Goal: Task Accomplishment & Management: Complete application form

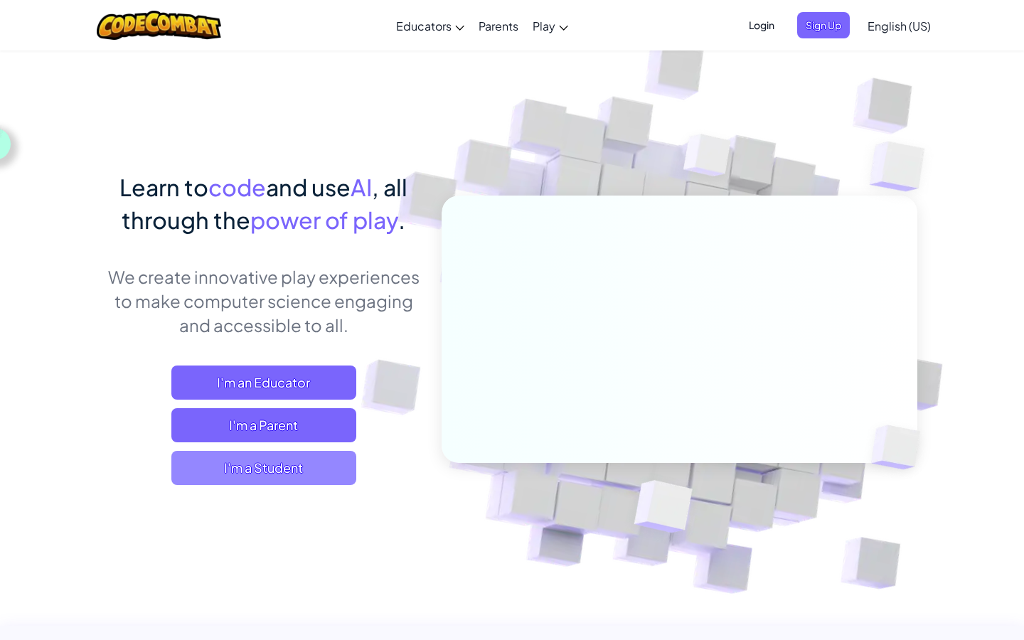
click at [238, 476] on span "I'm a Student" at bounding box center [263, 468] width 185 height 34
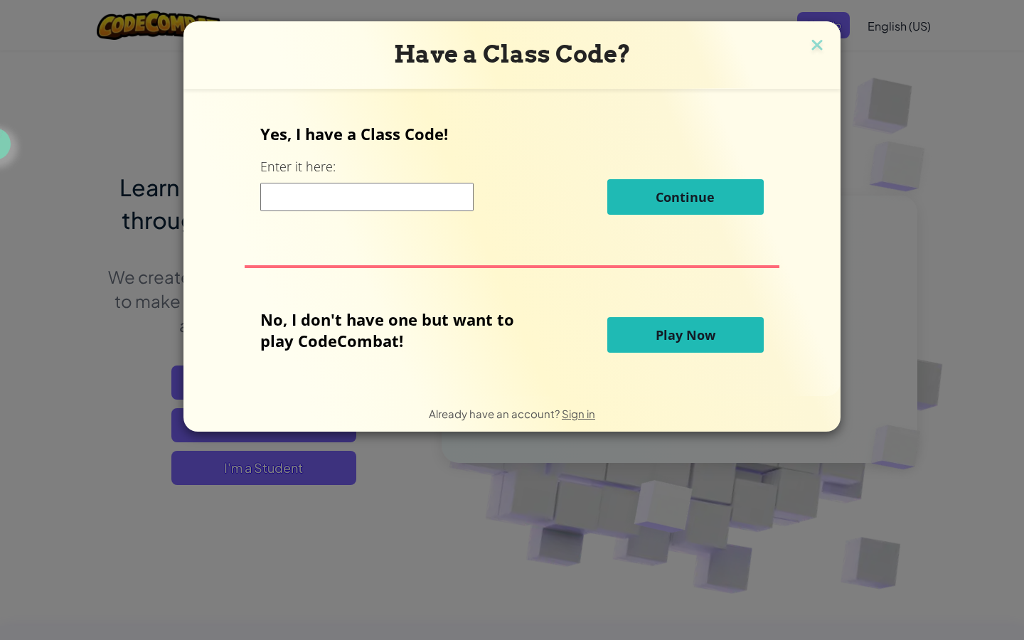
click at [362, 197] on input at bounding box center [366, 197] width 213 height 28
click at [673, 333] on span "Play Now" at bounding box center [686, 334] width 60 height 17
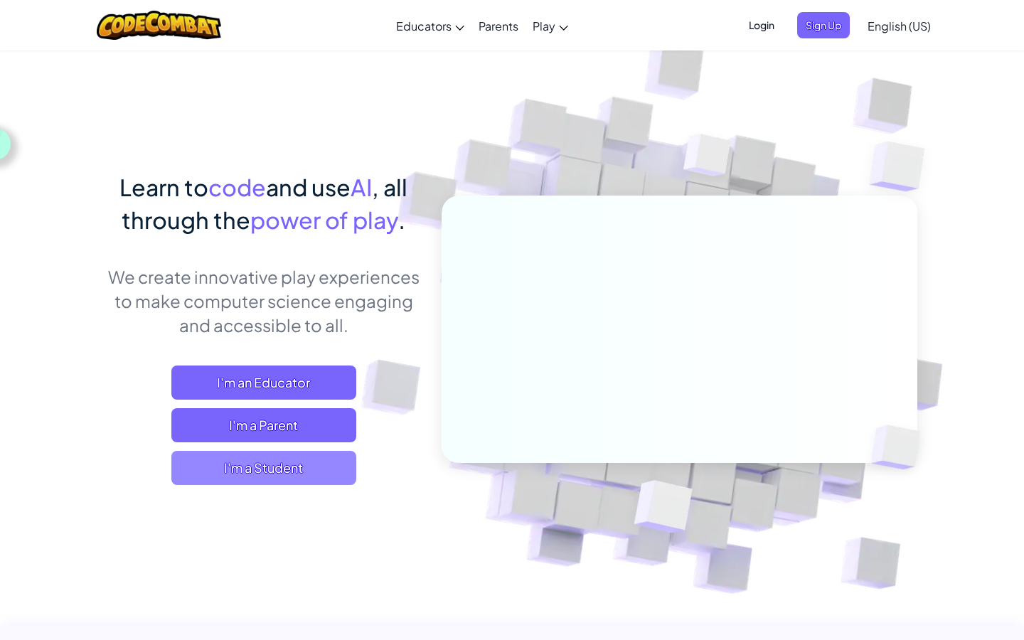
click at [245, 462] on span "I'm a Student" at bounding box center [263, 468] width 185 height 34
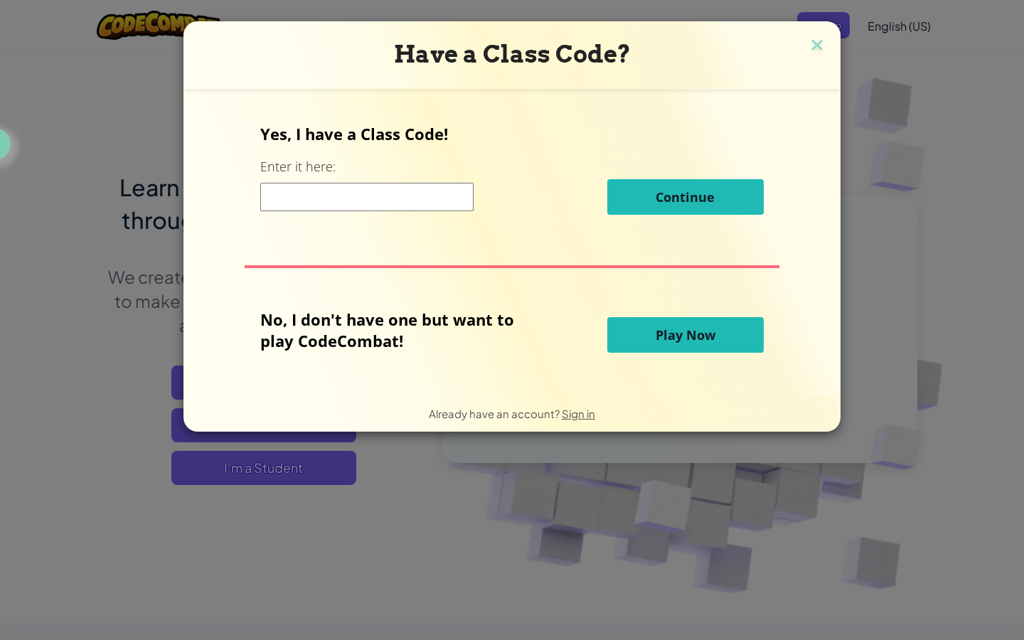
click at [418, 200] on input at bounding box center [366, 197] width 213 height 28
type input "k"
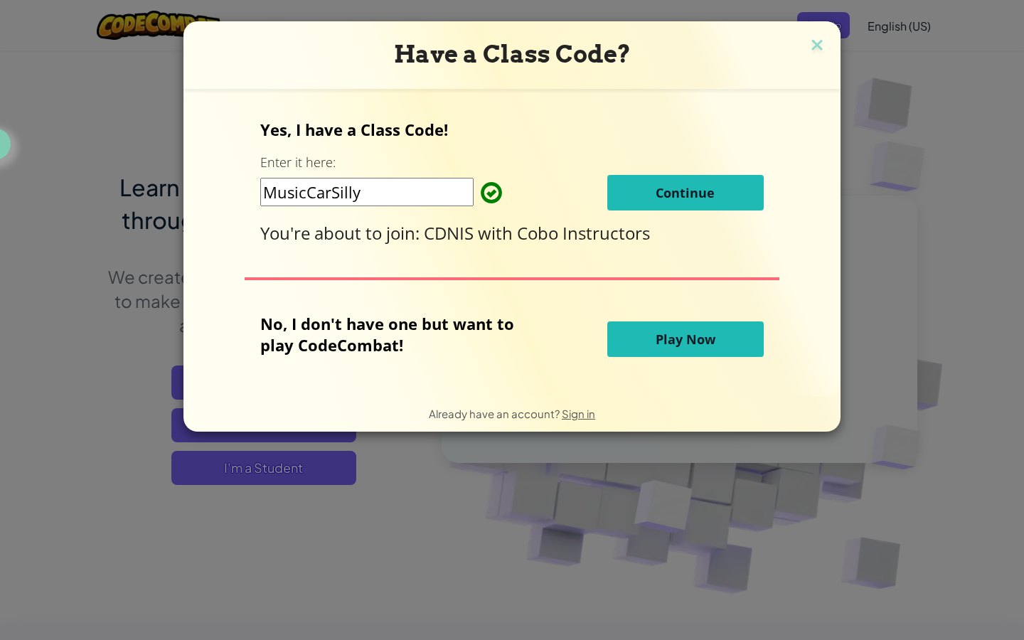
type input "MusicCarSilly"
click at [675, 196] on span "Continue" at bounding box center [685, 192] width 59 height 17
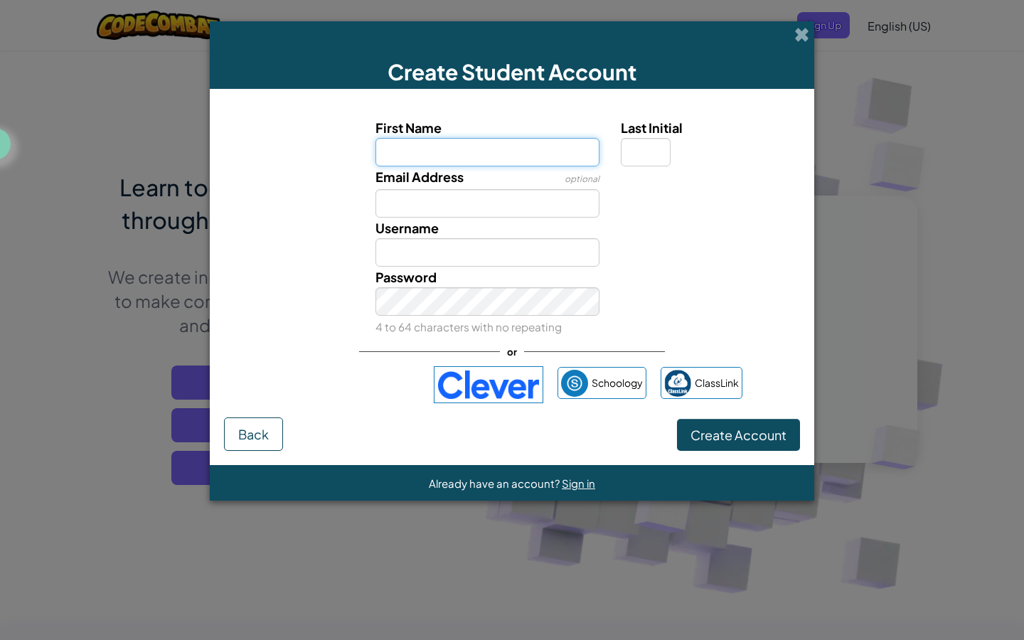
click at [464, 158] on input "First Name" at bounding box center [487, 152] width 225 height 28
type input "Andrew"
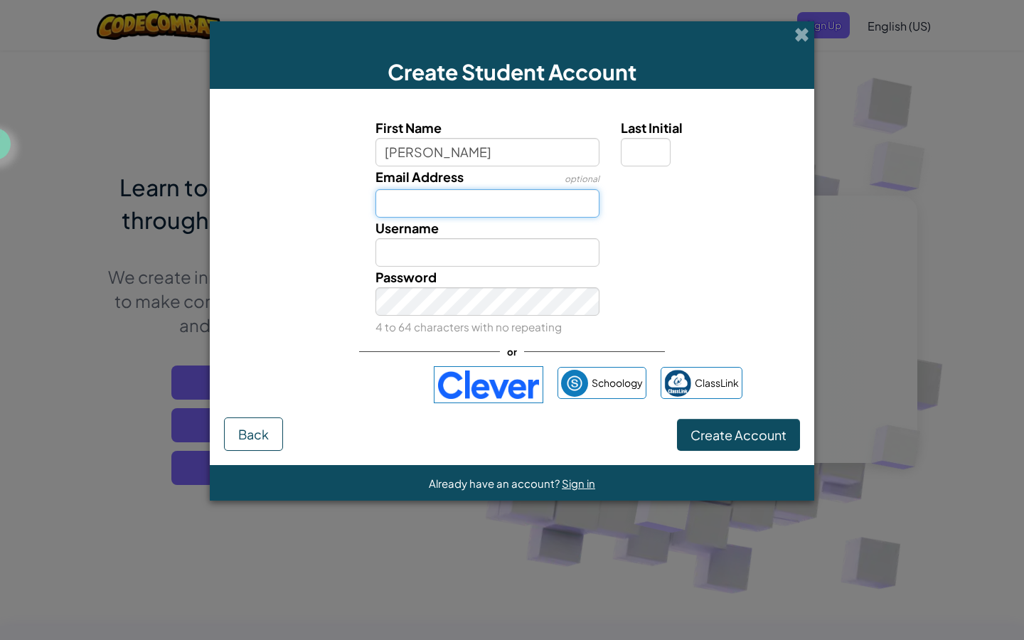
type input "Andrew"
click at [384, 208] on input "Email Address" at bounding box center [487, 203] width 225 height 28
type input "andrewzhu2031@cdnis.edu.hk"
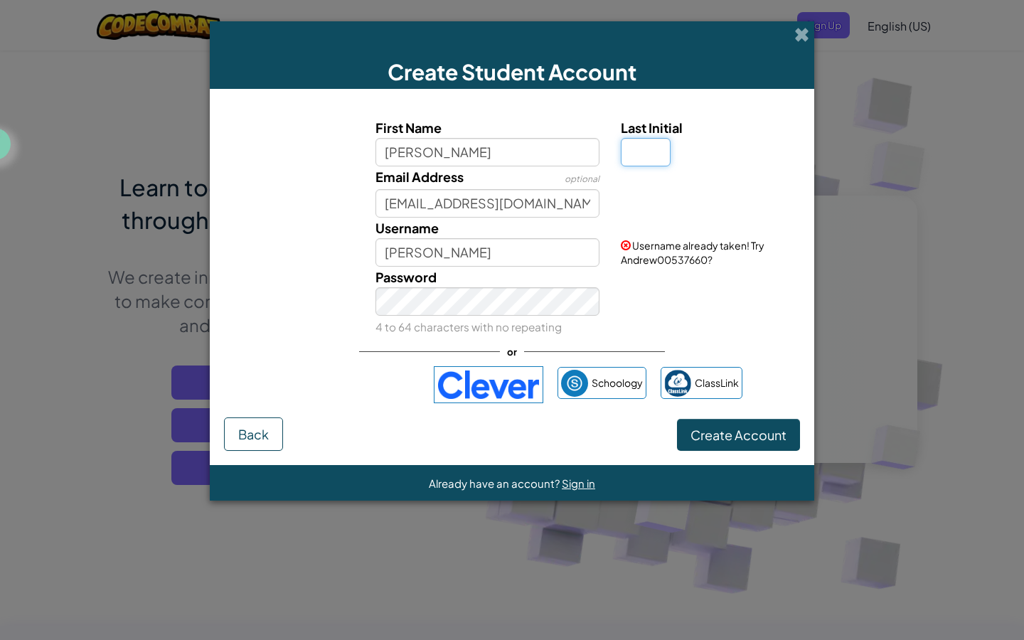
type input "Z"
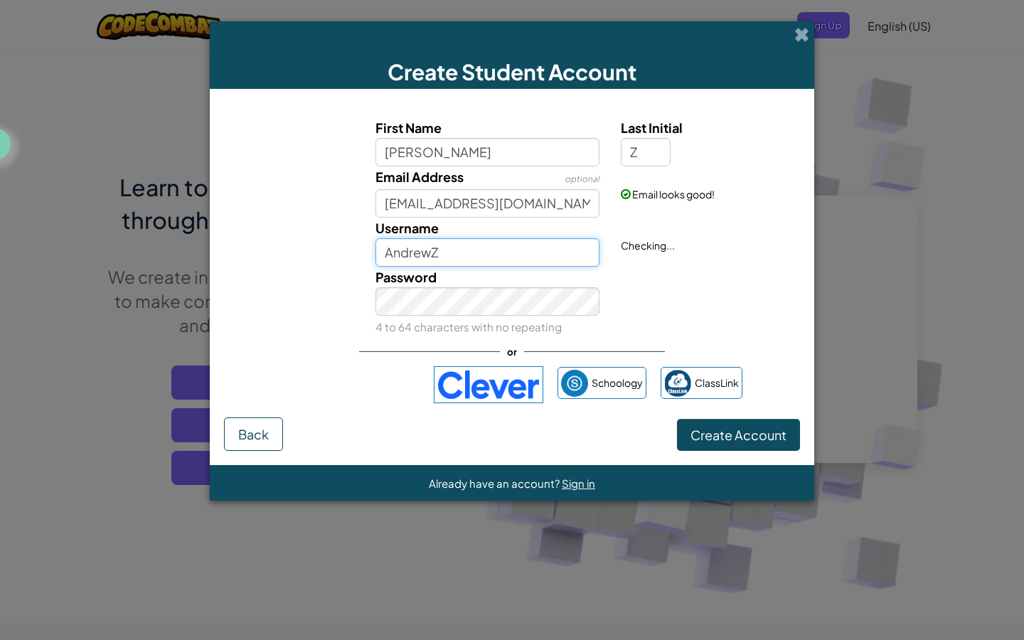
click at [450, 250] on input "AndrewZ" at bounding box center [487, 252] width 225 height 28
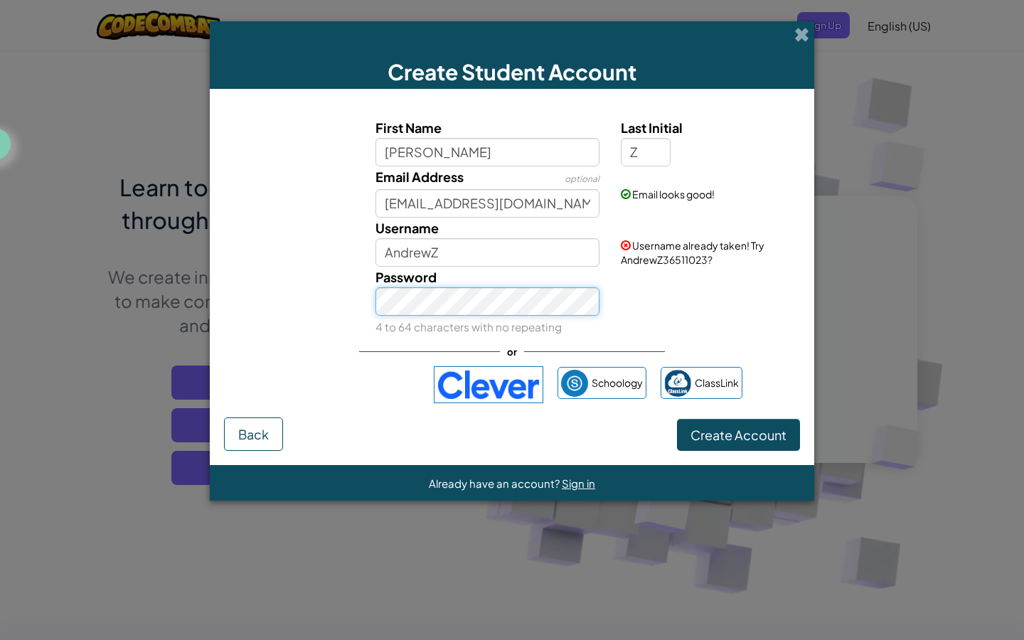
click at [677, 419] on button "Create Account" at bounding box center [738, 435] width 123 height 33
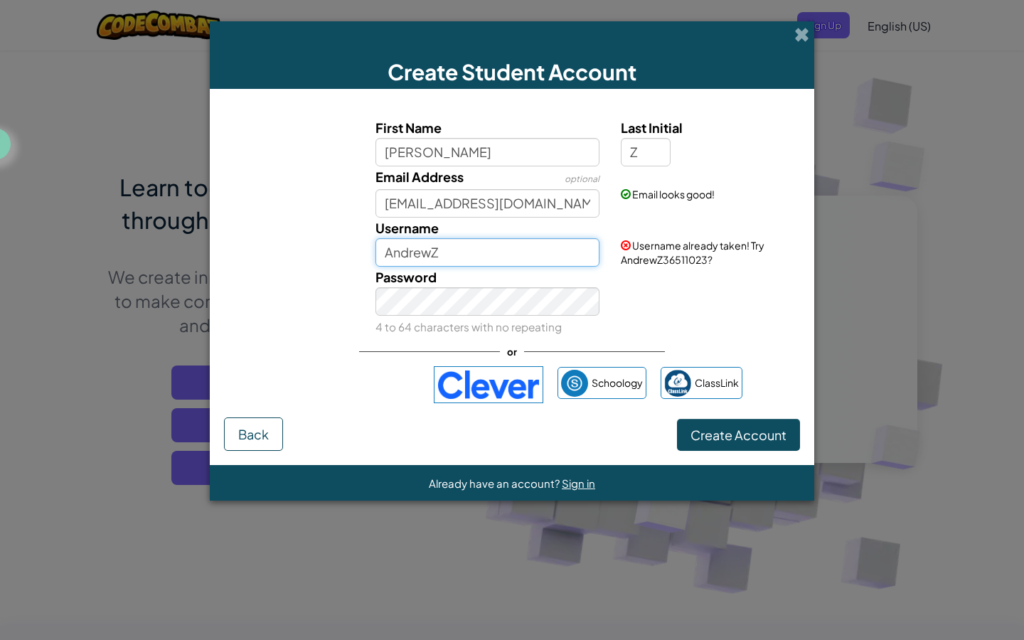
click at [456, 257] on input "AndrewZ" at bounding box center [487, 252] width 225 height 28
type input "AndrewZhu"
click at [630, 285] on div "Password 4 to 64 characters with no repeating" at bounding box center [512, 302] width 590 height 70
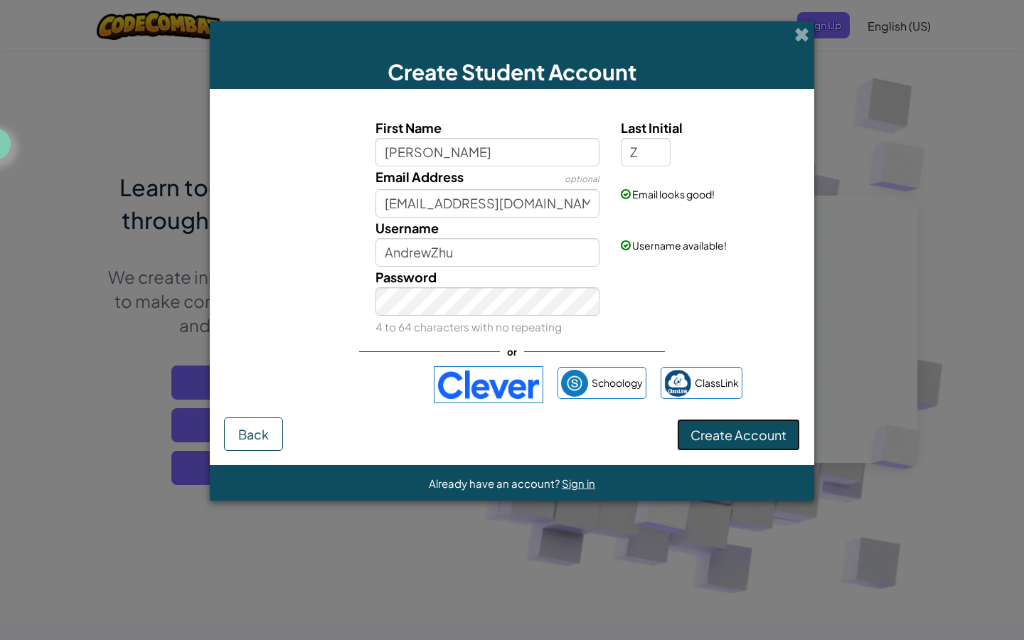
click at [717, 440] on button "Create Account" at bounding box center [738, 435] width 123 height 33
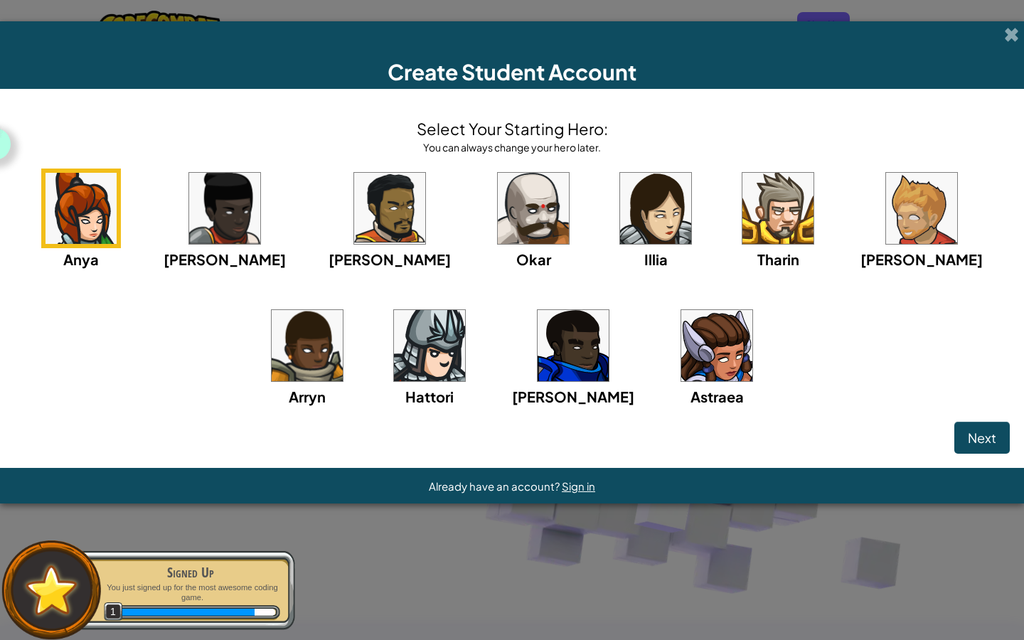
click at [354, 213] on img at bounding box center [389, 208] width 71 height 71
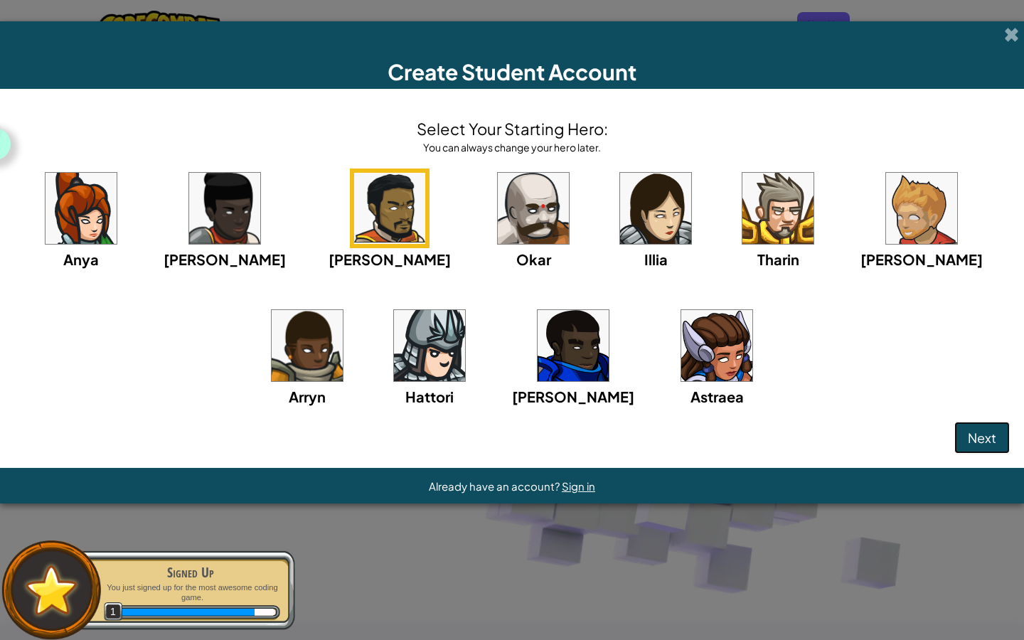
click at [980, 438] on span "Next" at bounding box center [982, 437] width 28 height 16
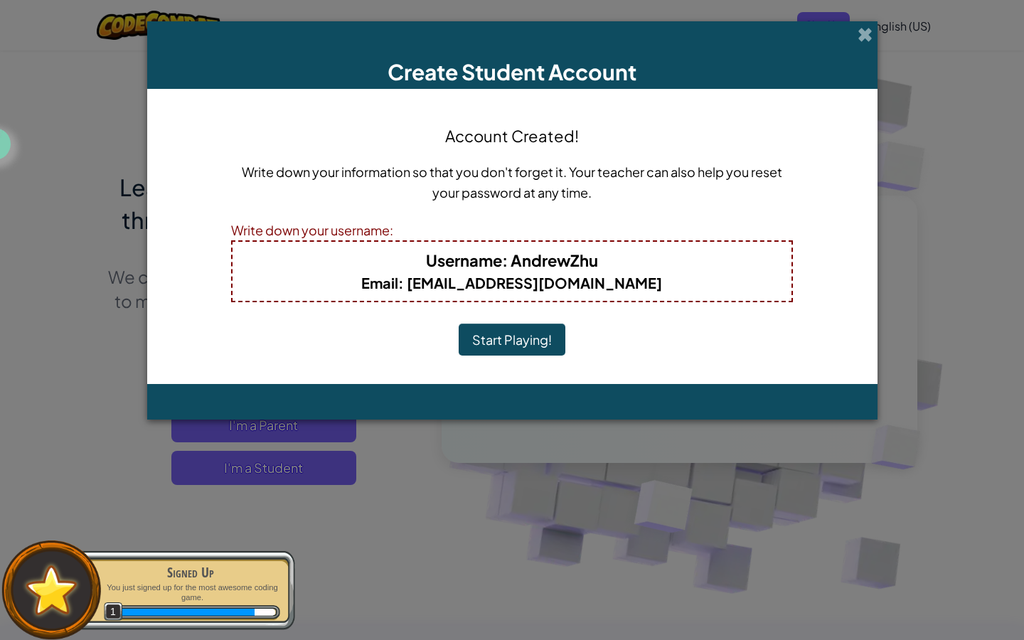
click at [502, 341] on button "Start Playing!" at bounding box center [512, 339] width 107 height 33
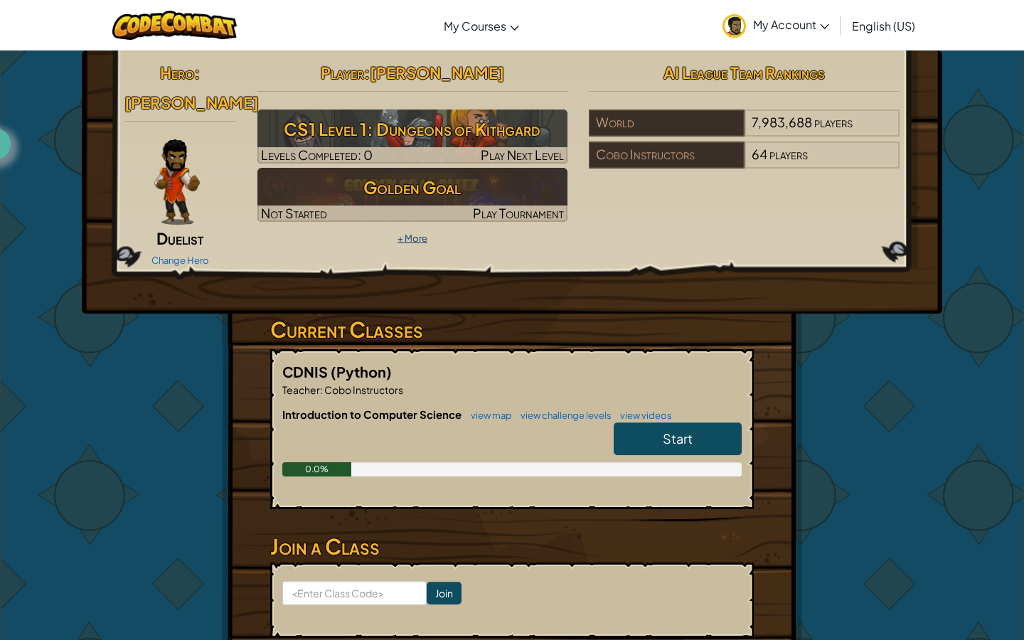
click at [420, 235] on link "+ More" at bounding box center [412, 237] width 30 height 11
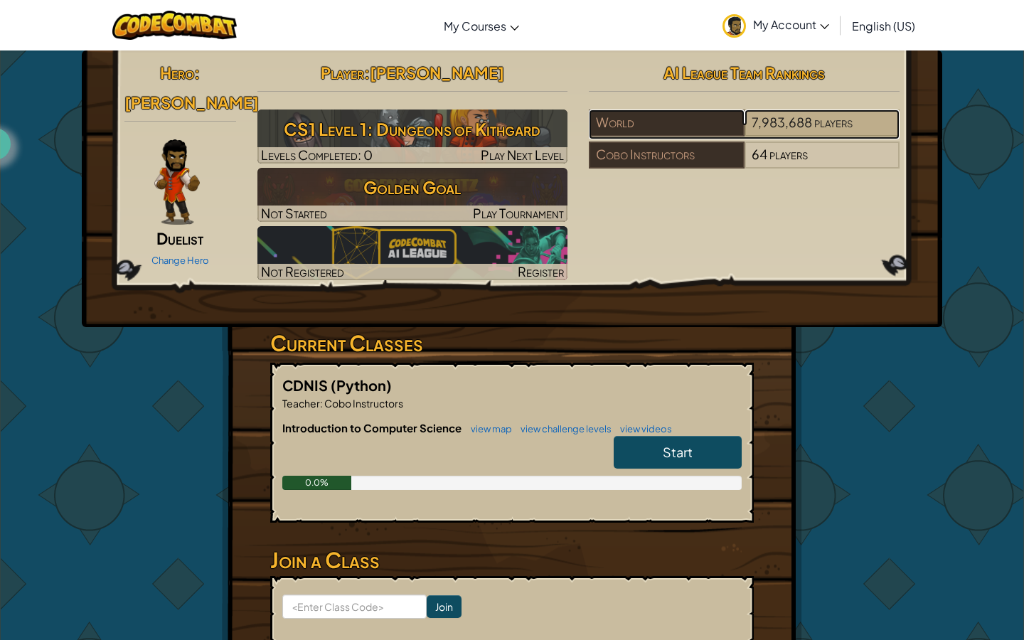
click at [759, 123] on span "7,983,688" at bounding box center [781, 122] width 60 height 16
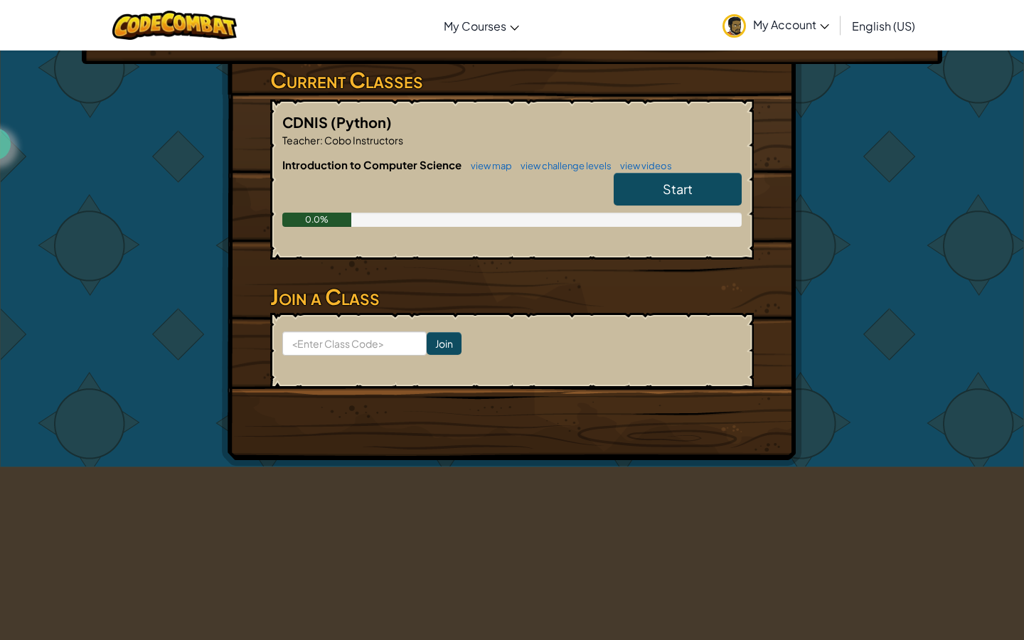
scroll to position [252, 0]
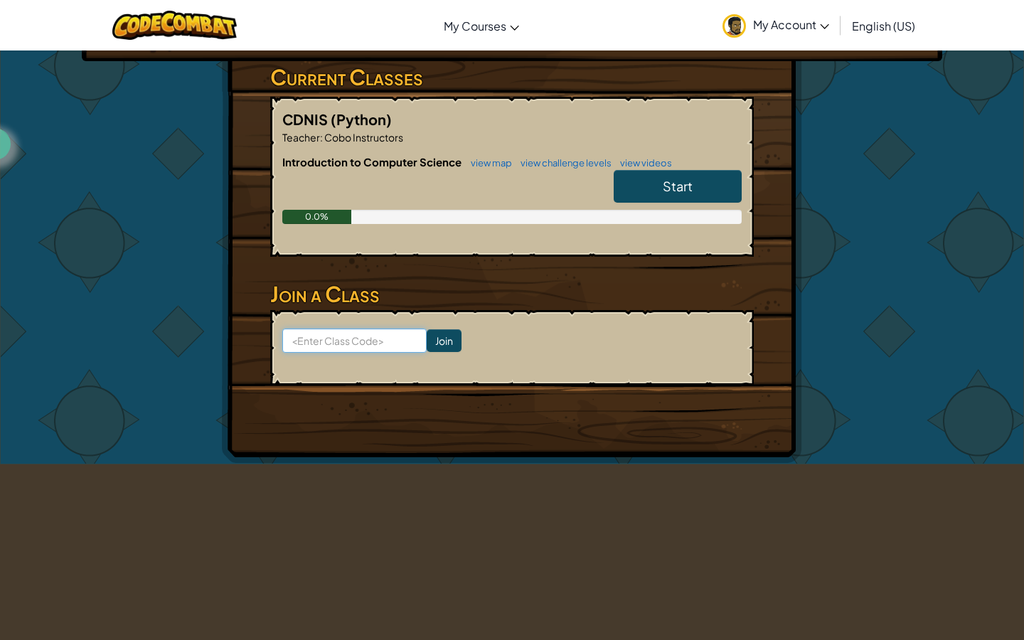
click at [307, 336] on input at bounding box center [354, 340] width 144 height 24
type input "M"
click at [616, 383] on form "Join" at bounding box center [511, 347] width 483 height 75
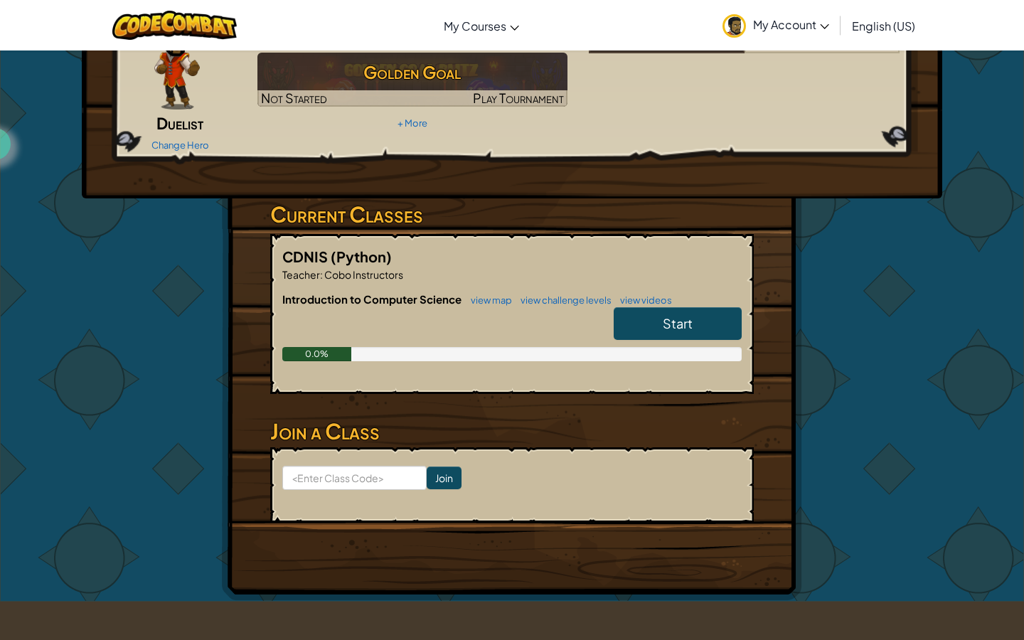
scroll to position [0, 0]
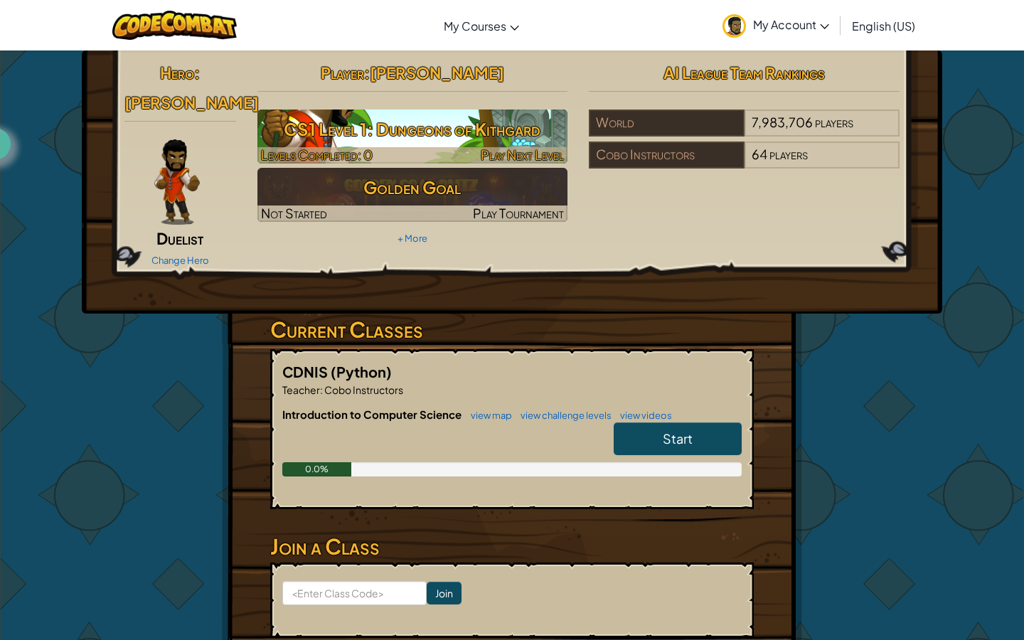
click at [437, 159] on div at bounding box center [412, 155] width 311 height 16
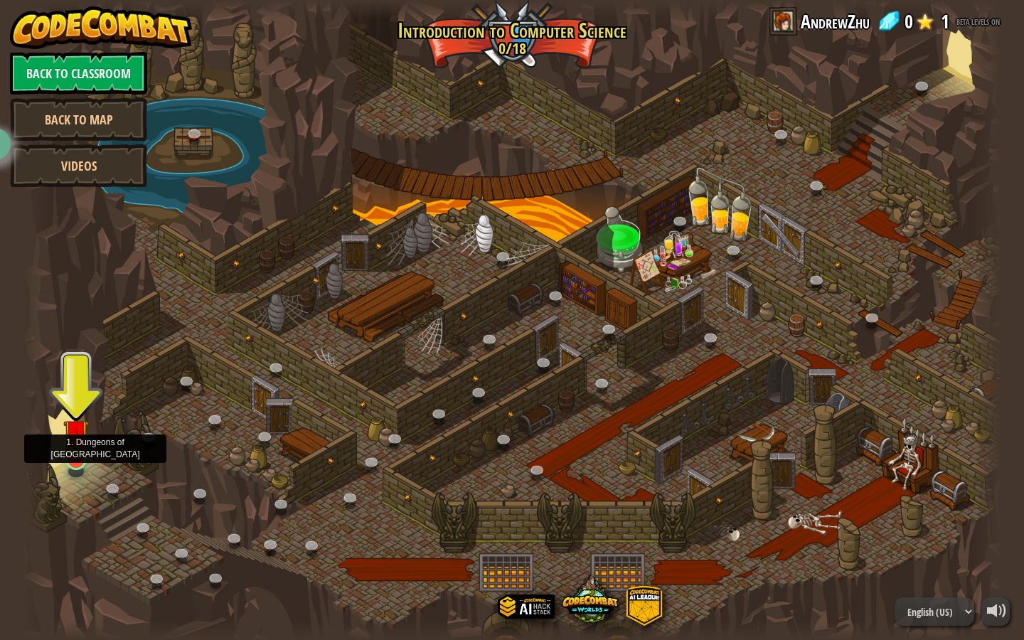
click at [75, 456] on img at bounding box center [76, 432] width 26 height 60
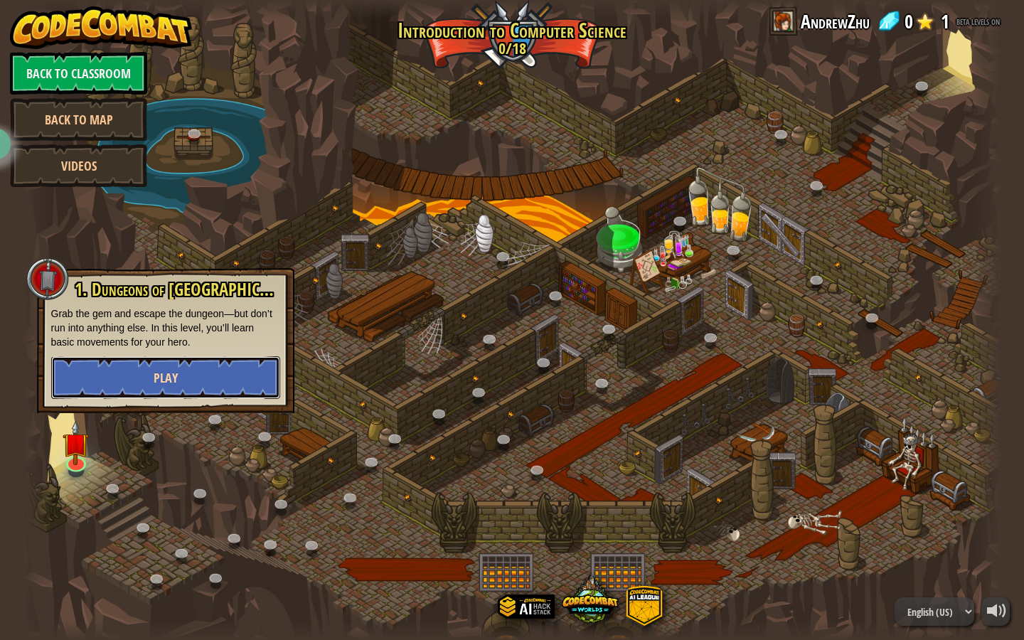
click at [124, 382] on button "Play" at bounding box center [165, 377] width 229 height 43
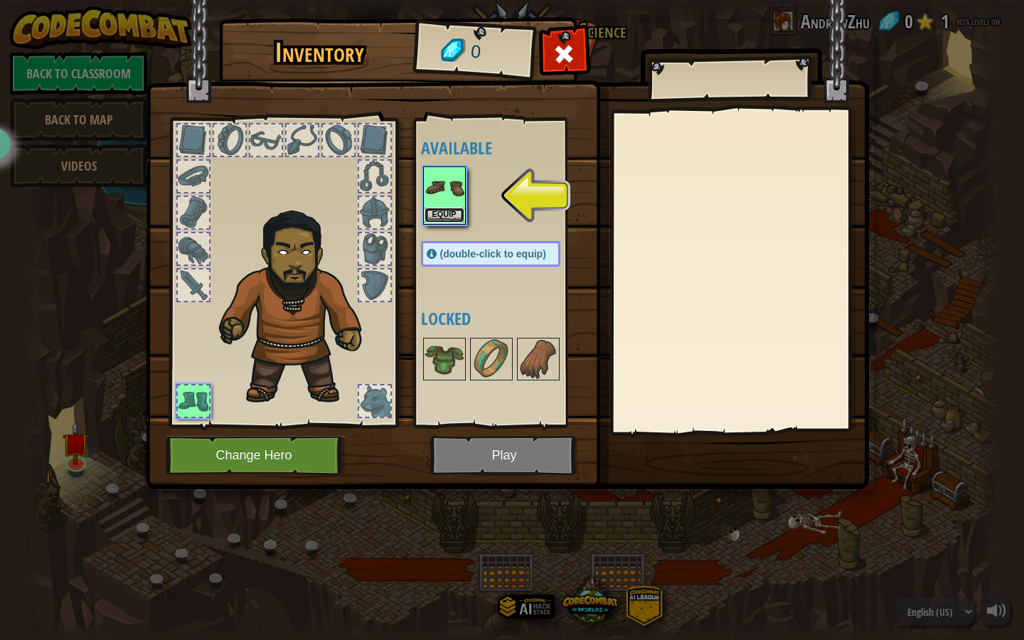
click at [436, 208] on button "Equip" at bounding box center [444, 215] width 40 height 15
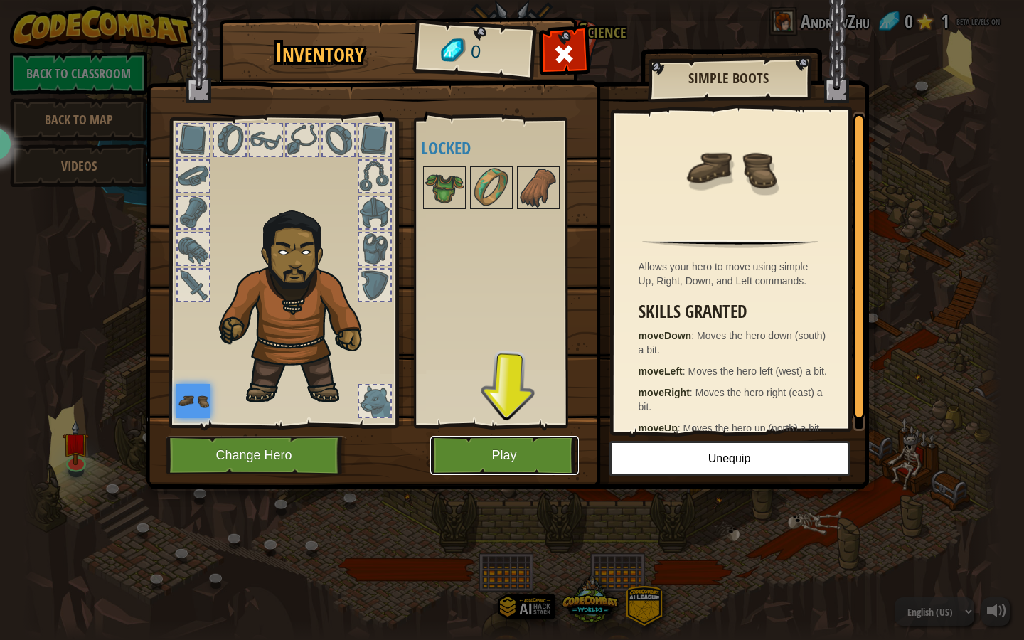
click at [524, 456] on button "Play" at bounding box center [504, 455] width 149 height 39
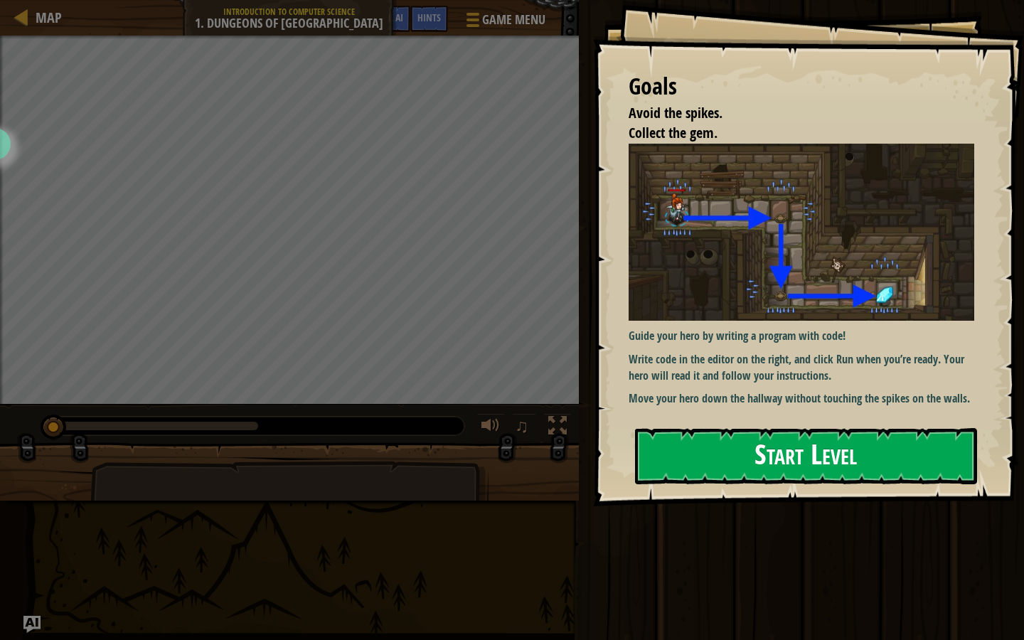
click at [719, 460] on button "Start Level" at bounding box center [806, 456] width 342 height 56
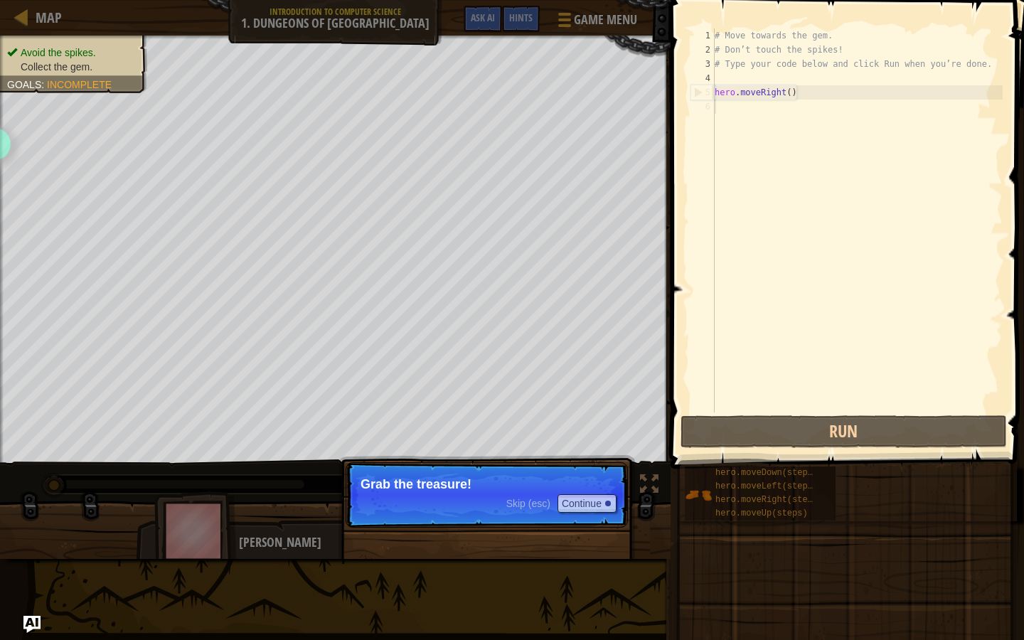
click at [512, 504] on span "Skip (esc)" at bounding box center [528, 503] width 44 height 11
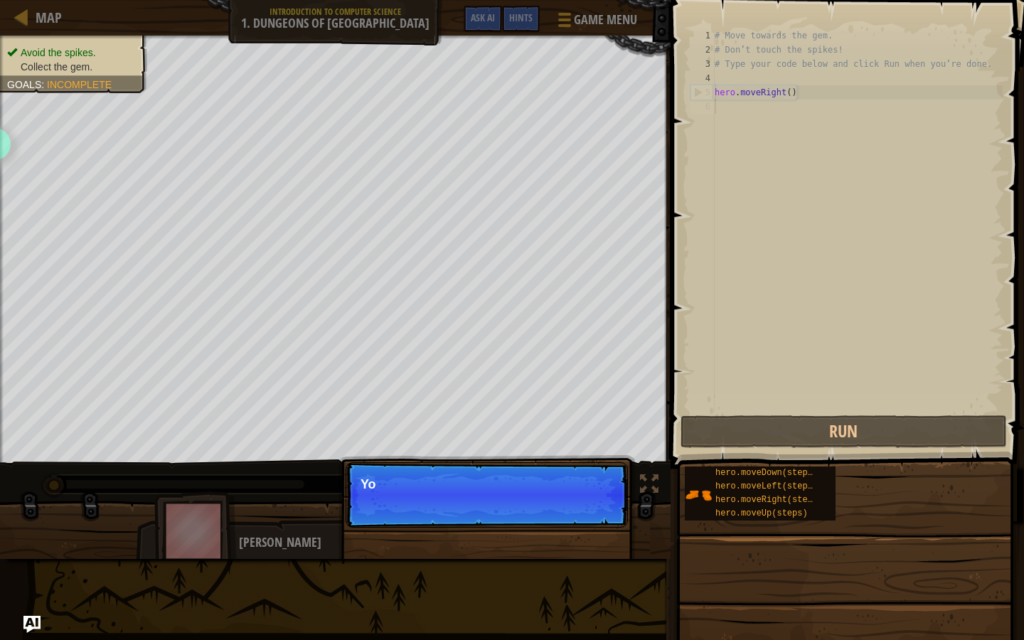
scroll to position [6, 0]
click at [519, 507] on span "Skip (esc)" at bounding box center [528, 503] width 44 height 11
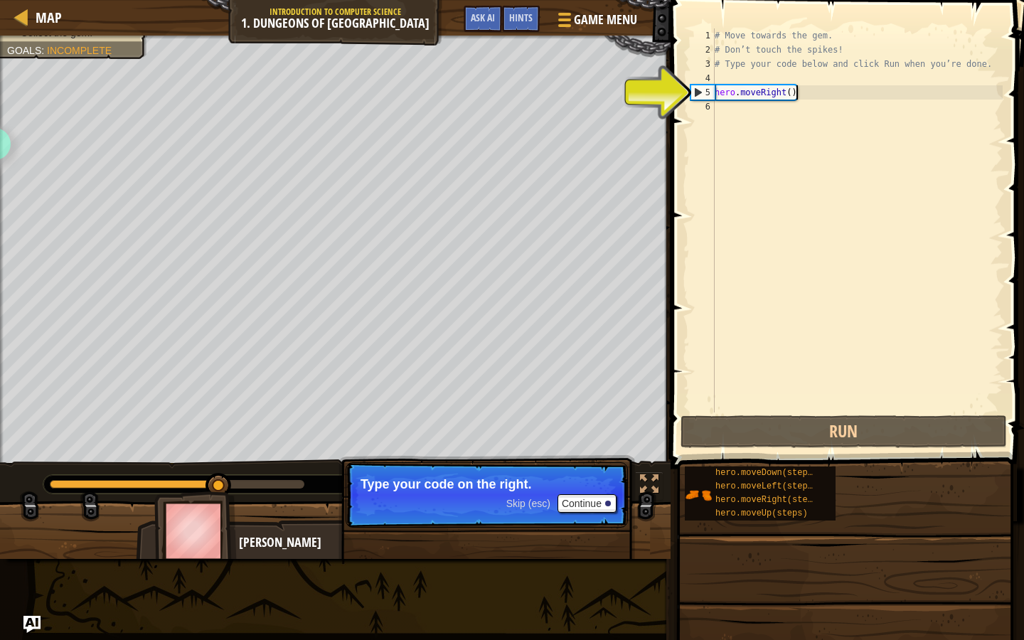
click at [802, 97] on div "# Move towards the gem. # Don’t touch the spikes! # Type your code below and cl…" at bounding box center [857, 234] width 291 height 412
type textarea "hero.moveRight()"
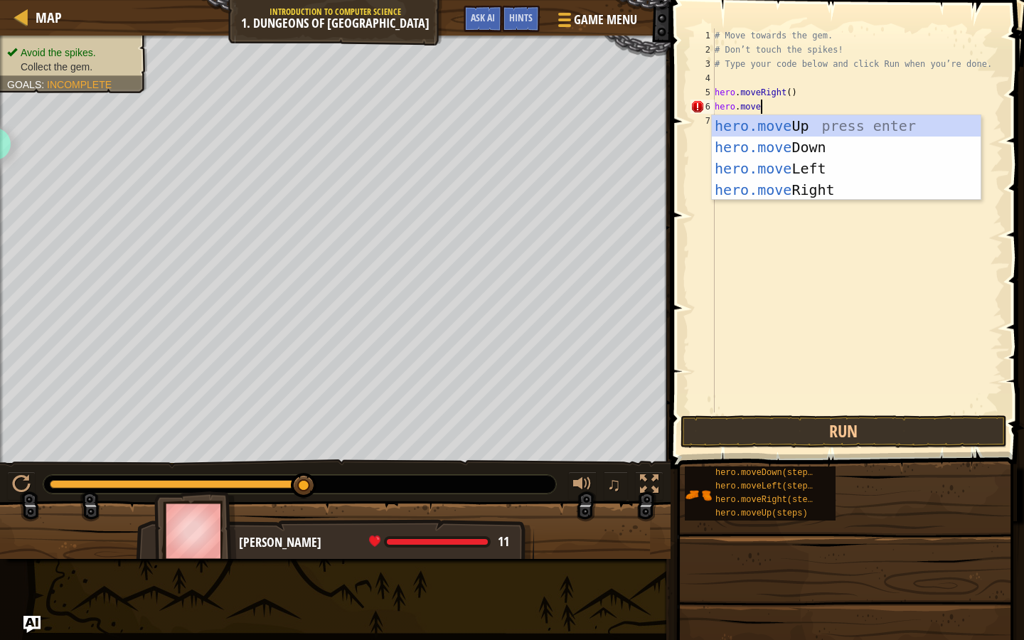
type textarea "hero.moved"
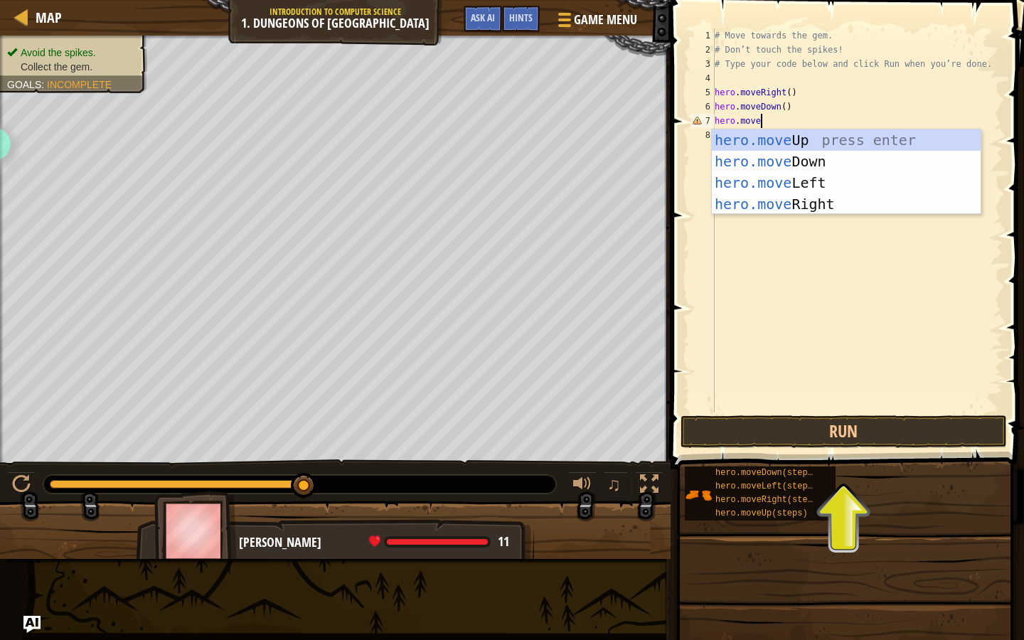
type textarea "hero.mover"
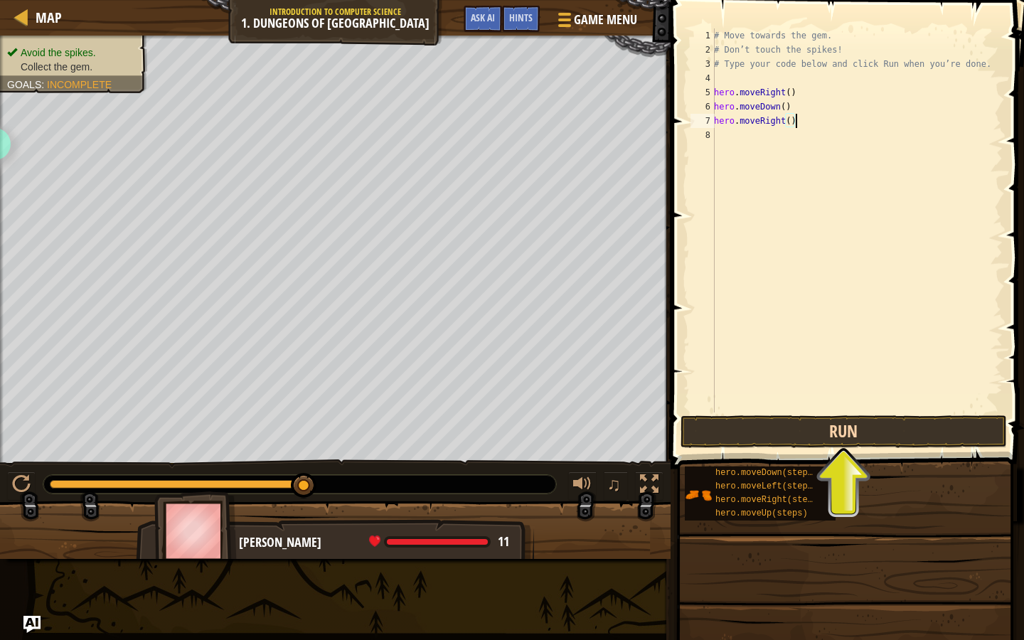
type textarea "hero.moveRight()"
click at [780, 429] on button "Run" at bounding box center [843, 431] width 326 height 33
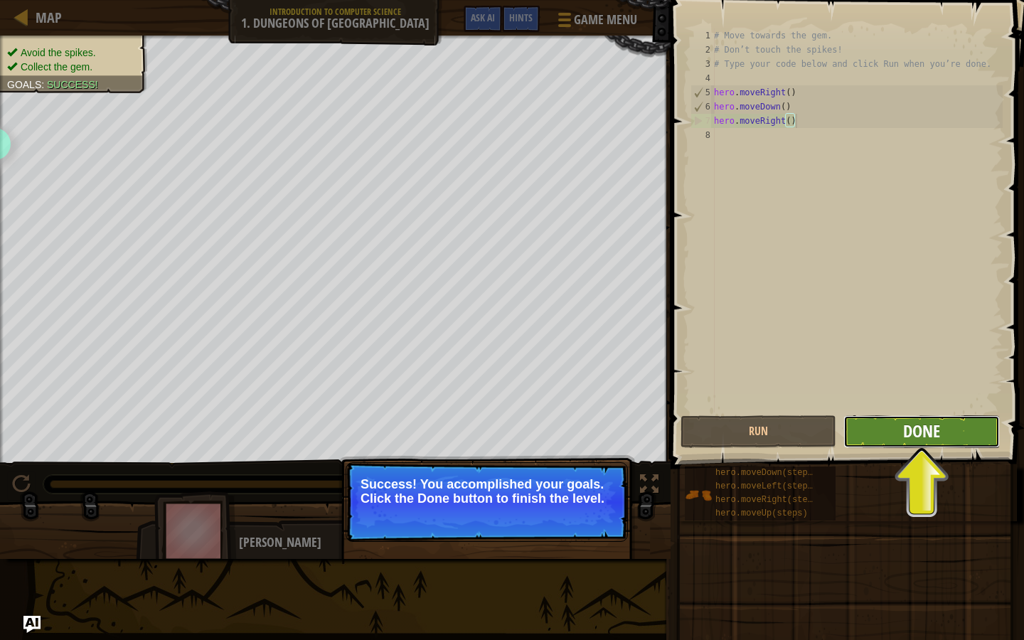
click at [917, 437] on span "Done" at bounding box center [921, 430] width 37 height 23
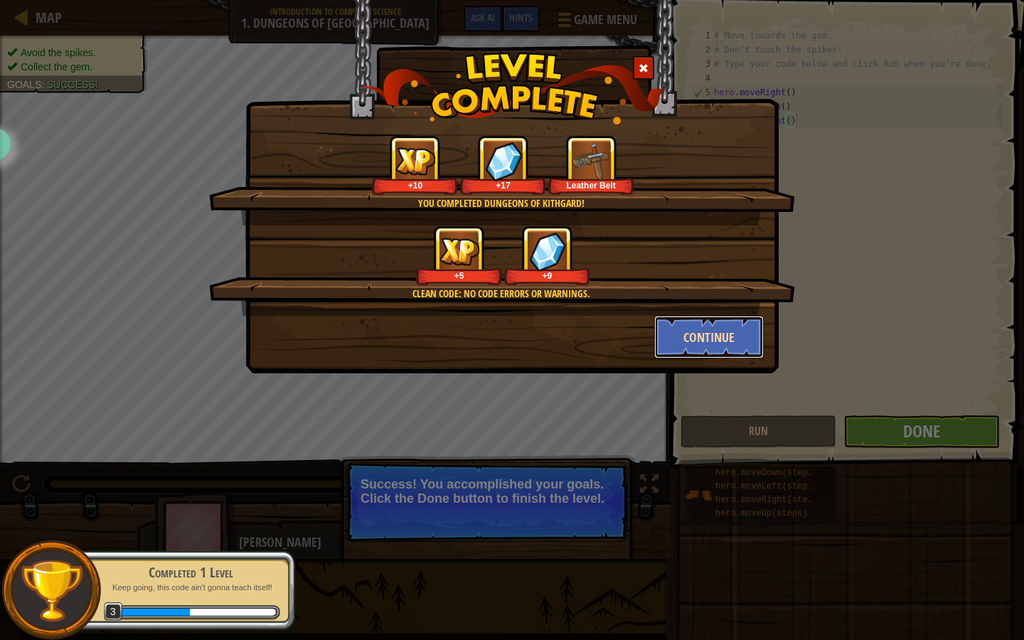
click at [697, 337] on button "Continue" at bounding box center [709, 337] width 110 height 43
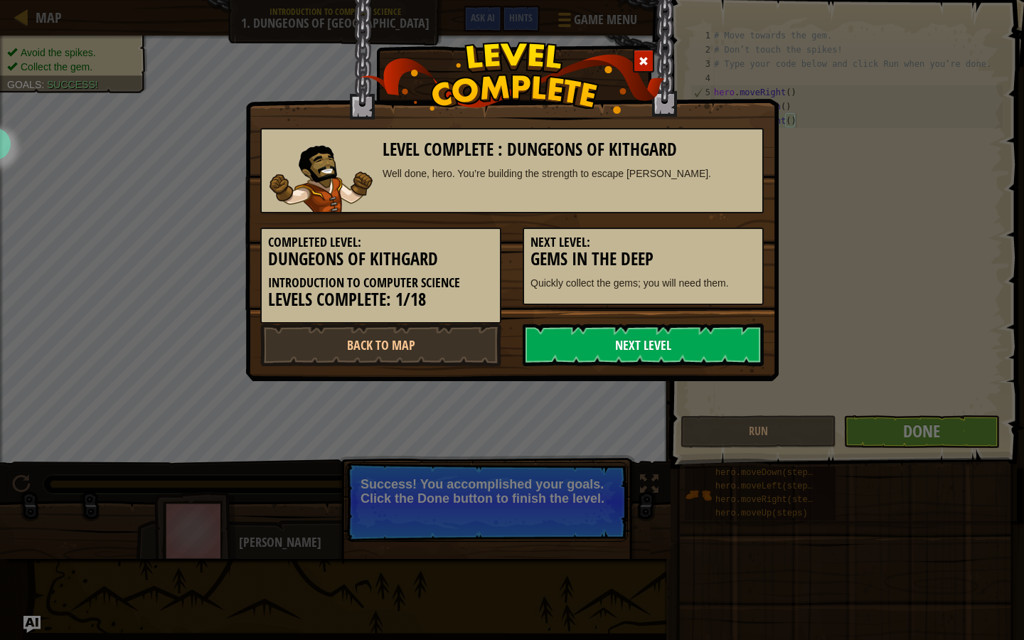
click at [590, 344] on link "Next Level" at bounding box center [643, 344] width 241 height 43
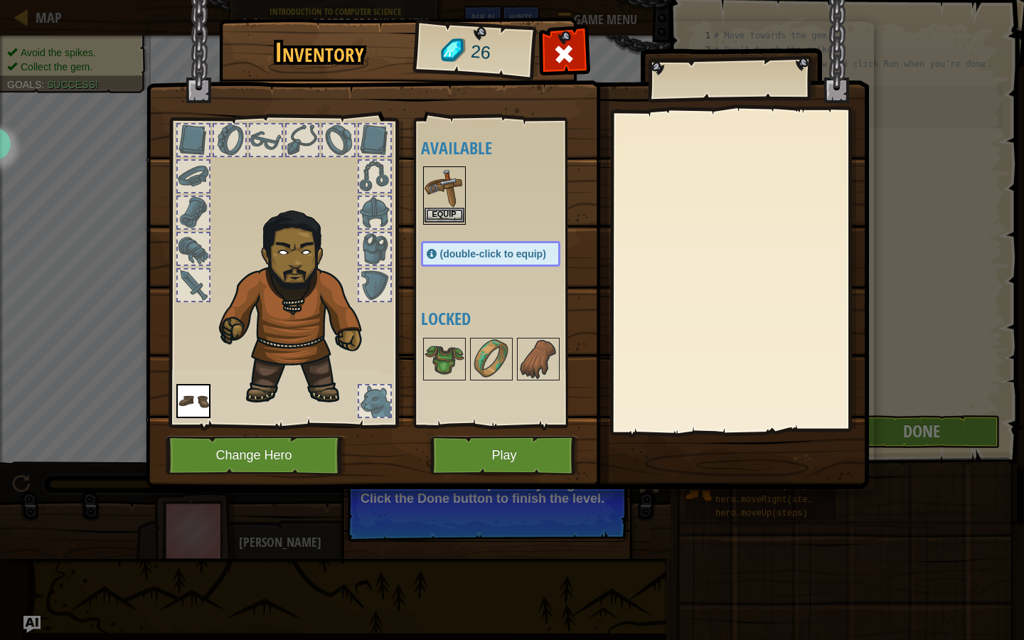
click at [442, 205] on img at bounding box center [444, 188] width 40 height 40
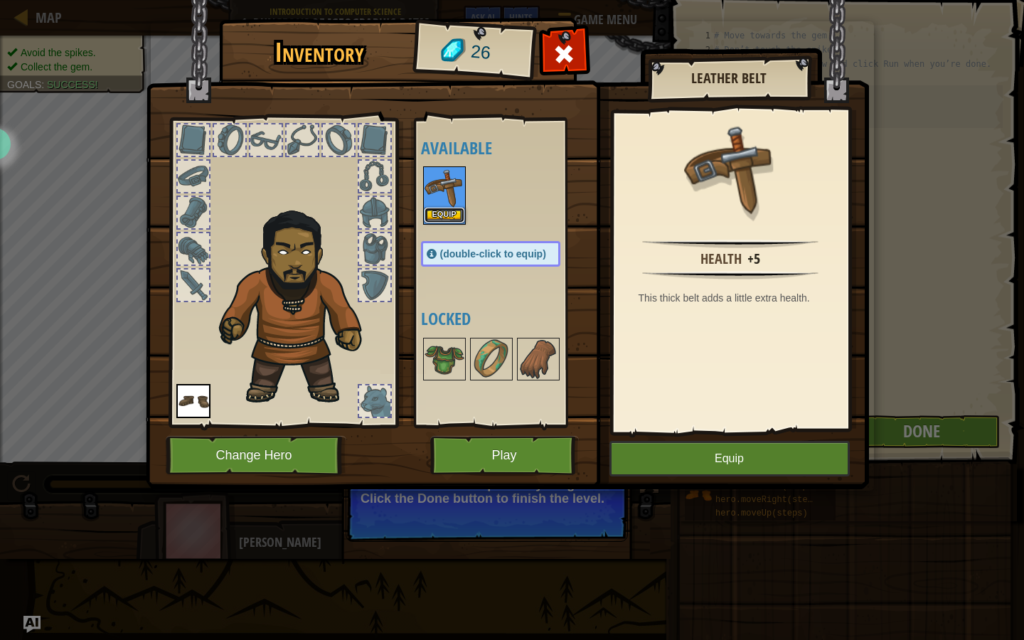
click at [442, 217] on button "Equip" at bounding box center [444, 215] width 40 height 15
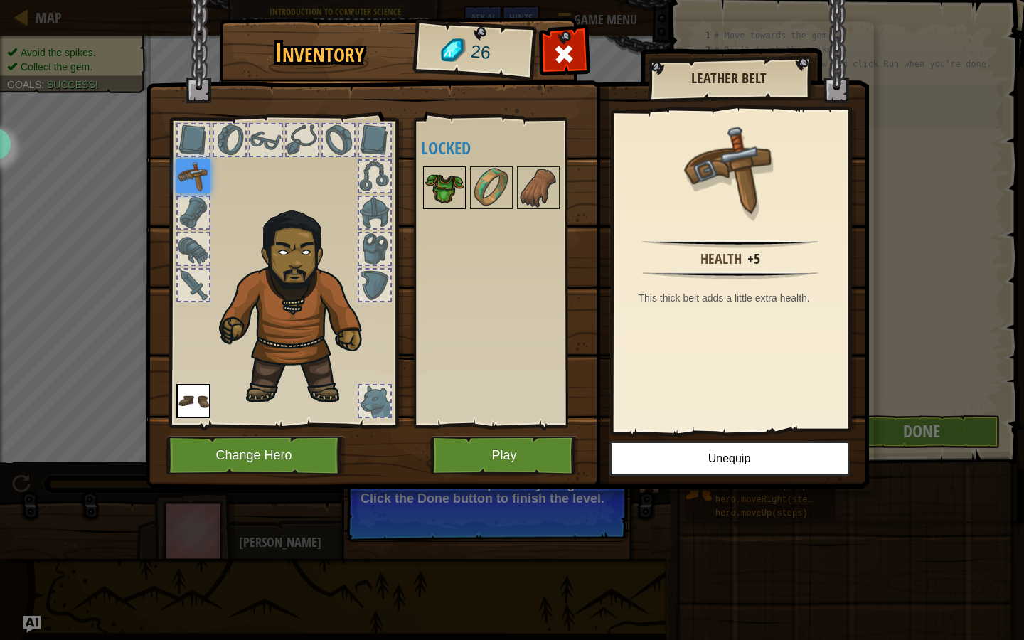
click at [451, 198] on img at bounding box center [444, 188] width 40 height 40
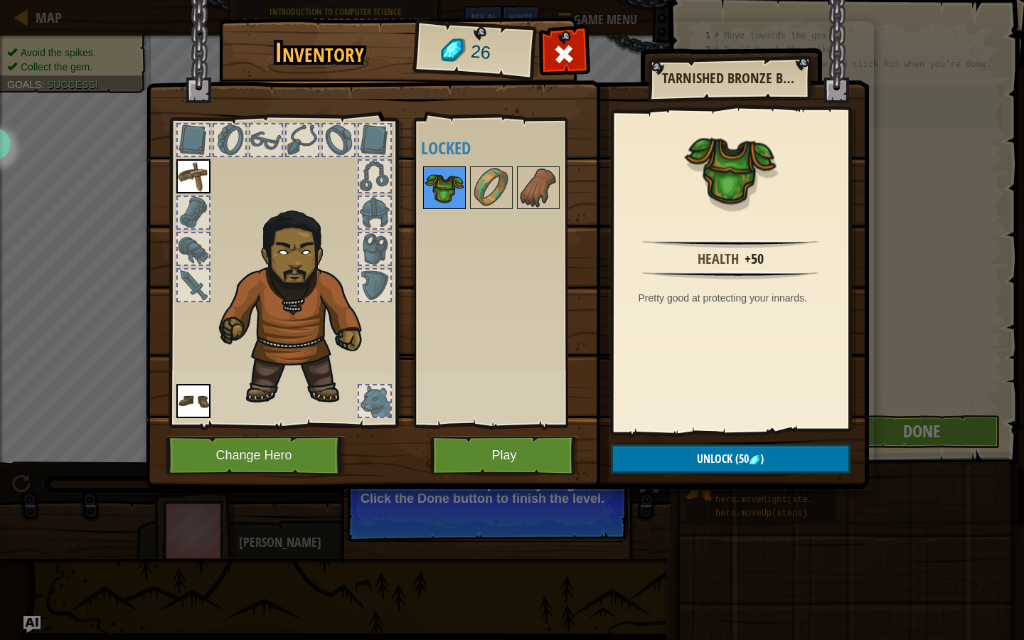
click at [451, 198] on img at bounding box center [444, 188] width 40 height 40
click at [522, 451] on button "Play" at bounding box center [504, 455] width 149 height 39
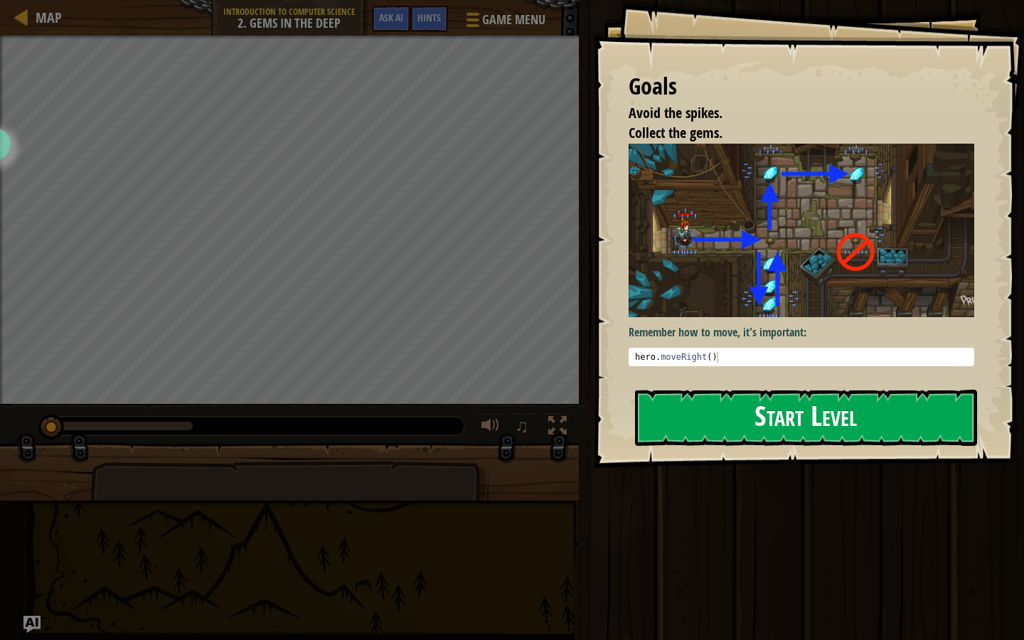
click at [815, 390] on button "Start Level" at bounding box center [806, 418] width 342 height 56
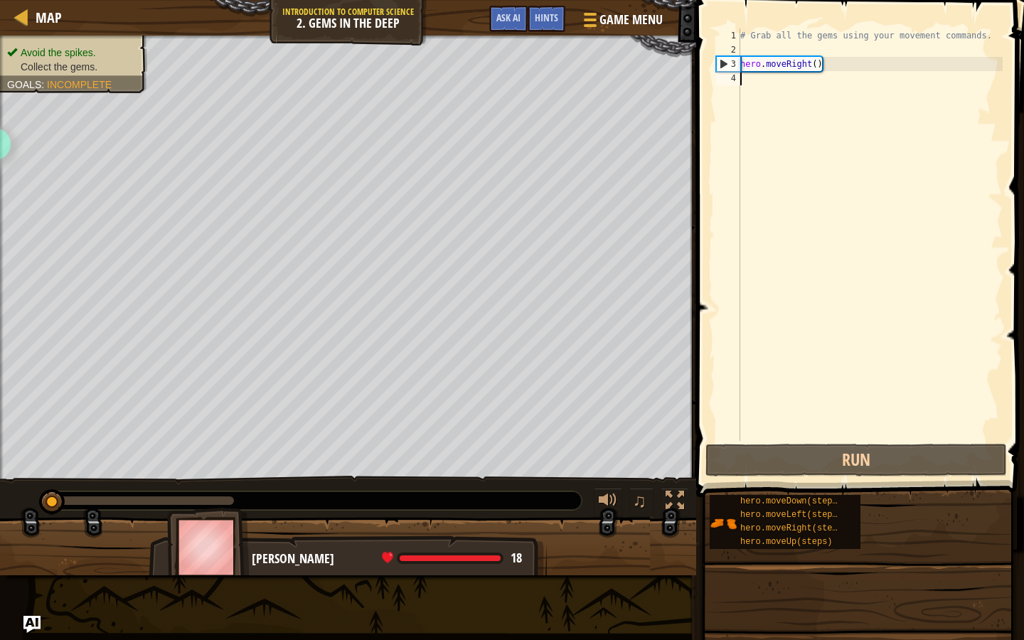
click at [813, 82] on div "# Grab all the gems using your movement commands. hero . moveRight ( )" at bounding box center [869, 248] width 265 height 441
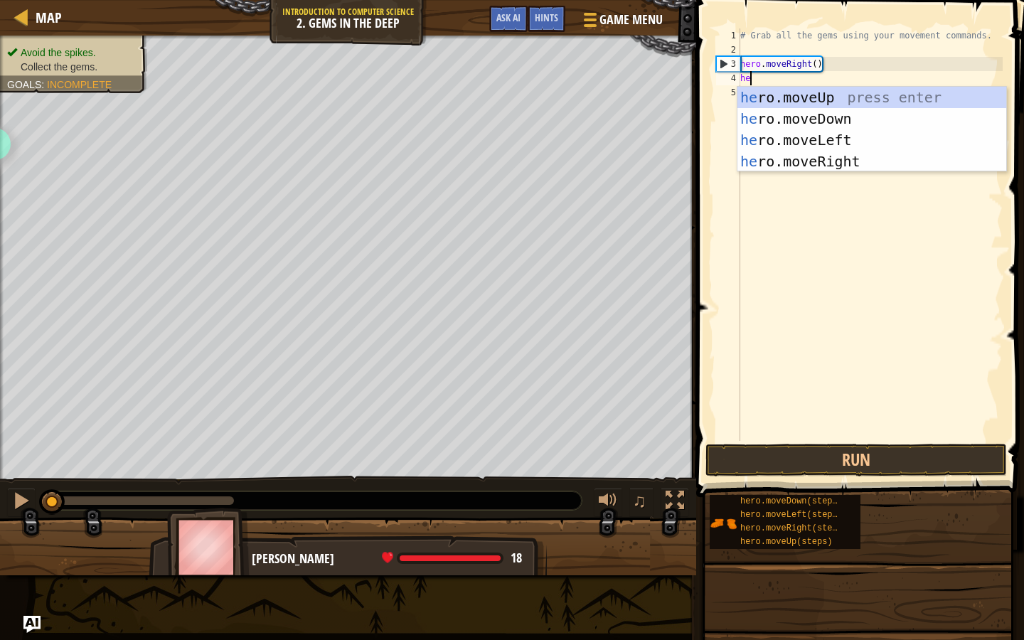
type textarea "her"
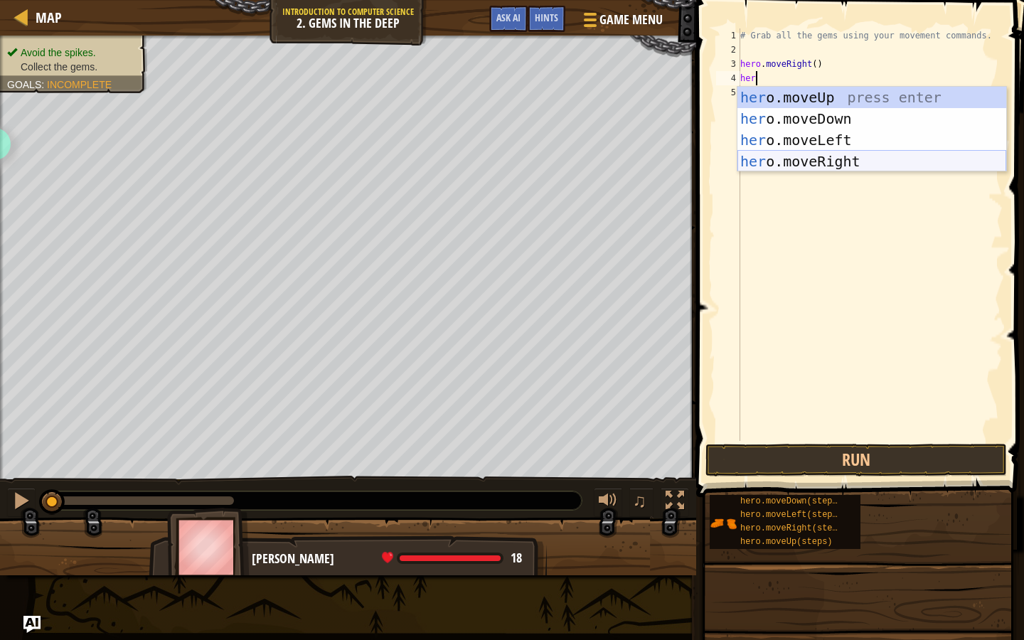
click at [809, 164] on div "her o.moveUp press enter her o.moveDown press enter her o.moveLeft press enter …" at bounding box center [871, 151] width 269 height 128
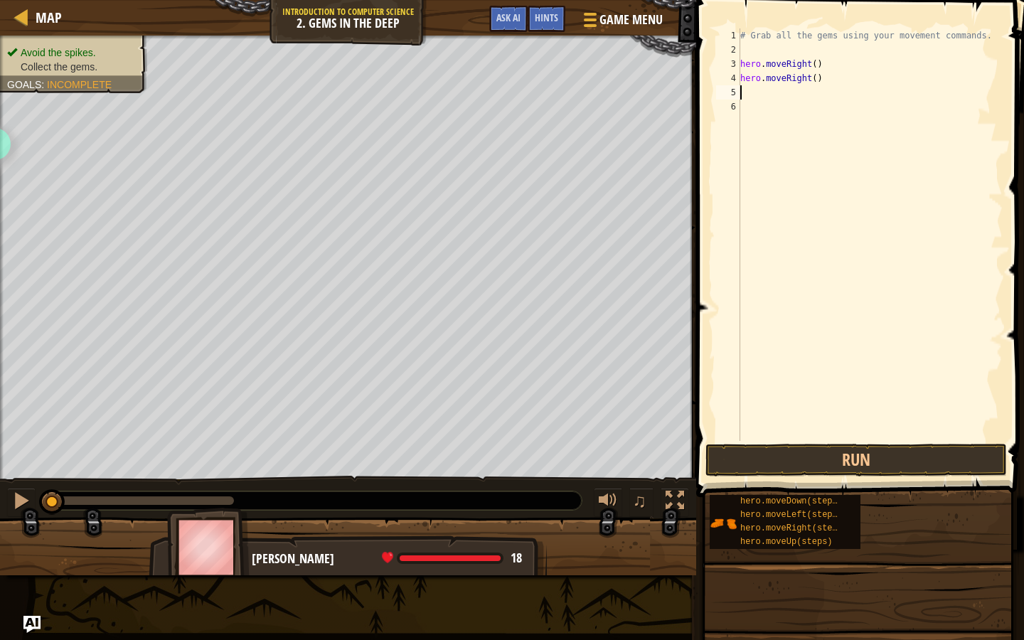
type textarea "up"
click at [770, 110] on div "hero.move Up press enter" at bounding box center [871, 133] width 269 height 64
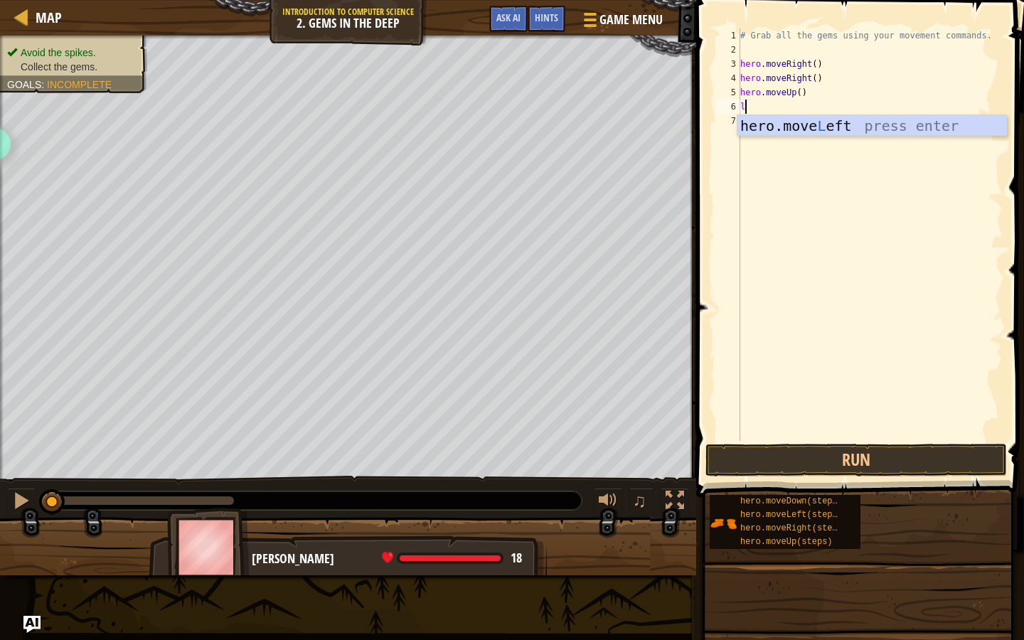
type textarea "lef"
click at [783, 127] on div "hero.move Lef t press enter" at bounding box center [871, 147] width 269 height 64
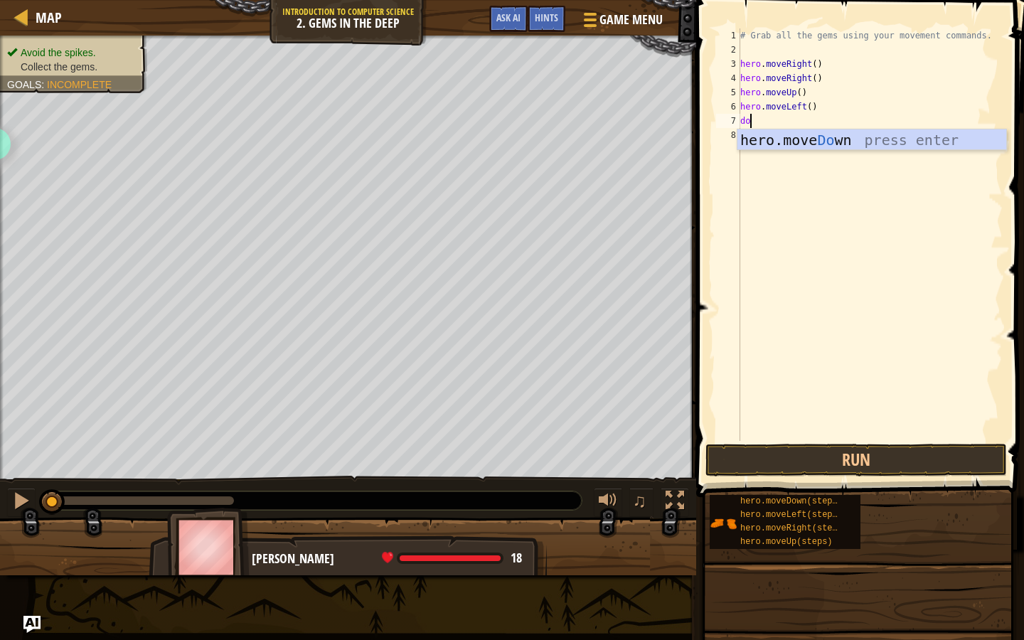
type textarea "down"
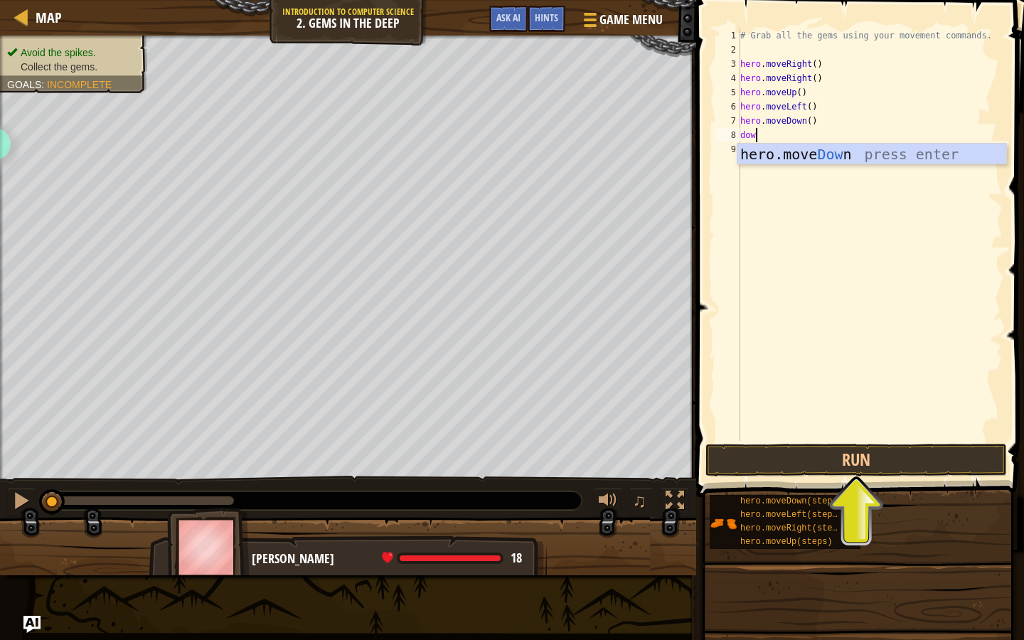
scroll to position [6, 1]
type textarea "down"
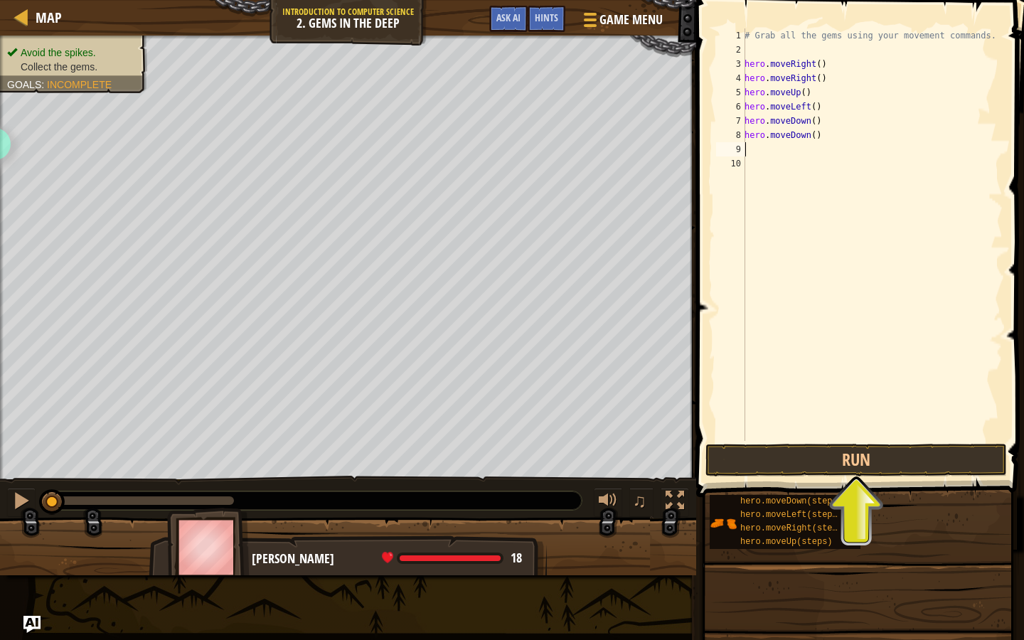
scroll to position [6, 0]
click at [831, 474] on button "Run" at bounding box center [855, 460] width 301 height 33
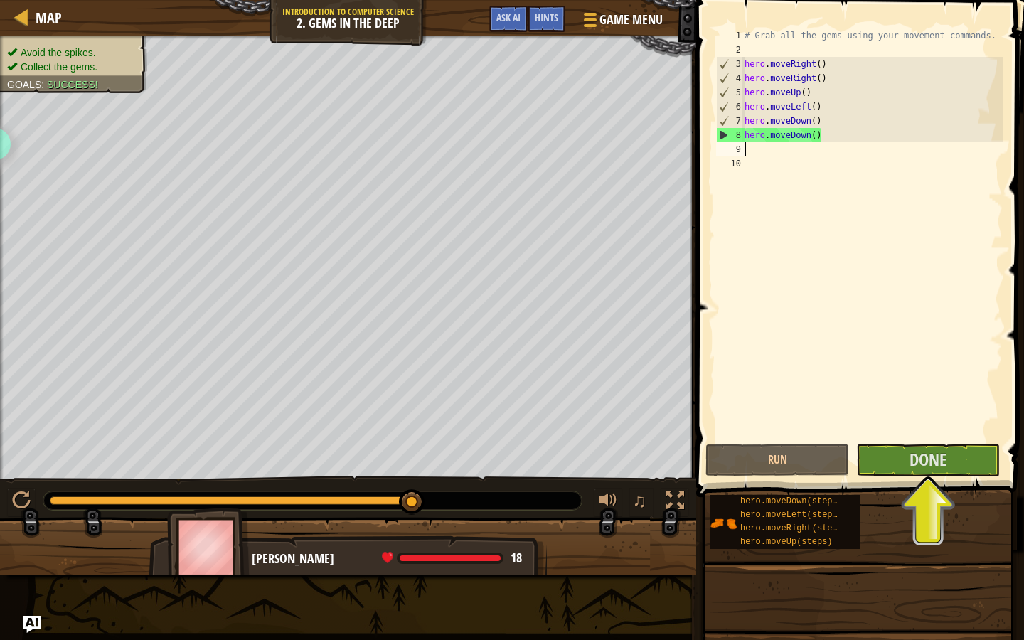
drag, startPoint x: 109, startPoint y: 502, endPoint x: 449, endPoint y: 510, distance: 339.2
click at [449, 510] on div "♫" at bounding box center [348, 497] width 696 height 43
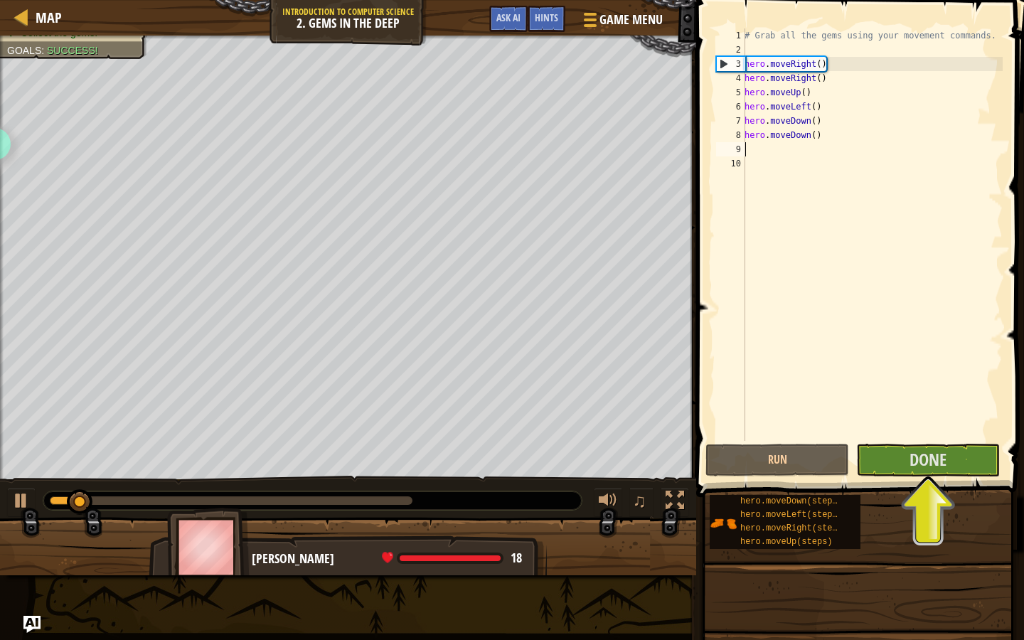
click at [353, 515] on div "♫" at bounding box center [348, 497] width 696 height 43
click at [375, 505] on div at bounding box center [312, 500] width 538 height 18
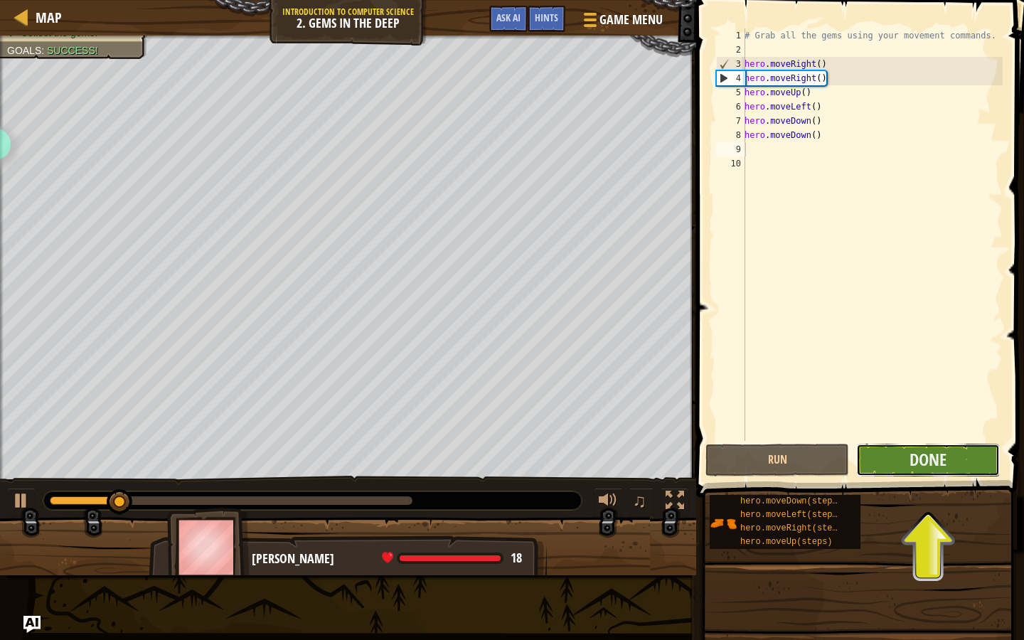
click at [949, 465] on button "Done" at bounding box center [928, 460] width 144 height 33
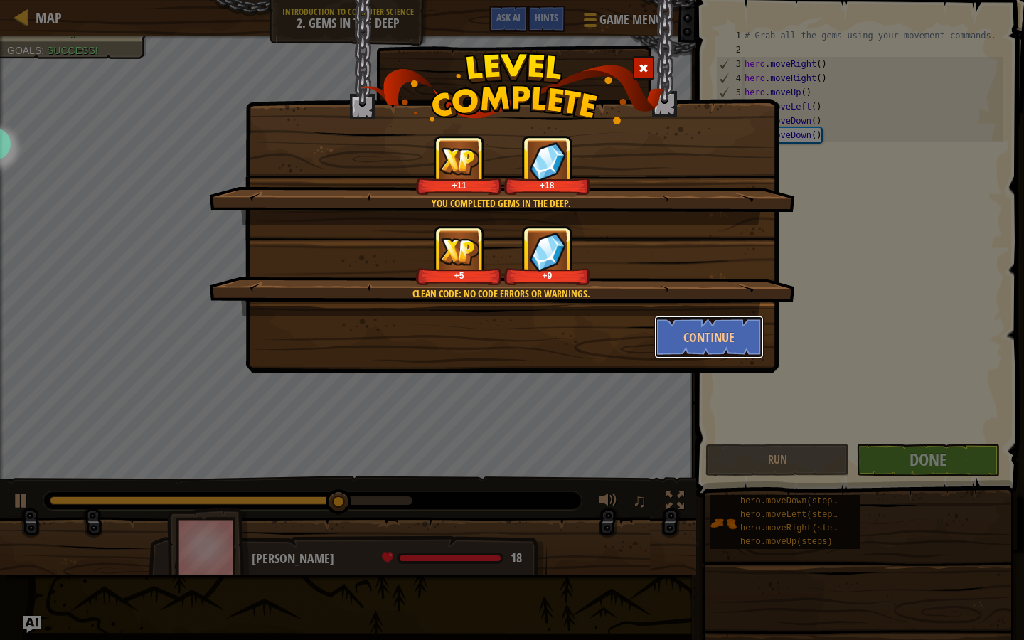
click at [704, 354] on button "Continue" at bounding box center [709, 337] width 110 height 43
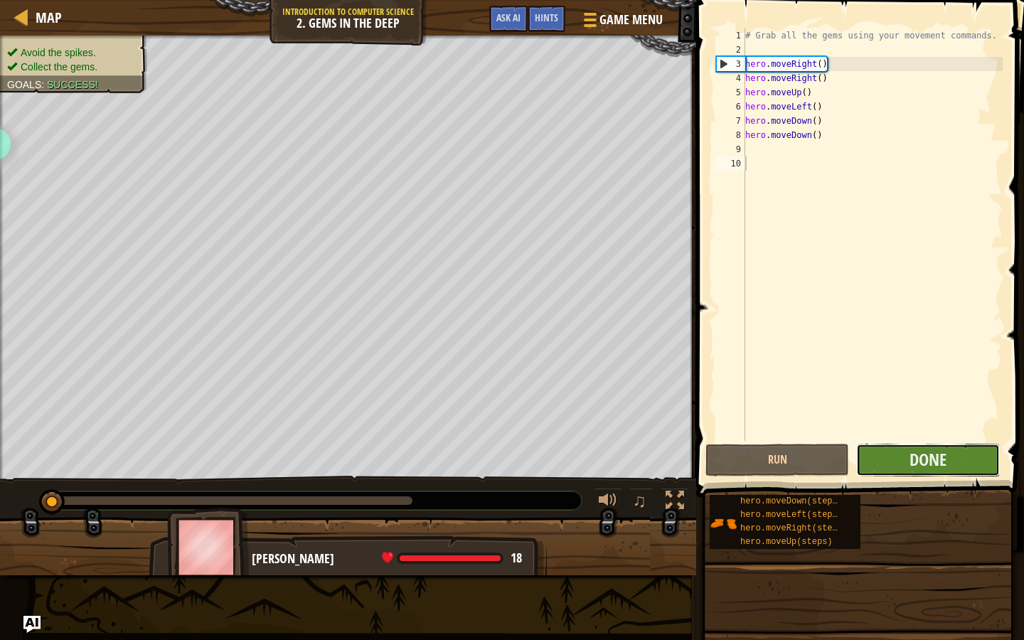
click at [892, 473] on button "Done" at bounding box center [928, 460] width 144 height 33
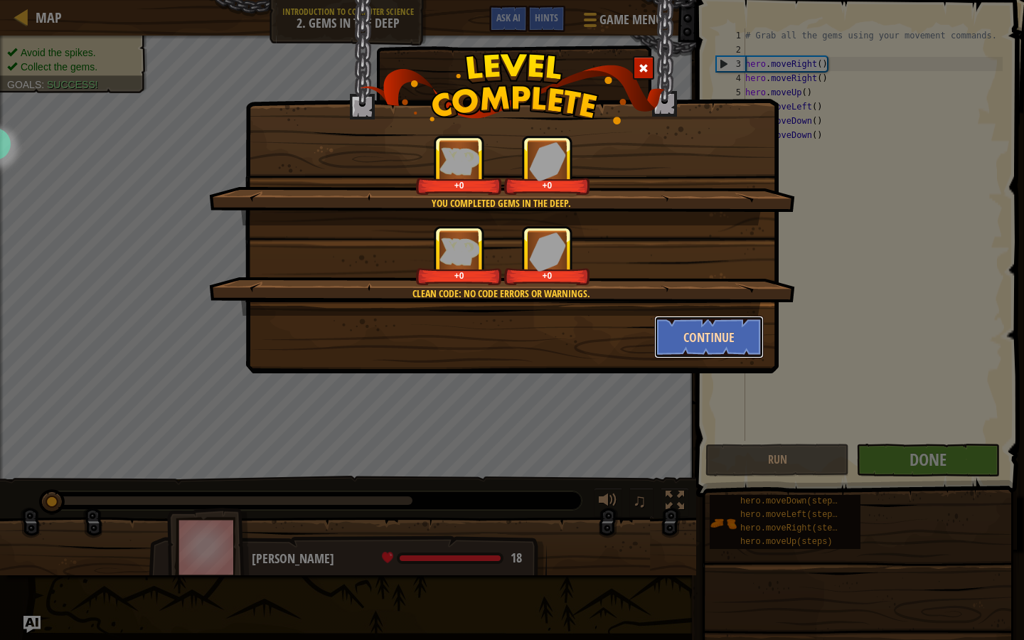
click at [714, 351] on button "Continue" at bounding box center [709, 337] width 110 height 43
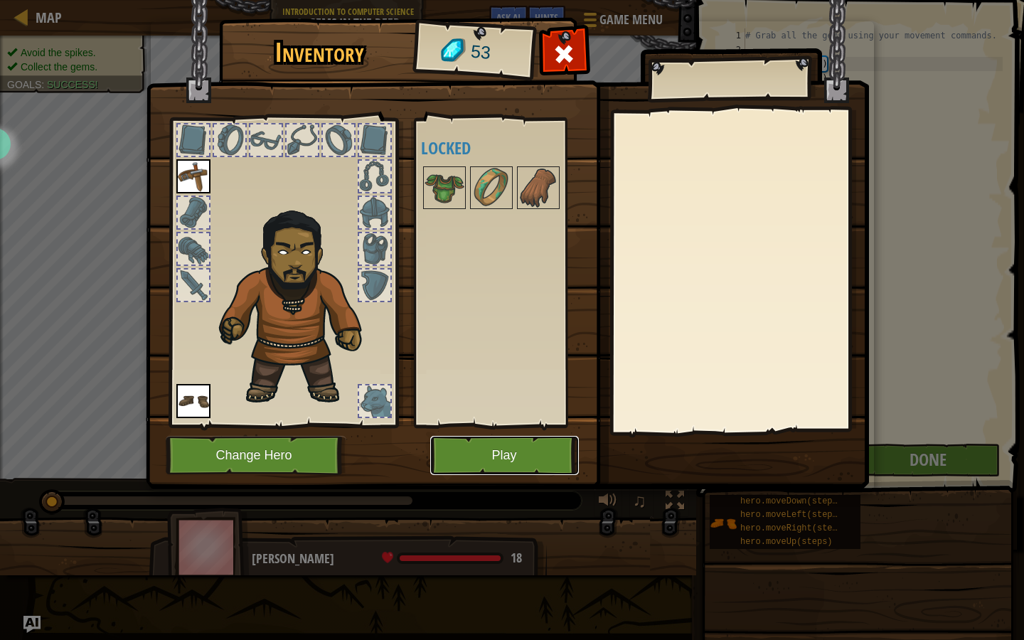
click at [518, 470] on button "Play" at bounding box center [504, 455] width 149 height 39
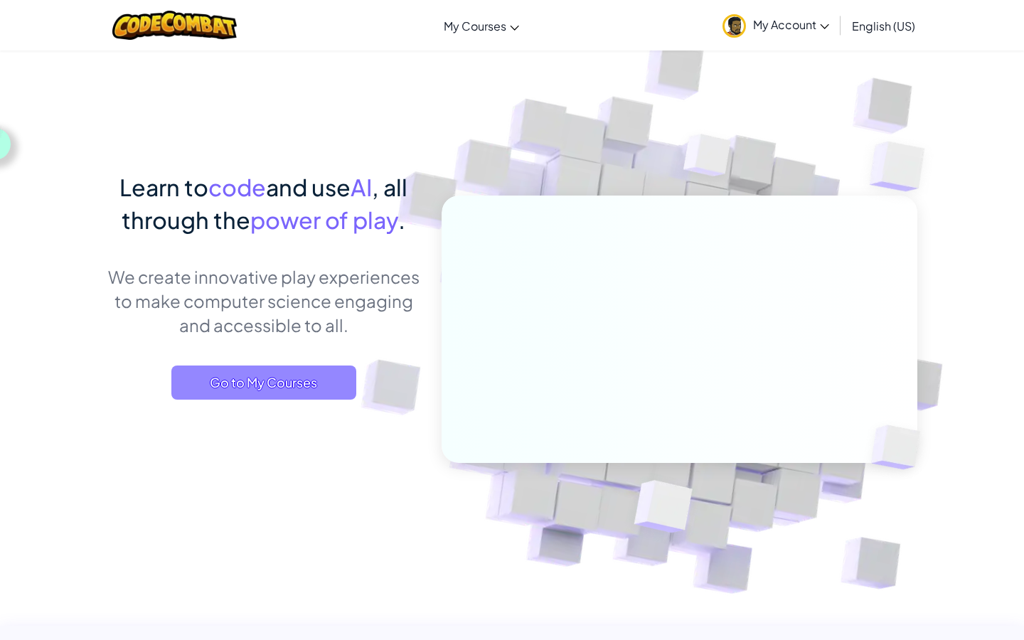
click at [305, 380] on span "Go to My Courses" at bounding box center [263, 382] width 185 height 34
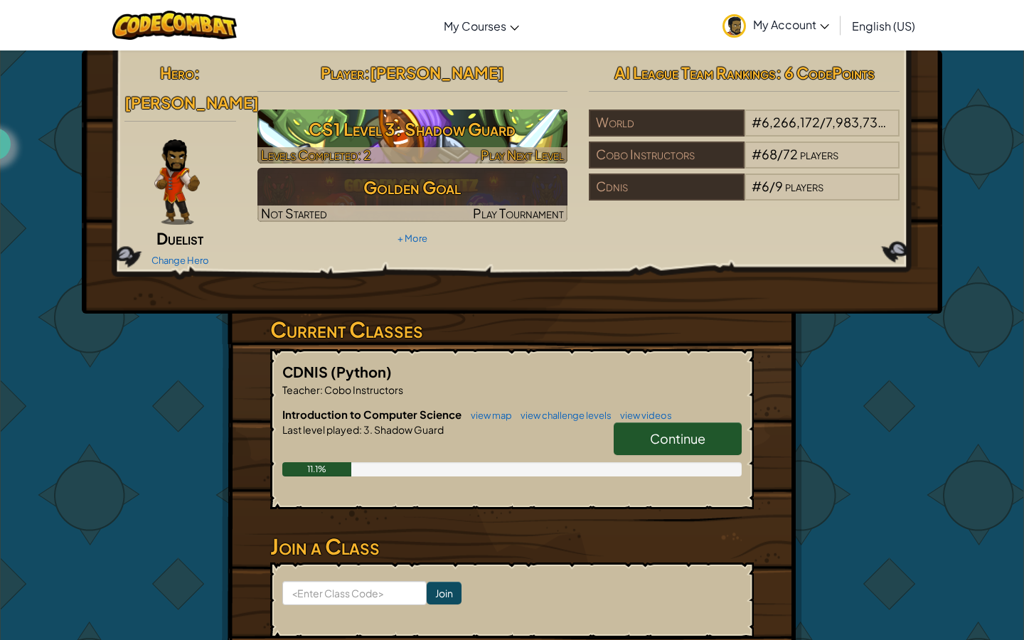
click at [435, 122] on h3 "CS1 Level 3: Shadow Guard" at bounding box center [412, 129] width 311 height 32
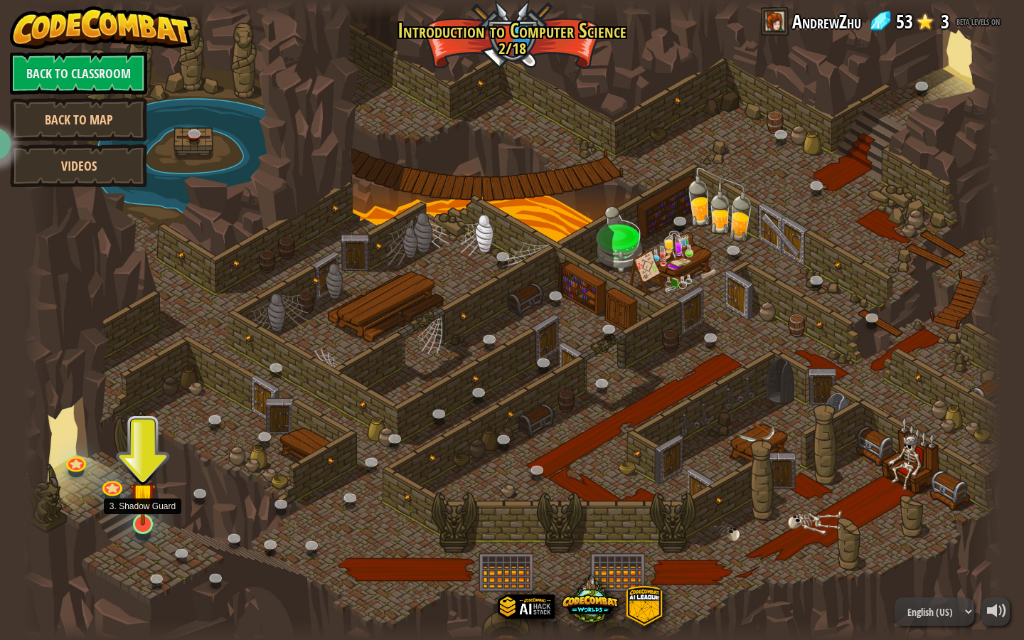
click at [151, 522] on img at bounding box center [143, 496] width 26 height 60
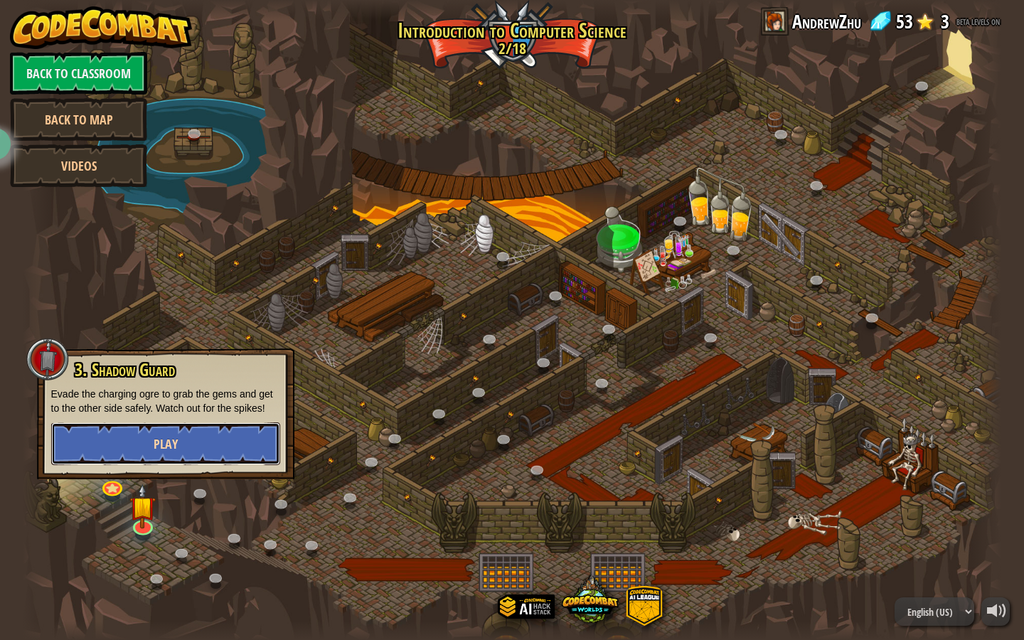
click at [230, 453] on button "Play" at bounding box center [165, 443] width 229 height 43
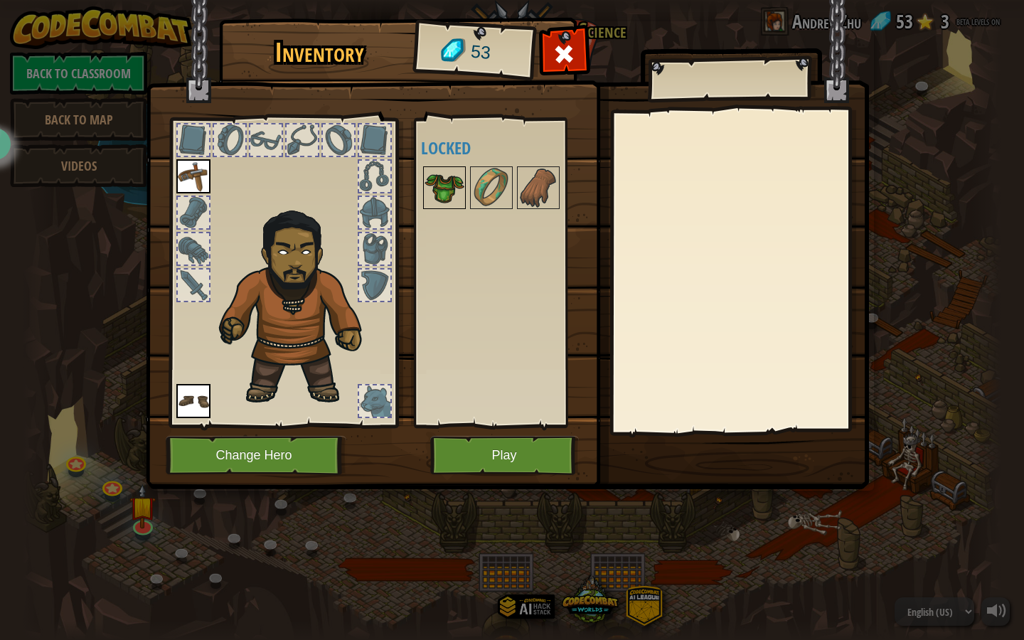
click at [441, 192] on img at bounding box center [444, 188] width 40 height 40
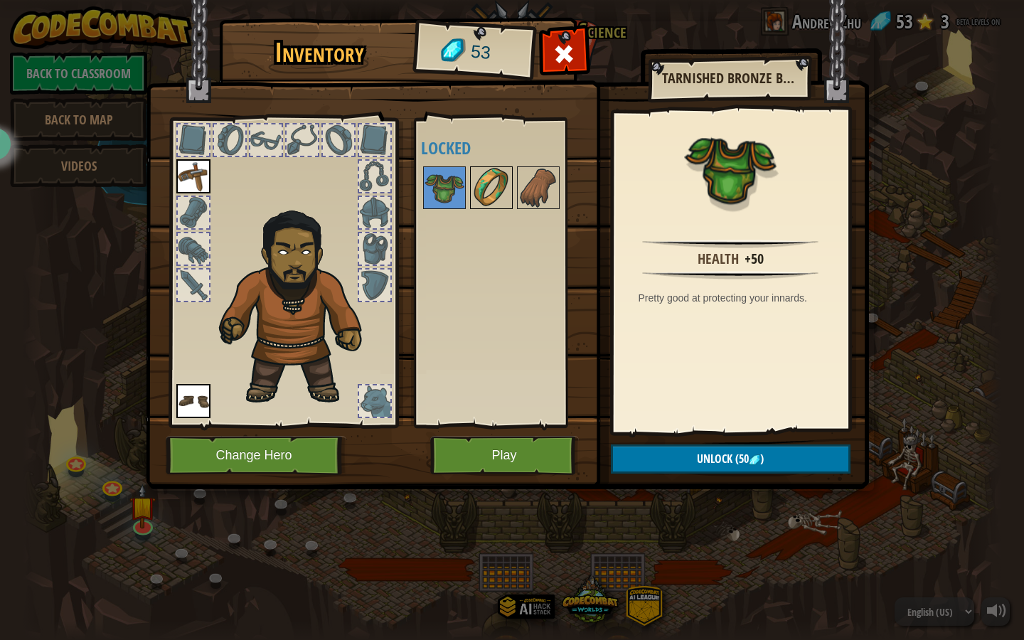
click at [485, 193] on img at bounding box center [491, 188] width 40 height 40
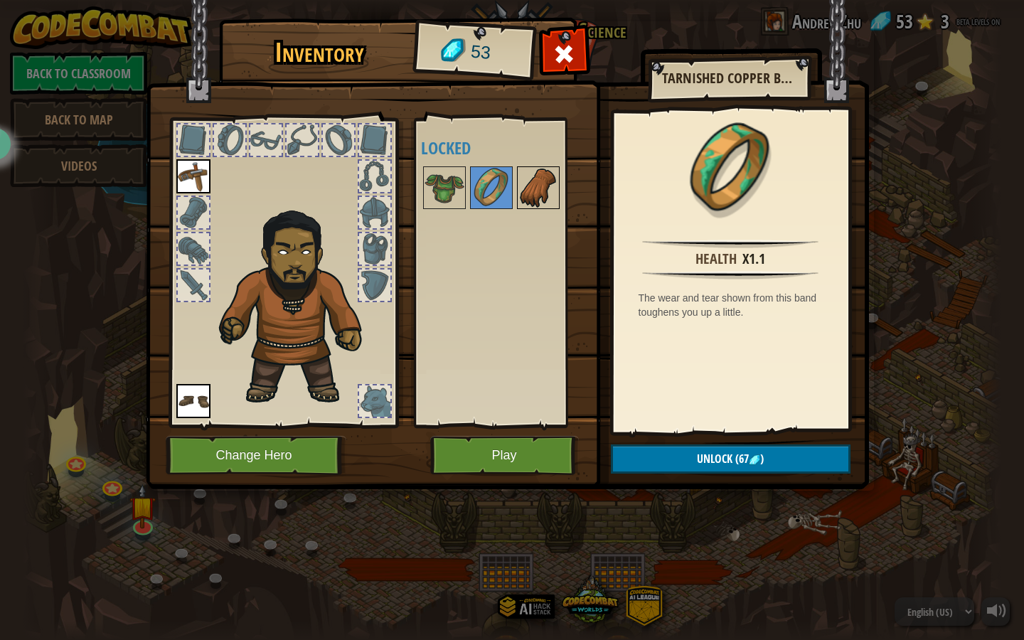
click at [527, 193] on img at bounding box center [538, 188] width 40 height 40
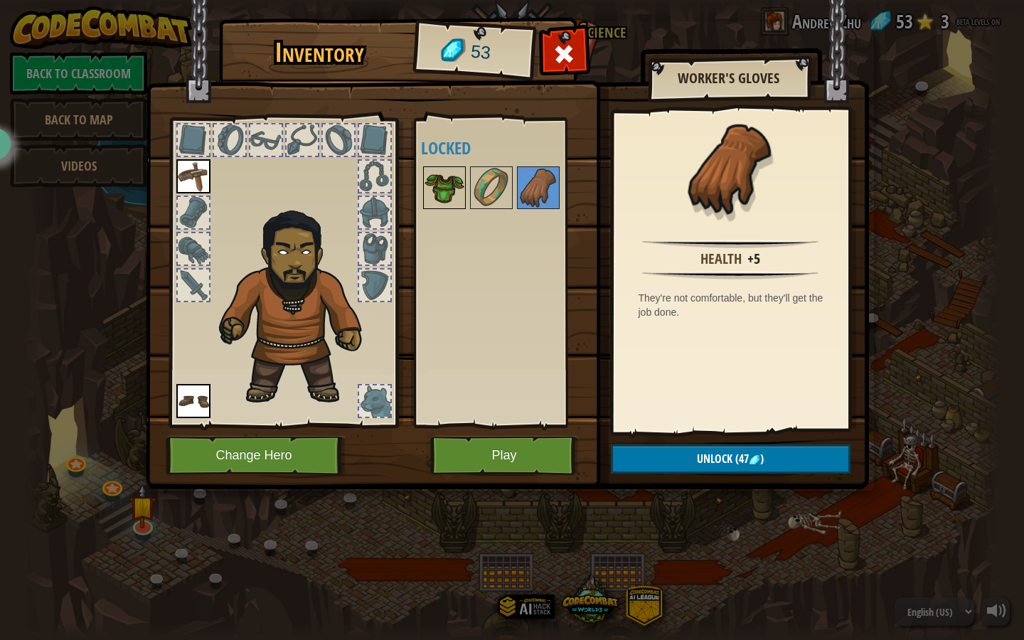
click at [442, 186] on img at bounding box center [444, 188] width 40 height 40
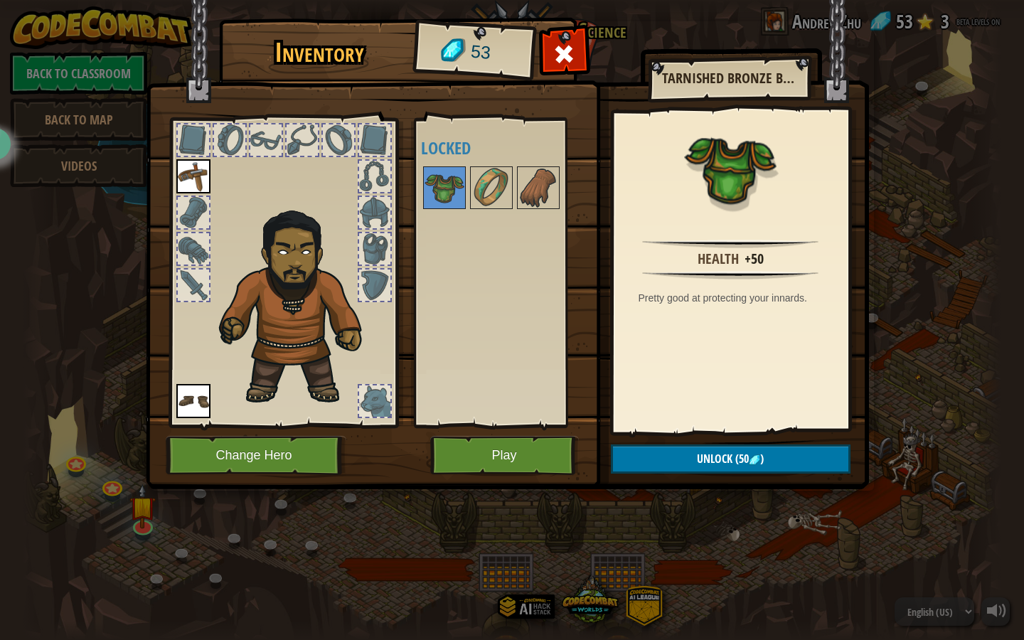
click at [696, 442] on img at bounding box center [507, 231] width 723 height 516
click at [706, 456] on span "Unlock" at bounding box center [715, 459] width 36 height 16
click at [706, 456] on button "Confirm" at bounding box center [731, 458] width 240 height 29
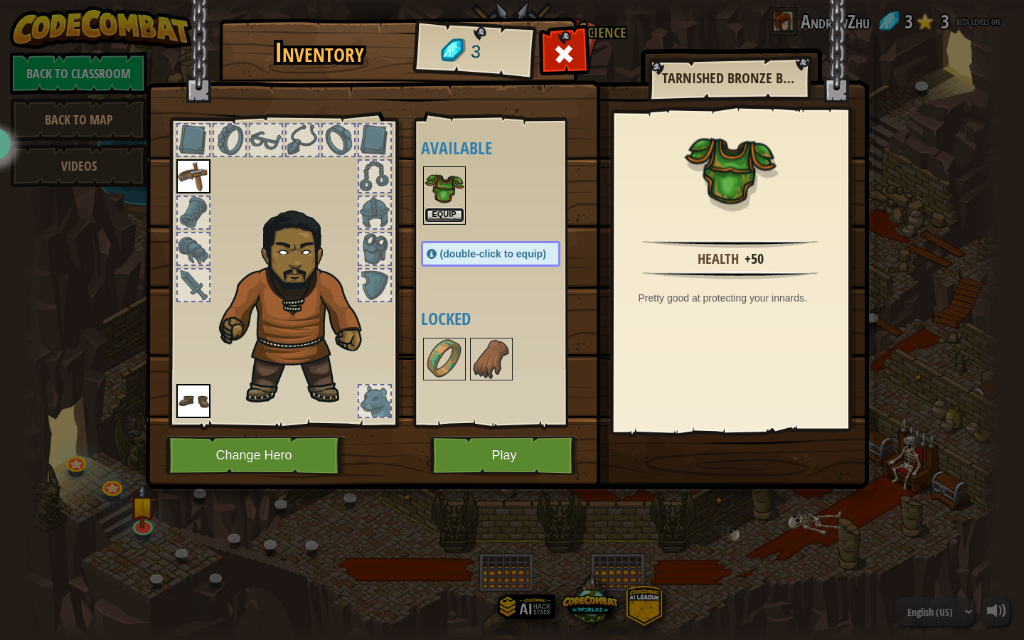
click at [453, 215] on button "Equip" at bounding box center [444, 215] width 40 height 15
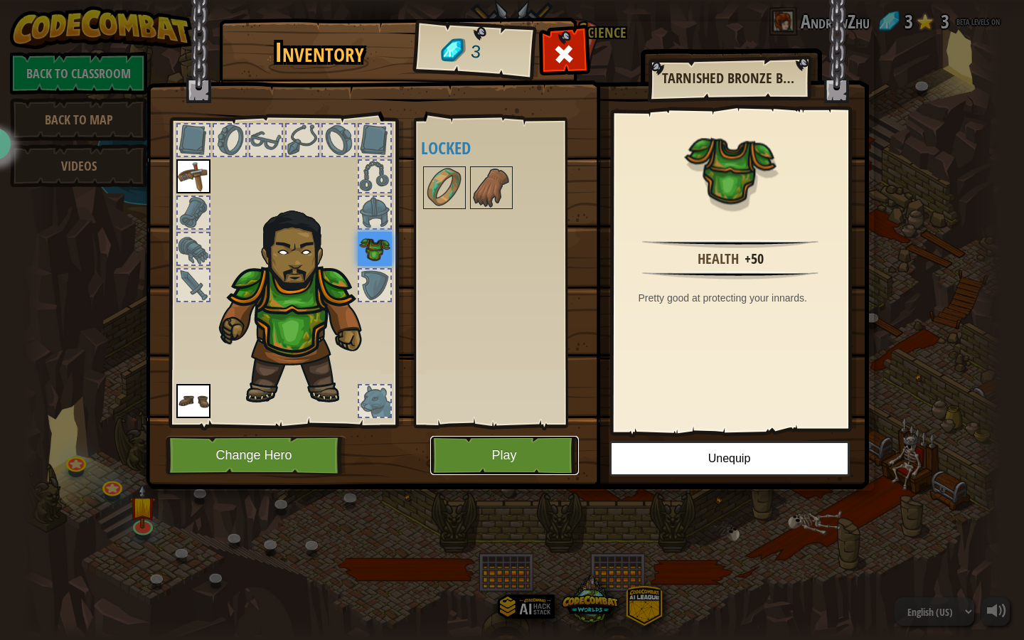
click at [471, 446] on button "Play" at bounding box center [504, 455] width 149 height 39
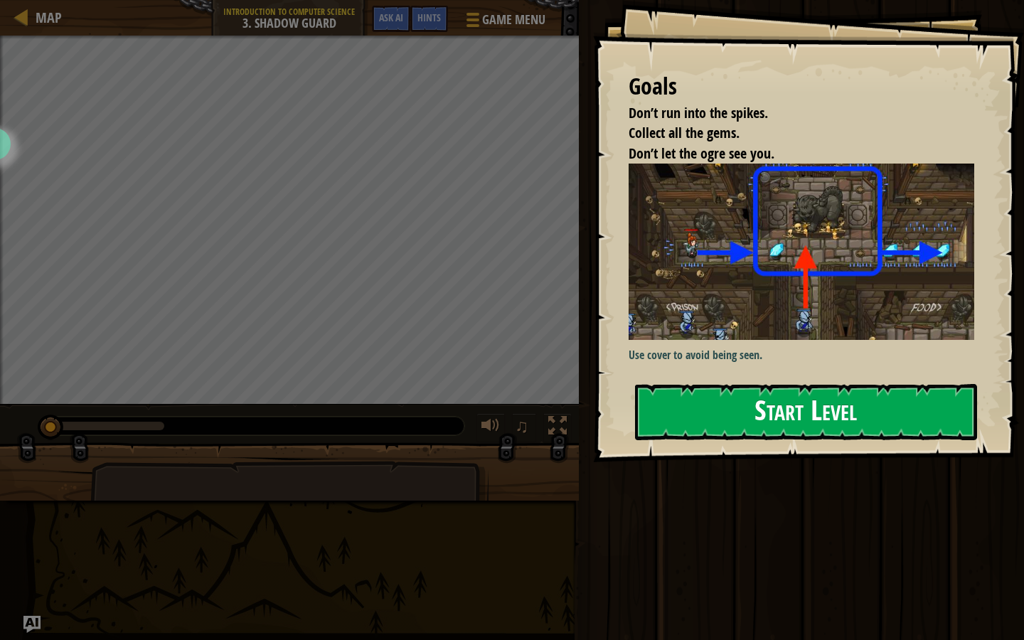
click at [731, 407] on button "Start Level" at bounding box center [806, 412] width 342 height 56
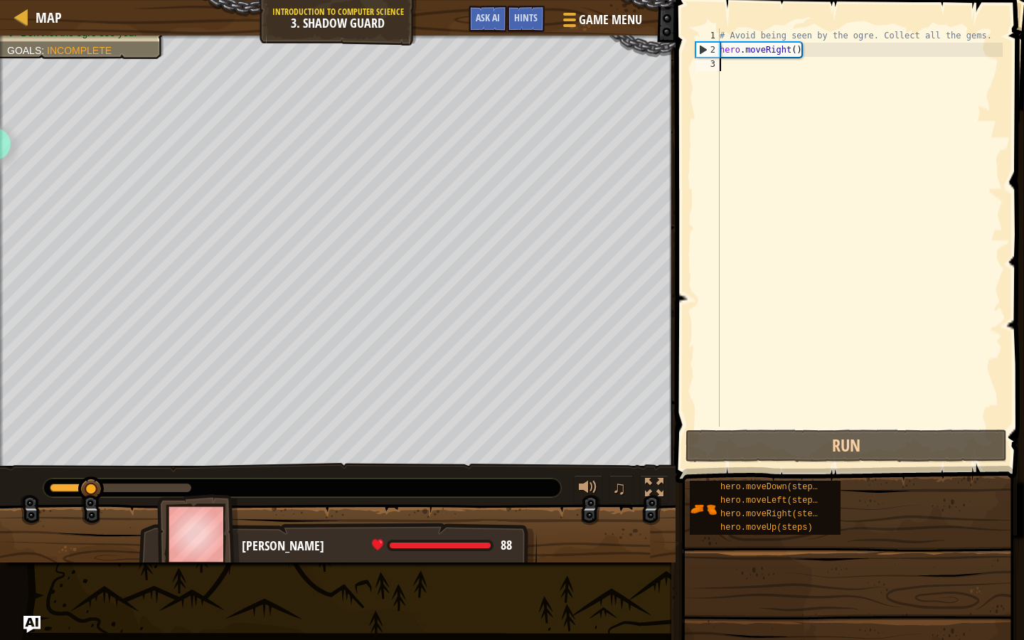
click at [733, 73] on div "# Avoid being seen by the ogre. Collect all the gems. hero . moveRight ( )" at bounding box center [860, 241] width 286 height 427
type textarea "up"
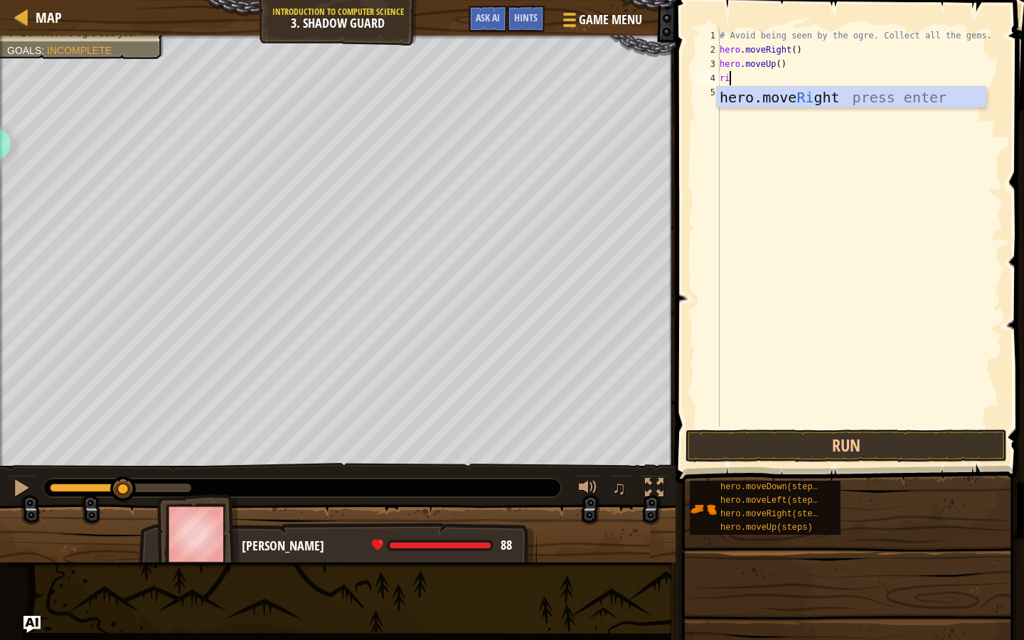
type textarea "rig"
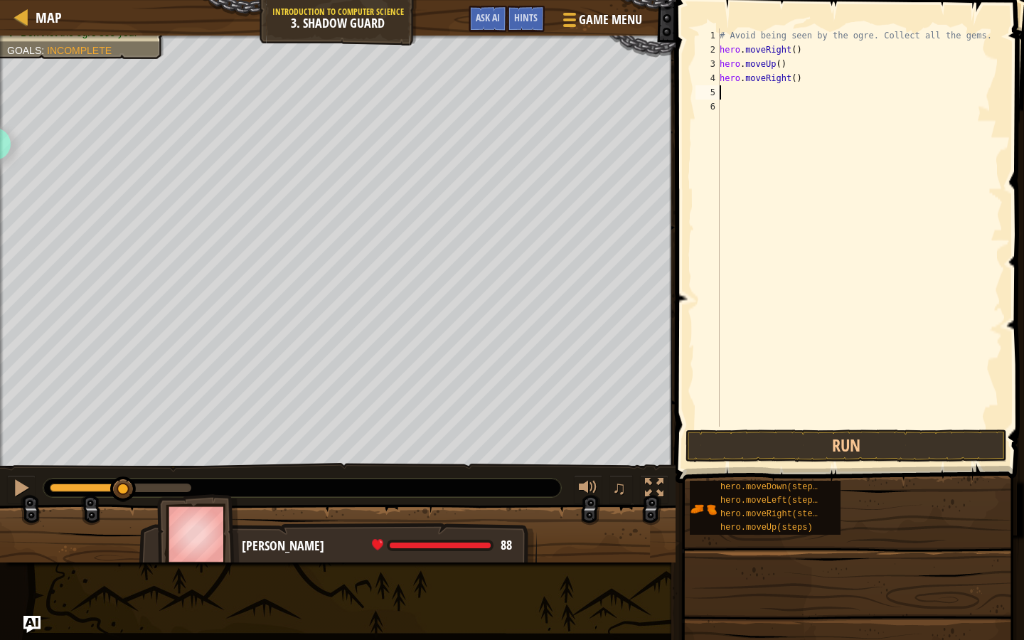
type textarea "dow"
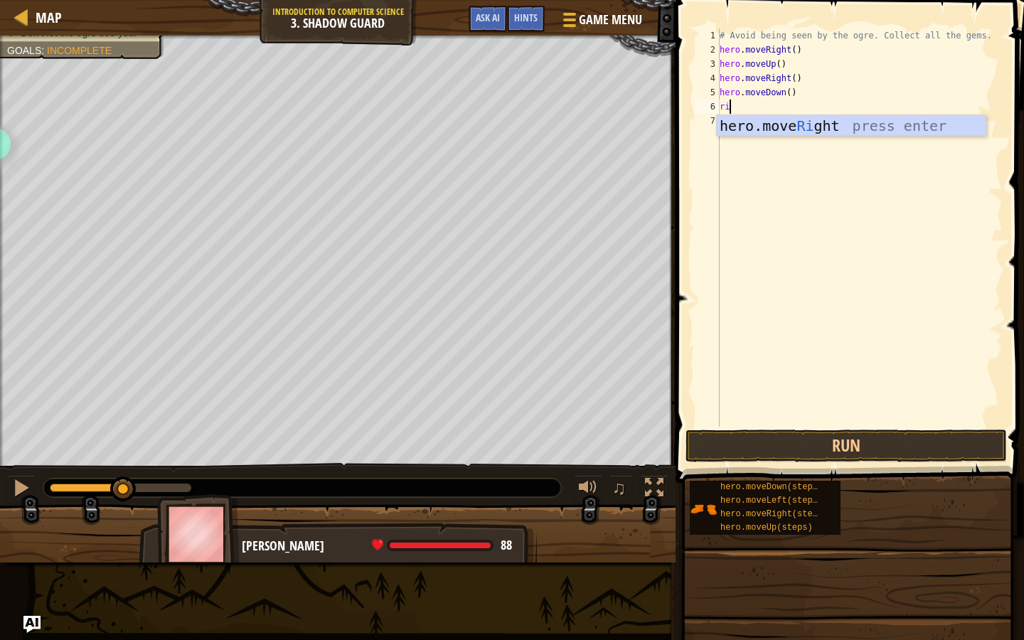
type textarea "rig"
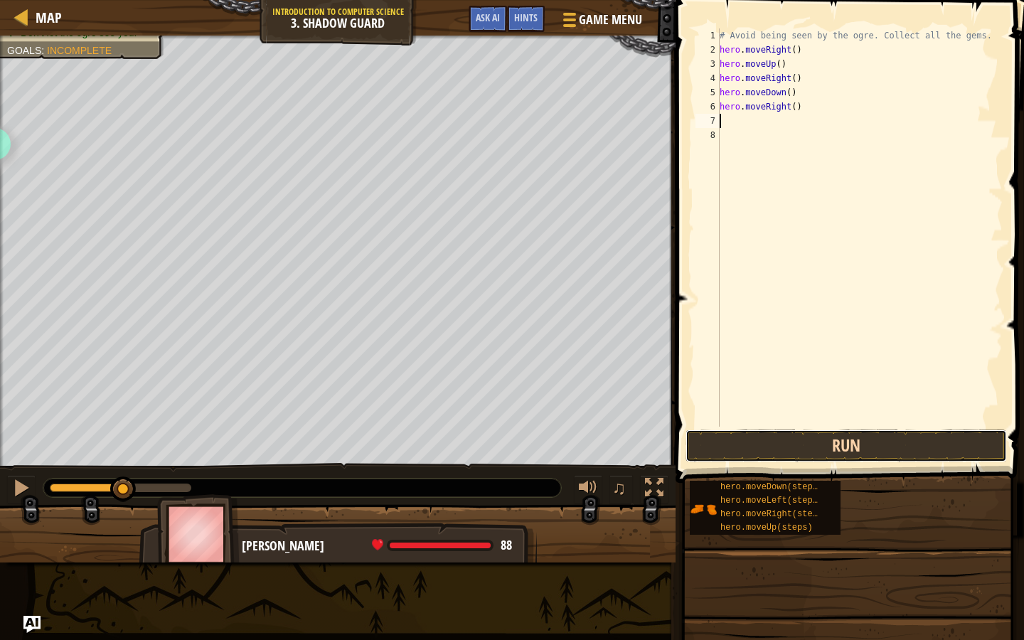
click at [721, 455] on button "Run" at bounding box center [845, 445] width 321 height 33
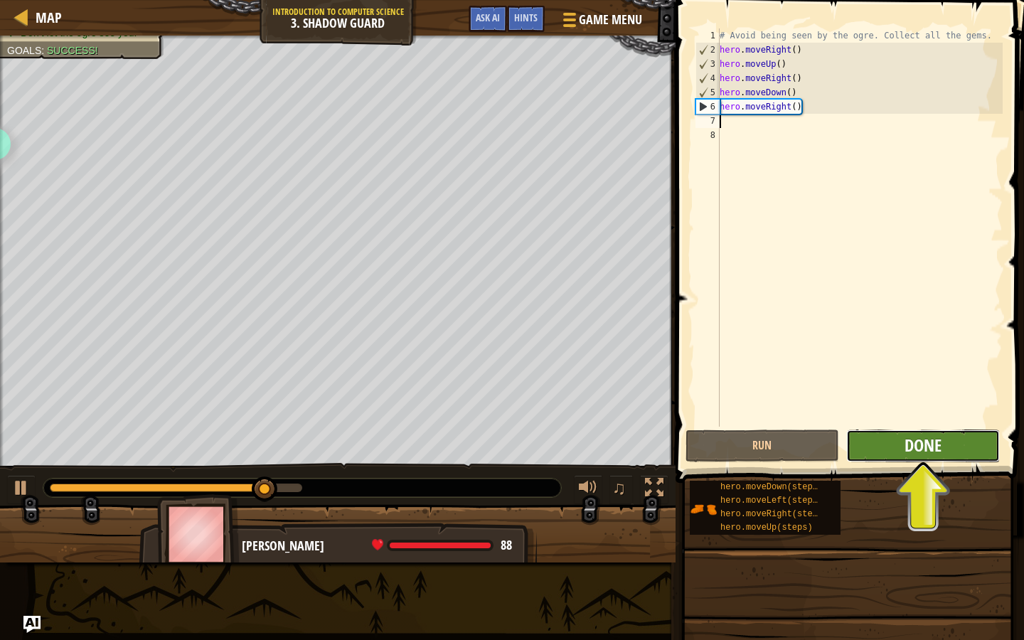
click at [918, 443] on span "Done" at bounding box center [922, 445] width 37 height 23
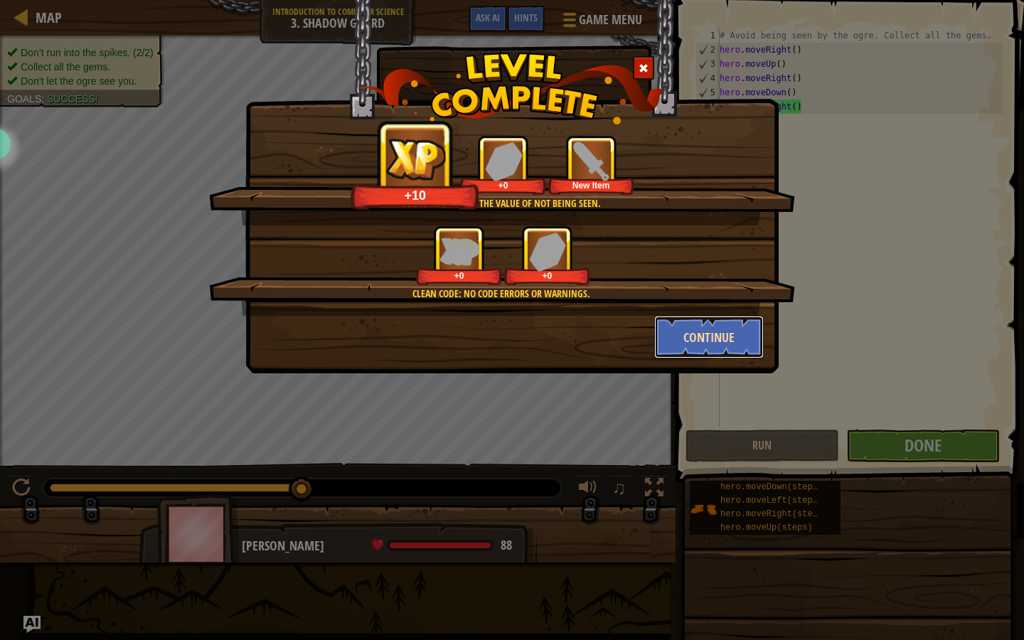
click at [694, 333] on button "Continue" at bounding box center [709, 337] width 110 height 43
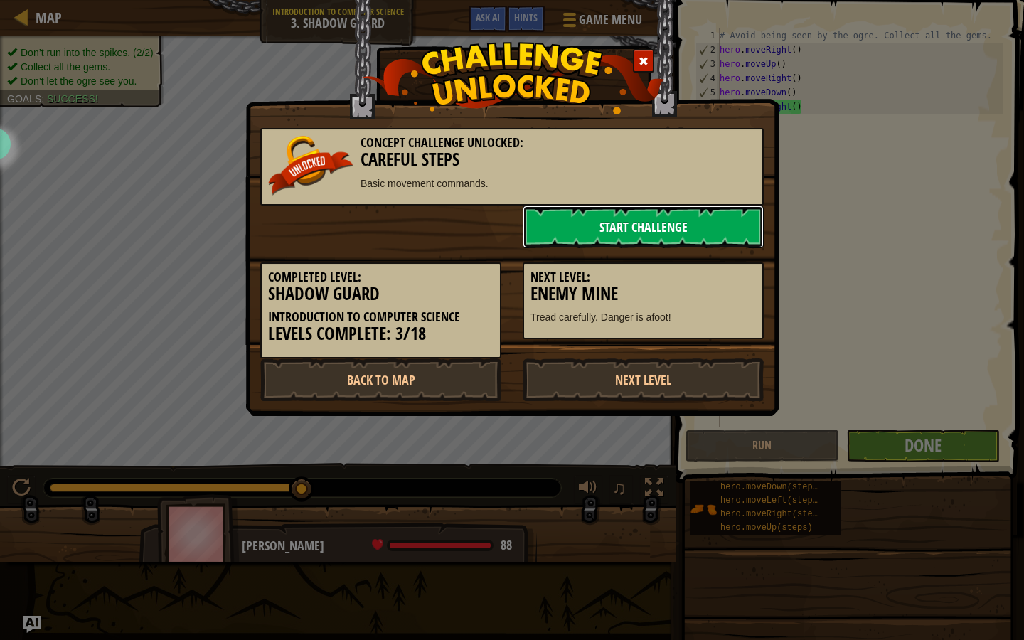
click at [572, 220] on link "Start Challenge" at bounding box center [643, 226] width 241 height 43
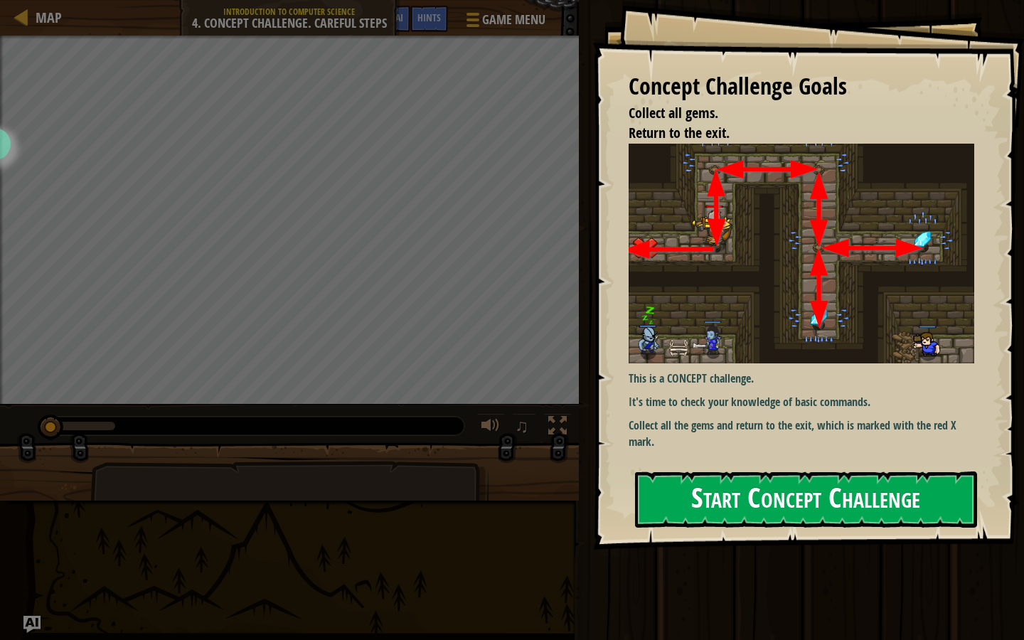
click at [692, 484] on button "Start Concept Challenge" at bounding box center [806, 499] width 342 height 56
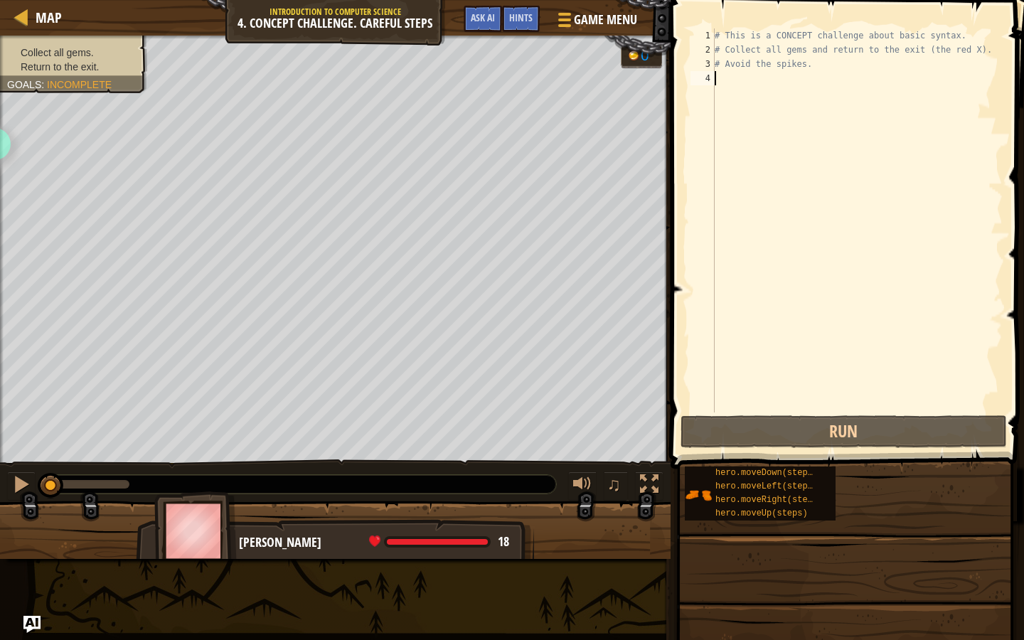
type textarea "up"
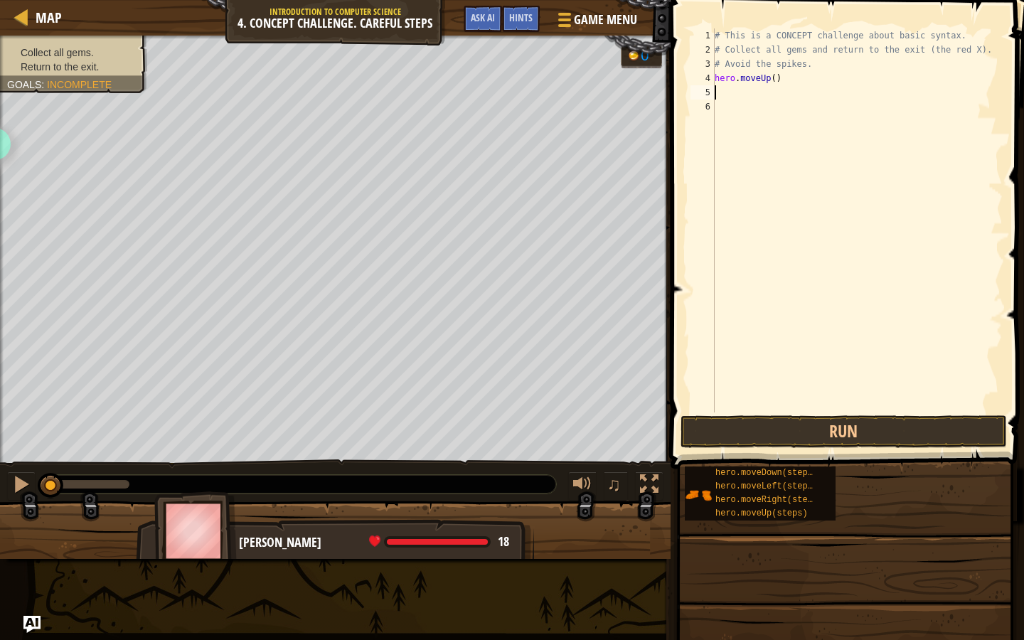
type textarea "ri"
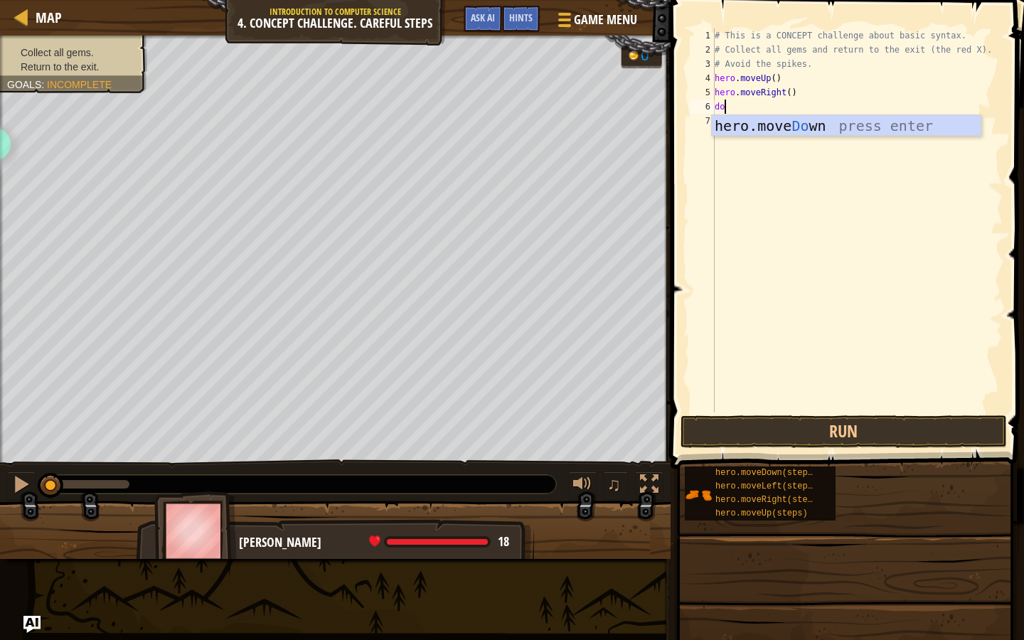
type textarea "down"
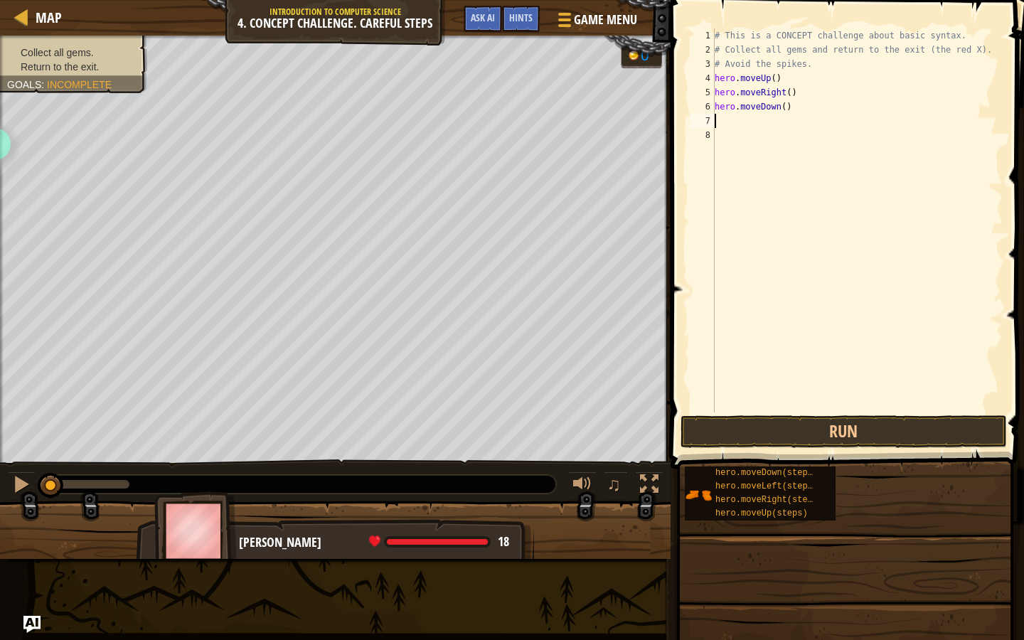
type textarea "ri"
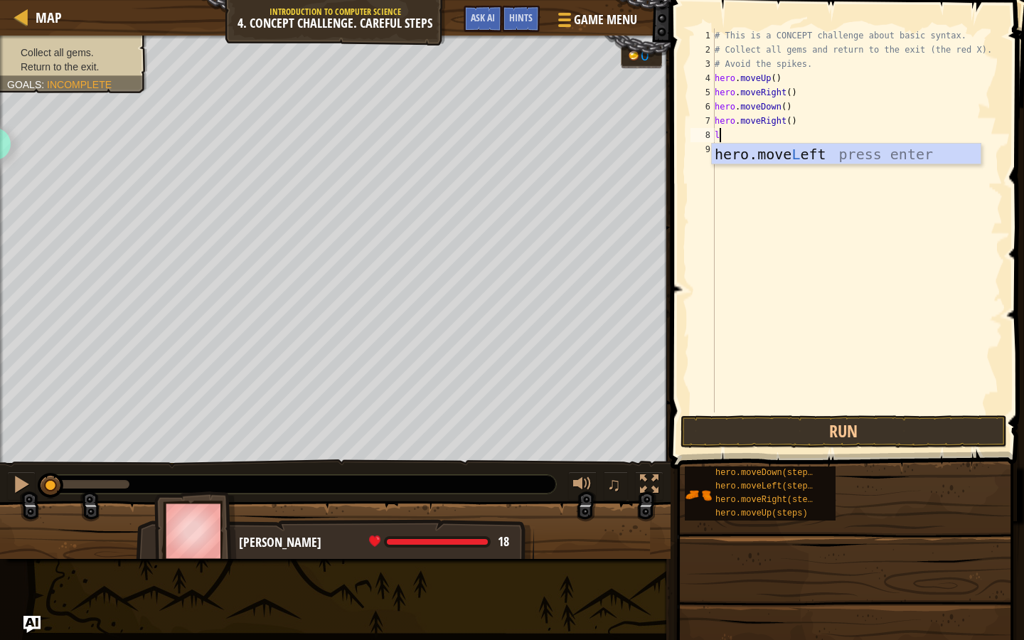
type textarea "le"
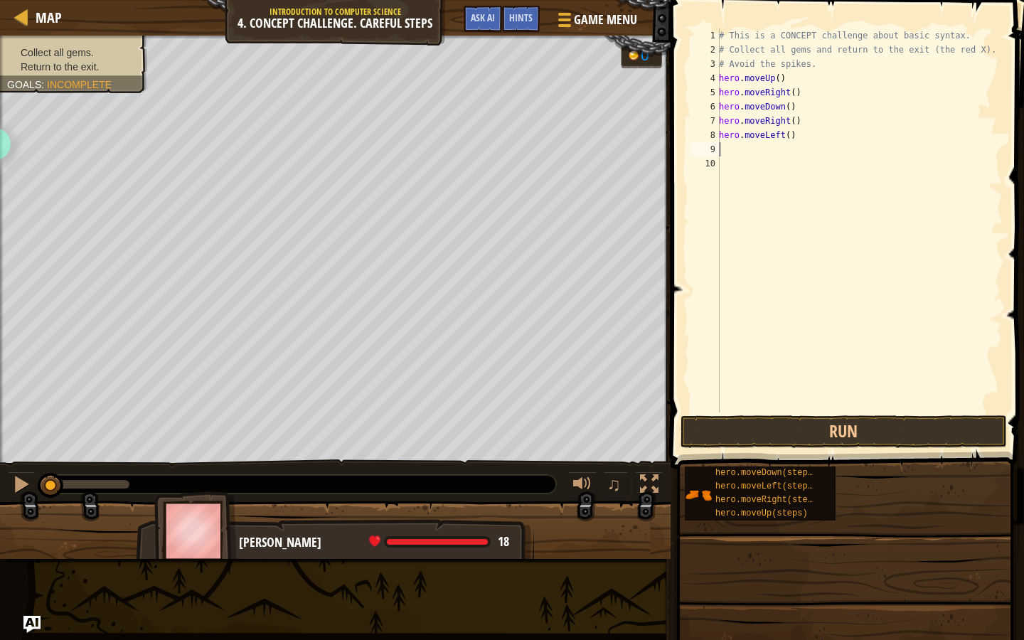
type textarea "do"
type textarea "up"
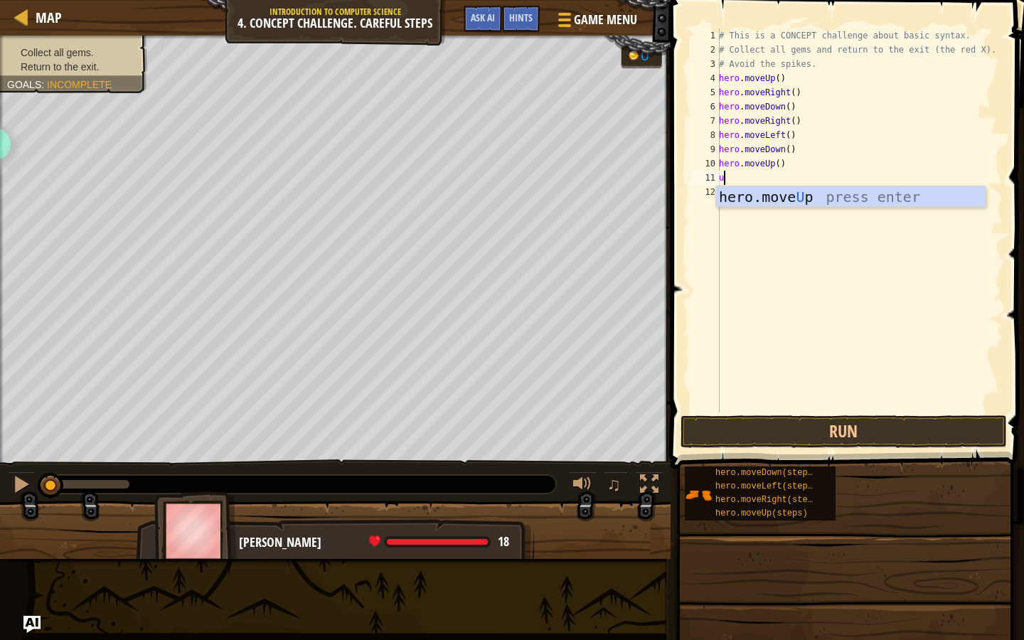
type textarea "up"
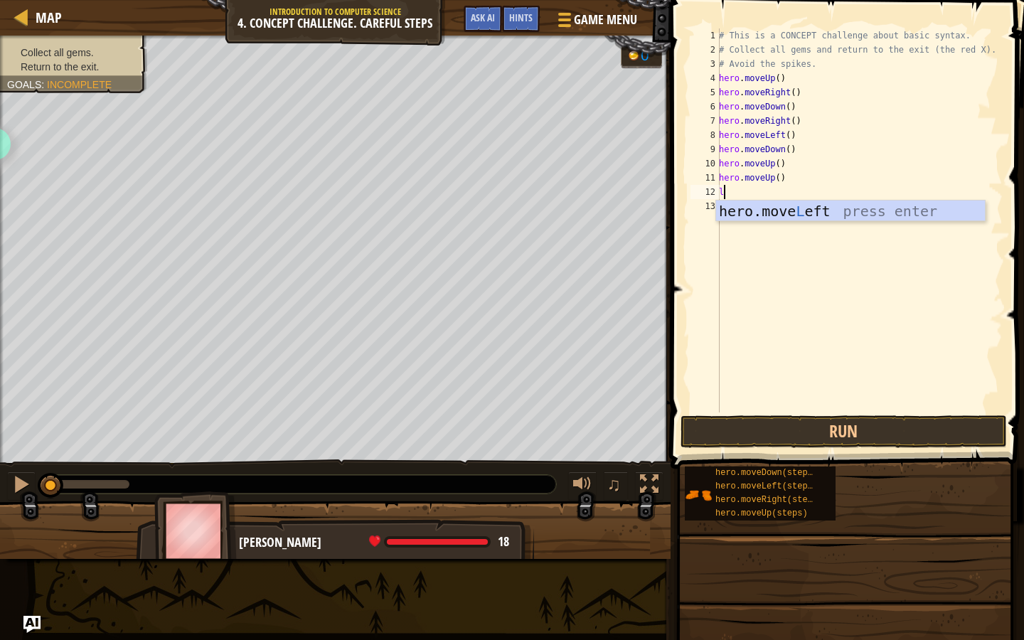
type textarea "lef"
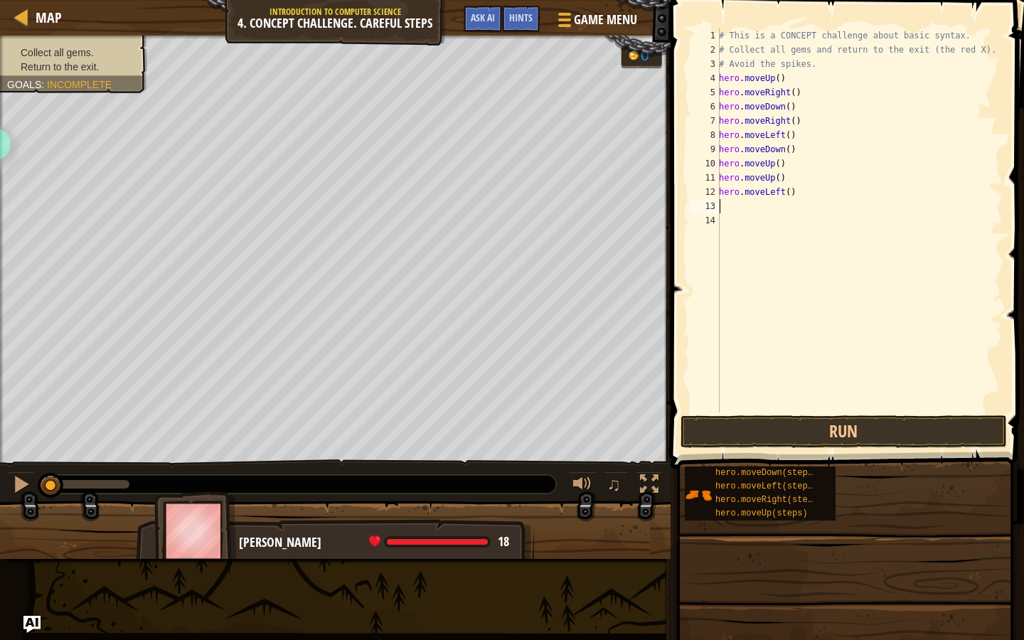
type textarea "dow"
type textarea "lef"
click at [785, 419] on button "Run" at bounding box center [843, 431] width 326 height 33
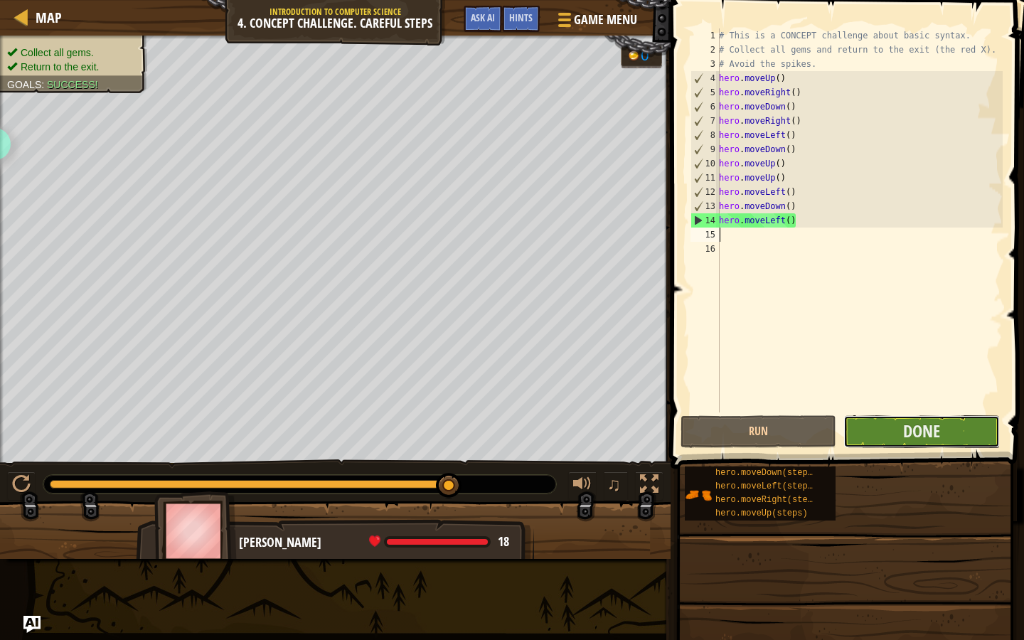
click at [882, 432] on button "Done" at bounding box center [921, 431] width 156 height 33
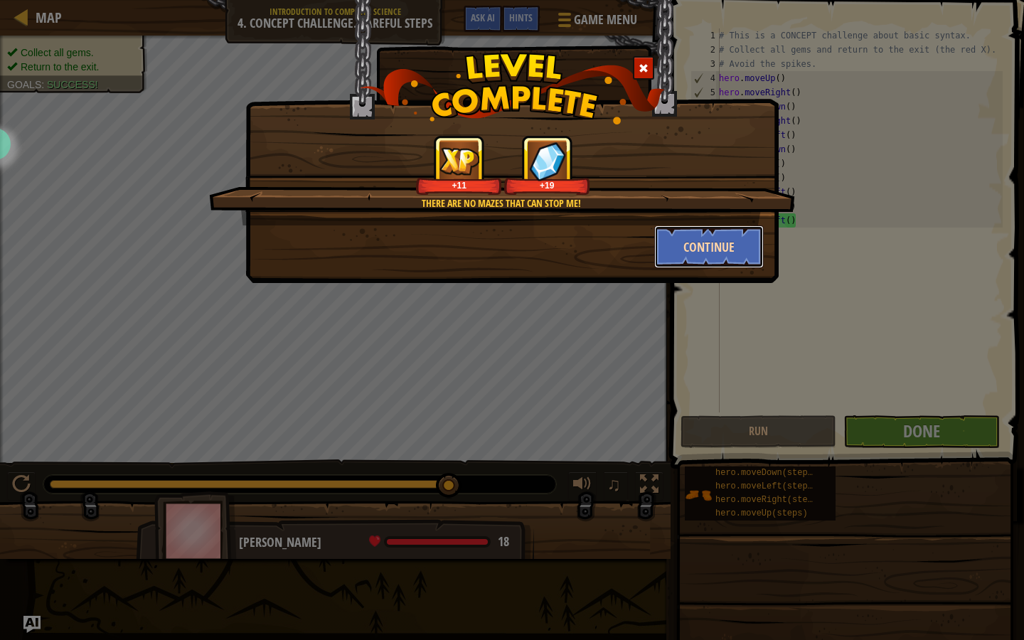
click at [695, 245] on button "Continue" at bounding box center [709, 246] width 110 height 43
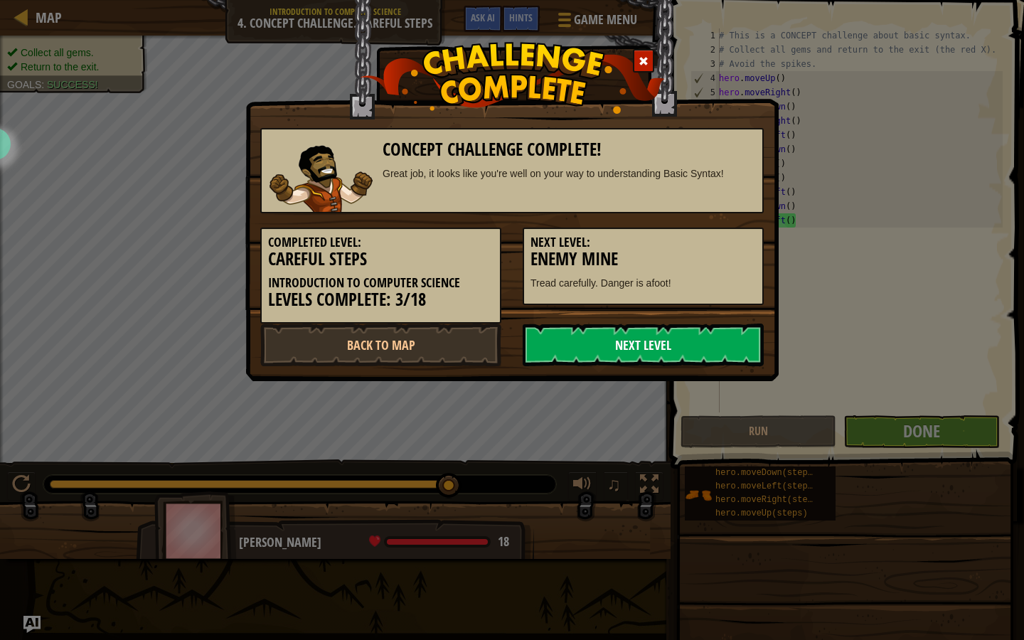
click at [586, 346] on link "Next Level" at bounding box center [643, 344] width 241 height 43
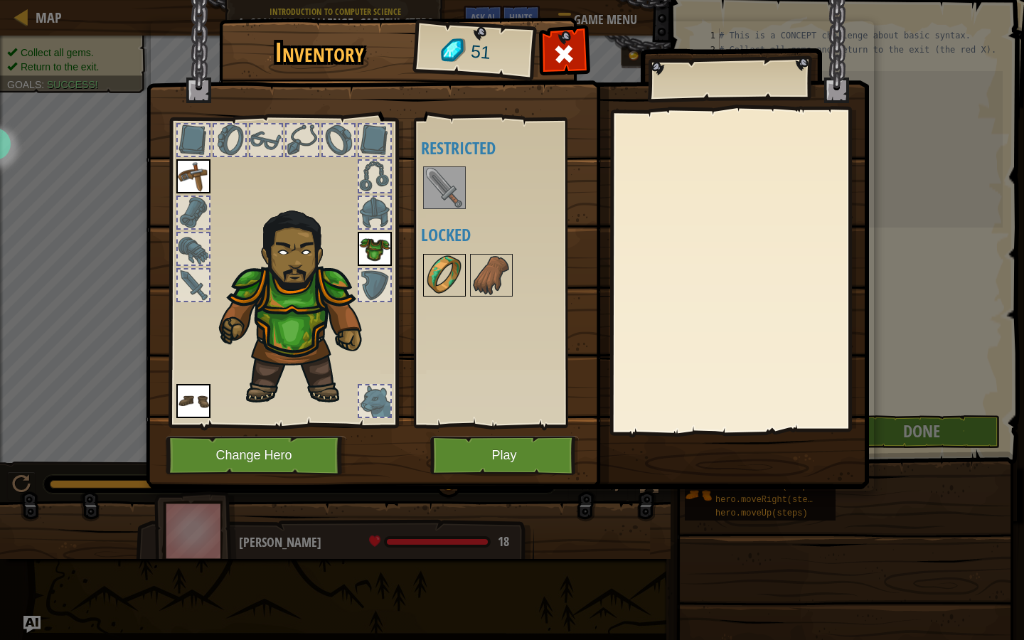
click at [453, 269] on img at bounding box center [444, 275] width 40 height 40
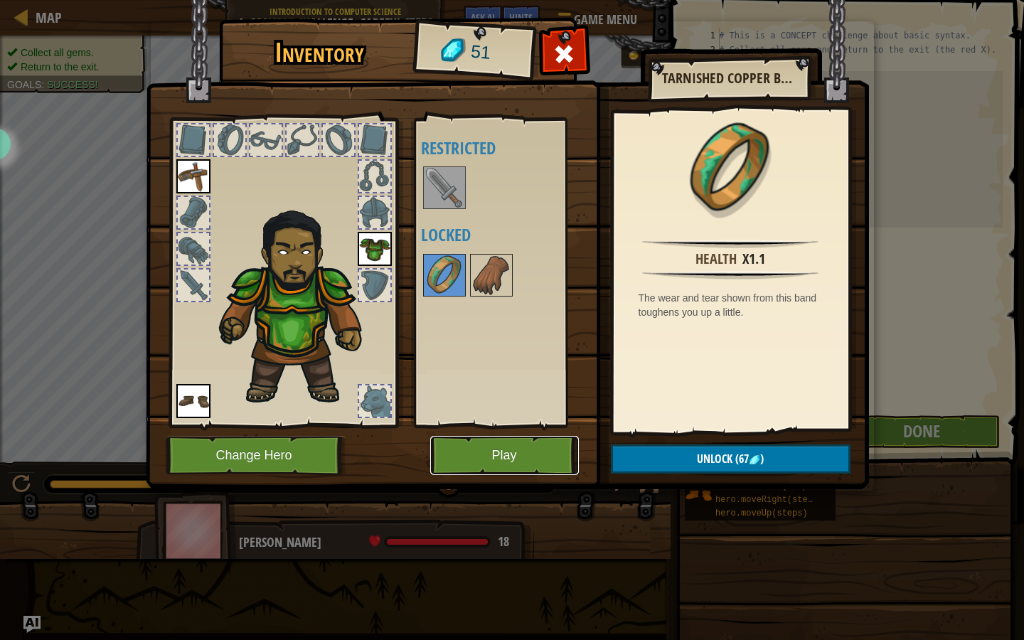
click at [453, 449] on button "Play" at bounding box center [504, 455] width 149 height 39
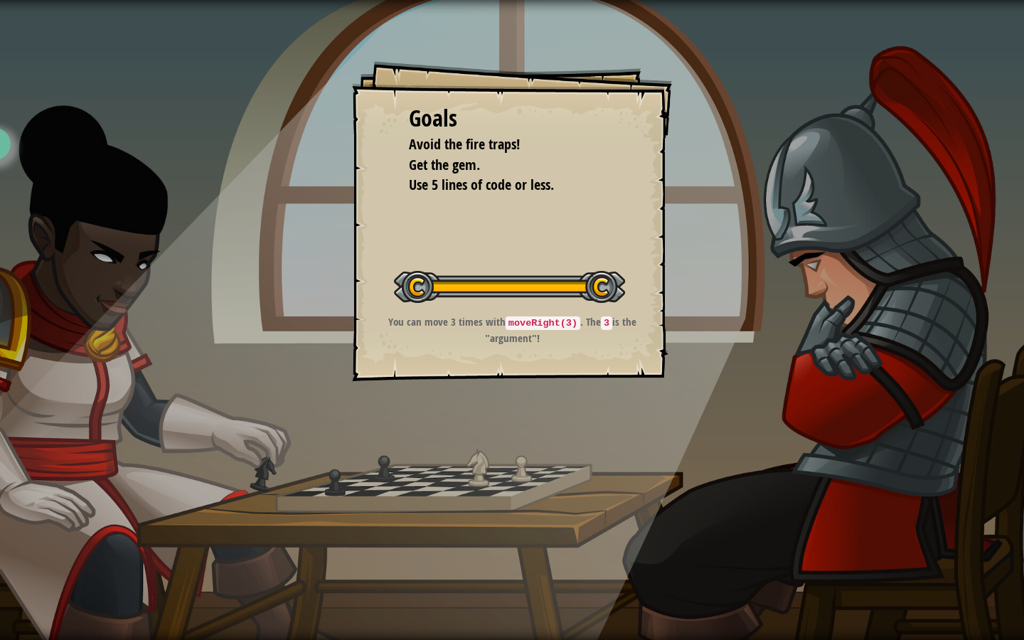
click at [587, 271] on div at bounding box center [509, 287] width 231 height 32
click at [0, 0] on button "Start Level" at bounding box center [0, 0] width 0 height 0
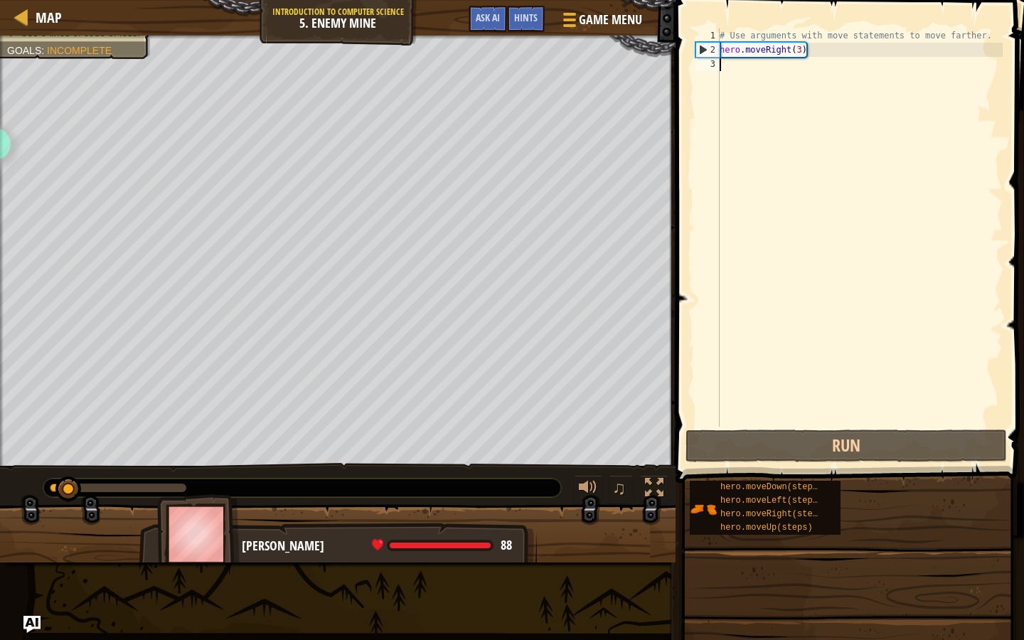
click at [686, 320] on div "Map Introduction to Computer Science 5. Enemy Mine Game Menu Done Hints Ask AI …" at bounding box center [512, 320] width 1024 height 640
type textarea "up"
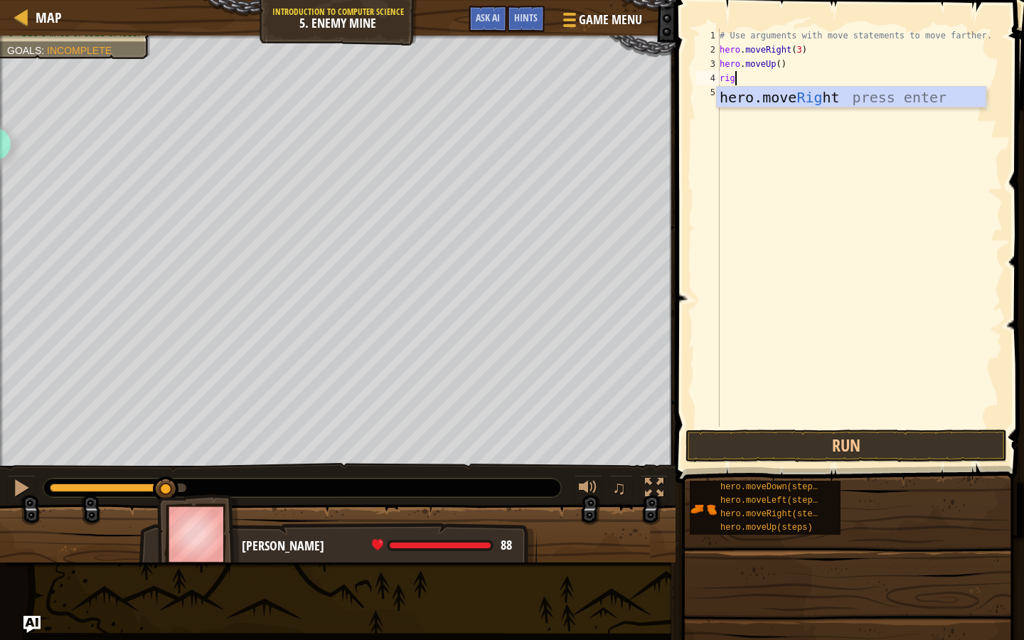
scroll to position [6, 1]
type textarea "righ"
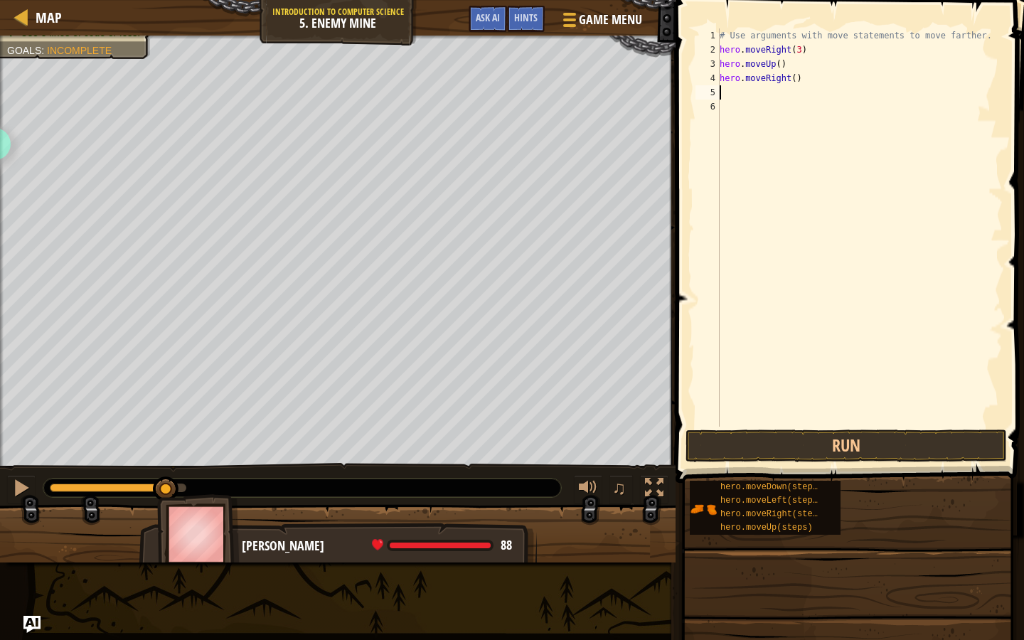
scroll to position [6, 0]
type textarea "down"
type textarea "hero.moveDown(3)"
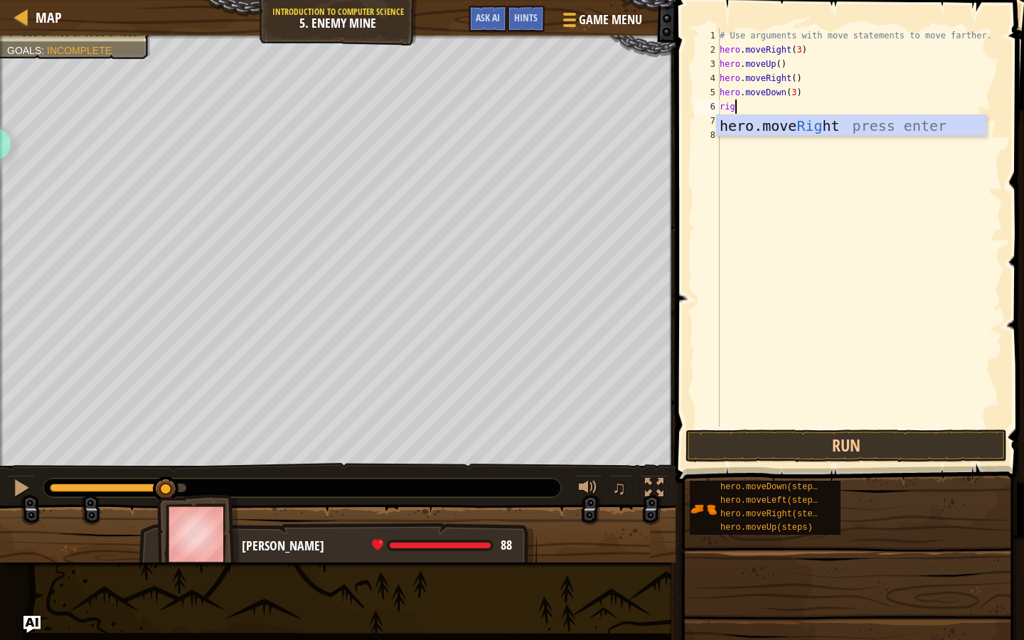
scroll to position [6, 1]
type textarea "right"
type textarea "hero.moveRight(2)"
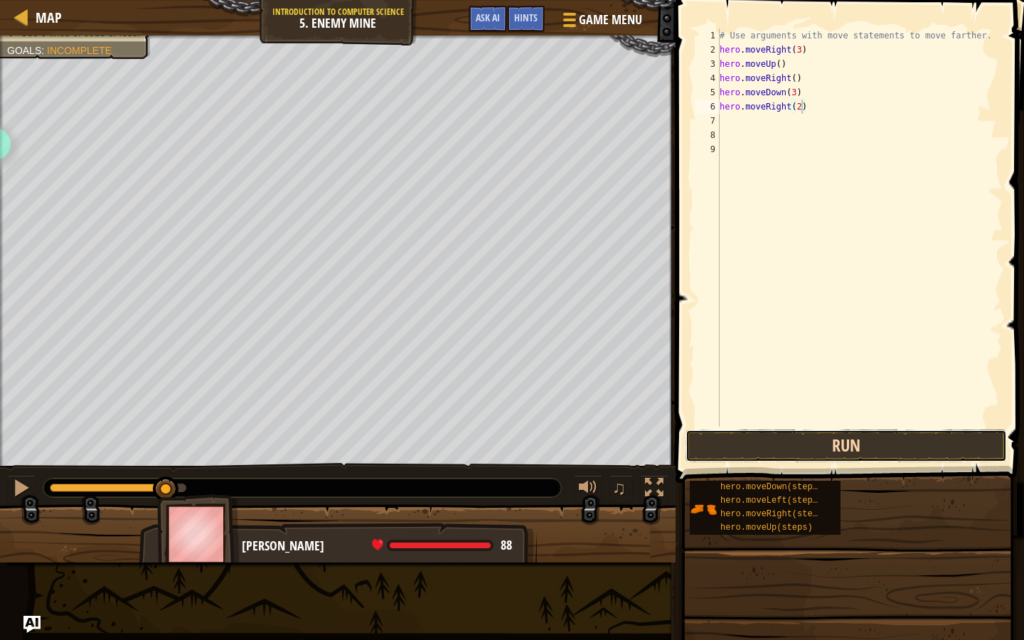
click at [761, 444] on button "Run" at bounding box center [845, 445] width 321 height 33
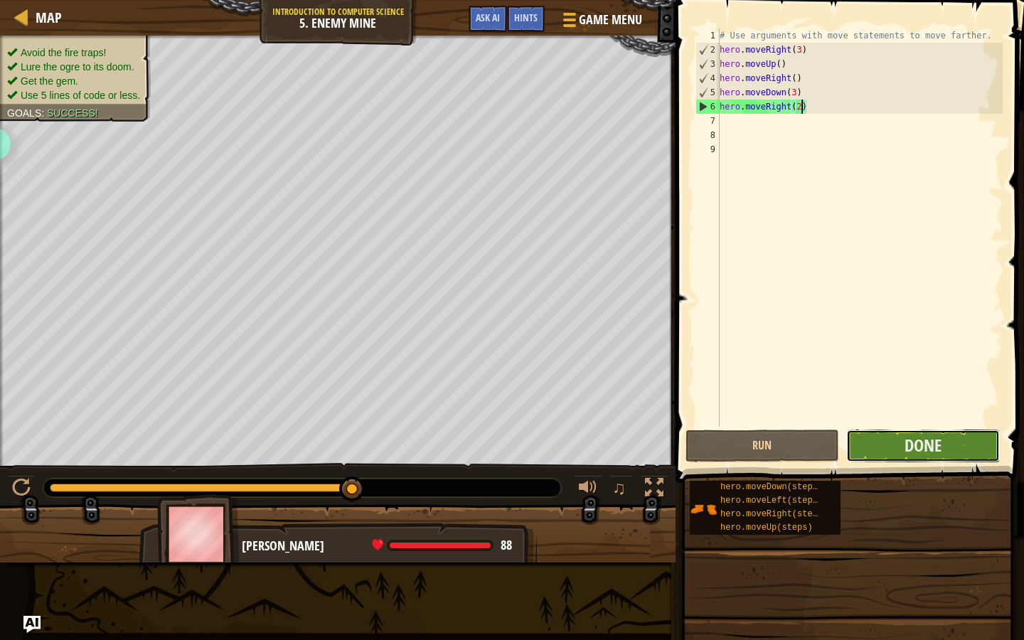
click at [874, 439] on button "Done" at bounding box center [923, 445] width 154 height 33
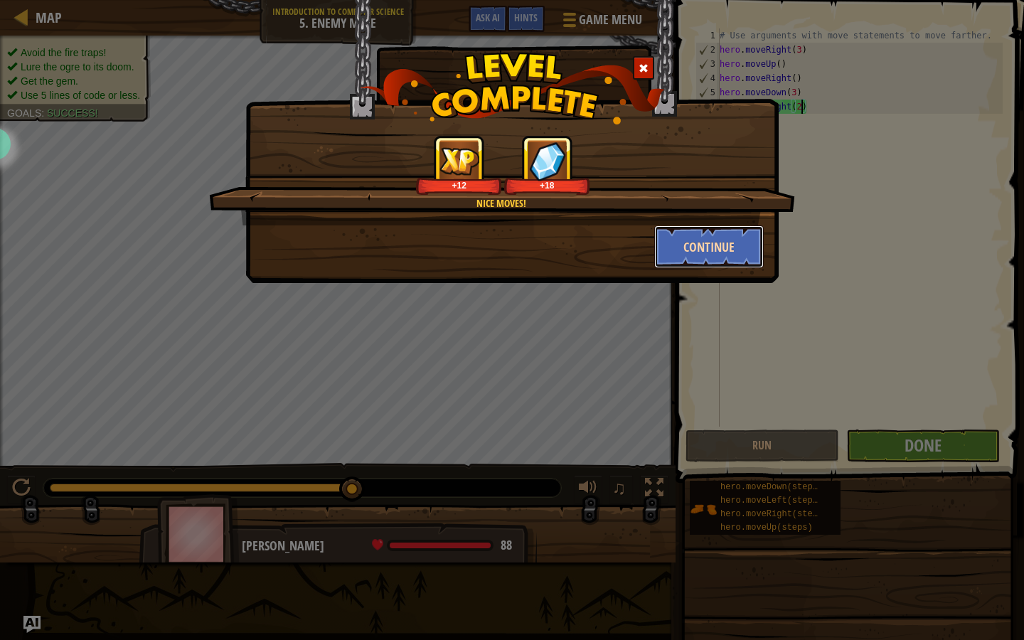
click at [683, 245] on button "Continue" at bounding box center [709, 246] width 110 height 43
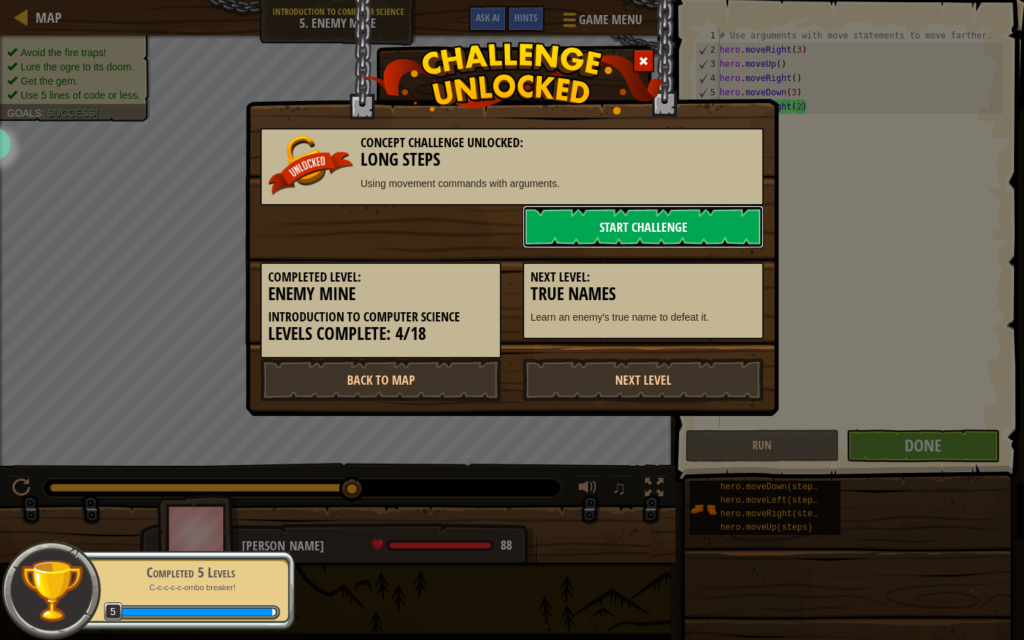
click at [646, 225] on link "Start Challenge" at bounding box center [643, 226] width 241 height 43
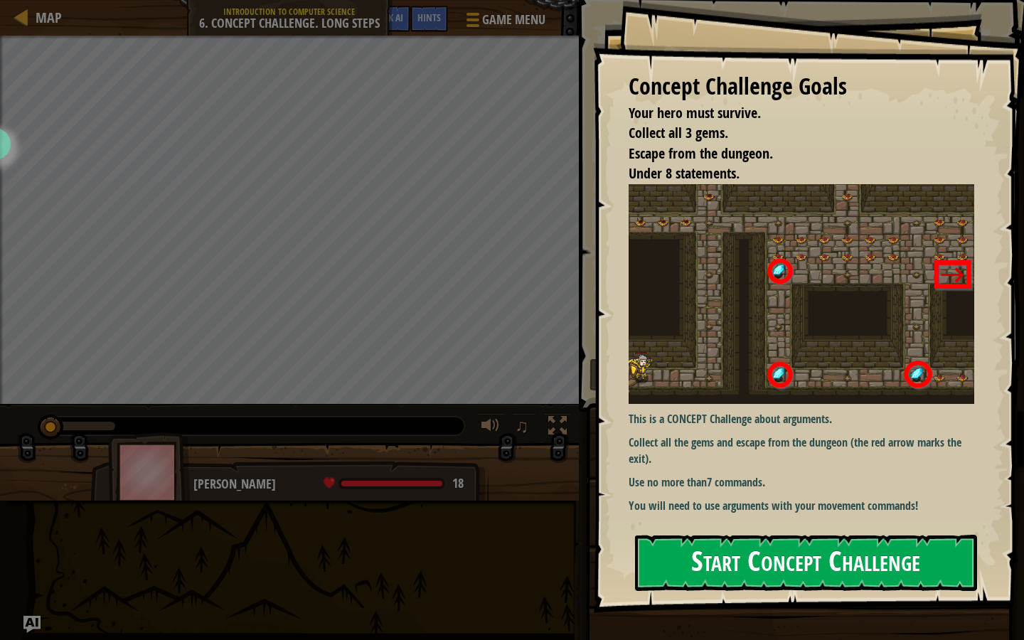
click at [729, 562] on button "Start Concept Challenge" at bounding box center [806, 563] width 342 height 56
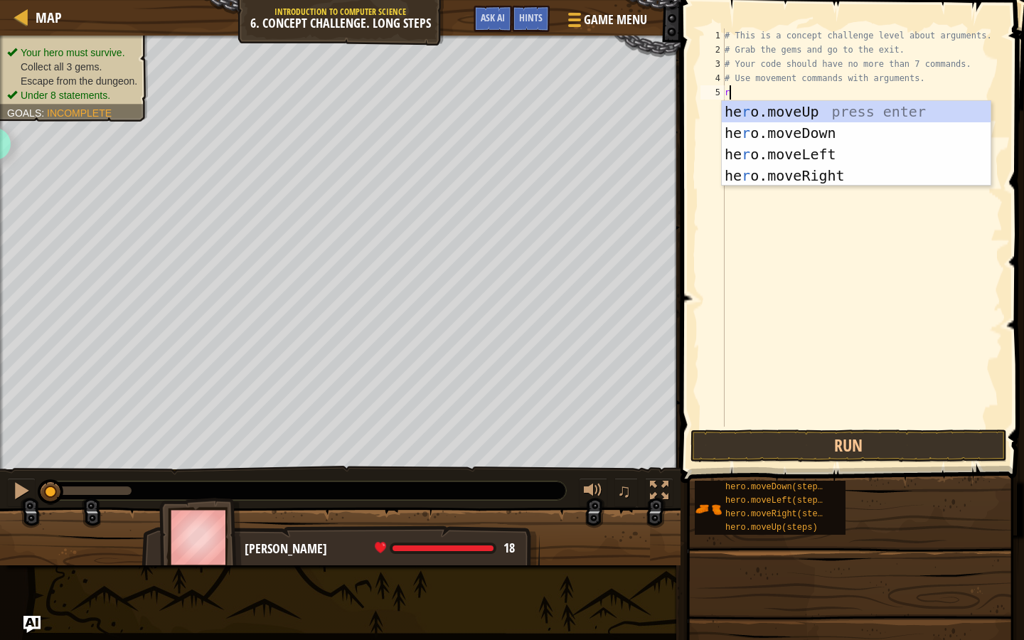
type textarea "ri"
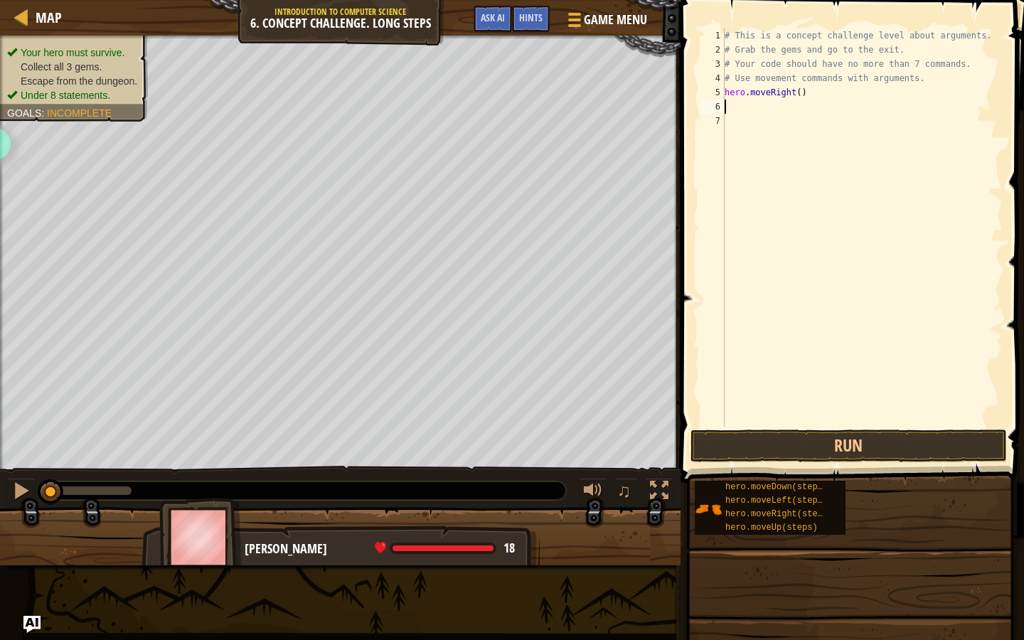
type textarea "up"
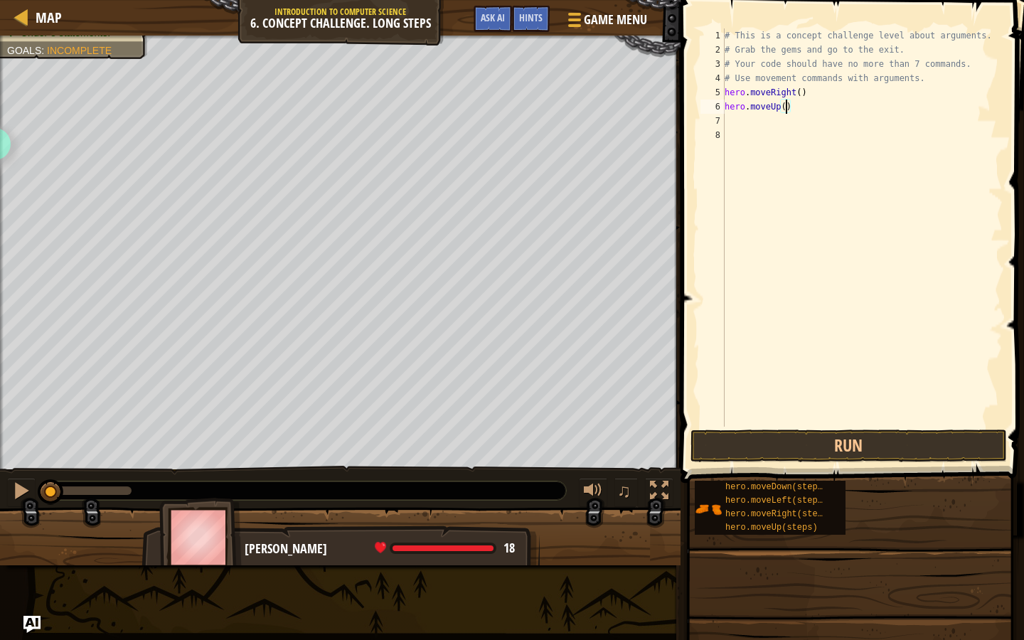
type textarea "hero.moveUp(3)"
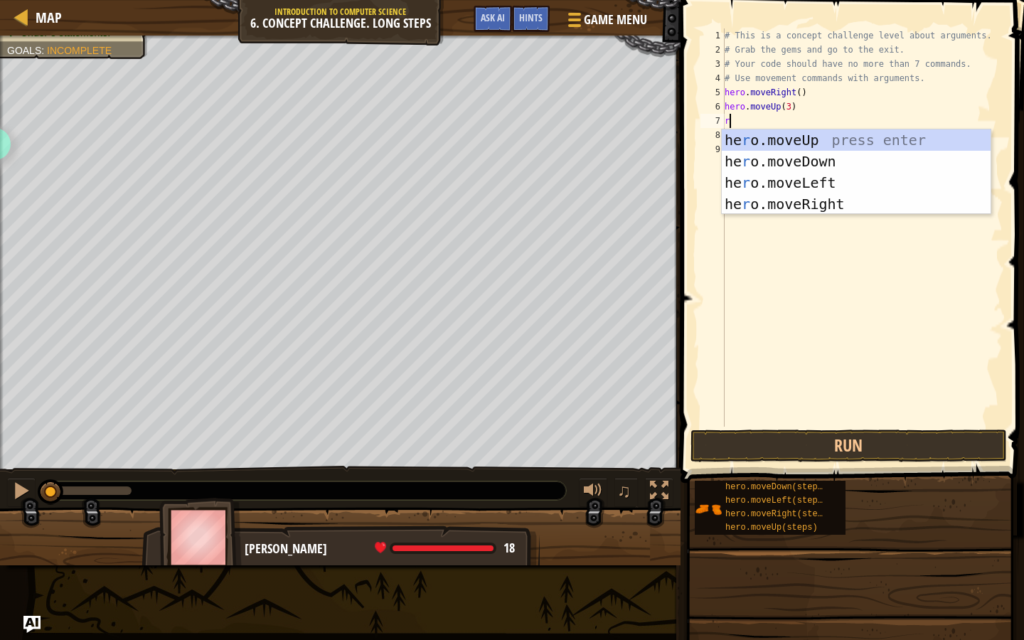
type textarea "ri"
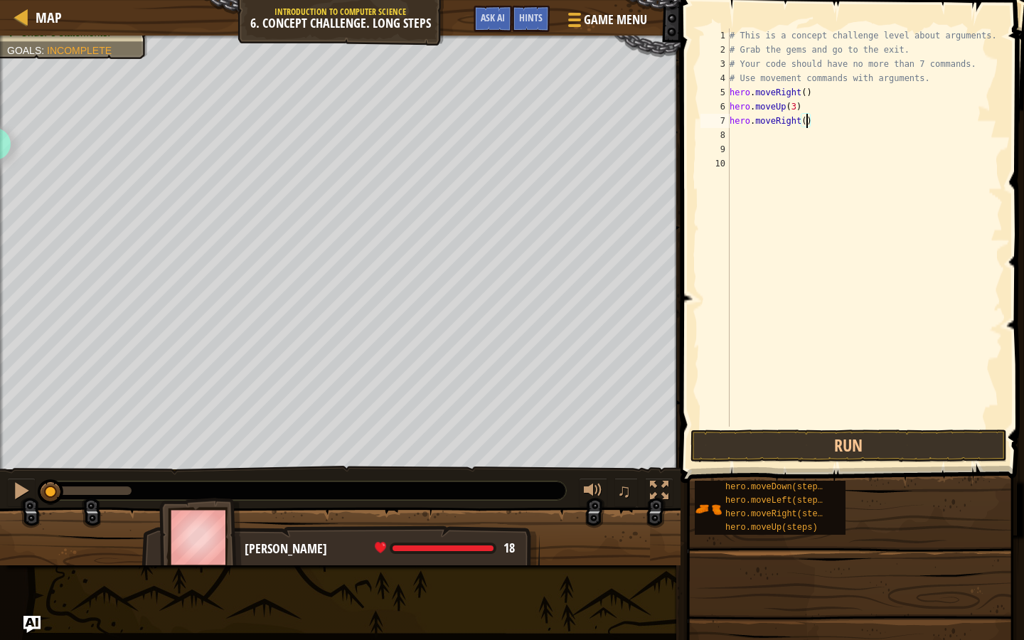
type textarea "hero.moveRight(2)"
type textarea "down"
type textarea "hero.moveDown(3)"
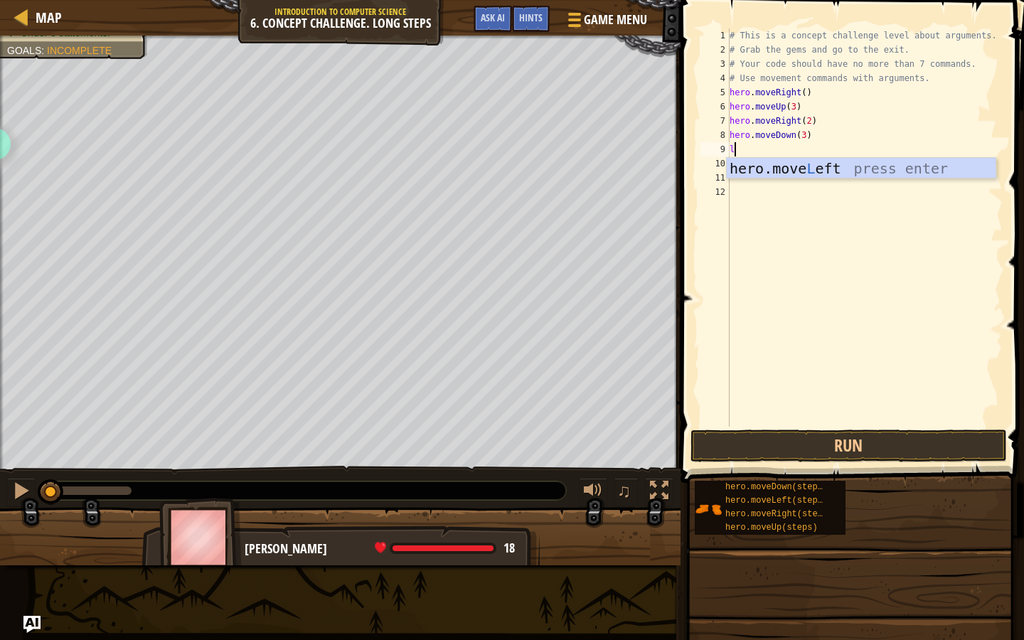
type textarea "lef"
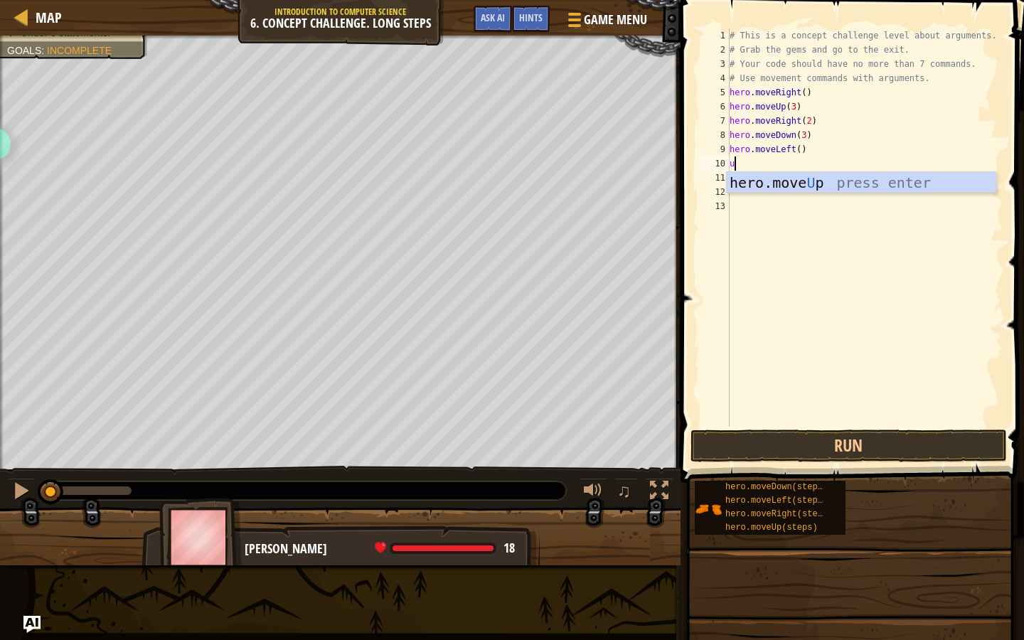
type textarea "up"
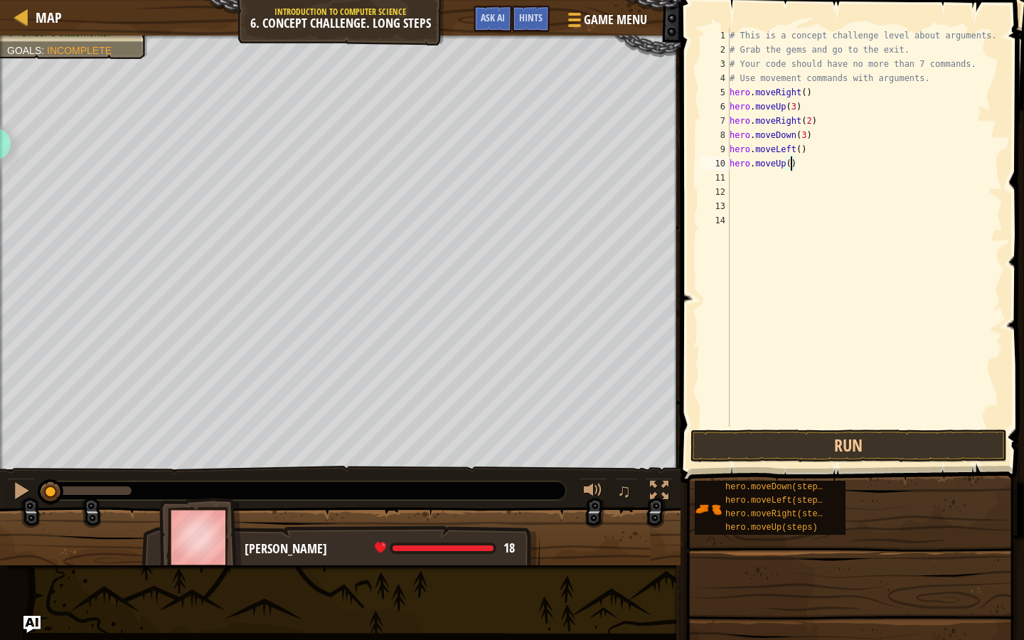
type textarea "hero.moveUp(2)"
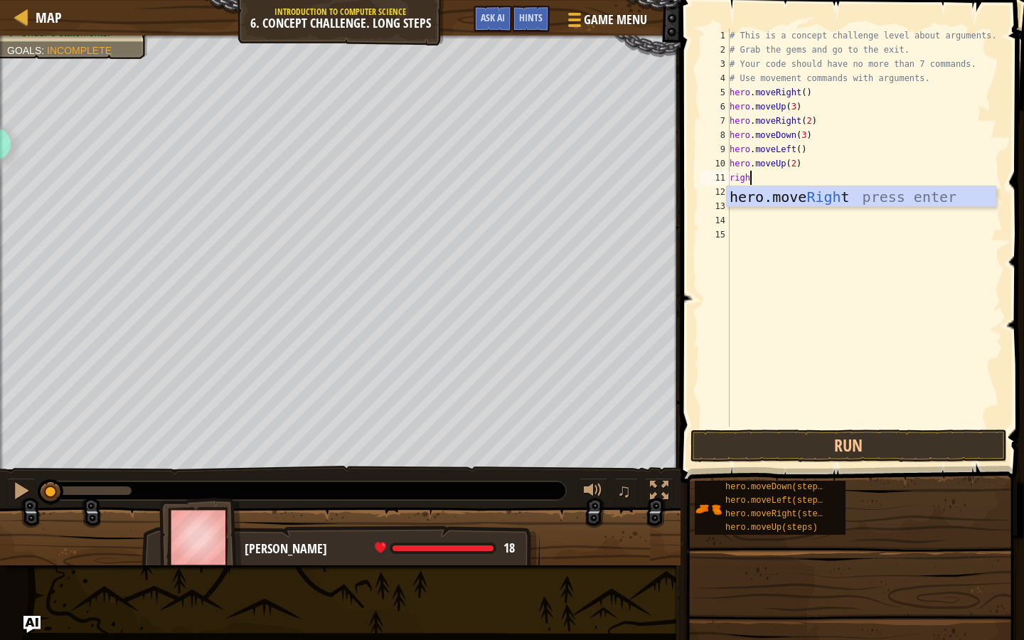
type textarea "right"
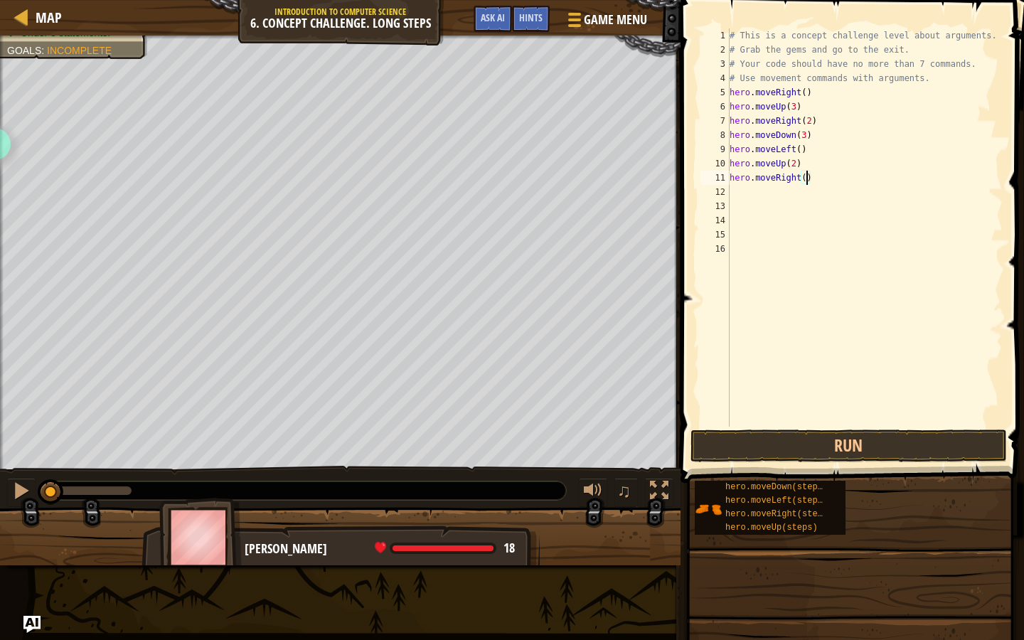
scroll to position [6, 6]
type textarea "hero.moveRight(3)"
click at [835, 453] on button "Run" at bounding box center [848, 445] width 316 height 33
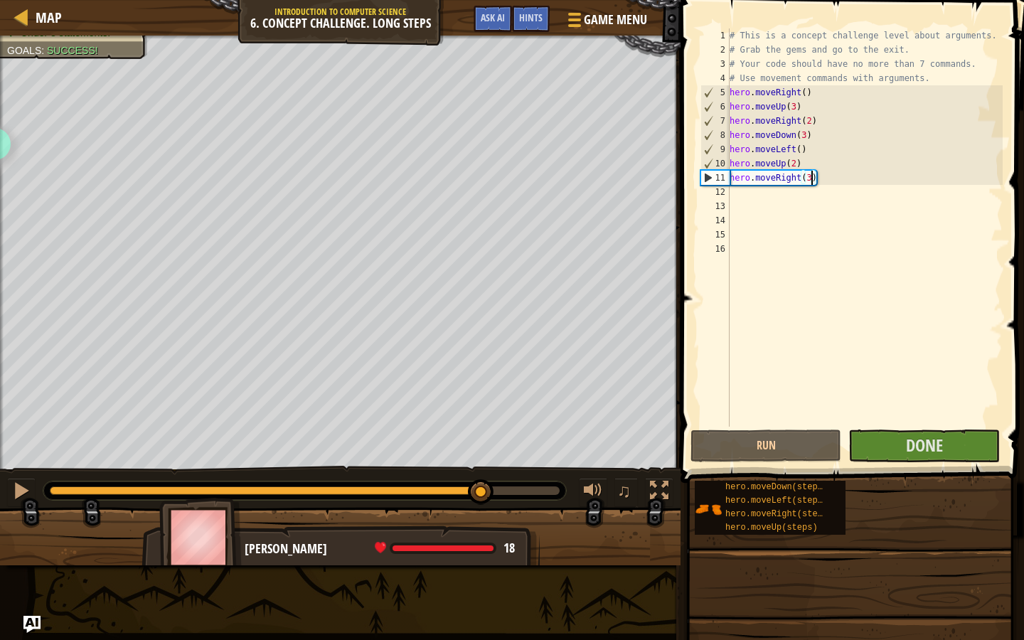
drag, startPoint x: 119, startPoint y: 485, endPoint x: 491, endPoint y: 506, distance: 372.4
click at [491, 506] on div "♫" at bounding box center [340, 487] width 680 height 43
click at [855, 307] on div "# This is a concept challenge level about arguments. # Grab the gems and go to …" at bounding box center [865, 241] width 277 height 427
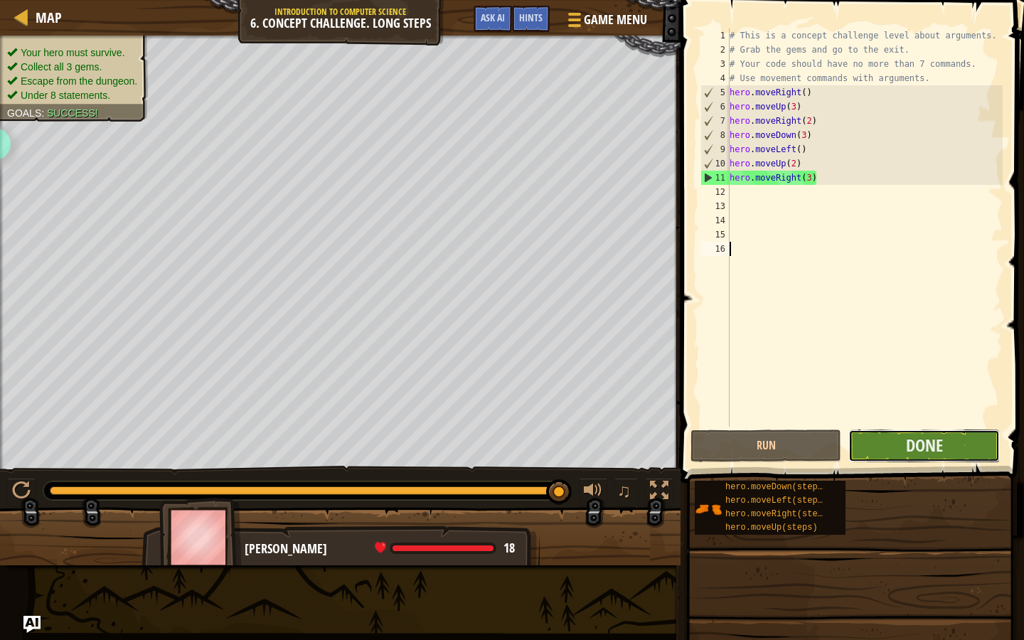
click at [901, 451] on button "Done" at bounding box center [923, 445] width 151 height 33
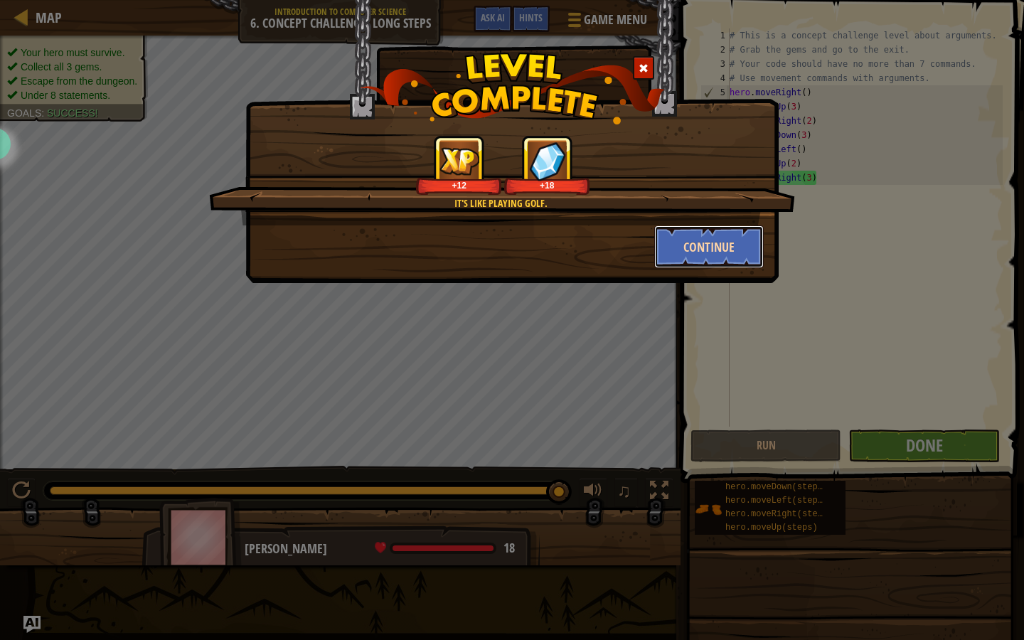
click at [744, 253] on button "Continue" at bounding box center [709, 246] width 110 height 43
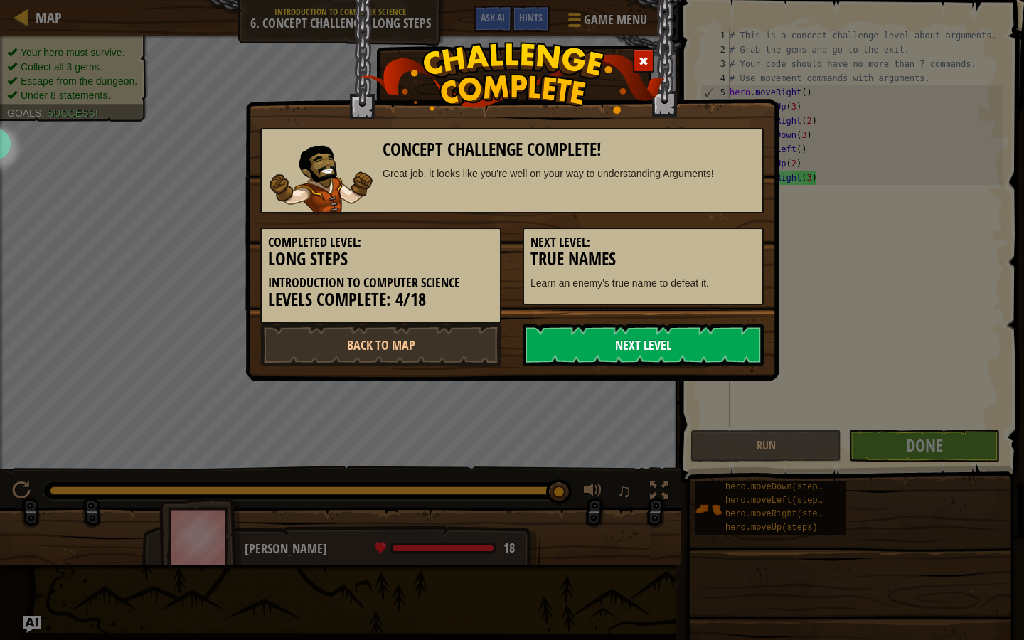
click at [641, 334] on link "Next Level" at bounding box center [643, 344] width 241 height 43
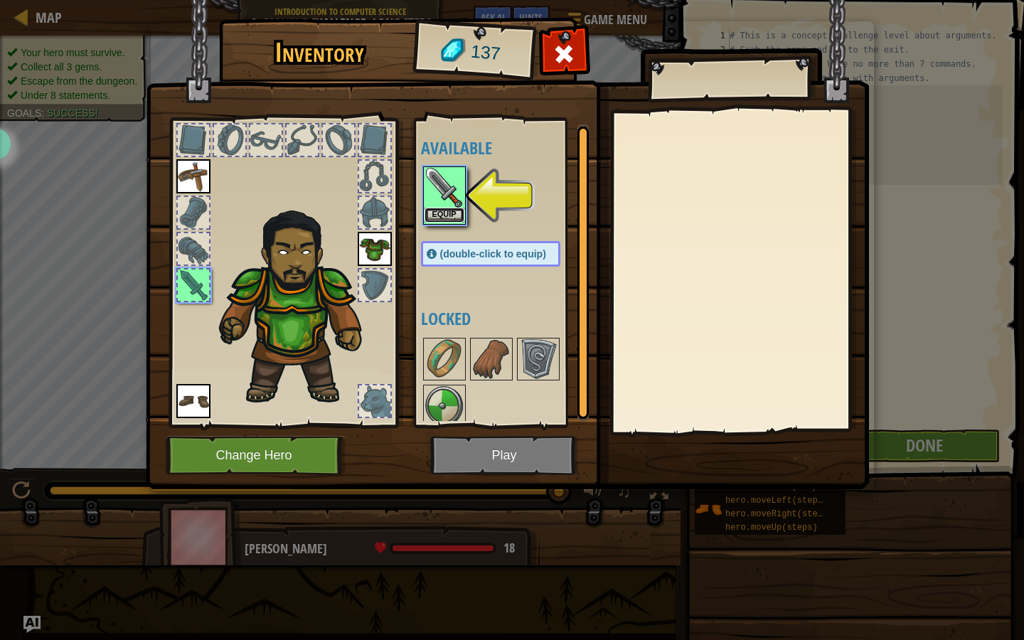
click at [434, 221] on button "Equip" at bounding box center [444, 215] width 40 height 15
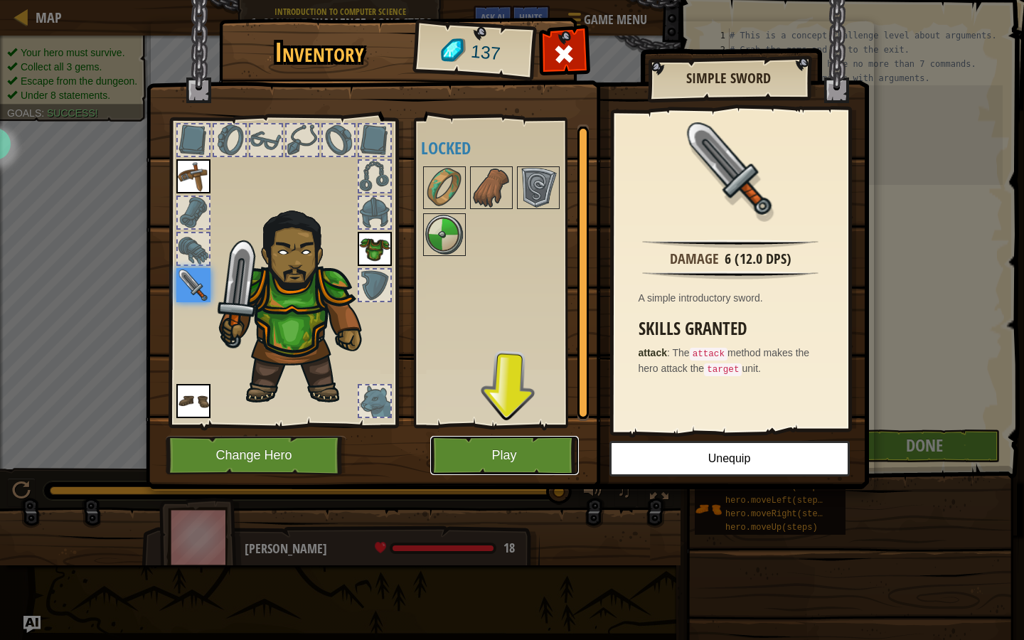
click at [460, 437] on button "Play" at bounding box center [504, 455] width 149 height 39
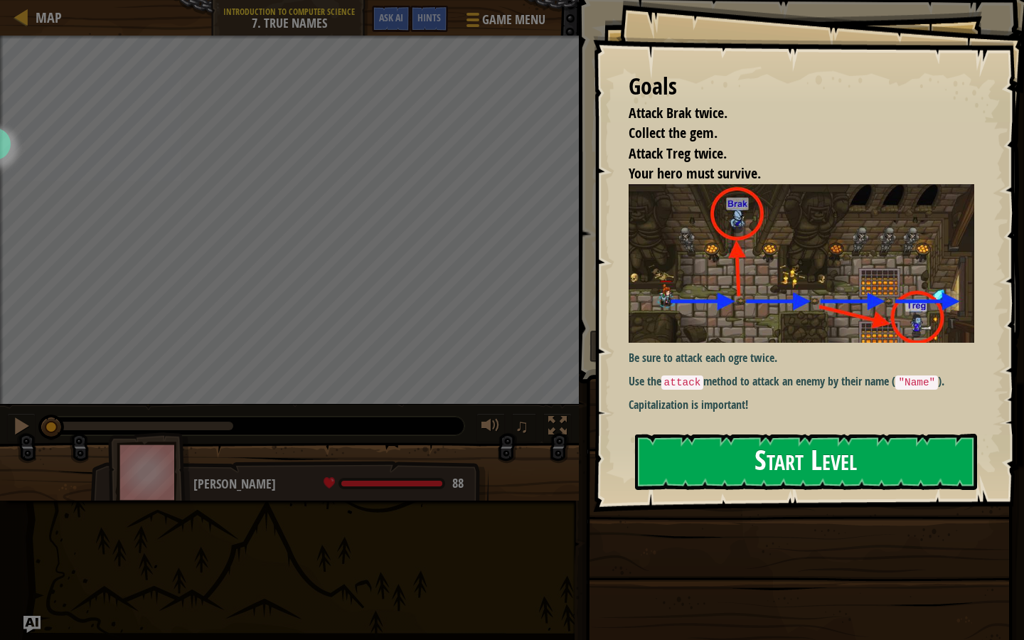
click at [774, 456] on button "Start Level" at bounding box center [806, 462] width 342 height 56
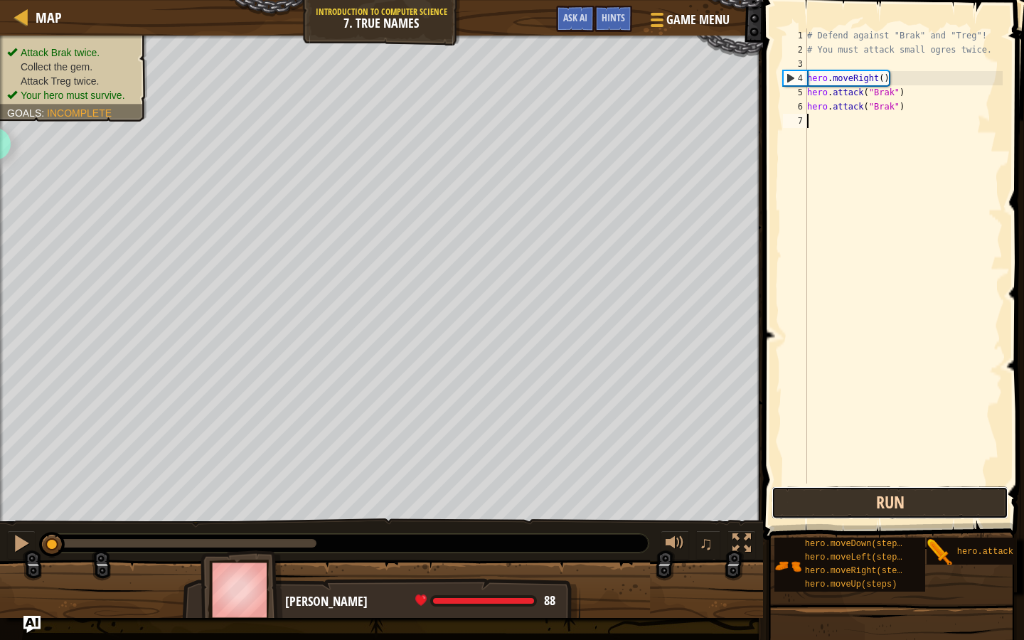
click at [838, 498] on button "Run" at bounding box center [889, 502] width 237 height 33
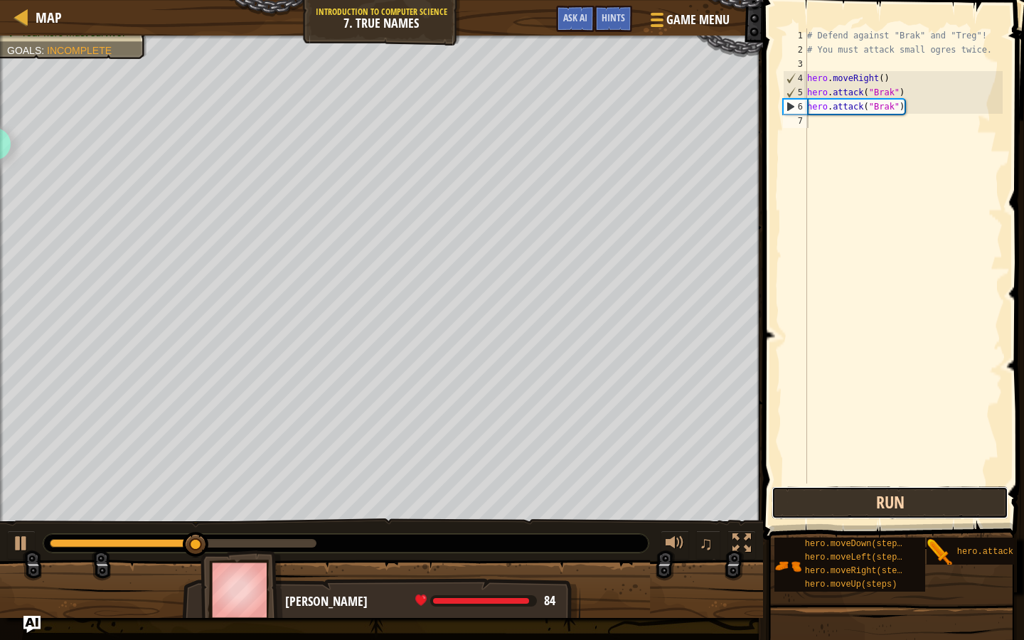
click at [863, 502] on button "Run" at bounding box center [889, 502] width 237 height 33
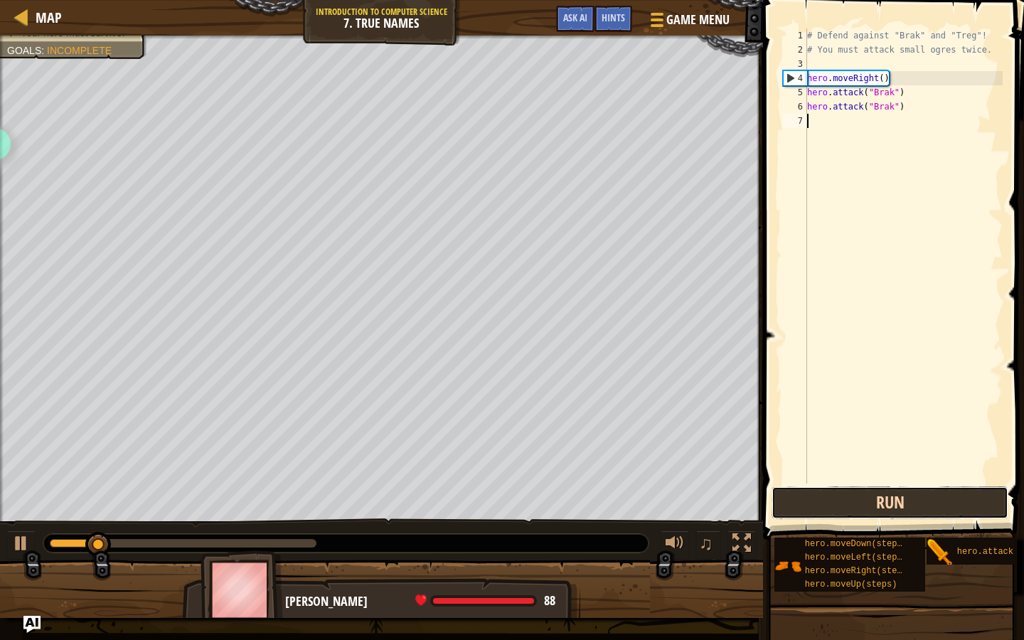
click at [862, 502] on button "Run" at bounding box center [889, 502] width 237 height 33
click at [817, 121] on div "# Defend against "Brak" and "Treg"! # You must attack small ogres twice. hero .…" at bounding box center [903, 269] width 198 height 483
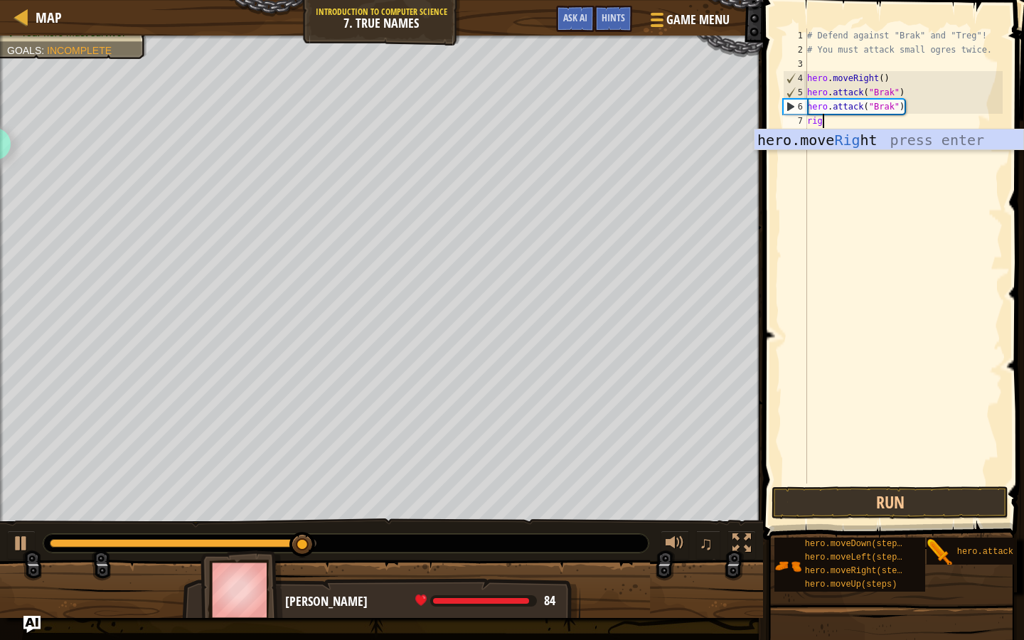
scroll to position [6, 1]
type textarea "righ"
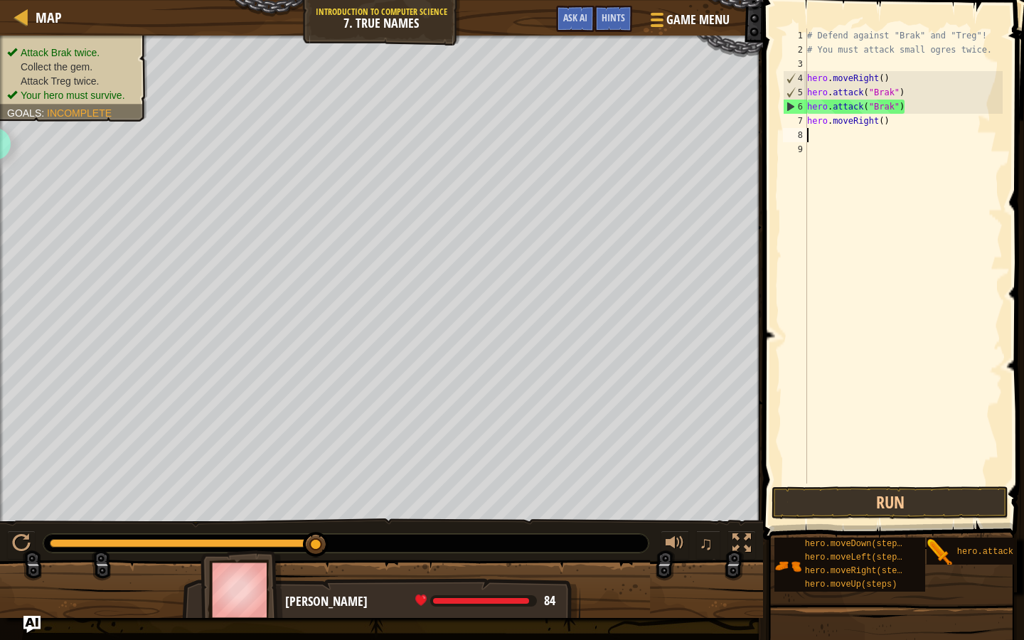
scroll to position [6, 0]
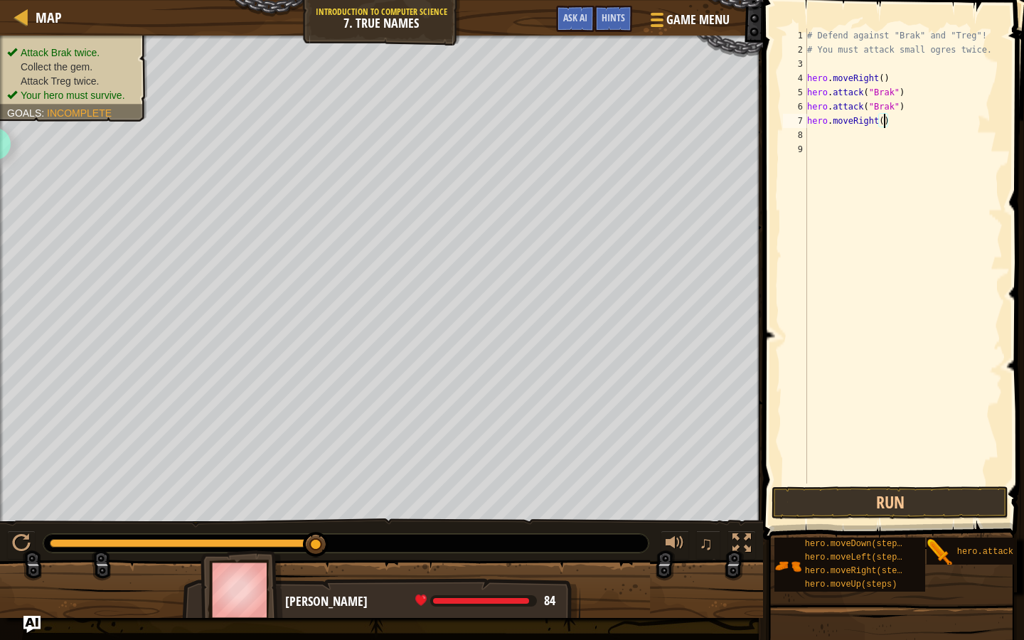
type textarea "hero.moveRight(2)"
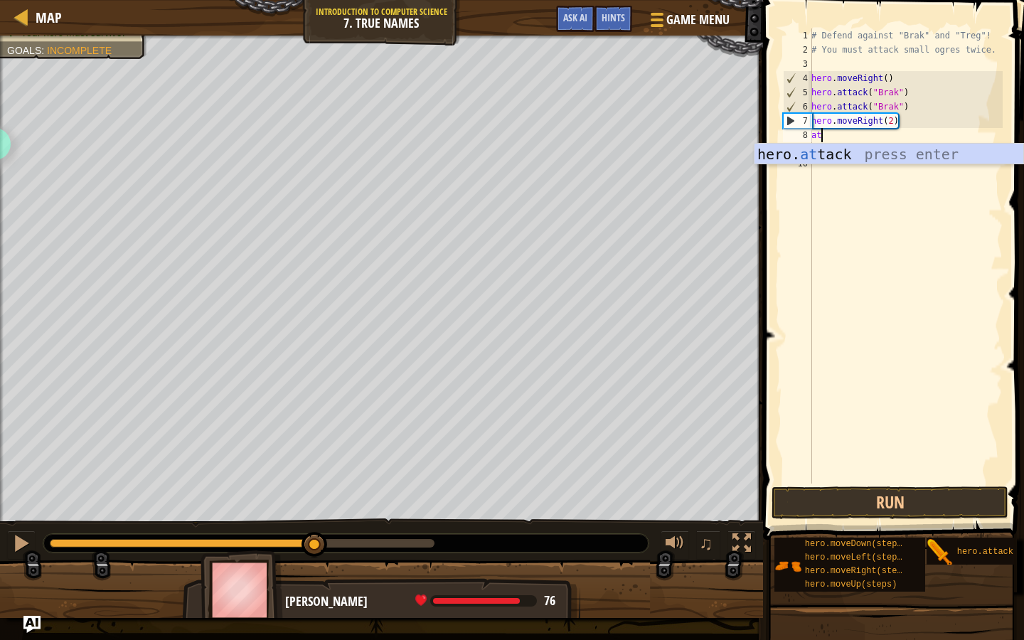
scroll to position [6, 1]
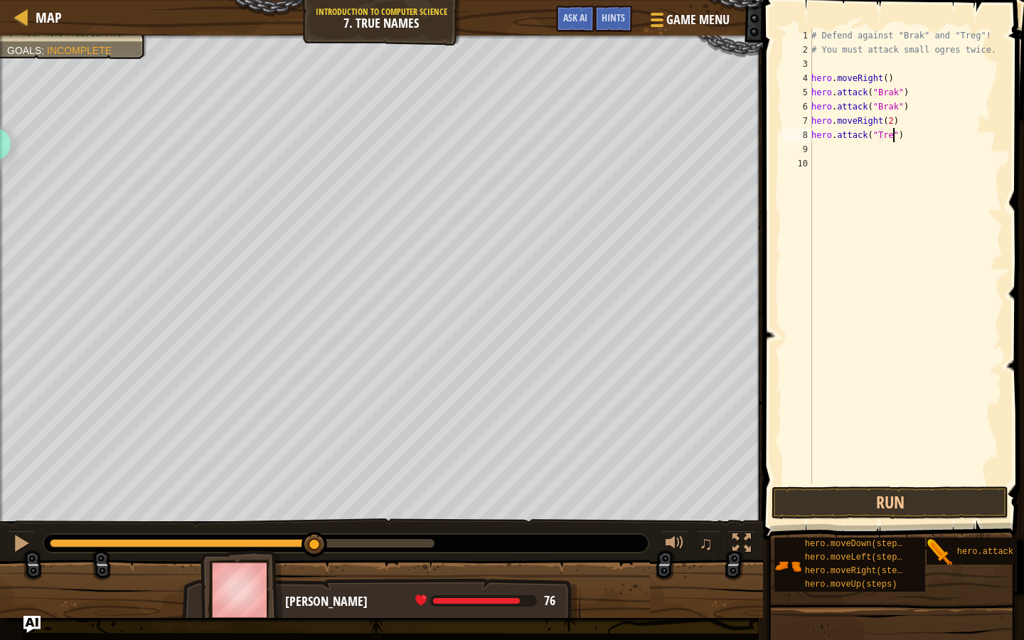
type textarea "hero.attack("Treg")"
click at [918, 148] on div "# Defend against "Brak" and "Treg"! # You must attack small ogres twice. hero .…" at bounding box center [905, 269] width 194 height 483
type textarea "hero.attack("Treg")"
click at [829, 510] on button "Run" at bounding box center [889, 502] width 237 height 33
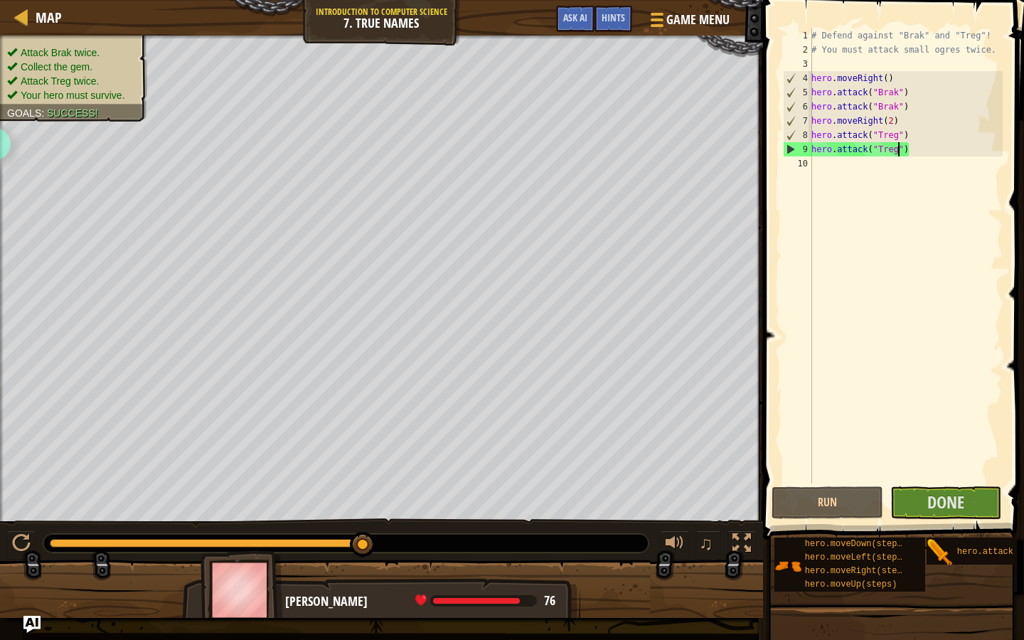
click at [888, 163] on div "# Defend against "Brak" and "Treg"! # You must attack small ogres twice. hero .…" at bounding box center [905, 269] width 194 height 483
click at [926, 155] on div "# Defend against "Brak" and "Treg"! # You must attack small ogres twice. hero .…" at bounding box center [905, 269] width 194 height 483
type textarea "hero.attack("Treg")"
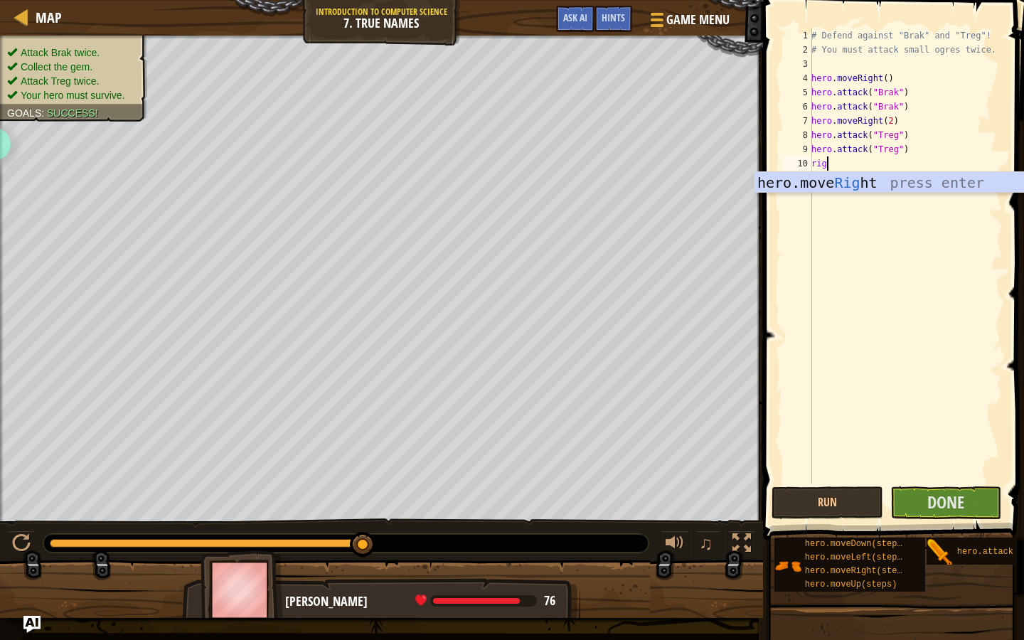
type textarea "right"
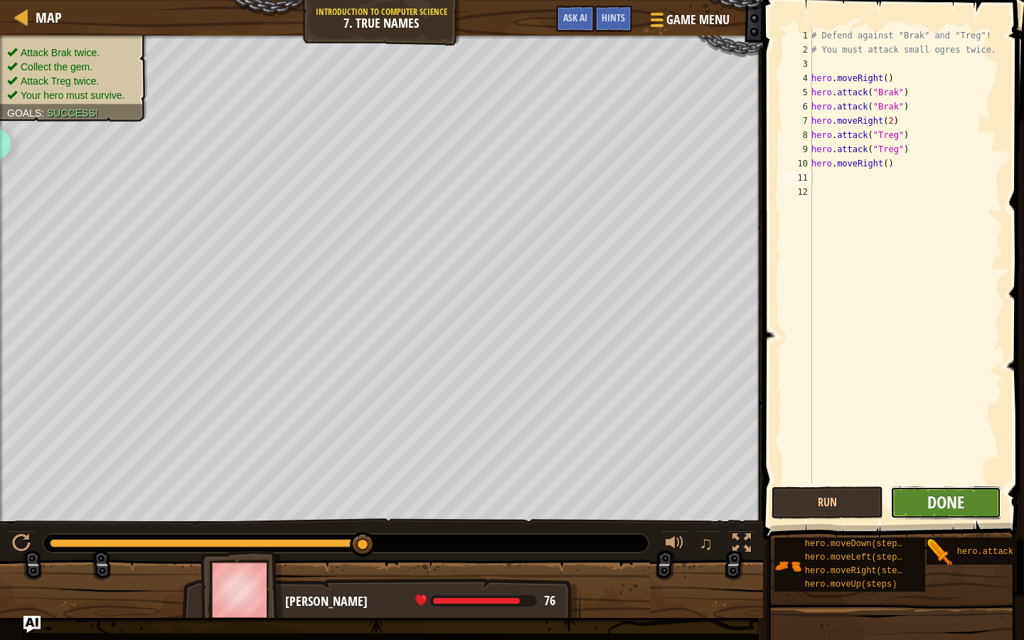
click at [933, 508] on span "Done" at bounding box center [945, 502] width 37 height 23
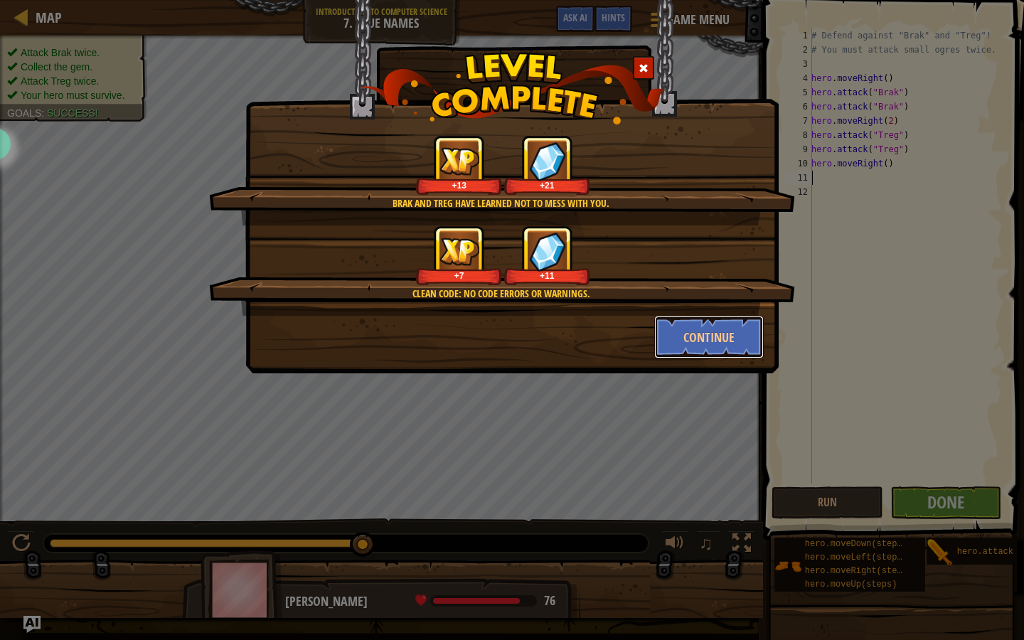
click at [697, 326] on button "Continue" at bounding box center [709, 337] width 110 height 43
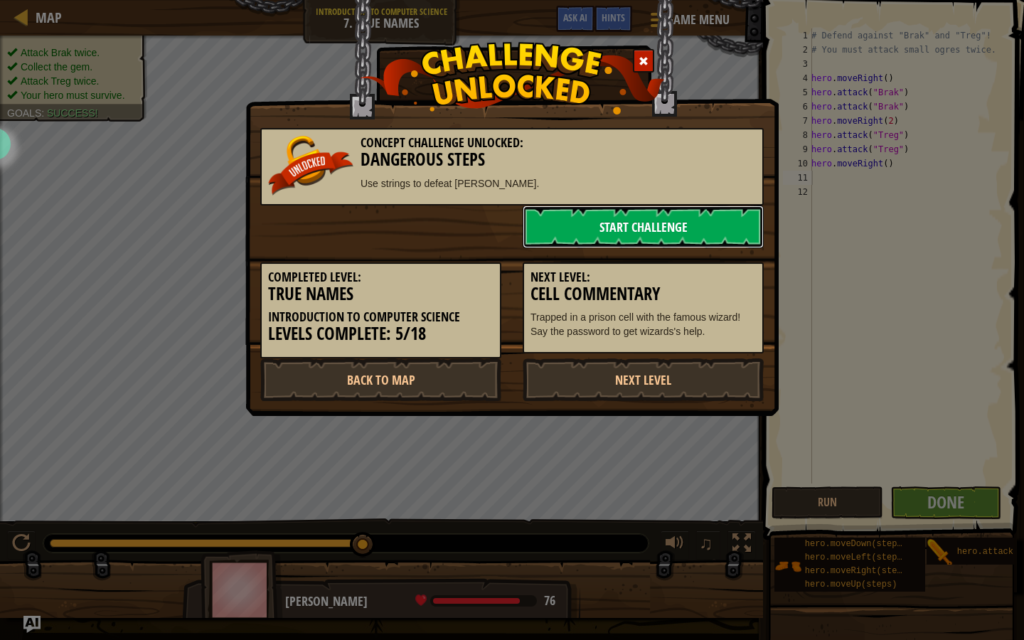
click at [571, 220] on link "Start Challenge" at bounding box center [643, 226] width 241 height 43
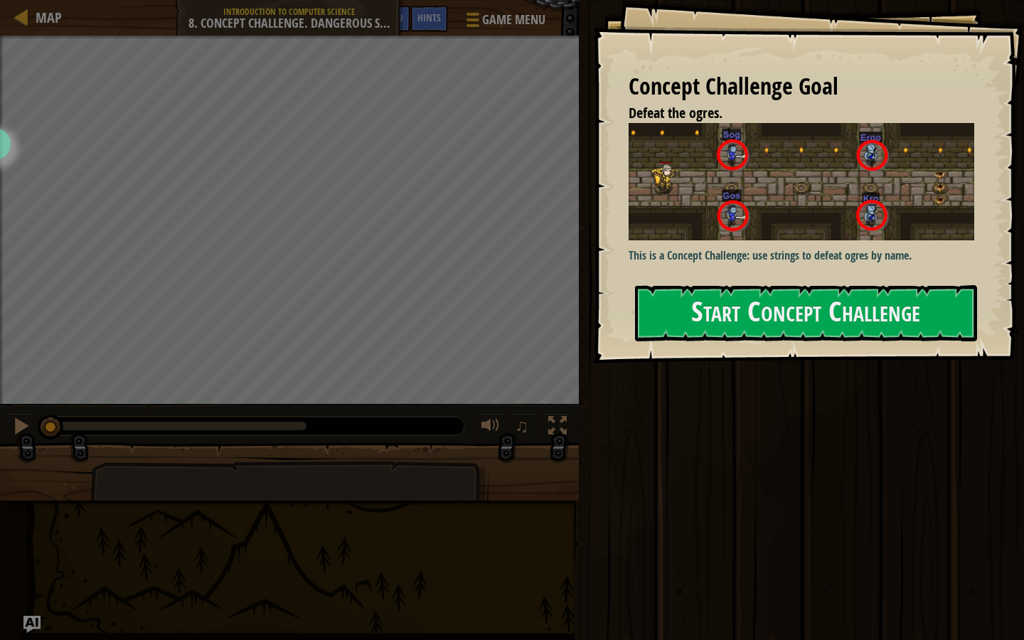
click at [717, 253] on p "This is a Concept Challenge: use strings to defeat ogres by name." at bounding box center [801, 255] width 346 height 16
click at [729, 308] on button "Start Concept Challenge" at bounding box center [806, 313] width 342 height 56
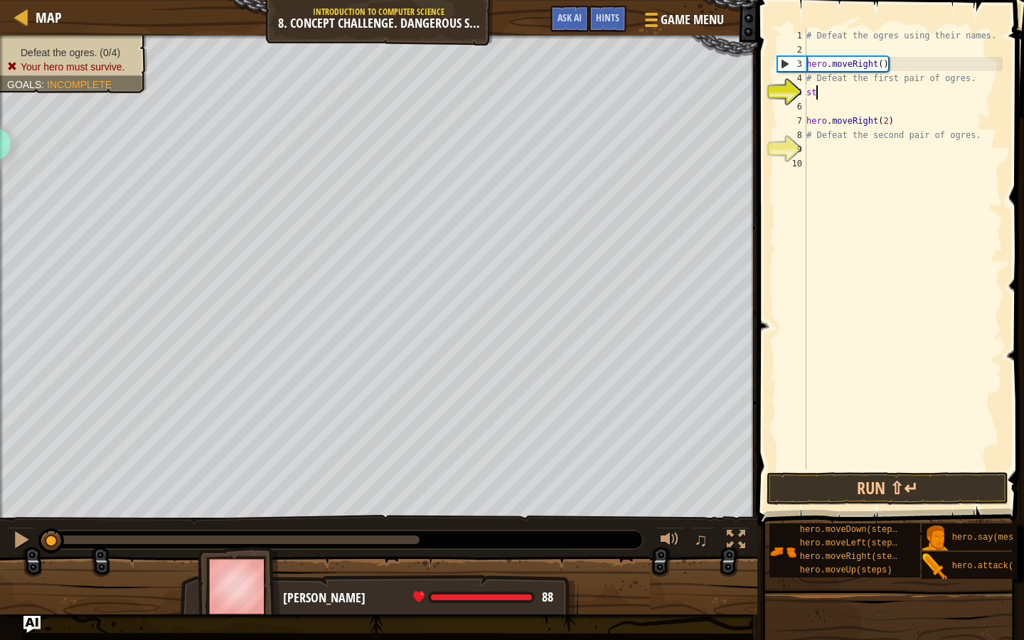
type textarea "s"
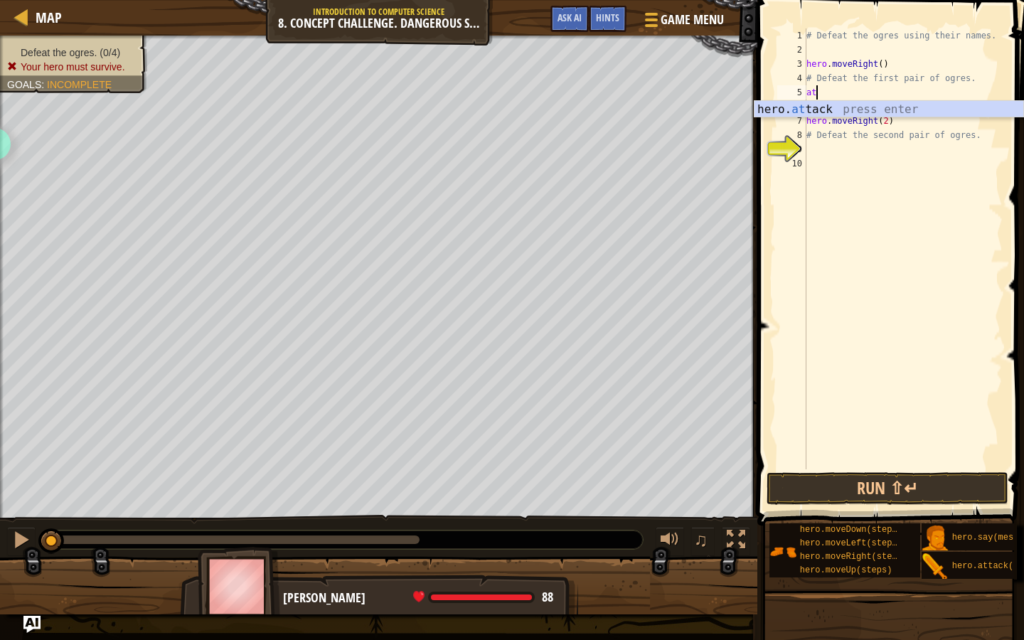
scroll to position [6, 0]
type textarea "a"
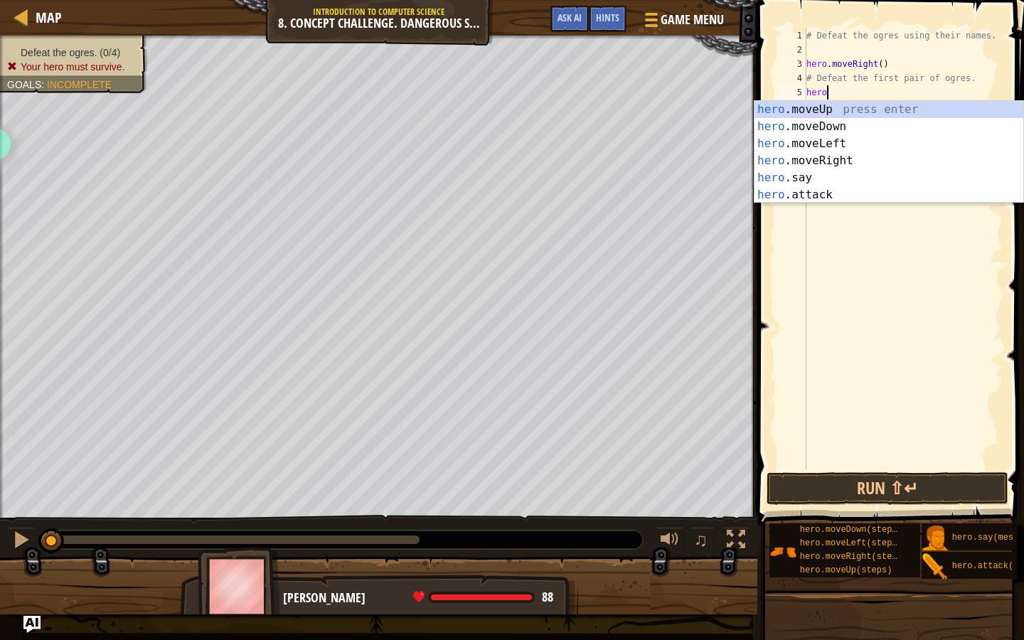
scroll to position [6, 1]
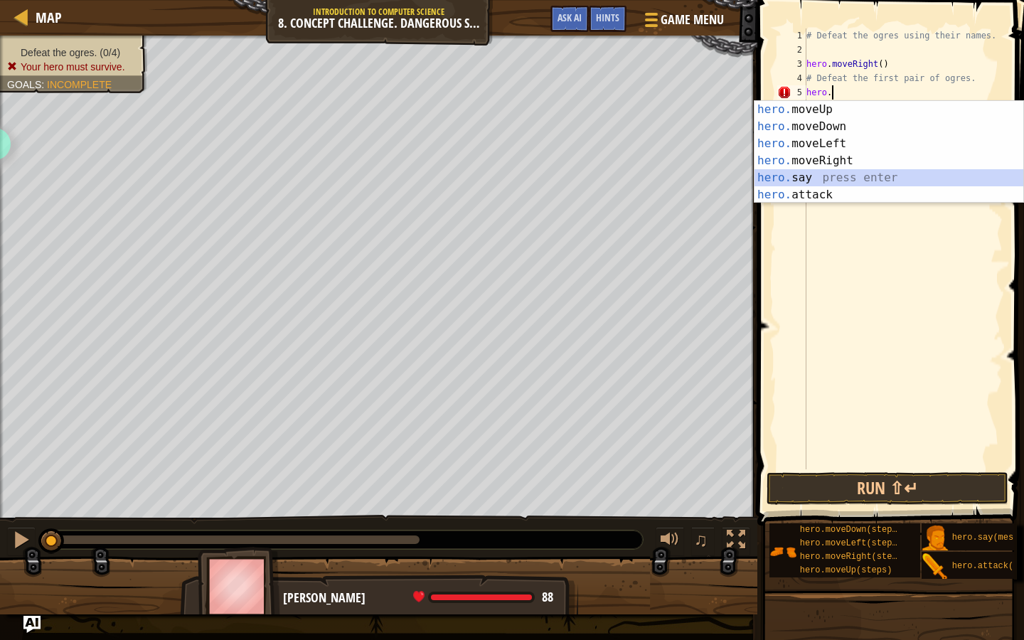
click at [791, 182] on div "hero. moveUp press enter hero. moveDown press enter hero. moveLeft press enter …" at bounding box center [888, 169] width 269 height 137
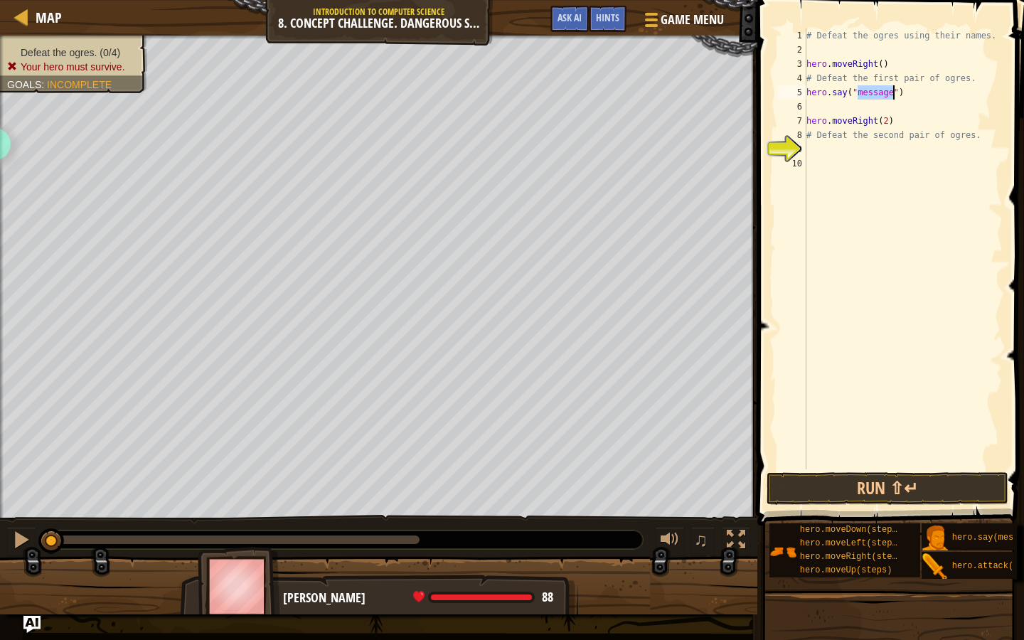
scroll to position [6, 5]
type textarea "hero.say("you are smelly")"
click at [973, 94] on div "# Defeat the ogres using their names. hero . moveRight ( ) # Defeat the first p…" at bounding box center [902, 262] width 199 height 469
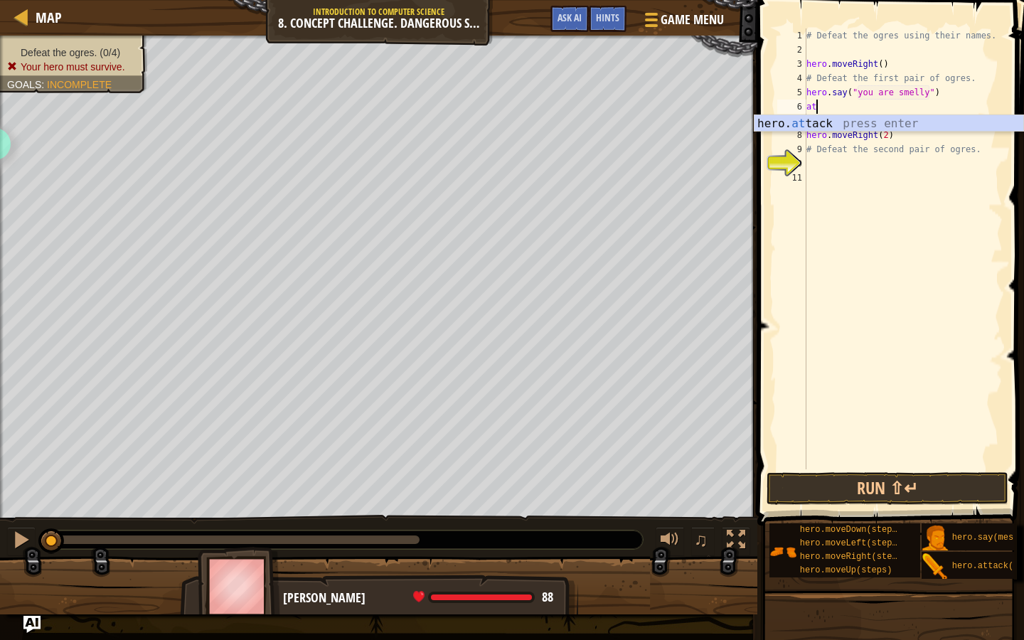
scroll to position [6, 0]
type textarea "hero.attack("Sog")"
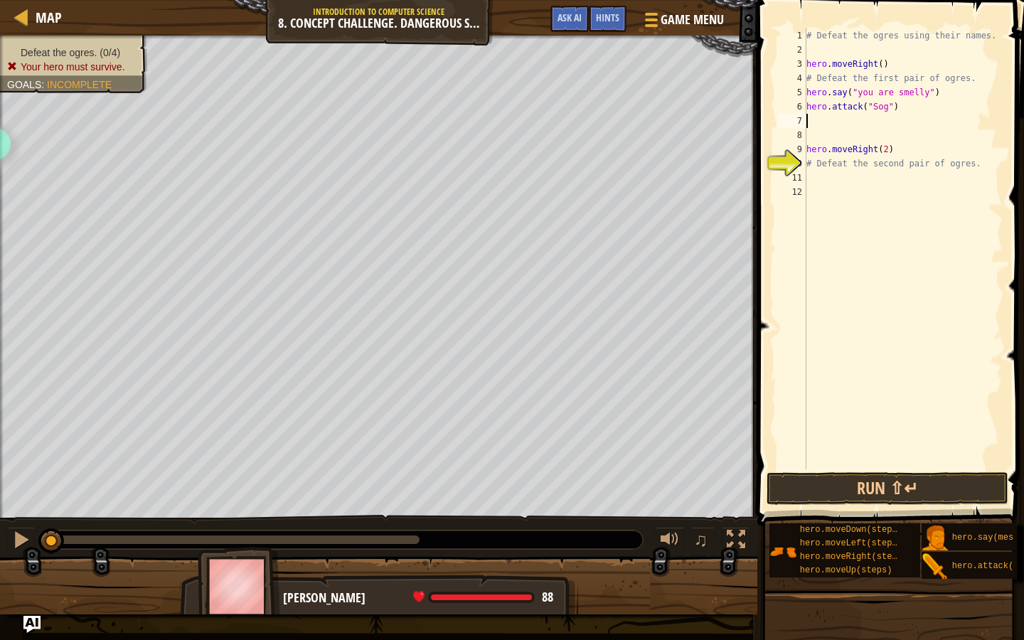
type textarea "t"
type textarea "hero.attack("Sog")"
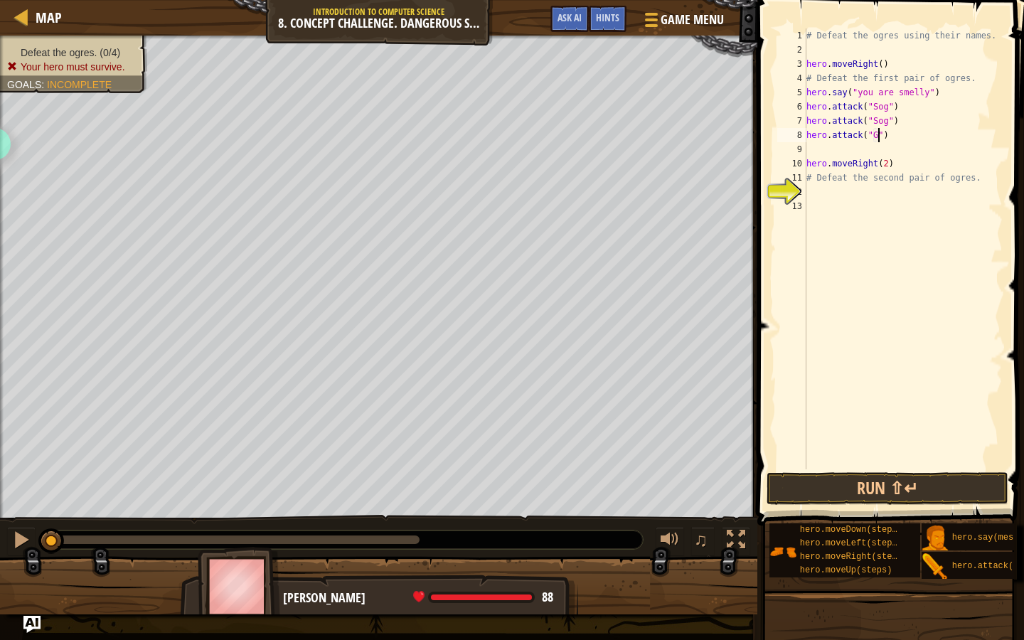
scroll to position [6, 6]
type textarea "hero.attack("Gos")"
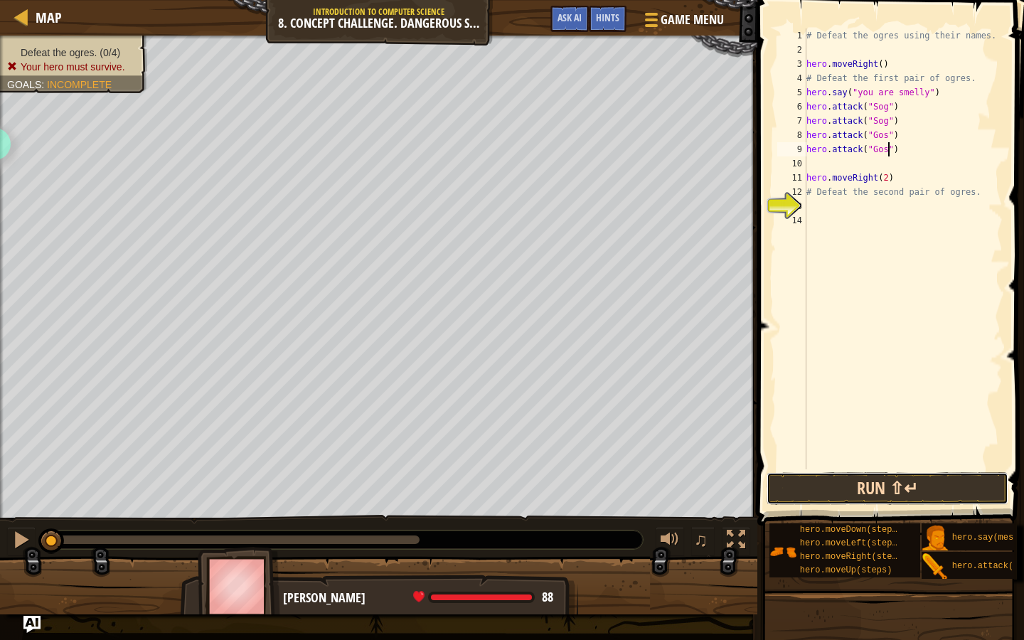
click at [854, 481] on button "Run ⇧↵" at bounding box center [887, 488] width 242 height 33
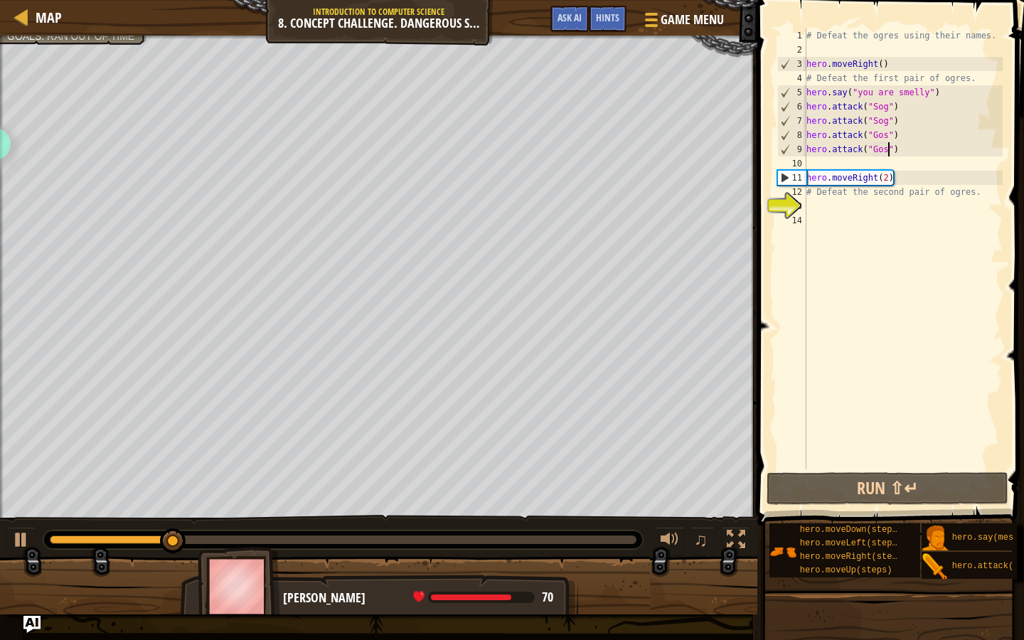
click at [897, 169] on div "# Defeat the ogres using their names. hero . moveRight ( ) # Defeat the first p…" at bounding box center [902, 262] width 199 height 469
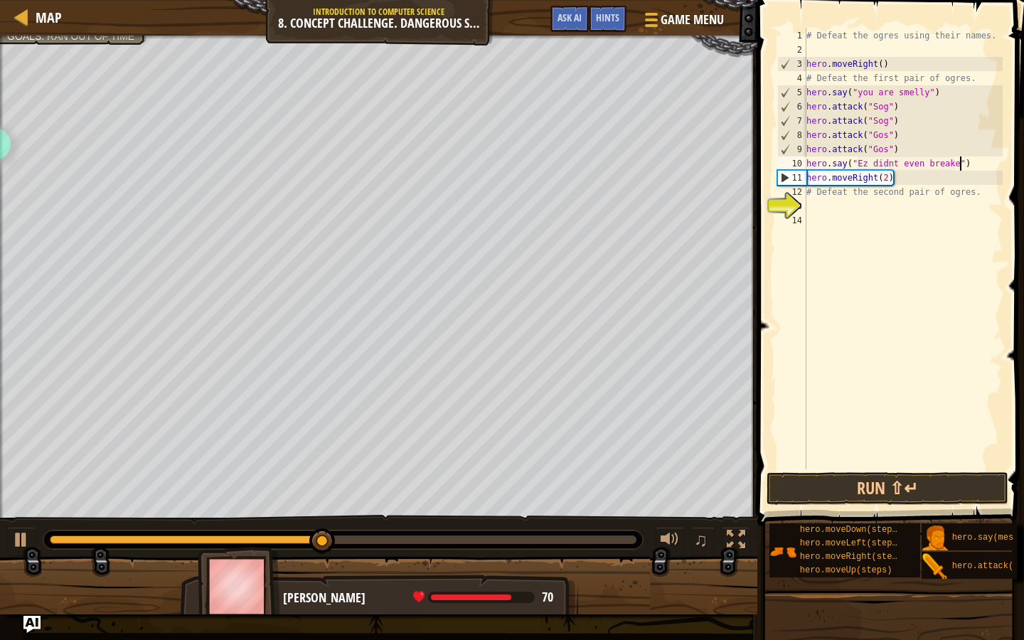
scroll to position [6, 12]
type textarea "hero.say("Ez didnt even break a sweat")"
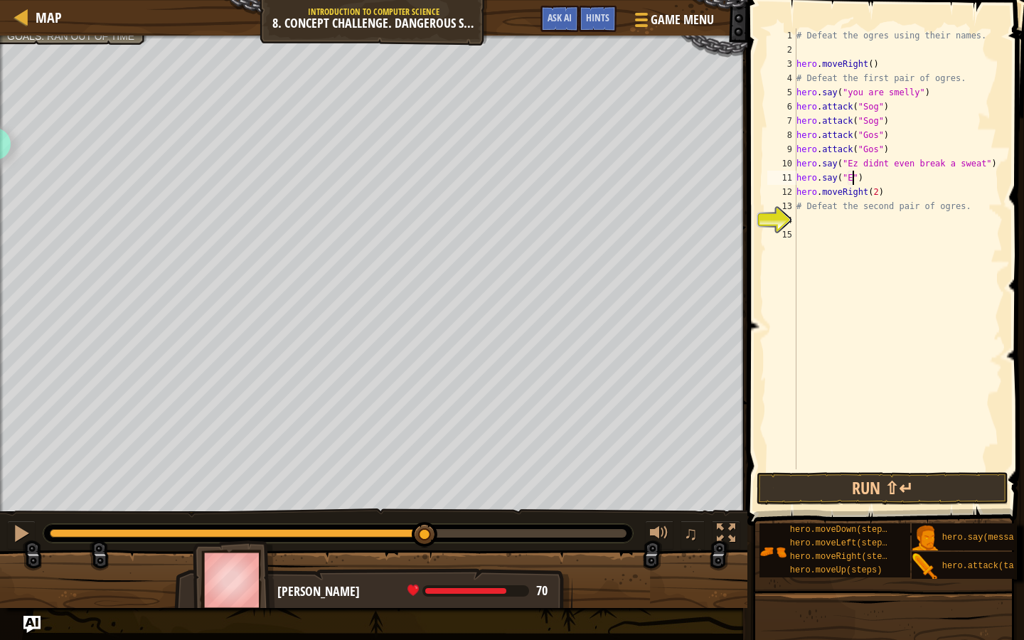
scroll to position [6, 4]
click at [899, 191] on div "# Defeat the ogres using their names. hero . moveRight ( ) # Defeat the first p…" at bounding box center [897, 262] width 209 height 469
type textarea "hero.moveRight(2)"
type textarea "hero.attack("Ergo")"
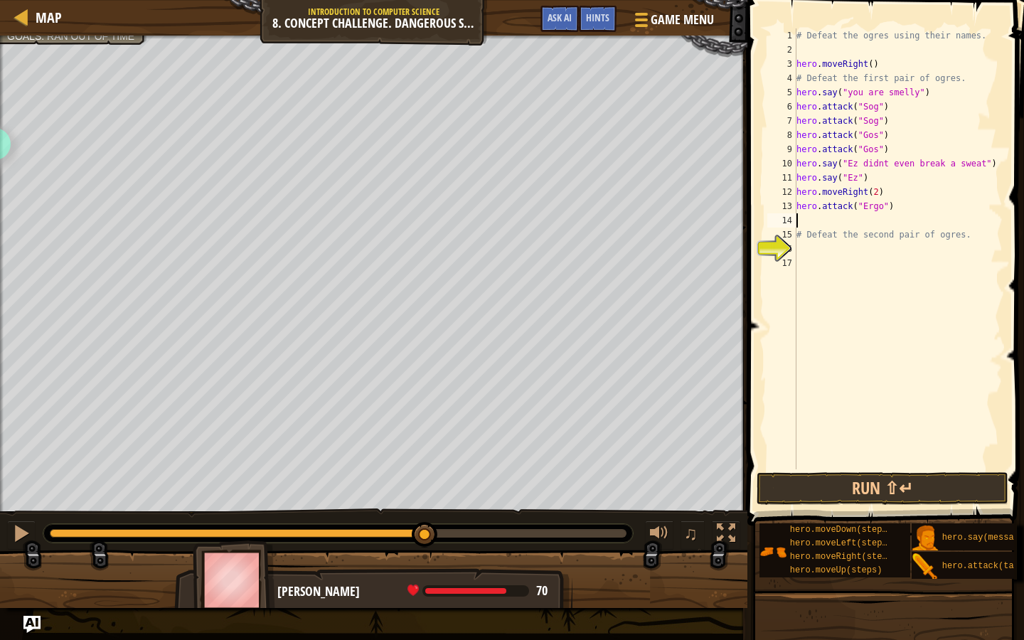
type textarea "s"
type textarea "hero.attack("Kro")"
click at [891, 154] on div "# Defeat the ogres using their names. hero . moveRight ( ) # Defeat the first p…" at bounding box center [897, 262] width 209 height 469
click at [886, 179] on div "# Defeat the ogres using their names. hero . moveRight ( ) # Defeat the first p…" at bounding box center [897, 262] width 209 height 469
type textarea "hero.say("Ez")"
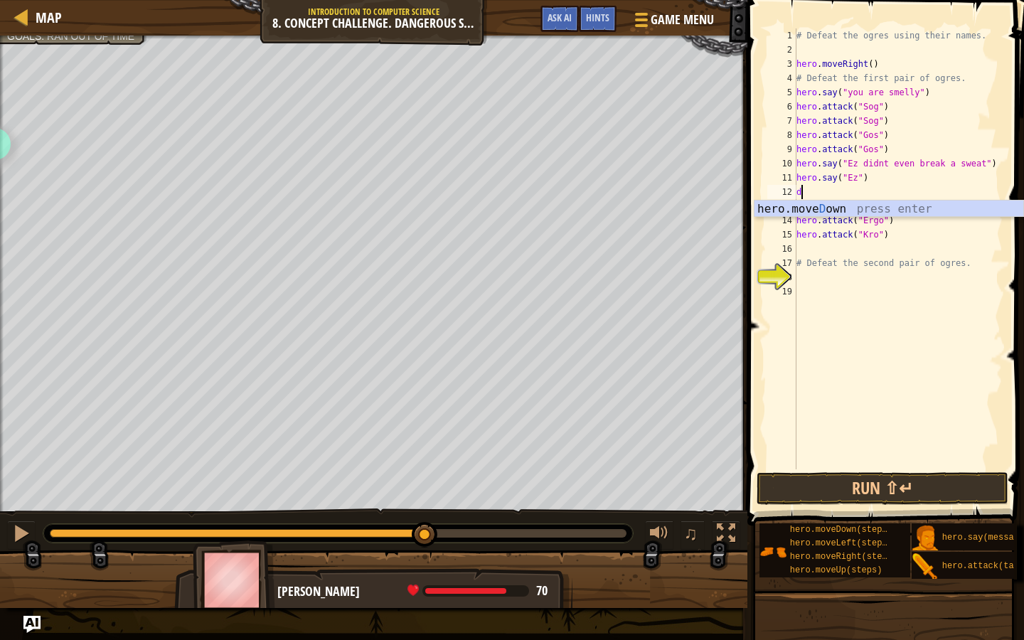
type textarea "down"
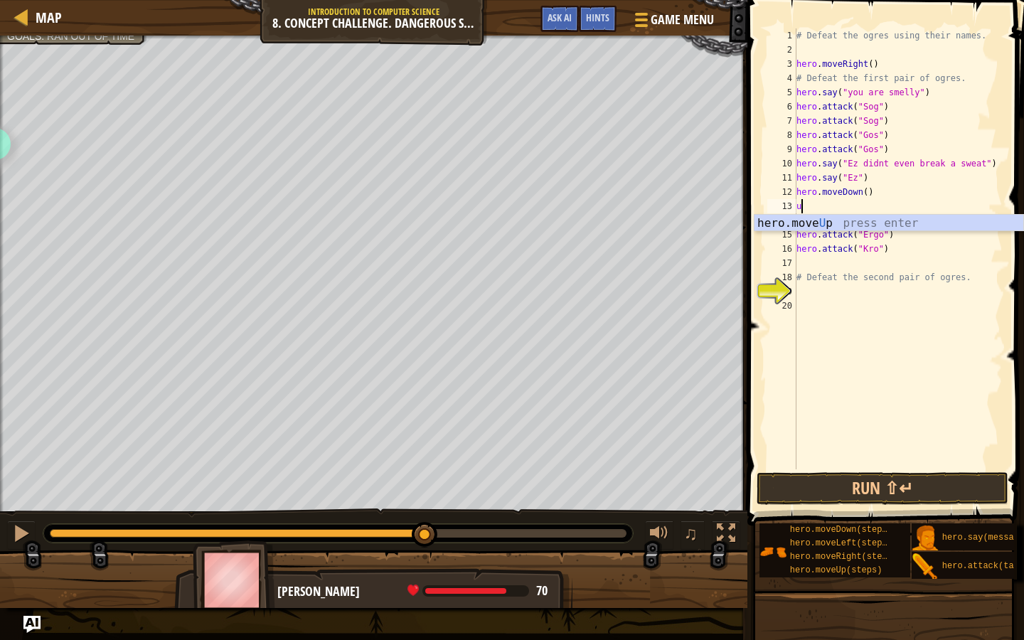
type textarea "up"
click at [892, 253] on div "# Defeat the ogres using their names. hero . moveRight ( ) # Defeat the first p…" at bounding box center [897, 262] width 209 height 469
type textarea "hero.attack("Kro")"
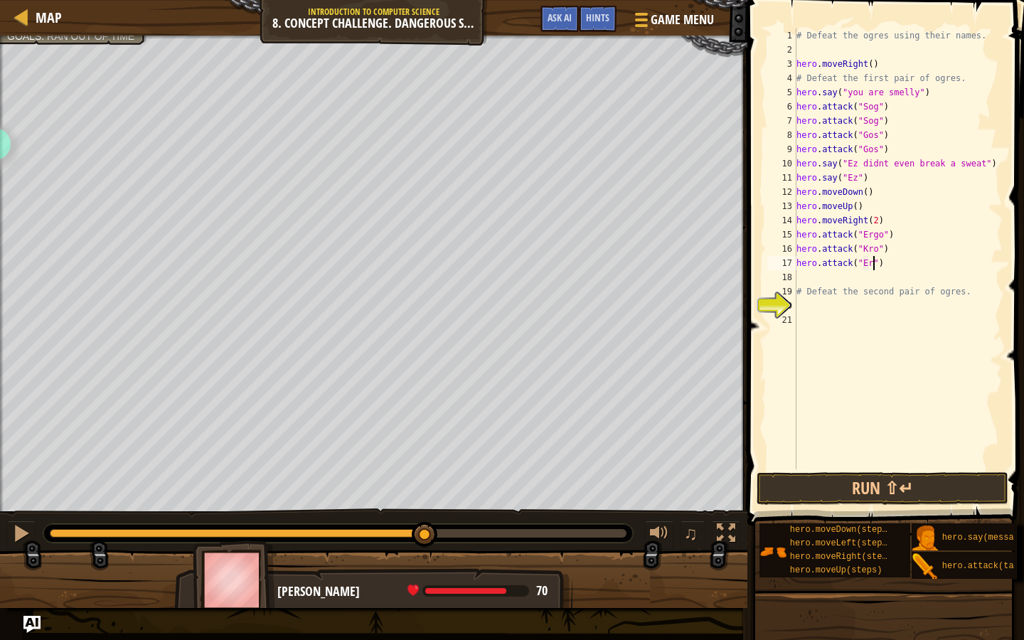
type textarea "hero.attack("Ergo")"
type textarea "hero.attack("Kro")"
click at [924, 282] on div "# Defeat the ogres using their names. hero . moveRight ( ) # Defeat the first p…" at bounding box center [897, 262] width 209 height 469
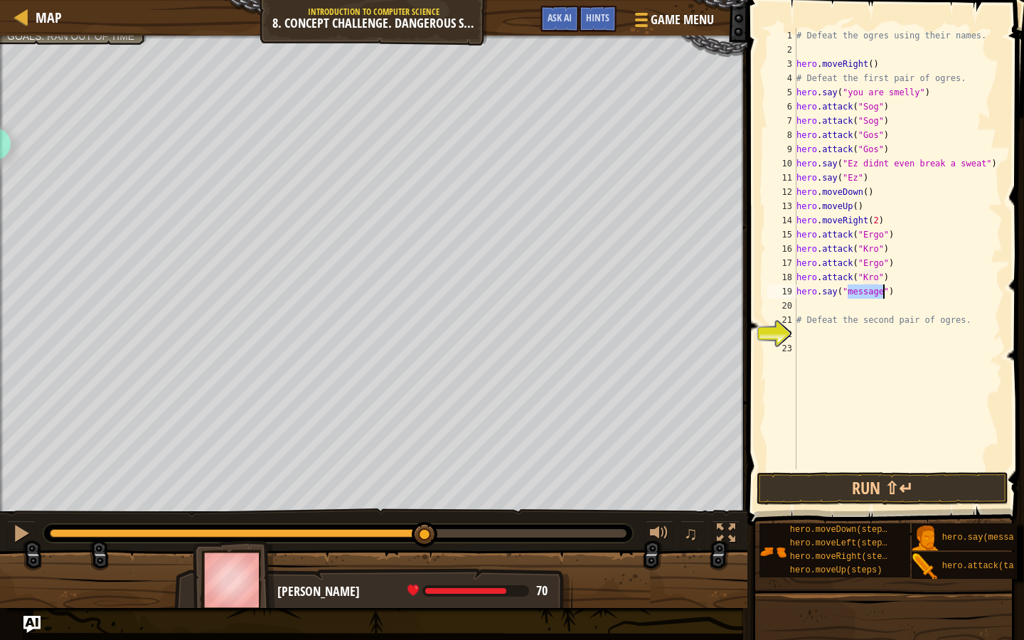
scroll to position [6, 4]
type textarea "hero.say("Easy")"
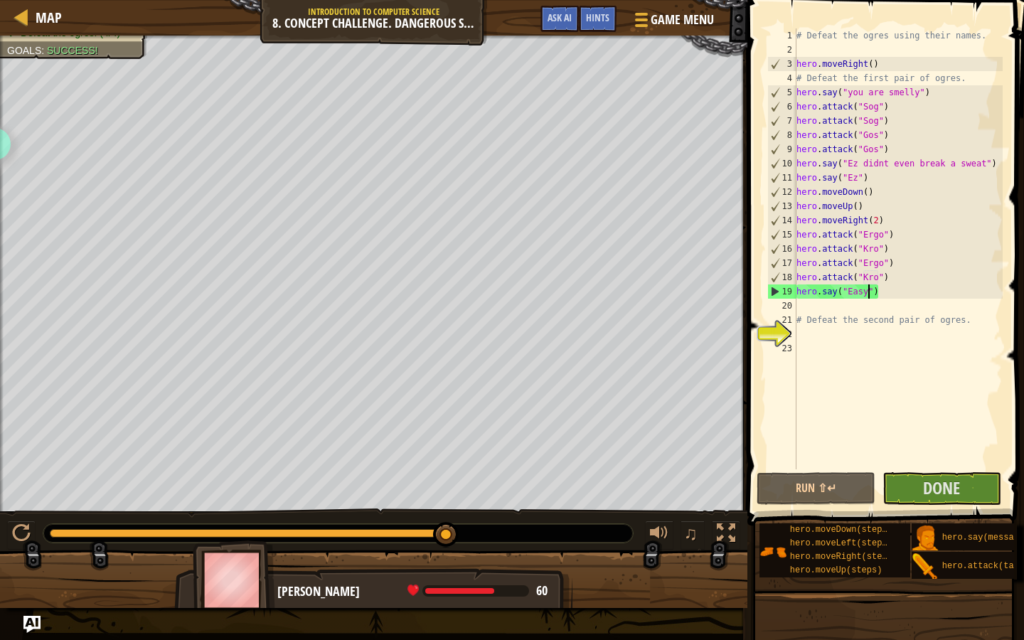
click at [886, 296] on div "# Defeat the ogres using their names. hero . moveRight ( ) # Defeat the first p…" at bounding box center [897, 262] width 209 height 469
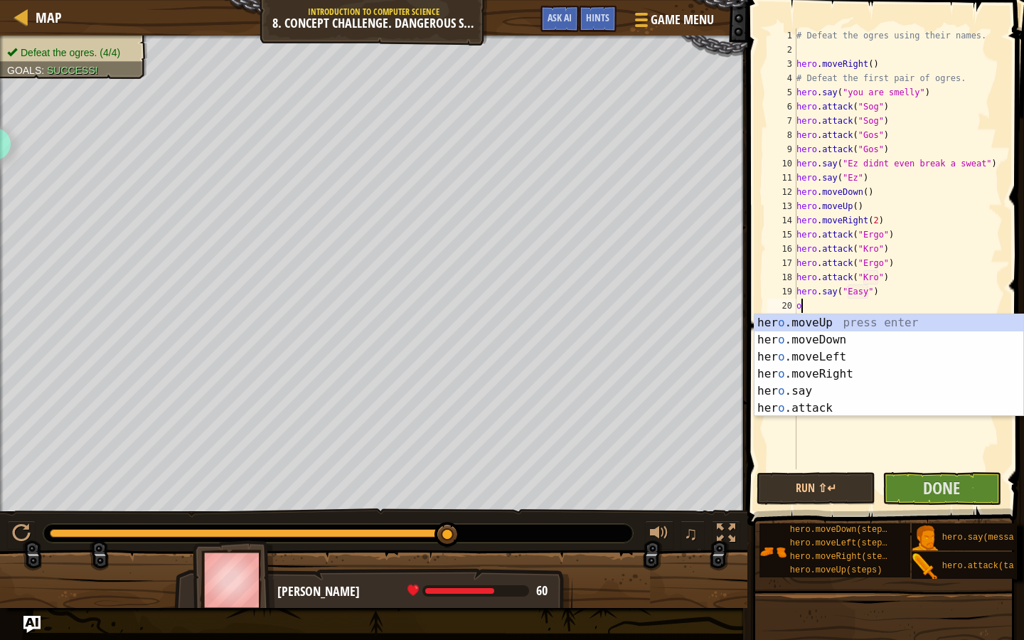
type textarea "o"
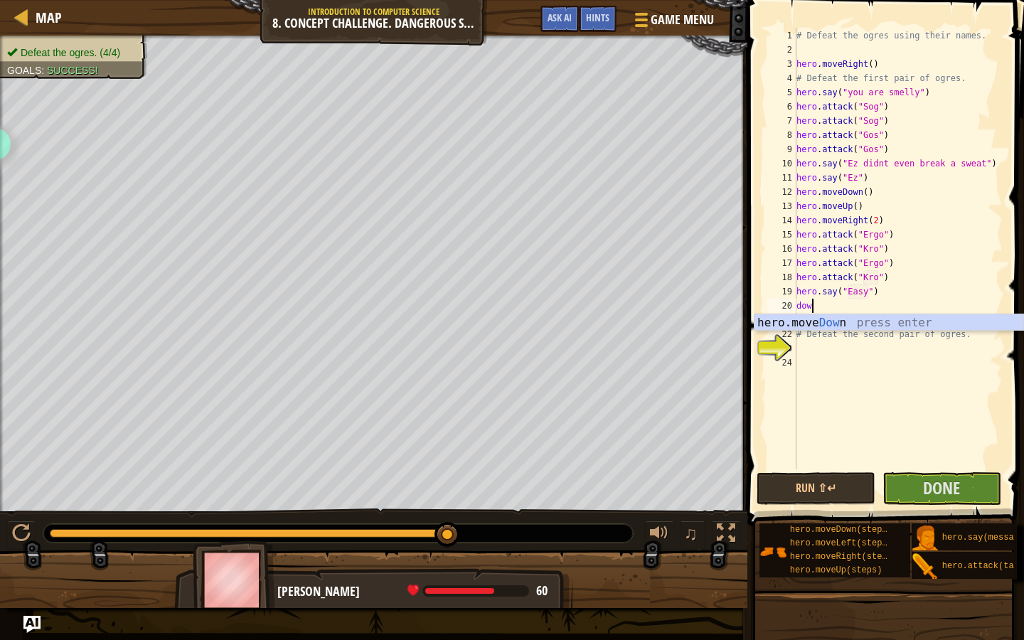
scroll to position [6, 1]
type textarea "down"
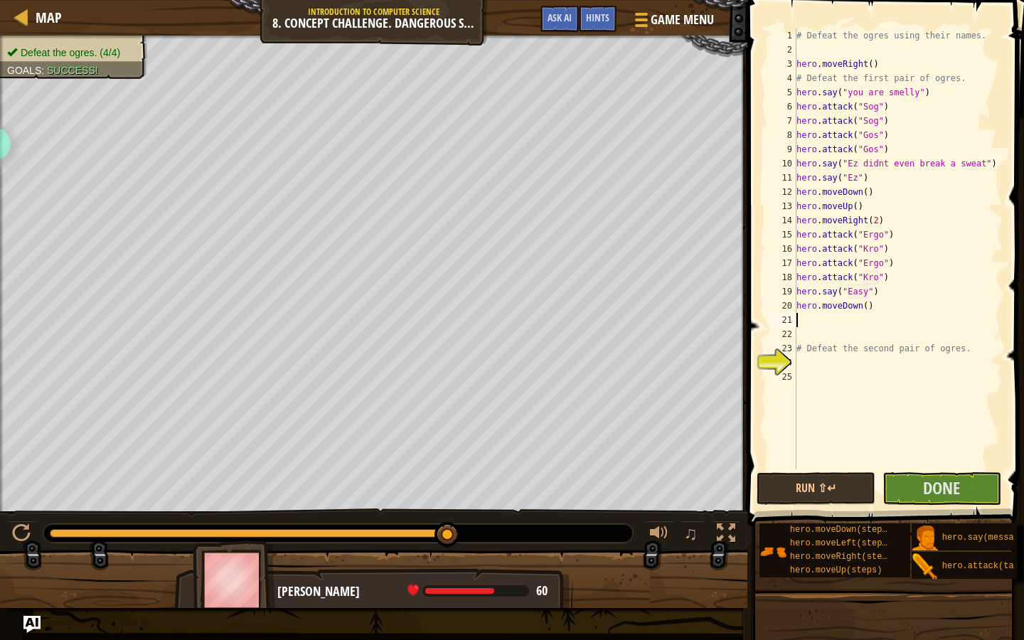
type textarea "up"
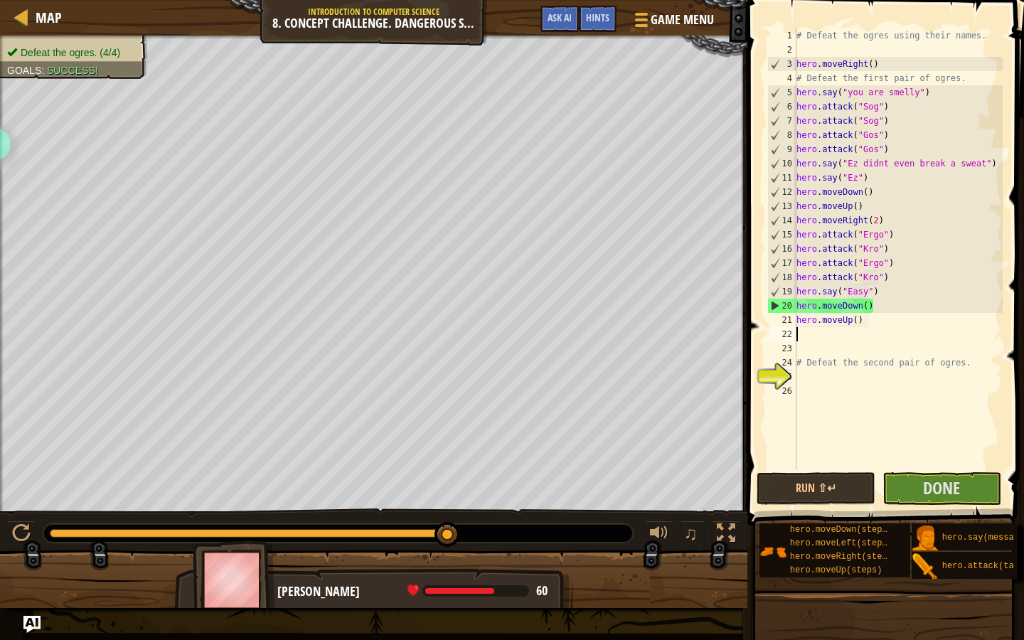
click at [894, 225] on div "# Defeat the ogres using their names. hero . moveRight ( ) # Defeat the first p…" at bounding box center [897, 262] width 209 height 469
type textarea "hero.moveRight(2)"
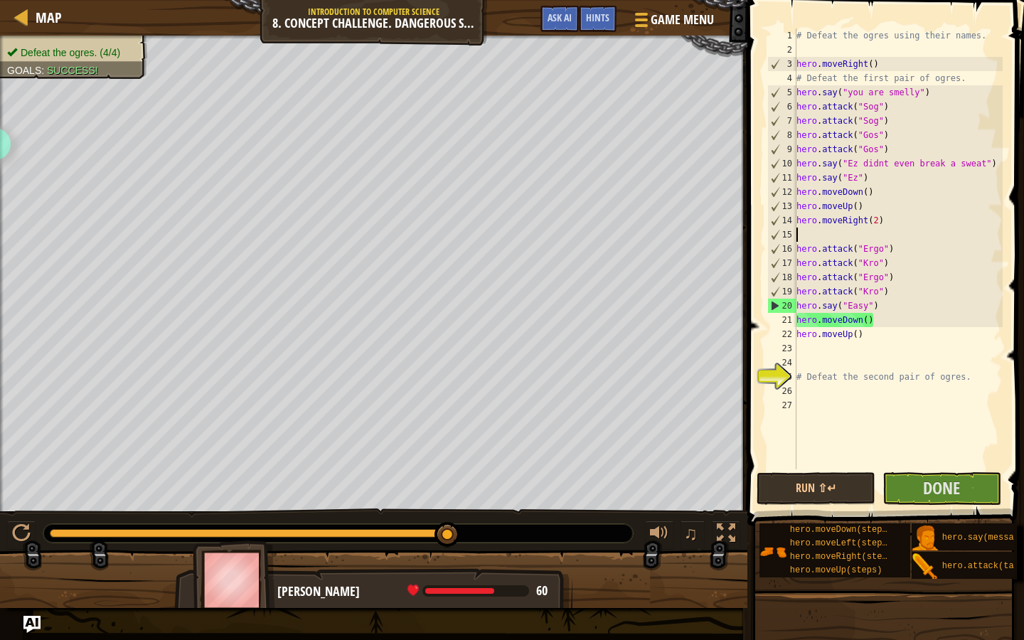
type textarea "e"
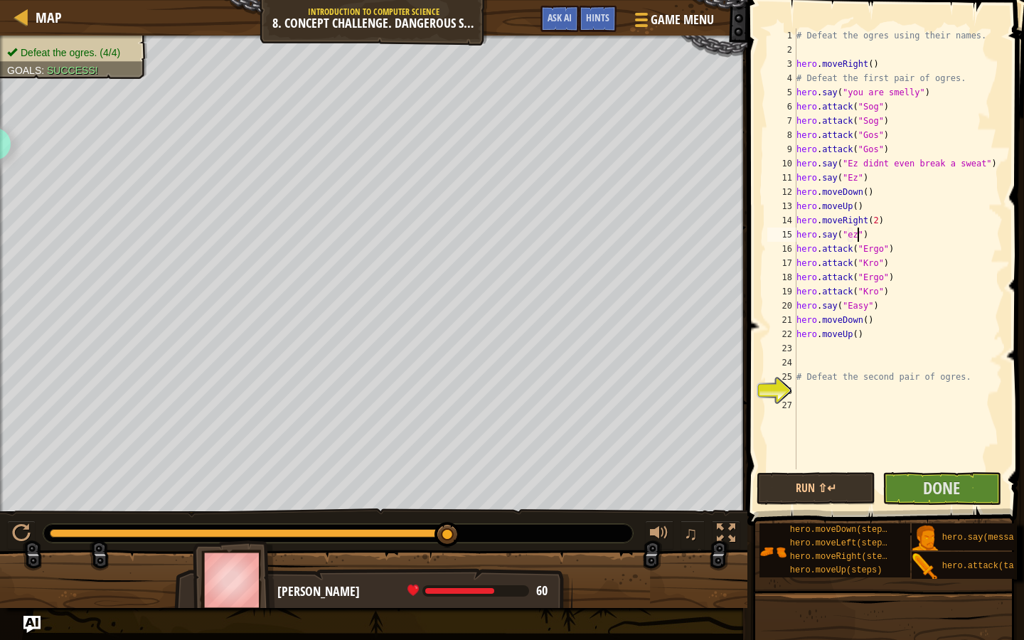
scroll to position [6, 4]
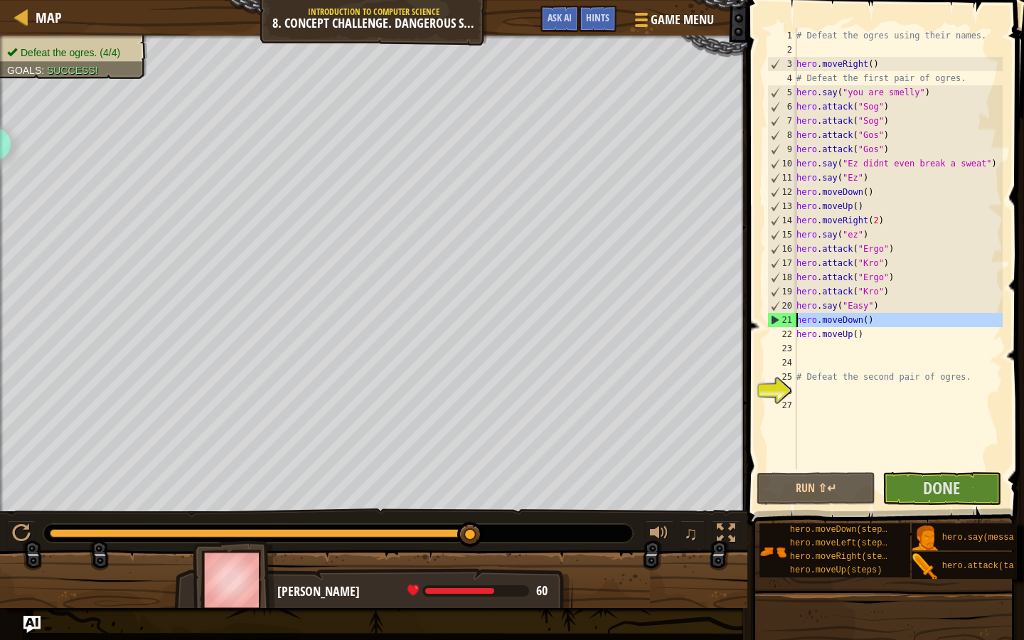
click at [772, 321] on div "21" at bounding box center [782, 320] width 28 height 14
click at [870, 333] on div "# Defeat the ogres using their names. hero . moveRight ( ) # Defeat the first p…" at bounding box center [897, 262] width 209 height 469
type textarea "hero.moveUp()"
click at [862, 355] on div "# Defeat the ogres using their names. hero . moveRight ( ) # Defeat the first p…" at bounding box center [897, 262] width 209 height 469
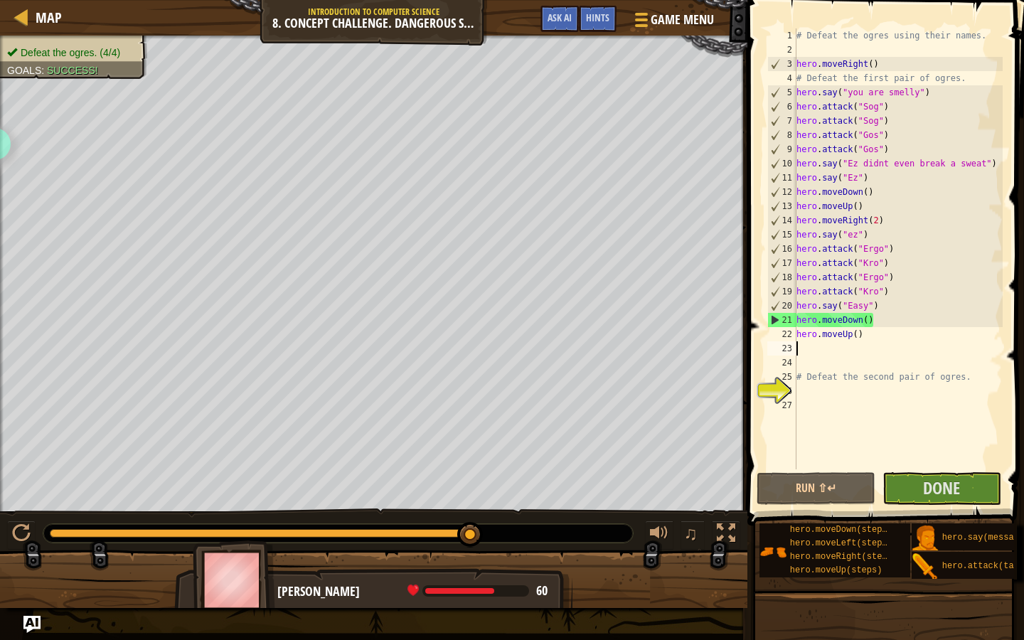
click at [850, 392] on div "# Defeat the ogres using their names. hero . moveRight ( ) # Defeat the first p…" at bounding box center [897, 262] width 209 height 469
click at [919, 483] on button "Done" at bounding box center [941, 488] width 119 height 33
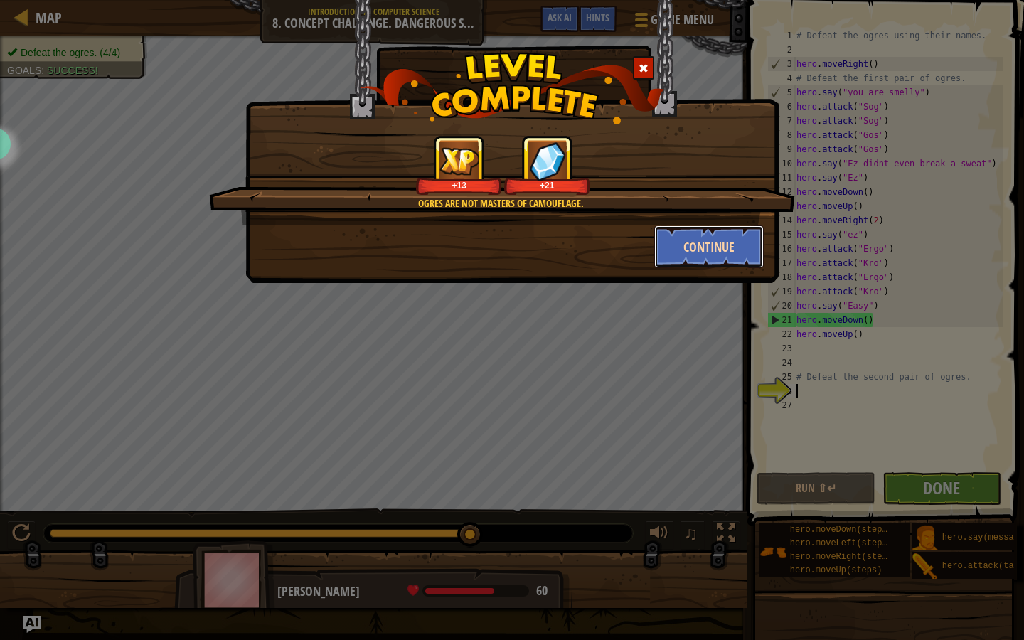
click at [699, 250] on button "Continue" at bounding box center [709, 246] width 110 height 43
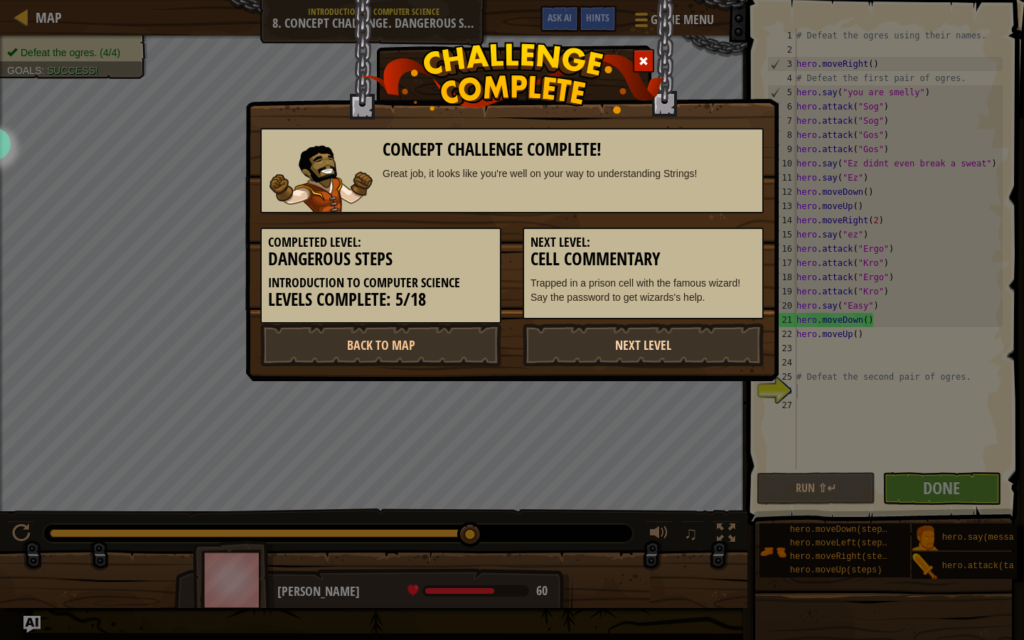
click at [621, 337] on link "Next Level" at bounding box center [643, 344] width 241 height 43
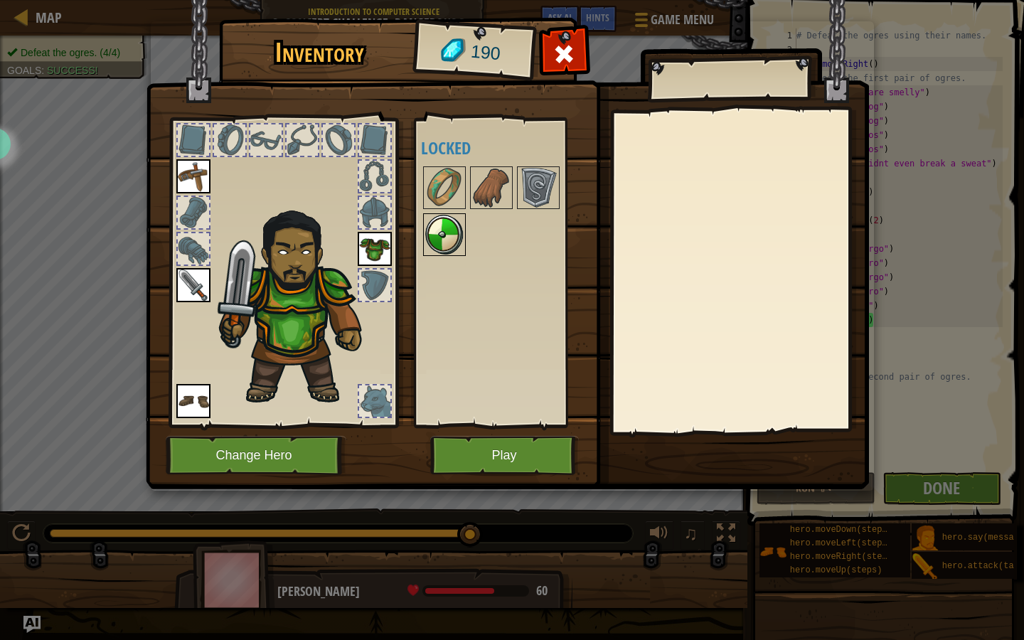
click at [445, 245] on img at bounding box center [444, 235] width 40 height 40
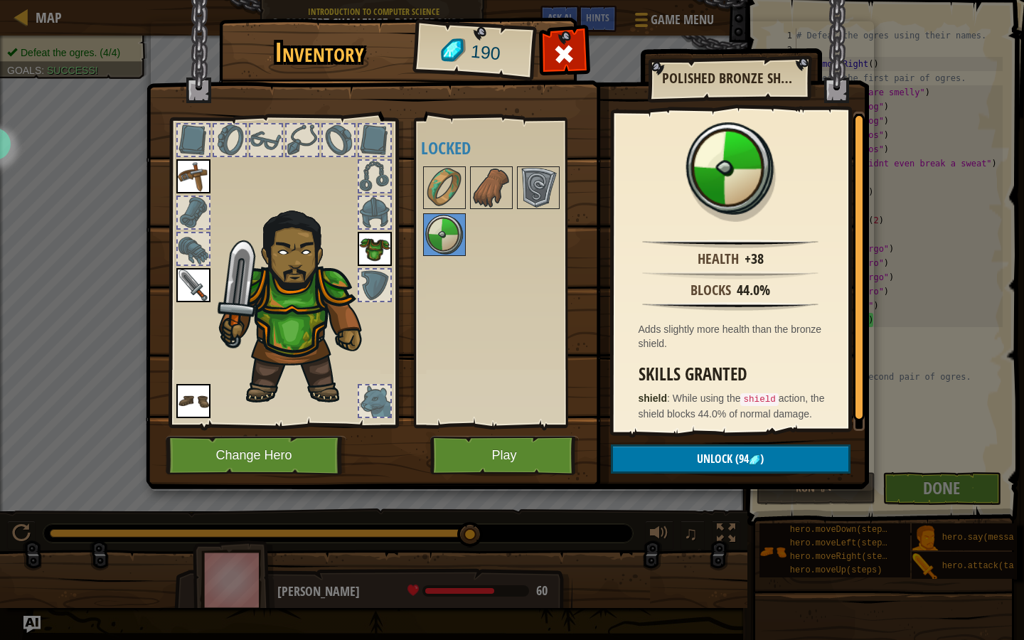
click at [561, 188] on div at bounding box center [505, 211] width 168 height 94
click at [542, 191] on img at bounding box center [538, 188] width 40 height 40
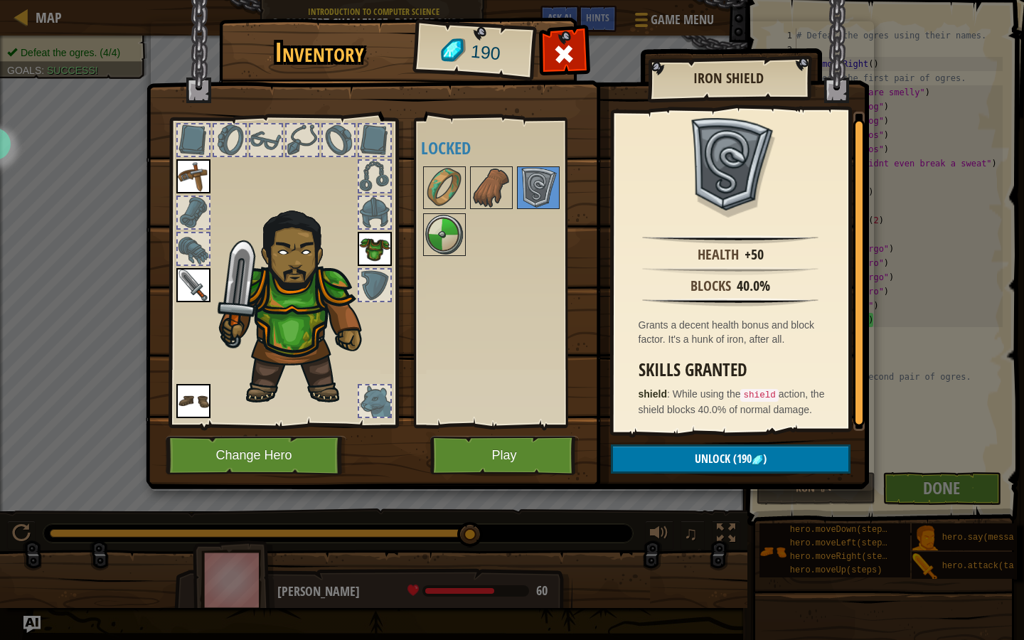
scroll to position [0, 0]
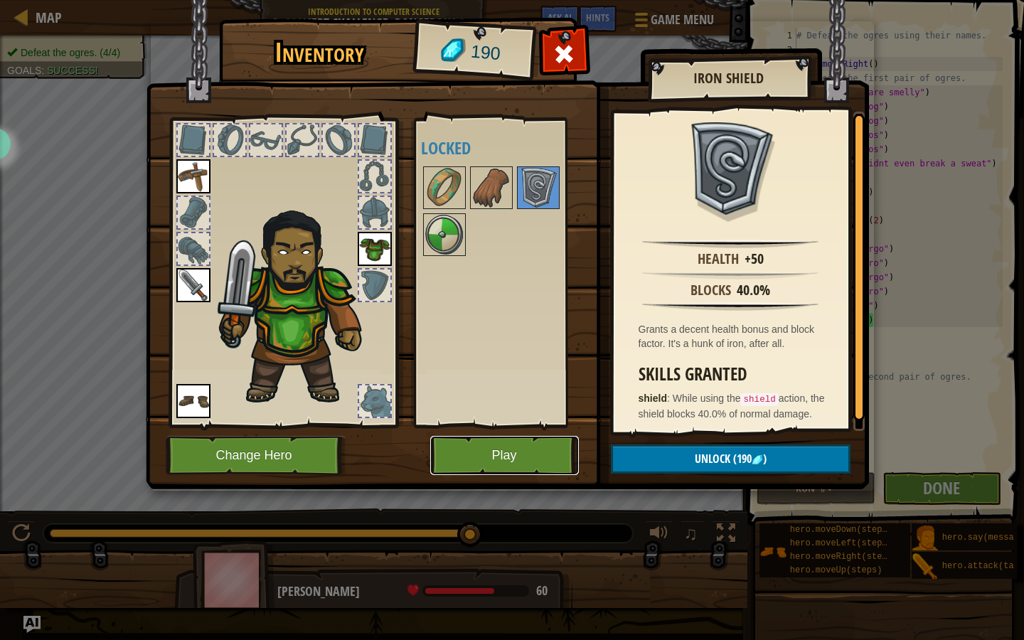
click at [474, 459] on button "Play" at bounding box center [504, 455] width 149 height 39
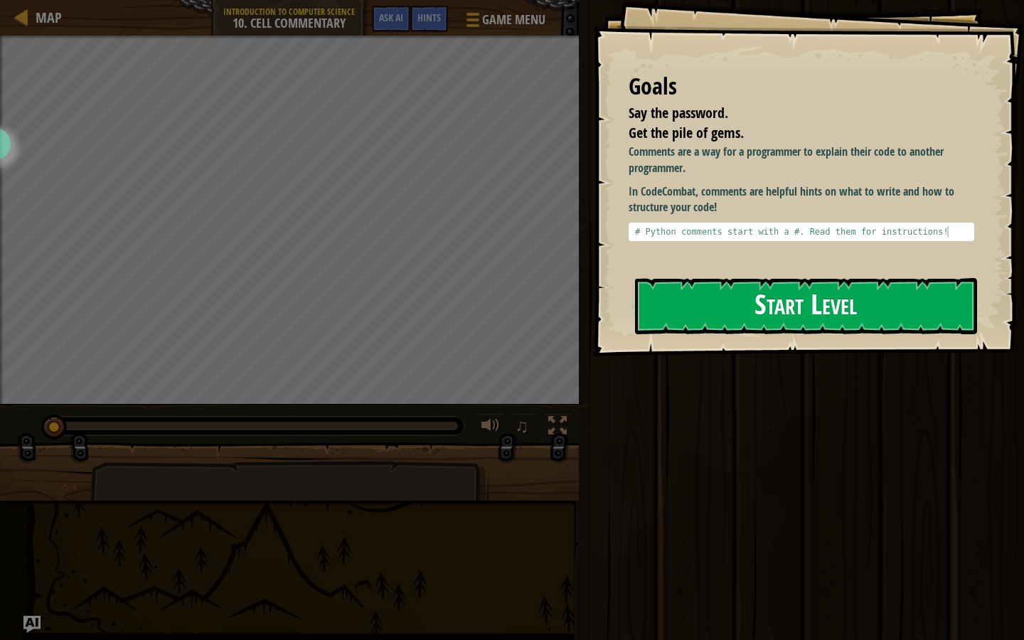
click at [707, 304] on button "Start Level" at bounding box center [806, 306] width 342 height 56
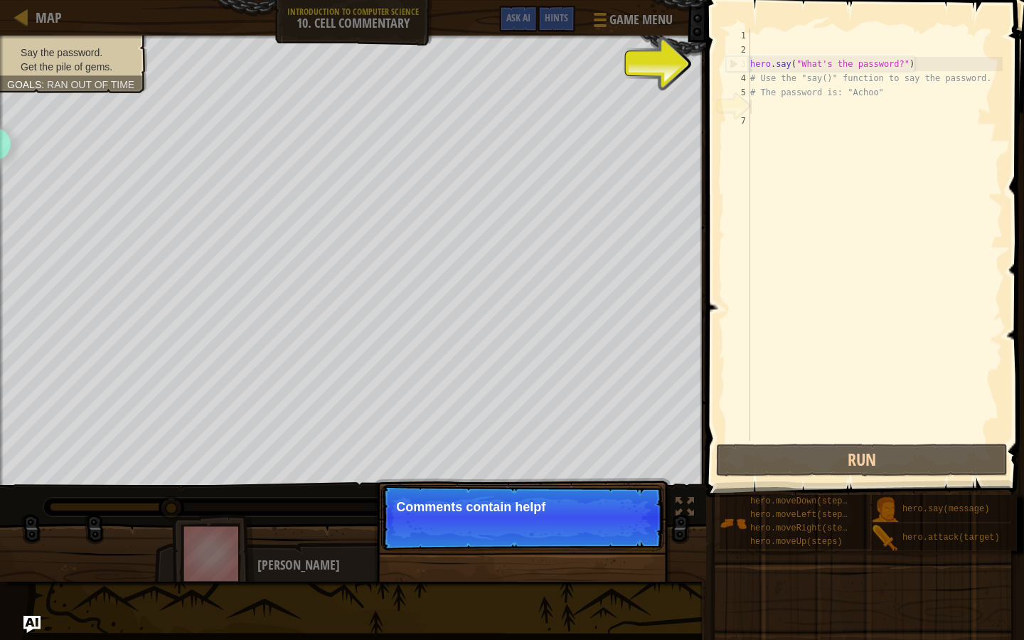
click at [825, 49] on div "hero . say ( "What's the password?" ) # Use the "say()" function to say the pas…" at bounding box center [874, 248] width 255 height 441
click at [805, 90] on div "hero . say ( "What's the password?" ) # Use the "say()" function to say the pas…" at bounding box center [874, 248] width 255 height 441
type textarea "# The password is: "Achoo""
click at [791, 102] on div "hero . say ( "What's the password?" ) # Use the "say()" function to say the pas…" at bounding box center [874, 248] width 255 height 441
click at [786, 98] on div "hero . say ( "What's the password?" ) # Use the "say()" function to say the pas…" at bounding box center [874, 248] width 255 height 441
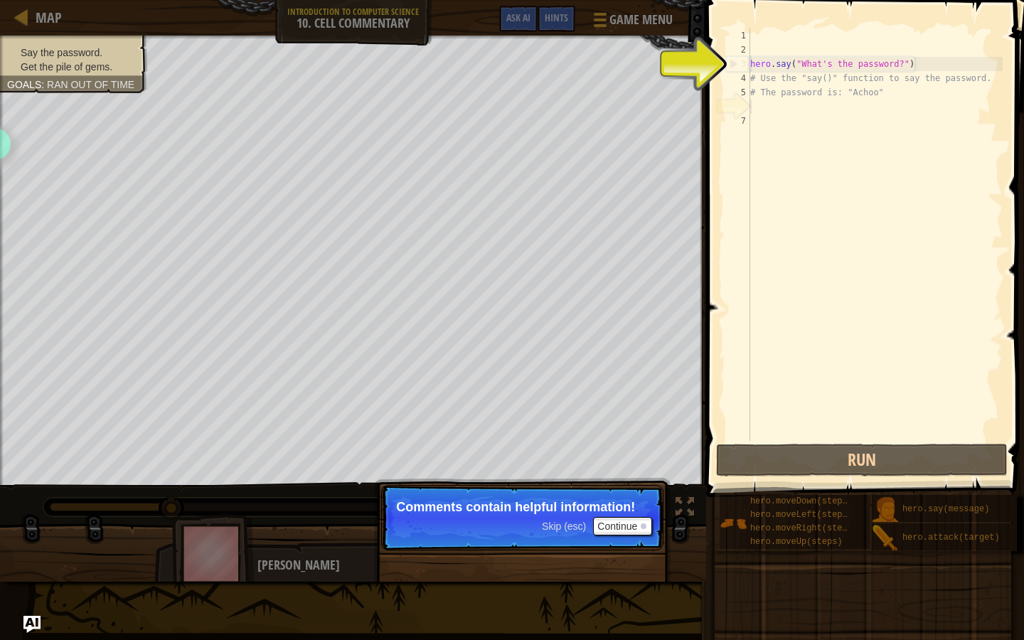
type textarea "# The password is: "Achoo""
click at [779, 105] on div "hero . say ( "What's the password?" ) # Use the "say()" function to say the pas…" at bounding box center [874, 248] width 255 height 441
click at [882, 95] on div "hero . say ( "What's the password?" ) # Use the "say()" function to say the pas…" at bounding box center [874, 248] width 255 height 441
type textarea "# The password is: "Achoo""
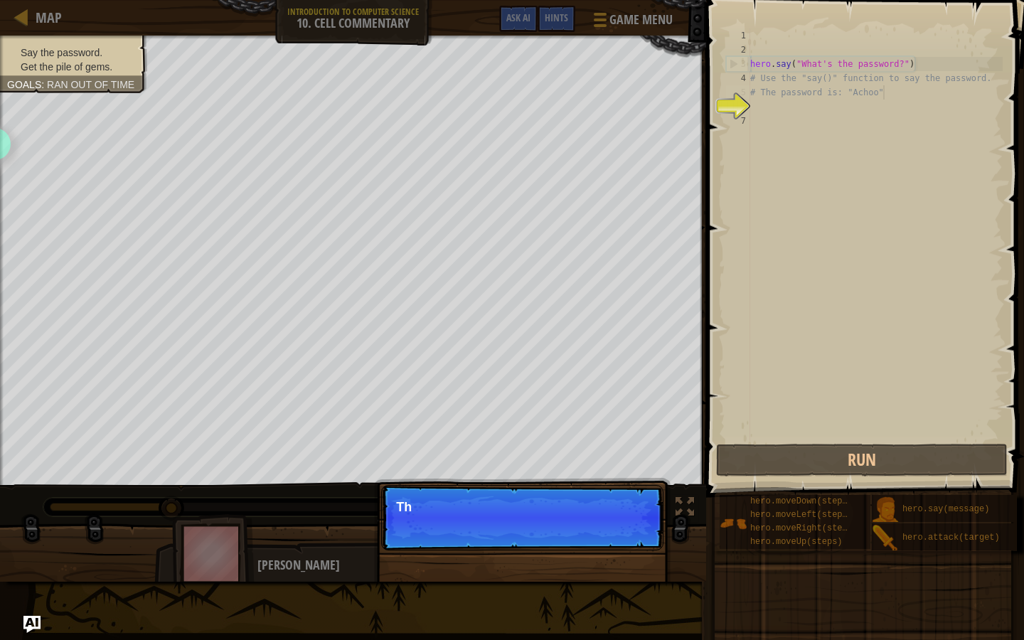
click at [846, 123] on div "hero . say ( "What's the password?" ) # Use the "say()" function to say the pas…" at bounding box center [874, 248] width 255 height 441
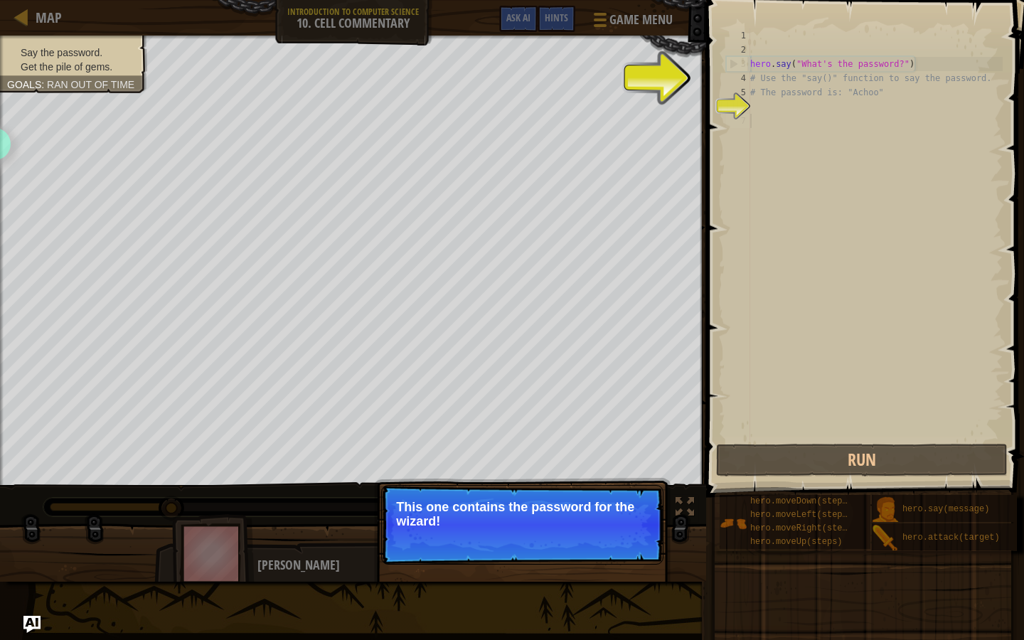
click at [803, 107] on div "hero . say ( "What's the password?" ) # Use the "say()" function to say the pas…" at bounding box center [874, 248] width 255 height 441
click at [564, 516] on p "This one contains the password for the wizard!" at bounding box center [522, 514] width 252 height 28
click at [604, 538] on button "Continue" at bounding box center [622, 540] width 59 height 18
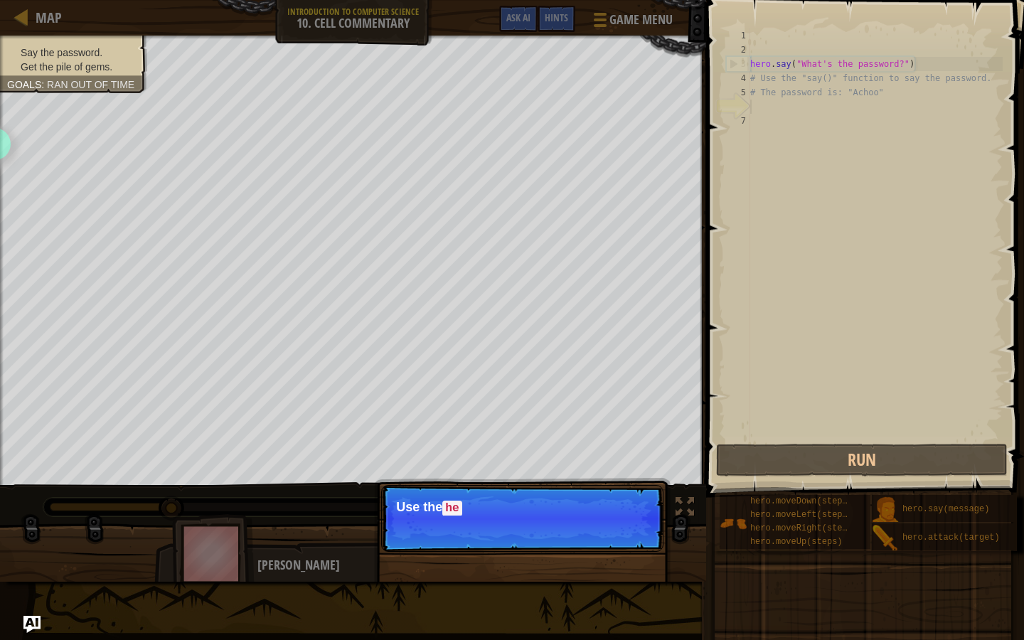
click at [611, 540] on p "Skip (esc) Continue Use the he" at bounding box center [522, 518] width 282 height 67
click at [611, 540] on p "Skip (esc) Continue Use the hero.say" at bounding box center [522, 518] width 282 height 67
click at [611, 540] on p "Skip (esc) Continue Use the hero.say() function to tell the" at bounding box center [522, 518] width 282 height 67
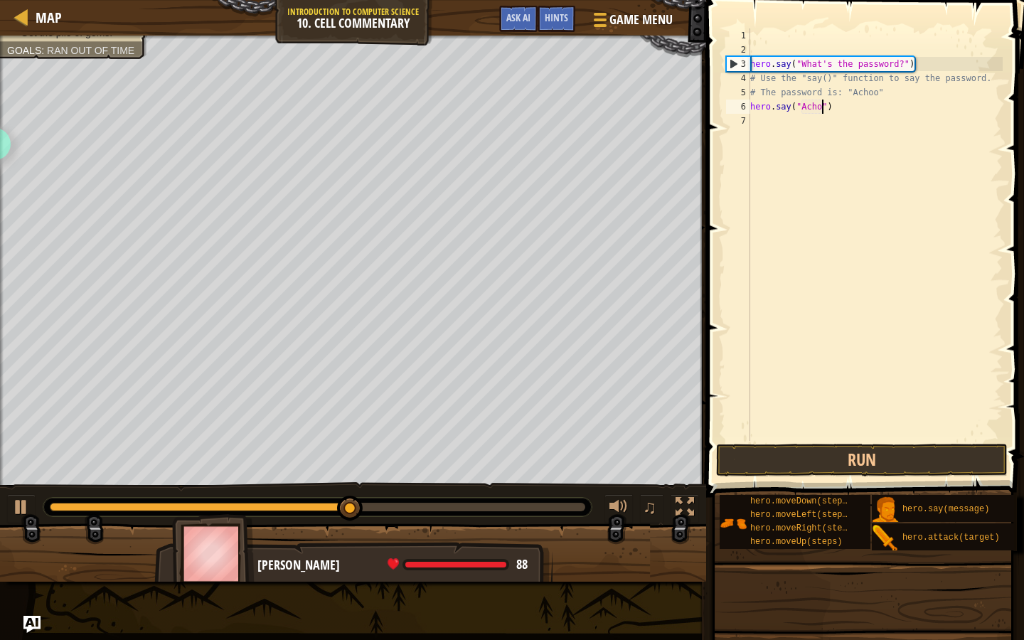
scroll to position [6, 6]
type textarea "hero.say("Achoo")"
click at [801, 446] on button "Run" at bounding box center [861, 460] width 291 height 33
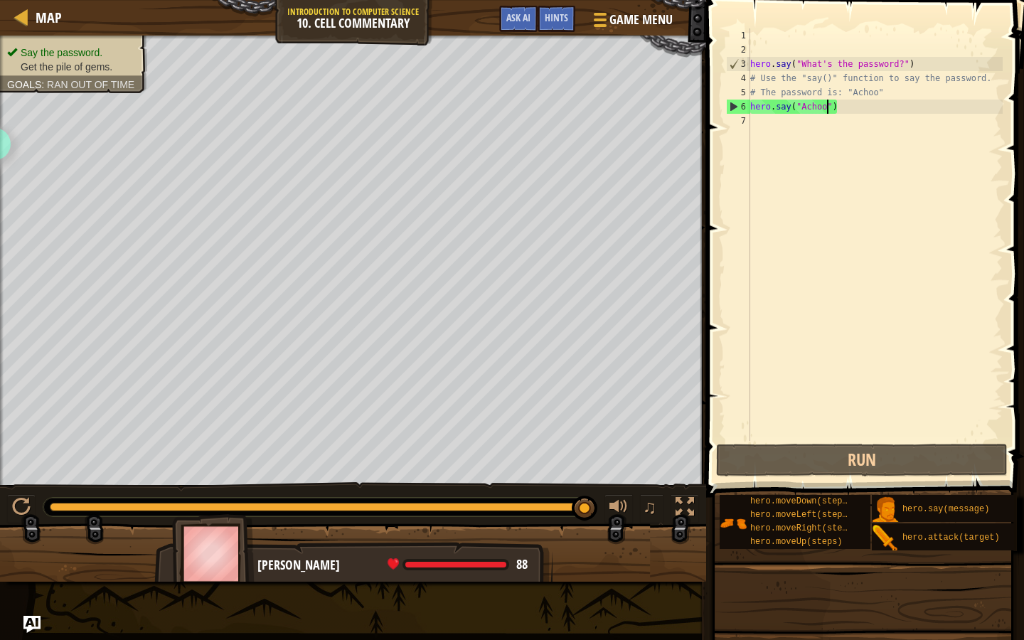
click at [819, 108] on div "hero . say ( "What's the password?" ) # Use the "say()" function to say the pas…" at bounding box center [874, 248] width 255 height 441
click at [847, 108] on div "hero . say ( "What's the password?" ) # Use the "say()" function to say the pas…" at bounding box center [874, 248] width 255 height 441
click at [823, 124] on div "hero . say ( "What's the password?" ) # Use the "say()" function to say the pas…" at bounding box center [874, 248] width 255 height 441
type textarea "up"
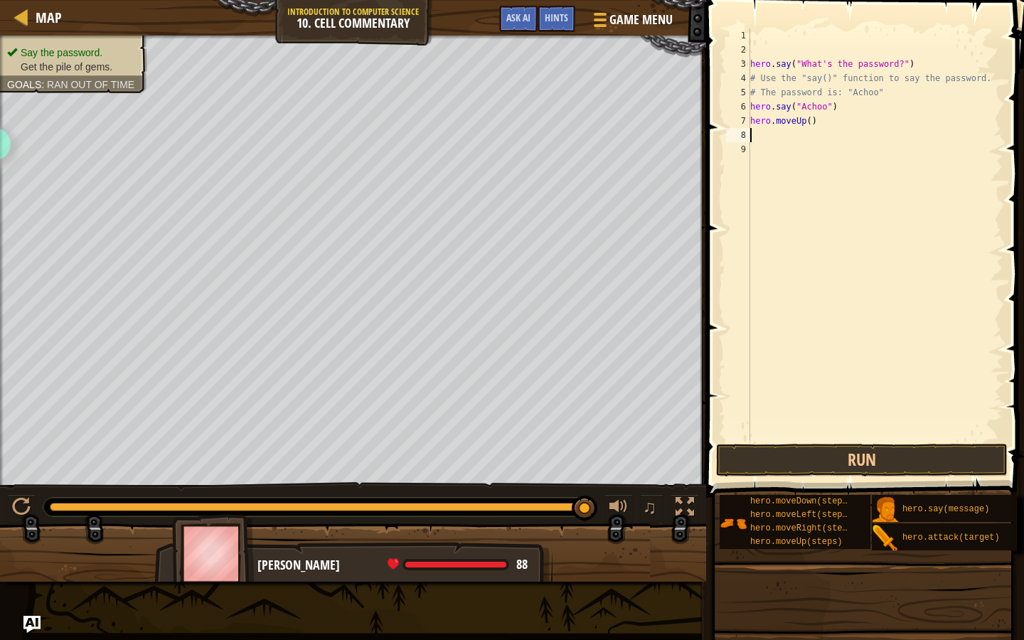
type textarea "3"
type textarea "hero.moveUp(3)"
click at [801, 459] on button "Run" at bounding box center [861, 460] width 291 height 33
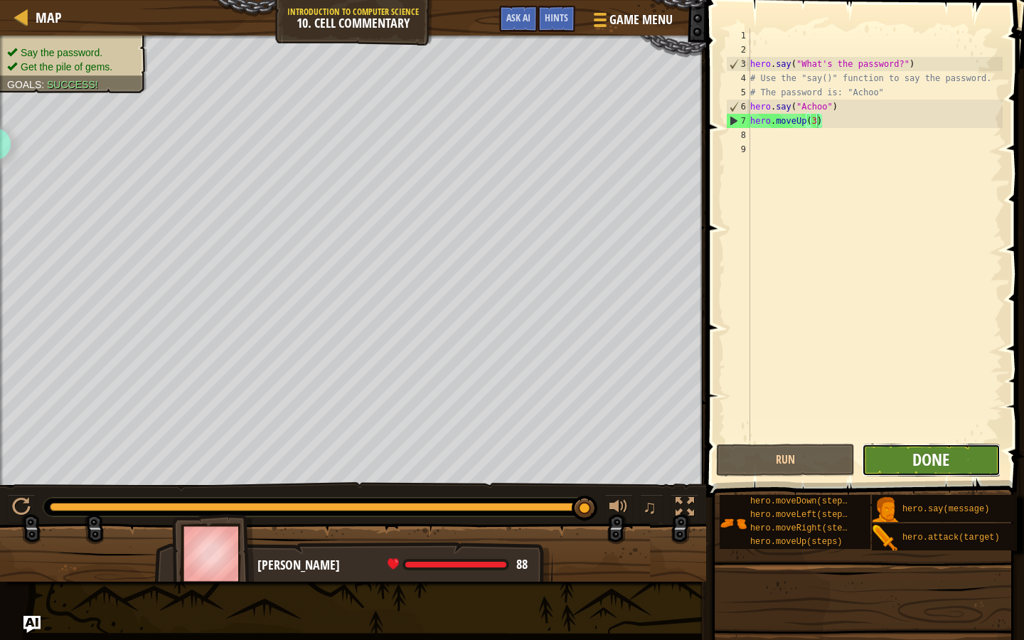
click at [936, 458] on span "Done" at bounding box center [930, 459] width 37 height 23
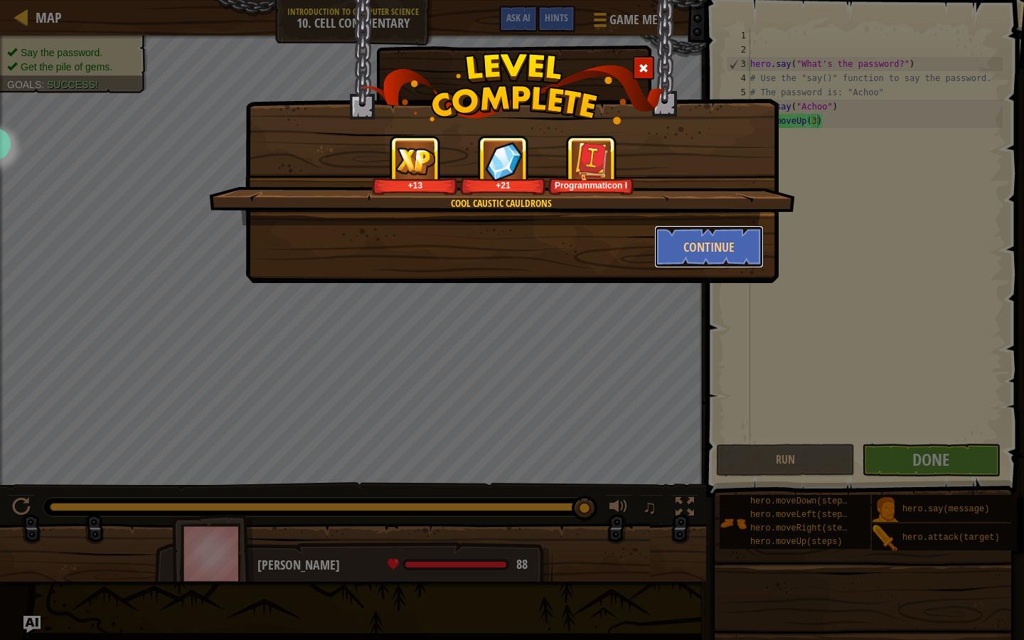
drag, startPoint x: 704, startPoint y: 237, endPoint x: 626, endPoint y: 391, distance: 172.3
click at [704, 237] on button "Continue" at bounding box center [709, 246] width 110 height 43
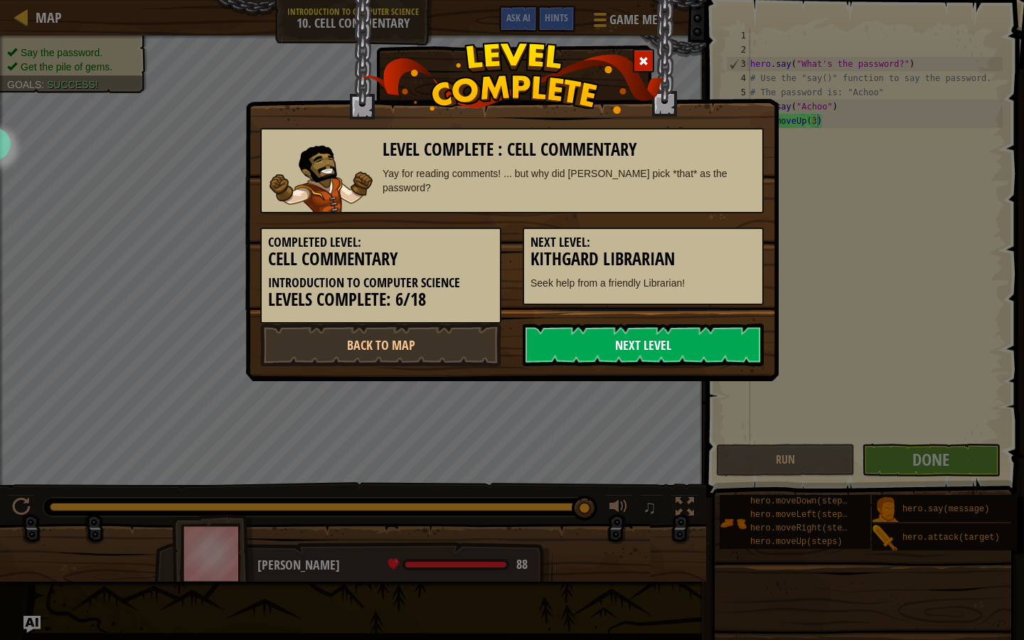
click at [585, 346] on link "Next Level" at bounding box center [643, 344] width 241 height 43
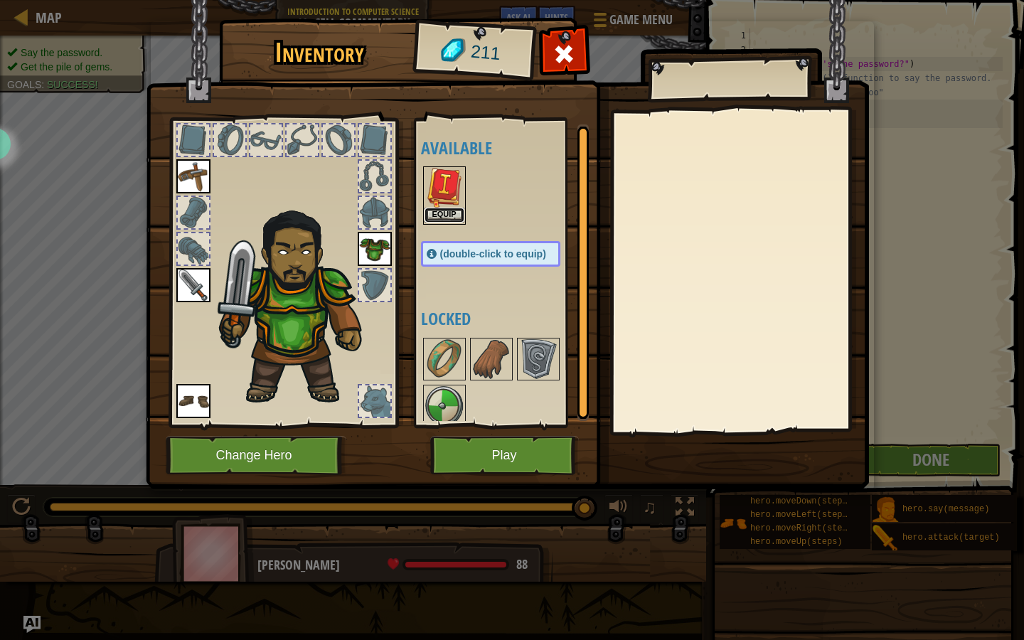
click at [447, 215] on button "Equip" at bounding box center [444, 215] width 40 height 15
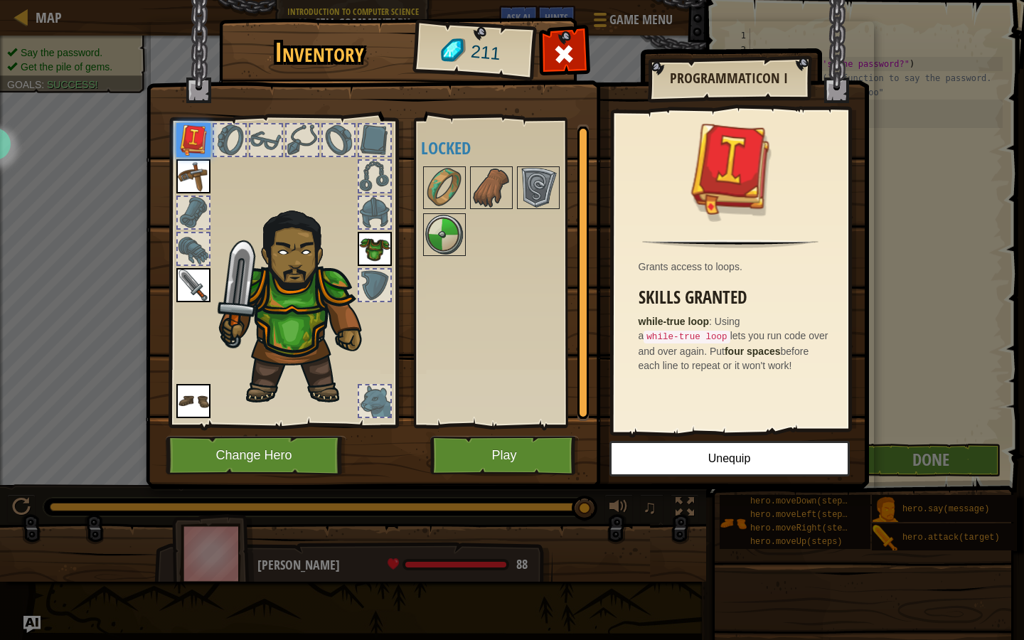
click at [478, 264] on div "Available Equip Equip Equip Equip Equip (double-click to equip) Locked" at bounding box center [505, 272] width 168 height 296
click at [291, 445] on button "Change Hero" at bounding box center [256, 455] width 181 height 39
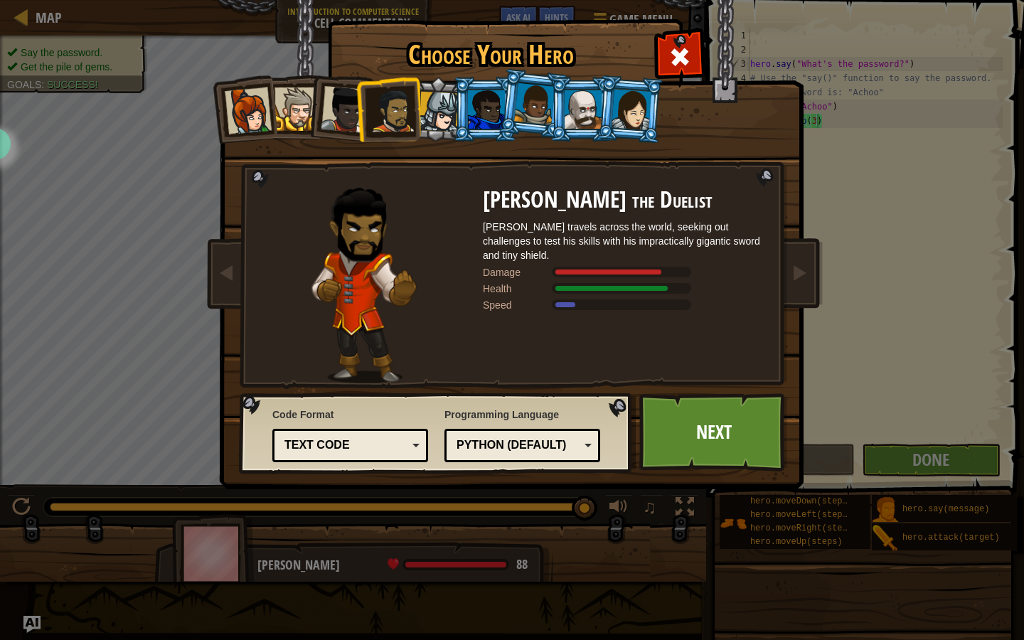
click at [441, 97] on div at bounding box center [439, 112] width 41 height 41
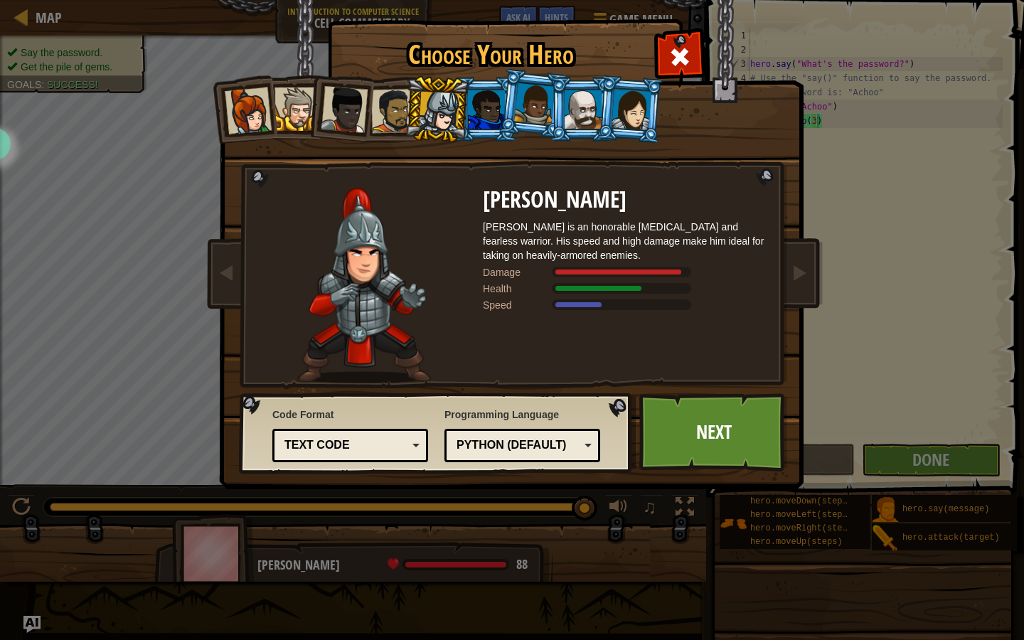
click at [484, 107] on div at bounding box center [486, 109] width 37 height 38
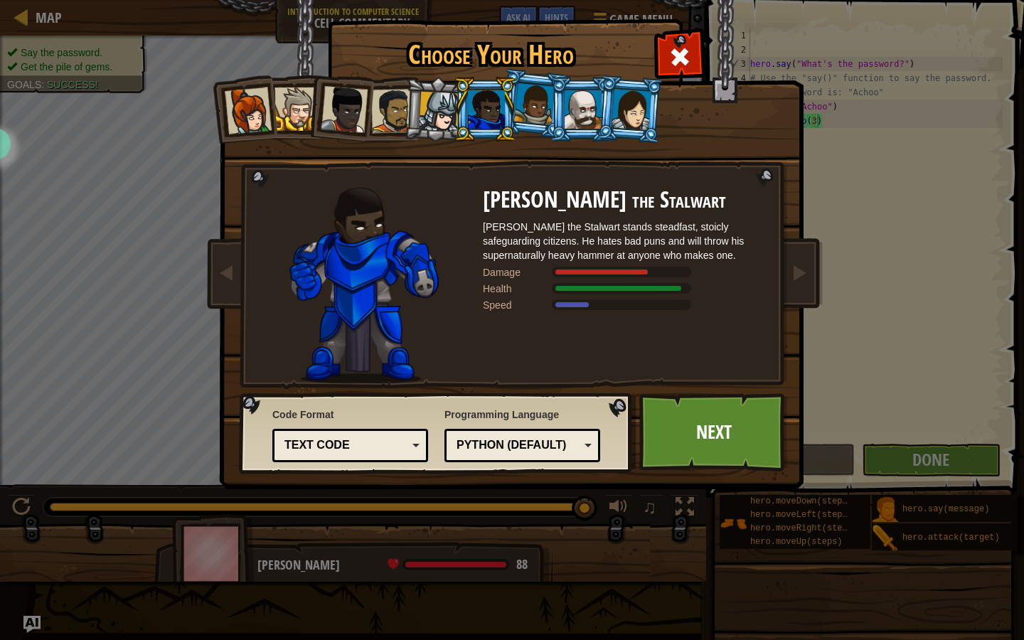
click at [424, 124] on div at bounding box center [439, 112] width 41 height 41
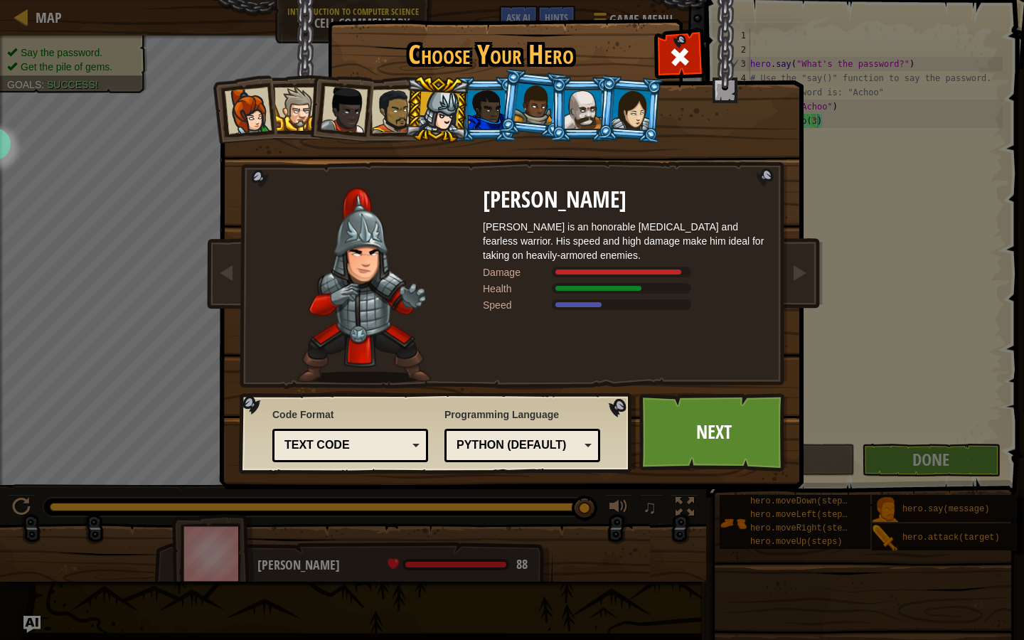
click at [557, 118] on li at bounding box center [582, 109] width 64 height 65
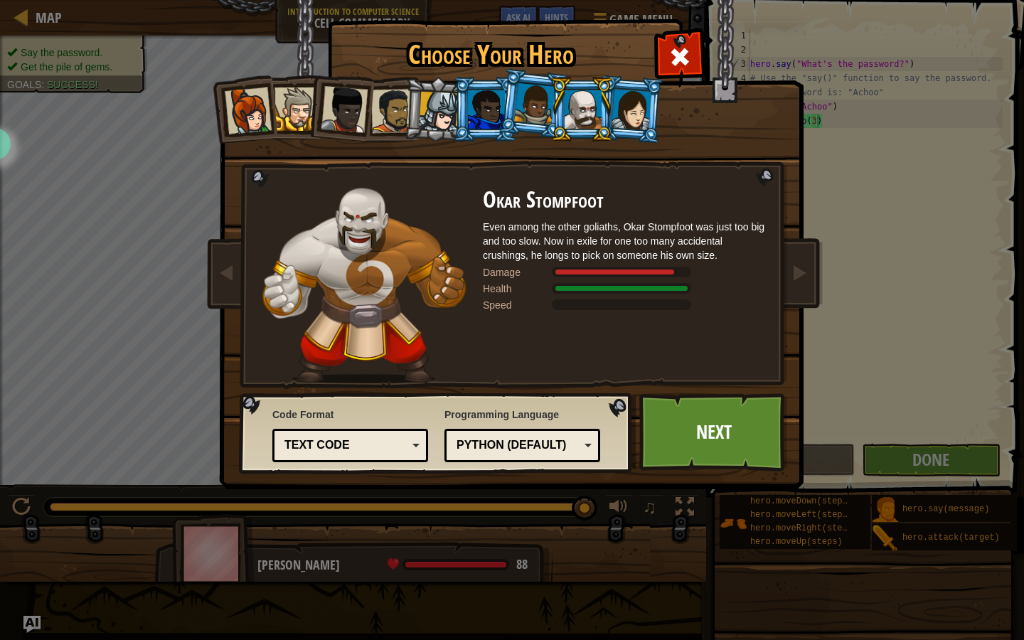
click at [621, 118] on div at bounding box center [631, 109] width 40 height 41
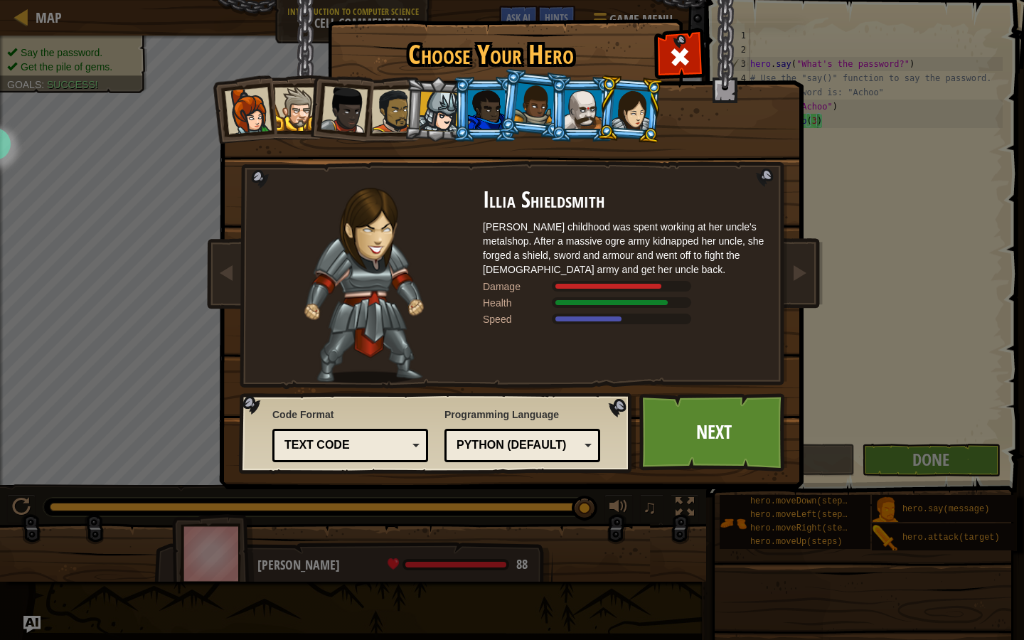
click at [230, 94] on div at bounding box center [248, 110] width 47 height 47
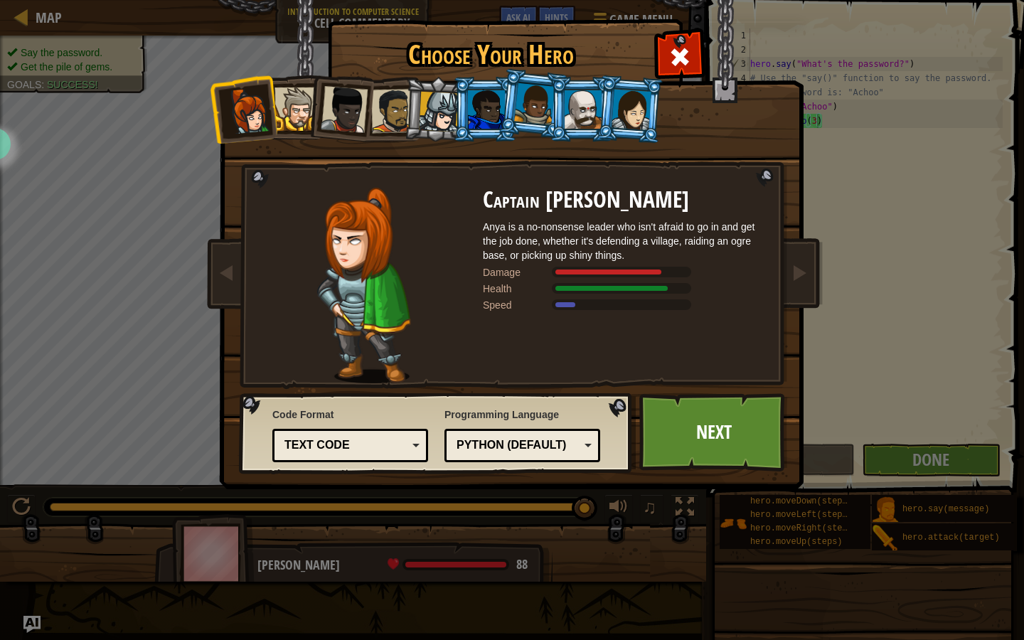
click at [312, 107] on li at bounding box center [340, 107] width 70 height 70
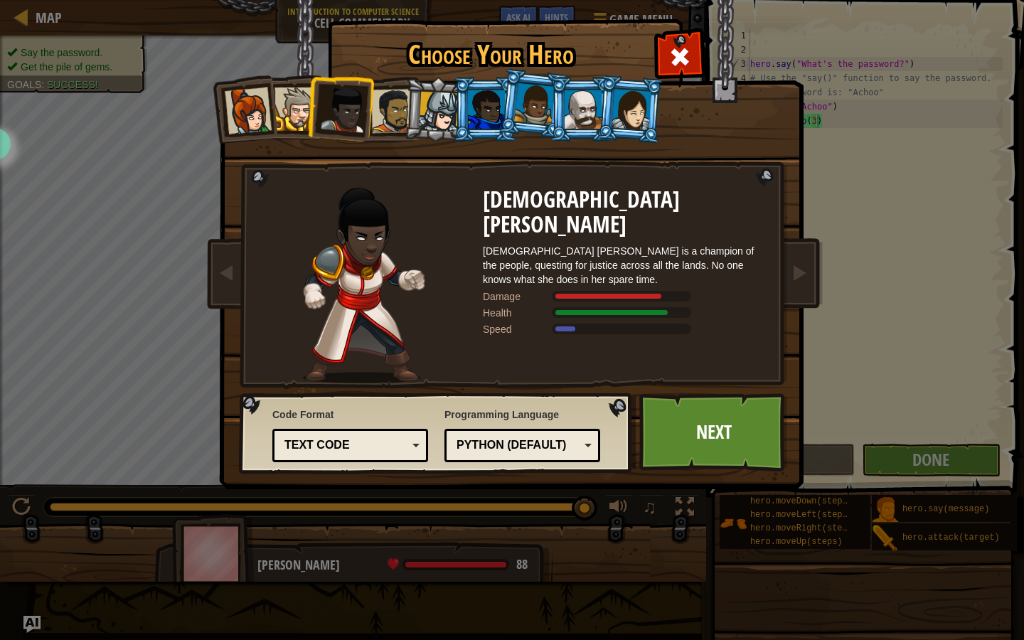
click at [295, 109] on div at bounding box center [295, 108] width 43 height 43
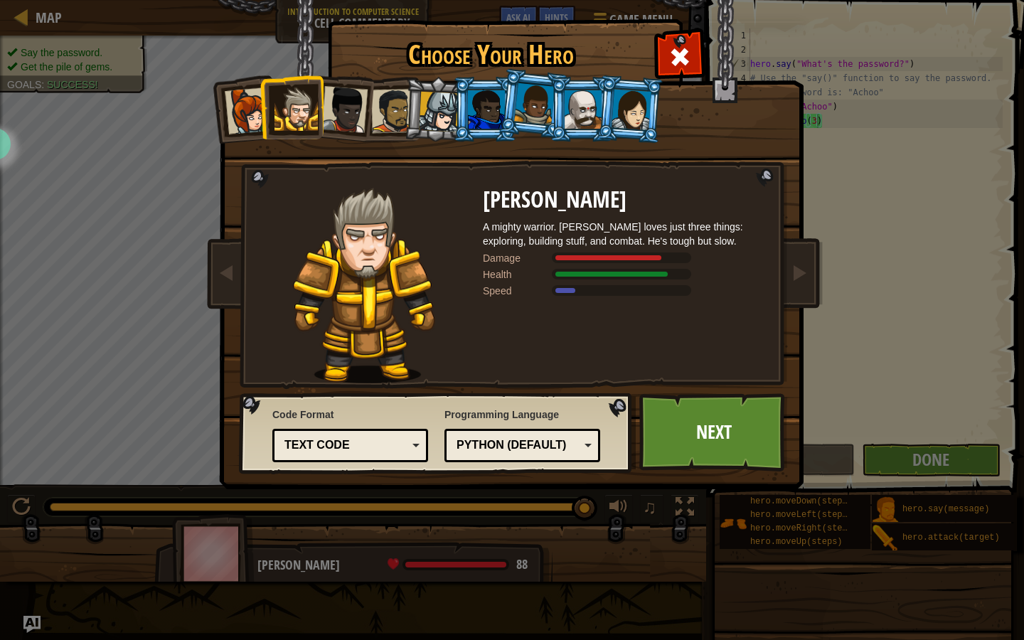
click at [407, 112] on li at bounding box center [437, 109] width 68 height 68
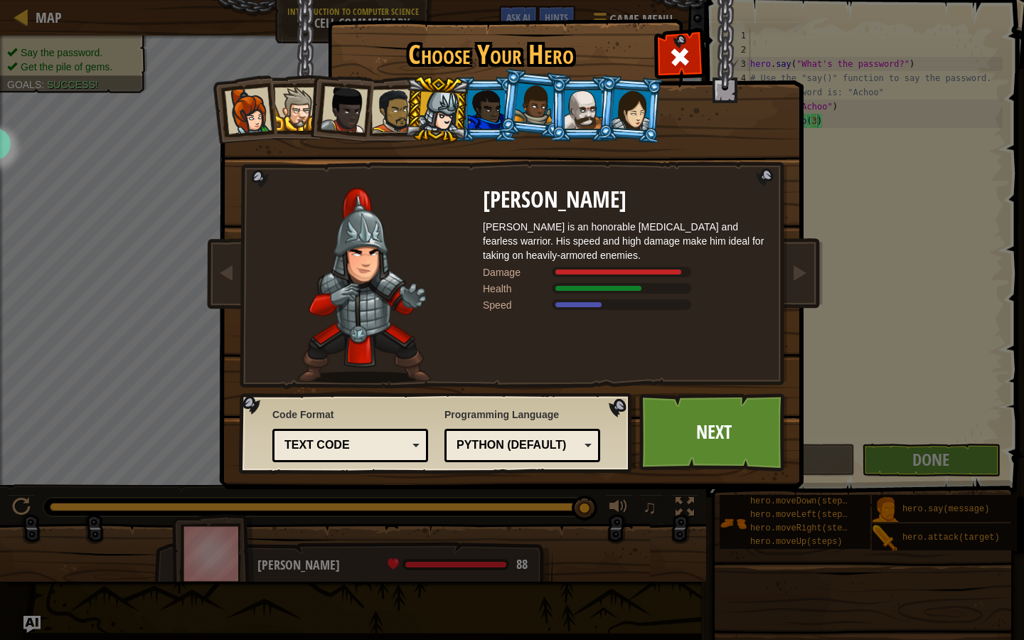
click at [386, 111] on div at bounding box center [393, 111] width 44 height 44
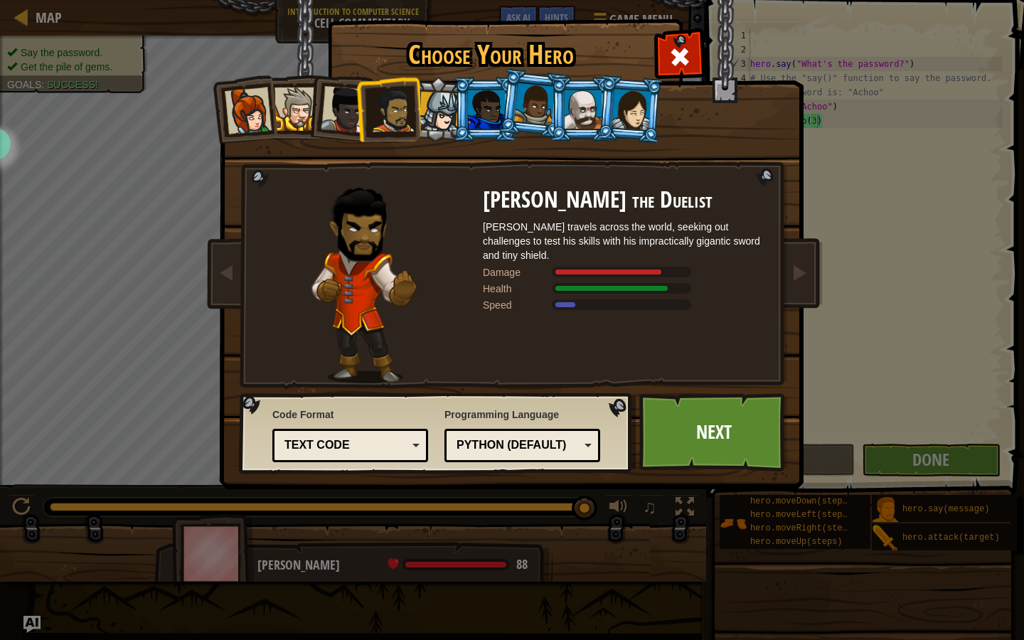
click at [476, 125] on div at bounding box center [486, 109] width 37 height 38
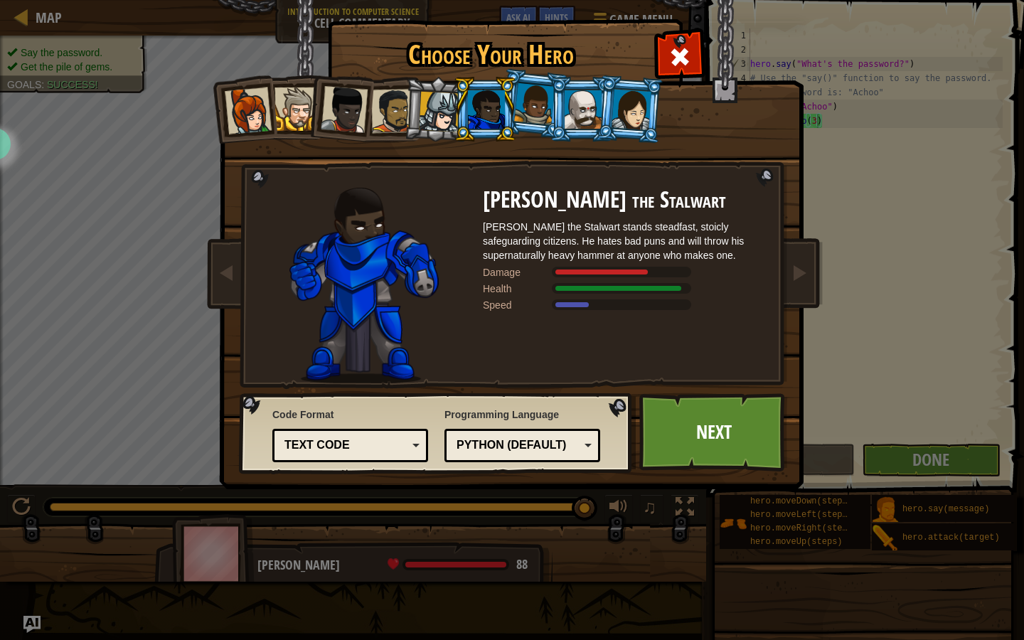
click at [547, 116] on div at bounding box center [534, 104] width 41 height 42
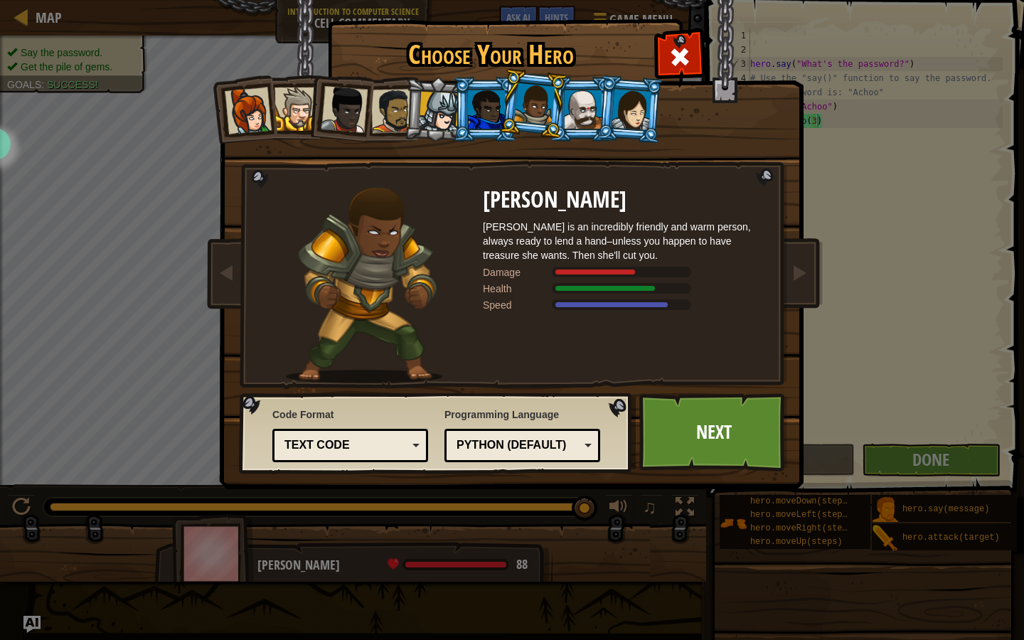
click at [525, 443] on div "Python (Default)" at bounding box center [517, 445] width 123 height 16
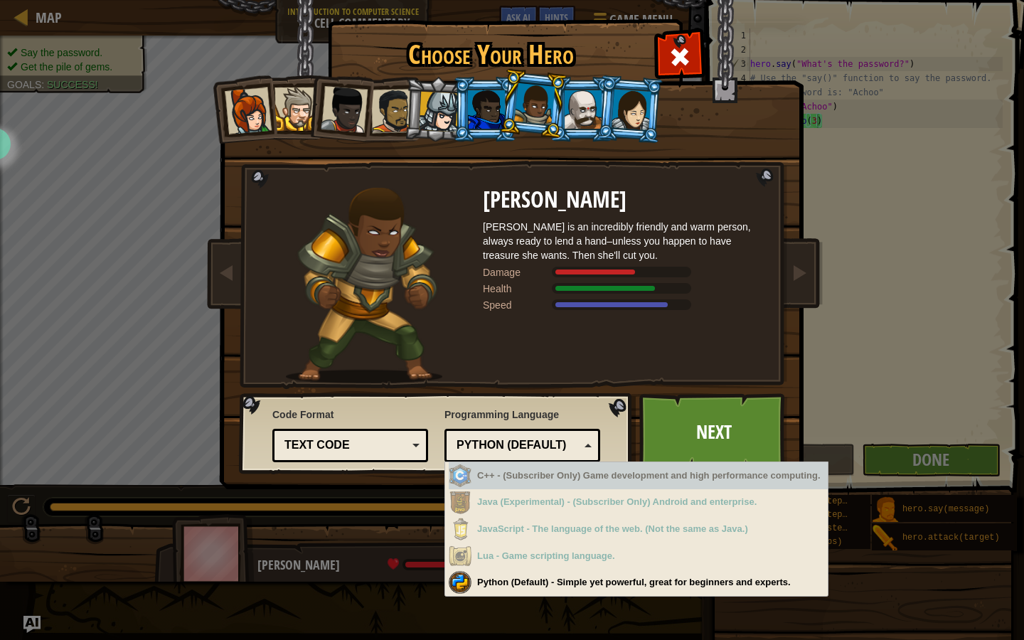
click at [571, 450] on div "Python (Default)" at bounding box center [517, 445] width 123 height 16
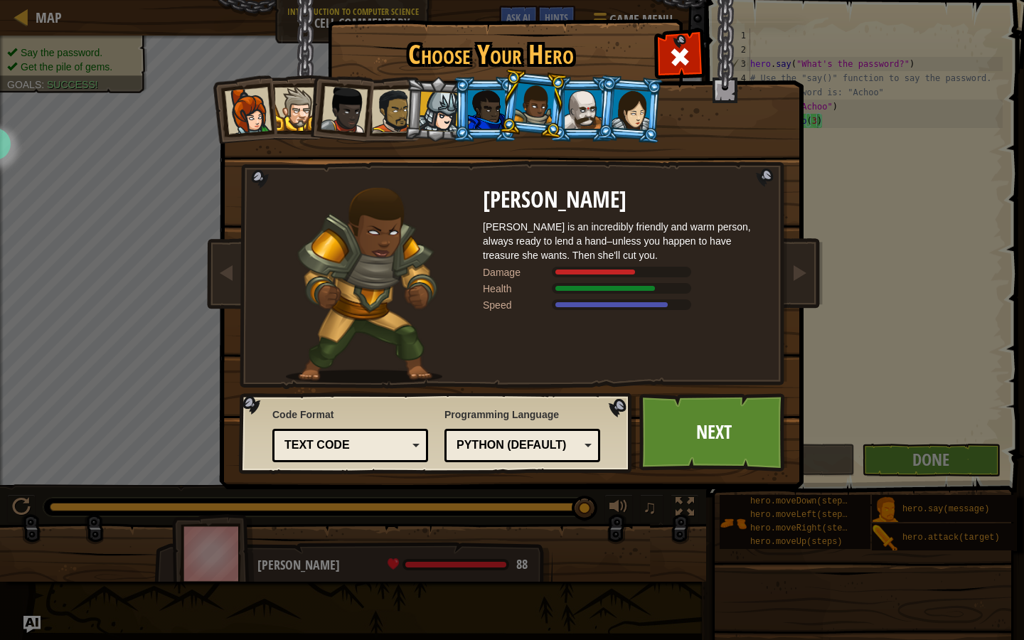
click at [432, 91] on li at bounding box center [437, 109] width 68 height 68
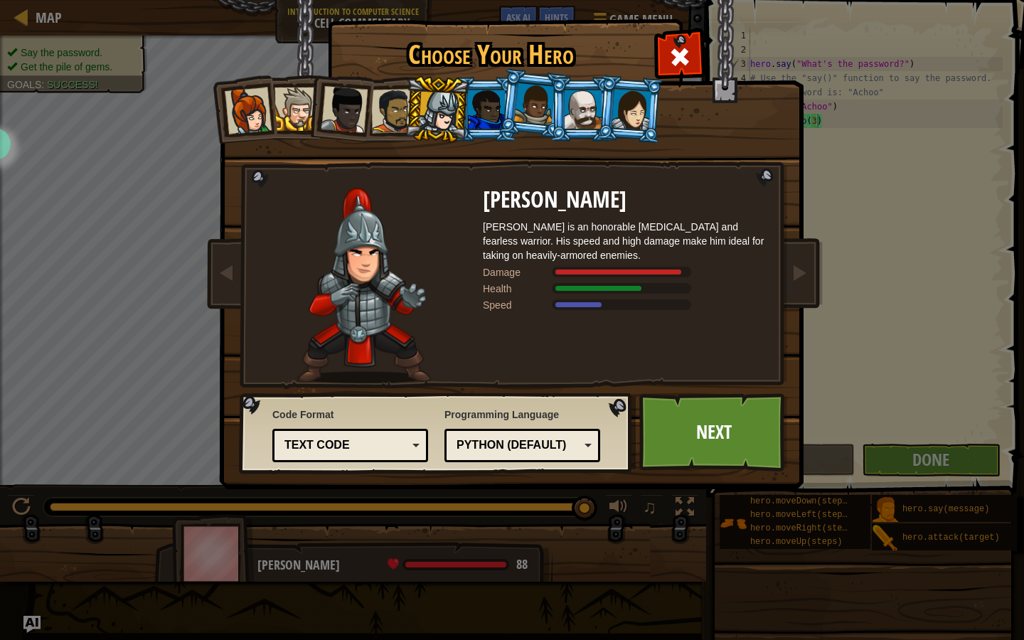
click at [591, 114] on div at bounding box center [583, 109] width 37 height 38
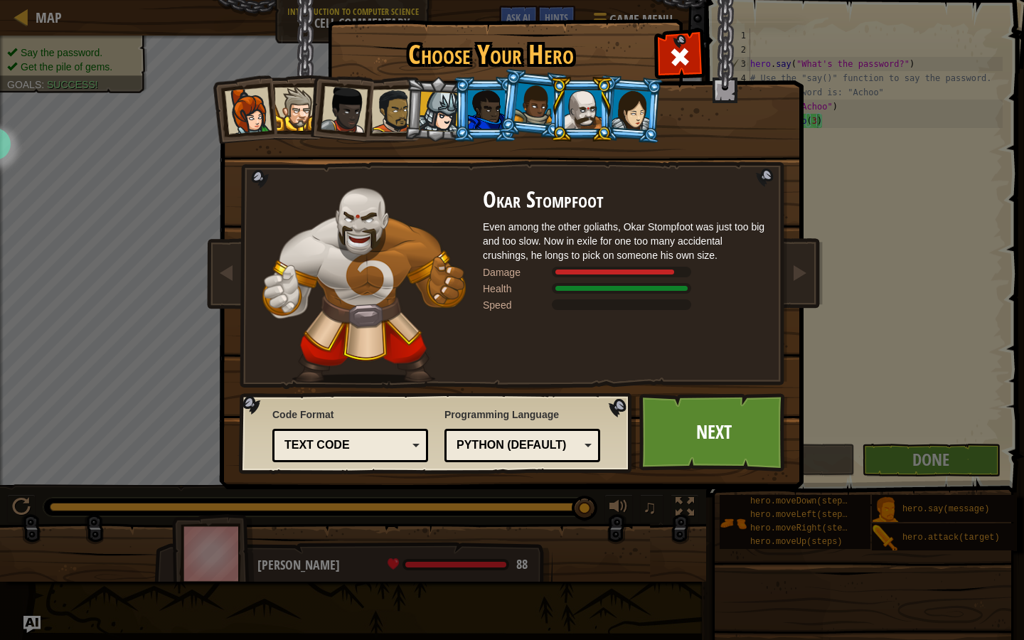
click at [524, 114] on div at bounding box center [534, 104] width 41 height 42
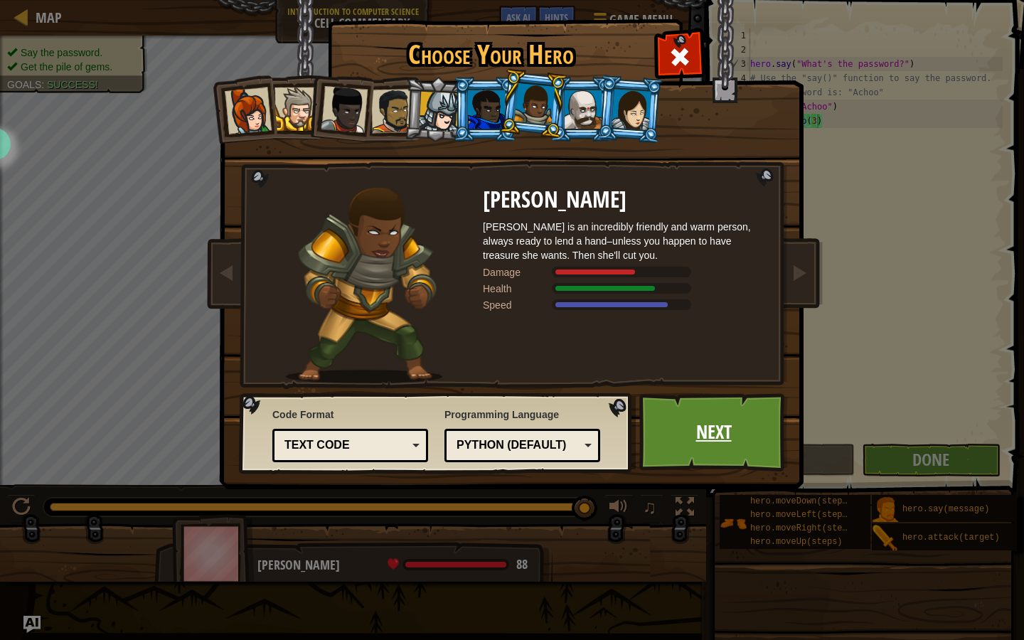
click at [663, 446] on link "Next" at bounding box center [713, 432] width 149 height 78
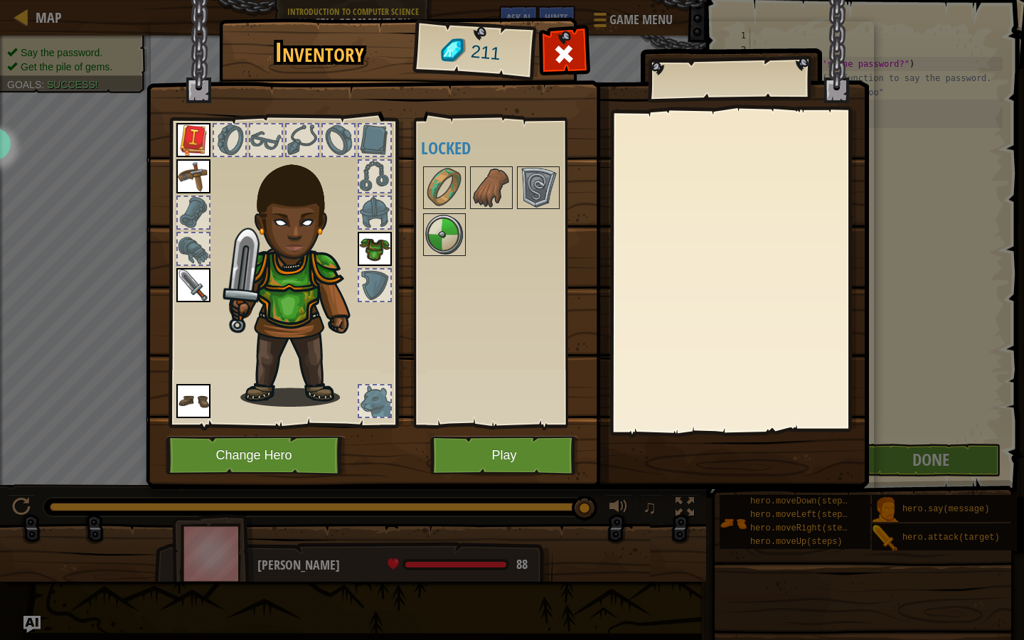
click at [471, 478] on img at bounding box center [507, 231] width 723 height 516
click at [479, 475] on img at bounding box center [507, 231] width 723 height 516
click at [501, 457] on button "Play" at bounding box center [504, 455] width 149 height 39
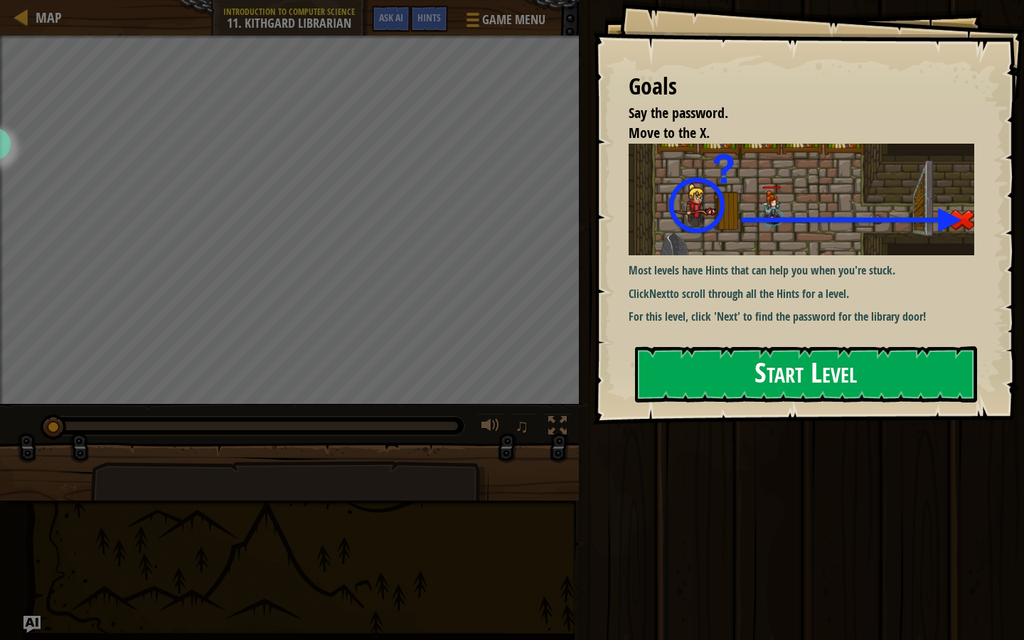
click at [746, 385] on button "Start Level" at bounding box center [806, 374] width 342 height 56
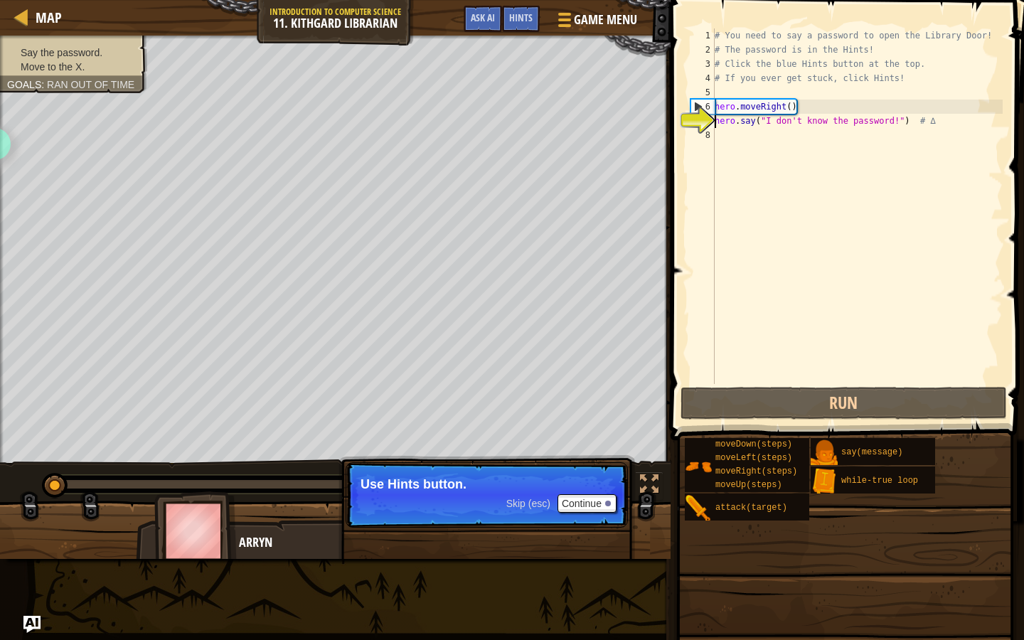
click at [718, 141] on div "# You need to say a password to open the Library Door! # The password is in the…" at bounding box center [857, 220] width 291 height 384
click at [583, 500] on button "Continue" at bounding box center [586, 503] width 59 height 18
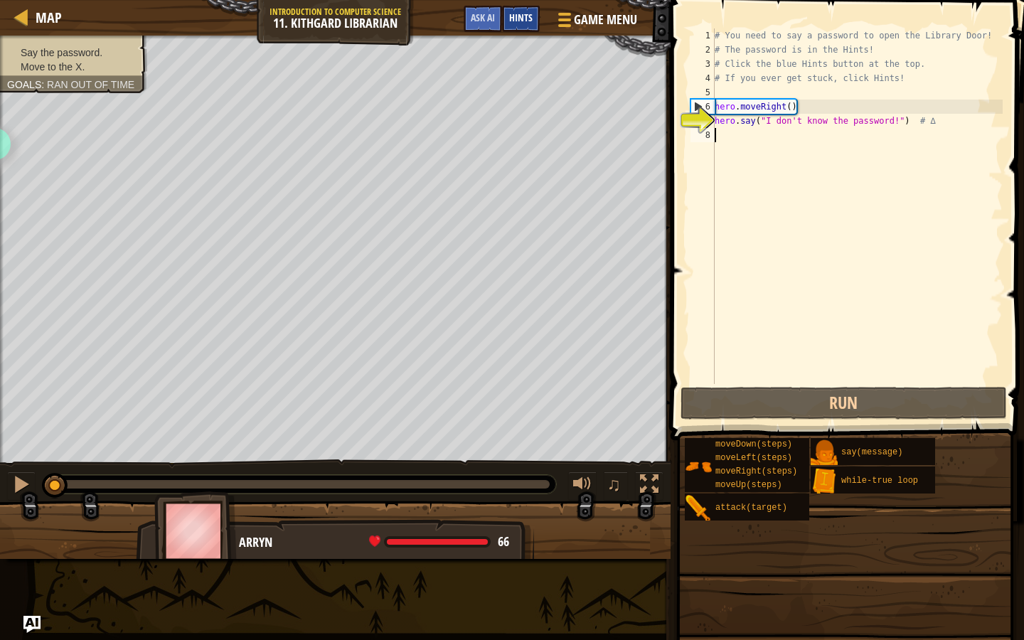
click at [521, 22] on span "Hints" at bounding box center [520, 18] width 23 height 14
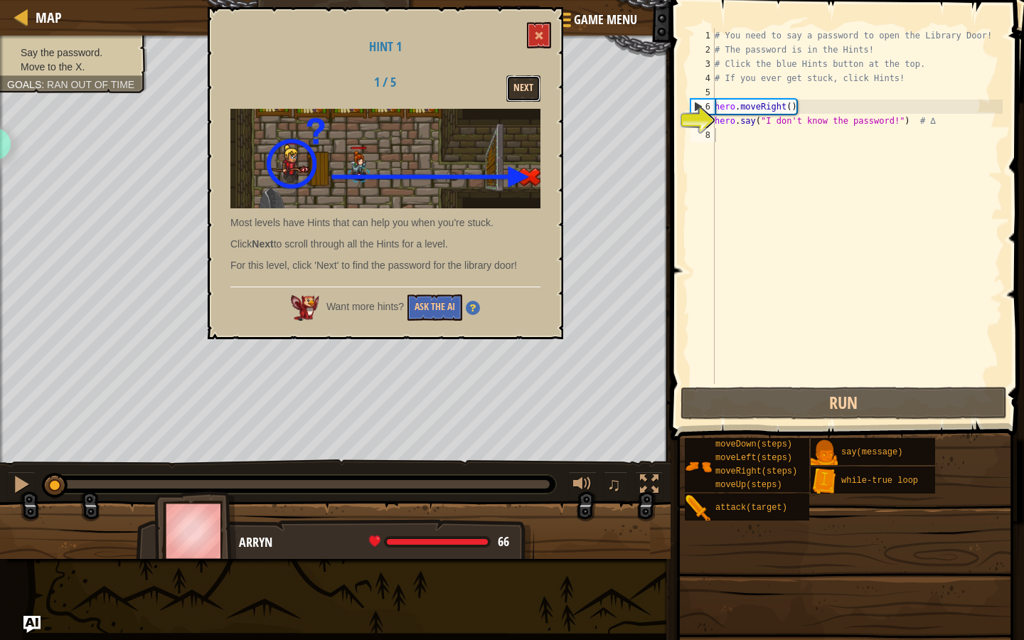
click at [514, 92] on button "Next" at bounding box center [523, 88] width 34 height 26
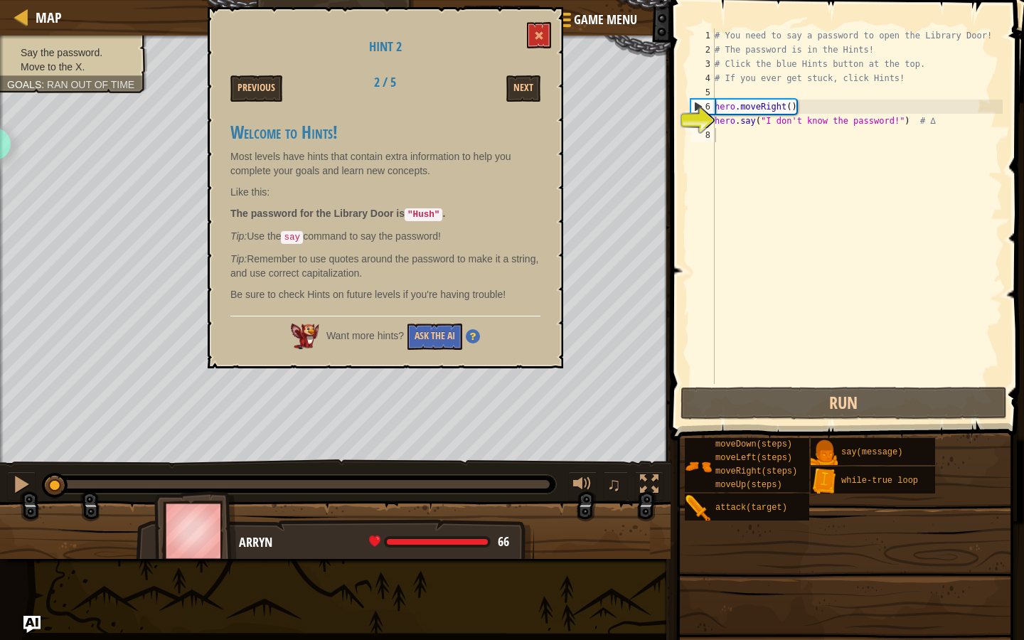
click at [791, 134] on div "# You need to say a password to open the Library Door! # The password is in the…" at bounding box center [857, 220] width 291 height 384
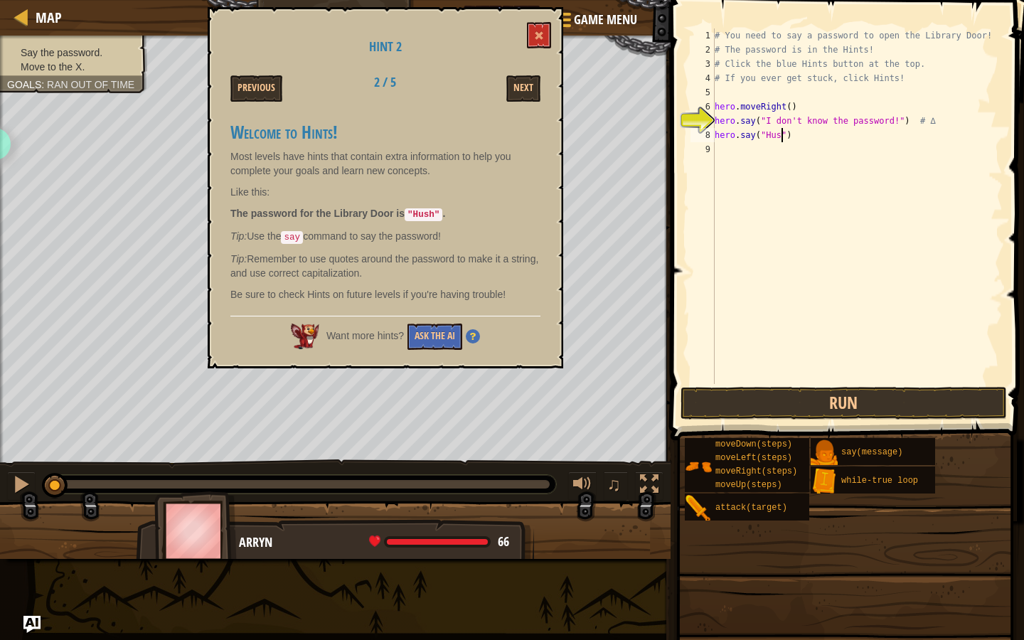
scroll to position [6, 6]
type textarea "hero.say("Hush")"
click at [530, 95] on button "Next" at bounding box center [523, 88] width 34 height 26
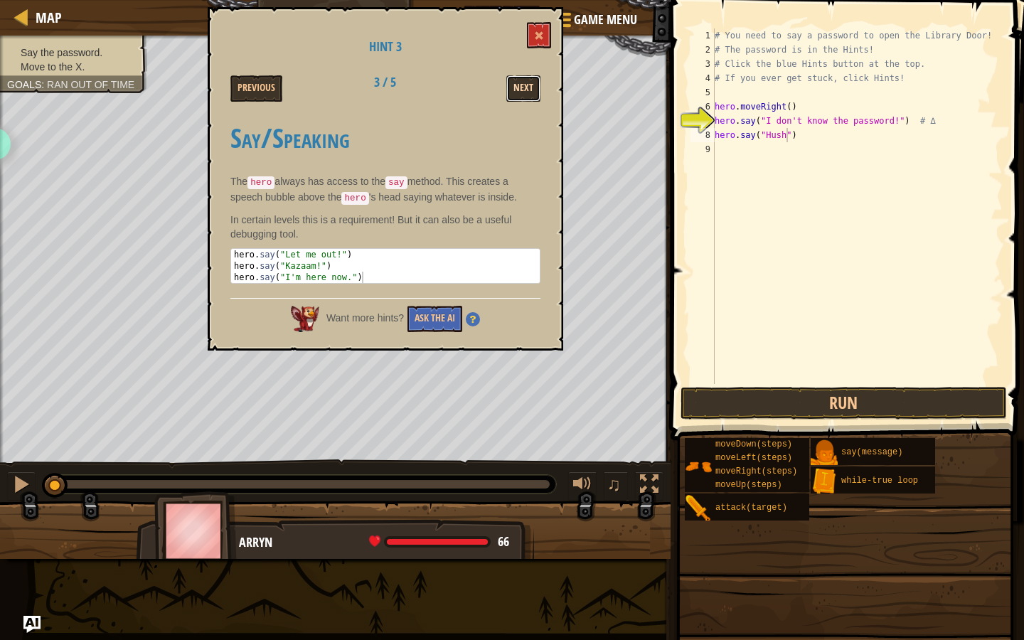
click at [530, 94] on button "Next" at bounding box center [523, 88] width 34 height 26
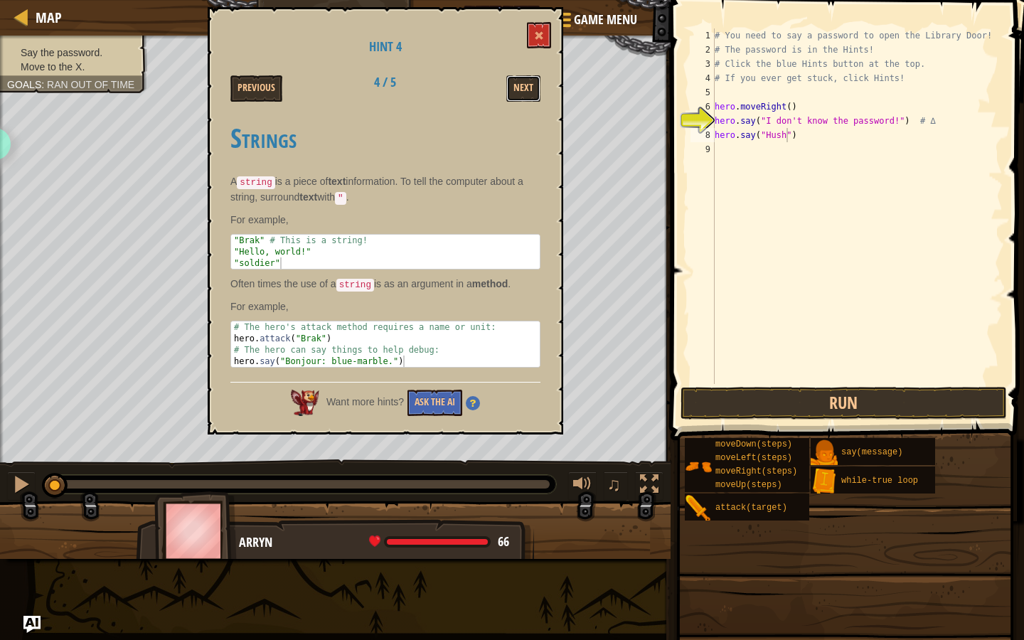
click at [530, 94] on button "Next" at bounding box center [523, 88] width 34 height 26
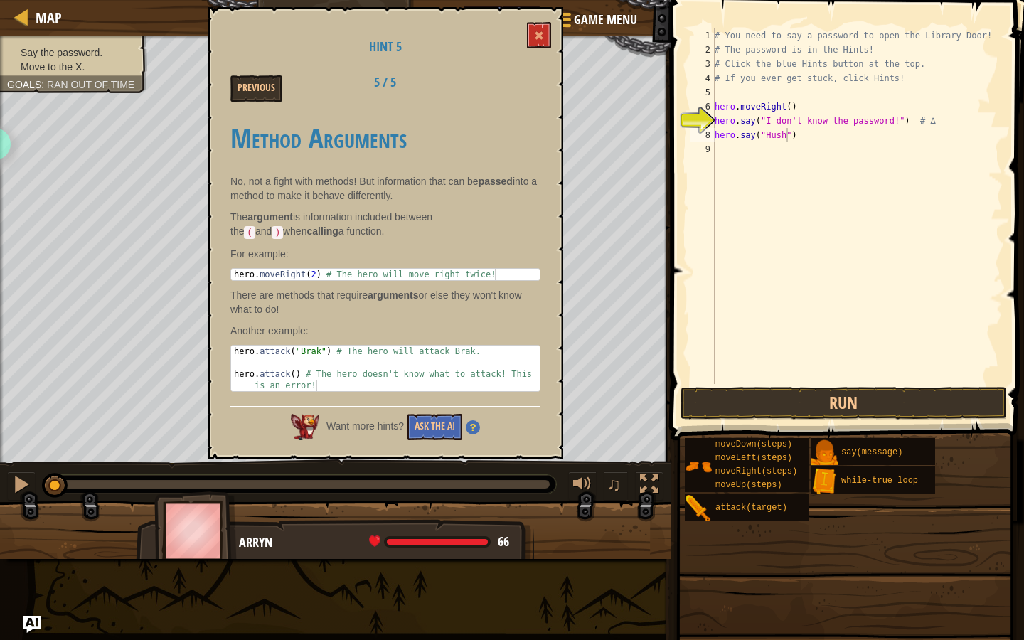
click at [292, 83] on div "Previous" at bounding box center [275, 88] width 110 height 26
click at [237, 85] on button "Previous" at bounding box center [256, 88] width 52 height 26
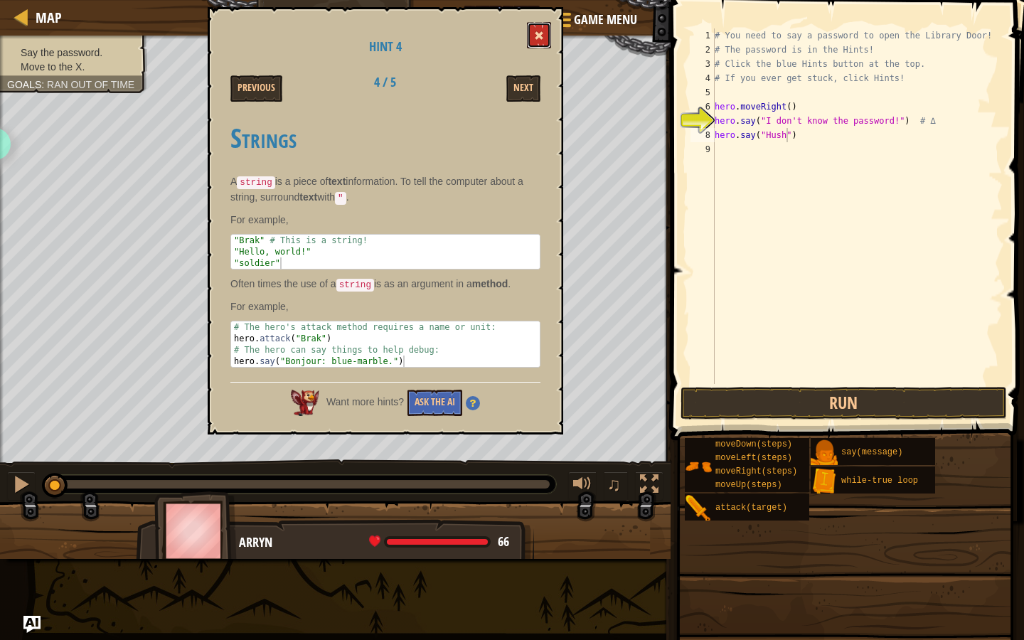
click at [535, 34] on button at bounding box center [539, 35] width 24 height 26
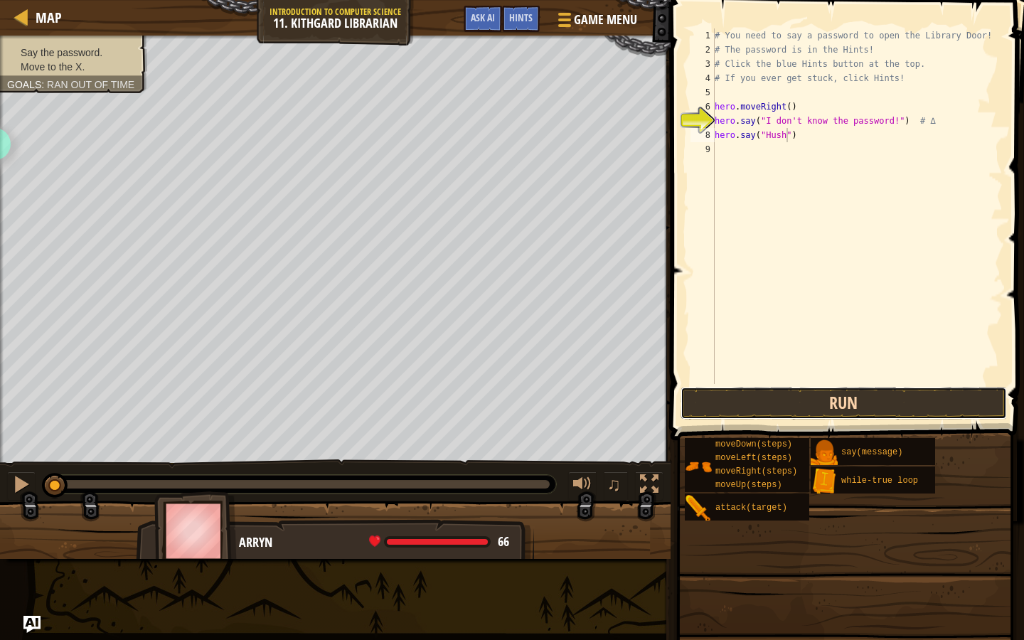
click at [831, 396] on button "Run" at bounding box center [843, 403] width 326 height 33
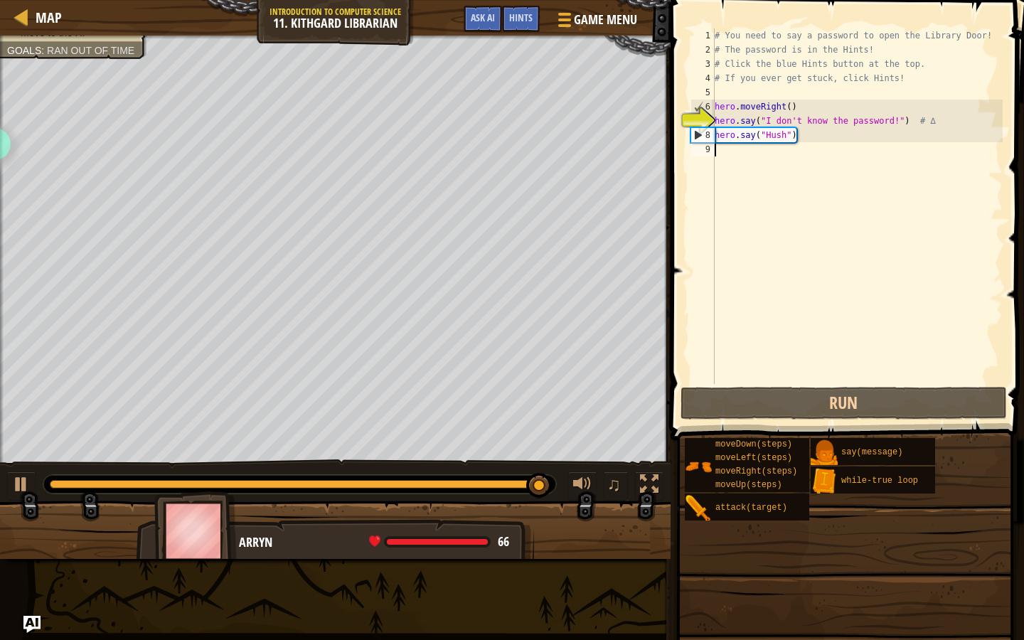
click at [840, 142] on div "# You need to say a password to open the Library Door! # The password is in the…" at bounding box center [857, 220] width 291 height 384
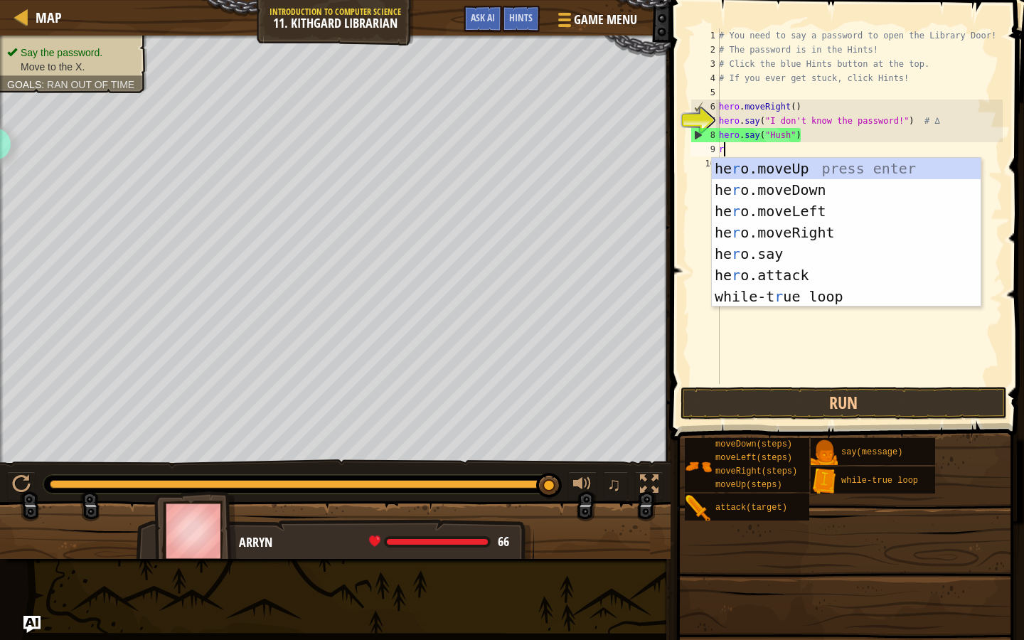
type textarea "ri"
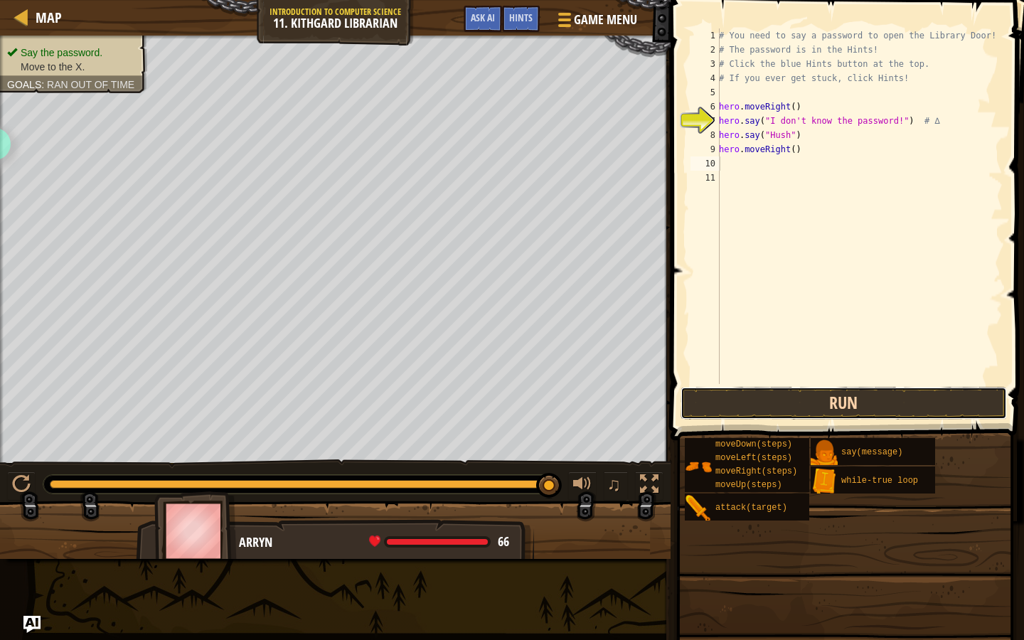
click at [774, 407] on button "Run" at bounding box center [843, 403] width 326 height 33
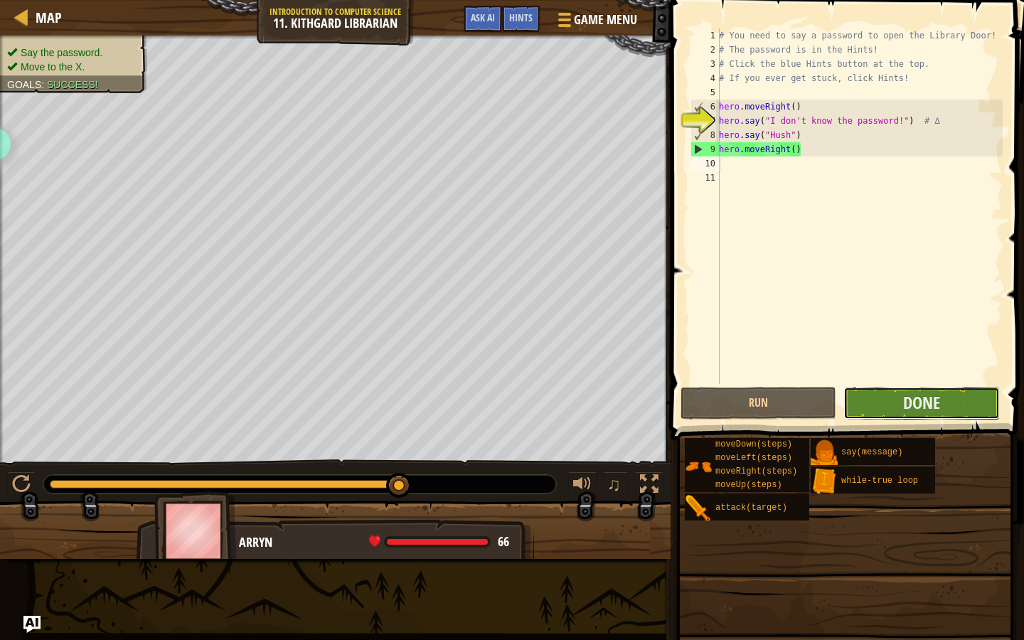
click at [866, 404] on button "Done" at bounding box center [921, 403] width 156 height 33
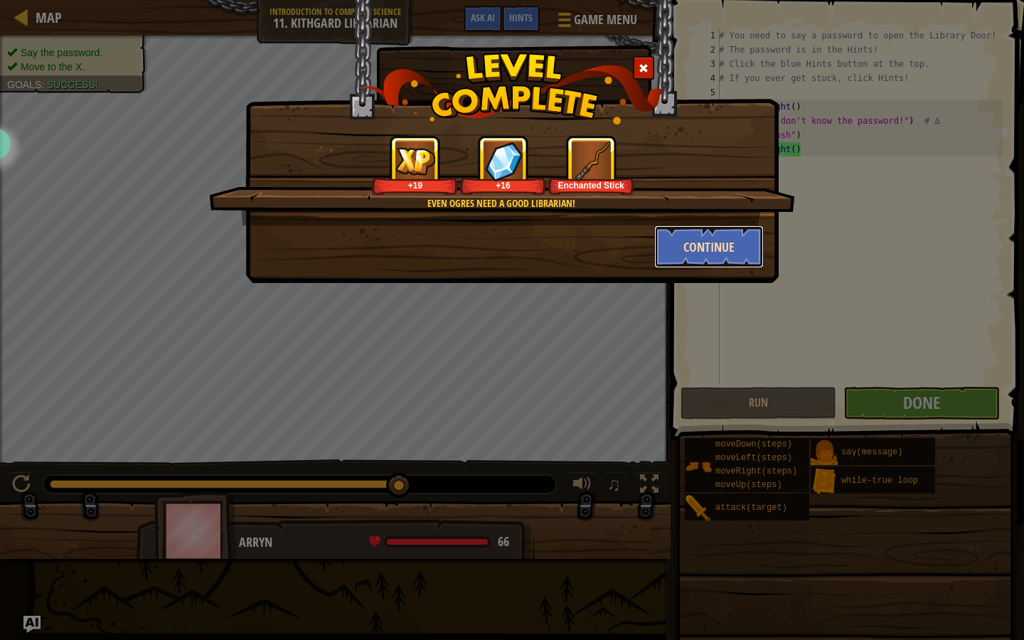
click at [704, 252] on button "Continue" at bounding box center [709, 246] width 110 height 43
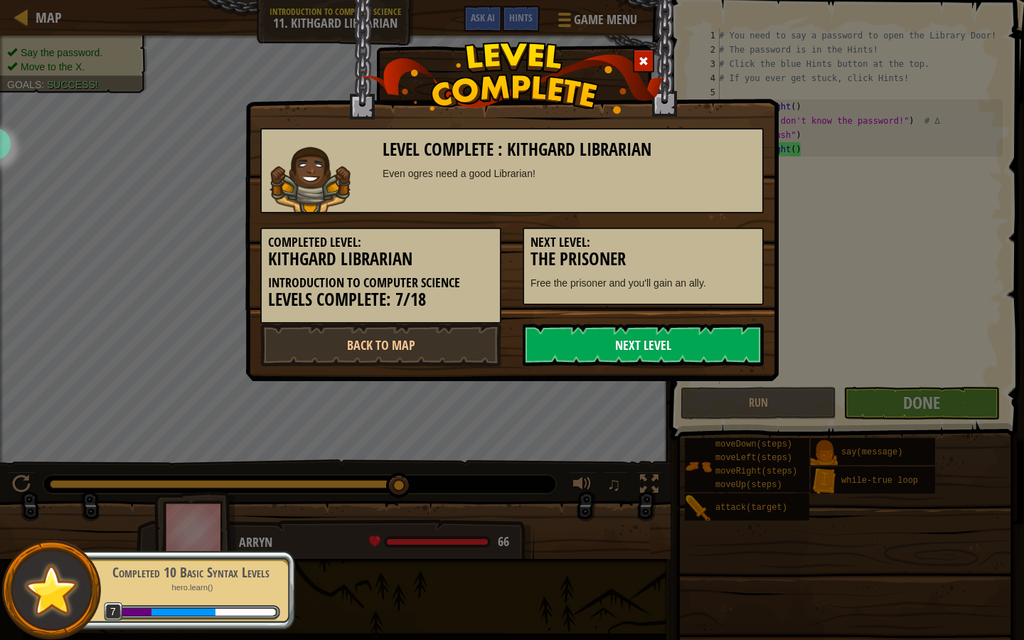
click at [641, 336] on link "Next Level" at bounding box center [643, 344] width 241 height 43
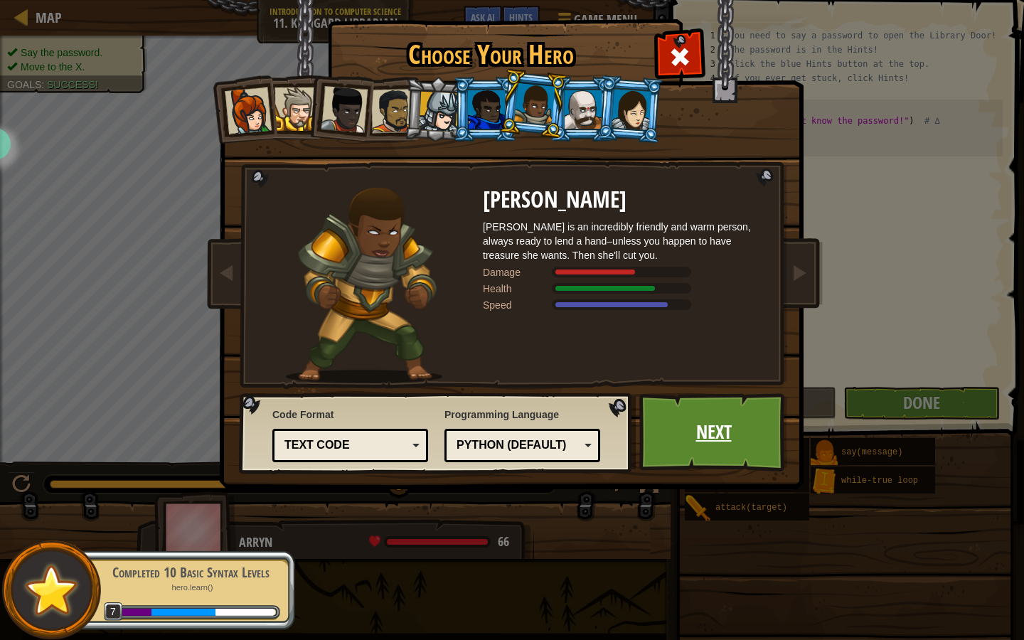
click at [706, 430] on link "Next" at bounding box center [713, 432] width 149 height 78
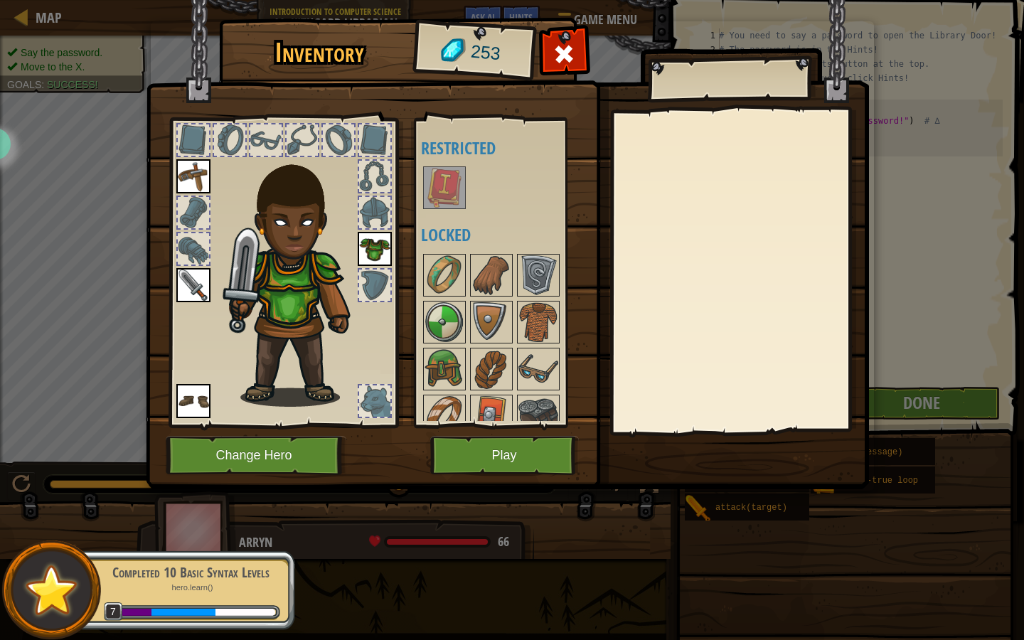
click at [451, 176] on img at bounding box center [444, 188] width 40 height 40
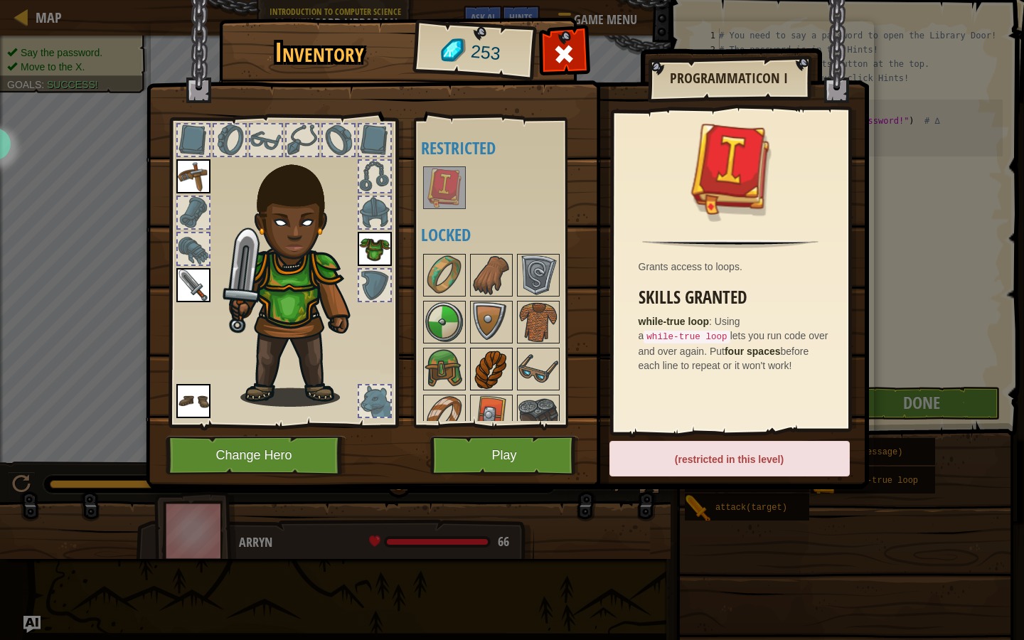
scroll to position [18, 0]
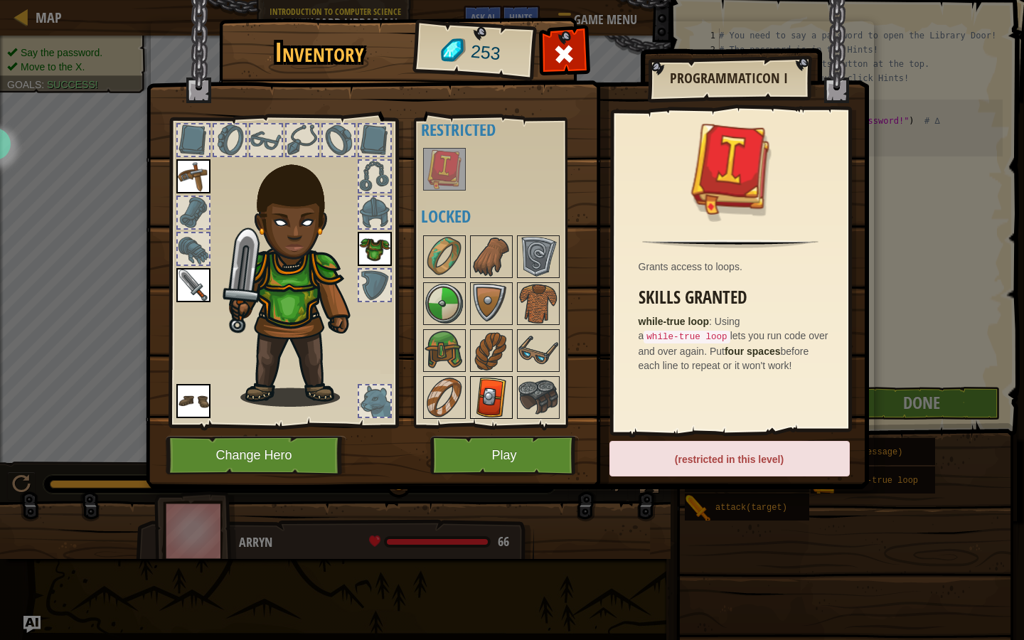
click at [491, 396] on img at bounding box center [491, 398] width 40 height 40
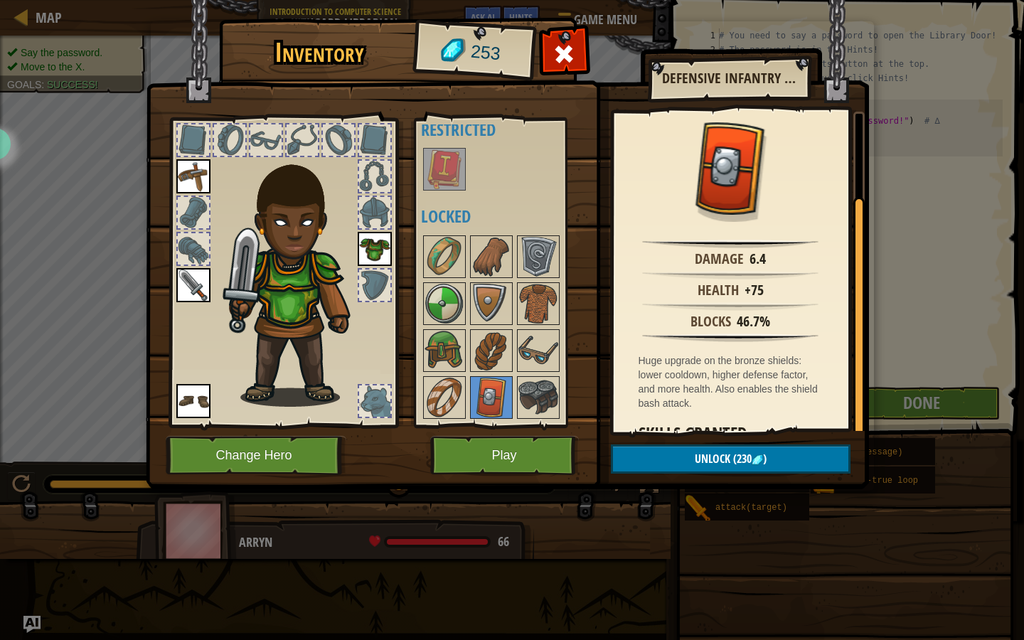
scroll to position [112, 0]
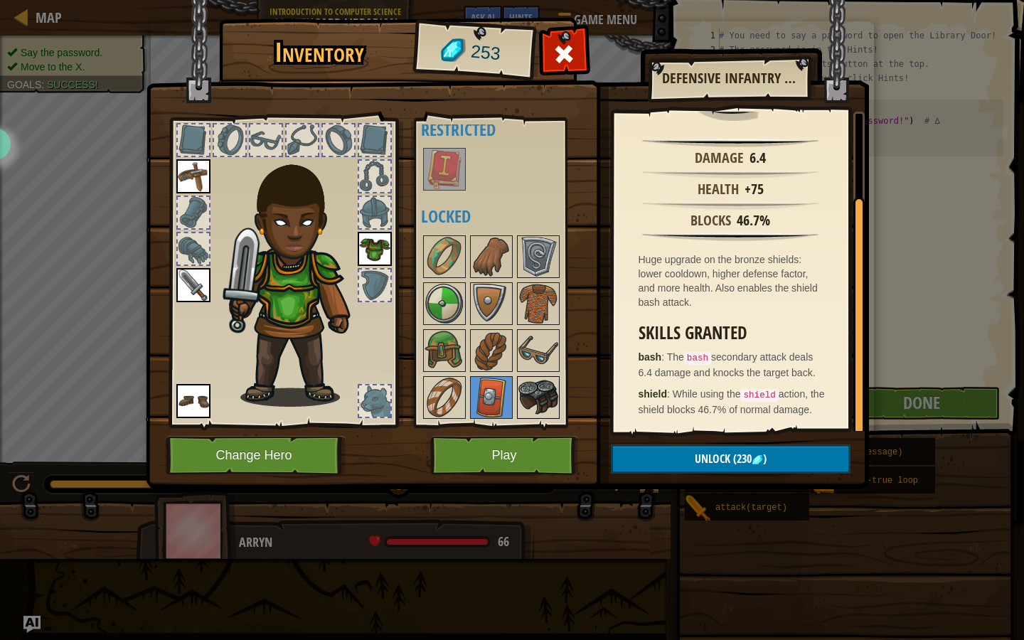
click at [528, 392] on img at bounding box center [538, 398] width 40 height 40
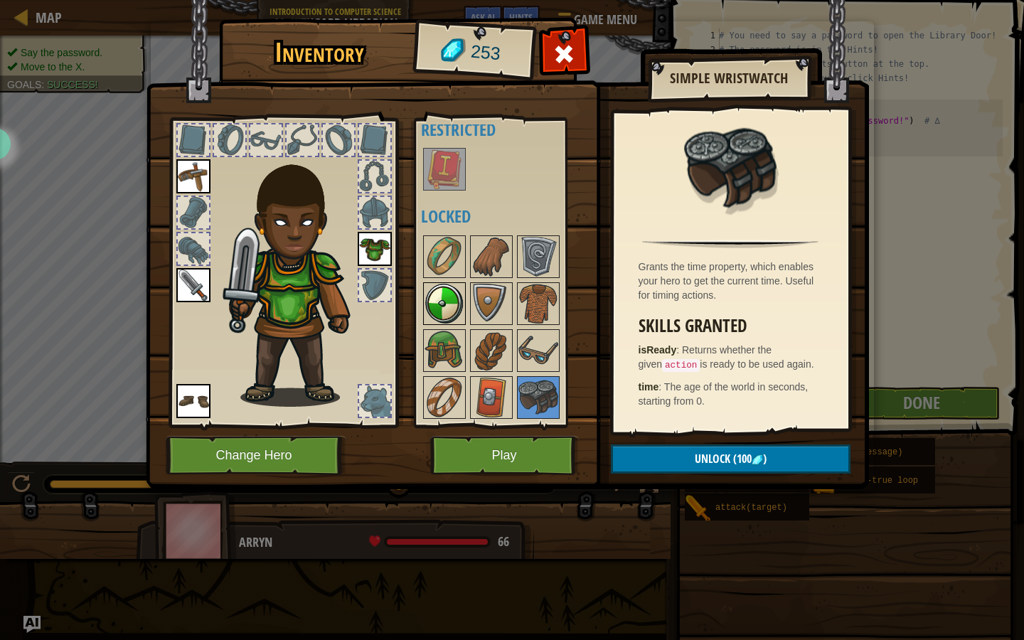
scroll to position [0, 0]
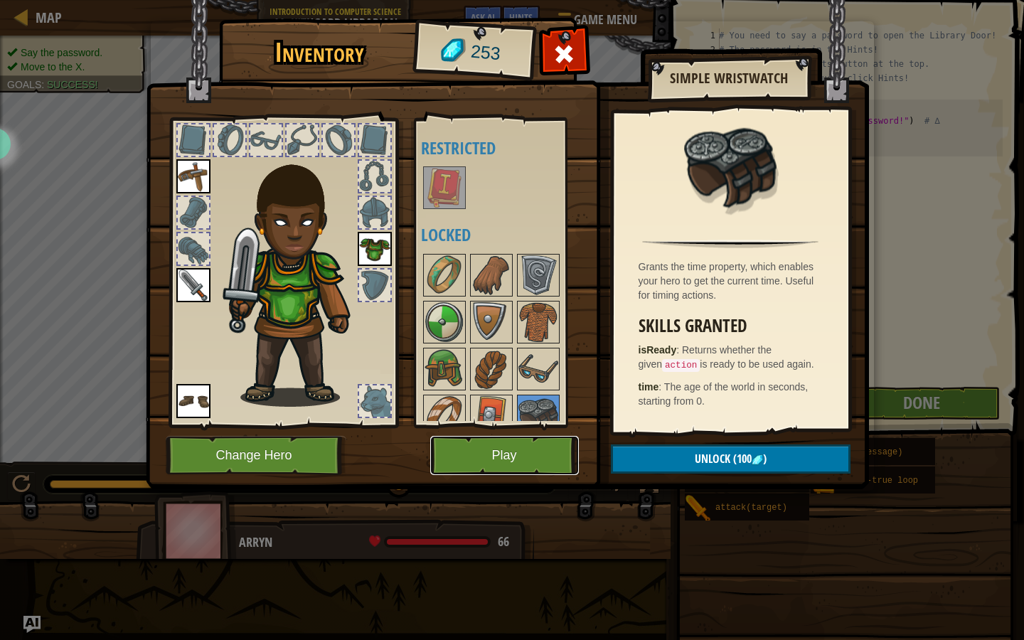
click at [477, 466] on button "Play" at bounding box center [504, 455] width 149 height 39
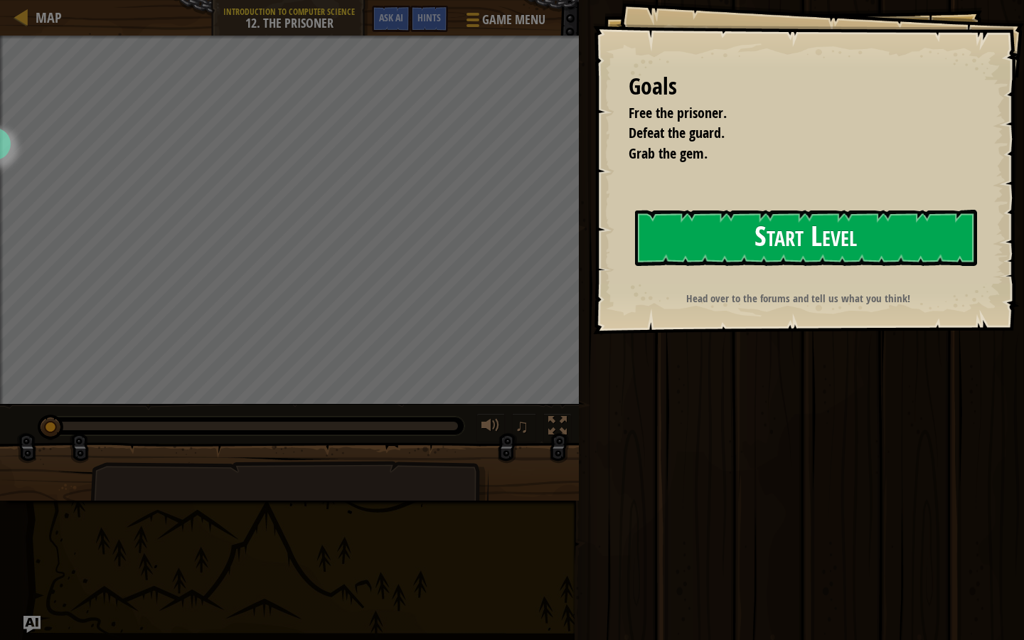
click at [688, 238] on button "Start Level" at bounding box center [806, 238] width 342 height 56
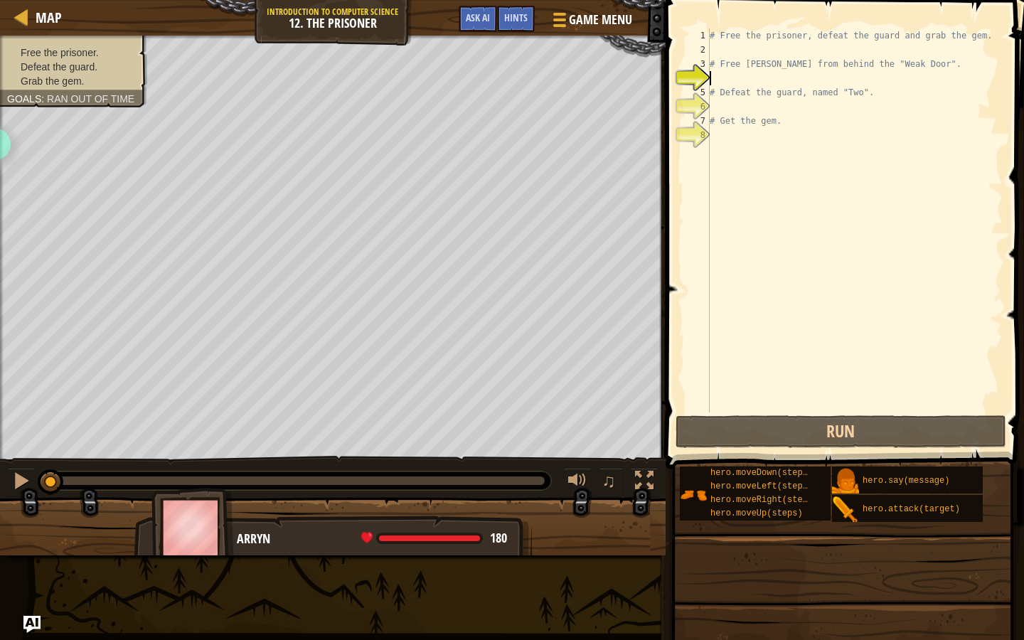
scroll to position [6, 0]
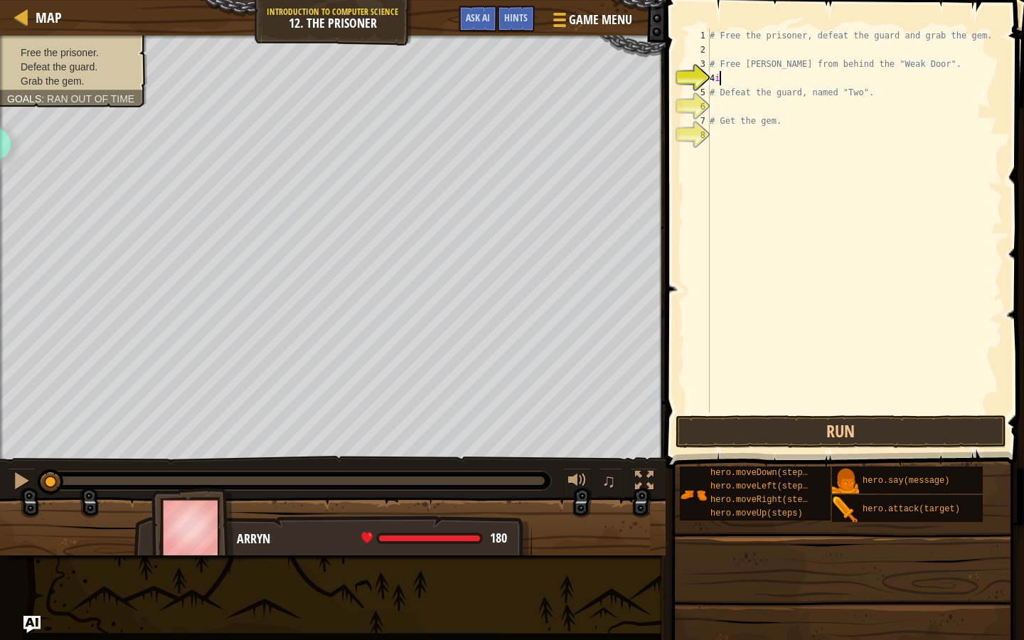
type textarea "4"
type textarea "ri"
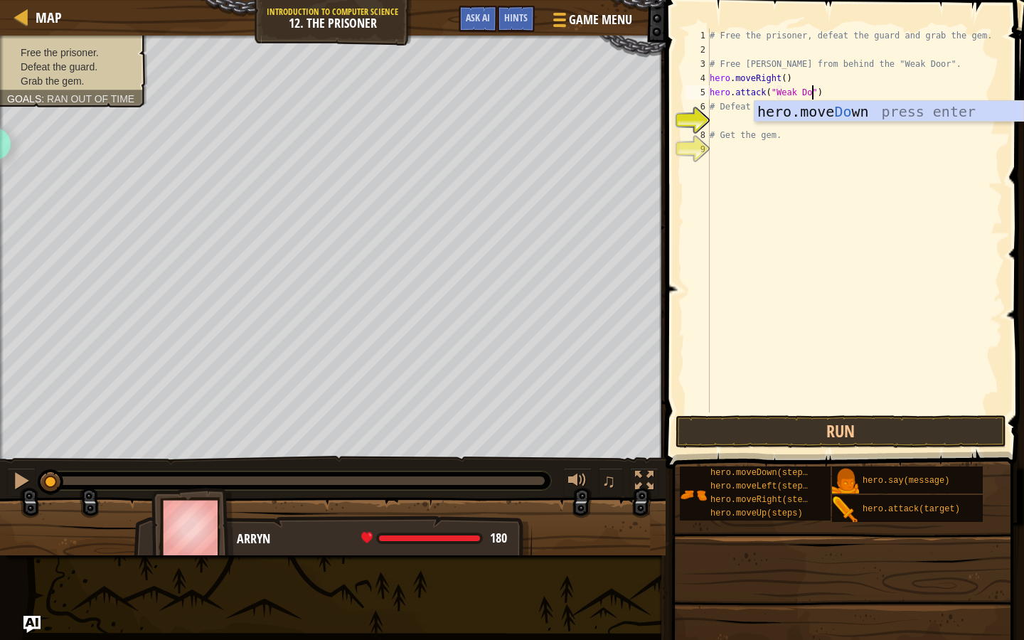
scroll to position [6, 9]
type textarea "hero.attack("Weak Door")"
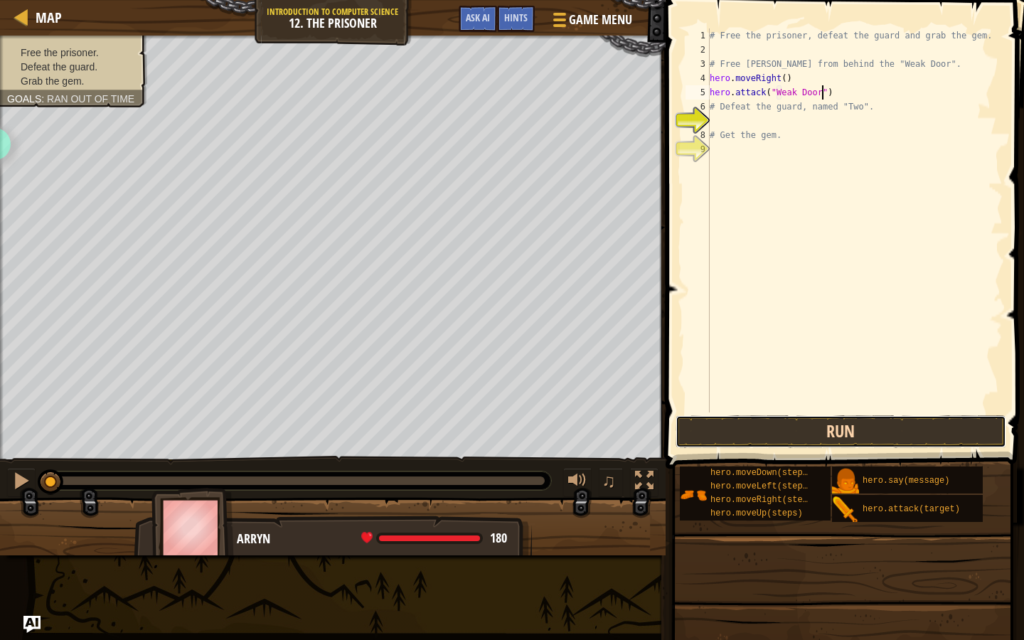
click at [764, 434] on button "Run" at bounding box center [840, 431] width 331 height 33
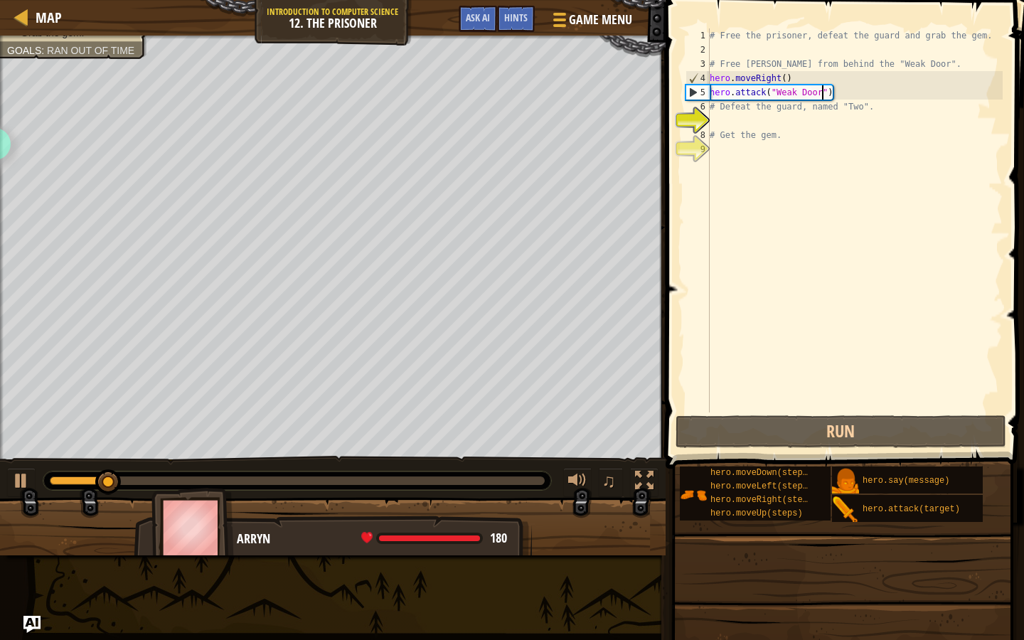
click at [867, 97] on div "# Free the prisoner, defeat the guard and grab the gem. # Free Patrick from beh…" at bounding box center [855, 234] width 296 height 412
click at [845, 97] on div "# Free the prisoner, defeat the guard and grab the gem. # Free Patrick from beh…" at bounding box center [855, 234] width 296 height 412
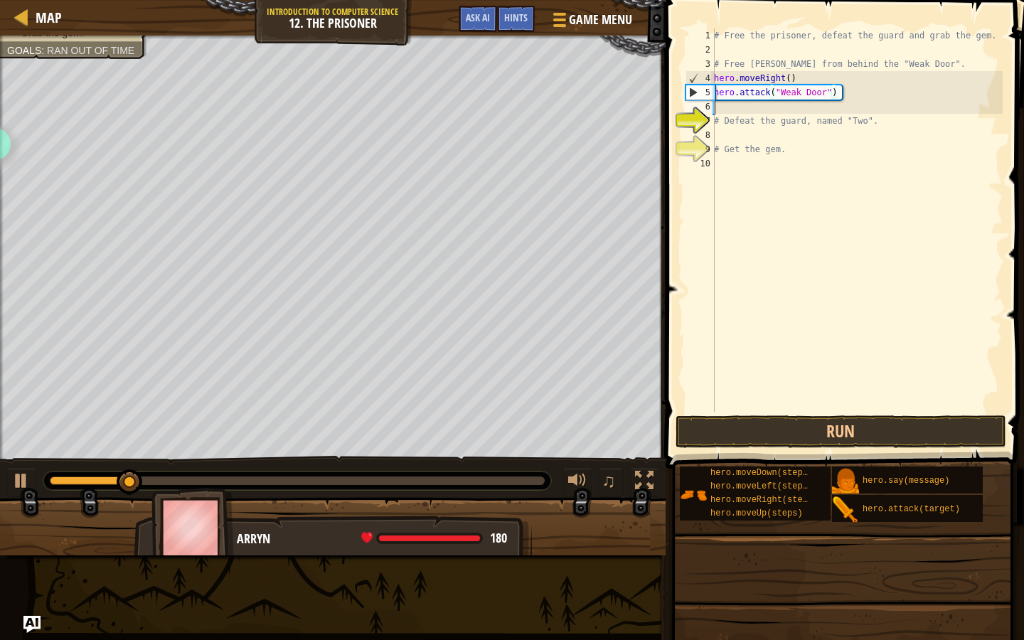
scroll to position [6, 0]
type textarea "ri"
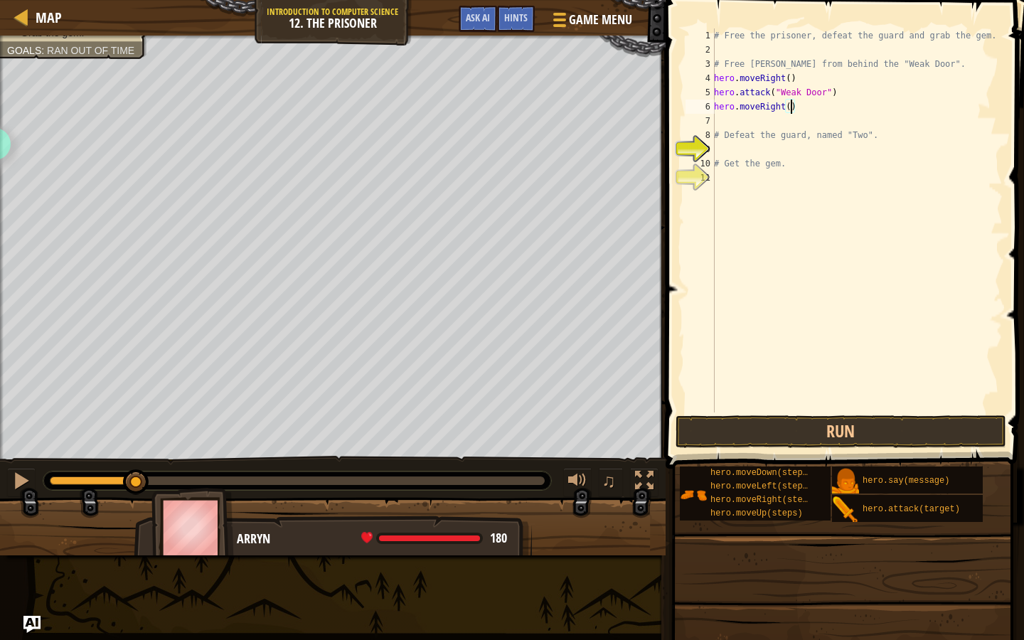
type textarea "hero.moveRight(2)"
type textarea "hero.attack("Two")"
drag, startPoint x: 815, startPoint y: 119, endPoint x: 711, endPoint y: 118, distance: 103.8
click at [711, 118] on div "hero.attack("Two") 1 2 3 4 5 6 7 8 9 10 11 12 # Free the prisoner, defeat the g…" at bounding box center [843, 220] width 320 height 384
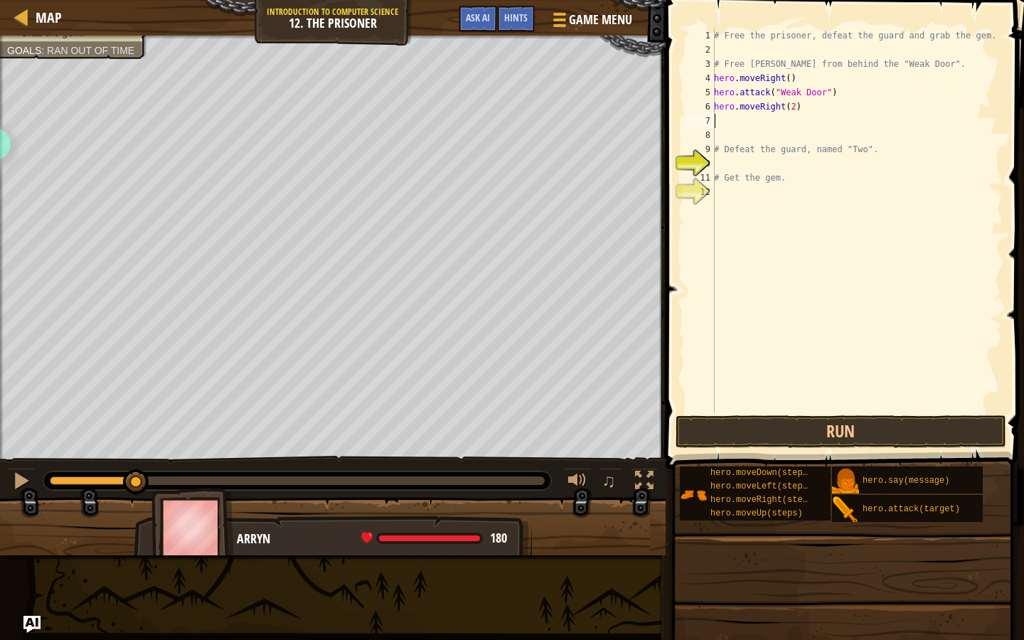
scroll to position [6, 0]
type textarea "hero.moveRight(2)"
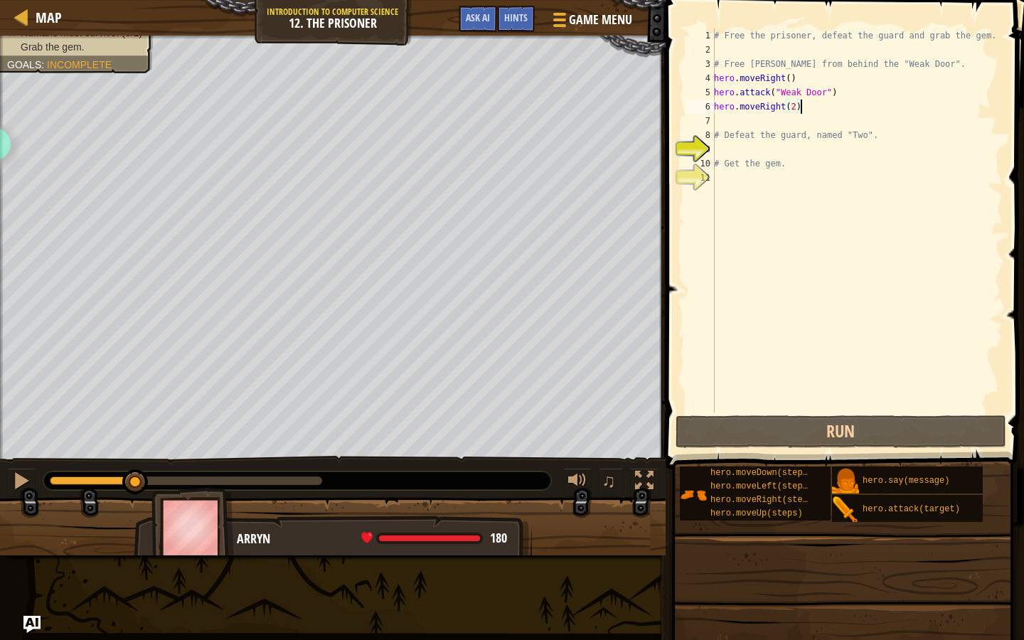
click at [836, 151] on div "# Free the prisoner, defeat the guard and grab the gem. # Free Patrick from beh…" at bounding box center [856, 234] width 291 height 412
paste textarea "hero.attack("Two")"
type textarea "hero.attack("Two")"
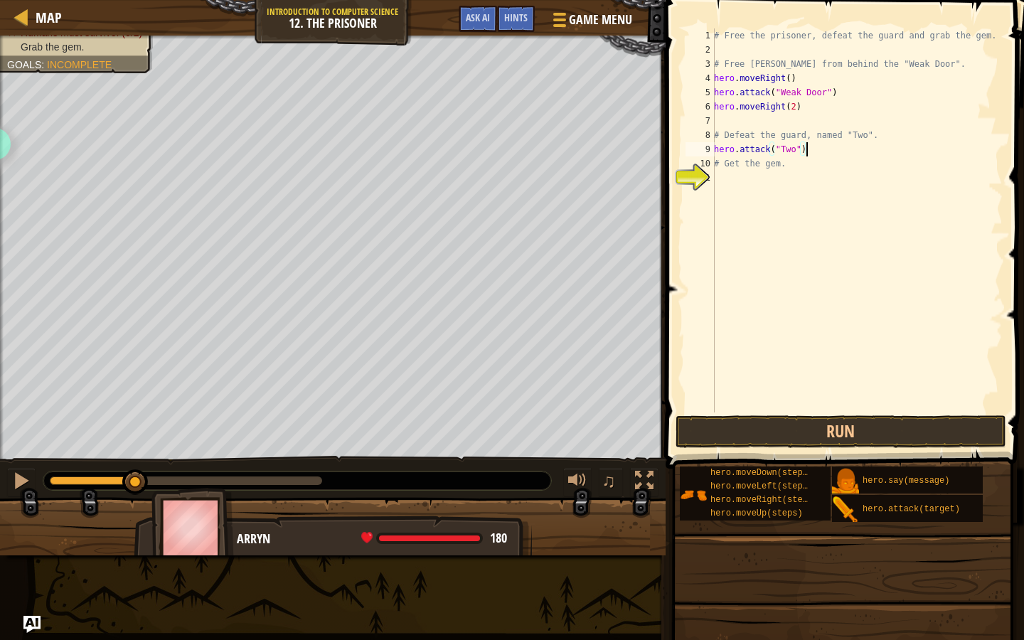
click at [778, 252] on div "# Free the prisoner, defeat the guard and grab the gem. # Free Patrick from beh…" at bounding box center [856, 234] width 291 height 412
click at [809, 156] on div "# Free the prisoner, defeat the guard and grab the gem. # Free Patrick from beh…" at bounding box center [856, 234] width 291 height 412
click at [815, 154] on div "# Free the prisoner, defeat the guard and grab the gem. # Free Patrick from beh…" at bounding box center [856, 234] width 291 height 412
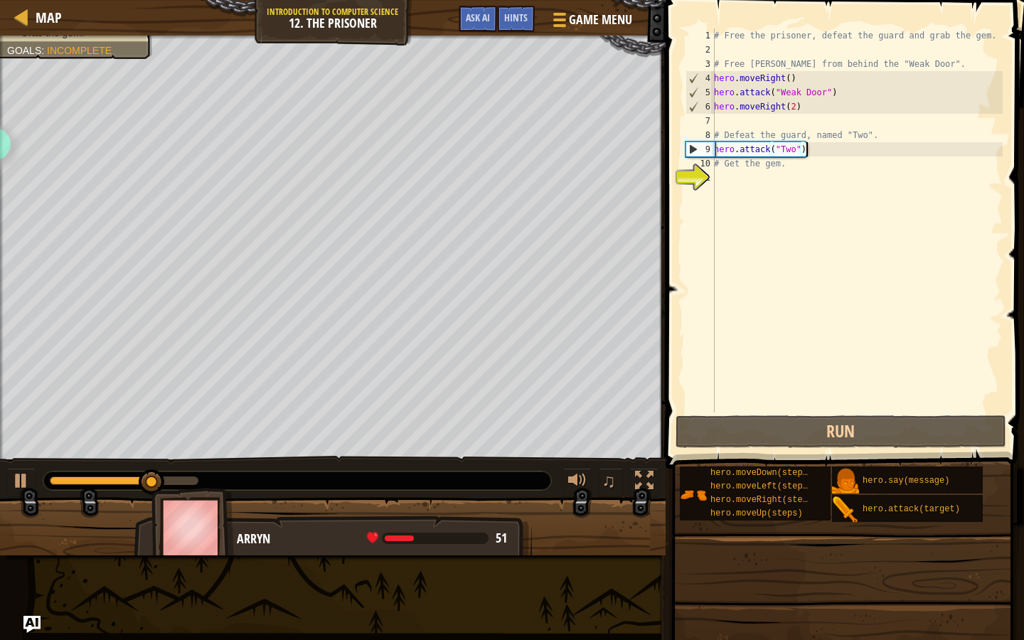
click at [823, 152] on div "# Free the prisoner, defeat the guard and grab the gem. # Free Patrick from beh…" at bounding box center [856, 234] width 291 height 412
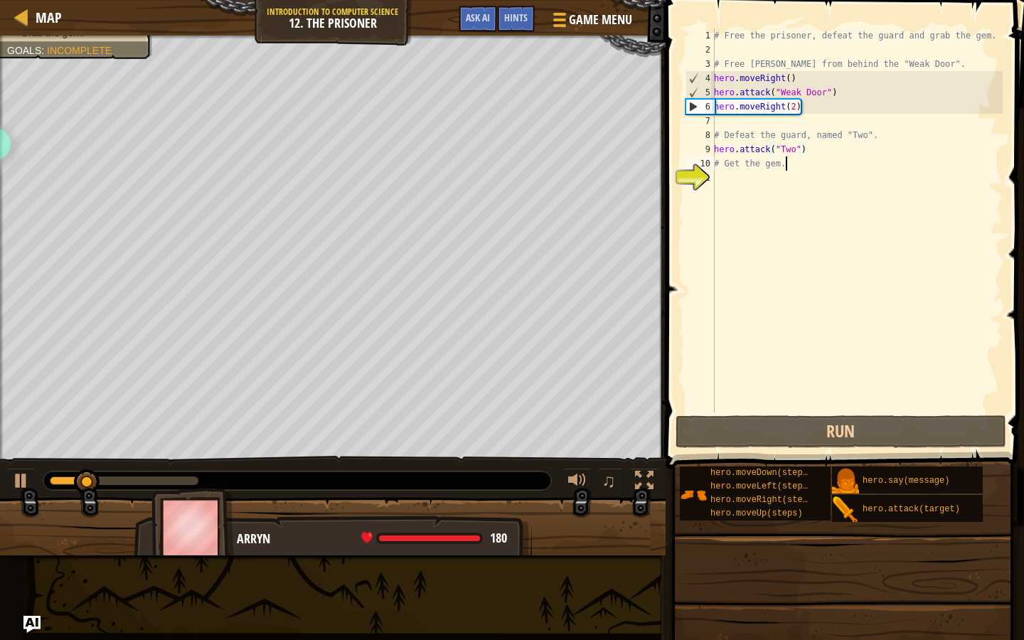
click at [823, 157] on div "# Free the prisoner, defeat the guard and grab the gem. # Free Patrick from beh…" at bounding box center [856, 234] width 291 height 412
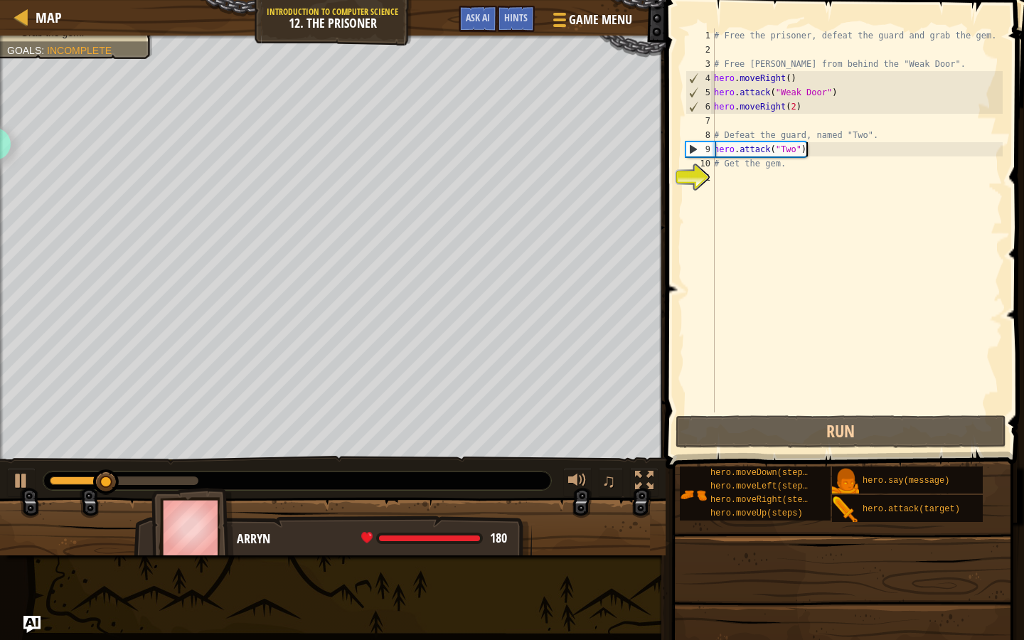
click at [825, 147] on div "# Free the prisoner, defeat the guard and grab the gem. # Free Patrick from beh…" at bounding box center [856, 234] width 291 height 412
type textarea "hero.attack("Two")"
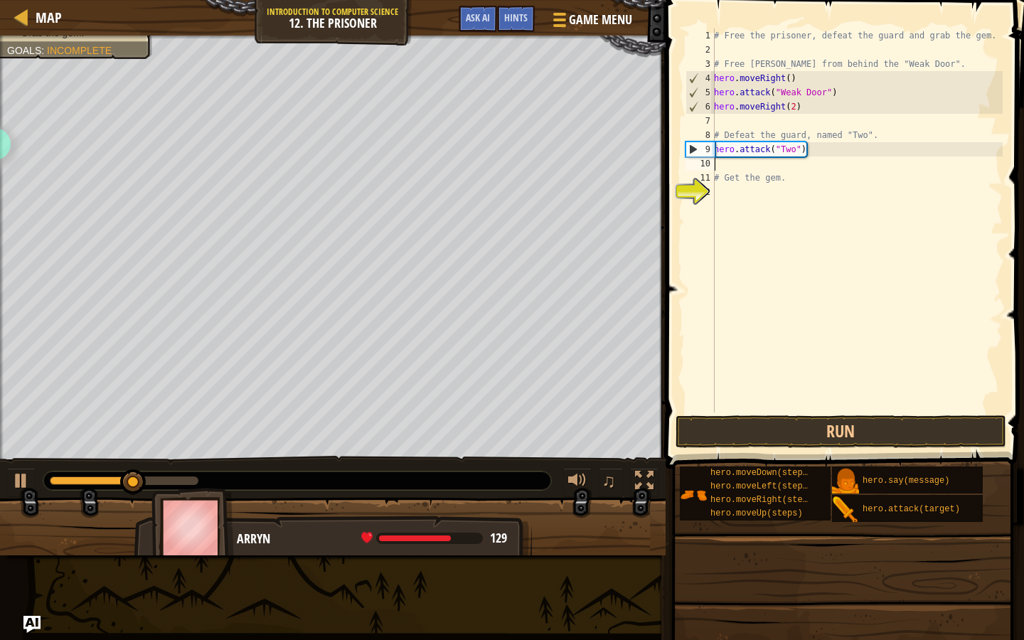
paste textarea "hero.attack("Two")"
type textarea "hero.attack("Two")"
paste textarea "hero.attack("Two")"
type textarea "hero.attack("Two")"
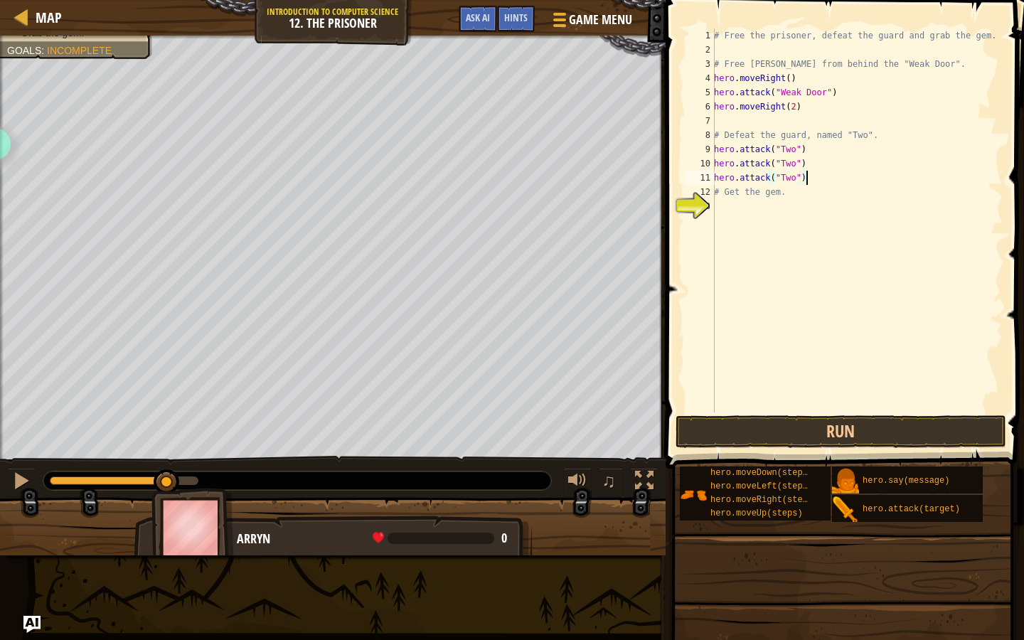
click at [761, 365] on div "# Free the prisoner, defeat the guard and grab the gem. # Free Patrick from beh…" at bounding box center [856, 234] width 291 height 412
click at [786, 443] on button "Run" at bounding box center [840, 431] width 331 height 33
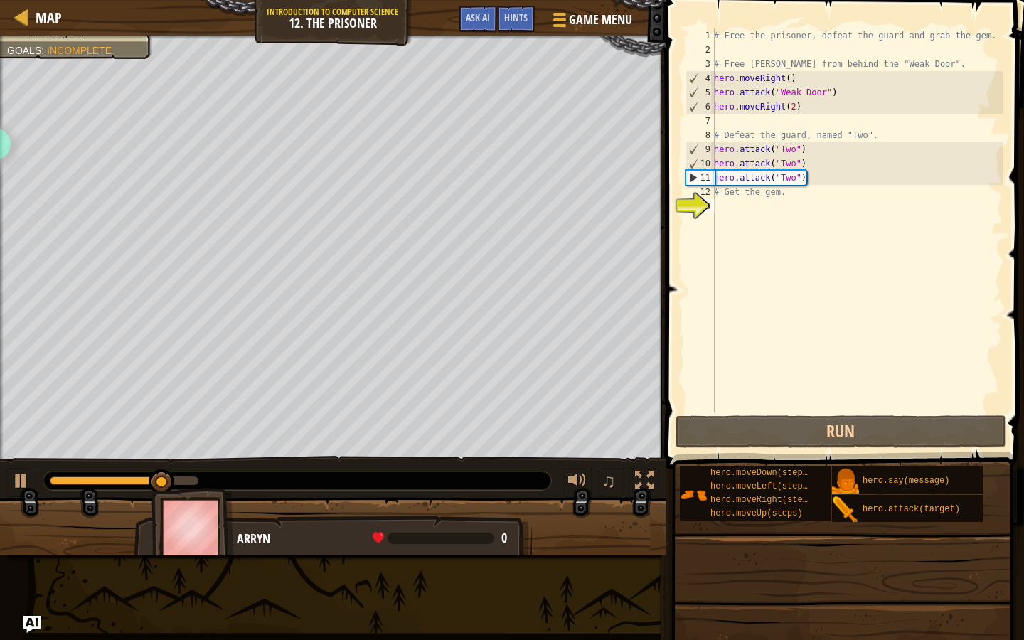
click at [820, 181] on div "# Free the prisoner, defeat the guard and grab the gem. # Free Patrick from beh…" at bounding box center [856, 234] width 291 height 412
type textarea "hero.attack("Two")"
paste textarea "hero.attack("Two")"
type textarea "hero.attack("Two")"
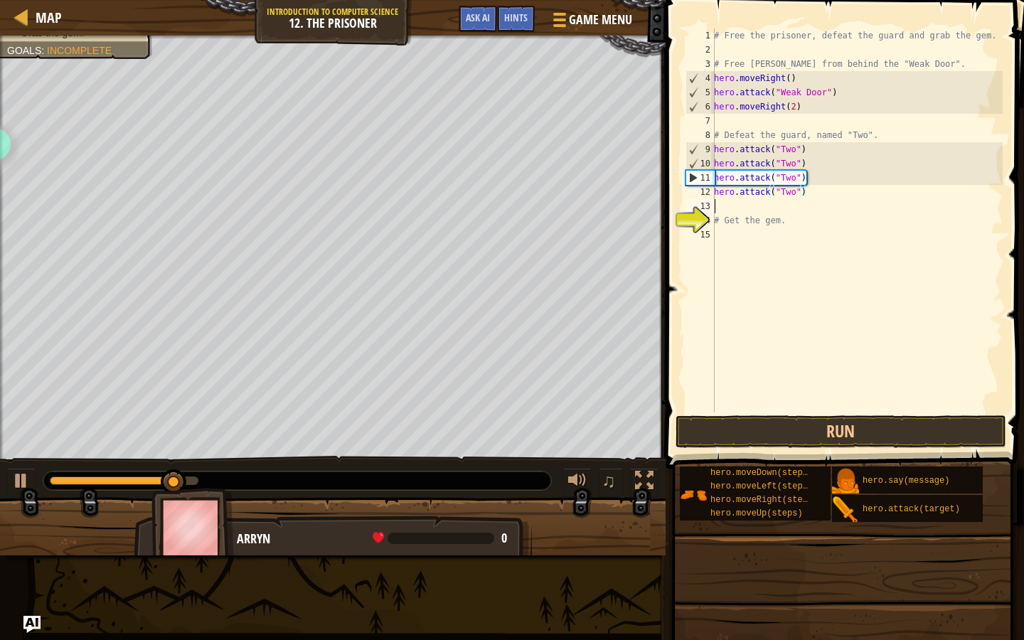
paste textarea "hero.attack("Two")"
type textarea "hero.attack("Two")"
paste textarea "hero.attack("Two")"
type textarea "hero.attack("Two")"
paste textarea "hero.attack("Two")"
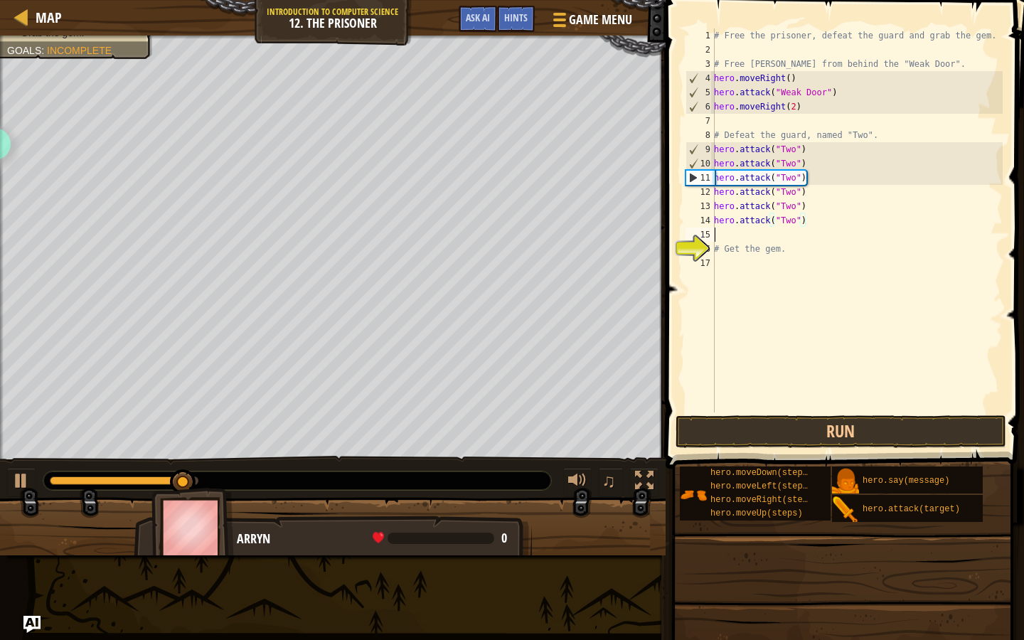
type textarea "hero.attack("Two")"
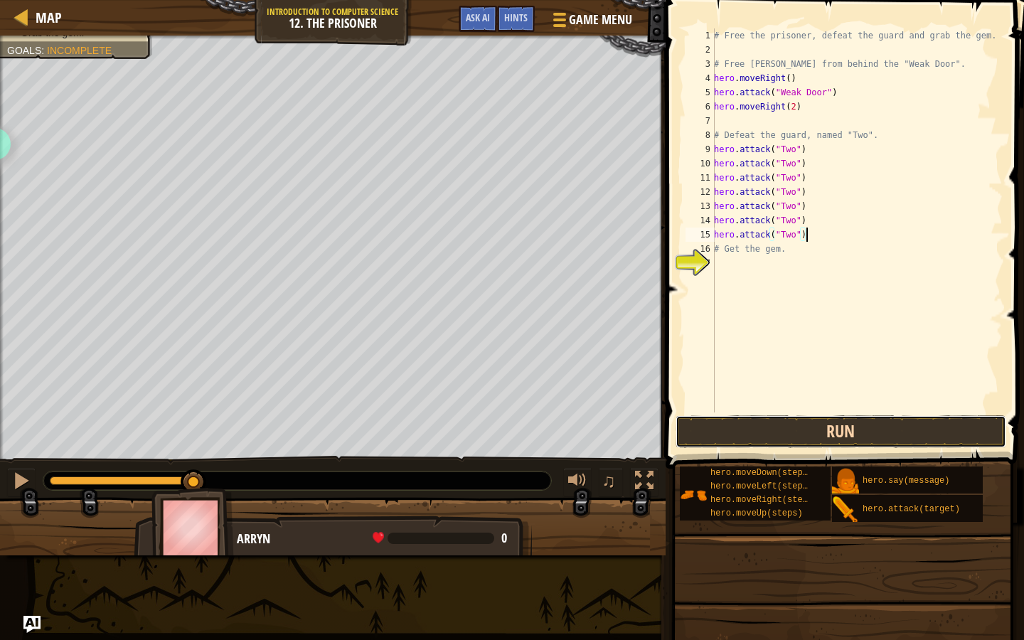
click at [764, 440] on button "Run" at bounding box center [840, 431] width 331 height 33
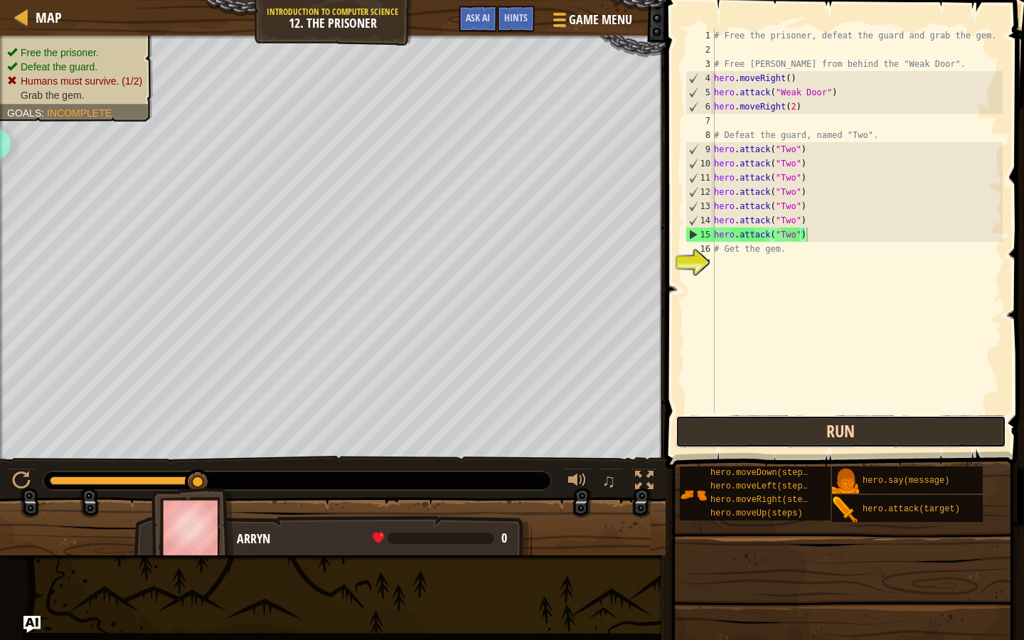
click at [766, 432] on button "Run" at bounding box center [840, 431] width 331 height 33
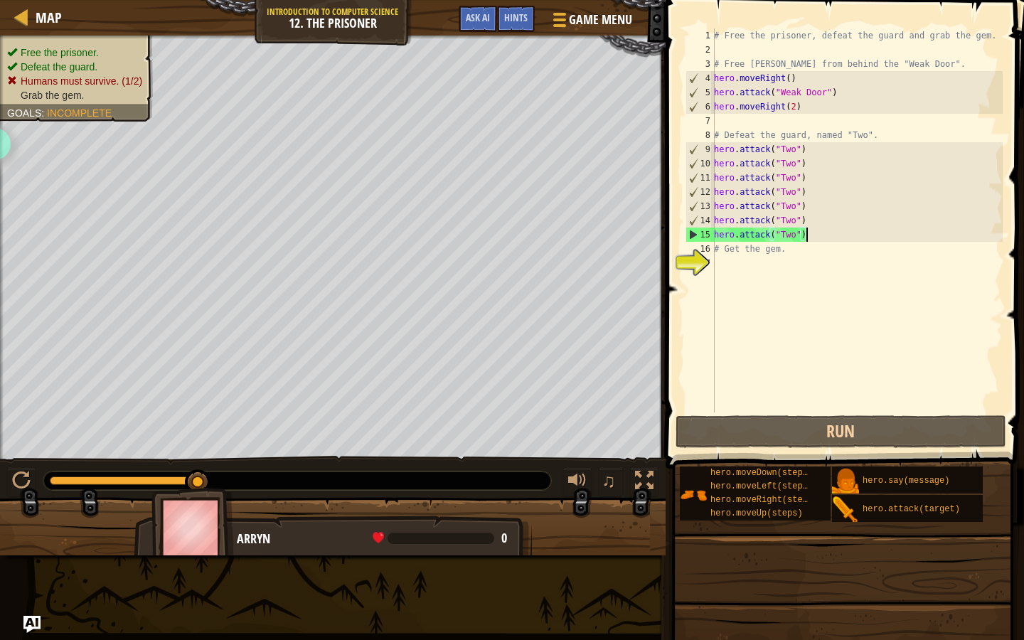
click at [888, 137] on div "# Free the prisoner, defeat the guard and grab the gem. # Free Patrick from beh…" at bounding box center [856, 234] width 291 height 412
click at [799, 105] on div "# Free the prisoner, defeat the guard and grab the gem. # Free Patrick from beh…" at bounding box center [856, 234] width 291 height 412
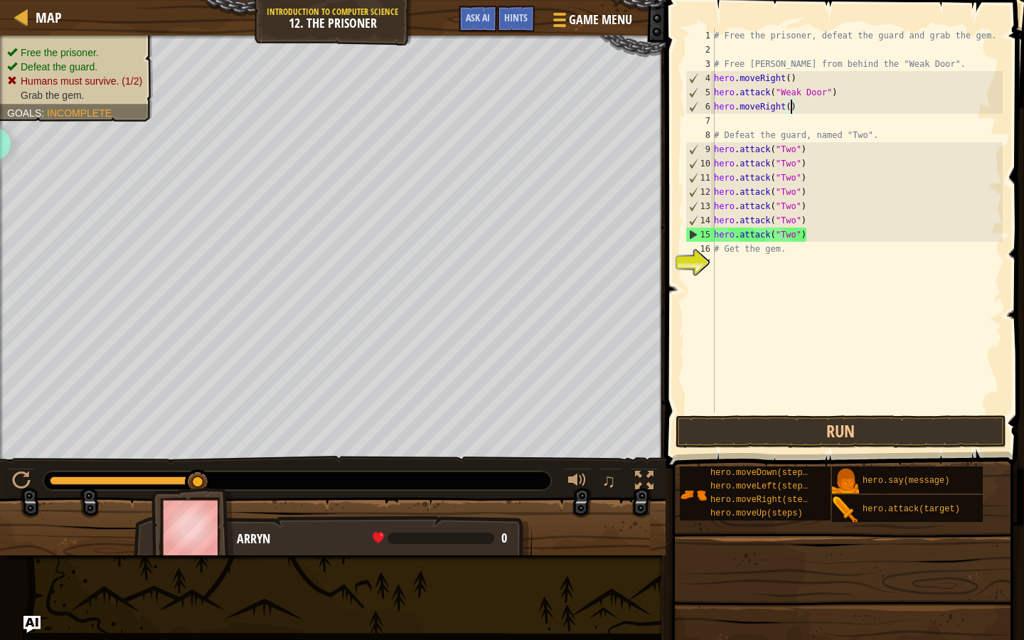
scroll to position [6, 6]
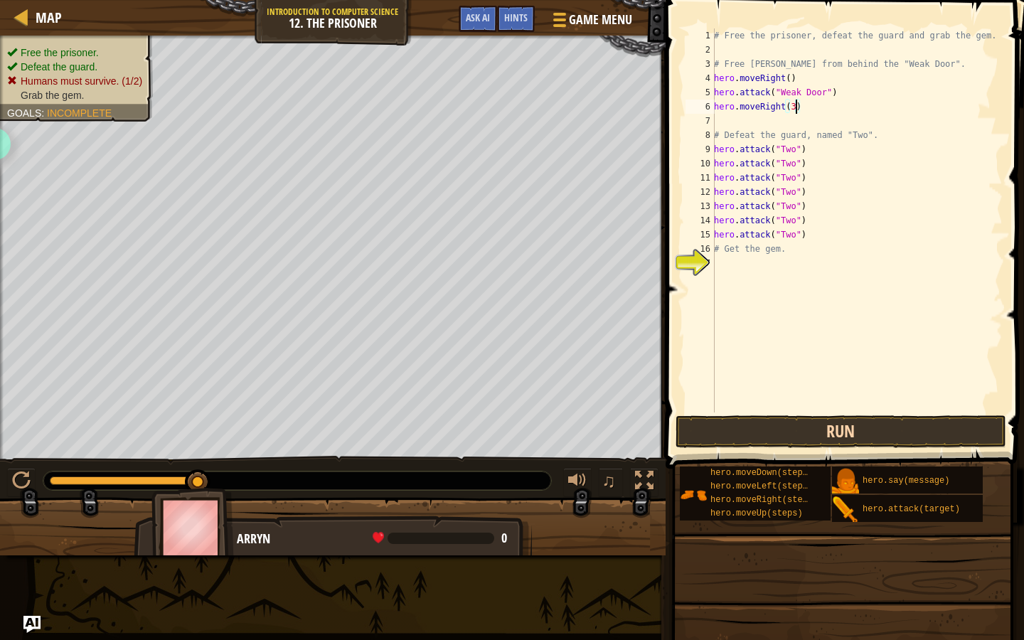
type textarea "hero.moveRight(3)"
click at [772, 428] on button "Run" at bounding box center [840, 431] width 331 height 33
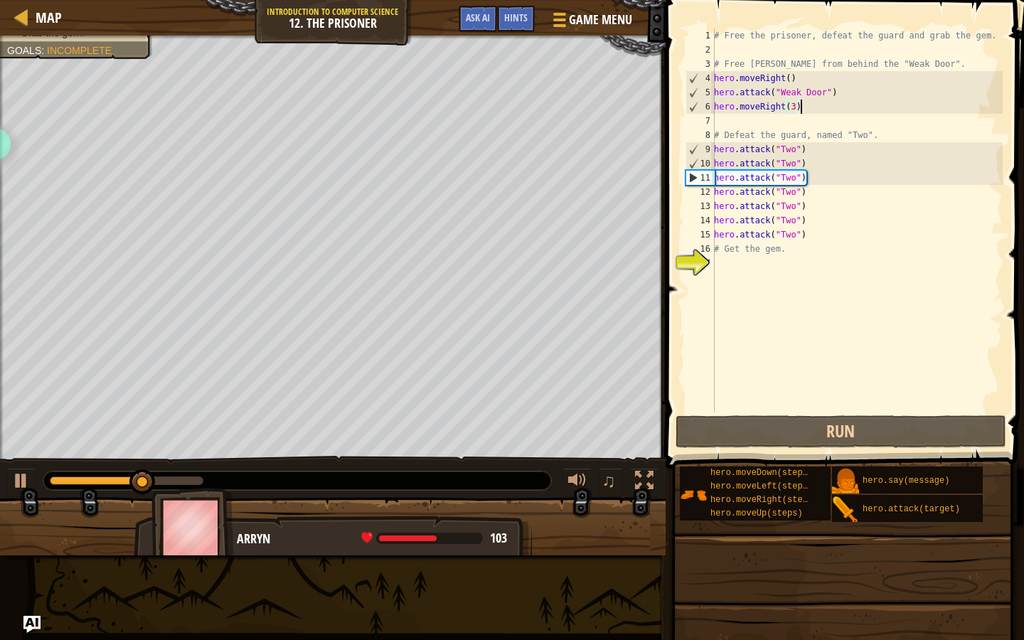
click at [804, 109] on div "# Free the prisoner, defeat the guard and grab the gem. # Free Patrick from beh…" at bounding box center [856, 234] width 291 height 412
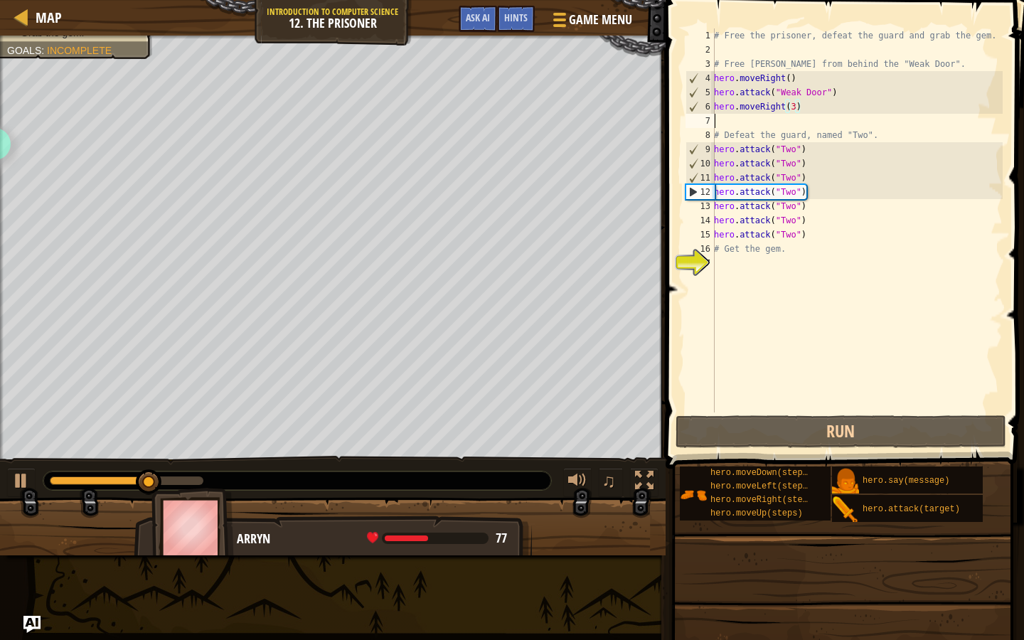
click at [818, 123] on div "# Free the prisoner, defeat the guard and grab the gem. # Free Patrick from beh…" at bounding box center [856, 234] width 291 height 412
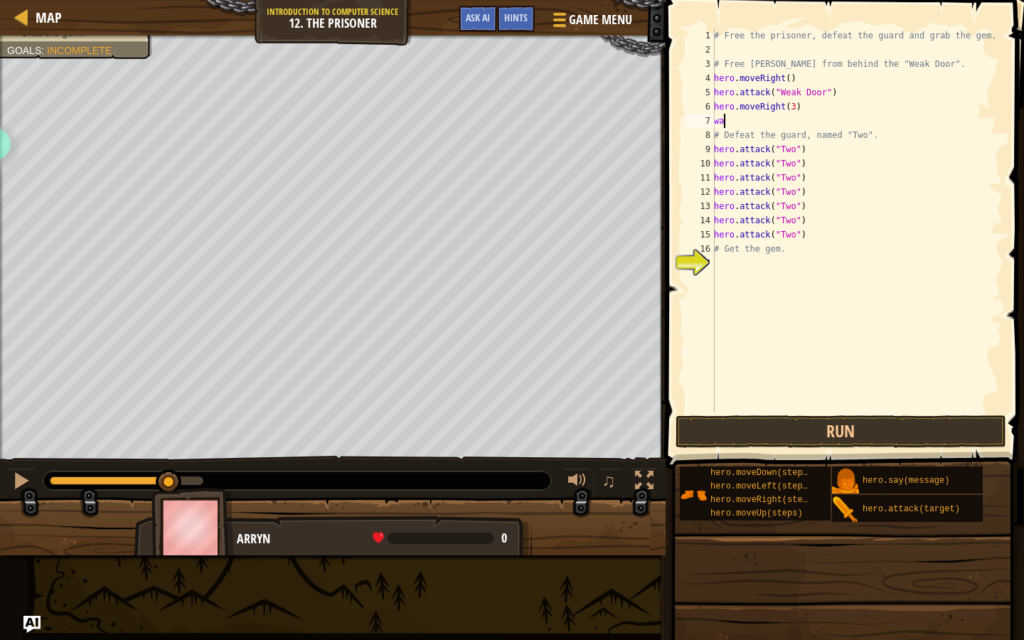
scroll to position [6, 0]
type textarea "w"
type textarea "s"
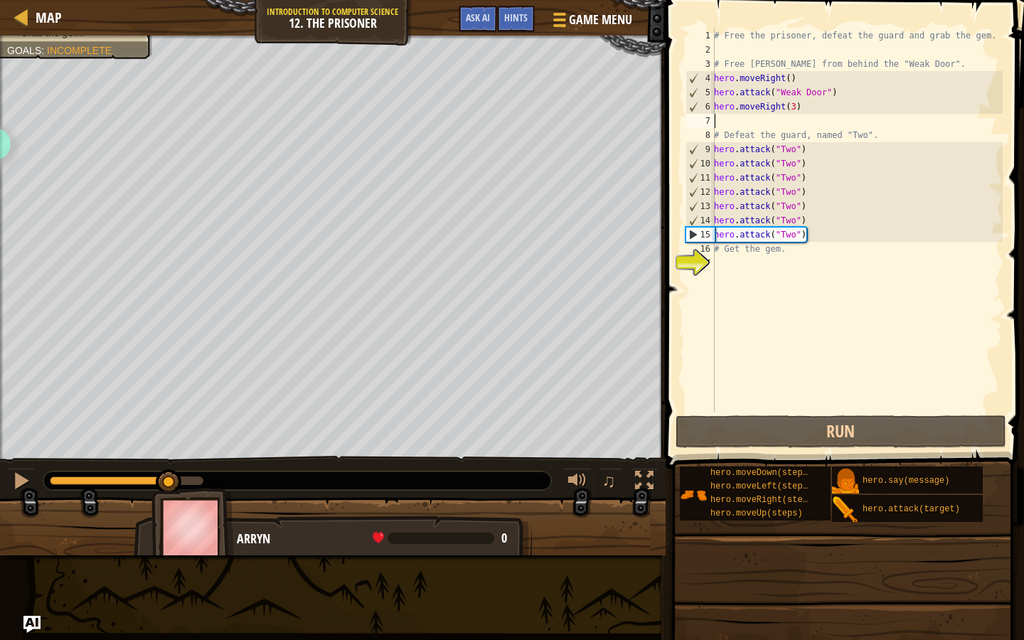
click at [798, 108] on div "# Free the prisoner, defeat the guard and grab the gem. # Free Patrick from beh…" at bounding box center [856, 234] width 291 height 412
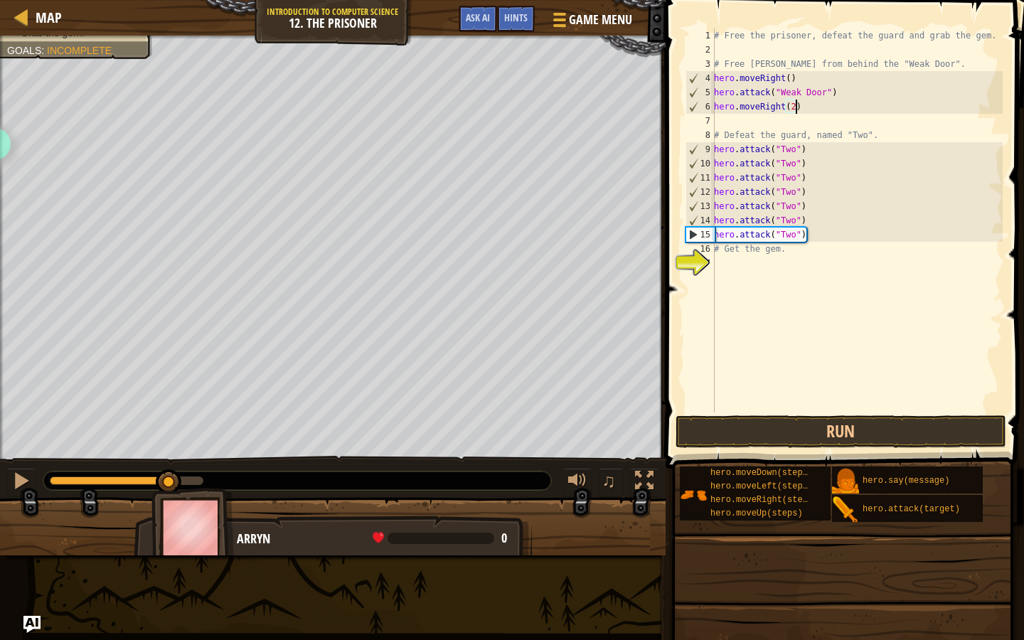
scroll to position [6, 6]
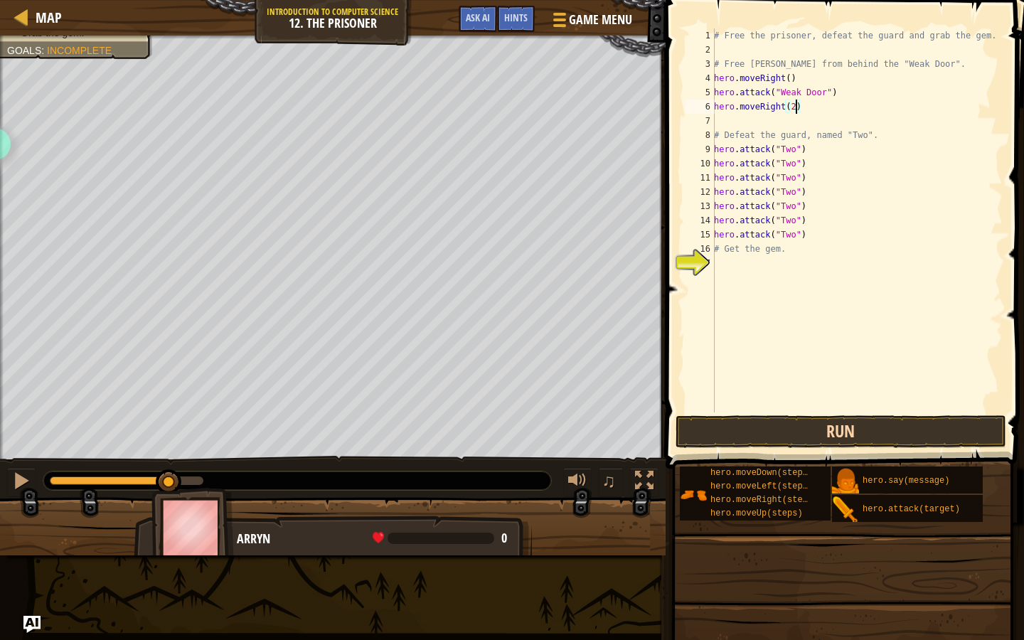
type textarea "hero.moveRight(2)"
click at [781, 438] on button "Run" at bounding box center [840, 431] width 331 height 33
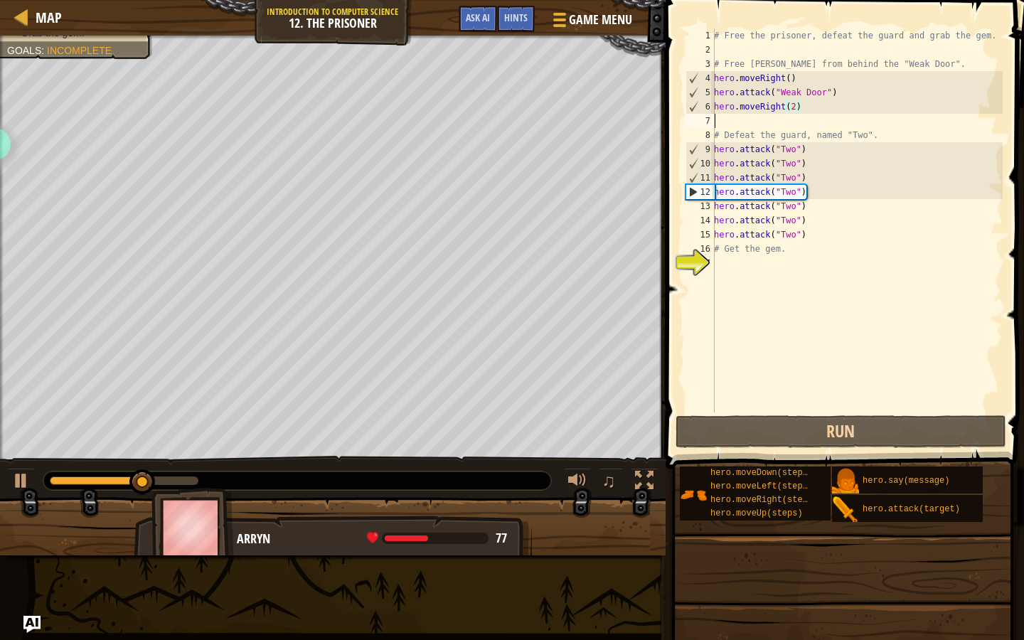
click at [754, 122] on div "# Free the prisoner, defeat the guard and grab the gem. # Free Patrick from beh…" at bounding box center [856, 234] width 291 height 412
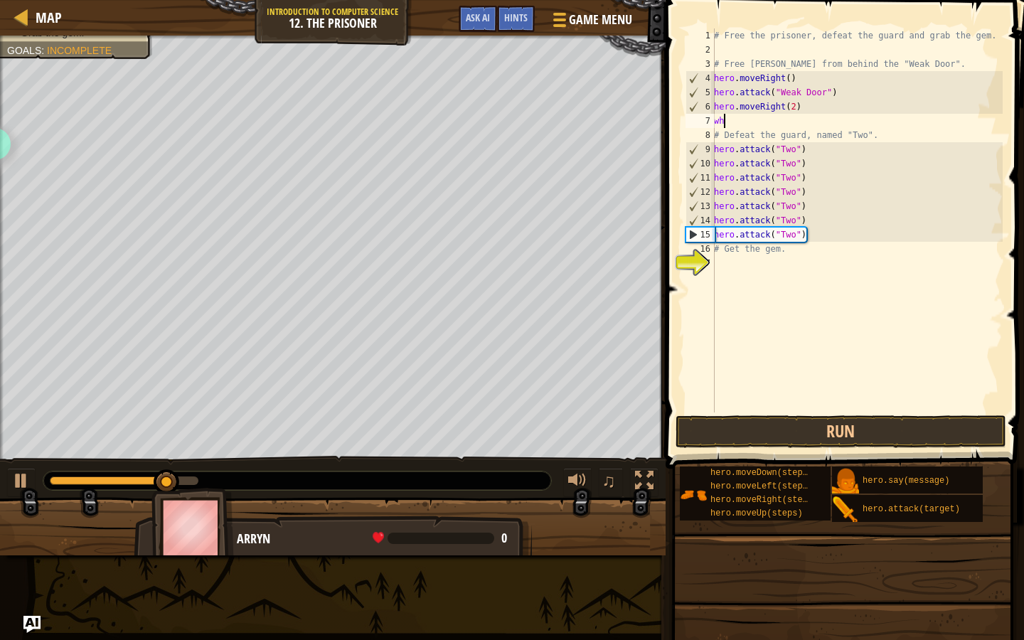
scroll to position [6, 0]
type textarea "w"
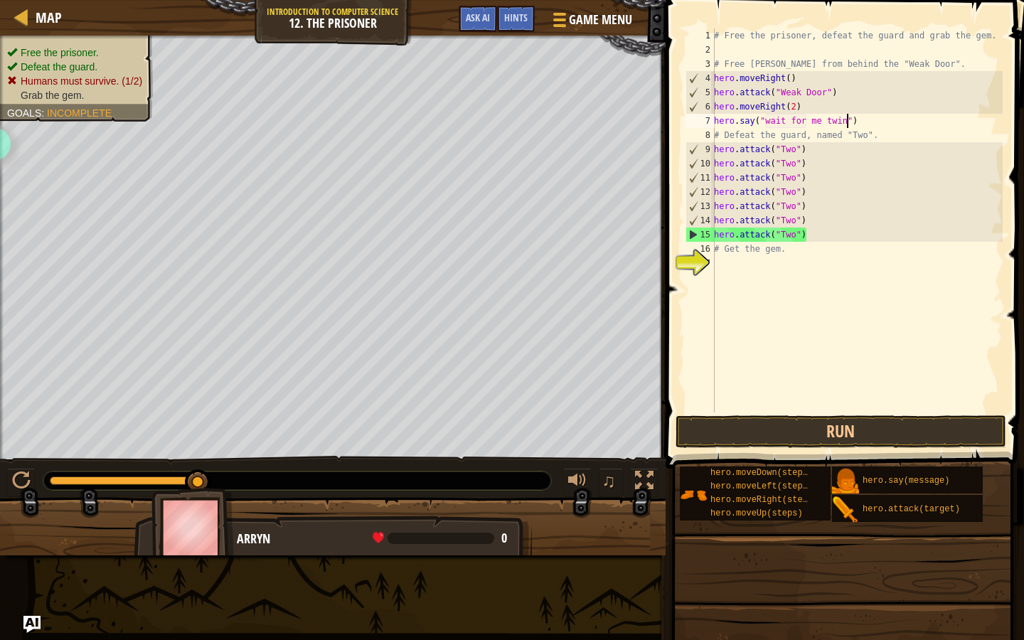
scroll to position [6, 11]
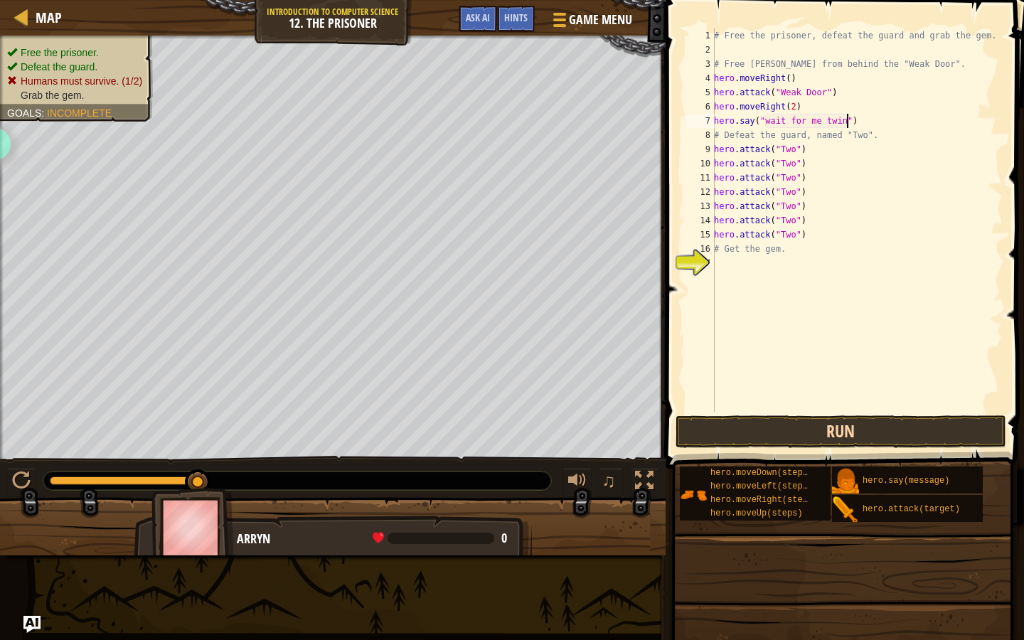
type textarea "hero.say("wait for me twin")"
click at [734, 416] on button "Run" at bounding box center [840, 431] width 331 height 33
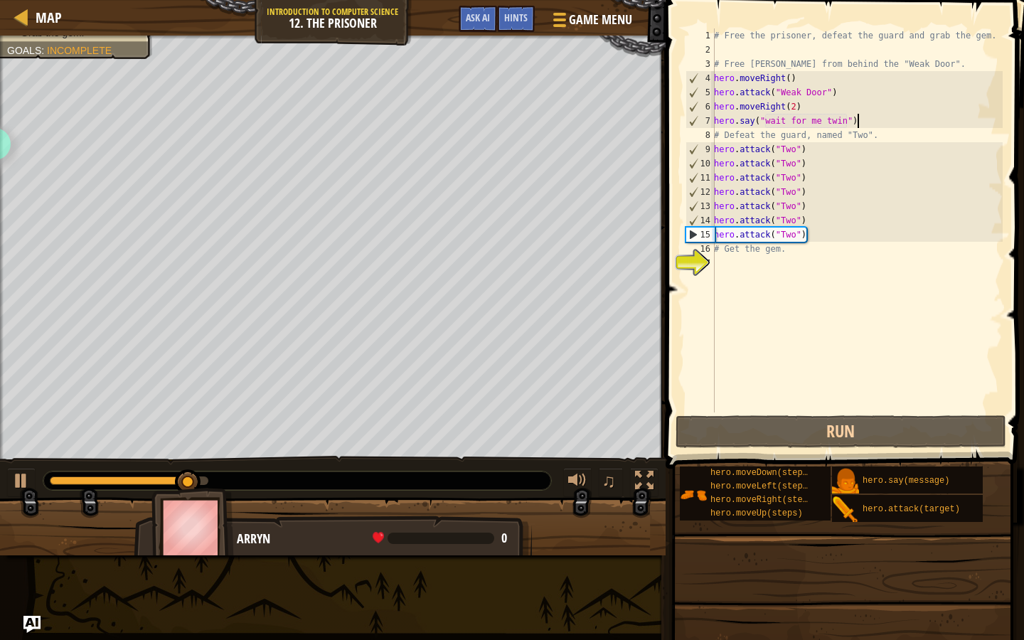
click at [867, 121] on div "# Free the prisoner, defeat the guard and grab the gem. # Free Patrick from beh…" at bounding box center [856, 234] width 291 height 412
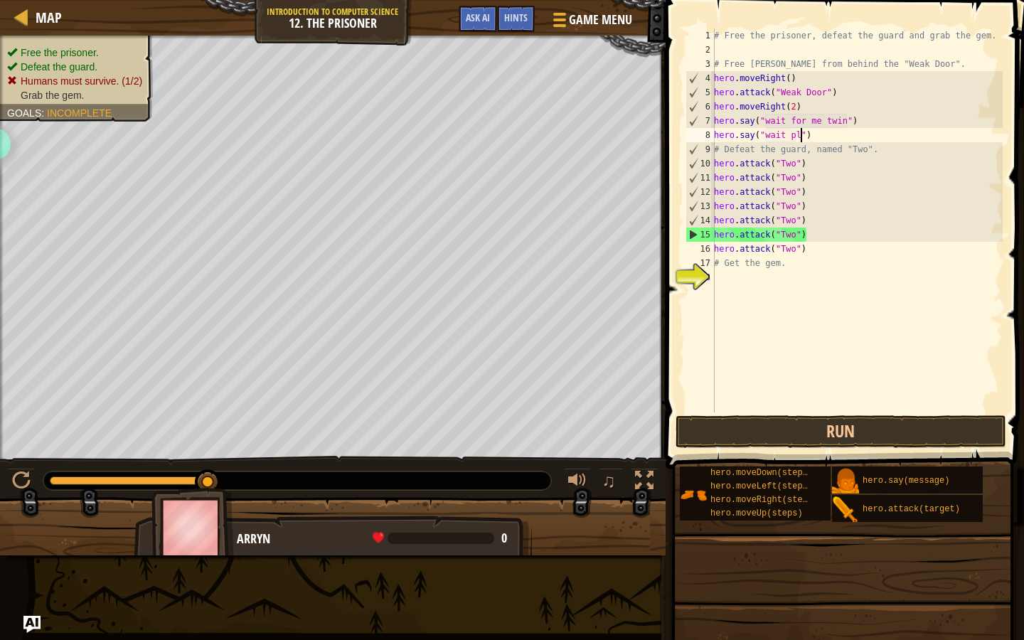
scroll to position [6, 8]
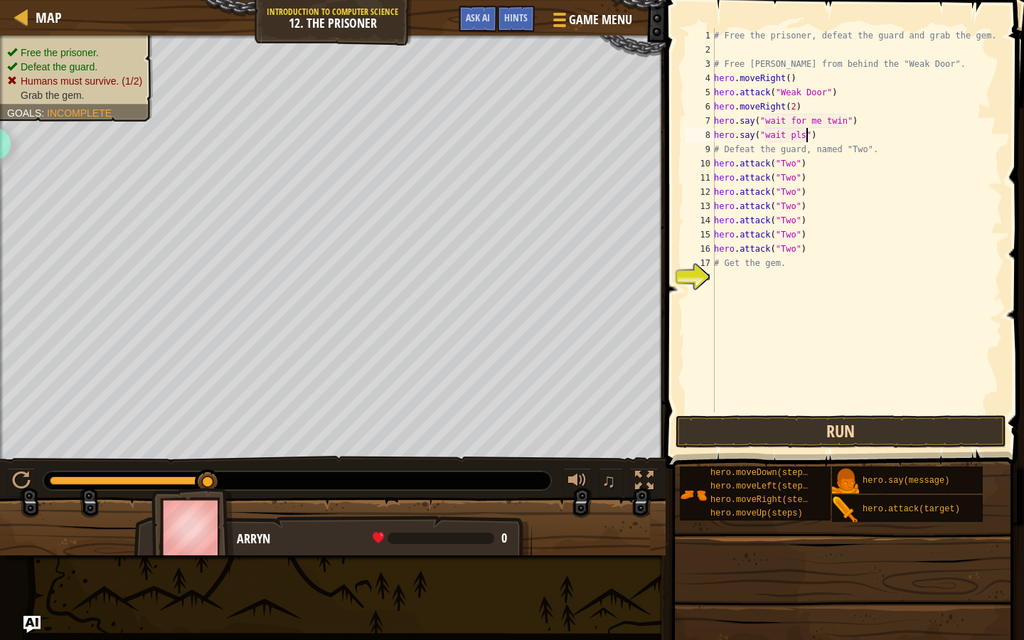
type textarea "hero.say("wait pls")"
click at [788, 428] on button "Run" at bounding box center [840, 431] width 331 height 33
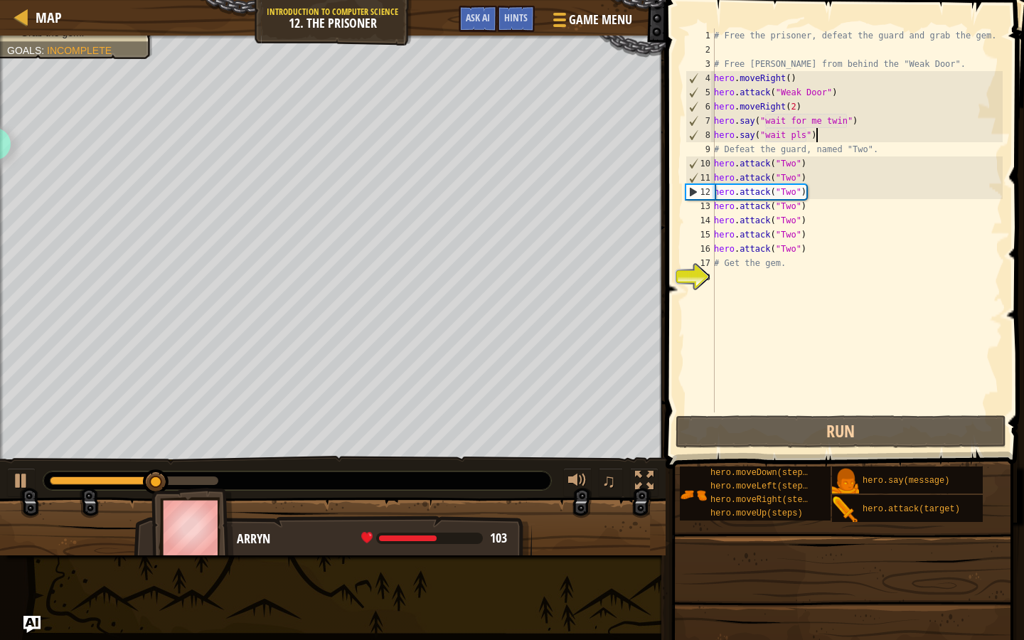
click at [821, 131] on div "# Free the prisoner, defeat the guard and grab the gem. # Free Patrick from beh…" at bounding box center [856, 234] width 291 height 412
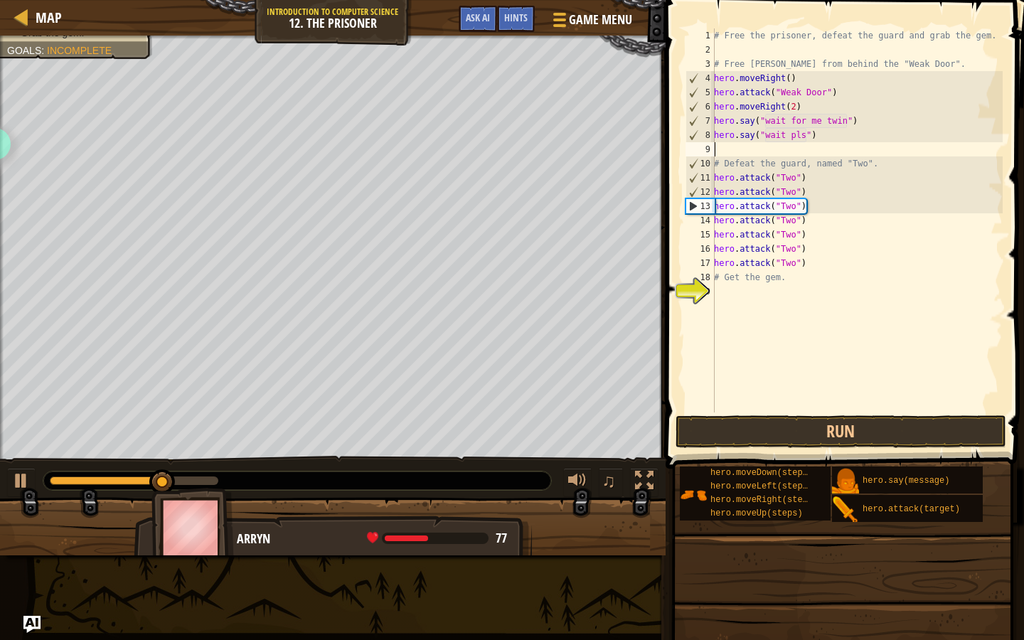
scroll to position [6, 0]
type textarea "down"
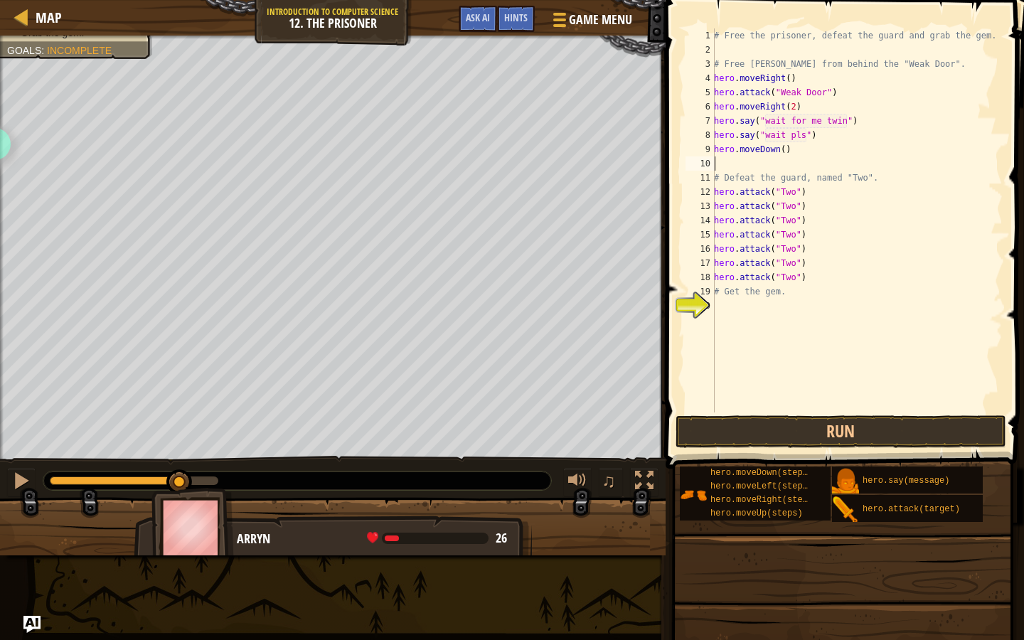
type textarea "hero.moveDown()"
click at [800, 387] on div "# Free the prisoner, defeat the guard and grab the gem. # Free Patrick from beh…" at bounding box center [856, 234] width 291 height 412
click at [774, 426] on button "Run" at bounding box center [840, 431] width 331 height 33
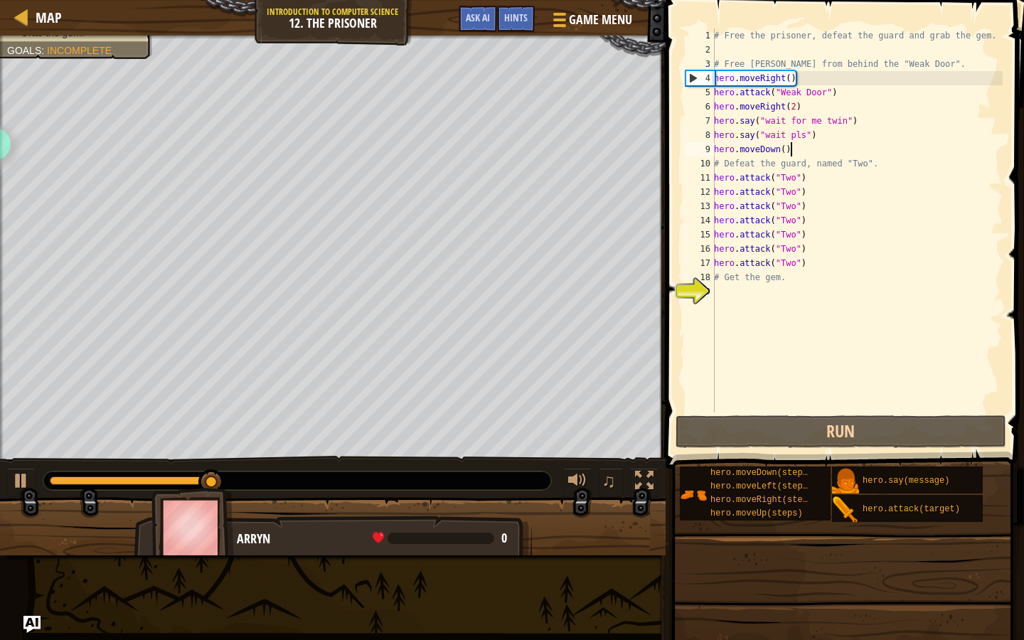
click at [809, 149] on div "# Free the prisoner, defeat the guard and grab the gem. # Free Patrick from beh…" at bounding box center [856, 234] width 291 height 412
type textarea "hero.moveDown()"
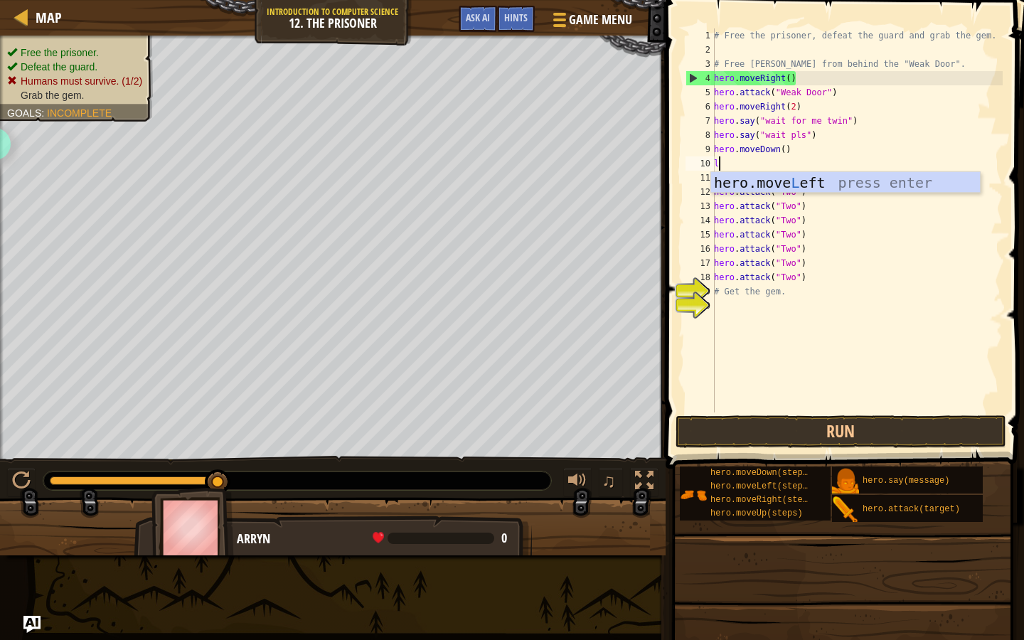
type textarea "lef"
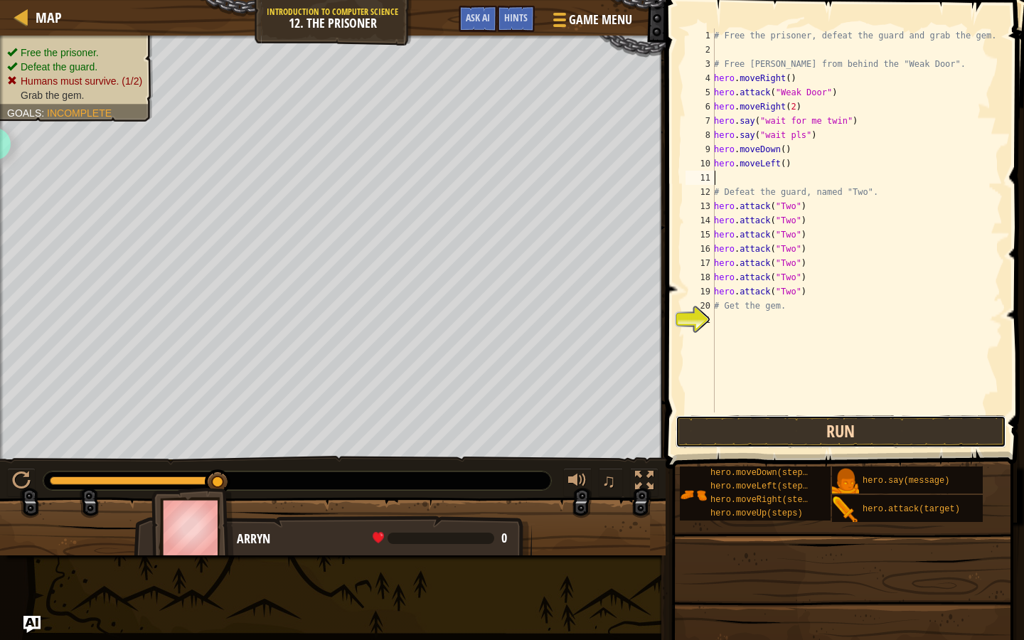
click at [790, 437] on button "Run" at bounding box center [840, 431] width 331 height 33
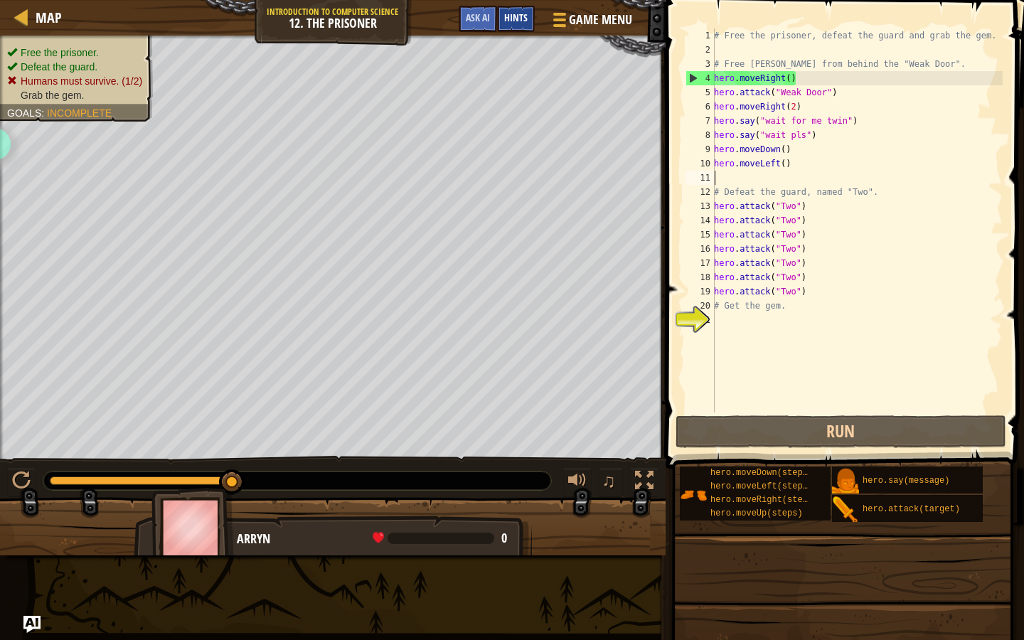
click at [513, 7] on div "Hints" at bounding box center [516, 19] width 38 height 26
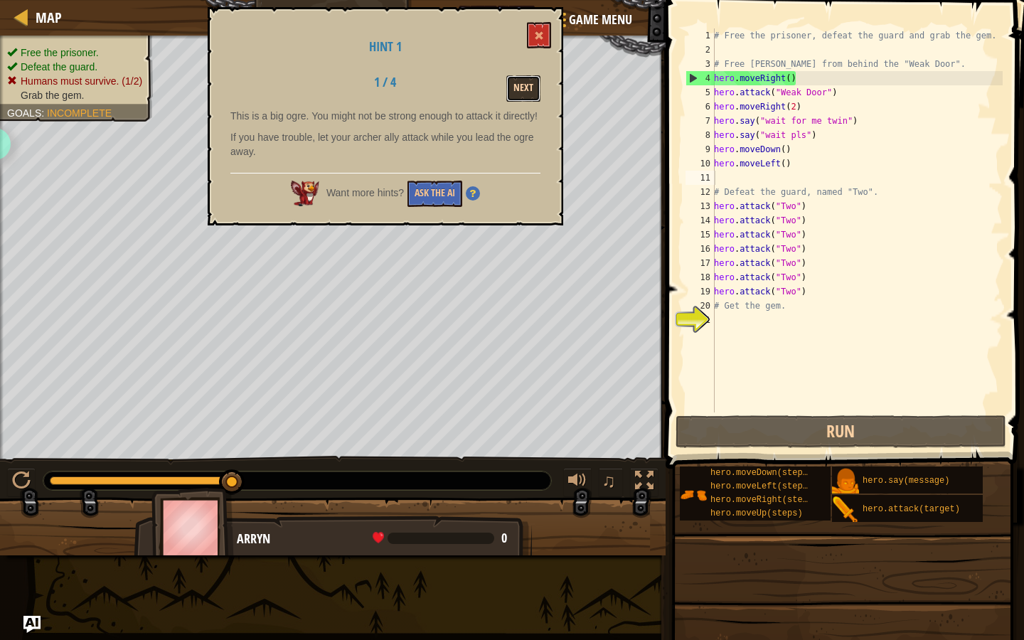
click at [530, 87] on button "Next" at bounding box center [523, 88] width 34 height 26
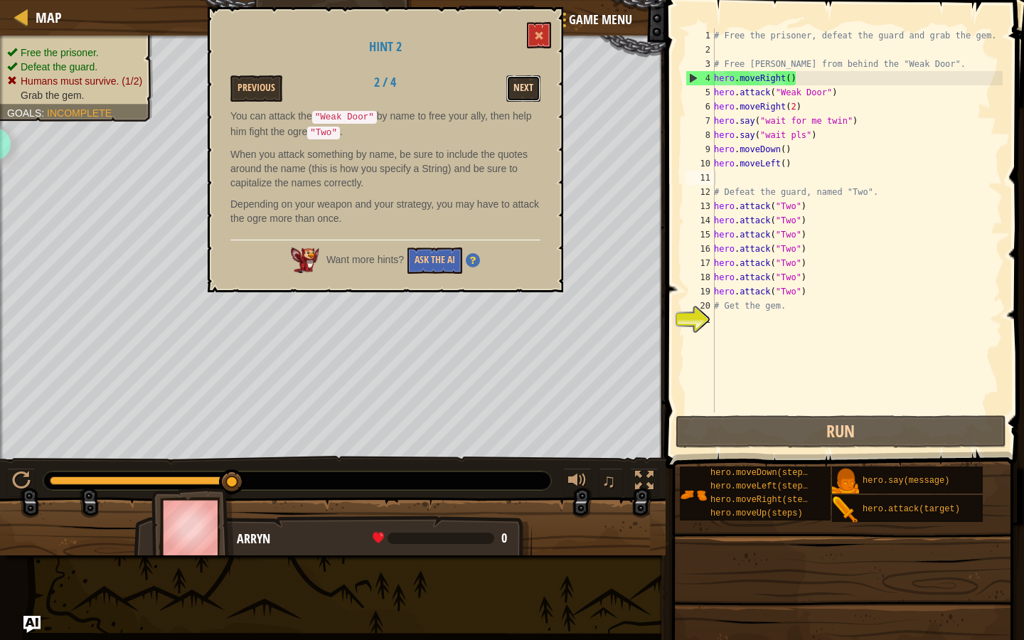
click at [531, 89] on button "Next" at bounding box center [523, 88] width 34 height 26
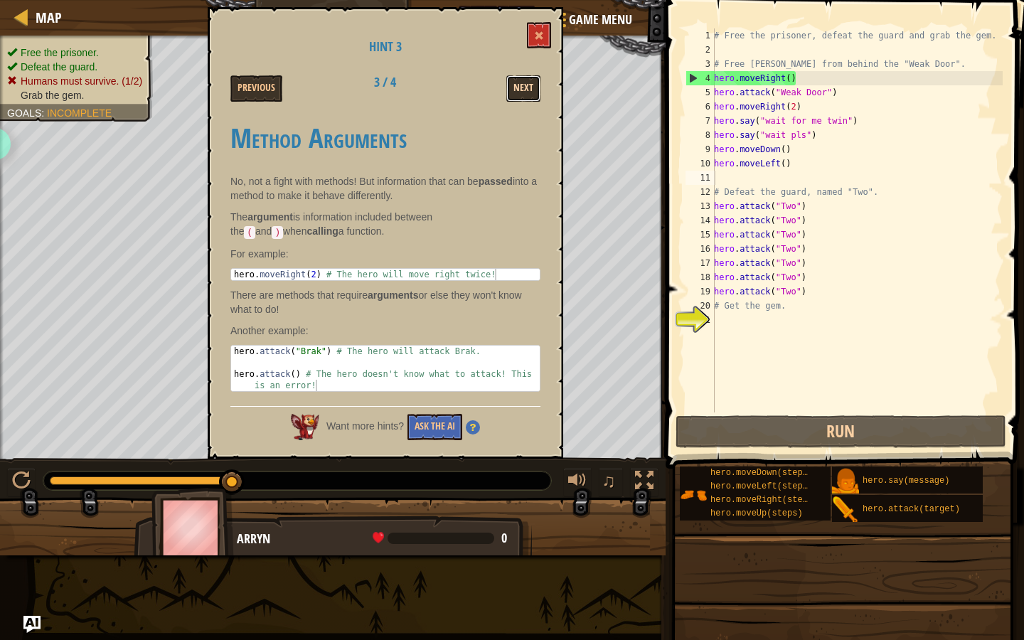
click at [532, 88] on button "Next" at bounding box center [523, 88] width 34 height 26
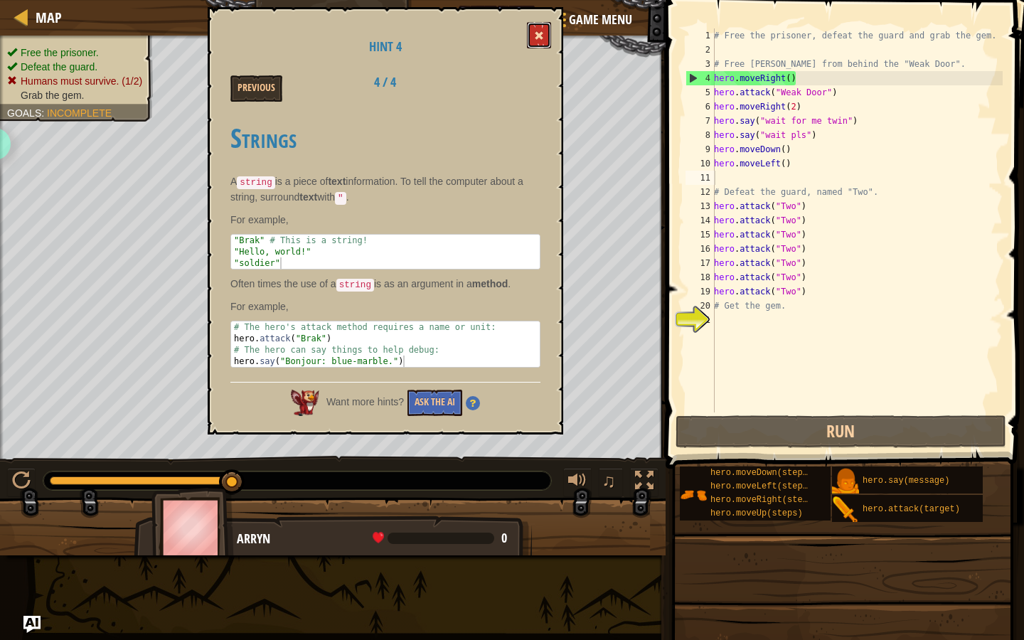
click at [536, 39] on span at bounding box center [539, 36] width 10 height 10
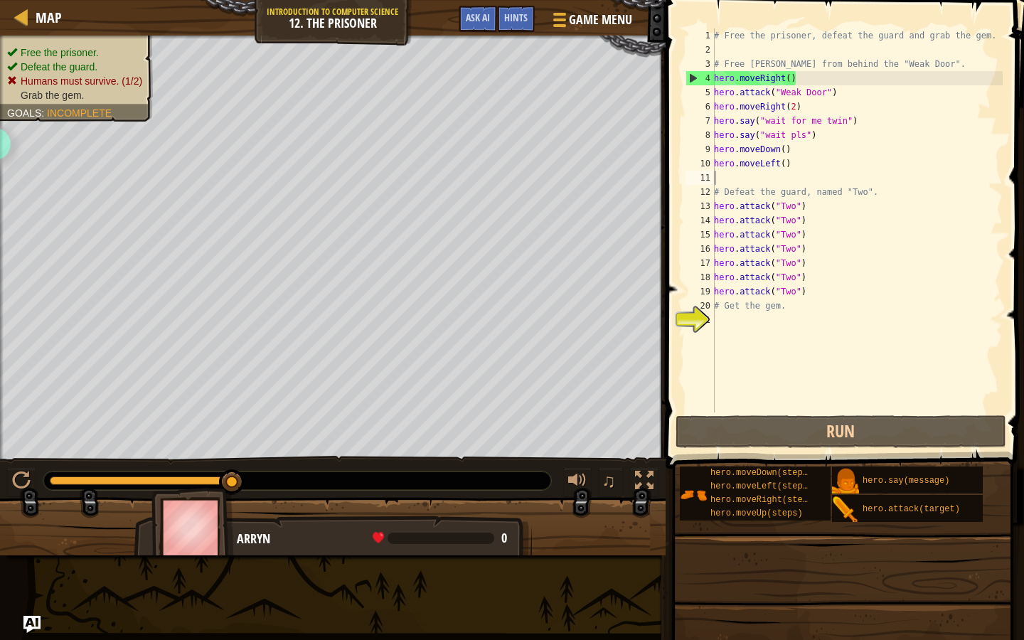
click at [776, 171] on div "# Free the prisoner, defeat the guard and grab the gem. # Free Patrick from beh…" at bounding box center [856, 234] width 291 height 412
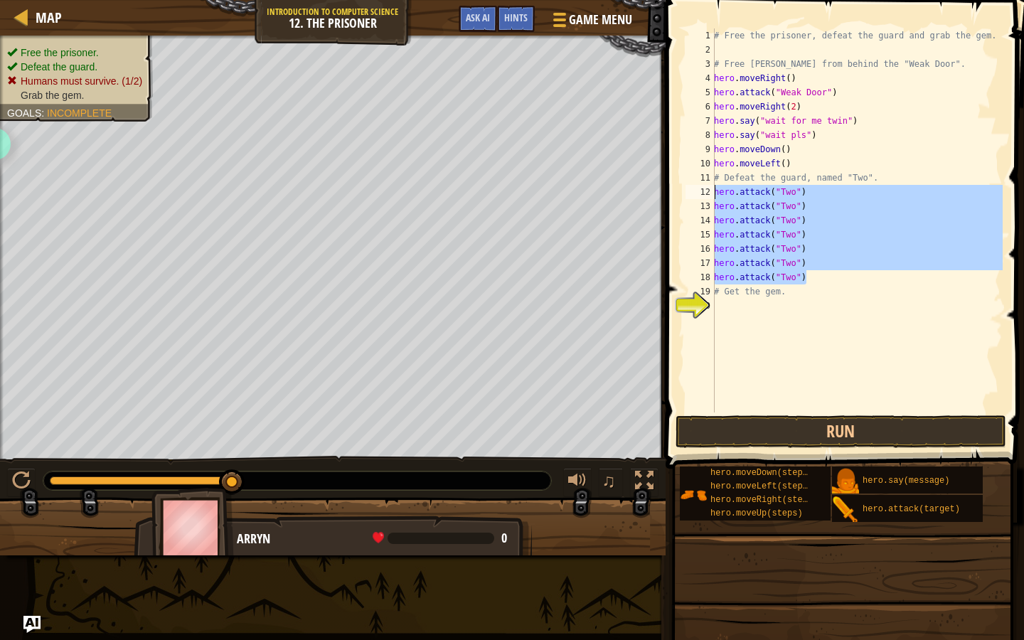
drag, startPoint x: 813, startPoint y: 279, endPoint x: 710, endPoint y: 188, distance: 136.5
click at [710, 188] on div "hero.moveLeft() 1 2 3 4 5 6 7 8 9 10 11 12 13 14 15 16 17 18 19 20 # Free the p…" at bounding box center [843, 220] width 320 height 384
type textarea "hero.attack("Two") hero.attack("Two")"
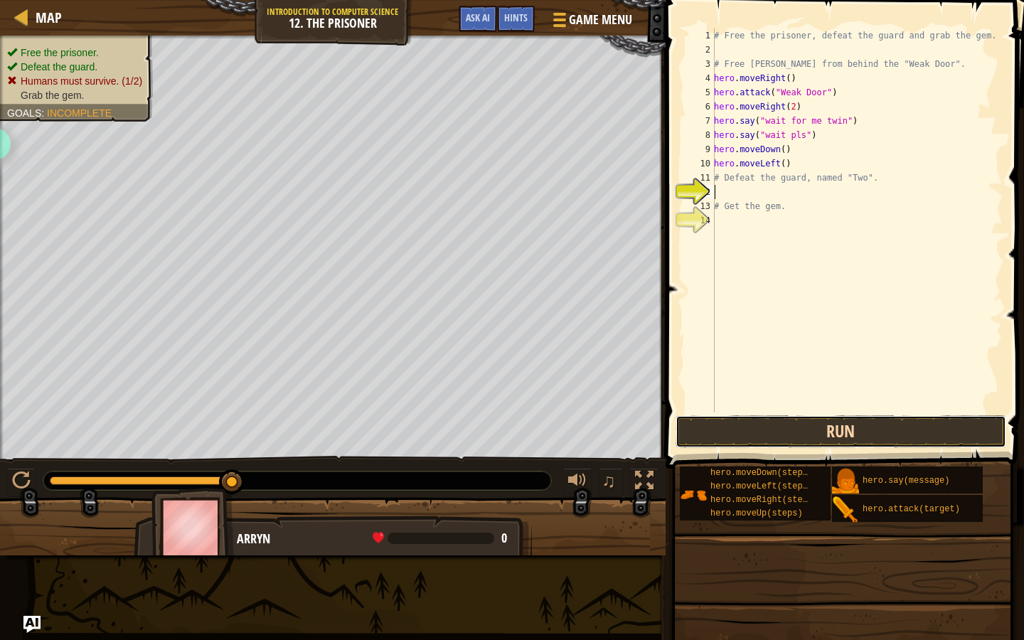
click at [774, 437] on button "Run" at bounding box center [840, 431] width 331 height 33
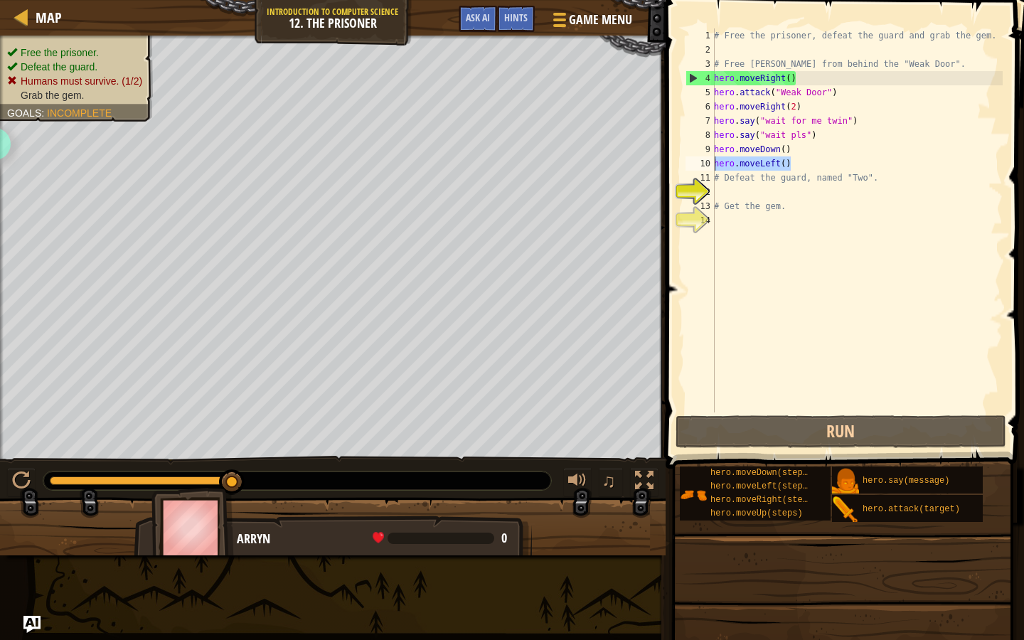
drag, startPoint x: 803, startPoint y: 166, endPoint x: 705, endPoint y: 166, distance: 97.4
click at [705, 166] on div "1 2 3 4 5 6 7 8 9 10 11 12 13 14 # Free the prisoner, defeat the guard and grab…" at bounding box center [843, 220] width 320 height 384
type textarea "hero.moveLeft()"
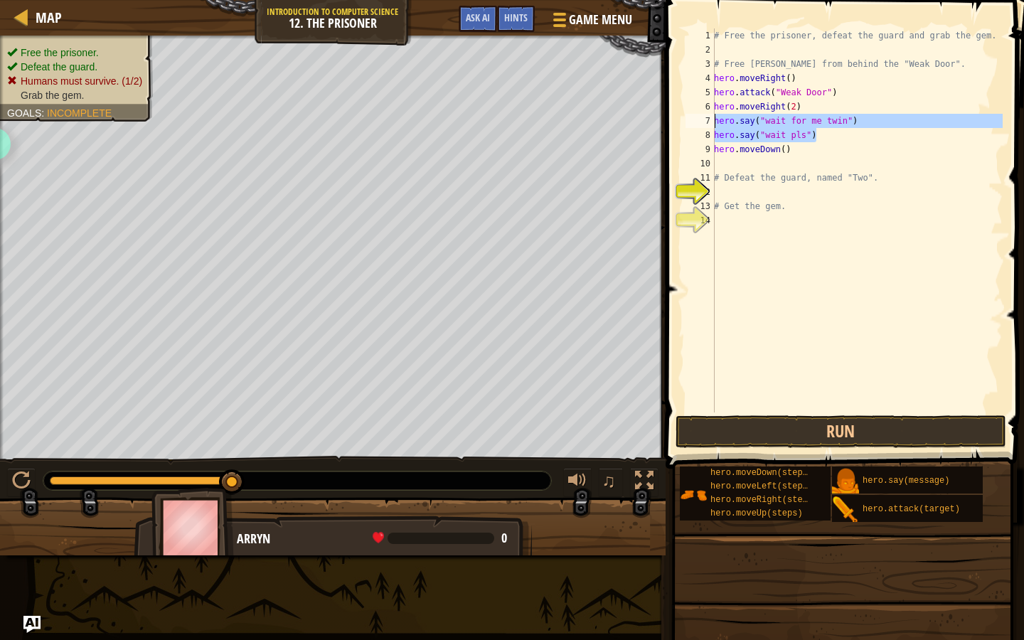
drag, startPoint x: 834, startPoint y: 134, endPoint x: 683, endPoint y: 122, distance: 151.2
click at [683, 122] on div "1 2 3 4 5 6 7 8 9 10 11 12 13 14 # Free the prisoner, defeat the guard and grab…" at bounding box center [843, 220] width 320 height 384
type textarea "hero.say("wait for me twin") hero.say("wait pls")"
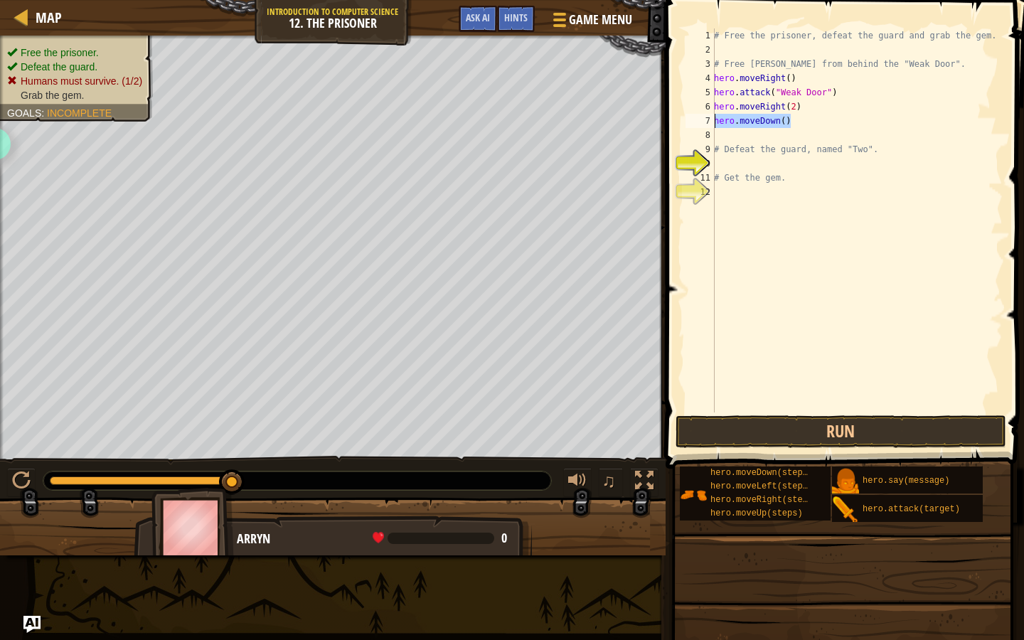
drag, startPoint x: 797, startPoint y: 119, endPoint x: 685, endPoint y: 119, distance: 111.6
click at [685, 119] on div "hero.moveRight(2) 1 2 3 4 5 6 7 8 9 10 11 12 # Free the prisoner, defeat the gu…" at bounding box center [843, 220] width 320 height 384
type textarea "hero.moveDown()"
click at [873, 432] on button "Run" at bounding box center [840, 431] width 331 height 33
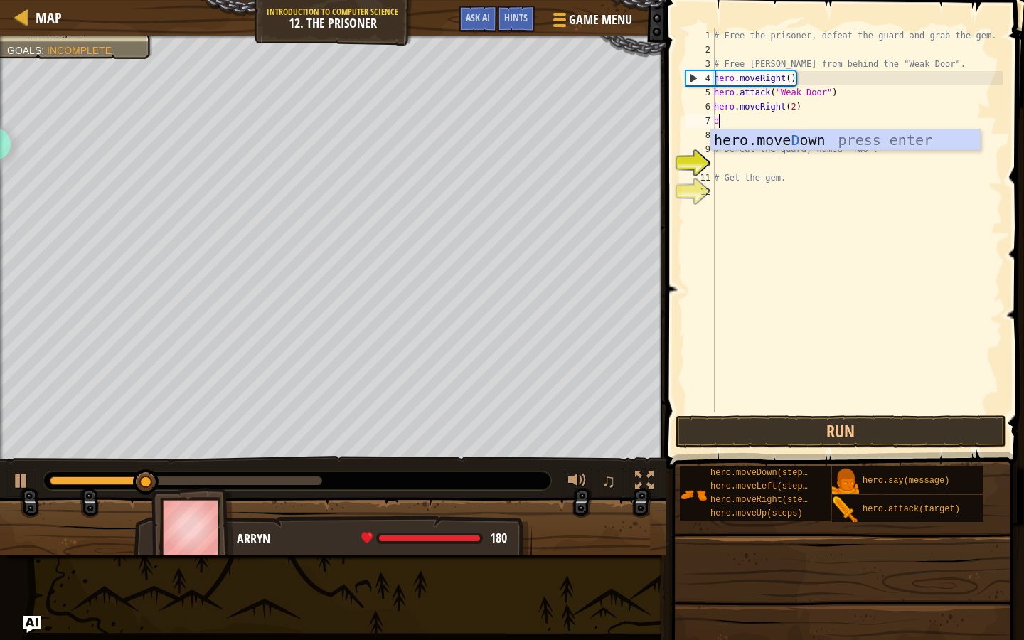
type textarea "down"
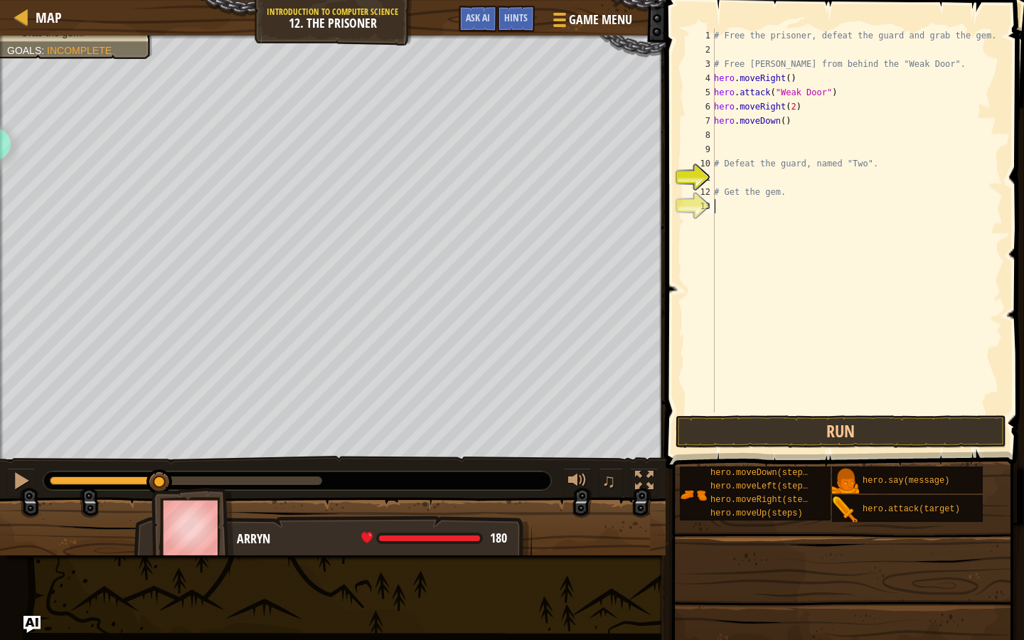
click at [756, 367] on div "# Free the prisoner, defeat the guard and grab the gem. # Free Patrick from beh…" at bounding box center [856, 234] width 291 height 412
click at [22, 475] on div at bounding box center [21, 480] width 18 height 18
click at [23, 482] on div at bounding box center [21, 480] width 18 height 18
click at [772, 124] on div "# Free the prisoner, defeat the guard and grab the gem. # Free Patrick from beh…" at bounding box center [856, 234] width 291 height 412
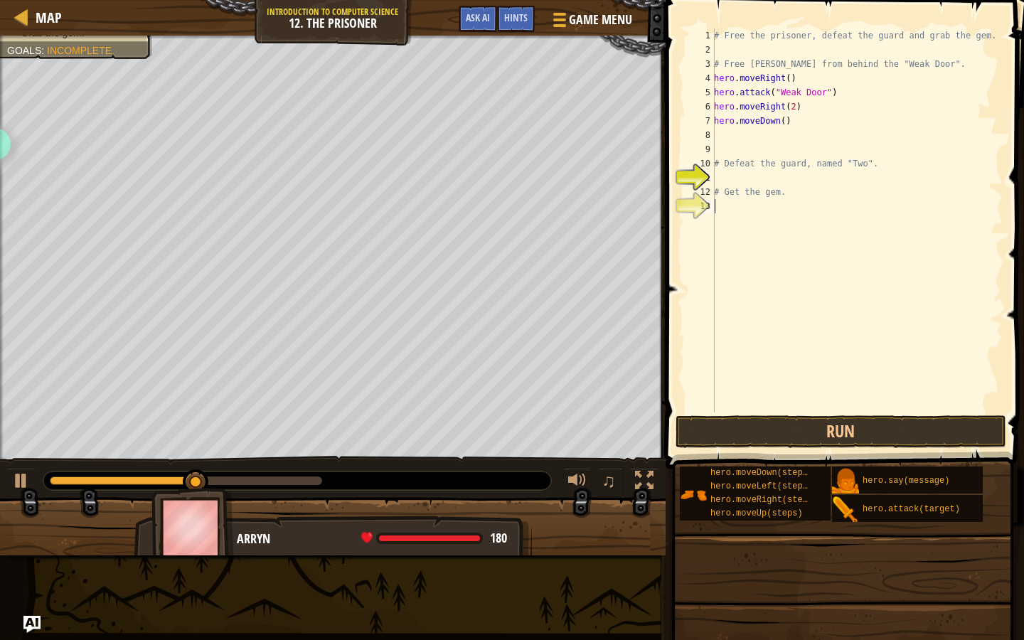
type textarea "hero.moveDown()"
click at [810, 426] on button "Run" at bounding box center [840, 431] width 331 height 33
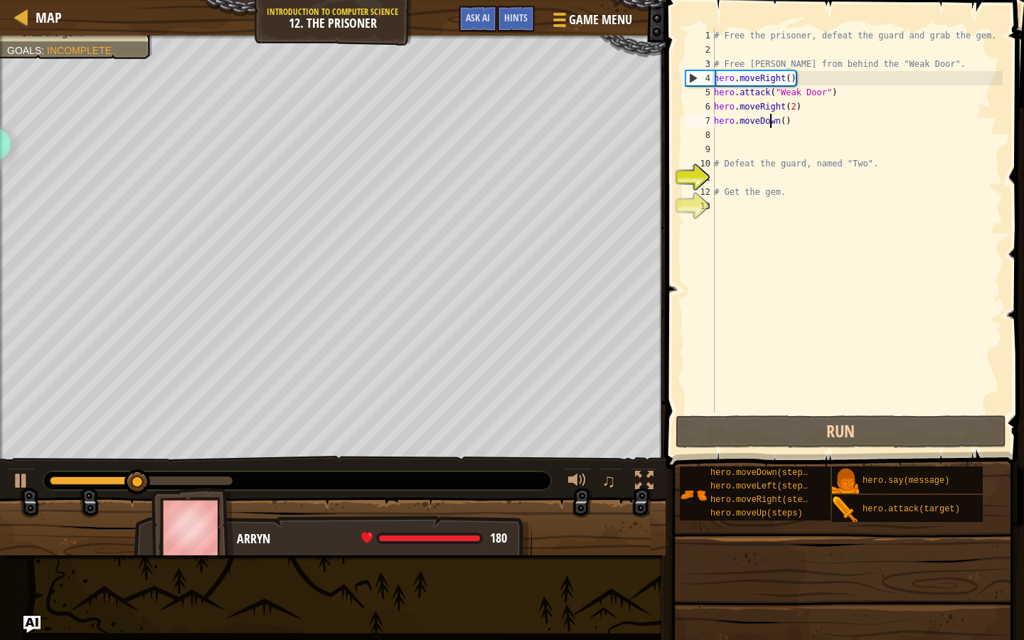
click at [805, 183] on div "# Free the prisoner, defeat the guard and grab the gem. # Free Patrick from beh…" at bounding box center [856, 234] width 291 height 412
type textarea "q"
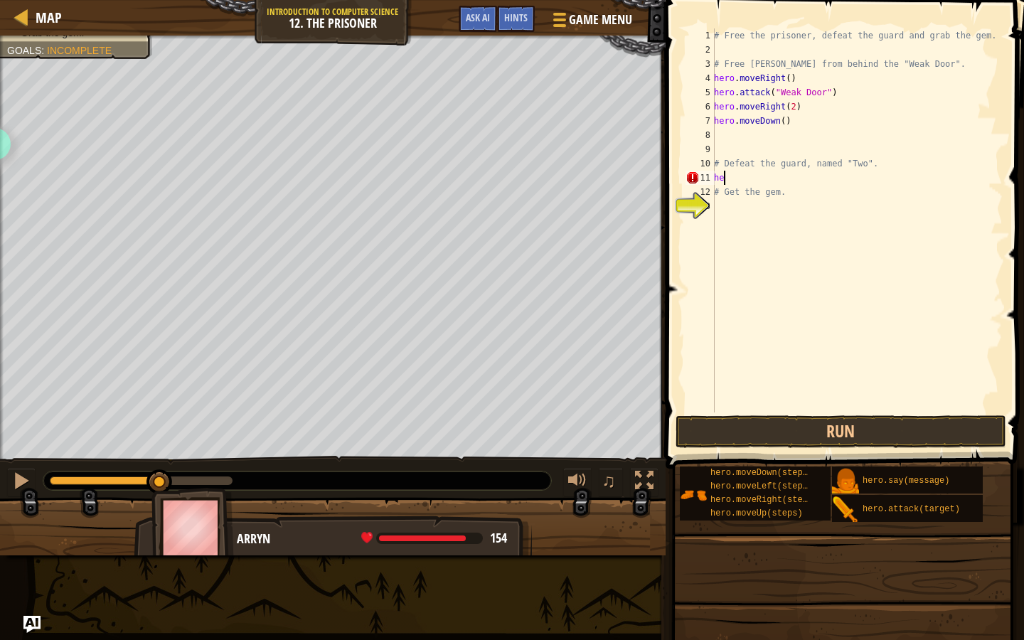
type textarea "h"
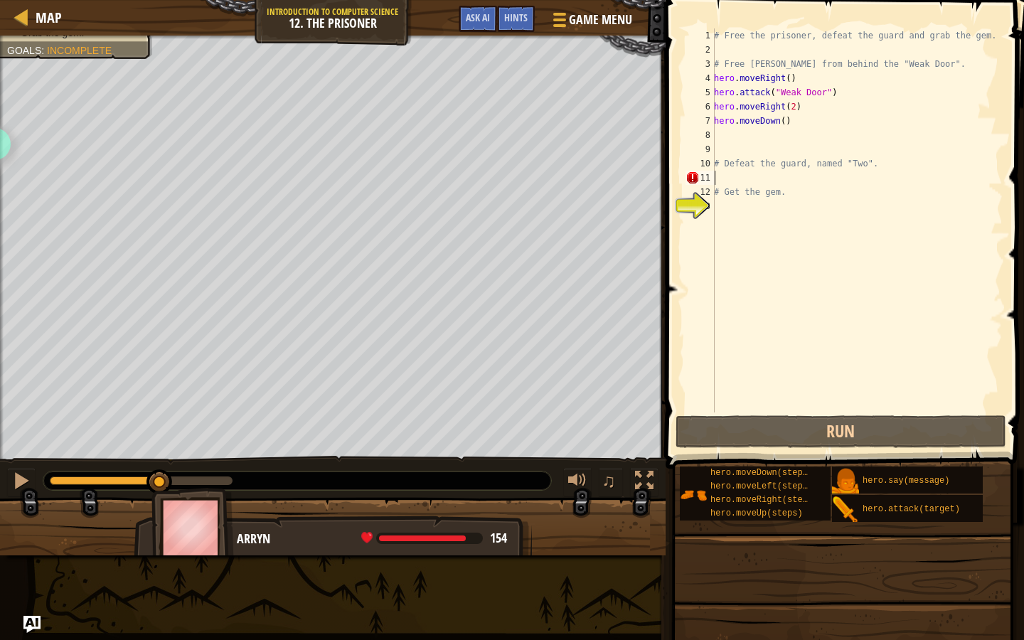
paste textarea "hero.attack("Two")"
type textarea "hero.attack("Two")"
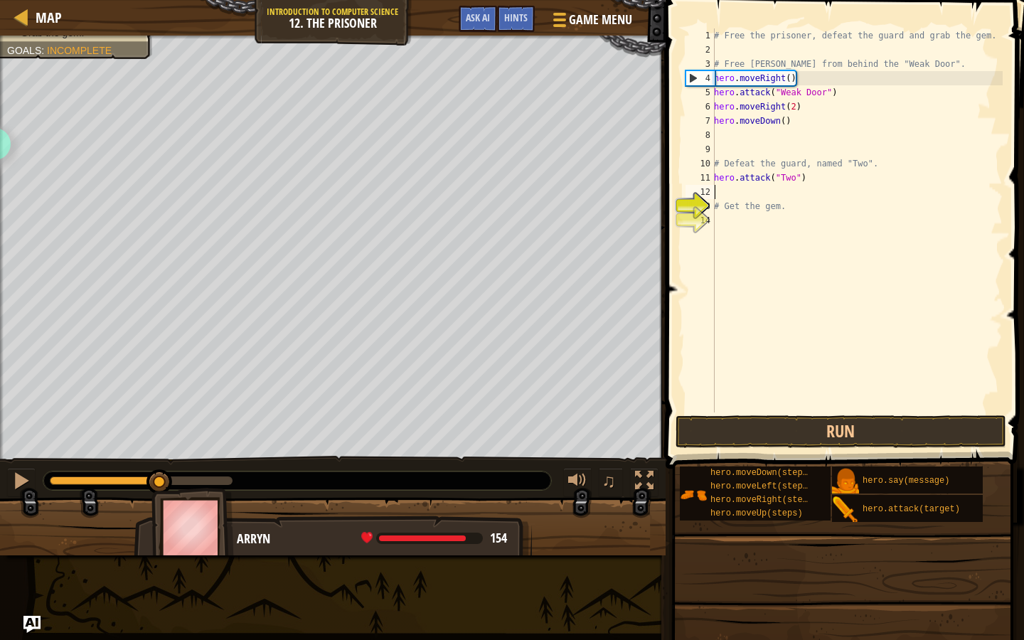
paste textarea "hero.attack("Two")"
type textarea "hero.attack("Two")"
paste textarea "hero.attack("Two")"
type textarea "hero.attack("Two")"
paste textarea "hero.attack("Two")"
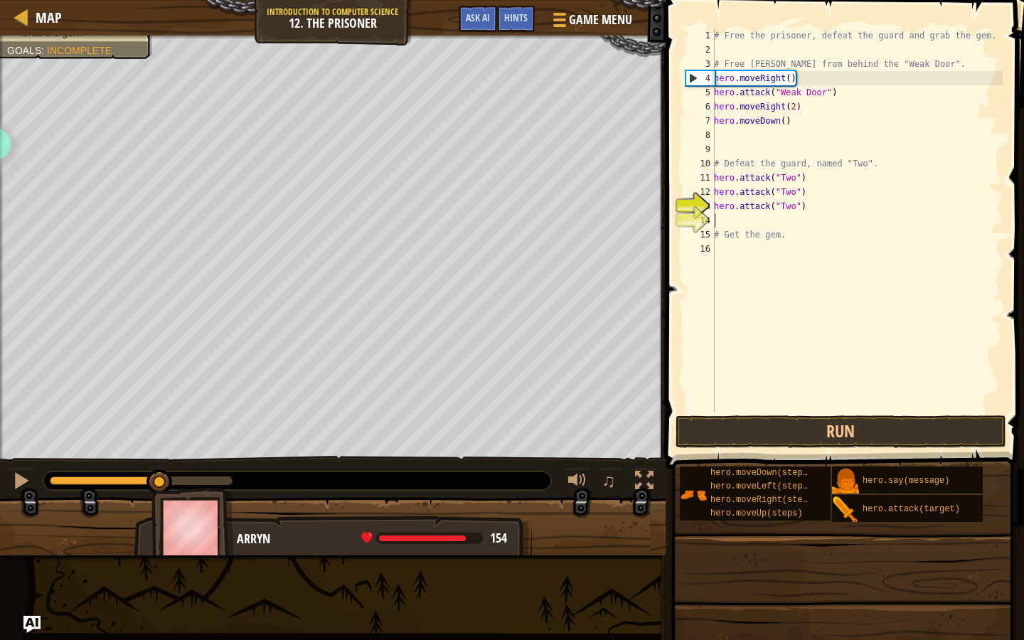
type textarea "hero.attack("Two")"
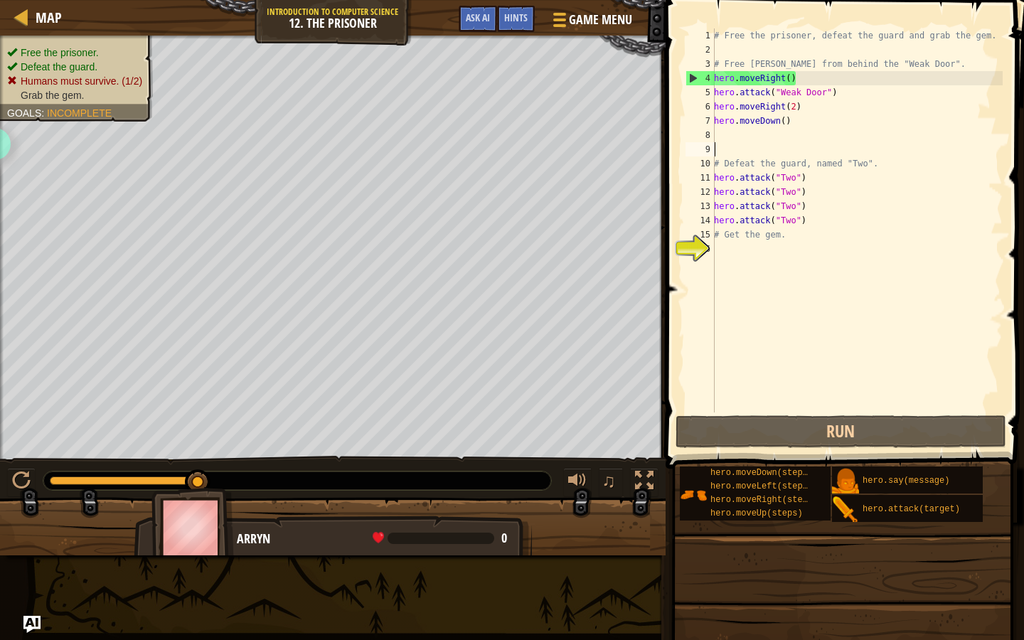
click at [797, 151] on div "# Free the prisoner, defeat the guard and grab the gem. # Free Patrick from beh…" at bounding box center [856, 234] width 291 height 412
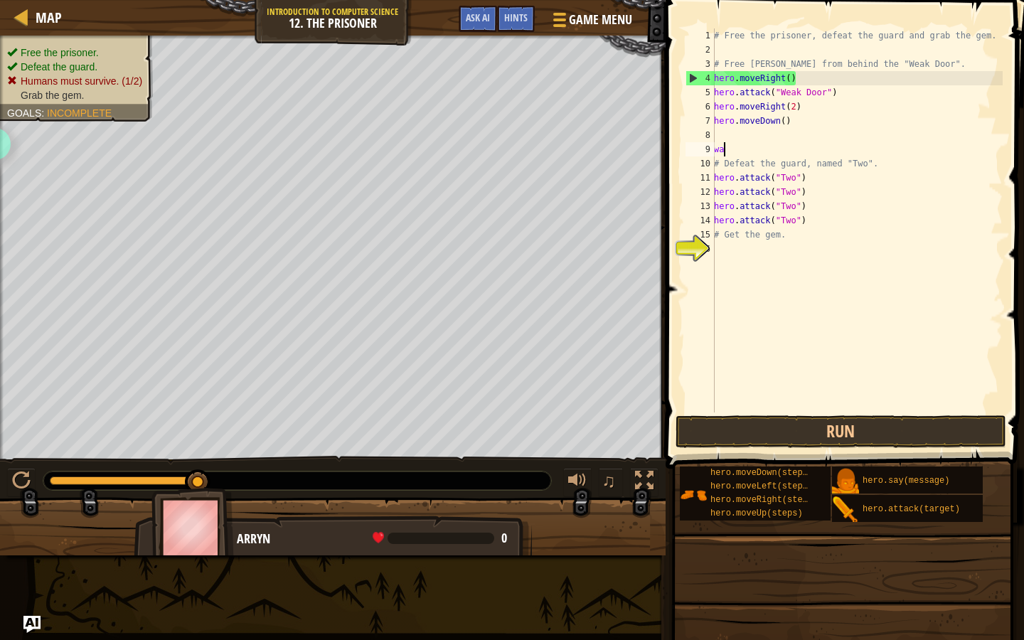
type textarea "w"
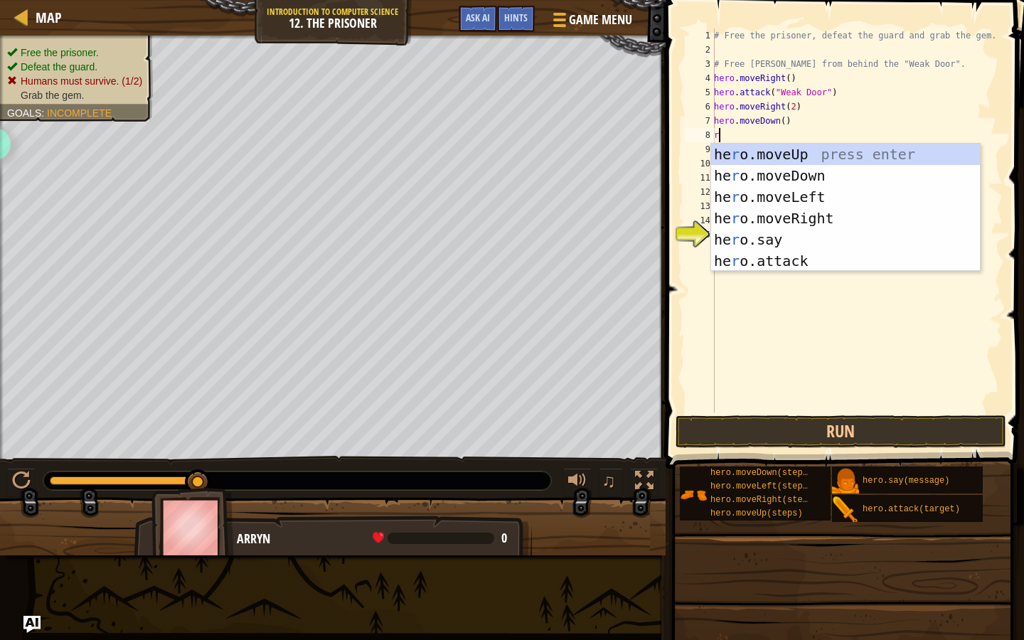
type textarea "rig"
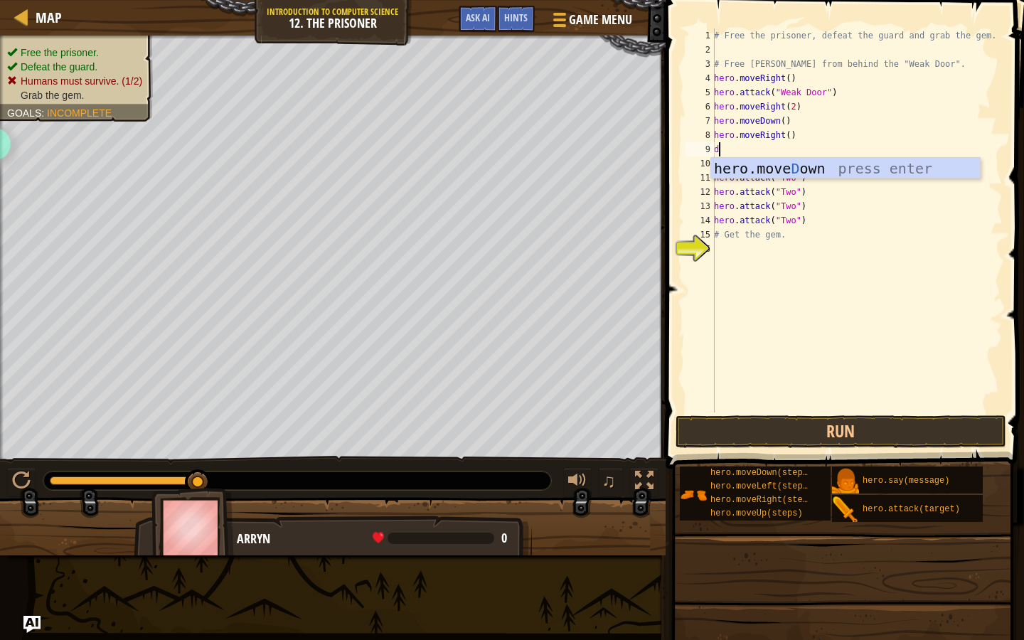
type textarea "dow"
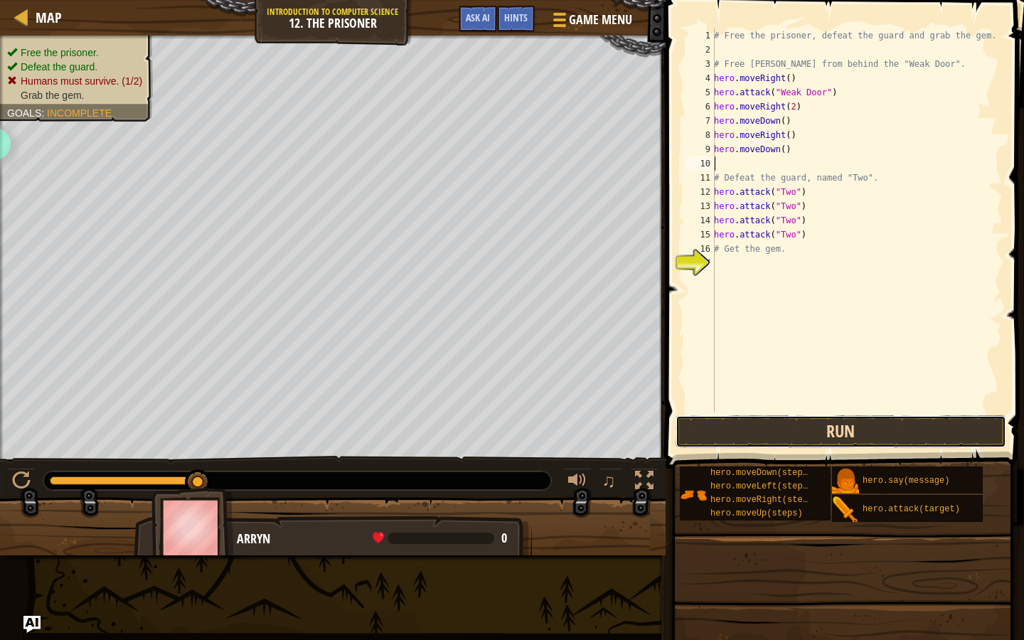
click at [754, 426] on button "Run" at bounding box center [840, 431] width 331 height 33
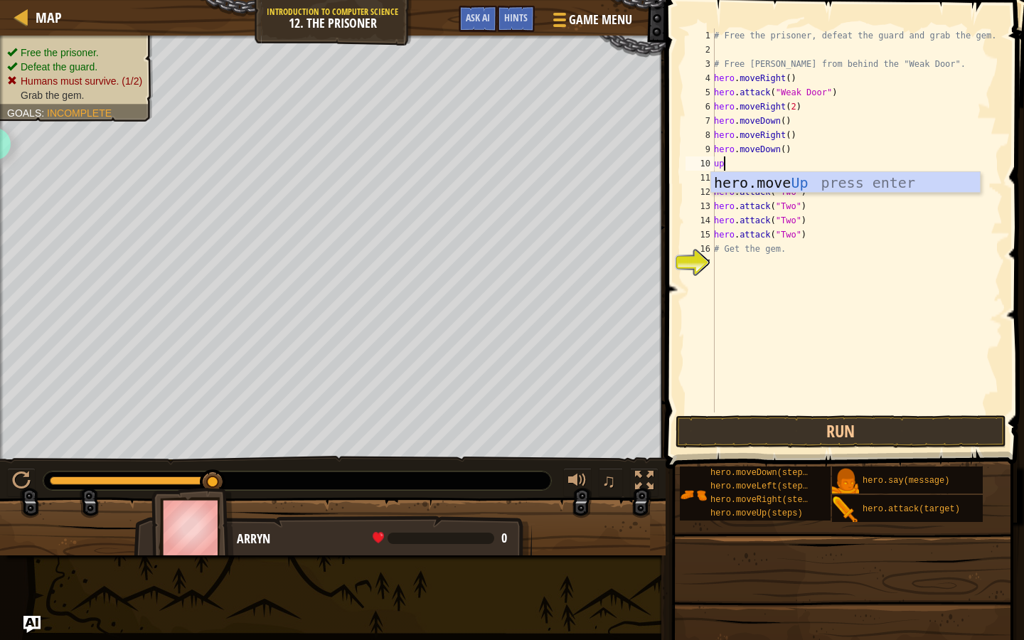
click at [774, 159] on div "# Free the prisoner, defeat the guard and grab the gem. # Free Patrick from beh…" at bounding box center [856, 234] width 291 height 412
type textarea "u"
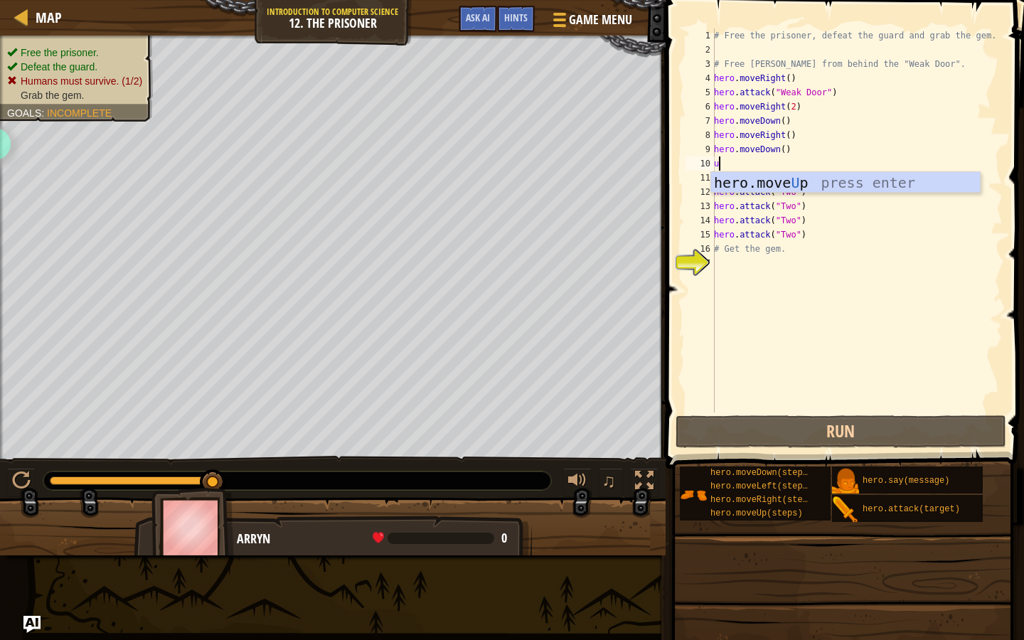
type textarea "up"
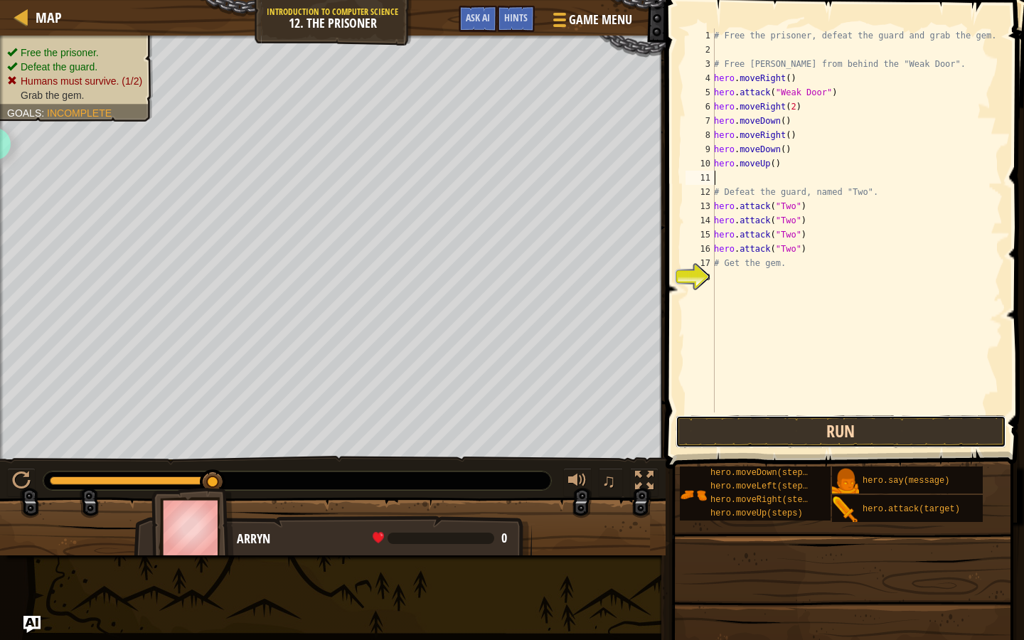
click at [753, 440] on button "Run" at bounding box center [840, 431] width 331 height 33
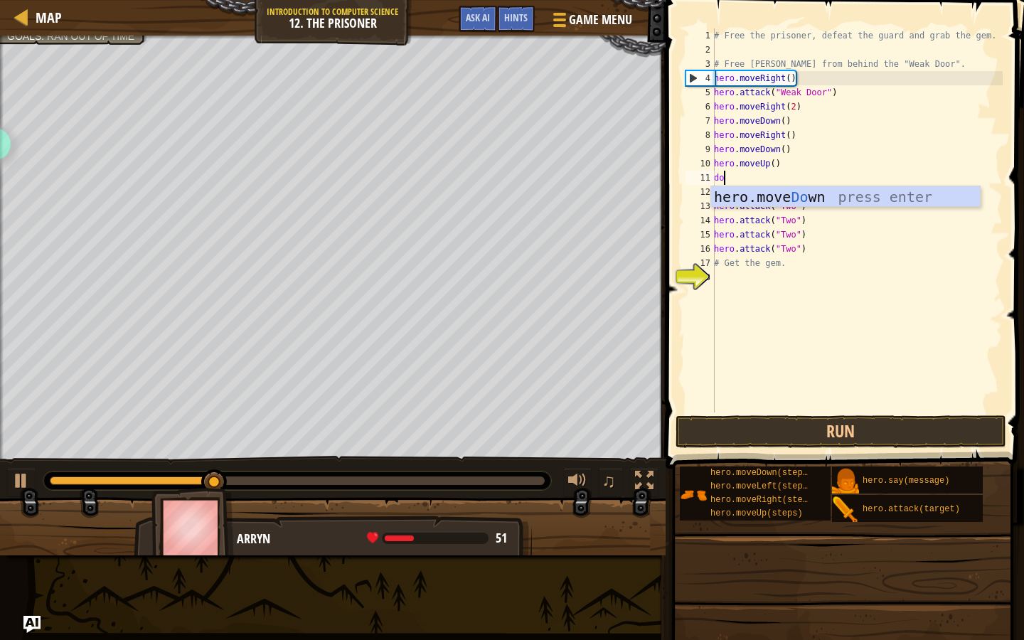
type textarea "dow"
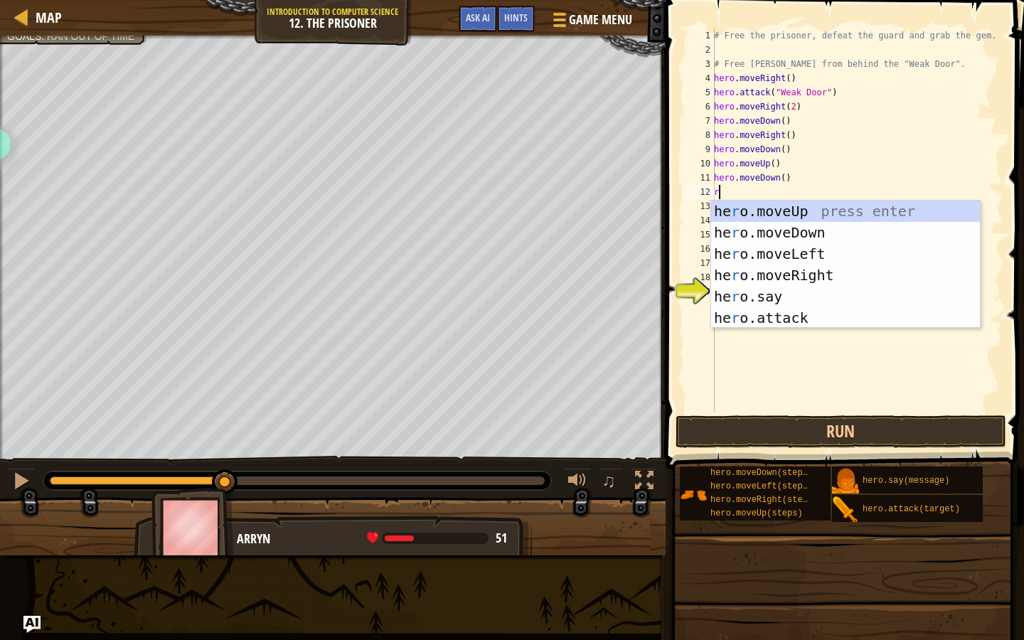
type textarea "ri"
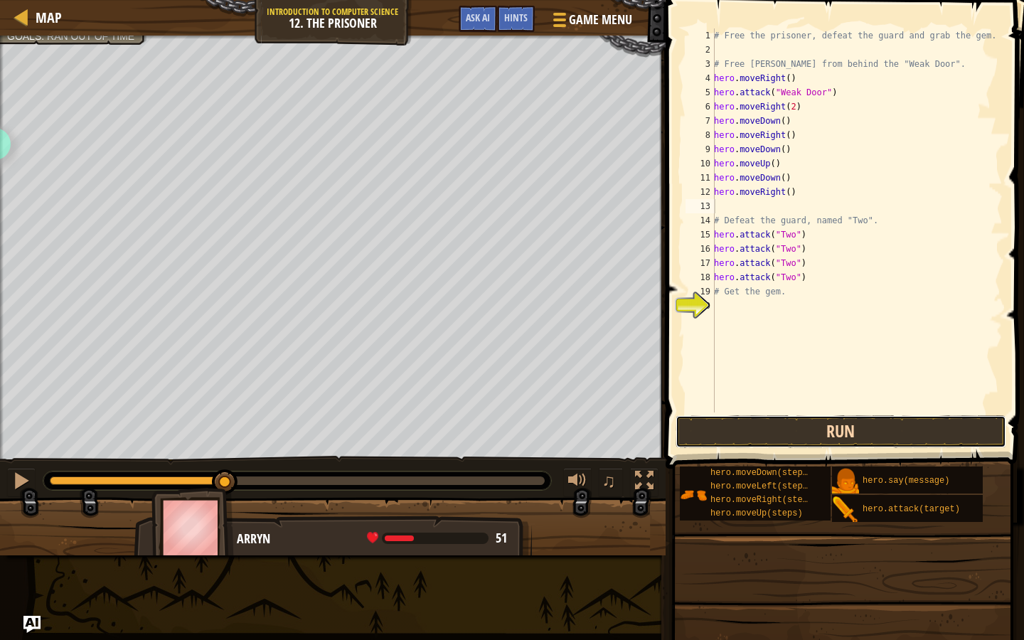
click at [767, 428] on button "Run" at bounding box center [840, 431] width 331 height 33
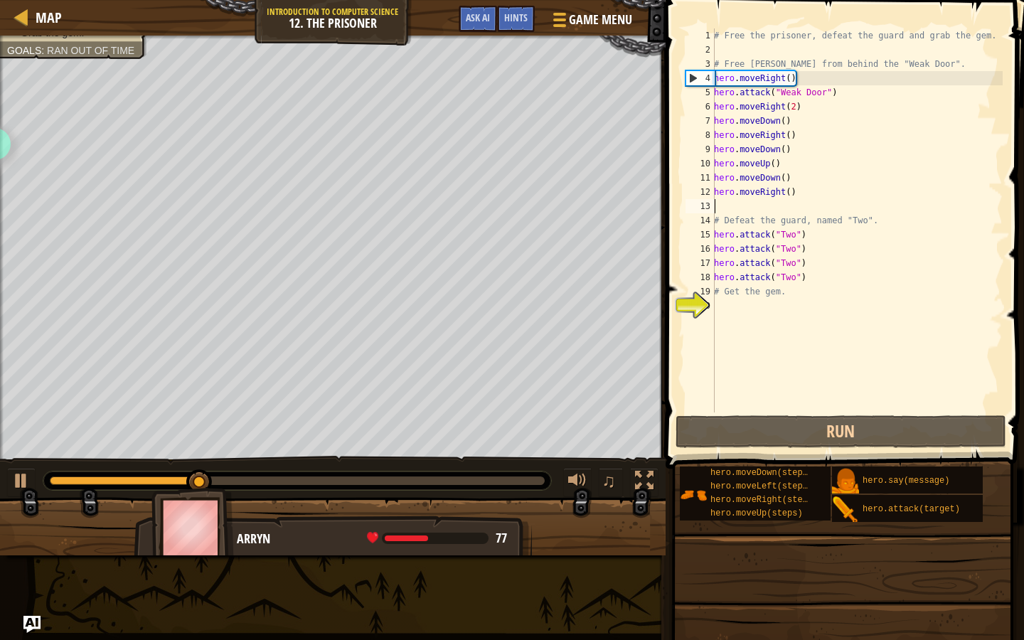
type textarea "hero.moveRight()"
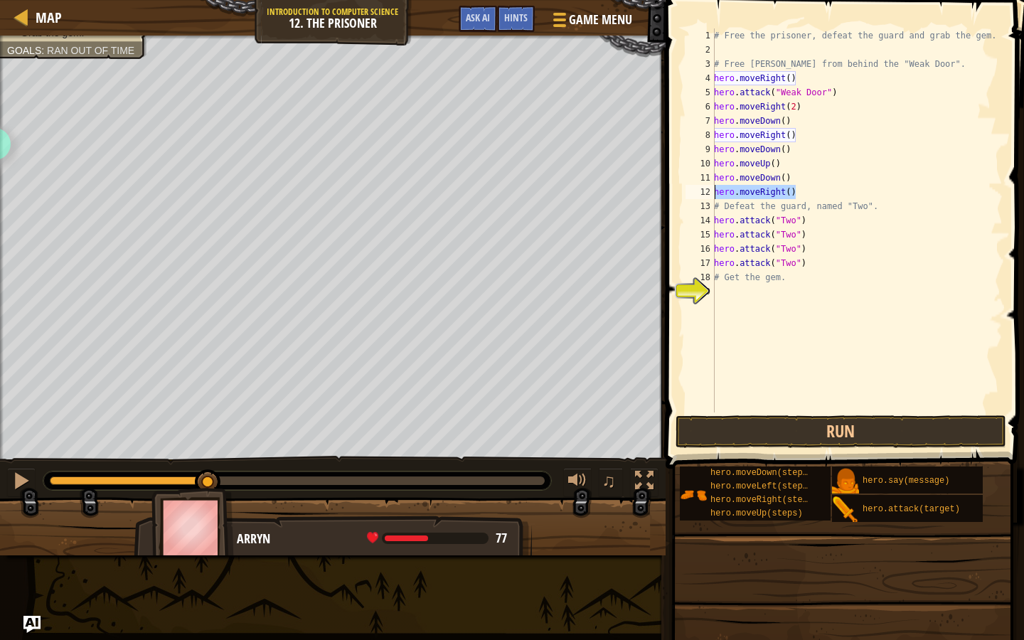
drag, startPoint x: 799, startPoint y: 191, endPoint x: 707, endPoint y: 191, distance: 91.7
click at [707, 191] on div "hero.moveRight() 1 2 3 4 5 6 7 8 9 10 11 12 13 14 15 16 17 18 19 # Free the pri…" at bounding box center [843, 220] width 320 height 384
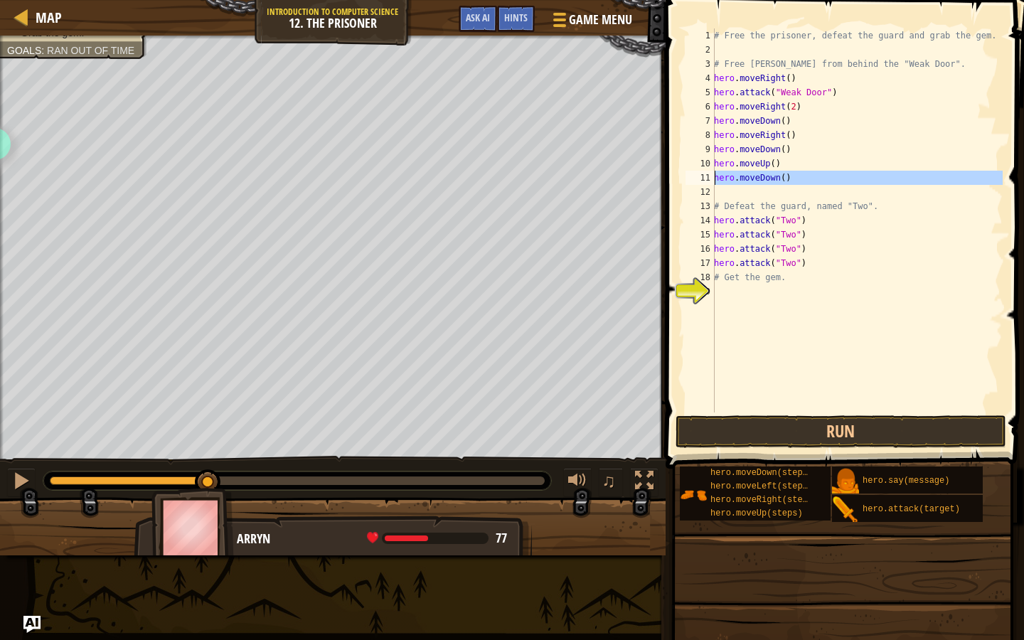
drag, startPoint x: 715, startPoint y: 191, endPoint x: 706, endPoint y: 180, distance: 14.1
click at [706, 180] on div "1 2 3 4 5 6 7 8 9 10 11 12 13 14 15 16 17 18 19 # Free the prisoner, defeat the…" at bounding box center [843, 220] width 320 height 384
type textarea "hero.moveDown()"
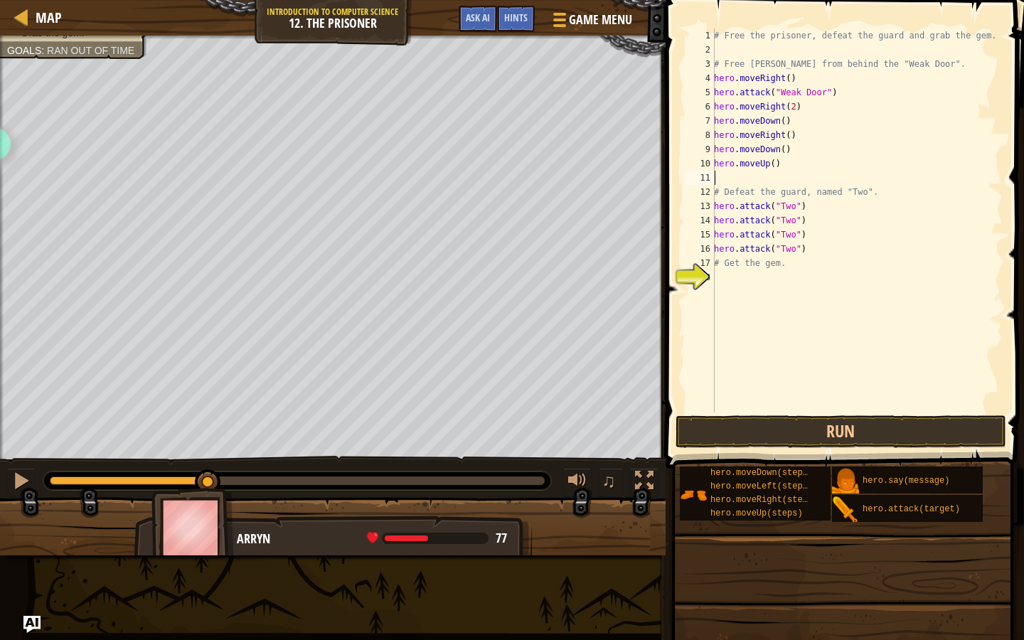
click at [818, 267] on div "# Free the prisoner, defeat the guard and grab the gem. # Free Patrick from beh…" at bounding box center [856, 234] width 291 height 412
type textarea "# Get the gem."
click at [783, 282] on div "# Free the prisoner, defeat the guard and grab the gem. # Free Patrick from beh…" at bounding box center [856, 234] width 291 height 412
type textarea "f"
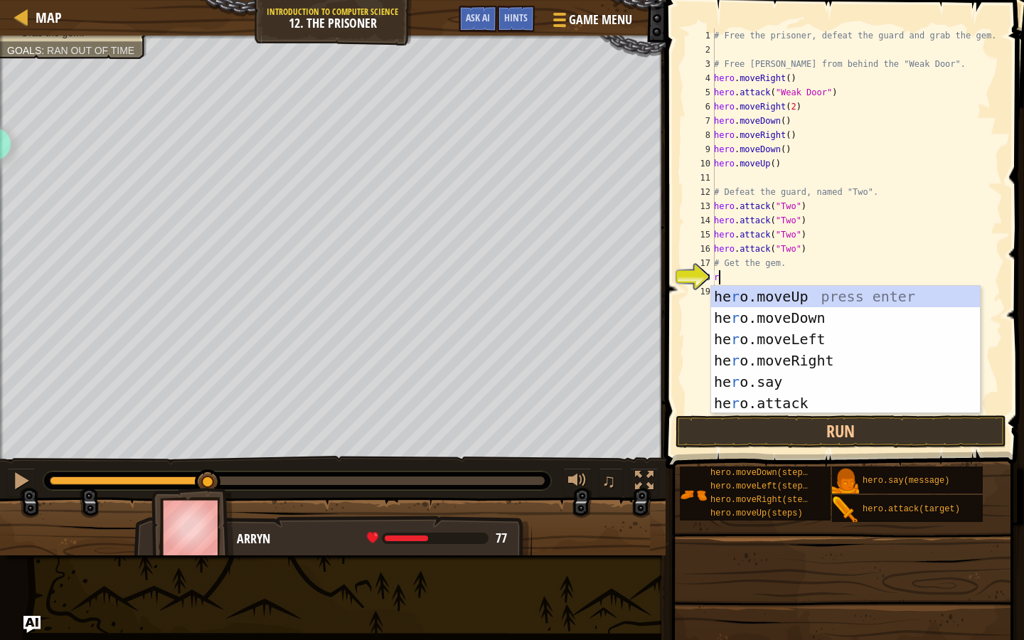
type textarea "rig"
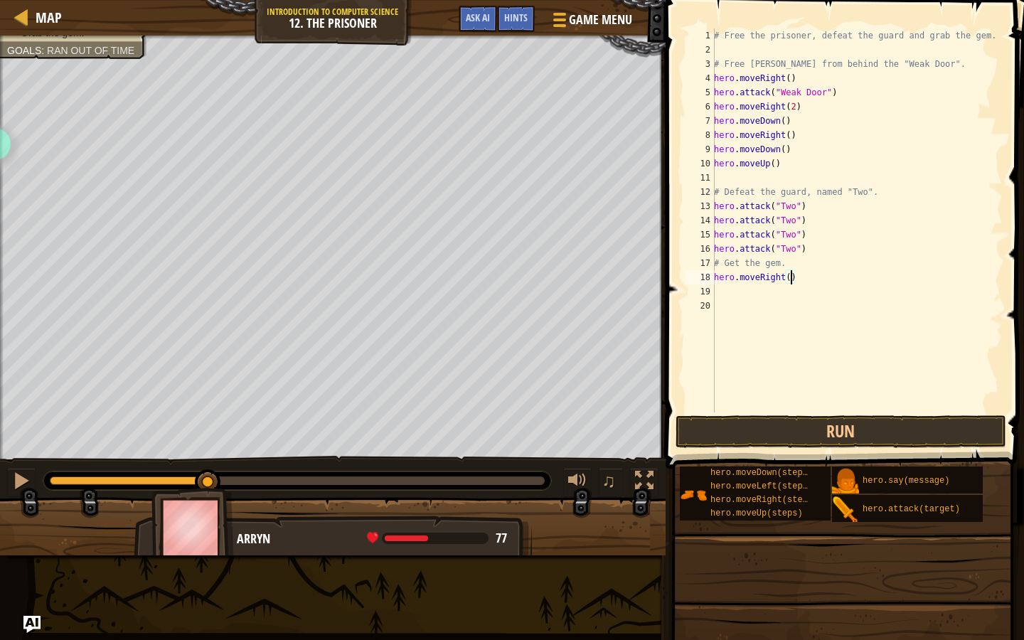
type textarea "hero.moveRight(2)"
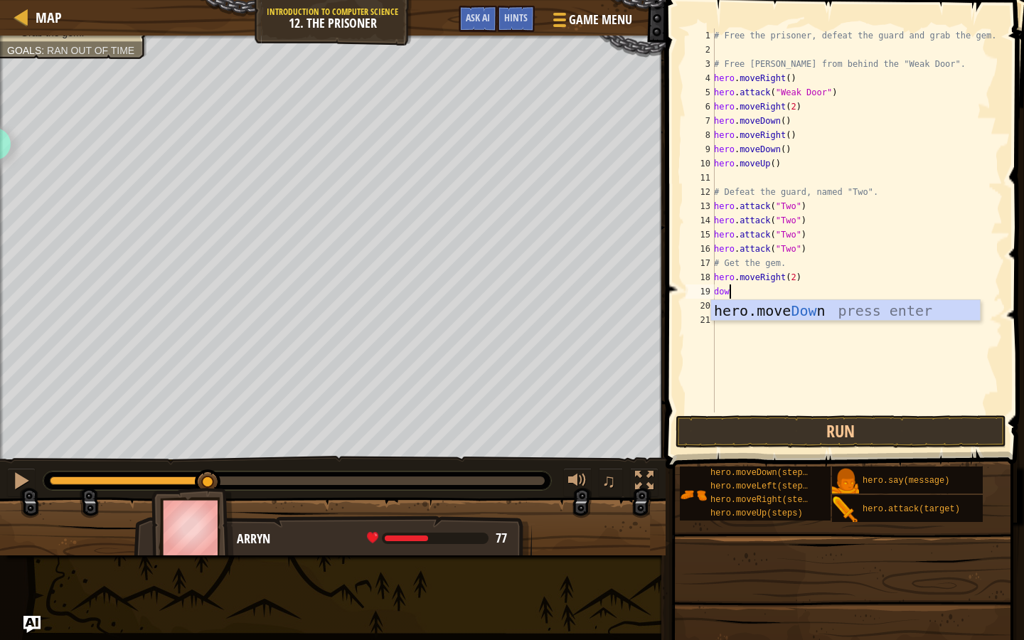
scroll to position [6, 1]
type textarea "down"
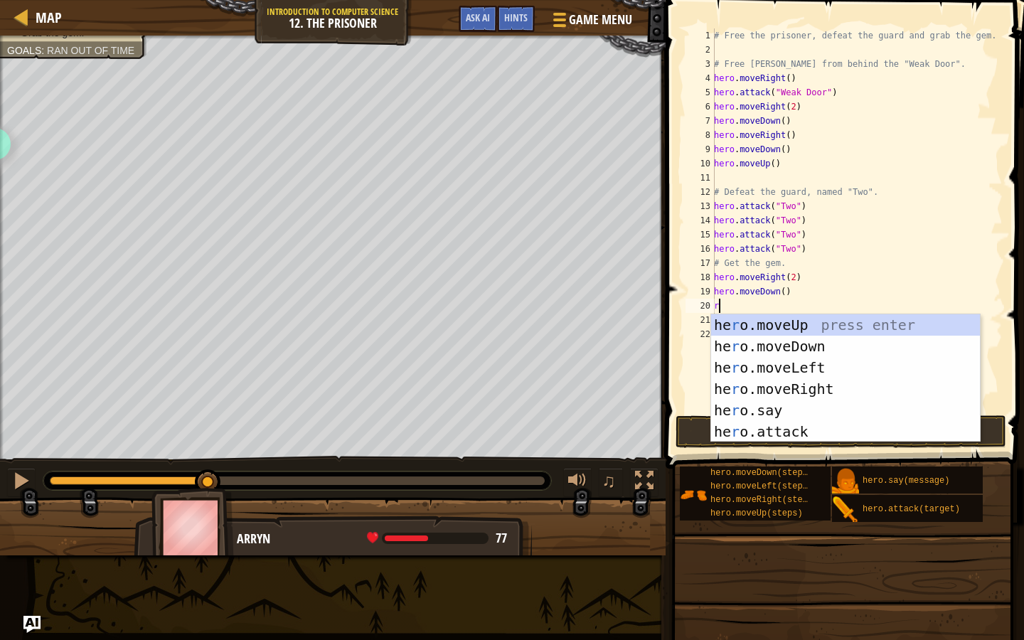
type textarea "ri"
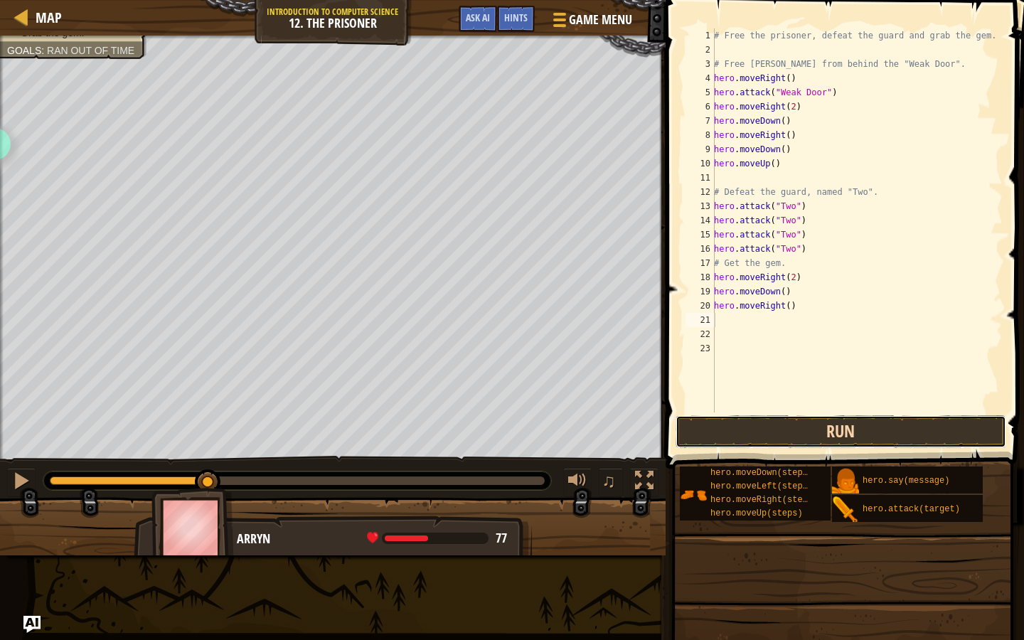
click at [766, 425] on button "Run" at bounding box center [840, 431] width 331 height 33
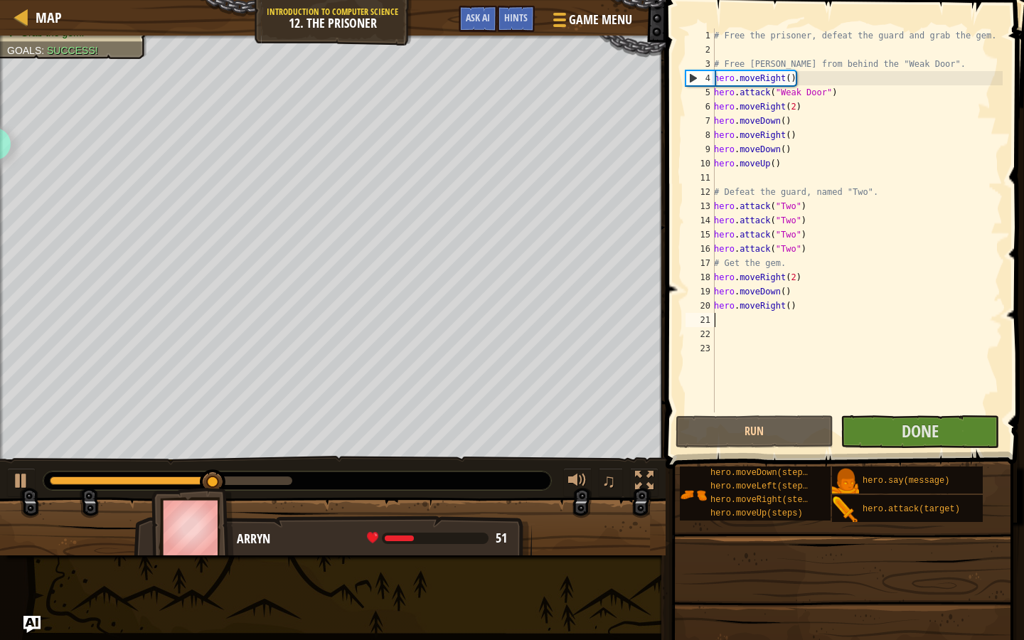
click at [779, 350] on div "# Free the prisoner, defeat the guard and grab the gem. # Free Patrick from beh…" at bounding box center [856, 234] width 291 height 412
click at [797, 283] on div "# Free the prisoner, defeat the guard and grab the gem. # Free Patrick from beh…" at bounding box center [856, 234] width 291 height 412
type textarea "hero.moveRight()"
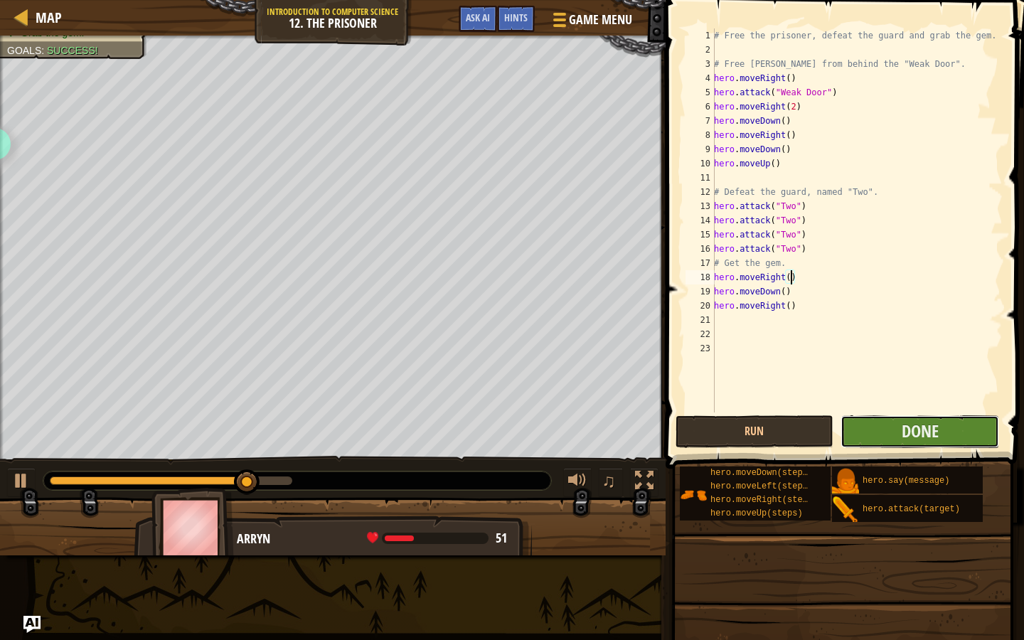
click at [881, 427] on button "Done" at bounding box center [919, 431] width 159 height 33
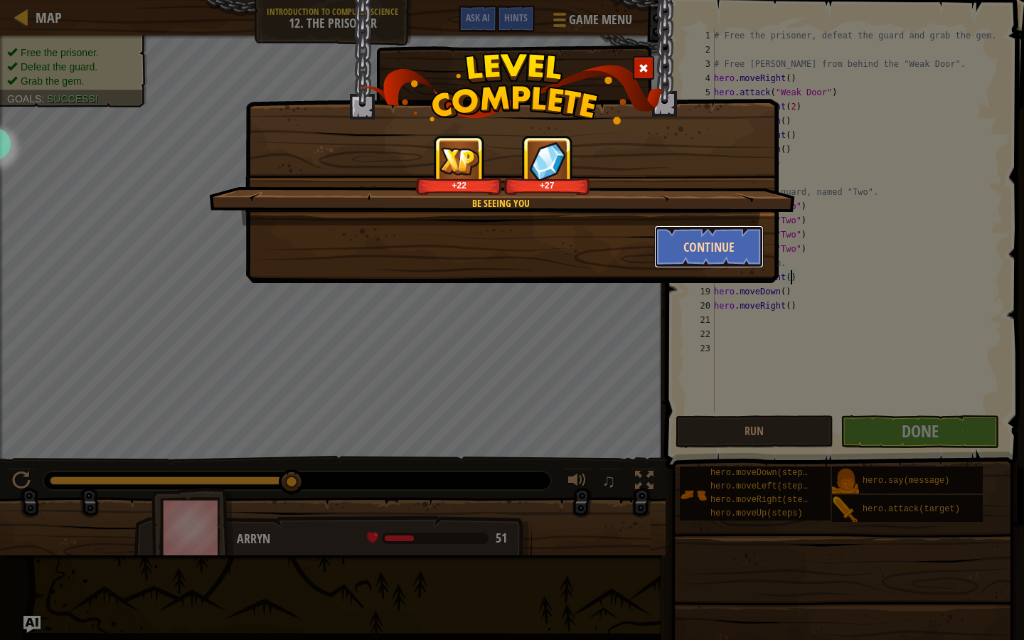
click at [722, 235] on button "Continue" at bounding box center [709, 246] width 110 height 43
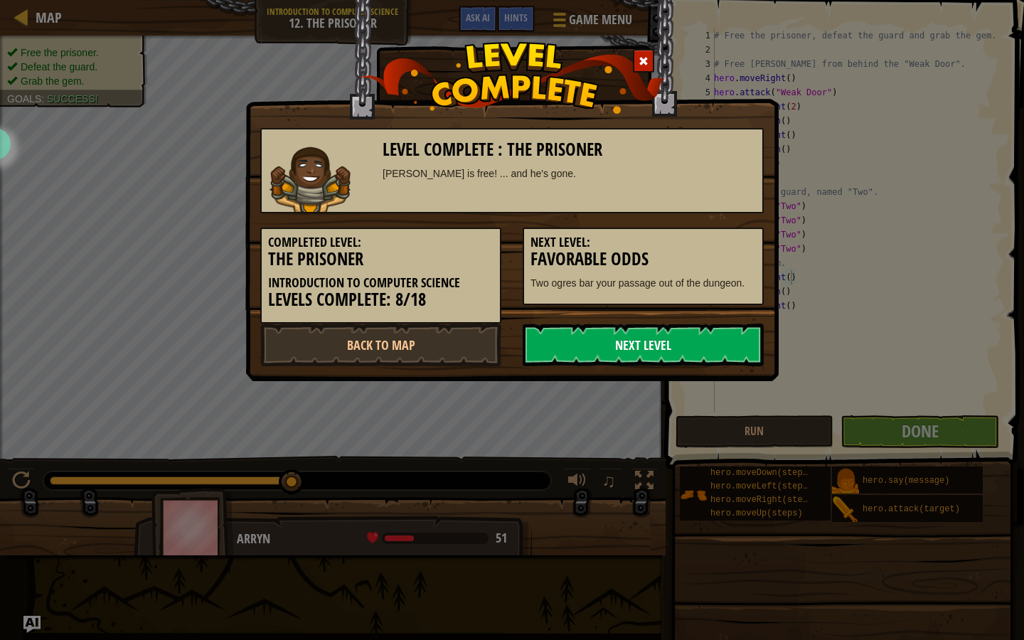
click at [646, 343] on link "Next Level" at bounding box center [643, 344] width 241 height 43
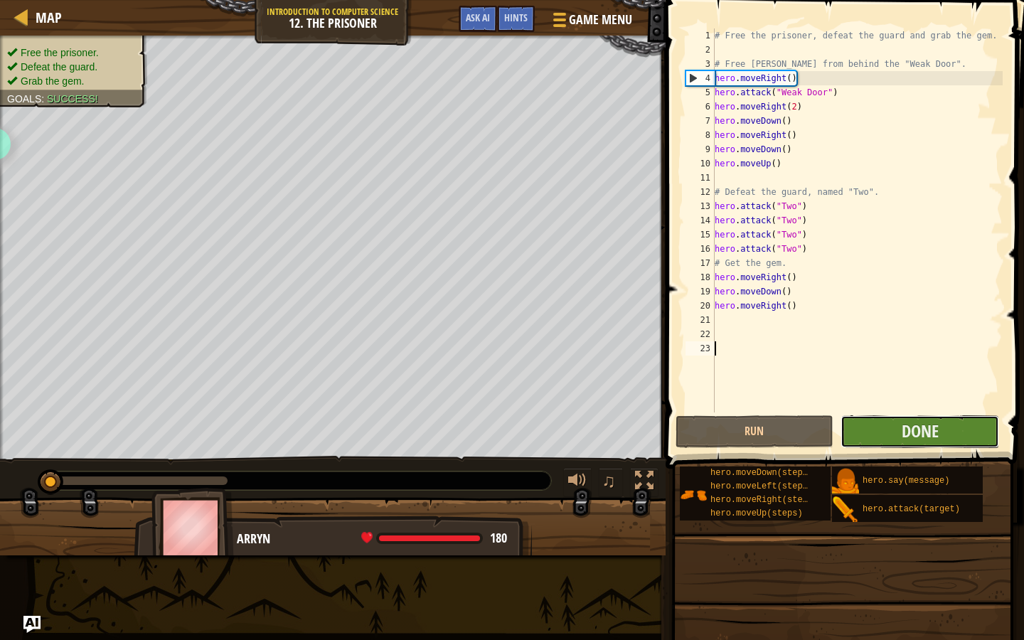
click at [922, 443] on button "Done" at bounding box center [919, 431] width 159 height 33
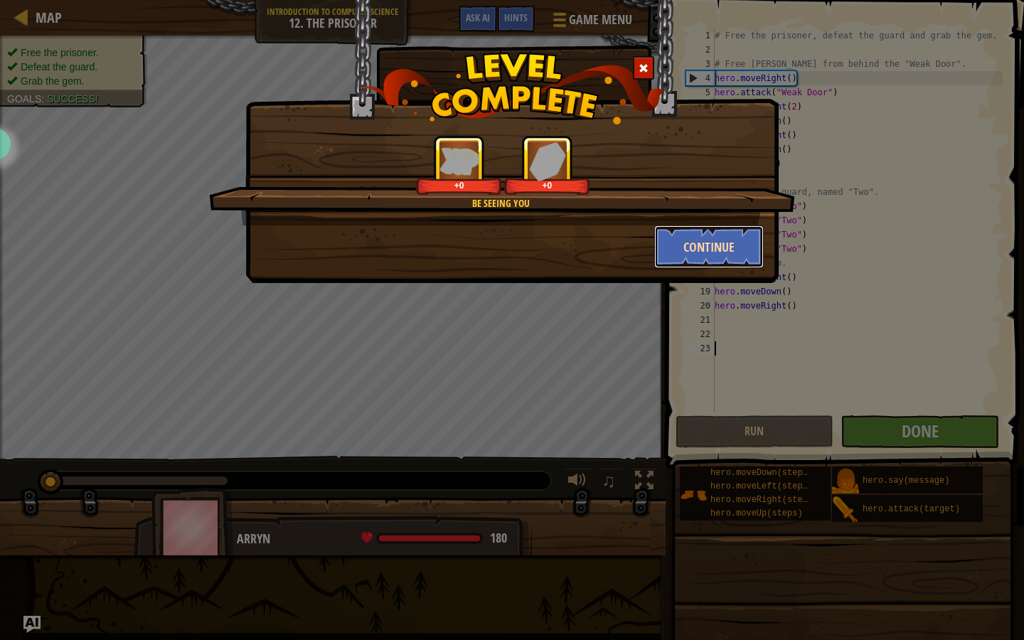
click at [702, 263] on button "Continue" at bounding box center [709, 246] width 110 height 43
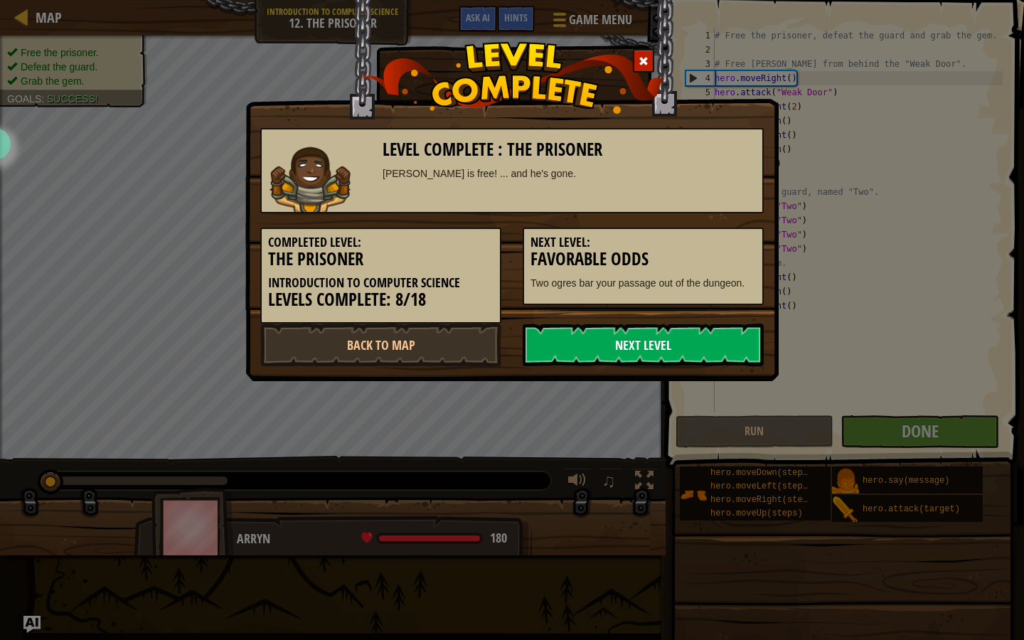
click at [581, 338] on link "Next Level" at bounding box center [643, 344] width 241 height 43
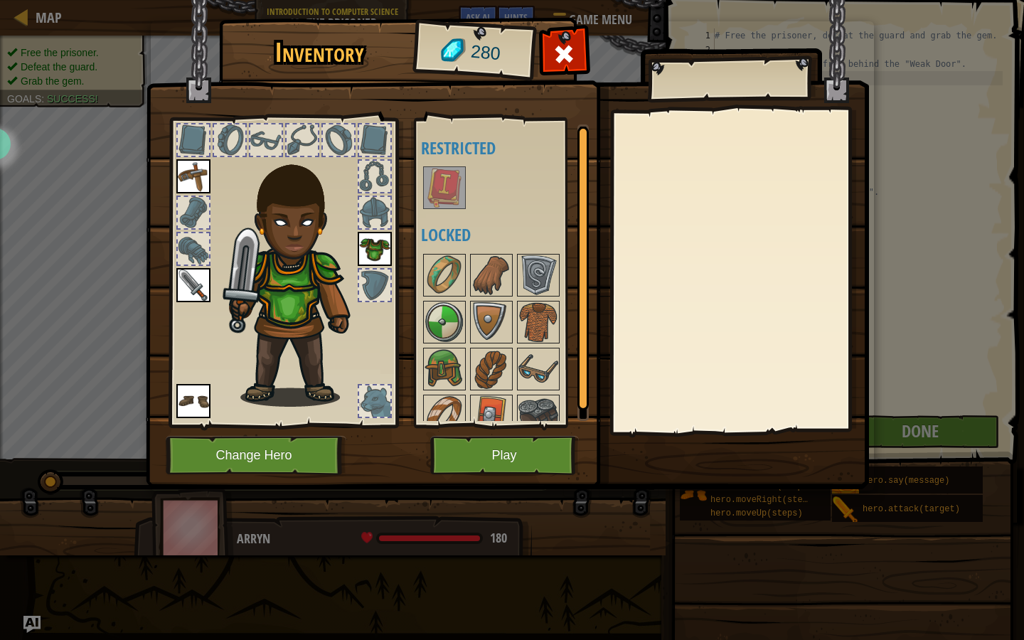
scroll to position [18, 0]
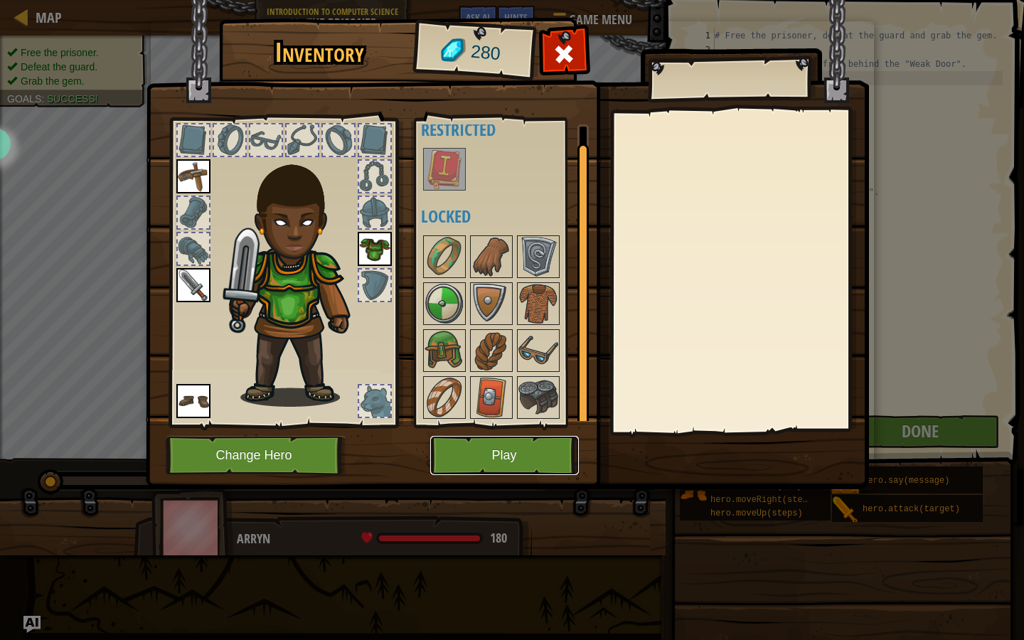
click at [474, 456] on button "Play" at bounding box center [504, 455] width 149 height 39
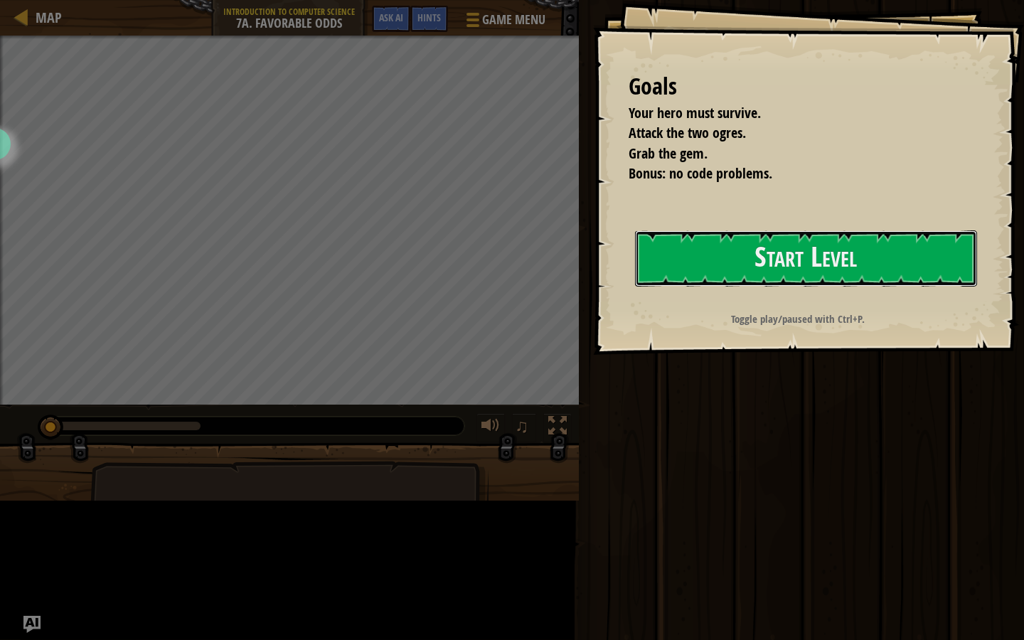
click at [635, 287] on button "Start Level" at bounding box center [806, 258] width 342 height 56
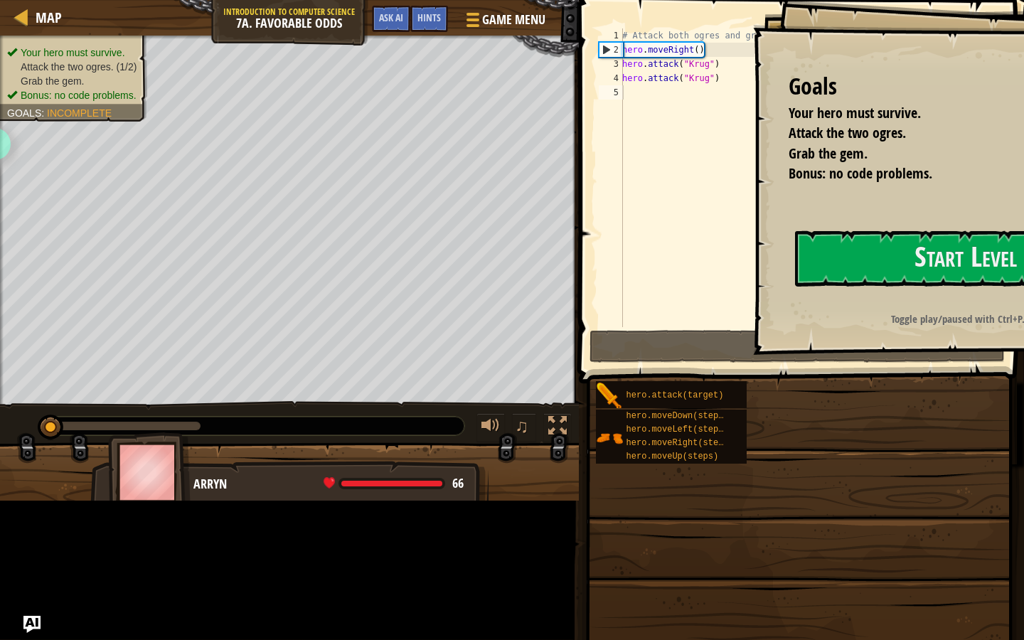
click at [692, 279] on div "# Attack both ogres and grab the gem. hero . moveRight ( ) hero . attack ( "[PE…" at bounding box center [810, 191] width 383 height 327
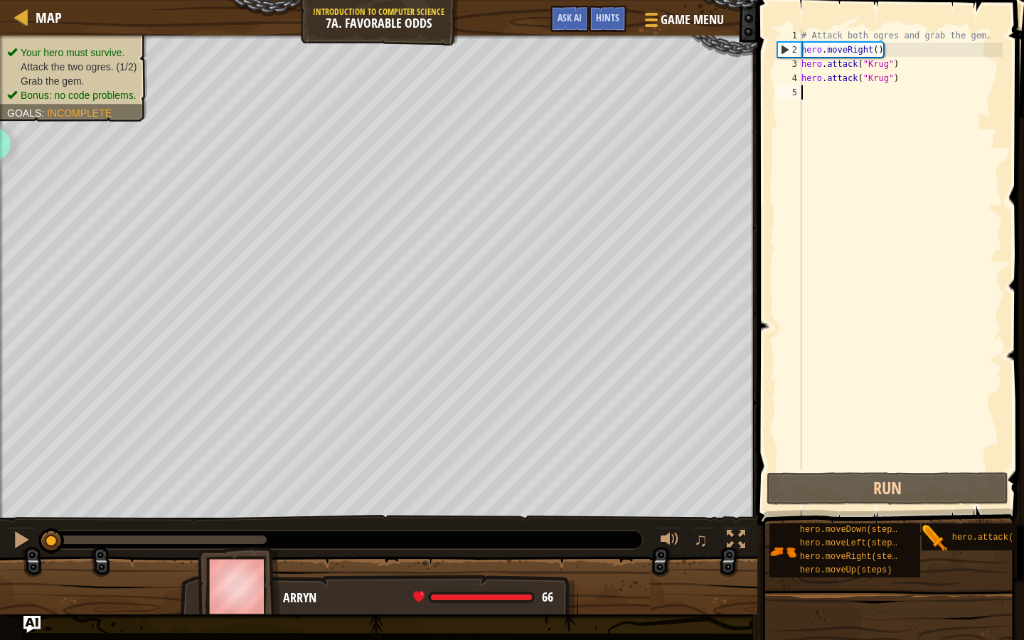
scroll to position [6, 0]
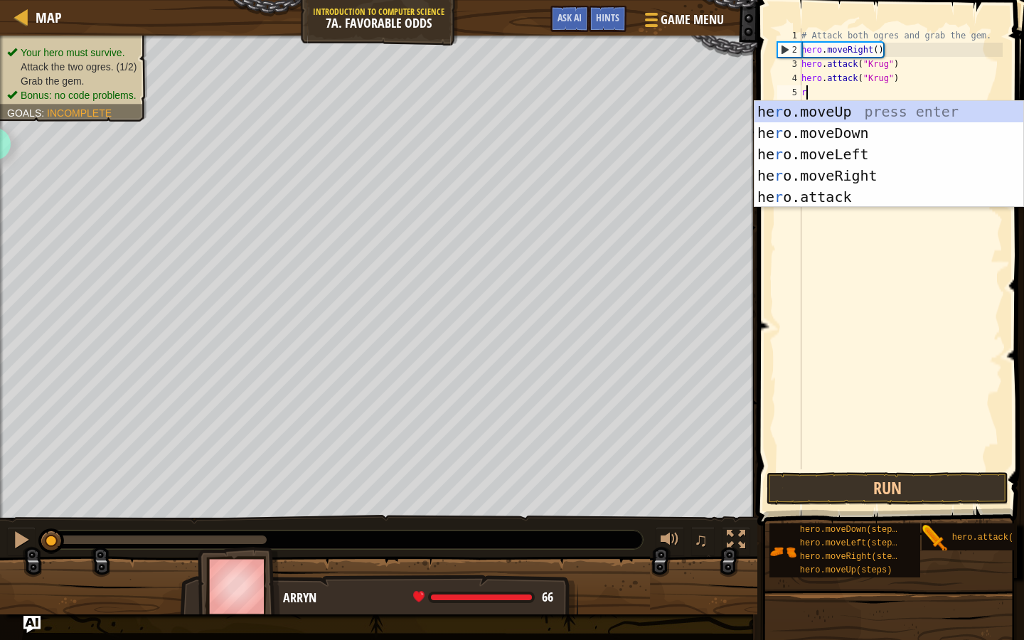
type textarea "ri"
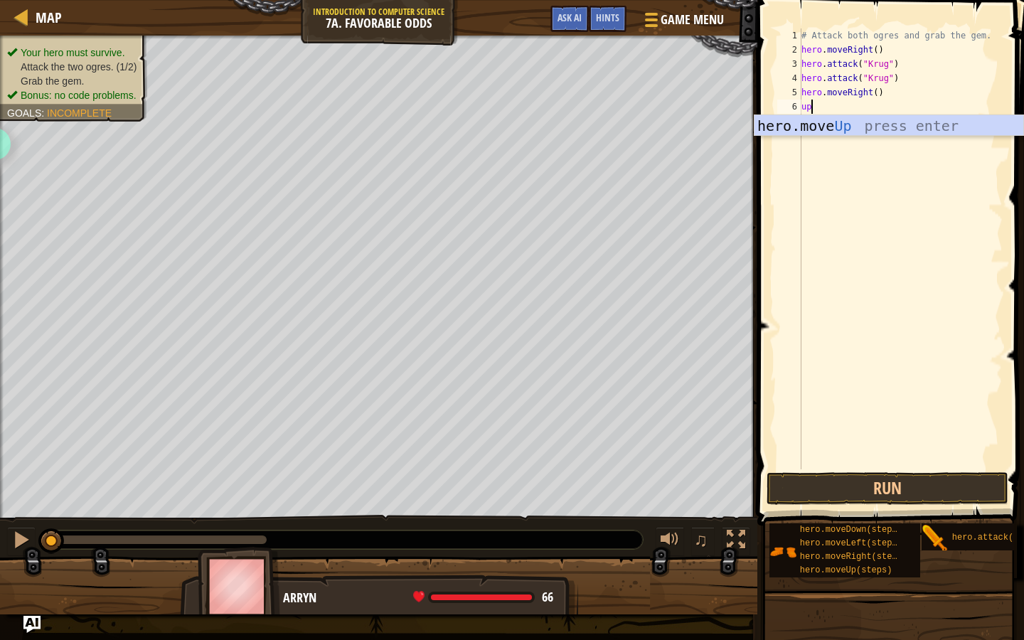
type textarea "up"
type textarea "hero.attack("Grump")"
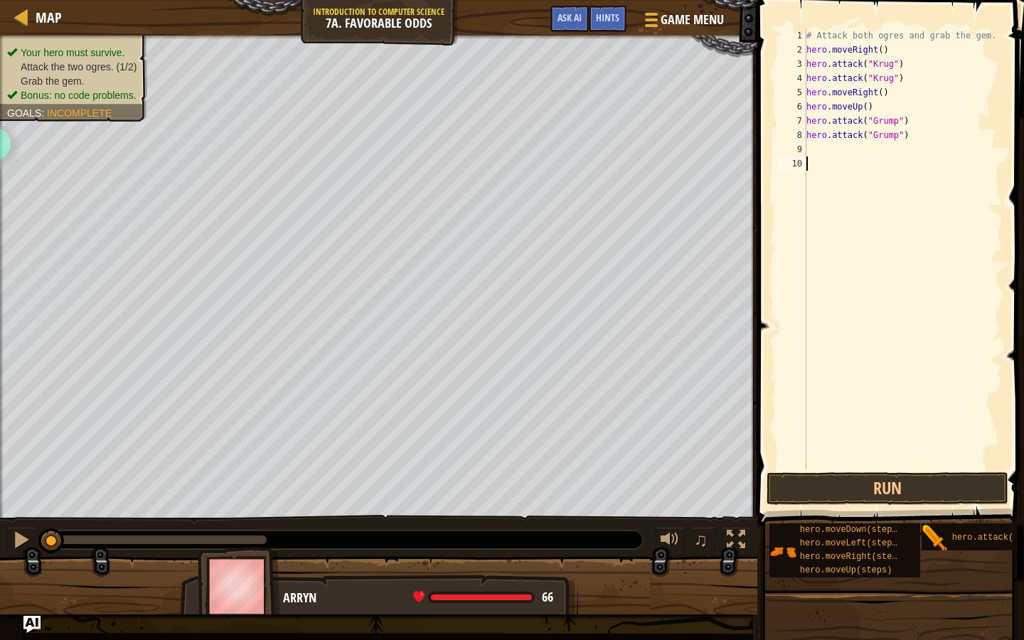
type textarea "lef"
type textarea "hero.moveLeft(2)"
click at [835, 488] on button "Run" at bounding box center [887, 488] width 242 height 33
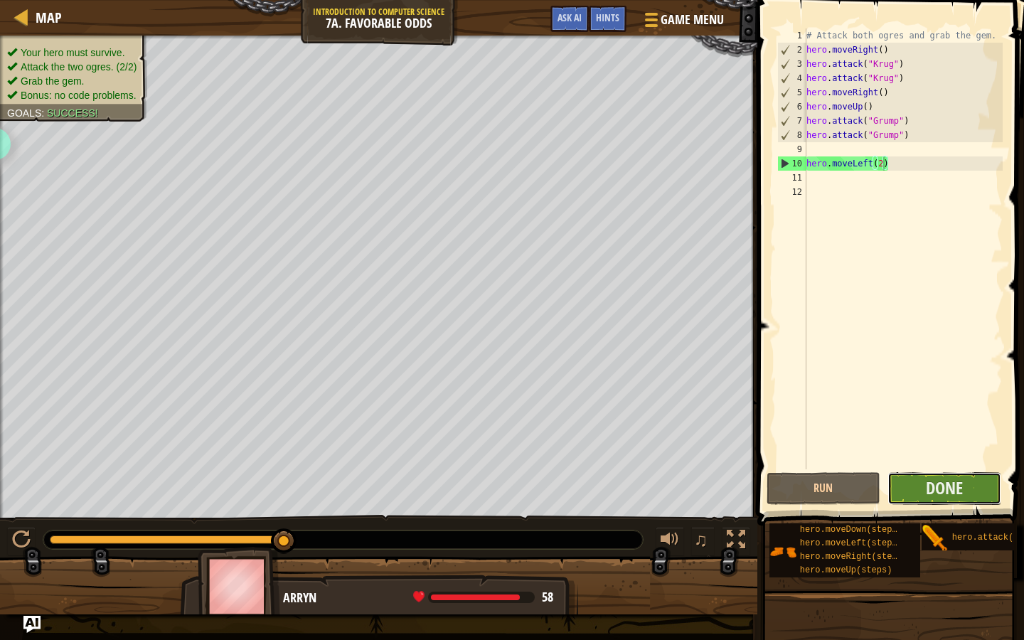
click at [922, 491] on button "Done" at bounding box center [944, 488] width 114 height 33
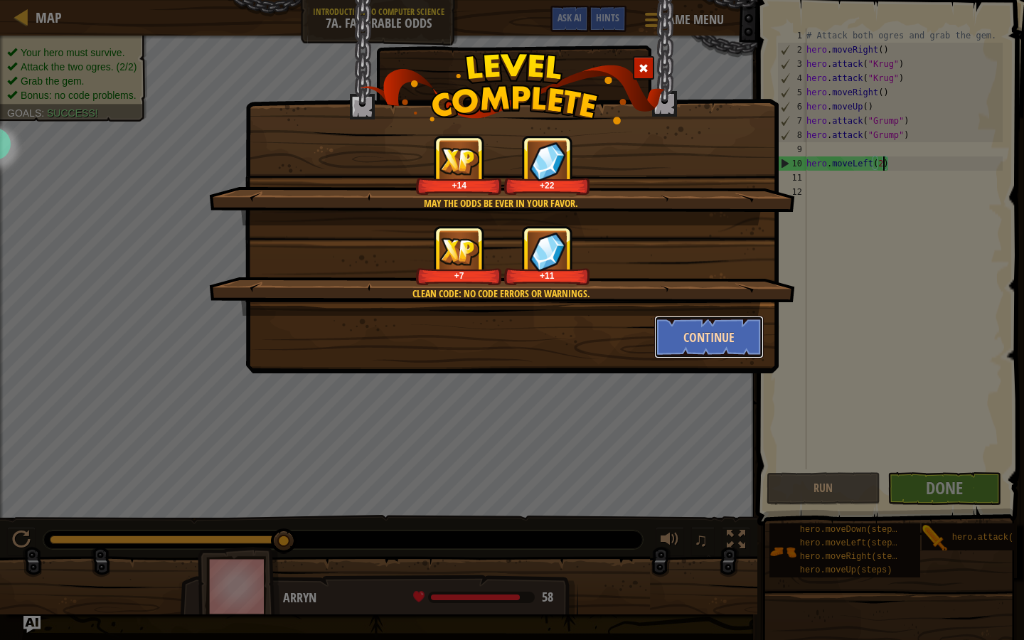
click at [710, 334] on button "Continue" at bounding box center [709, 337] width 110 height 43
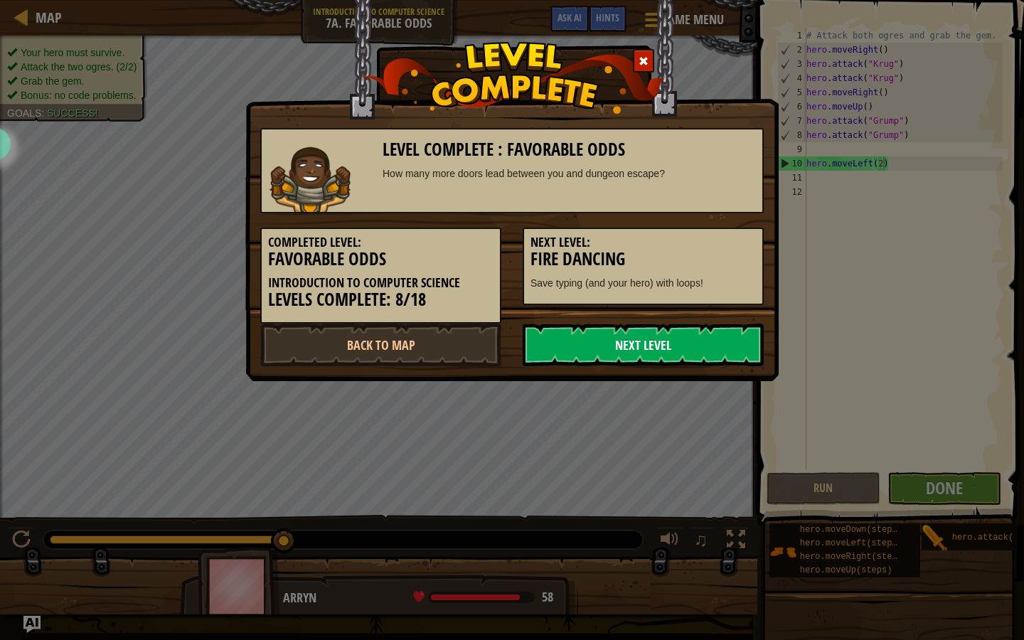
click at [688, 351] on link "Next Level" at bounding box center [643, 344] width 241 height 43
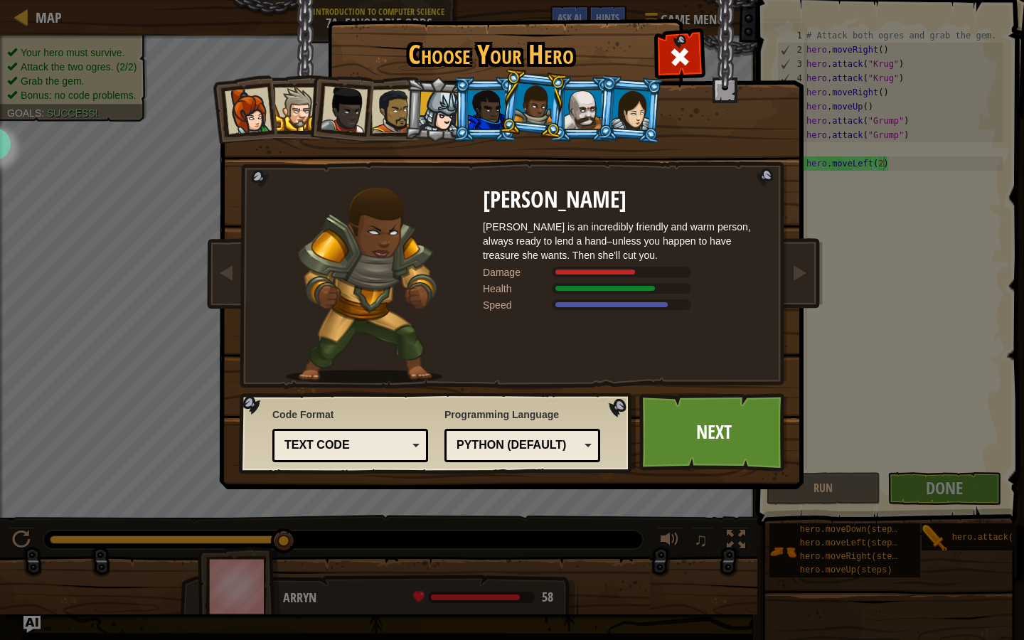
click at [435, 112] on div at bounding box center [439, 112] width 41 height 41
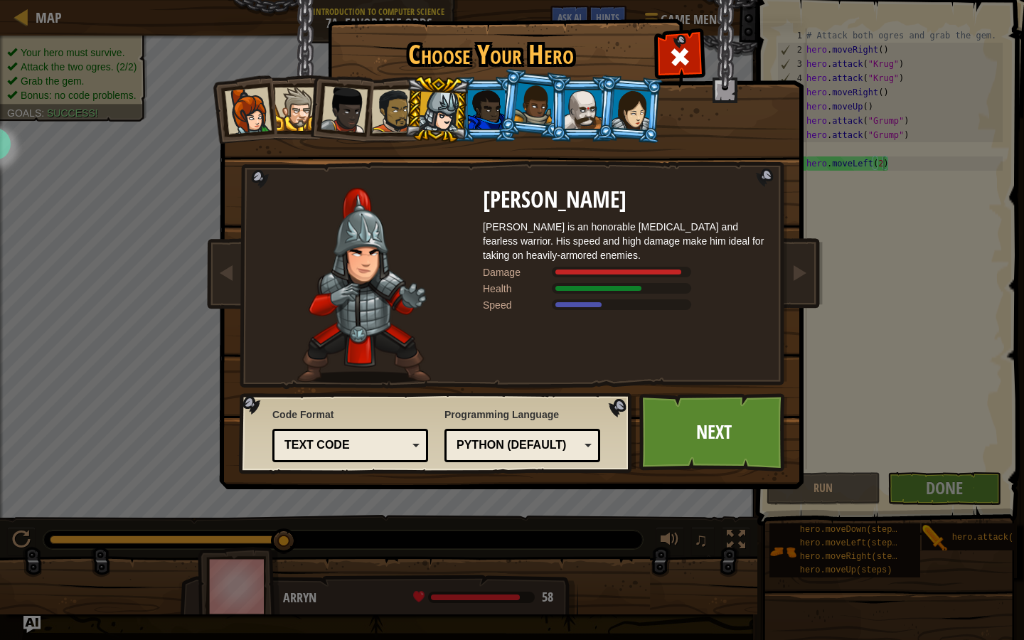
click at [579, 112] on div at bounding box center [583, 109] width 37 height 38
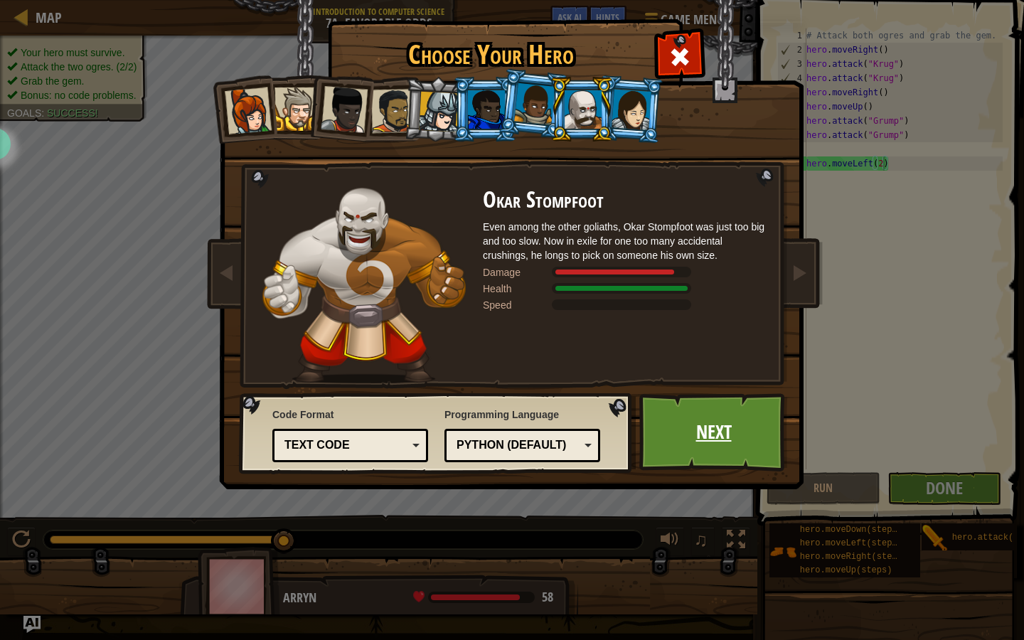
click at [695, 438] on link "Next" at bounding box center [713, 432] width 149 height 78
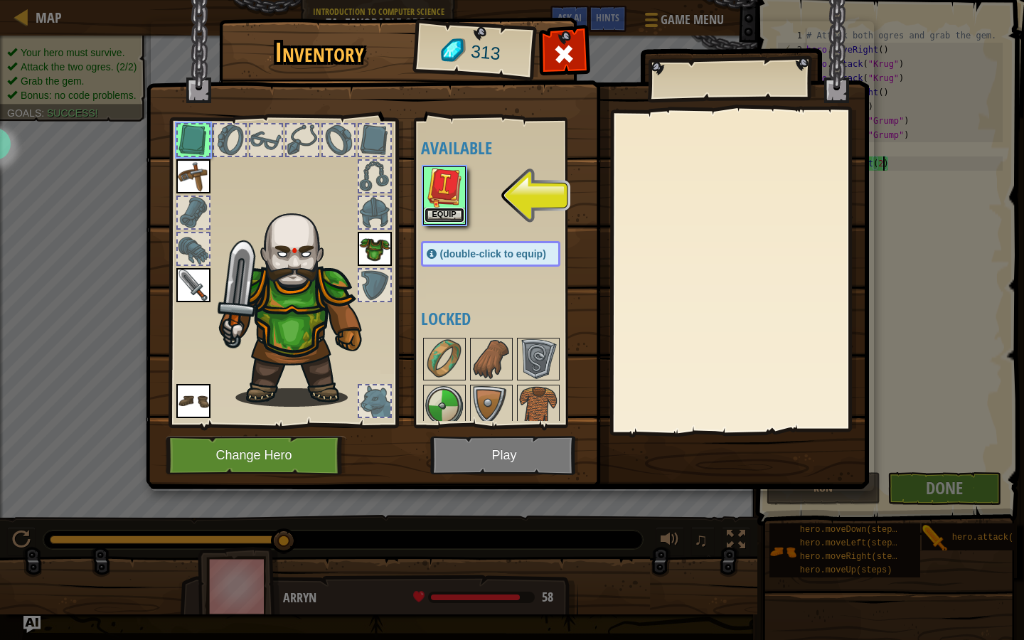
click at [439, 208] on button "Equip" at bounding box center [444, 215] width 40 height 15
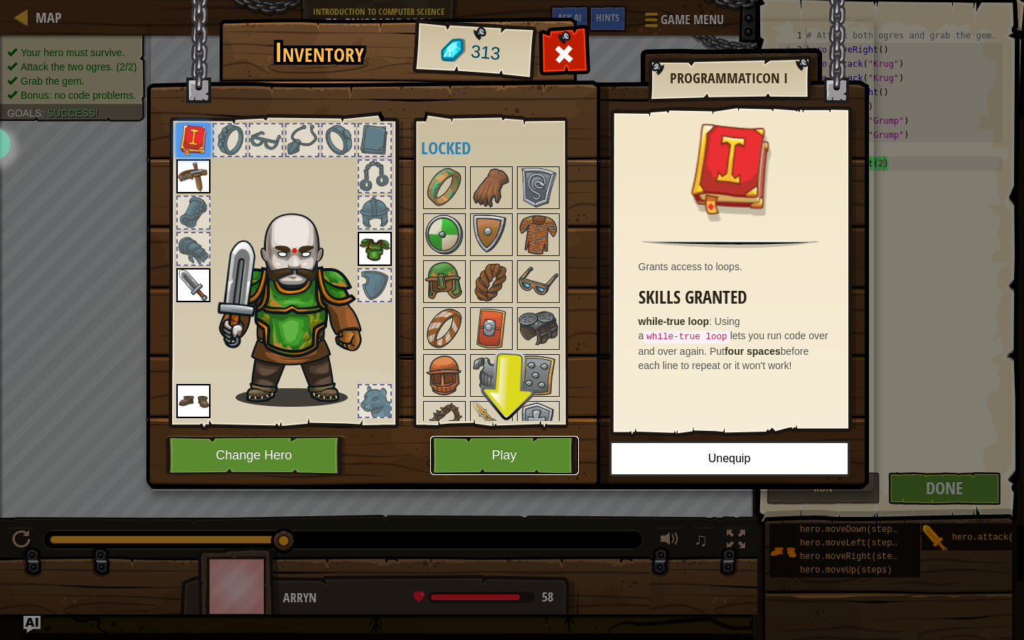
click at [464, 456] on button "Play" at bounding box center [504, 455] width 149 height 39
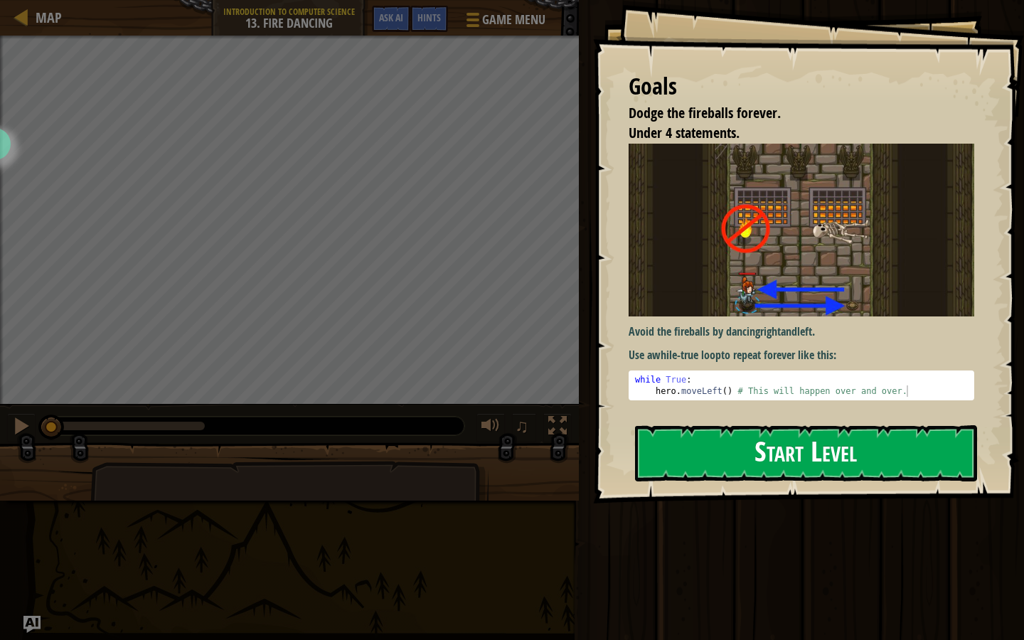
click at [716, 455] on button "Start Level" at bounding box center [806, 453] width 342 height 56
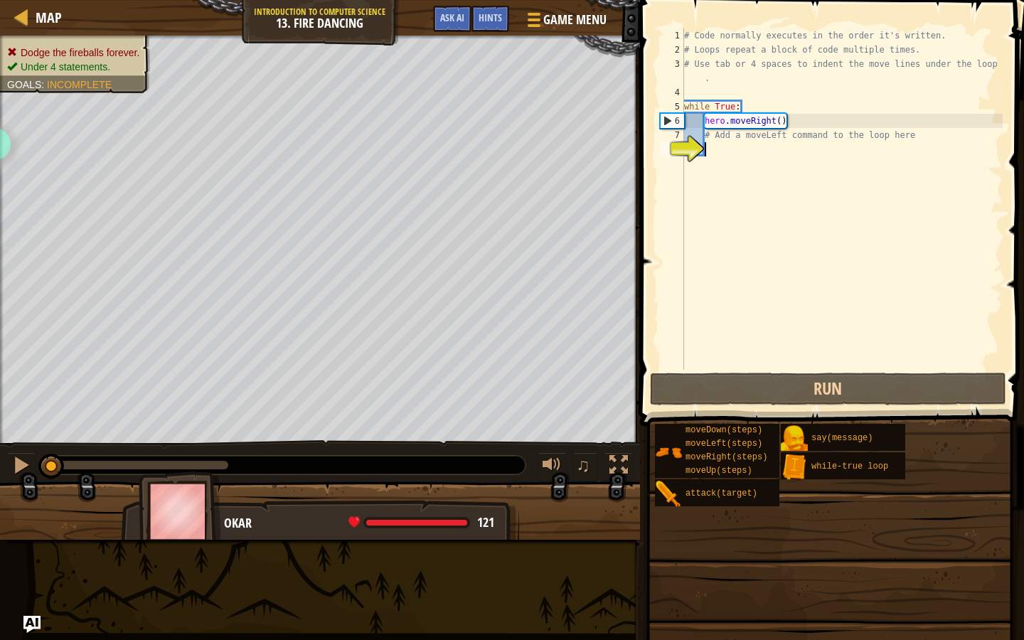
type textarea "lef"
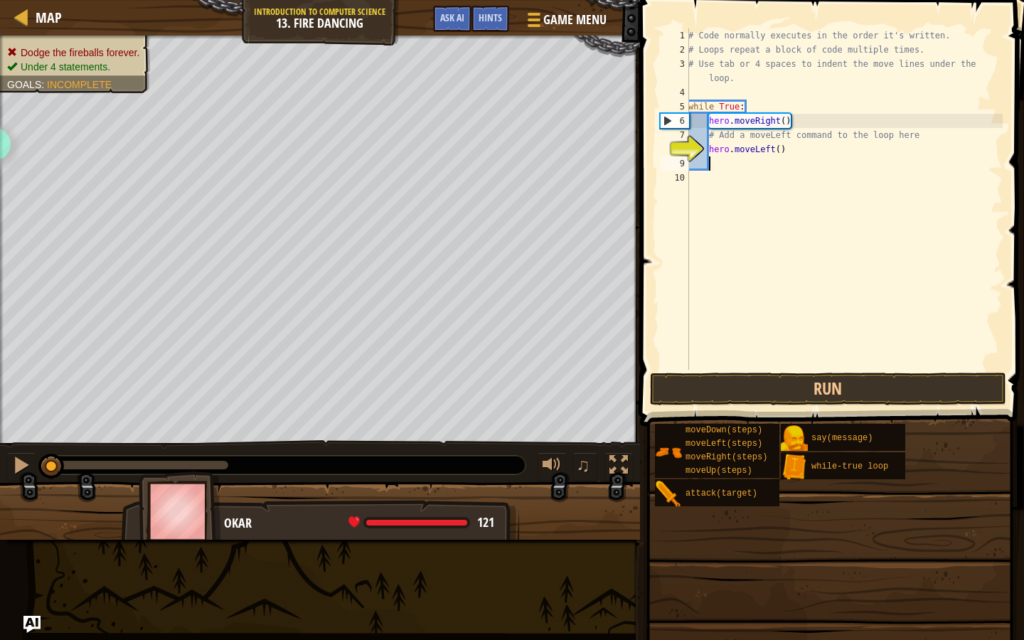
scroll to position [6, 1]
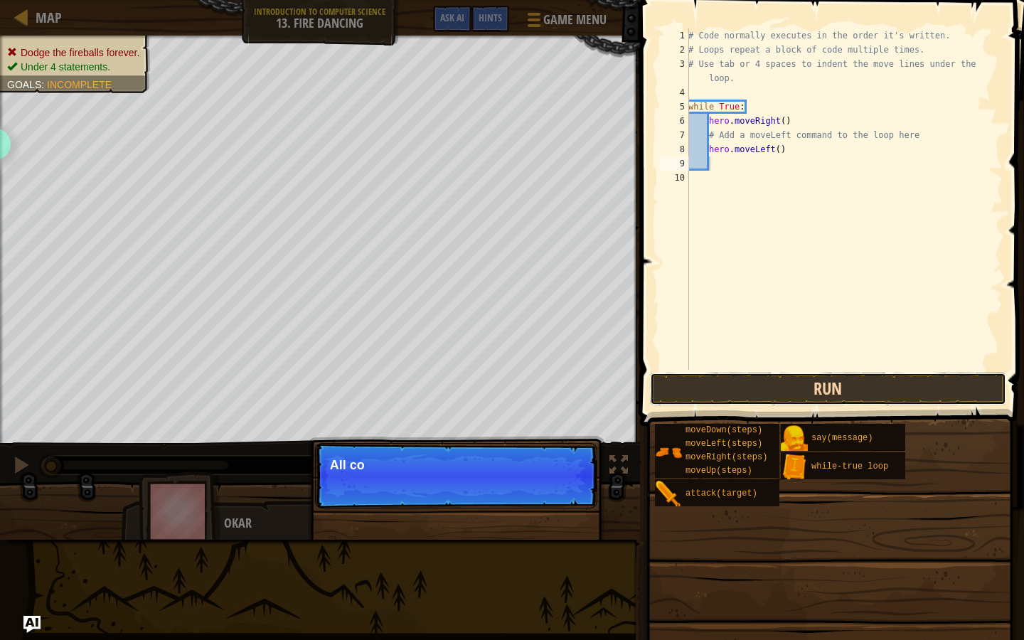
click at [733, 387] on button "Run" at bounding box center [828, 389] width 356 height 33
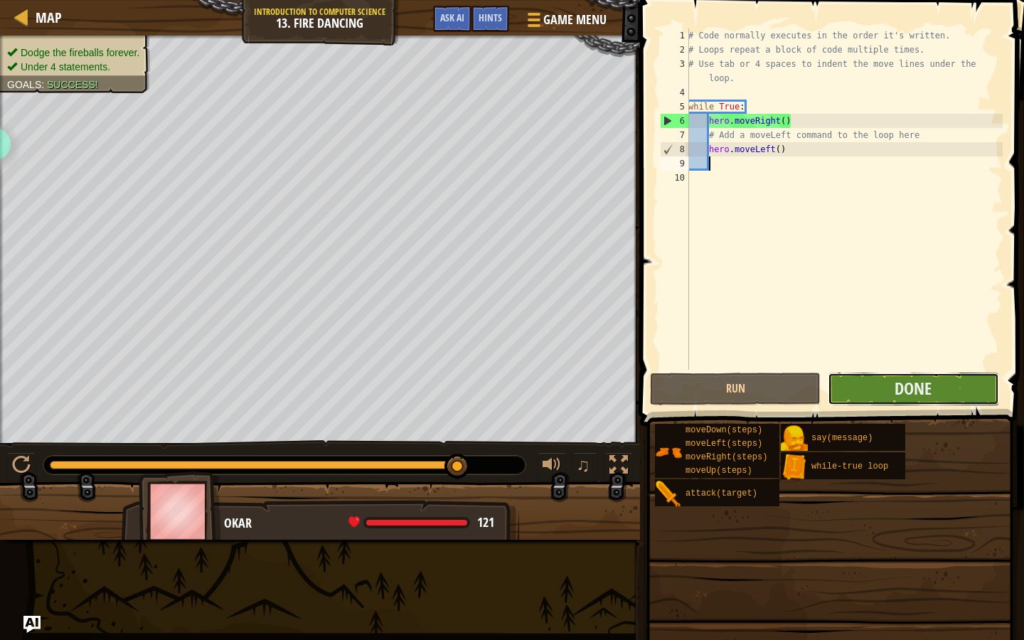
click at [878, 385] on button "Done" at bounding box center [913, 389] width 171 height 33
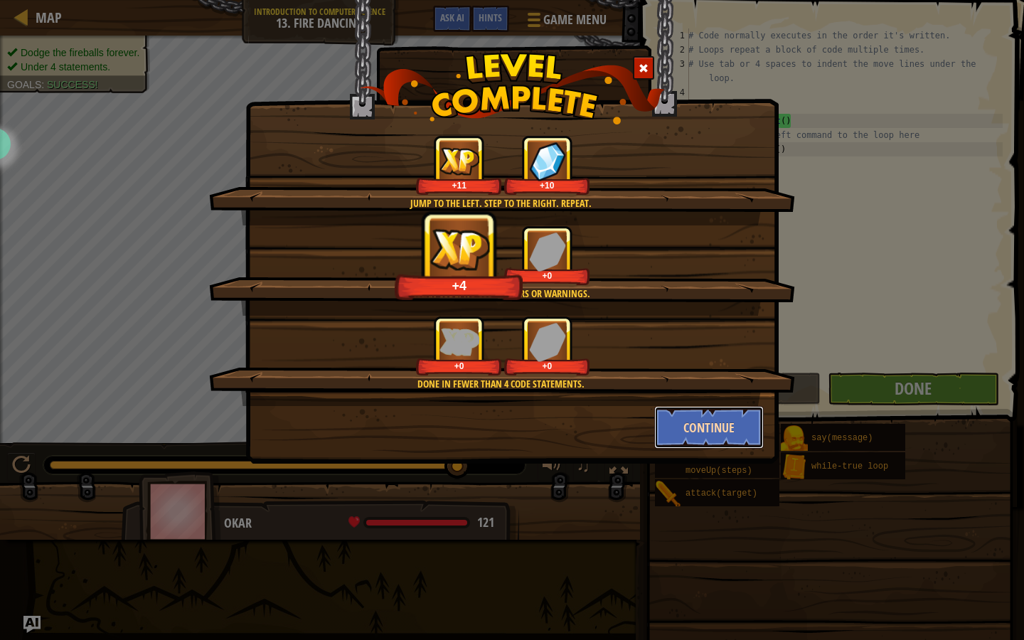
click at [712, 419] on button "Continue" at bounding box center [709, 427] width 110 height 43
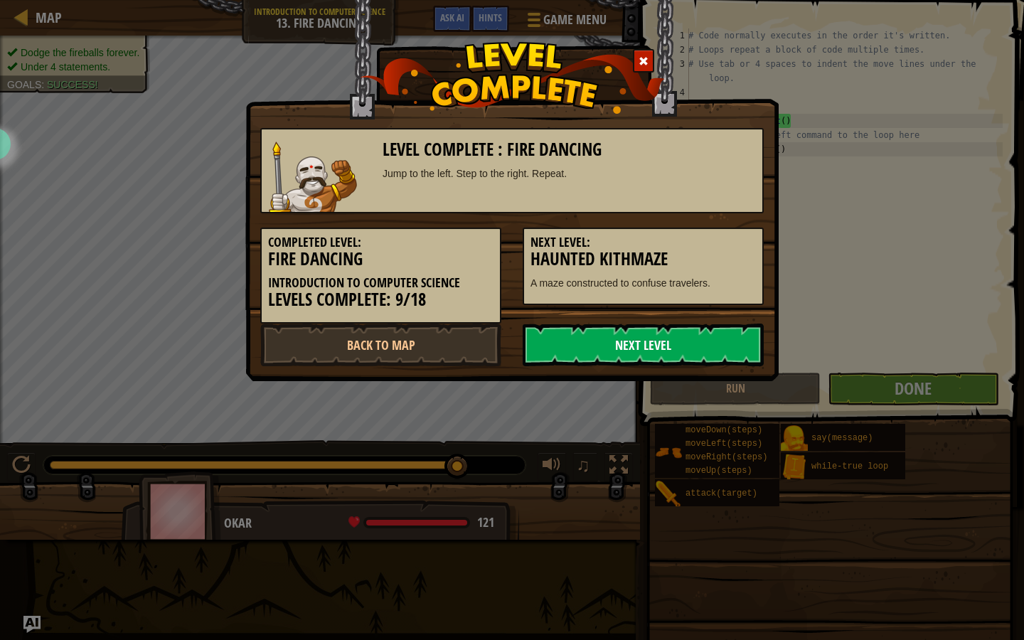
click at [638, 346] on link "Next Level" at bounding box center [643, 344] width 241 height 43
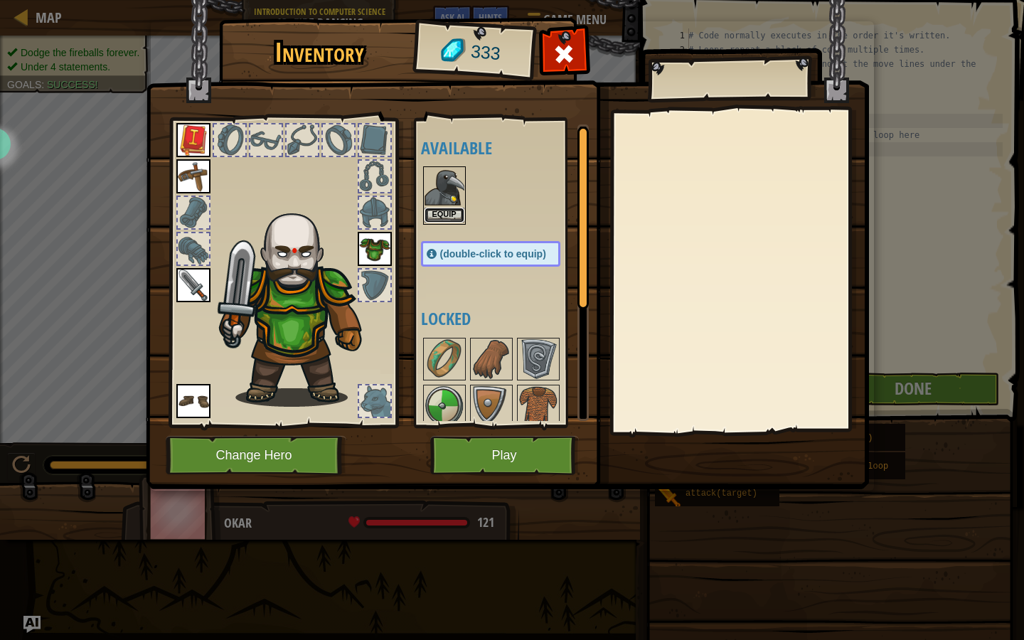
click at [442, 221] on button "Equip" at bounding box center [444, 215] width 40 height 15
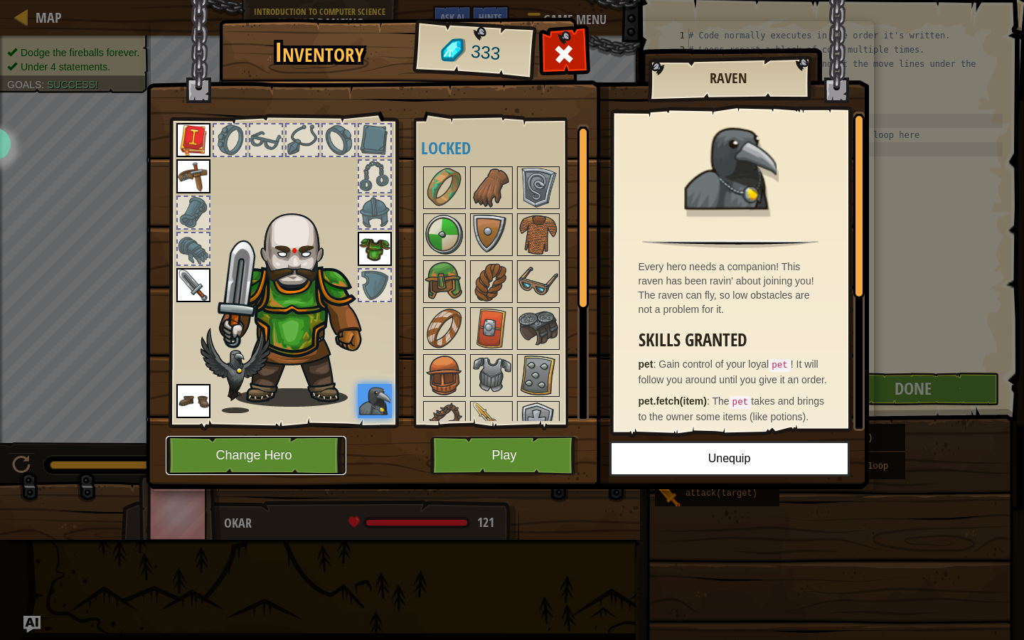
click at [288, 464] on button "Change Hero" at bounding box center [256, 455] width 181 height 39
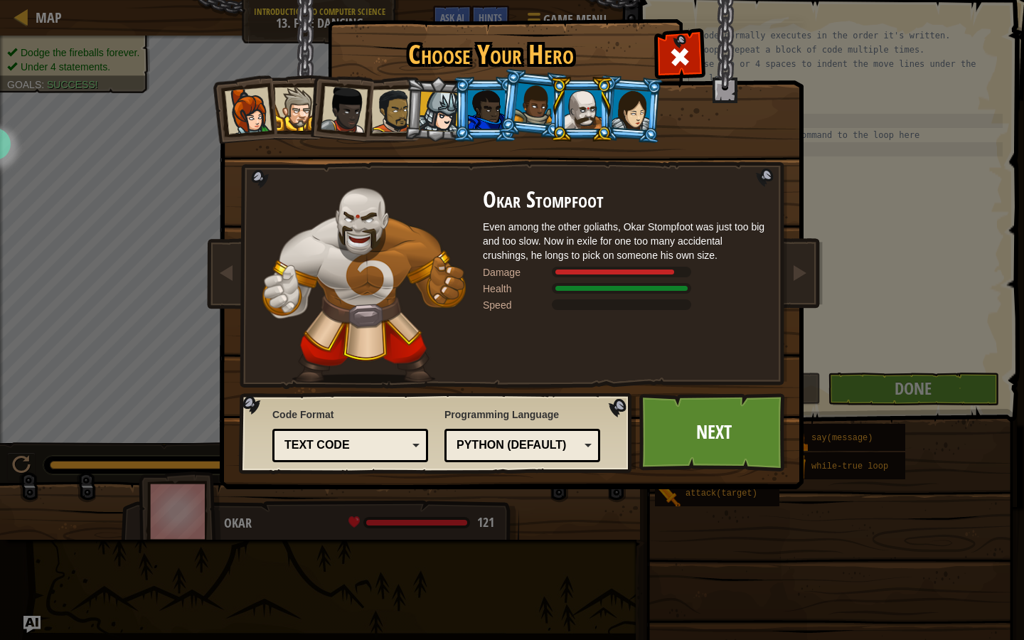
click at [483, 113] on div at bounding box center [486, 109] width 37 height 38
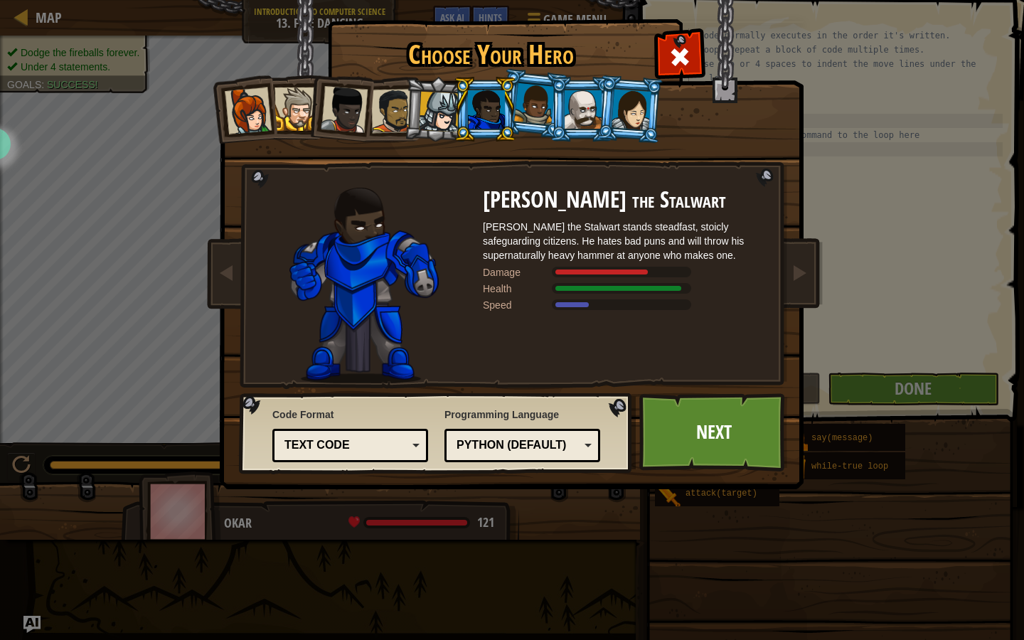
click at [534, 111] on div at bounding box center [534, 104] width 41 height 42
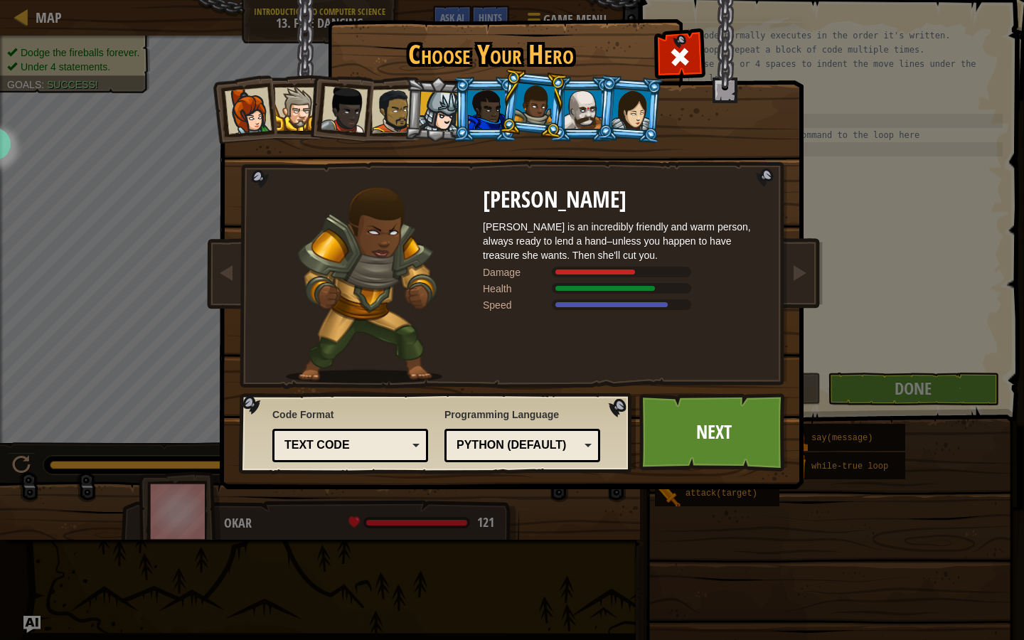
click at [581, 112] on div at bounding box center [583, 109] width 37 height 38
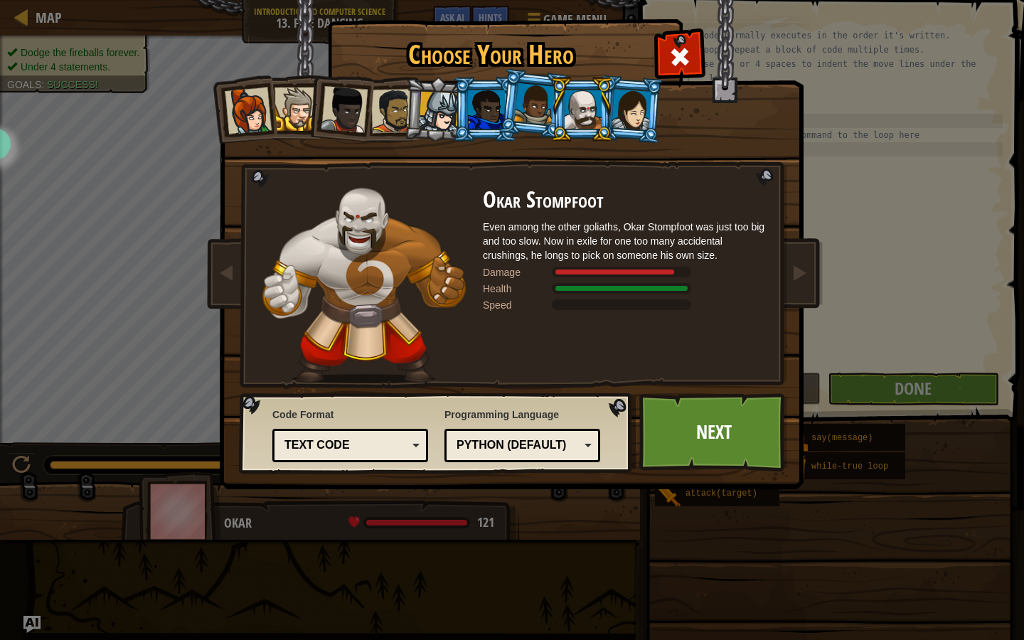
click at [584, 110] on div at bounding box center [583, 109] width 37 height 38
click at [628, 110] on div at bounding box center [631, 109] width 40 height 41
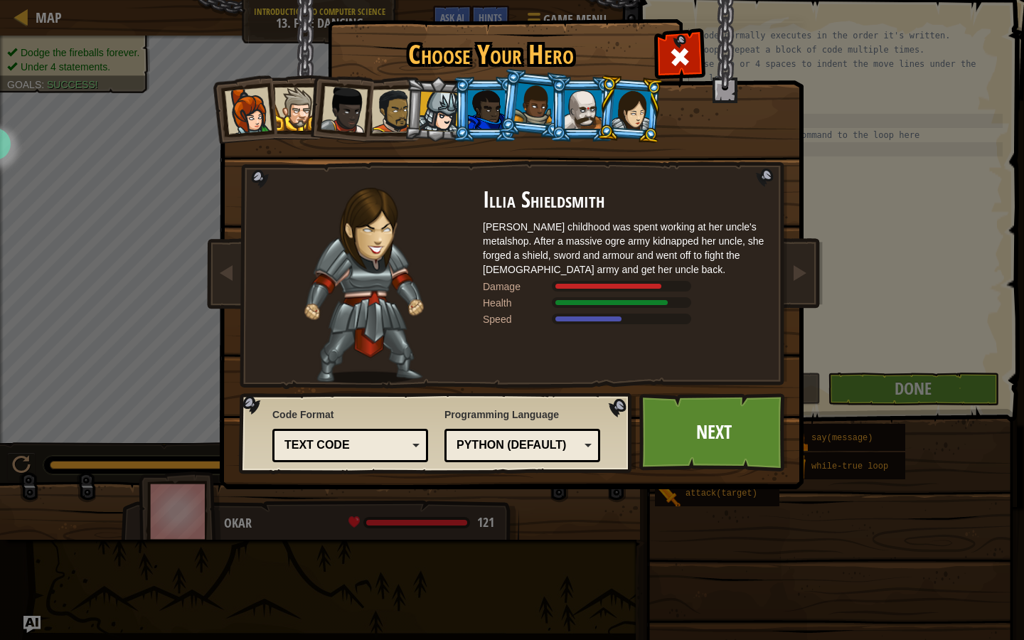
click at [501, 116] on li at bounding box center [533, 103] width 70 height 71
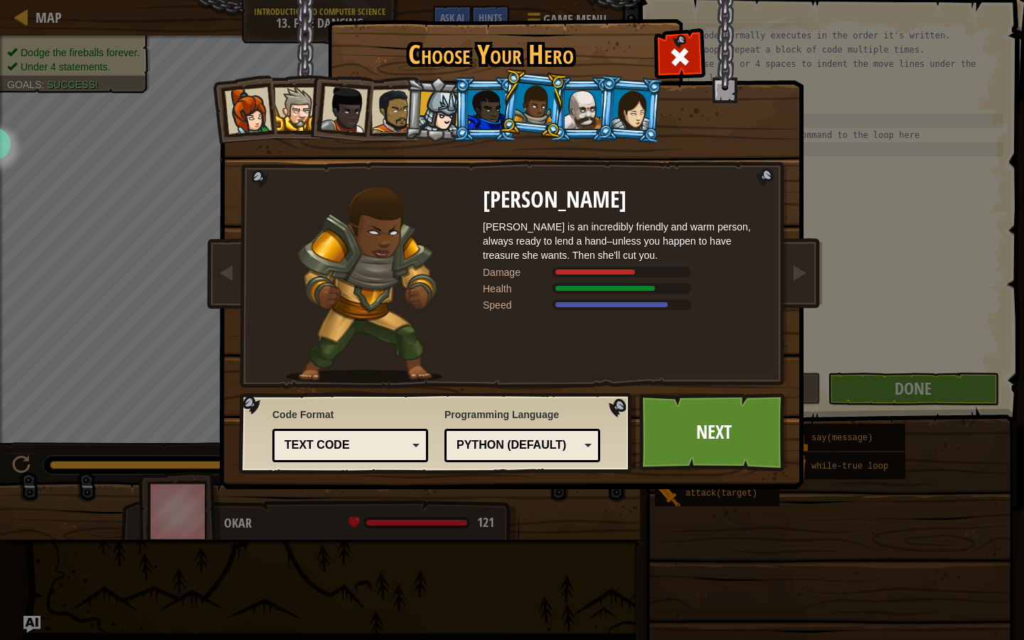
click at [486, 109] on div at bounding box center [486, 109] width 37 height 38
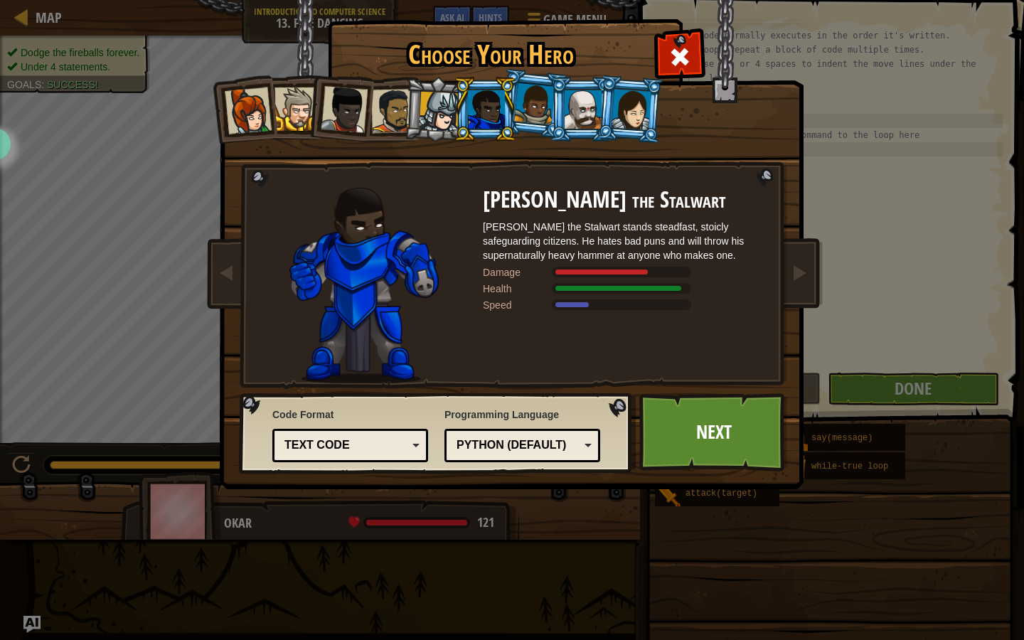
click at [445, 103] on div at bounding box center [439, 112] width 41 height 41
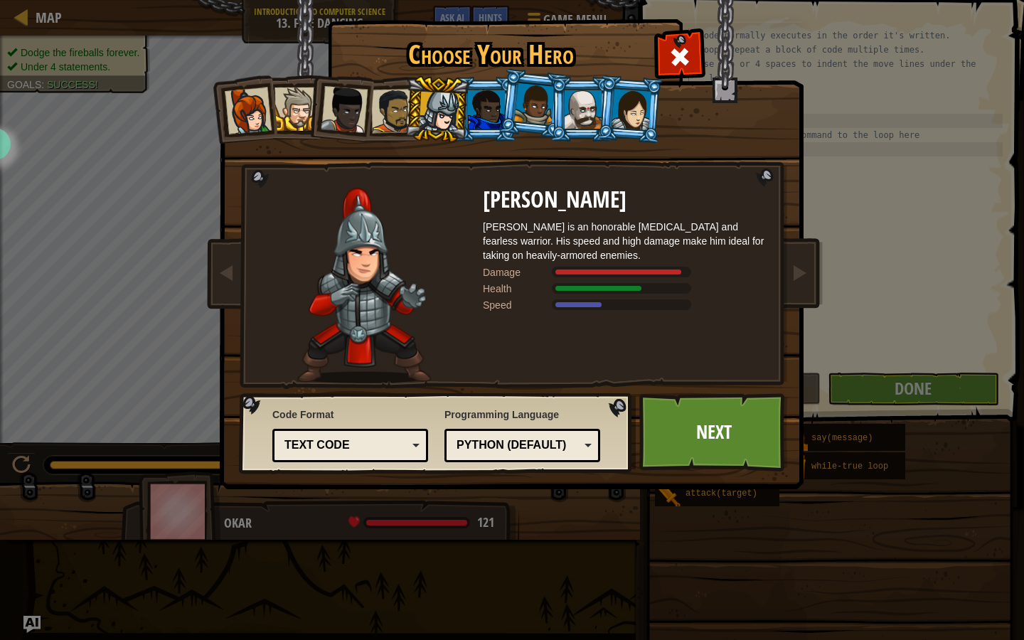
click at [525, 97] on div at bounding box center [534, 104] width 41 height 42
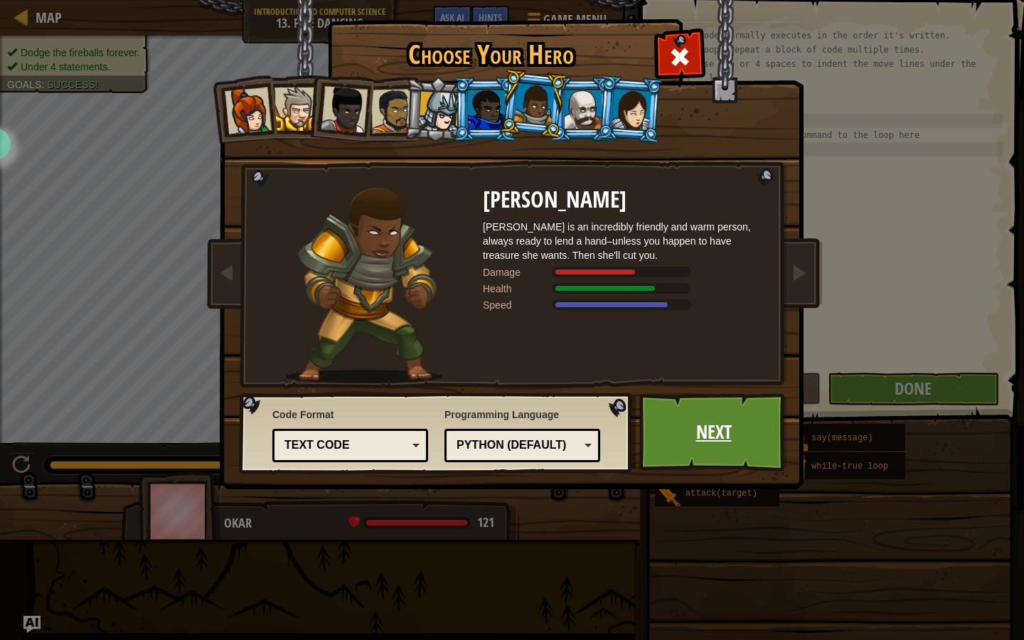
click at [729, 466] on link "Next" at bounding box center [713, 432] width 149 height 78
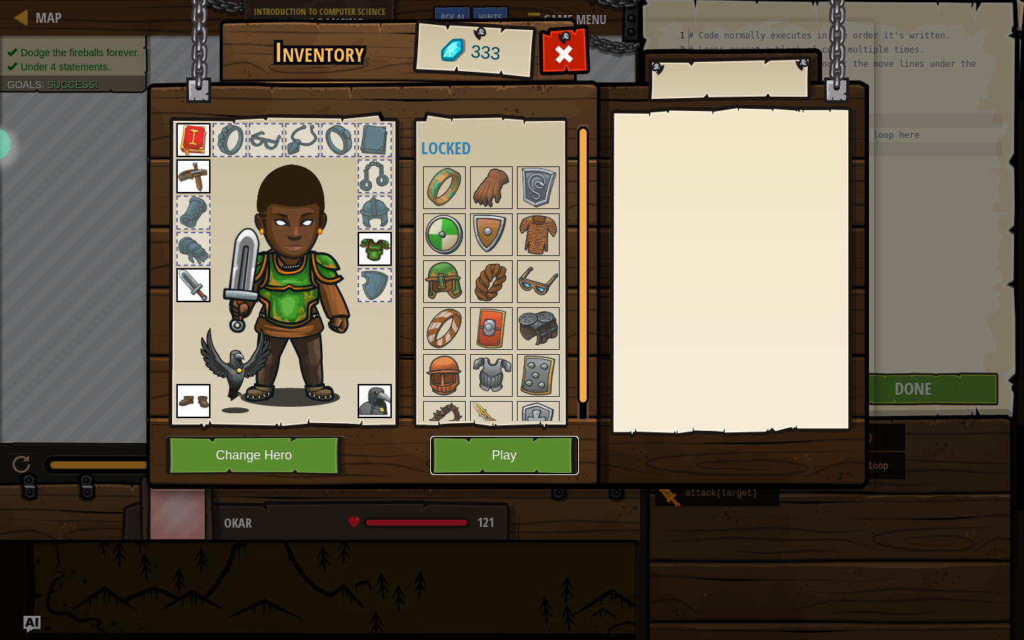
click at [514, 448] on button "Play" at bounding box center [504, 455] width 149 height 39
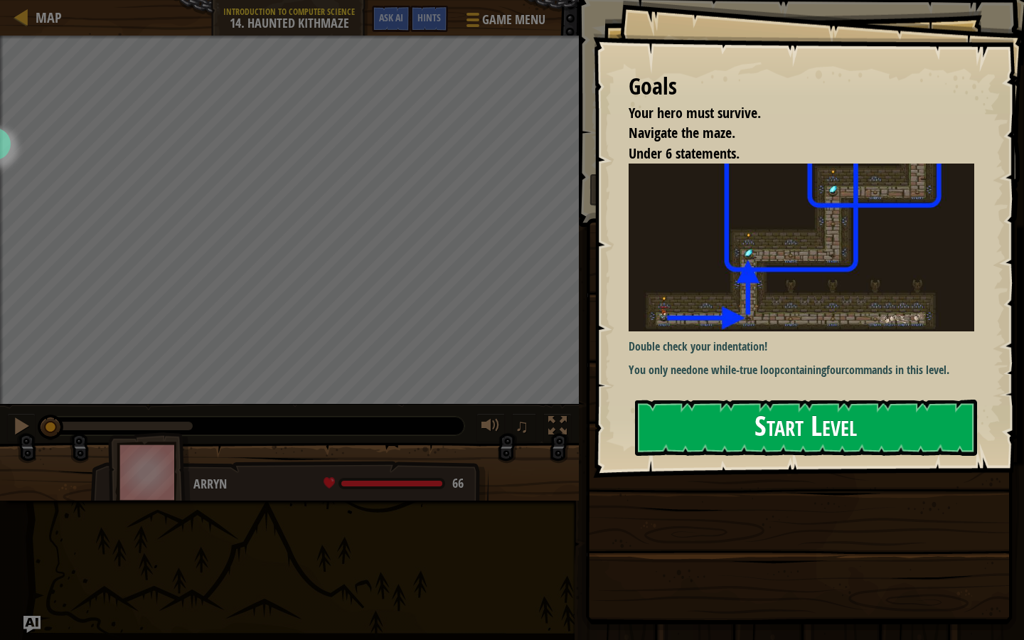
click at [748, 414] on button "Start Level" at bounding box center [806, 428] width 342 height 56
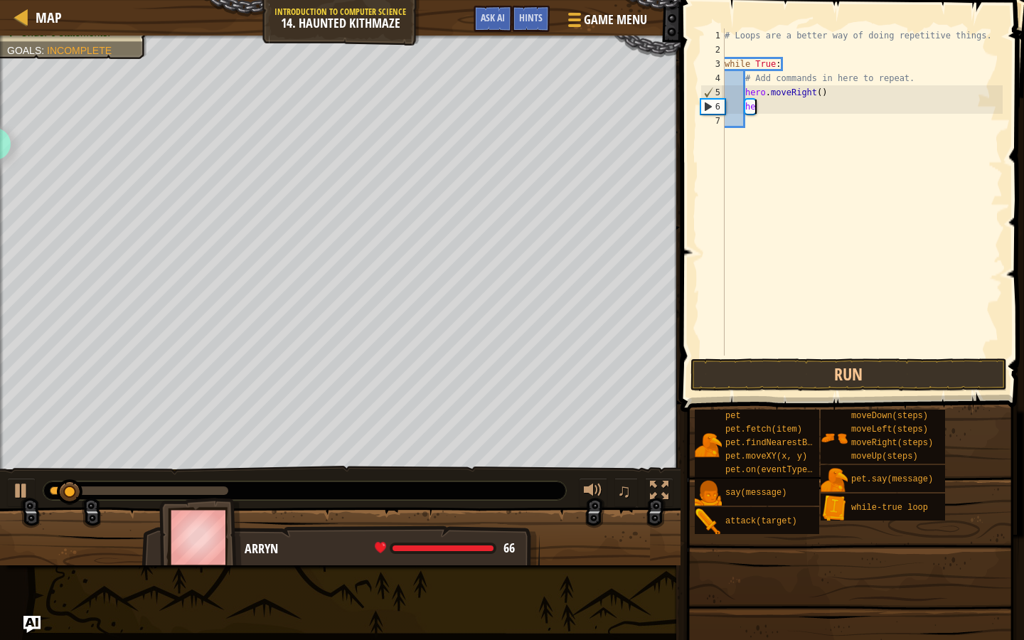
type textarea "h"
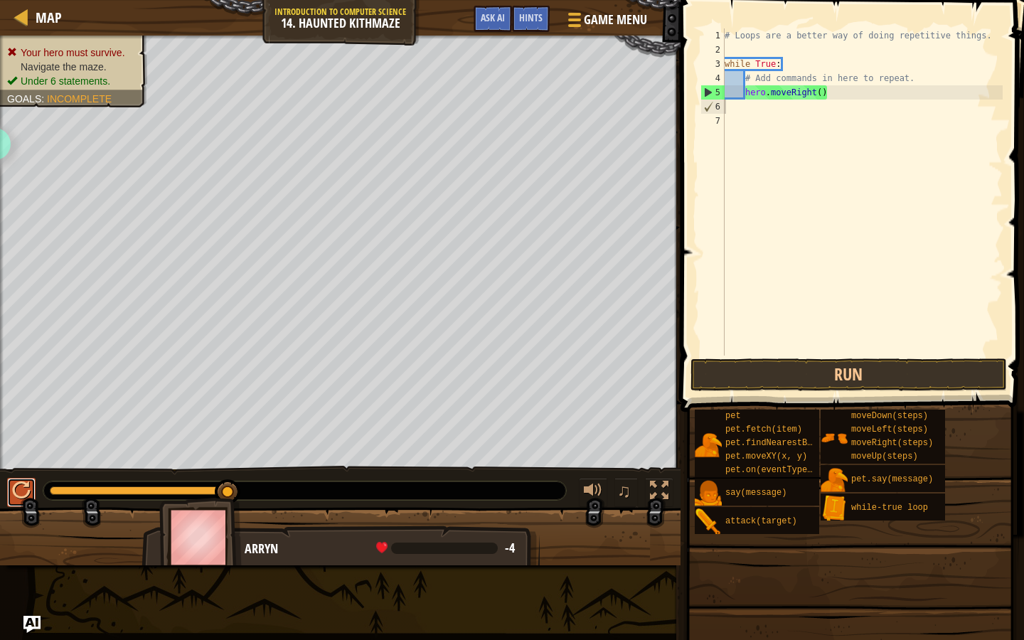
click at [19, 484] on div at bounding box center [21, 490] width 18 height 18
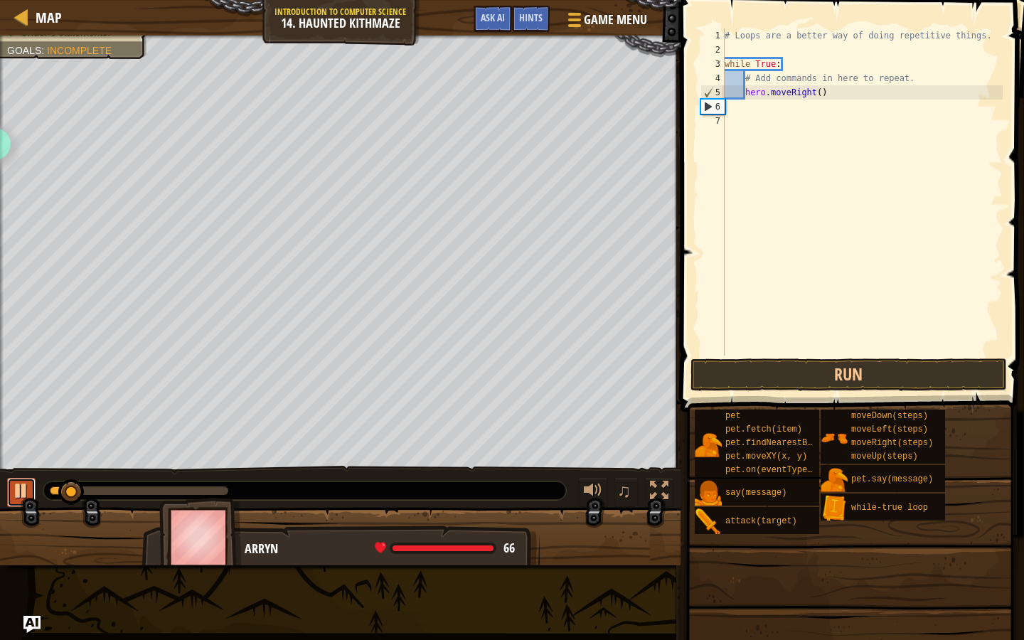
click at [16, 494] on div at bounding box center [21, 490] width 18 height 18
click at [748, 93] on div "# Loops are a better way of doing repetitive things. while True : # Add command…" at bounding box center [862, 205] width 281 height 355
click at [839, 91] on div "# Loops are a better way of doing repetitive things. while True : # Add command…" at bounding box center [862, 205] width 281 height 355
type textarea "hero.moveRight(2)"
type textarea "up"
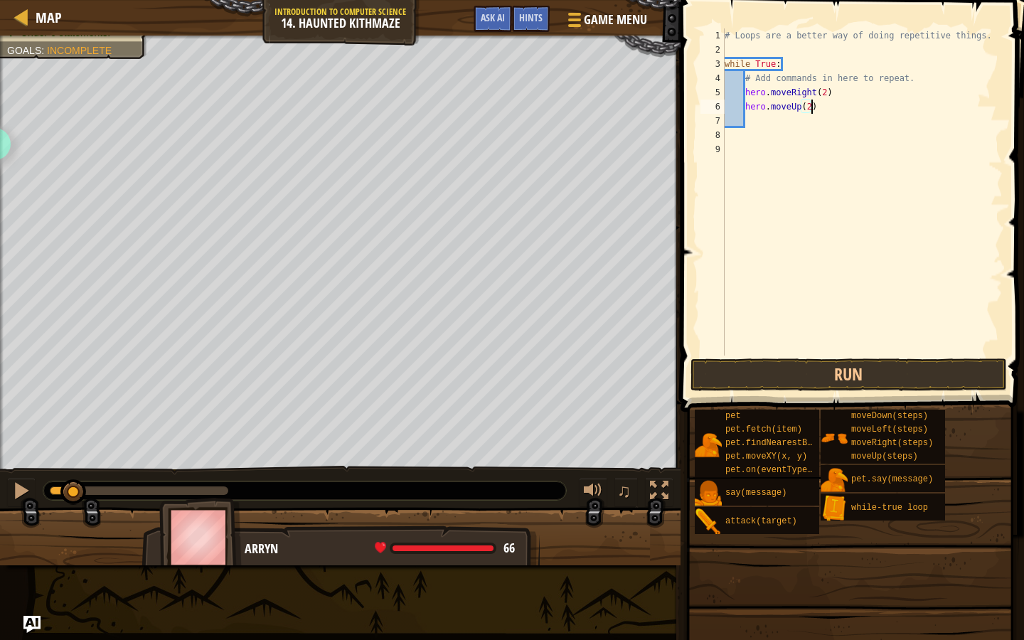
scroll to position [6, 6]
type textarea "hero.moveUp(2)"
click at [756, 376] on button "Run" at bounding box center [848, 374] width 316 height 33
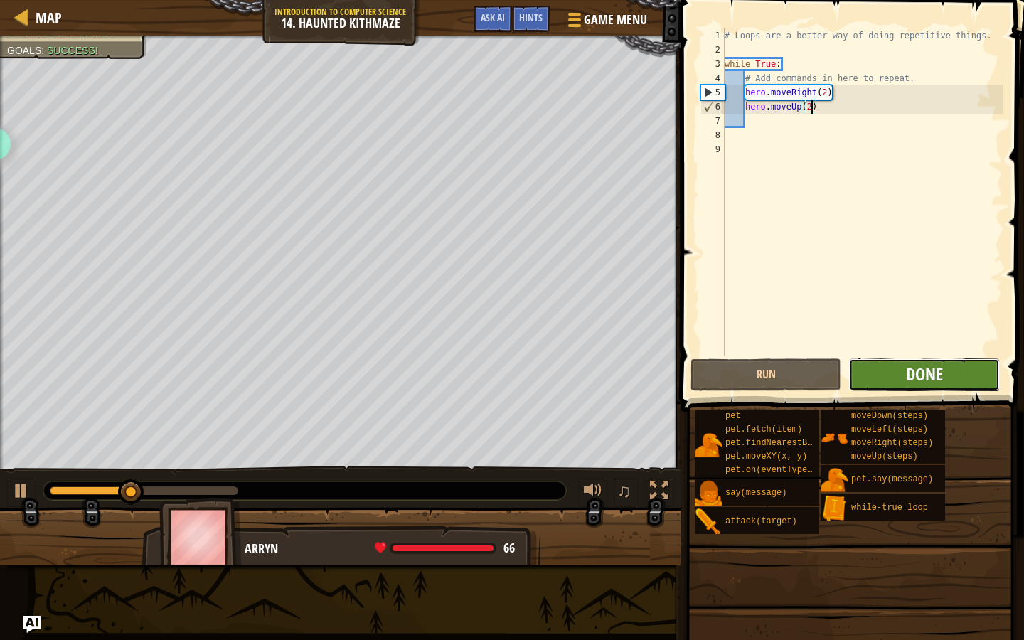
click at [914, 364] on span "Done" at bounding box center [924, 374] width 37 height 23
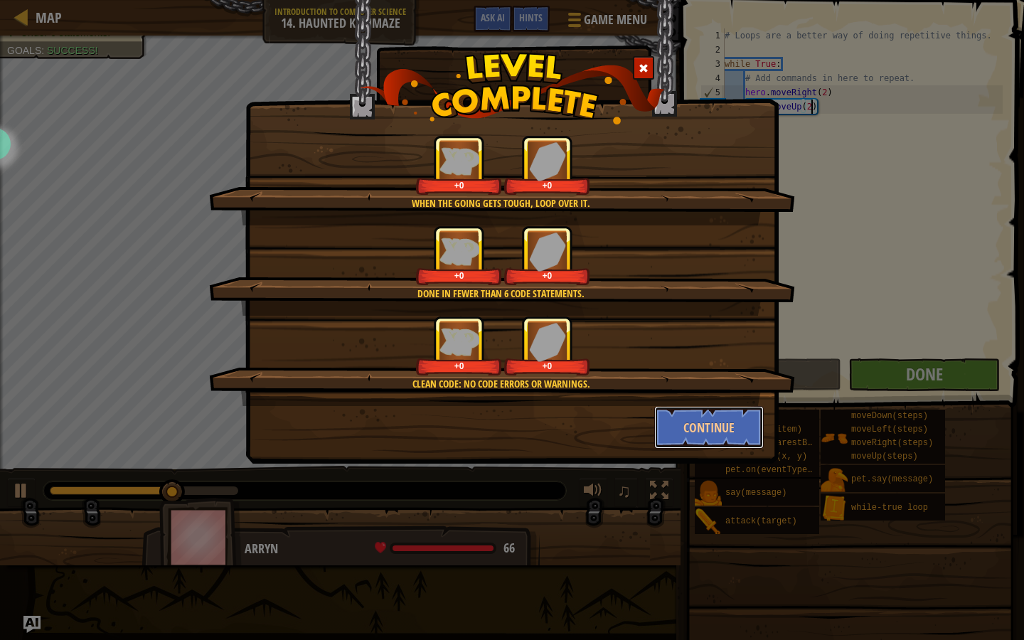
click at [703, 432] on button "Continue" at bounding box center [709, 427] width 110 height 43
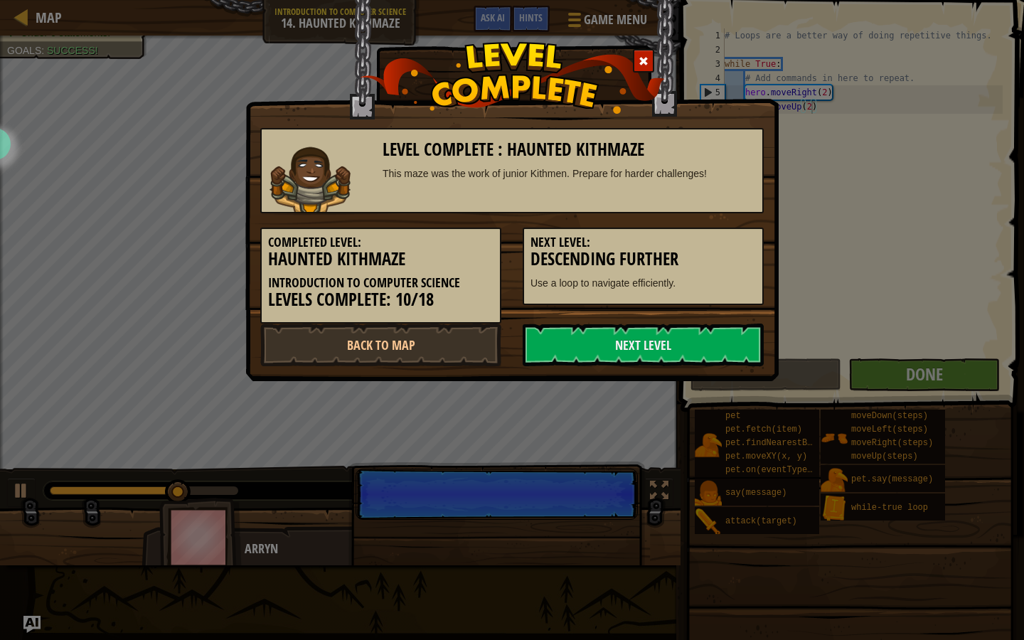
click at [707, 436] on div "Level Complete : Haunted Kithmaze This maze was the work of junior Kithmen. Pre…" at bounding box center [512, 320] width 1024 height 640
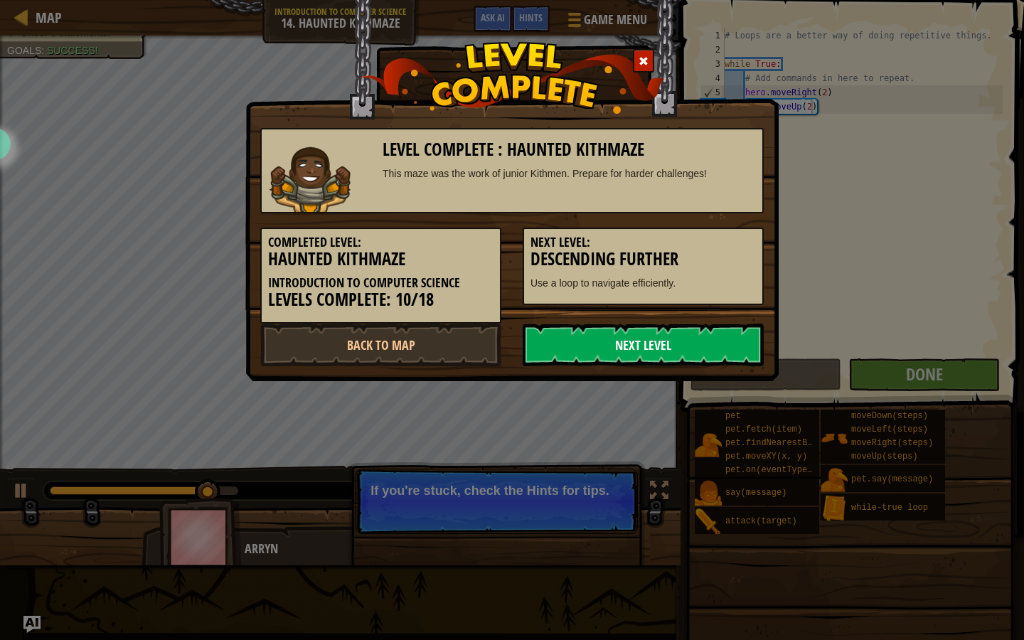
click at [648, 337] on link "Next Level" at bounding box center [643, 344] width 241 height 43
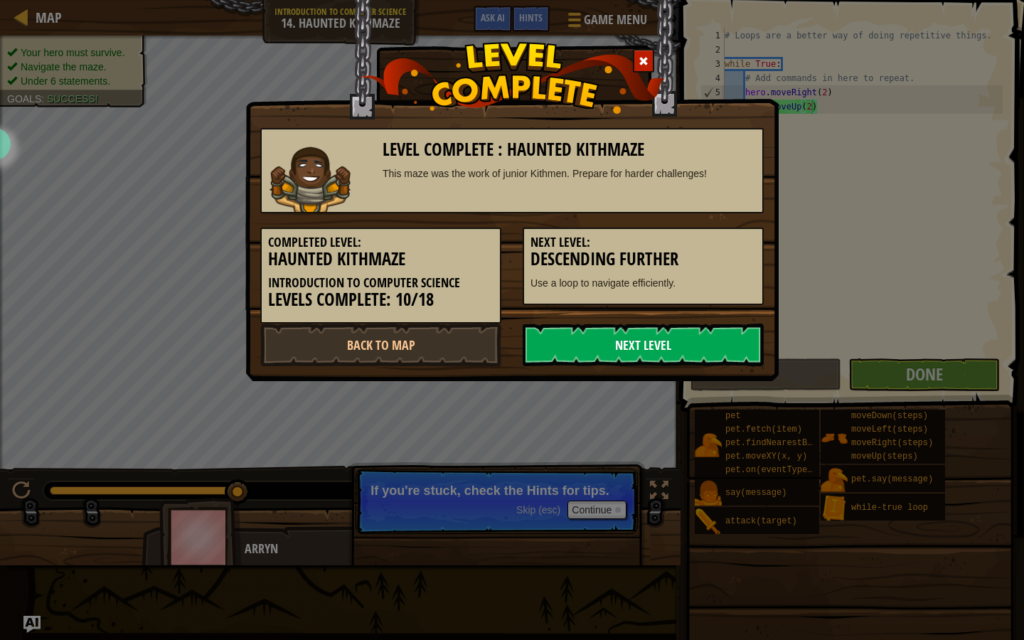
click at [612, 333] on link "Next Level" at bounding box center [643, 344] width 241 height 43
click at [614, 341] on link "Next Level" at bounding box center [643, 344] width 241 height 43
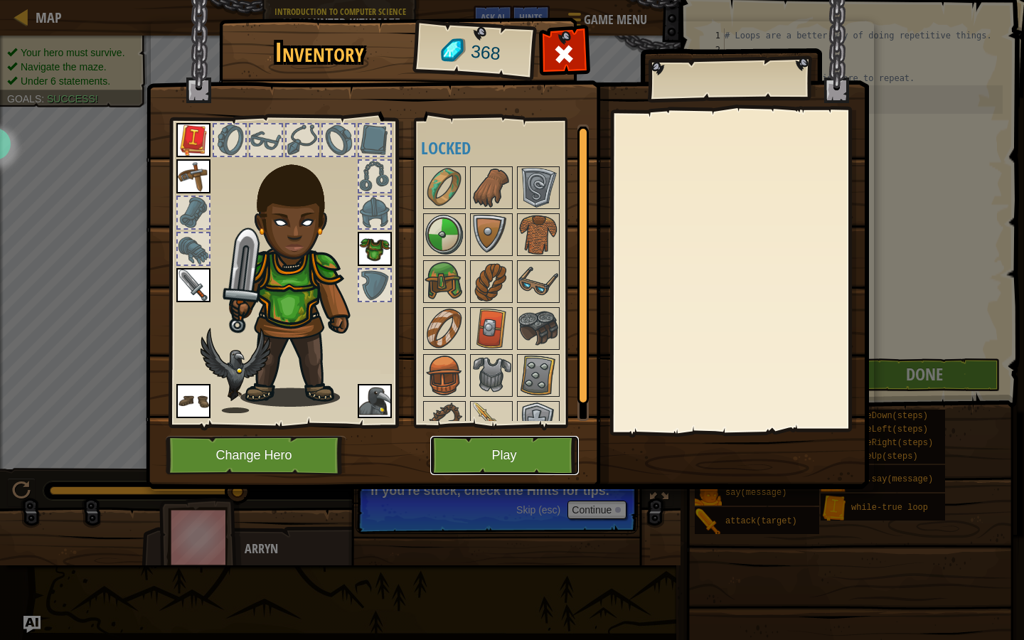
click at [515, 456] on button "Play" at bounding box center [504, 455] width 149 height 39
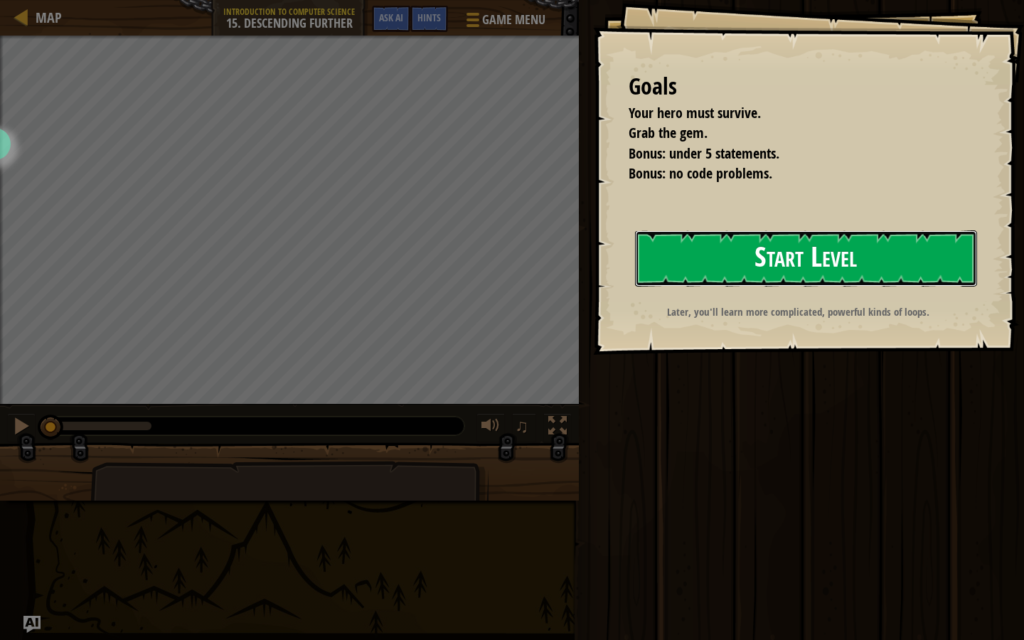
click at [722, 280] on button "Start Level" at bounding box center [806, 258] width 342 height 56
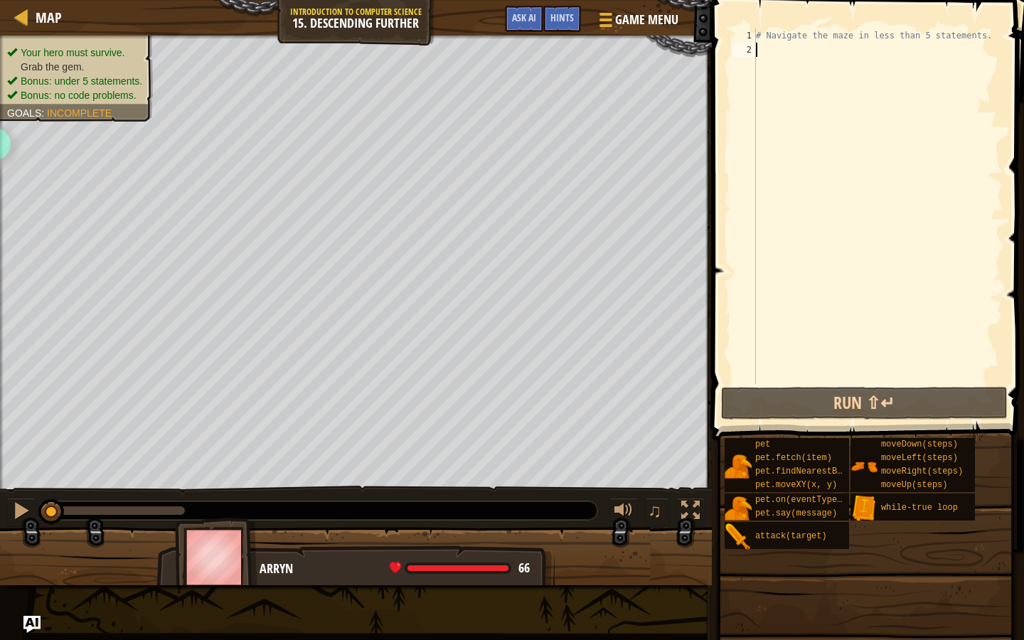
scroll to position [6, 0]
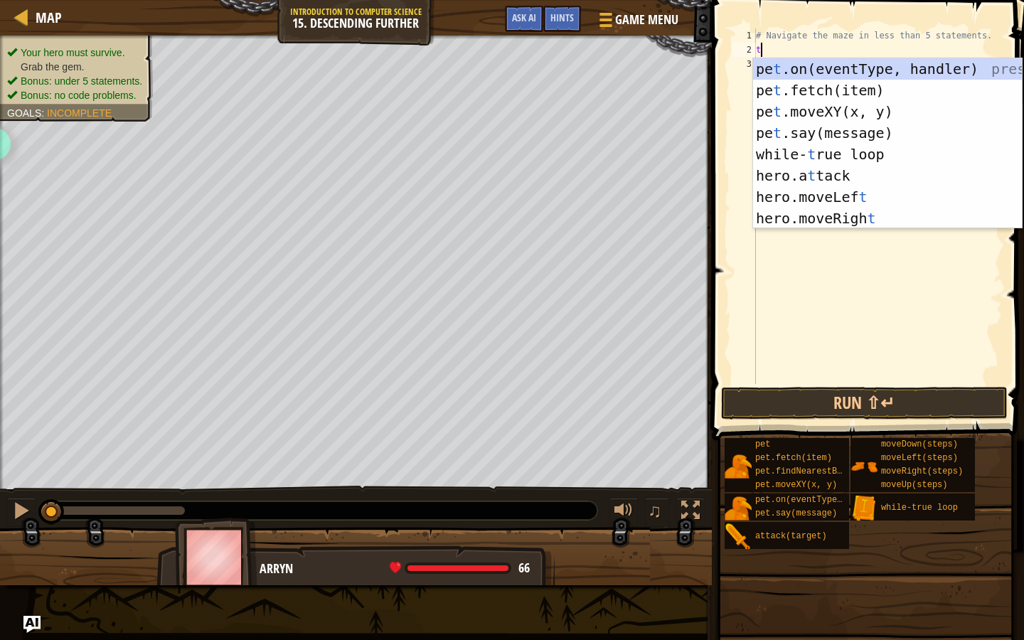
type textarea "tr"
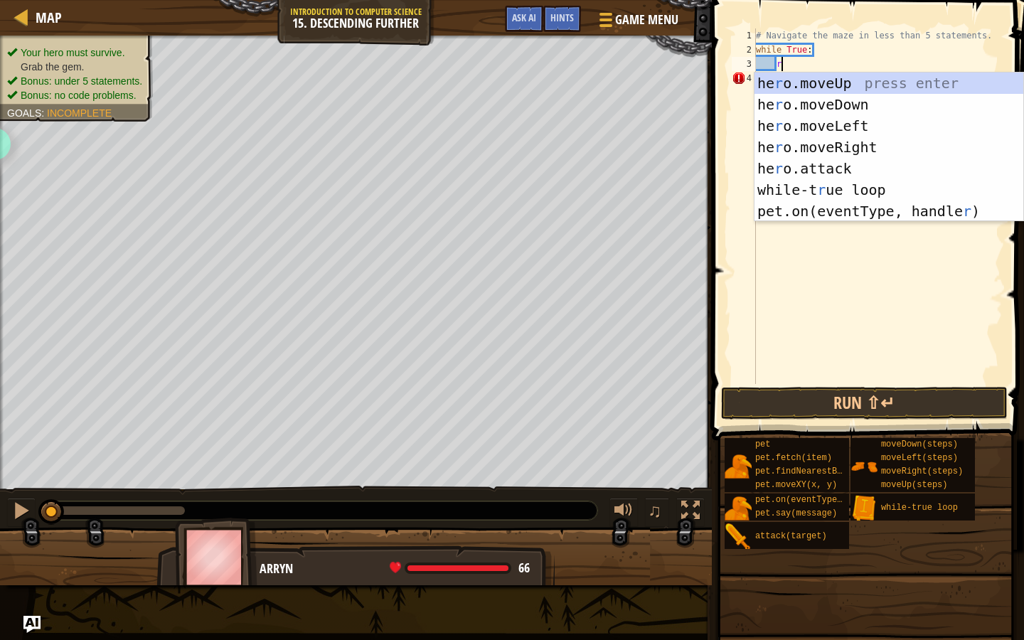
type textarea "ri"
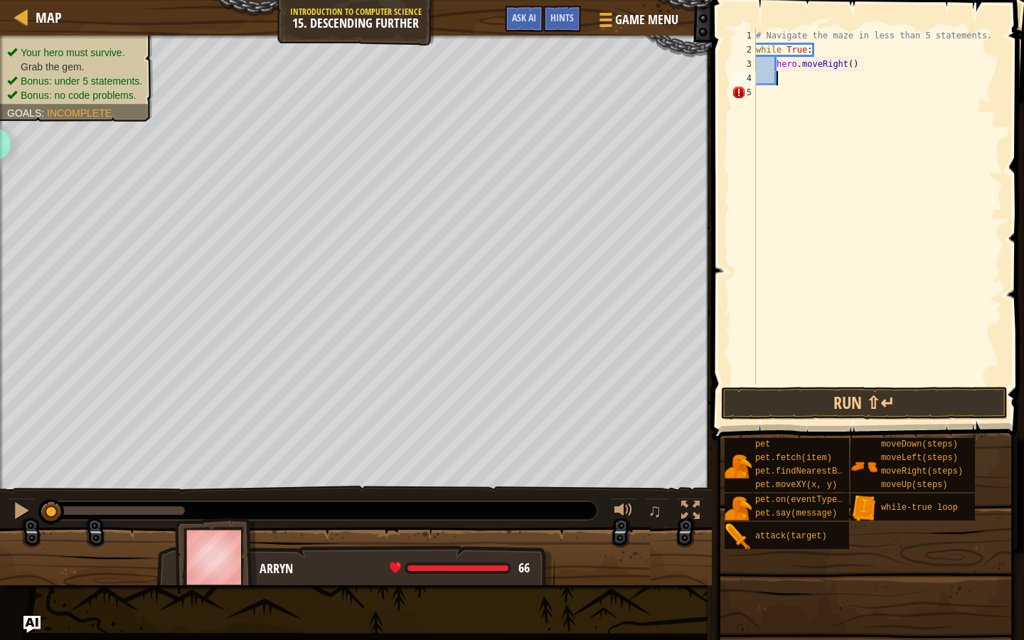
scroll to position [6, 1]
type textarea "hero.moveRight(2)"
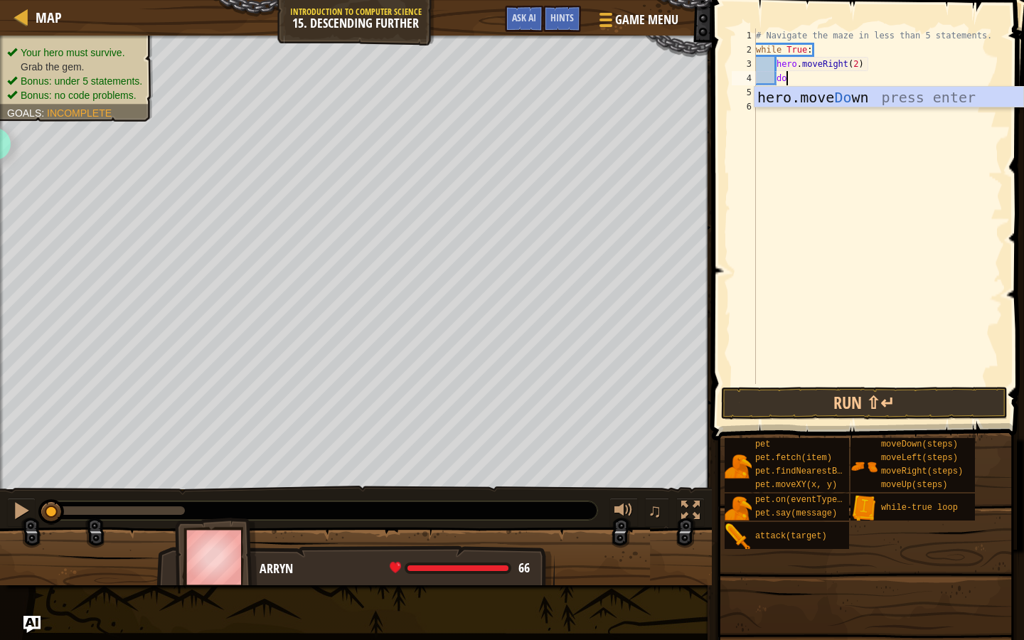
type textarea "dow"
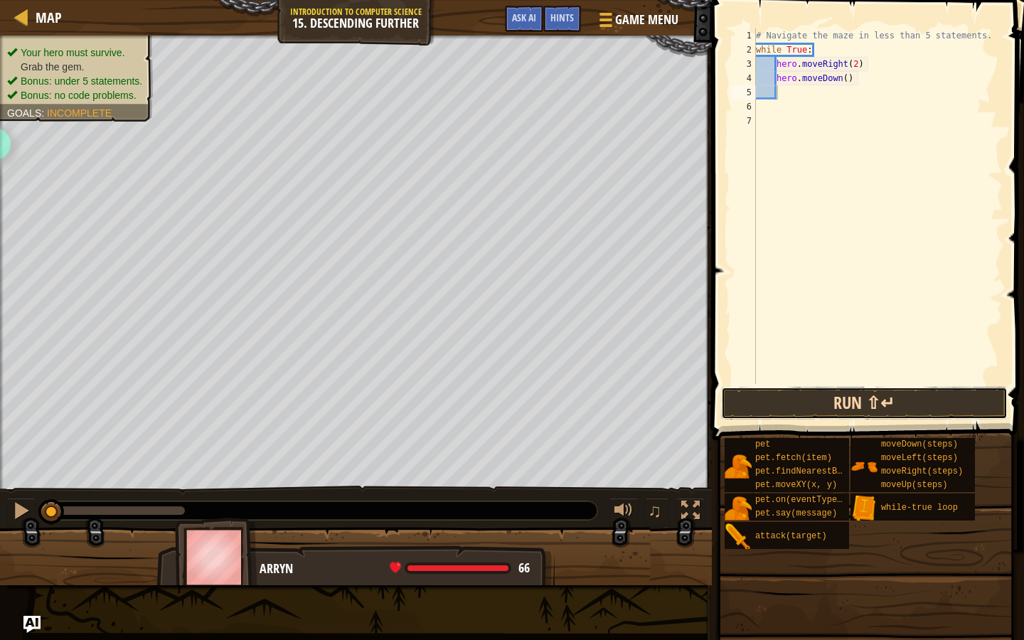
click at [788, 397] on button "Run ⇧↵" at bounding box center [864, 403] width 287 height 33
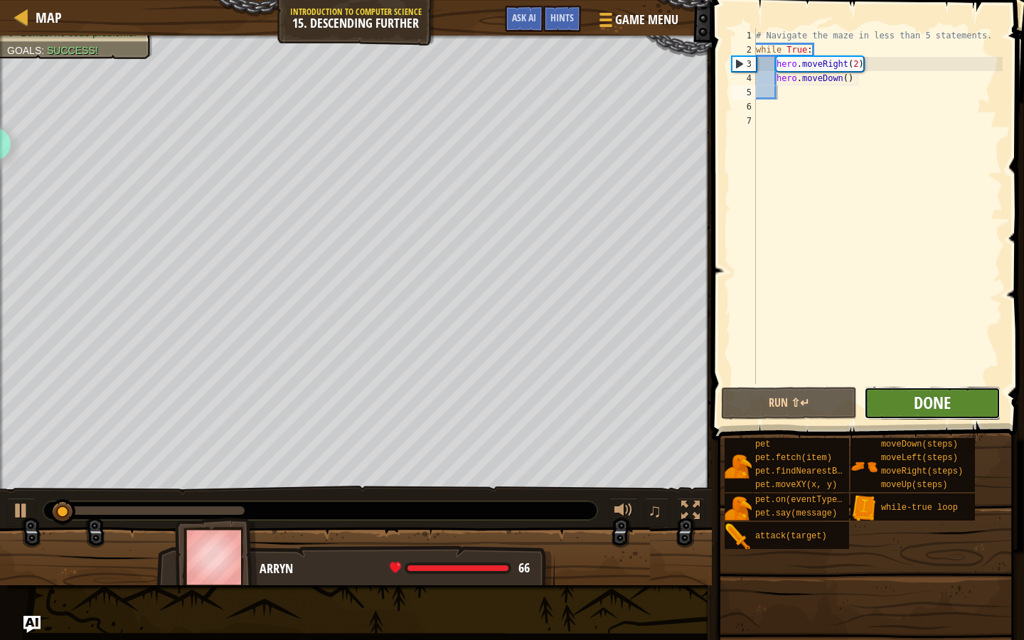
click at [928, 399] on span "Done" at bounding box center [932, 402] width 37 height 23
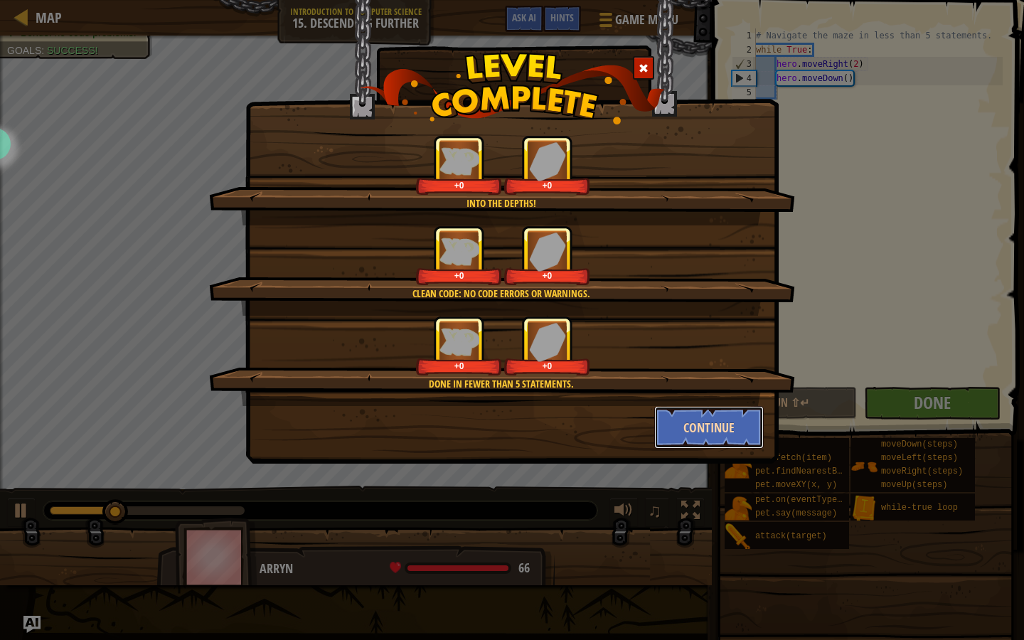
click at [700, 424] on button "Continue" at bounding box center [709, 427] width 110 height 43
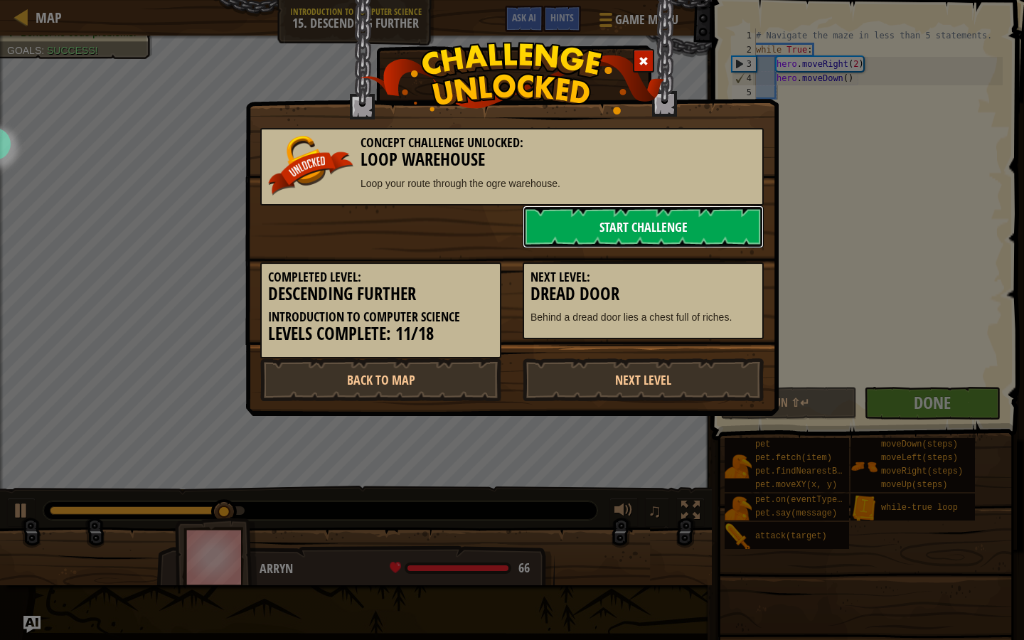
click at [624, 209] on link "Start Challenge" at bounding box center [643, 226] width 241 height 43
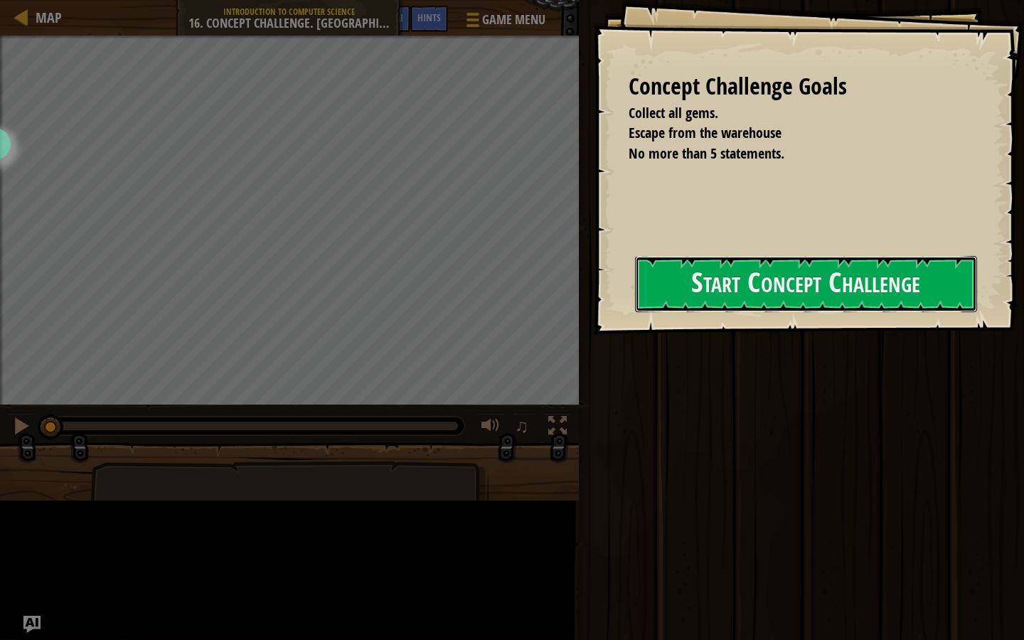
click at [635, 311] on button "Start Concept Challenge" at bounding box center [806, 284] width 342 height 56
click at [635, 299] on button "Start Concept Challenge" at bounding box center [806, 284] width 342 height 56
click at [635, 302] on button "Start Concept Challenge" at bounding box center [806, 284] width 342 height 56
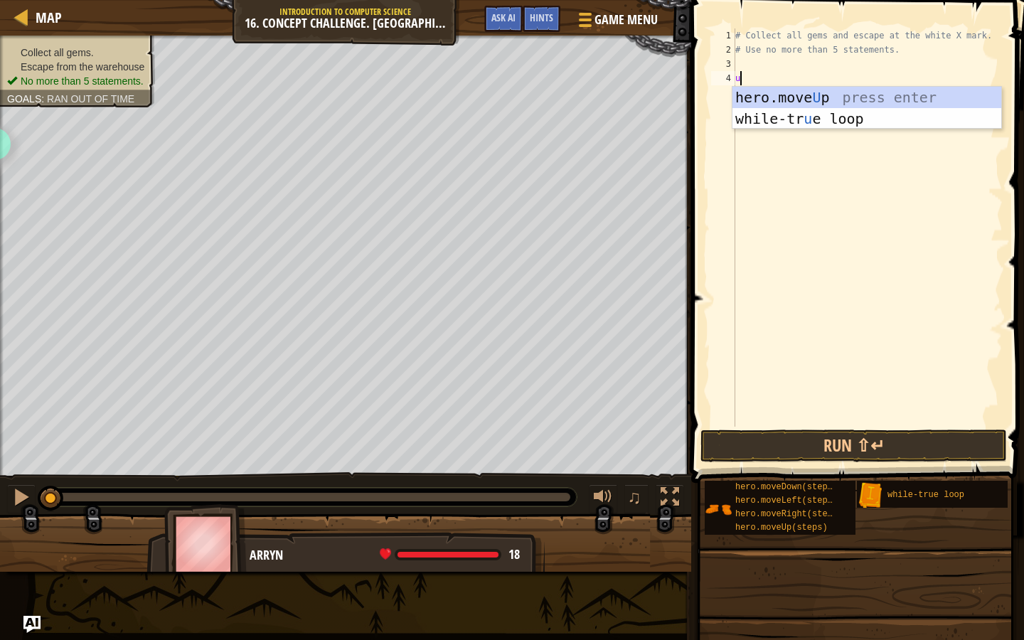
type textarea "up"
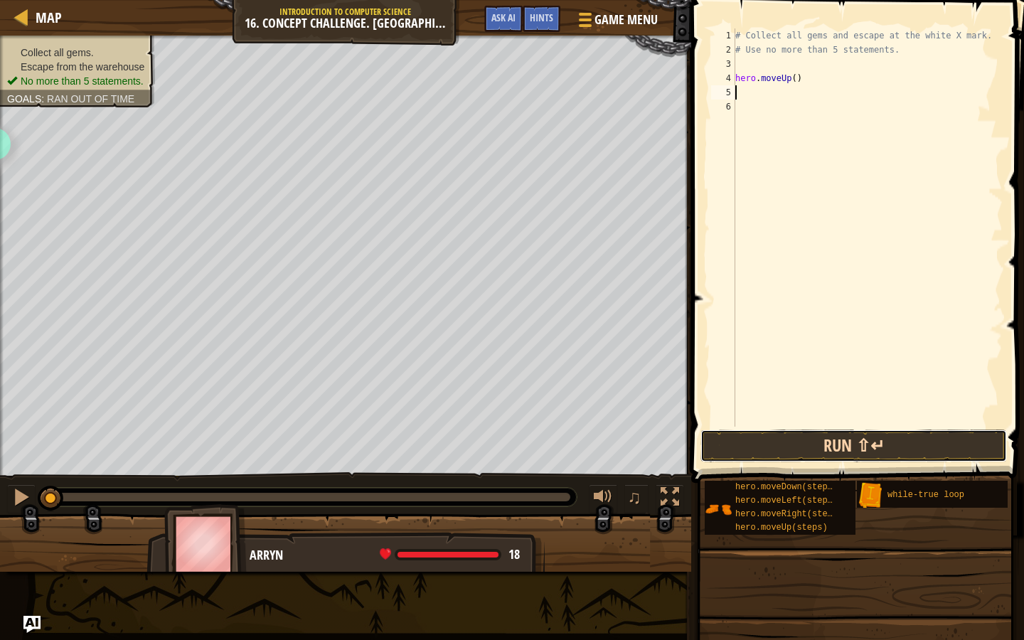
click at [813, 434] on button "Run ⇧↵" at bounding box center [853, 445] width 306 height 33
click at [808, 447] on button "Running" at bounding box center [853, 445] width 306 height 33
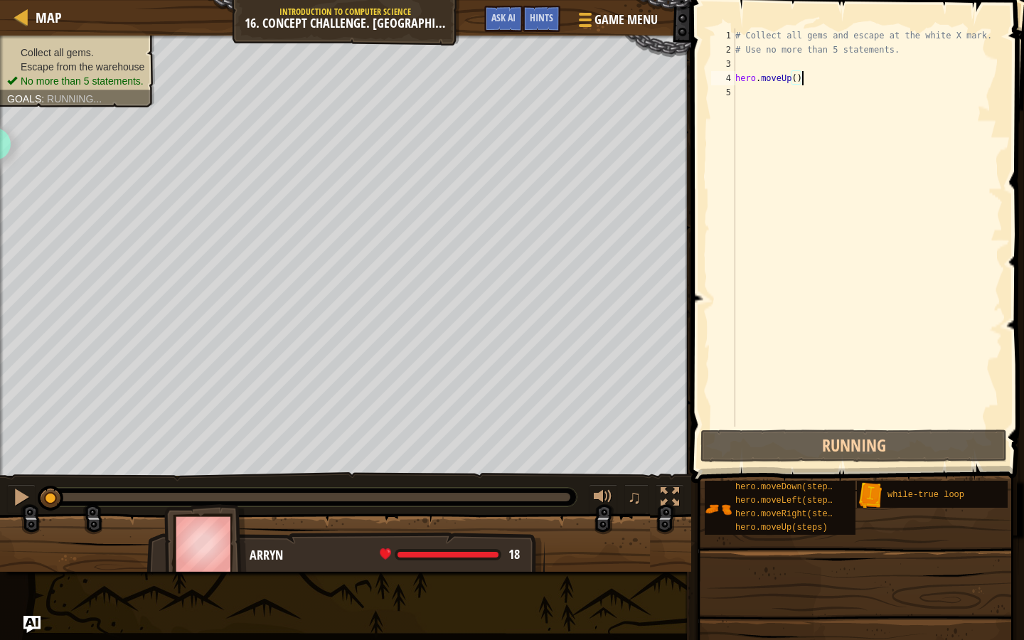
click at [818, 77] on div "# Collect all gems and escape at the white X mark. # Use no more than 5 stateme…" at bounding box center [867, 241] width 270 height 427
click at [795, 76] on div "# Collect all gems and escape at the white X mark. # Use no more than 5 stateme…" at bounding box center [867, 241] width 270 height 427
type textarea "hero.moveUp(2)"
click at [855, 441] on button "Running" at bounding box center [853, 445] width 306 height 33
click at [37, 499] on div "♫" at bounding box center [345, 493] width 691 height 43
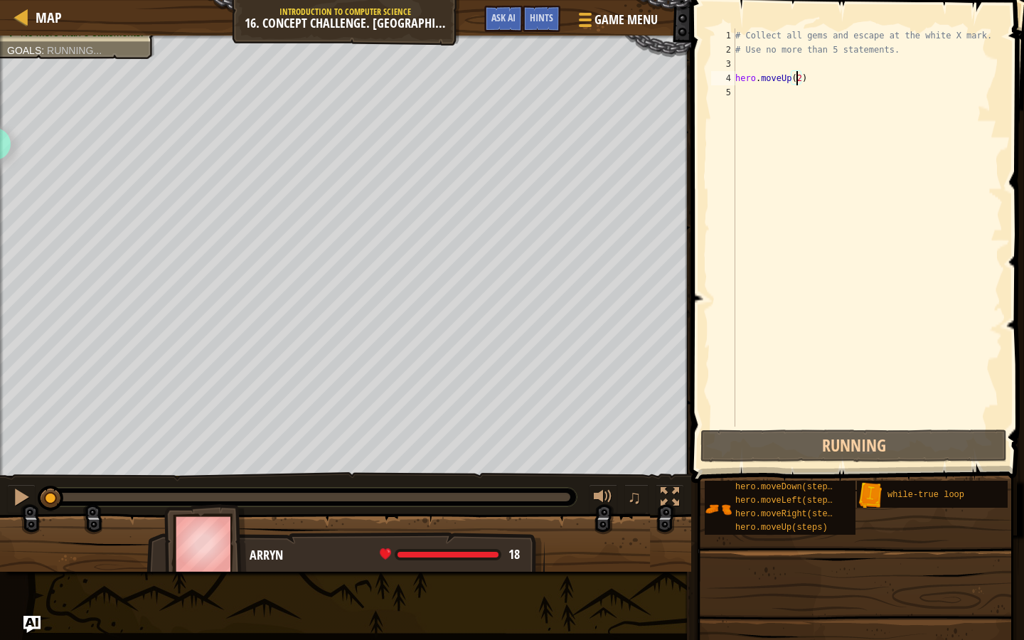
scroll to position [6, 5]
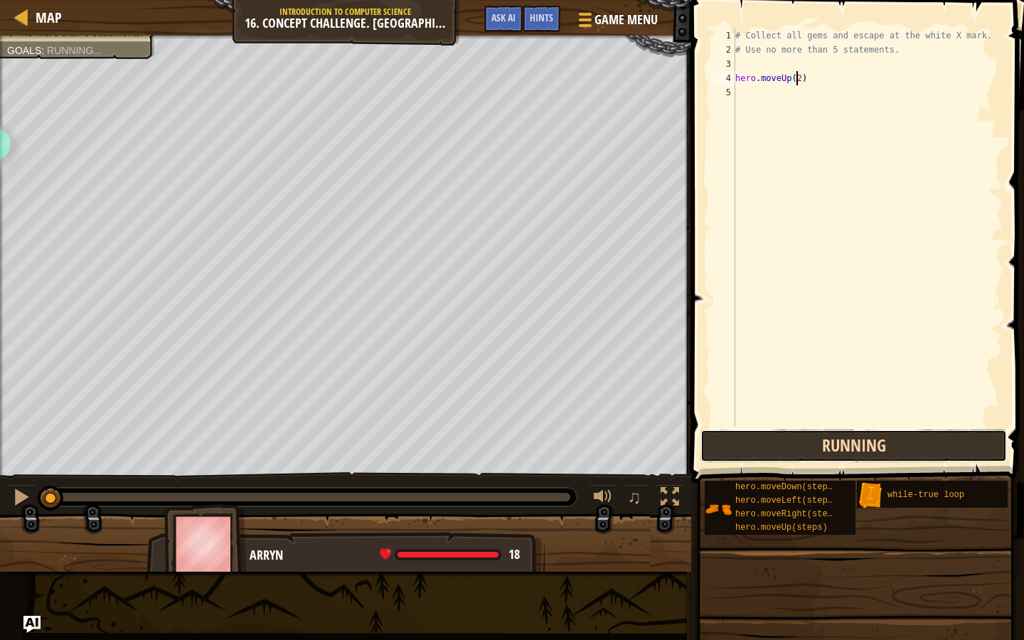
click at [828, 451] on button "Running" at bounding box center [853, 445] width 306 height 33
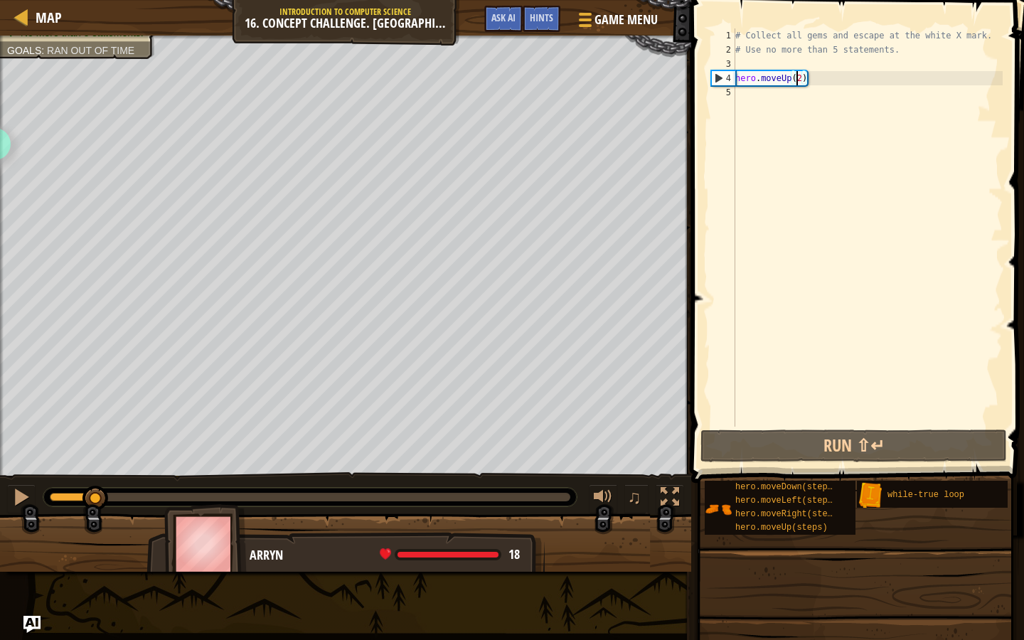
click at [844, 73] on div "# Collect all gems and escape at the white X mark. # Use no more than 5 stateme…" at bounding box center [867, 241] width 270 height 427
click at [814, 80] on div "# Collect all gems and escape at the white X mark. # Use no more than 5 stateme…" at bounding box center [867, 241] width 270 height 427
click at [808, 82] on div "# Collect all gems and escape at the white X mark. # Use no more than 5 stateme…" at bounding box center [867, 241] width 270 height 427
click at [816, 82] on div "# Collect all gems and escape at the white X mark. # Use no more than 5 stateme…" at bounding box center [867, 241] width 270 height 427
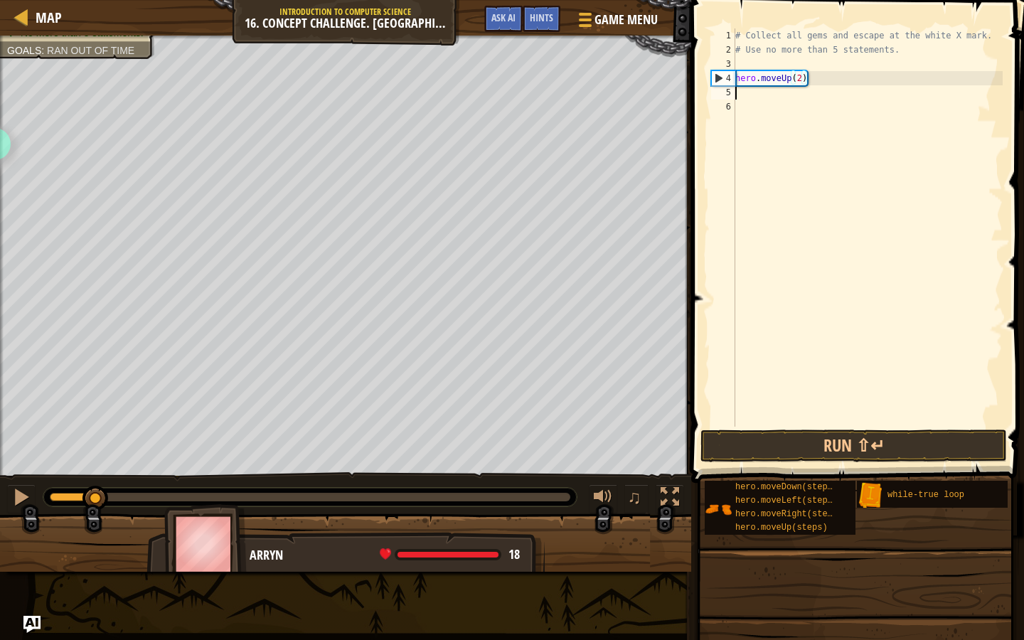
scroll to position [6, 0]
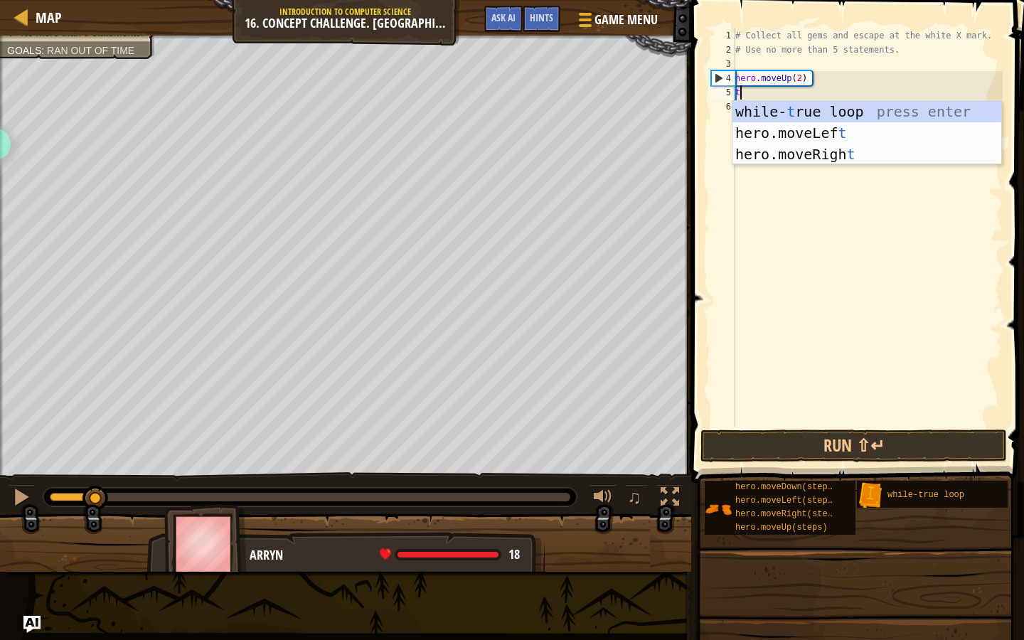
type textarea "tru"
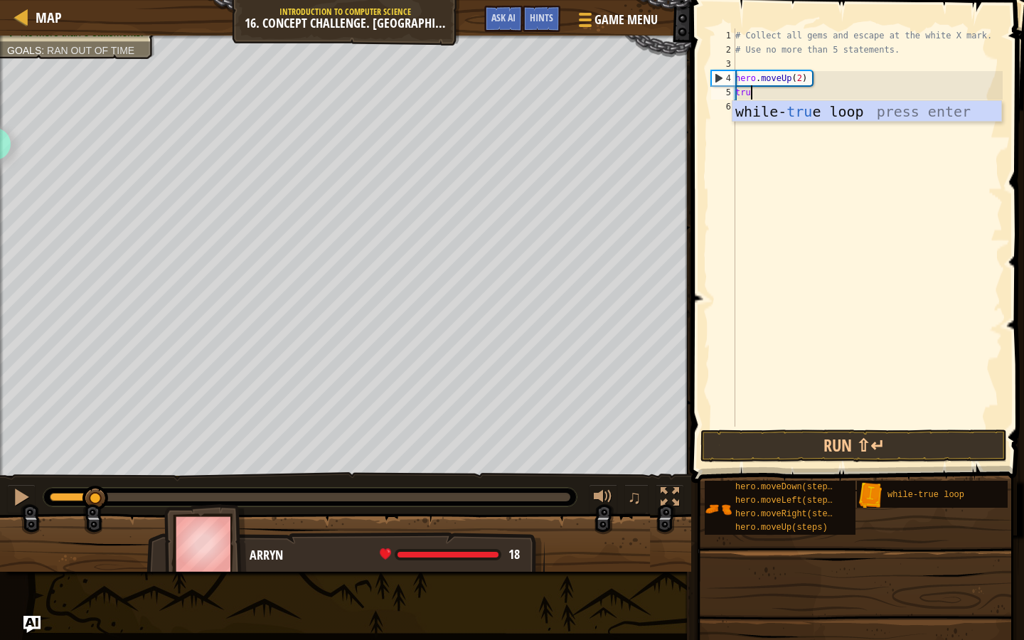
scroll to position [6, 1]
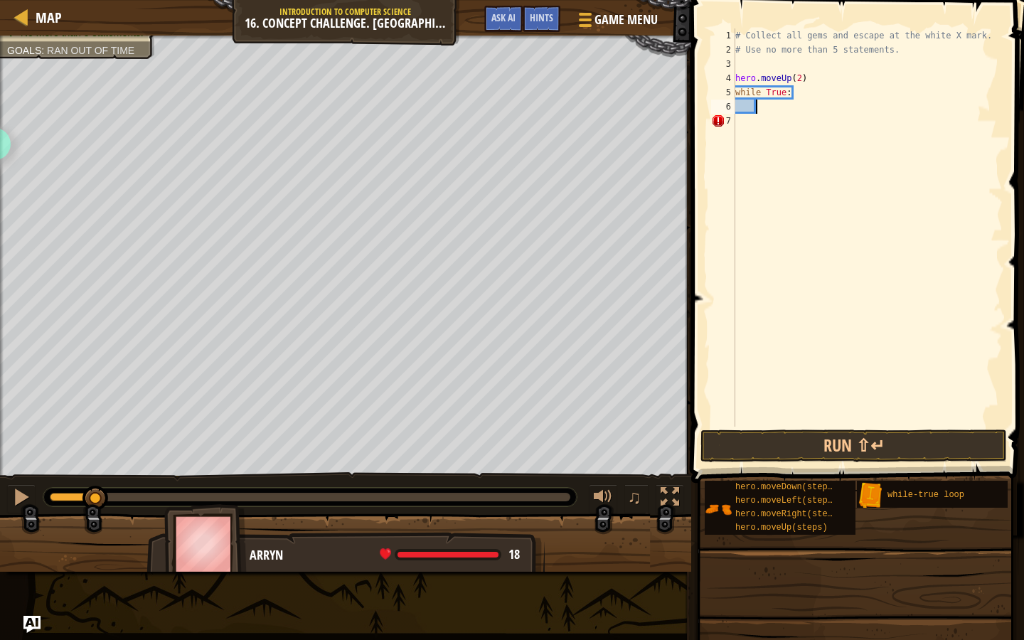
type textarea "ri"
type textarea "hero.moveRight(2)"
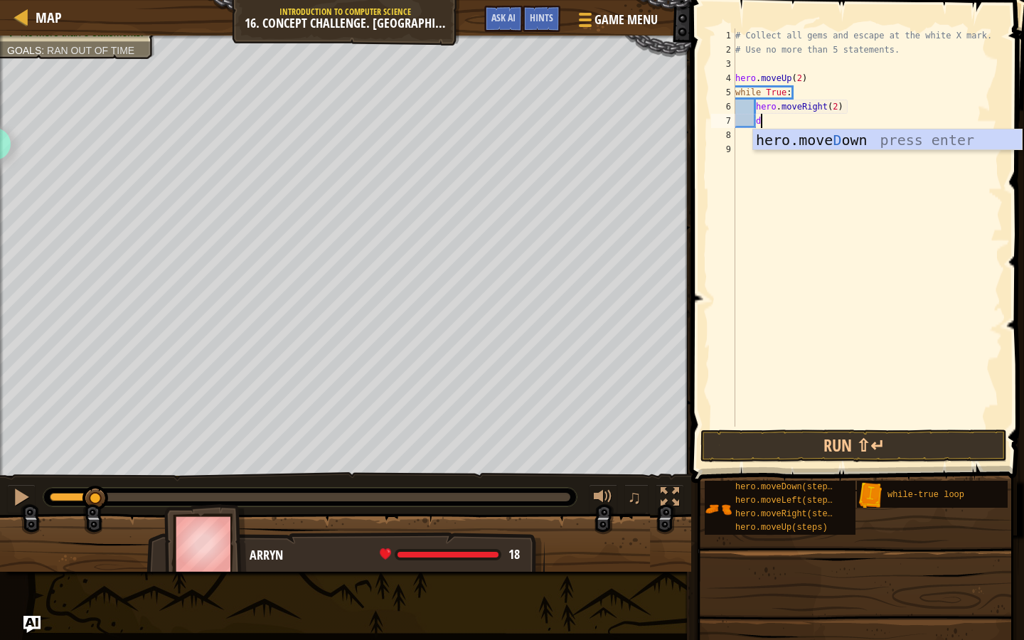
type textarea "do"
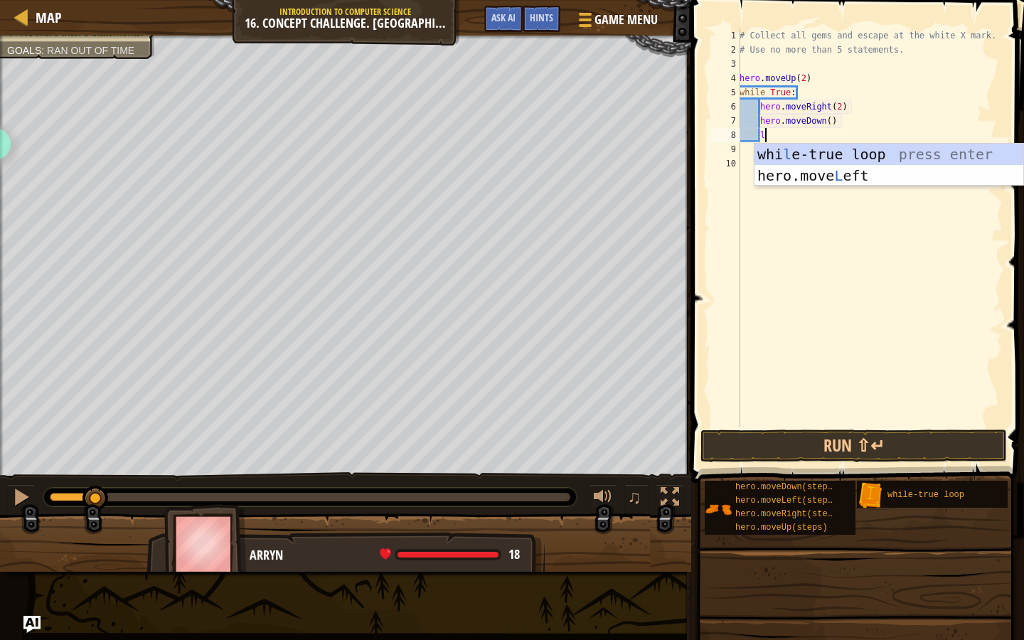
scroll to position [6, 1]
type textarea "lef"
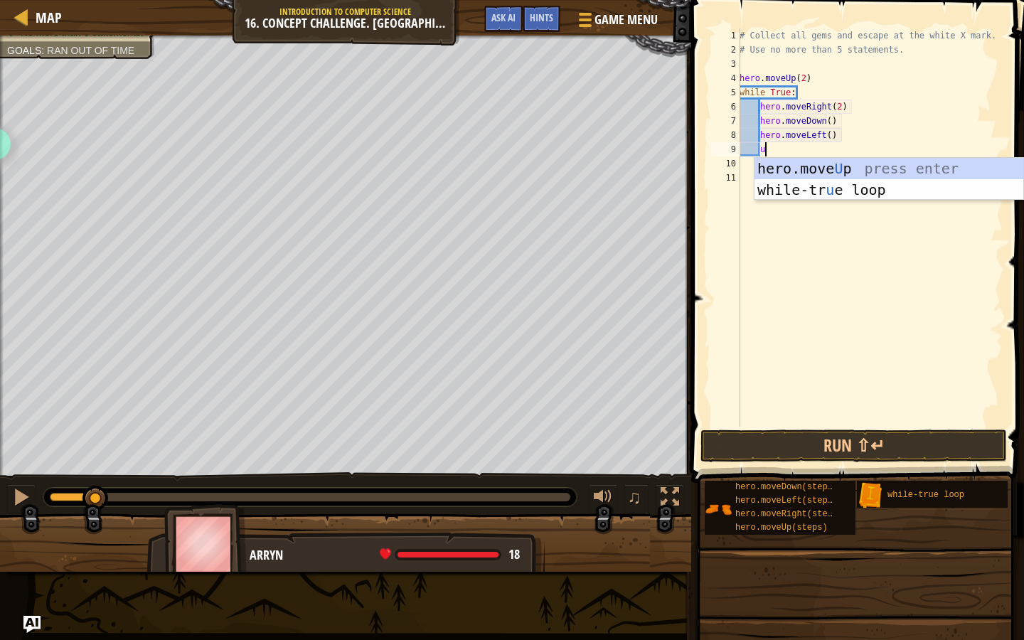
type textarea "up"
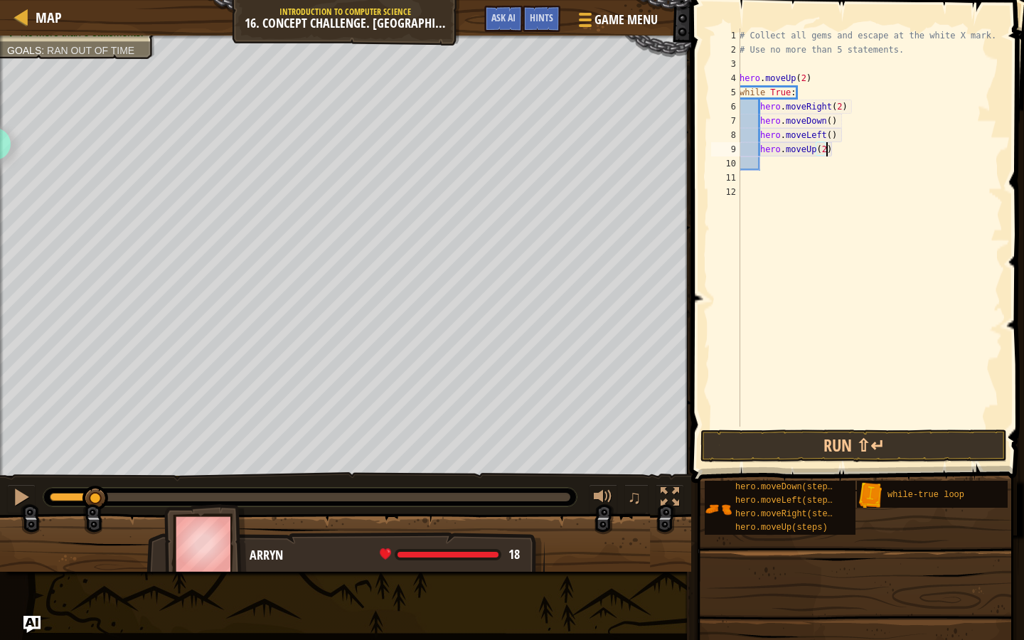
scroll to position [6, 7]
click at [842, 434] on button "Run ⇧↵" at bounding box center [853, 445] width 306 height 33
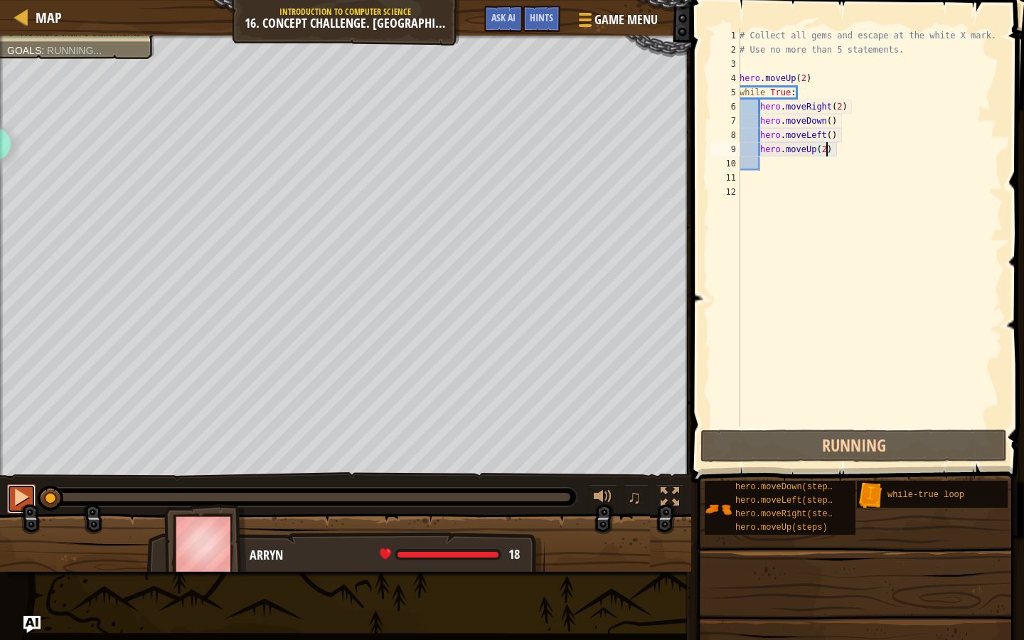
click at [18, 496] on div at bounding box center [21, 497] width 18 height 18
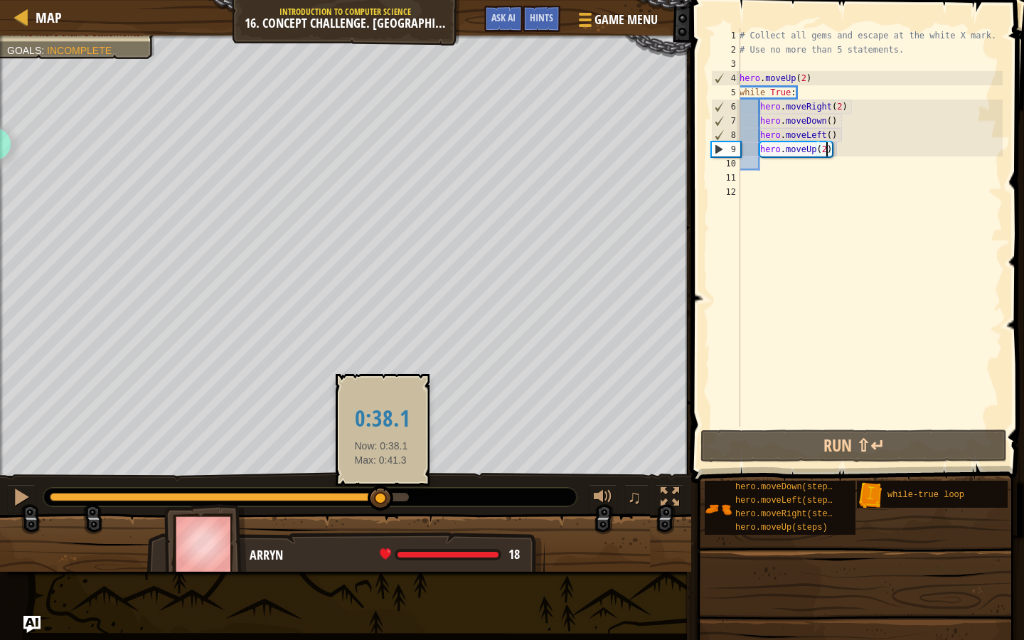
drag, startPoint x: 210, startPoint y: 495, endPoint x: 381, endPoint y: 493, distance: 171.3
click at [381, 493] on div at bounding box center [381, 499] width 26 height 26
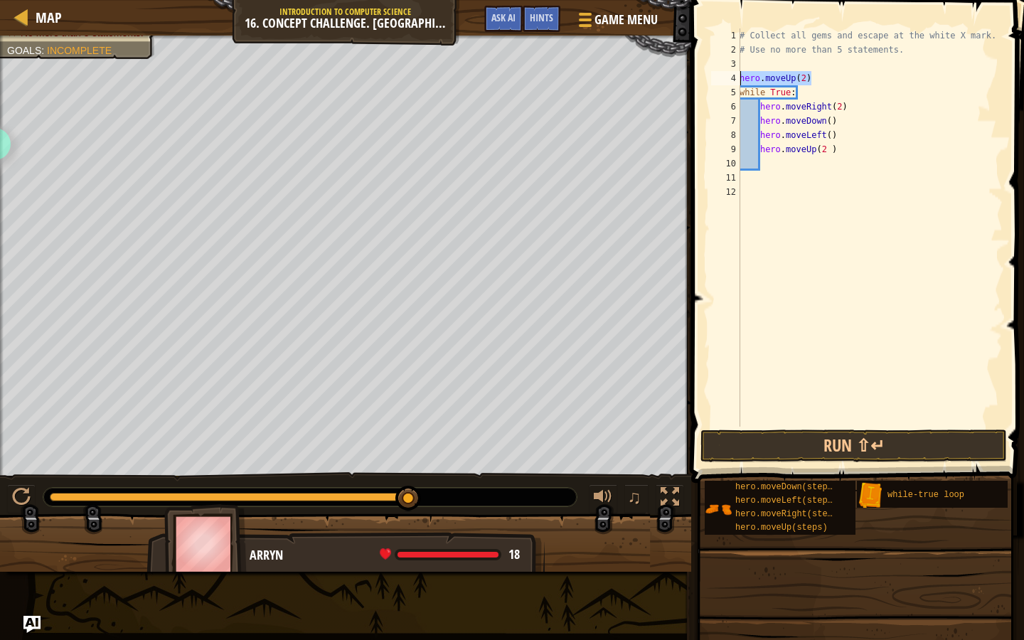
drag, startPoint x: 817, startPoint y: 77, endPoint x: 739, endPoint y: 77, distance: 77.5
click at [739, 77] on div "# Collect all gems and escape at the white X mark. # Use no more than 5 stateme…" at bounding box center [870, 241] width 266 height 427
type textarea "hero.moveUp(2)"
drag, startPoint x: 847, startPoint y: 135, endPoint x: 760, endPoint y: 136, distance: 86.7
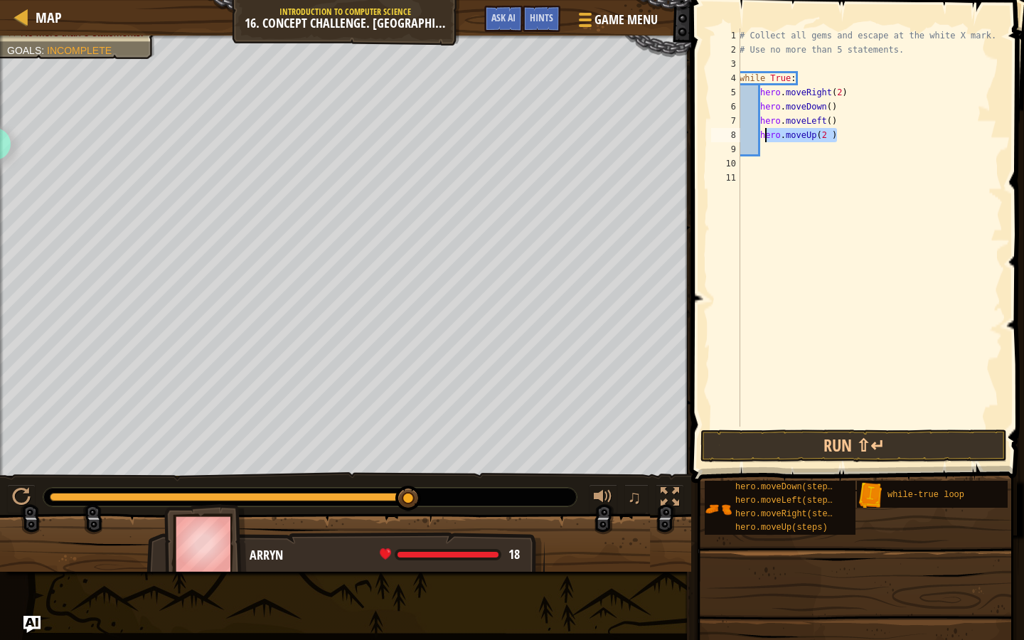
click at [760, 136] on div "# Collect all gems and escape at the white X mark. # Use no more than 5 stateme…" at bounding box center [870, 241] width 266 height 427
type textarea "hero.moveUp(2 )"
click at [762, 89] on div "# Collect all gems and escape at the white X mark. # Use no more than 5 stateme…" at bounding box center [870, 241] width 266 height 427
type textarea "hero.moveRight(2)"
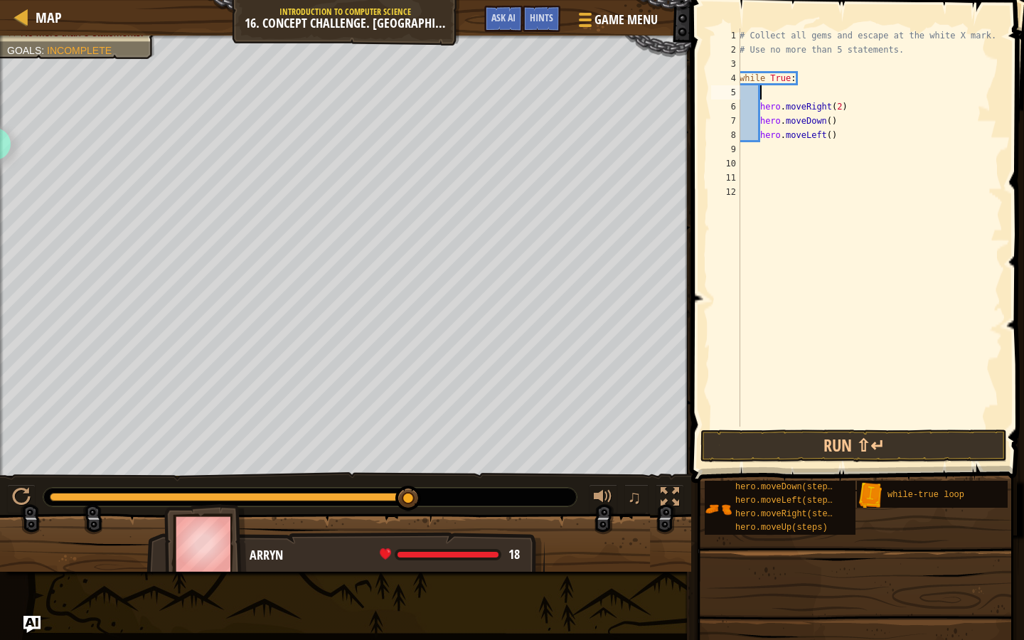
paste textarea "hero.moveUp(2 )"
type textarea "hero.moveUp(2 )"
click at [754, 440] on button "Run ⇧↵" at bounding box center [853, 445] width 306 height 33
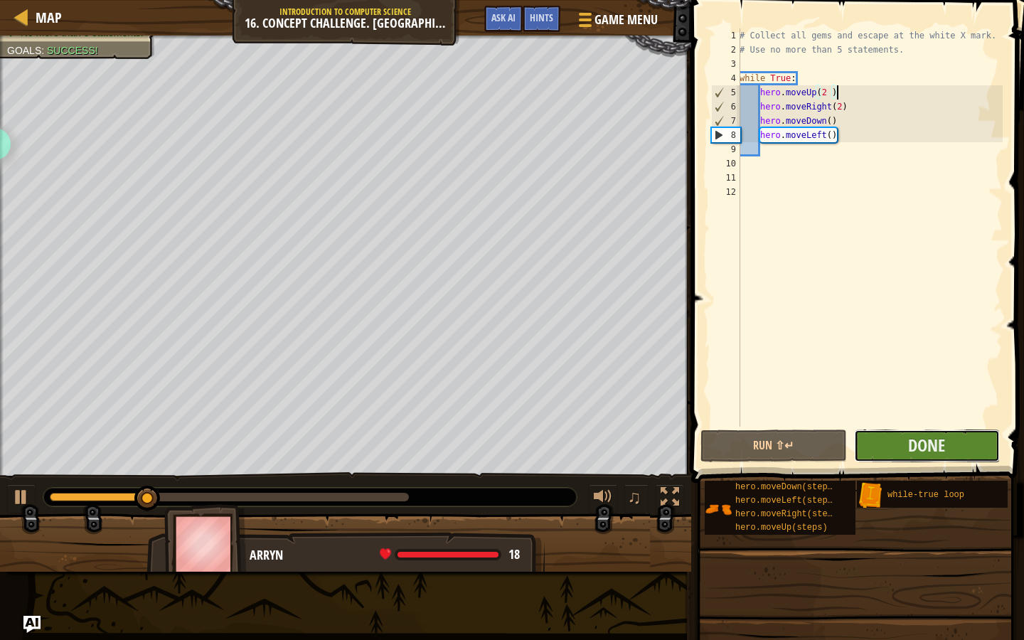
click at [895, 443] on button "Done" at bounding box center [927, 445] width 146 height 33
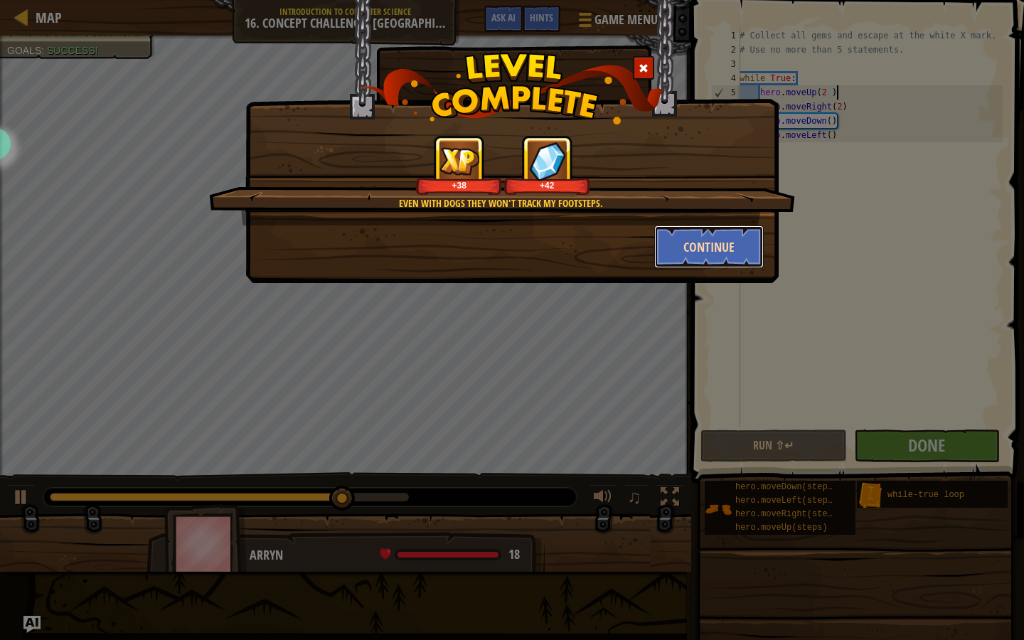
click at [705, 247] on button "Continue" at bounding box center [709, 246] width 110 height 43
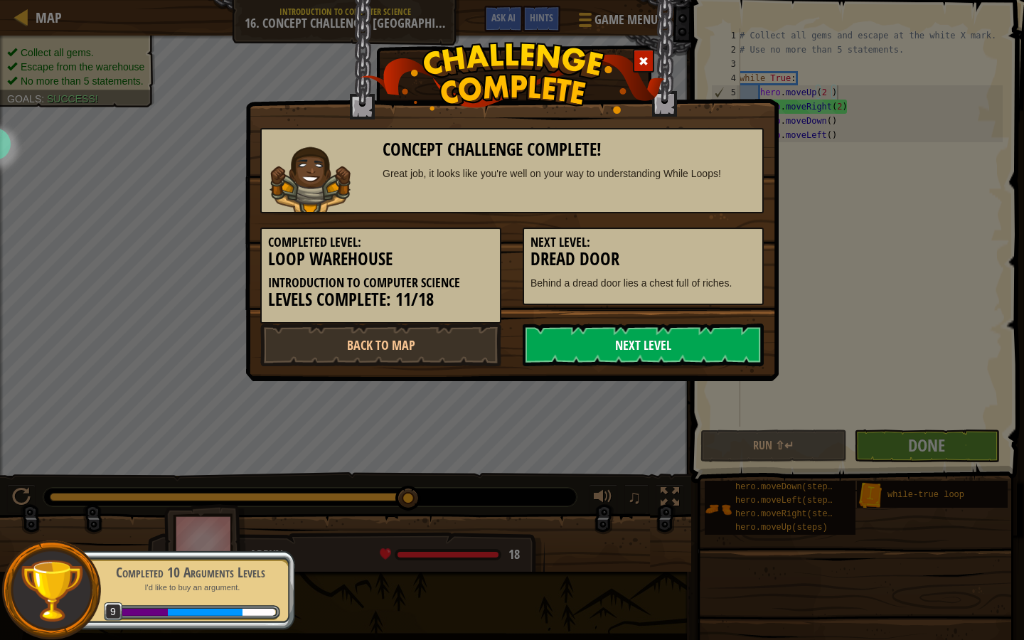
click at [640, 337] on link "Next Level" at bounding box center [643, 344] width 241 height 43
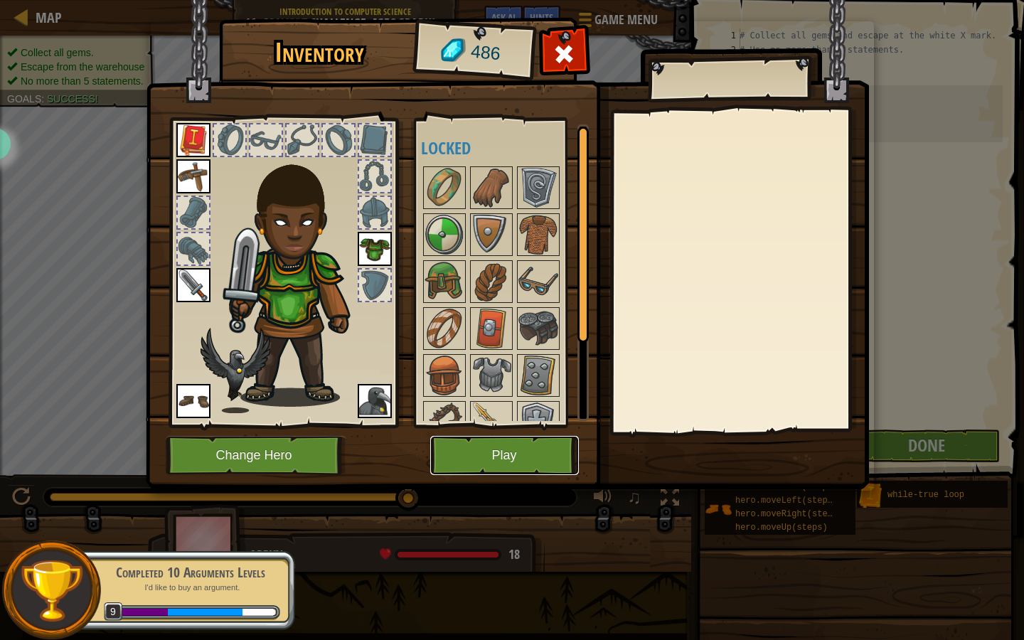
click at [469, 442] on button "Play" at bounding box center [504, 455] width 149 height 39
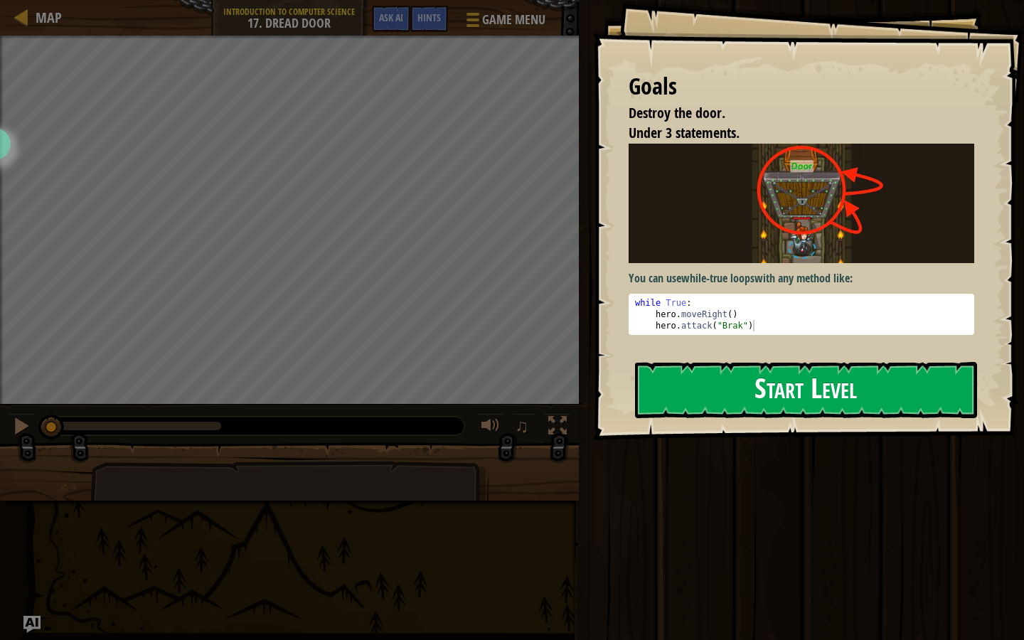
click at [738, 383] on button "Start Level" at bounding box center [806, 390] width 342 height 56
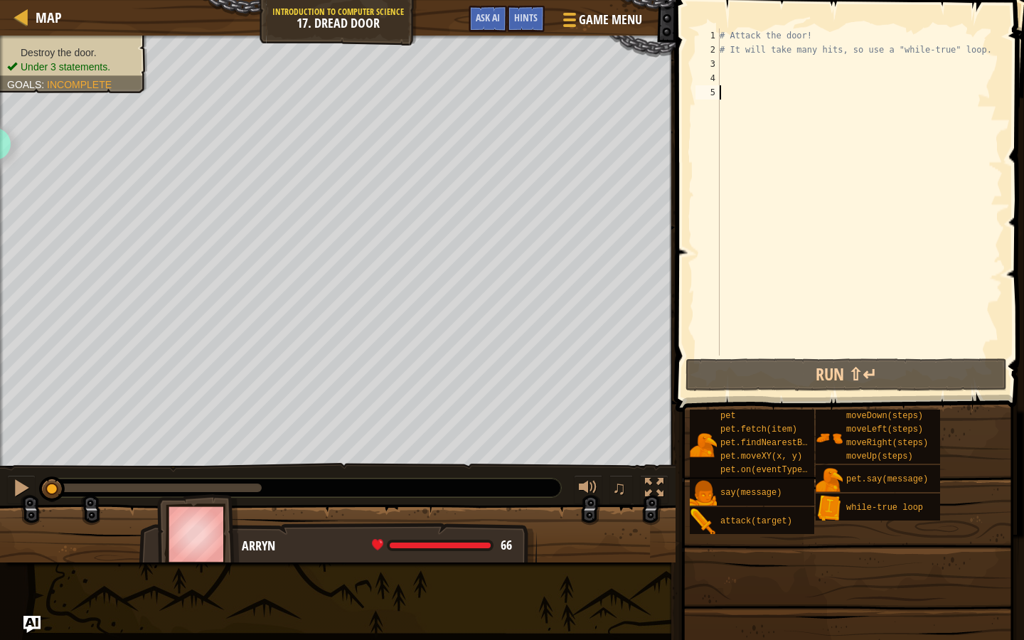
type textarea "w"
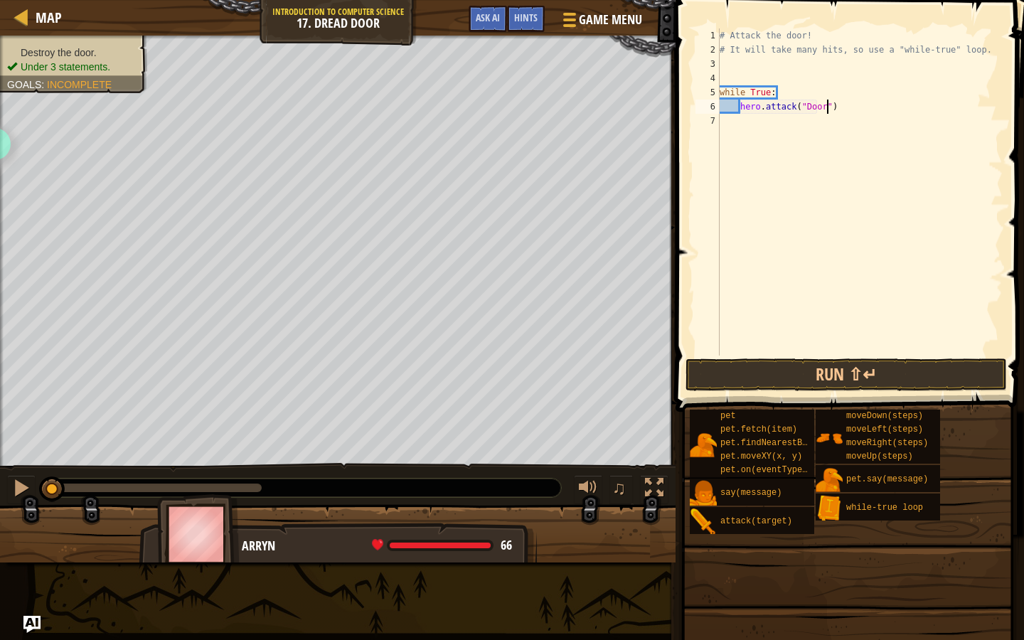
scroll to position [6, 9]
type textarea "hero.attack("Door")"
click at [708, 374] on button "Run ⇧↵" at bounding box center [845, 374] width 321 height 33
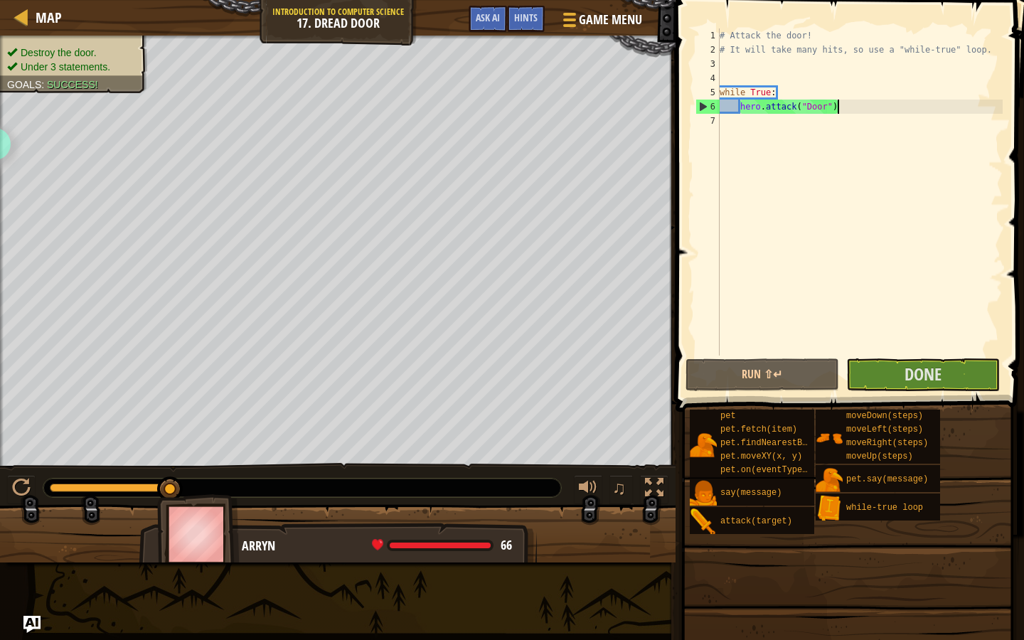
click at [850, 112] on div "# Attack the door! # It will take many hits, so use a "while-true" loop. while …" at bounding box center [860, 205] width 286 height 355
click at [931, 373] on span "Done" at bounding box center [922, 374] width 37 height 23
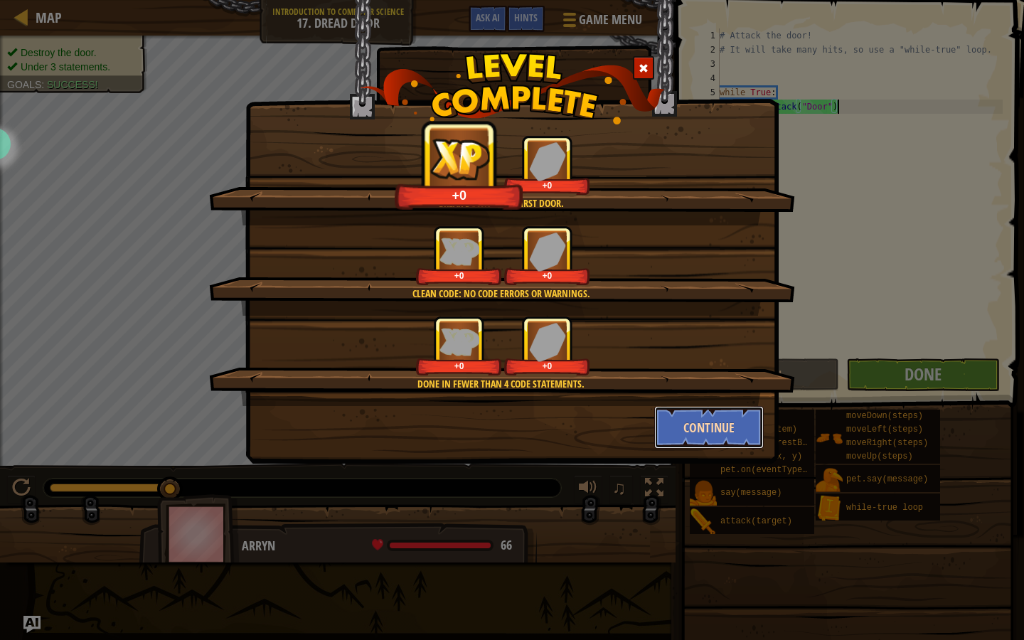
click at [702, 431] on button "Continue" at bounding box center [709, 427] width 110 height 43
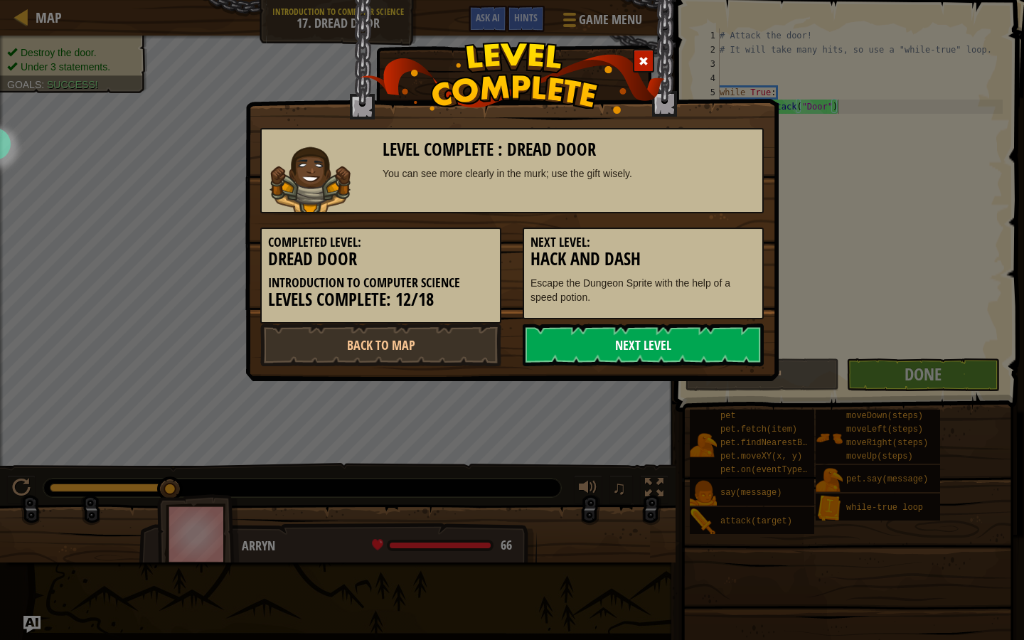
click at [662, 336] on link "Next Level" at bounding box center [643, 344] width 241 height 43
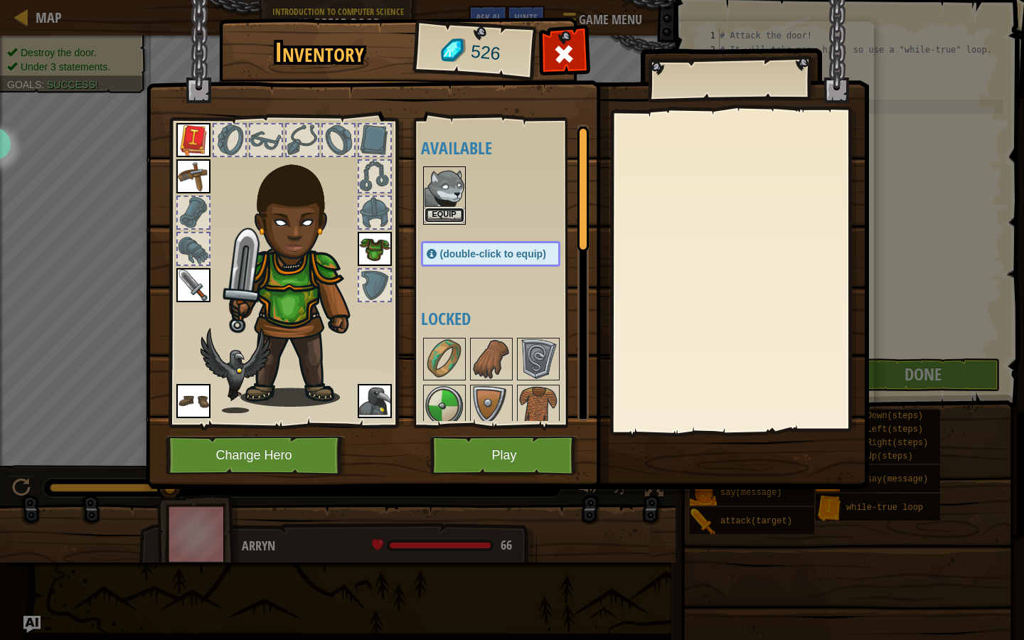
click at [443, 208] on button "Equip" at bounding box center [444, 215] width 40 height 15
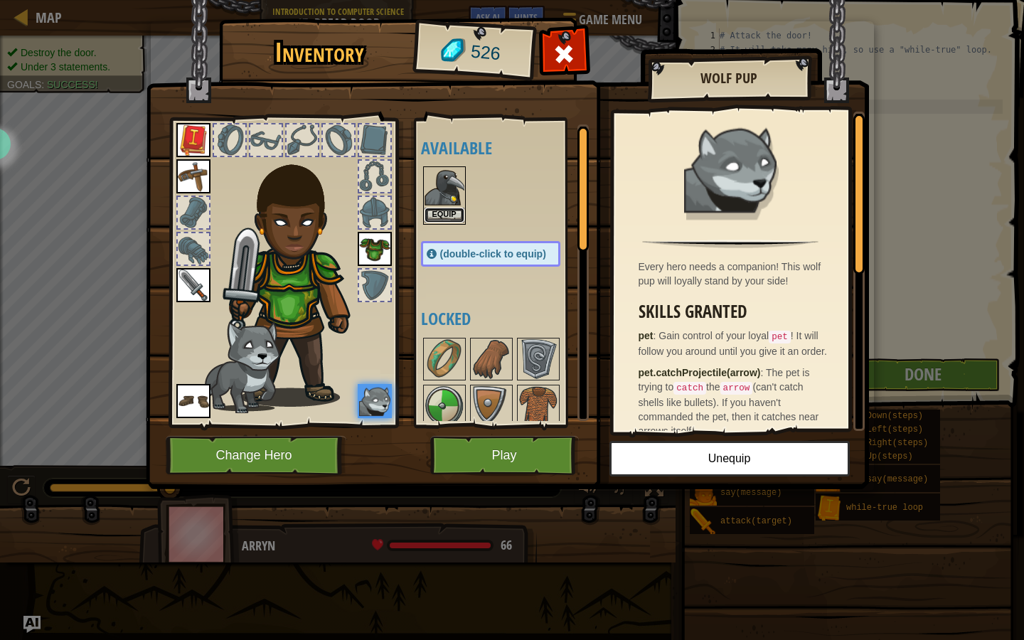
click at [445, 213] on button "Equip" at bounding box center [444, 215] width 40 height 15
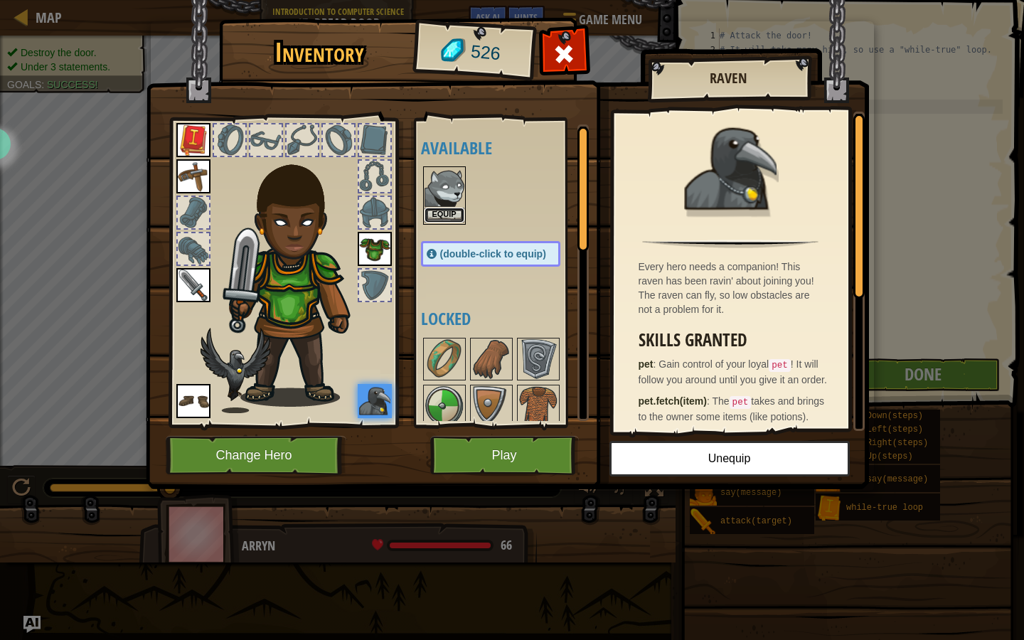
click at [444, 213] on button "Equip" at bounding box center [444, 215] width 40 height 15
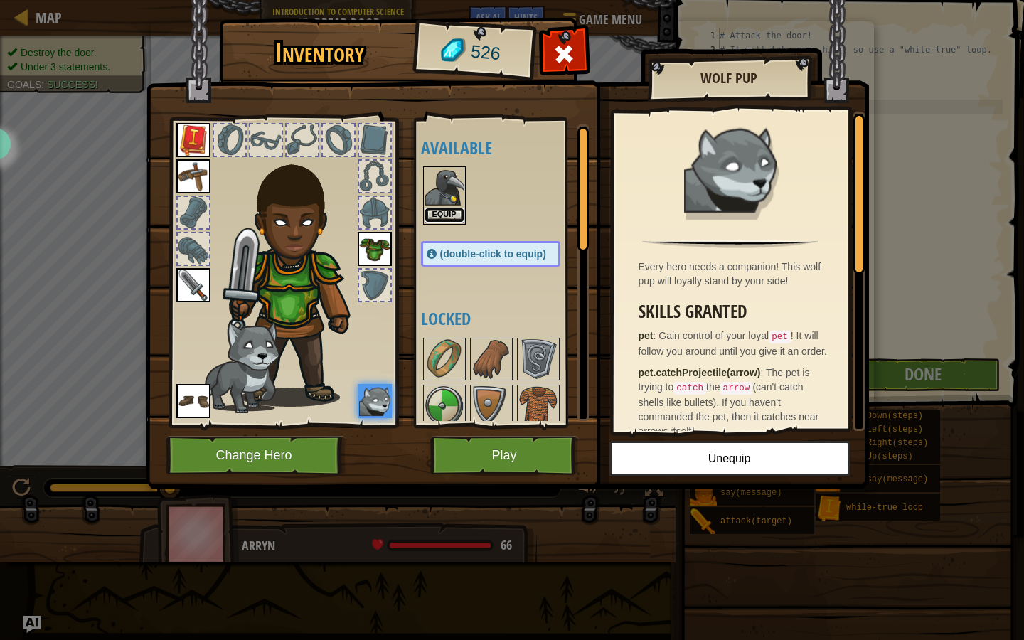
click at [444, 213] on button "Equip" at bounding box center [444, 215] width 40 height 15
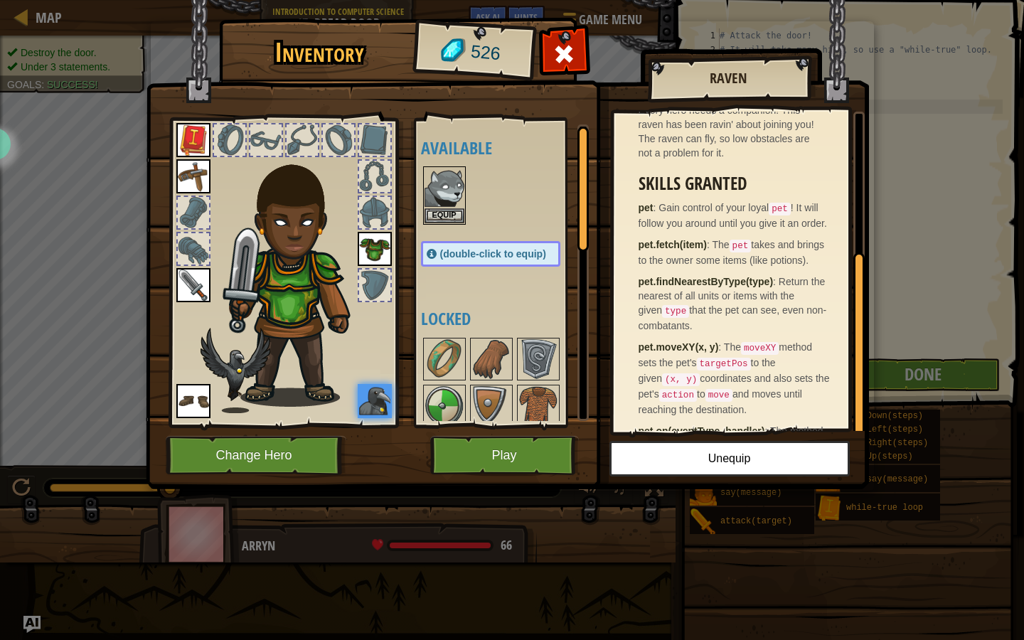
scroll to position [246, 0]
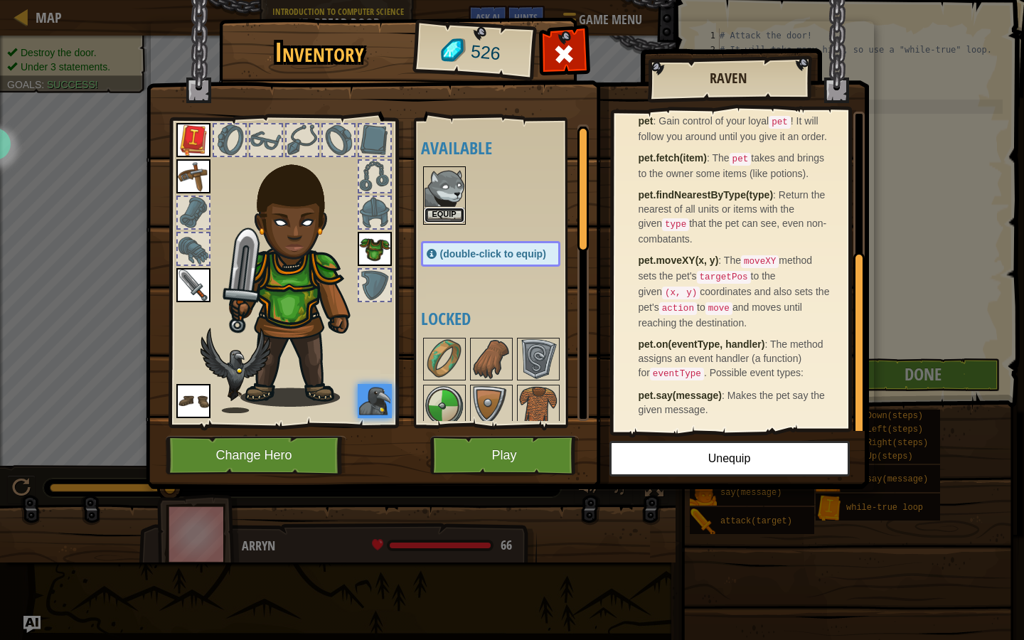
click at [434, 217] on button "Equip" at bounding box center [444, 215] width 40 height 15
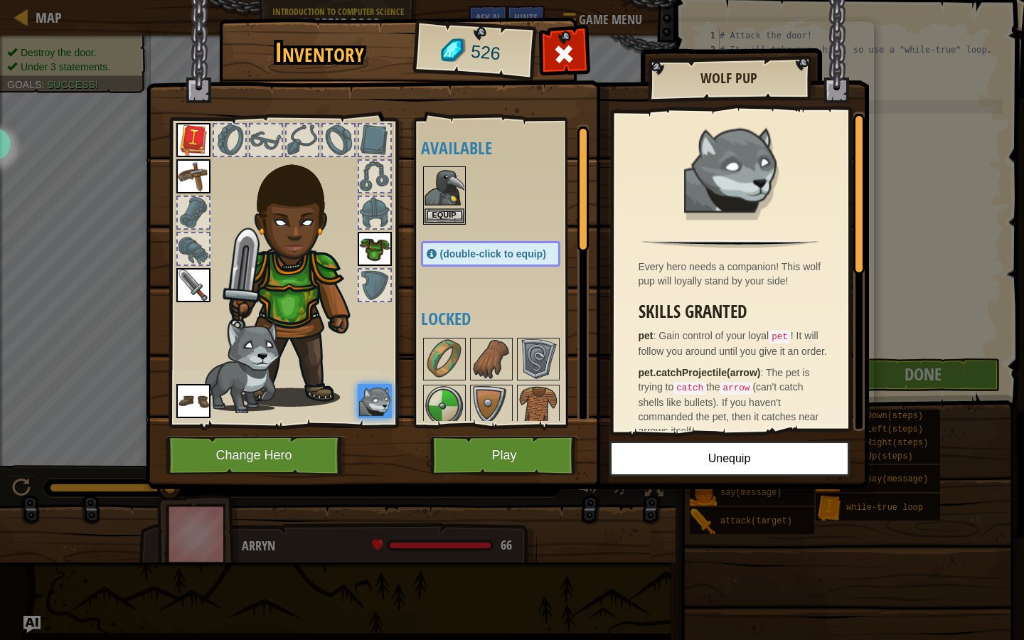
click at [496, 434] on img at bounding box center [507, 231] width 723 height 516
click at [493, 463] on button "Play" at bounding box center [504, 455] width 149 height 39
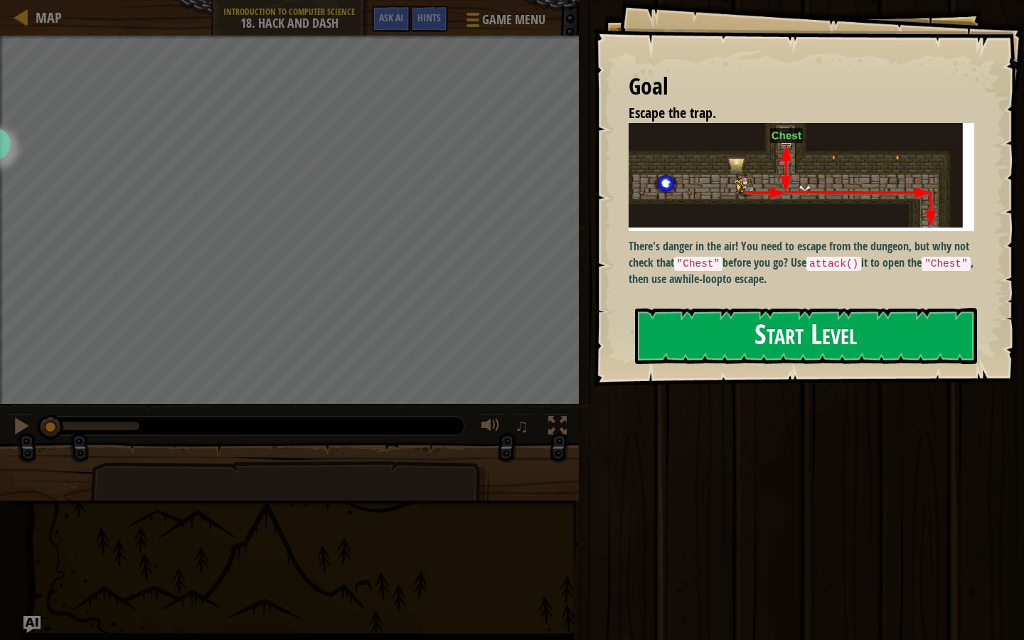
click at [683, 338] on button "Start Level" at bounding box center [806, 336] width 342 height 56
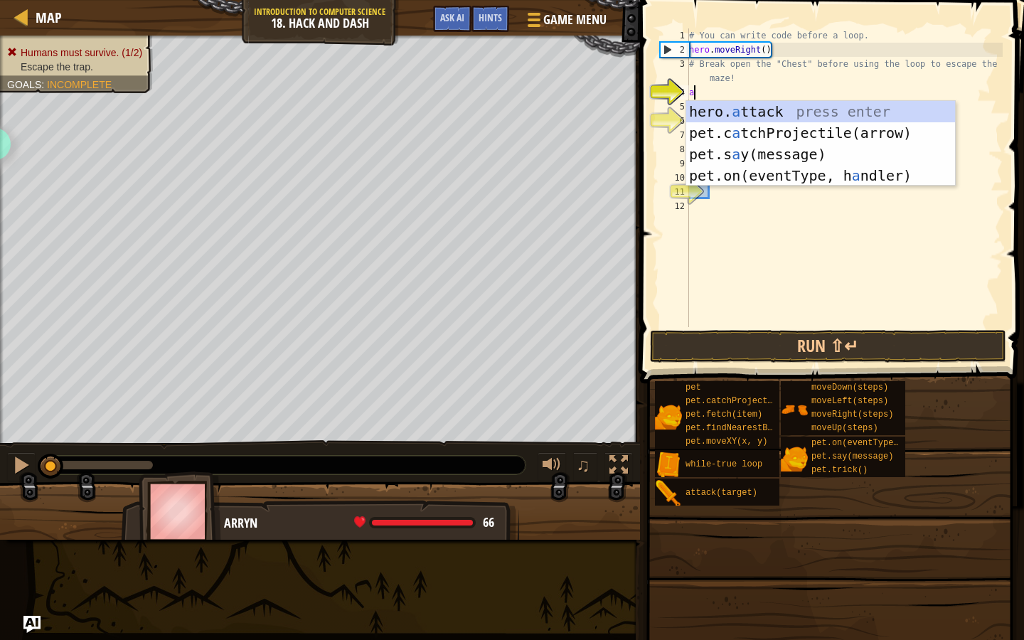
scroll to position [6, 0]
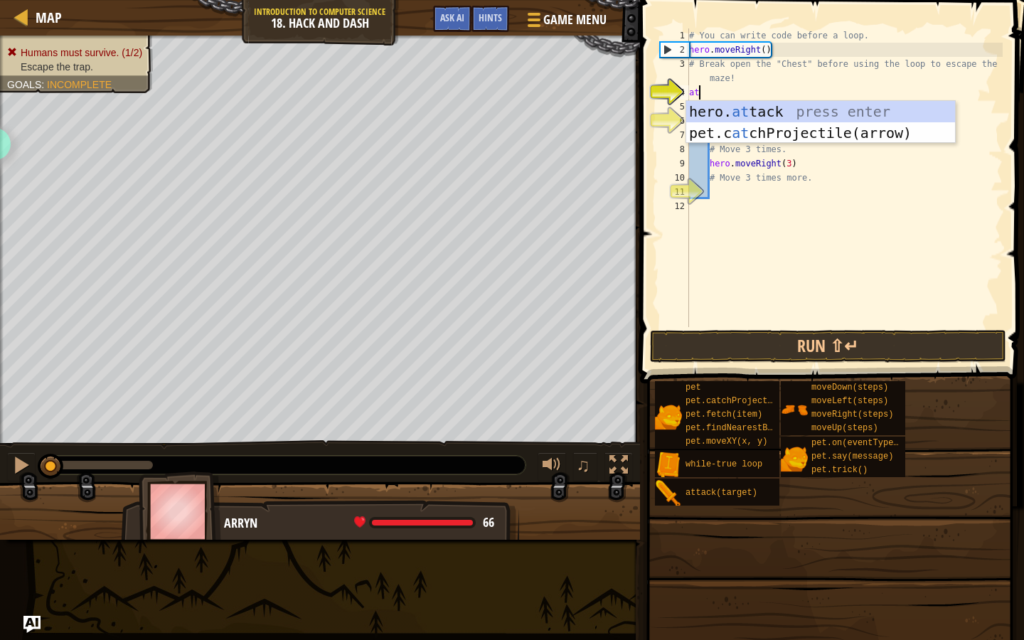
type textarea "a"
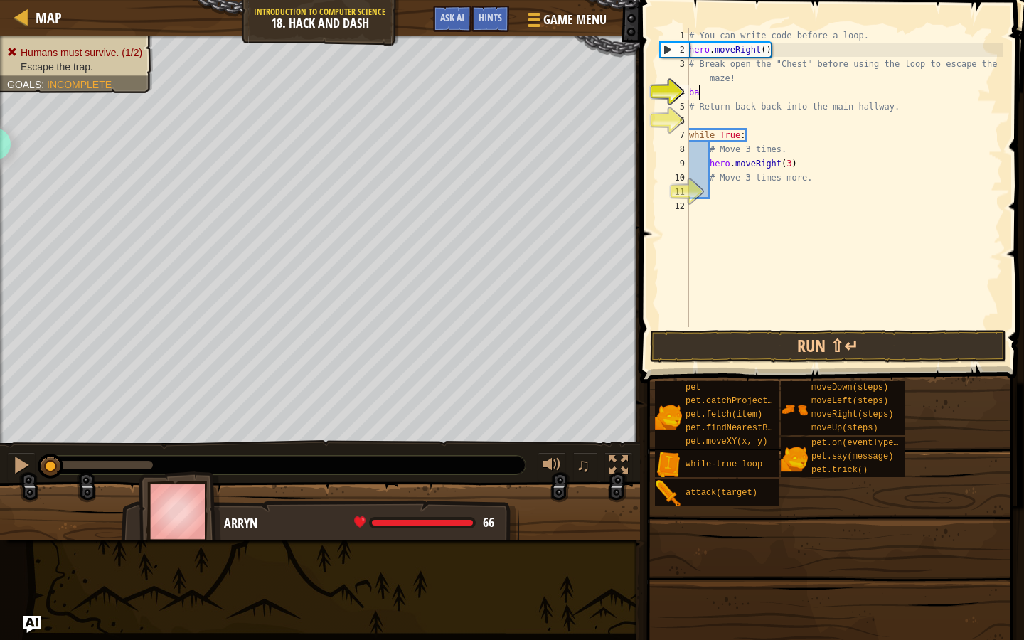
type textarea "b"
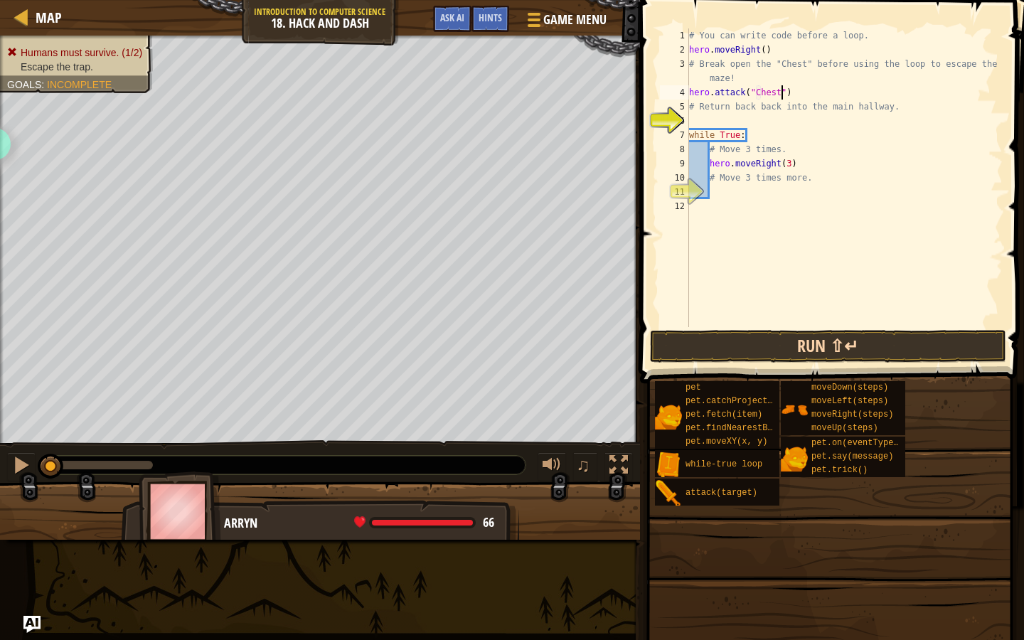
type textarea "hero.attack("Chest")"
click at [709, 350] on button "Run ⇧↵" at bounding box center [828, 346] width 356 height 33
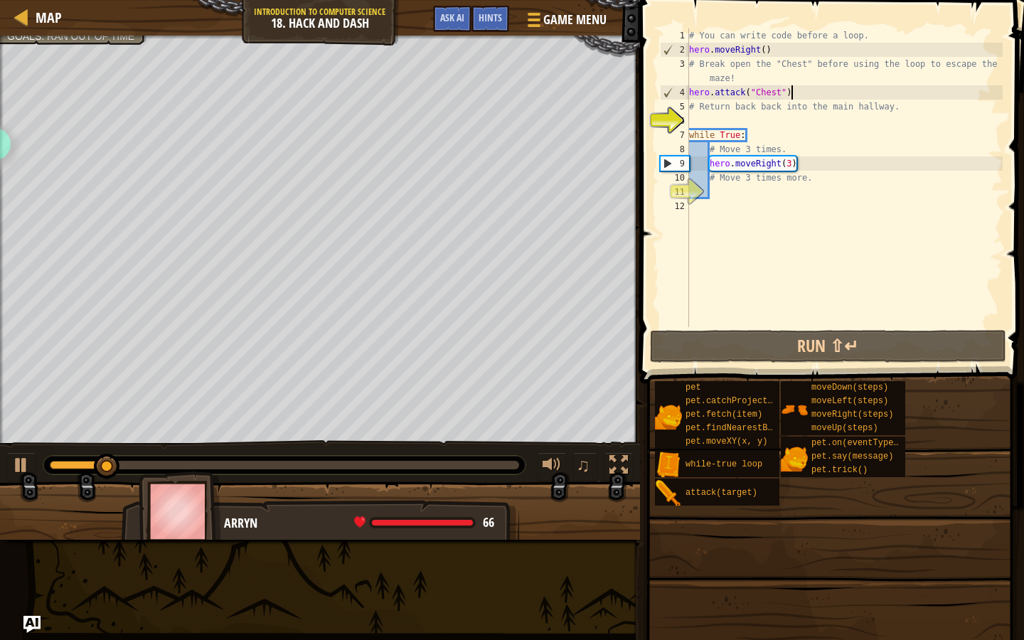
click at [803, 95] on div "# You can write code before a loop. hero . moveRight ( ) # Break open the "Ches…" at bounding box center [844, 191] width 316 height 327
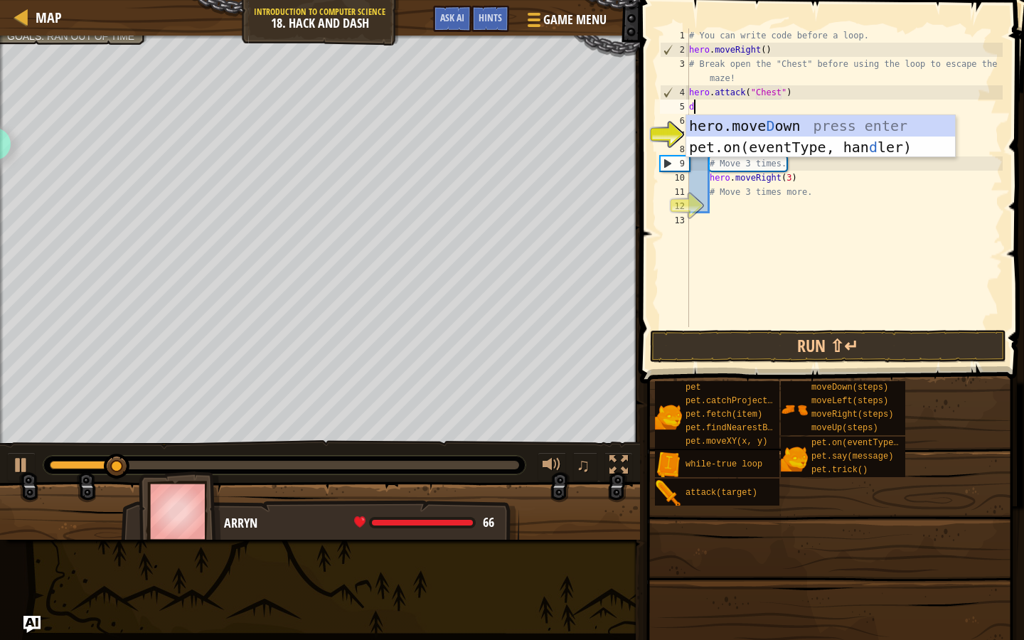
type textarea "do"
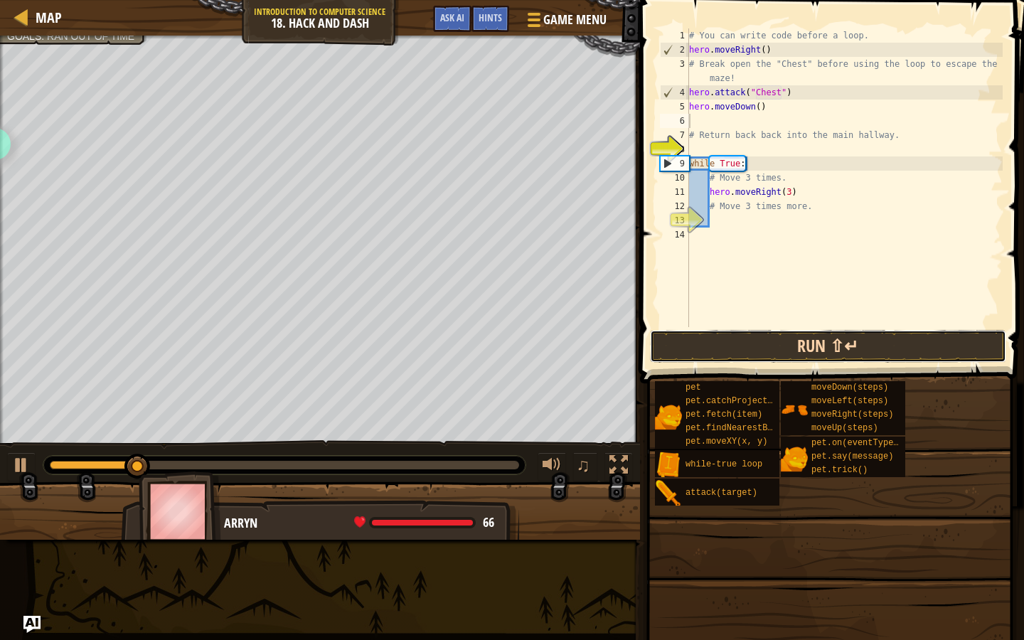
click at [719, 341] on button "Run ⇧↵" at bounding box center [828, 346] width 356 height 33
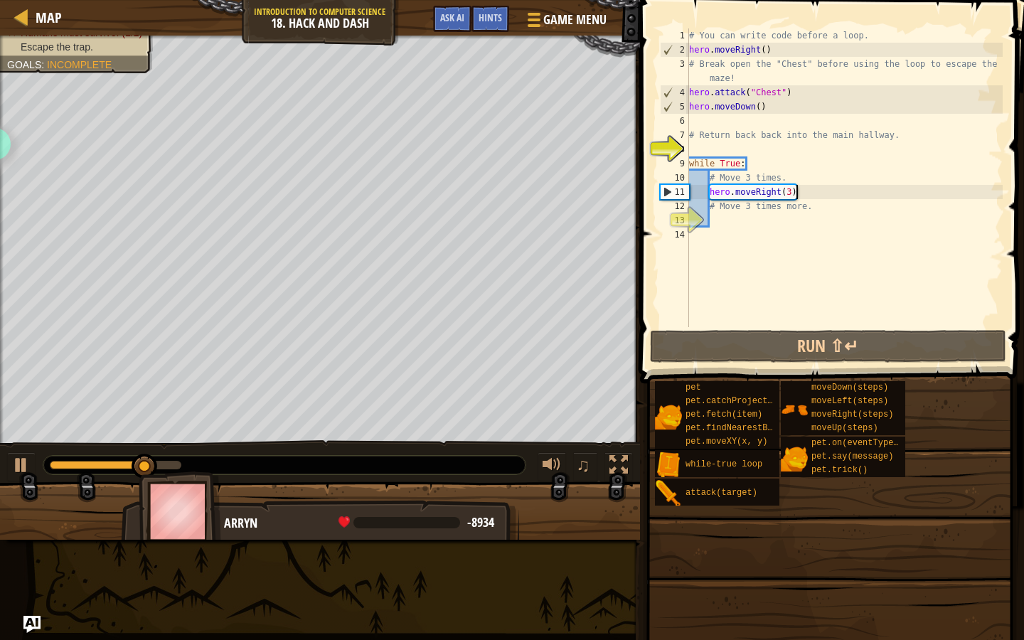
click at [796, 191] on div "# You can write code before a loop. hero . moveRight ( ) # Break open the "Ches…" at bounding box center [844, 191] width 316 height 327
type textarea "hero.moveRight(3)"
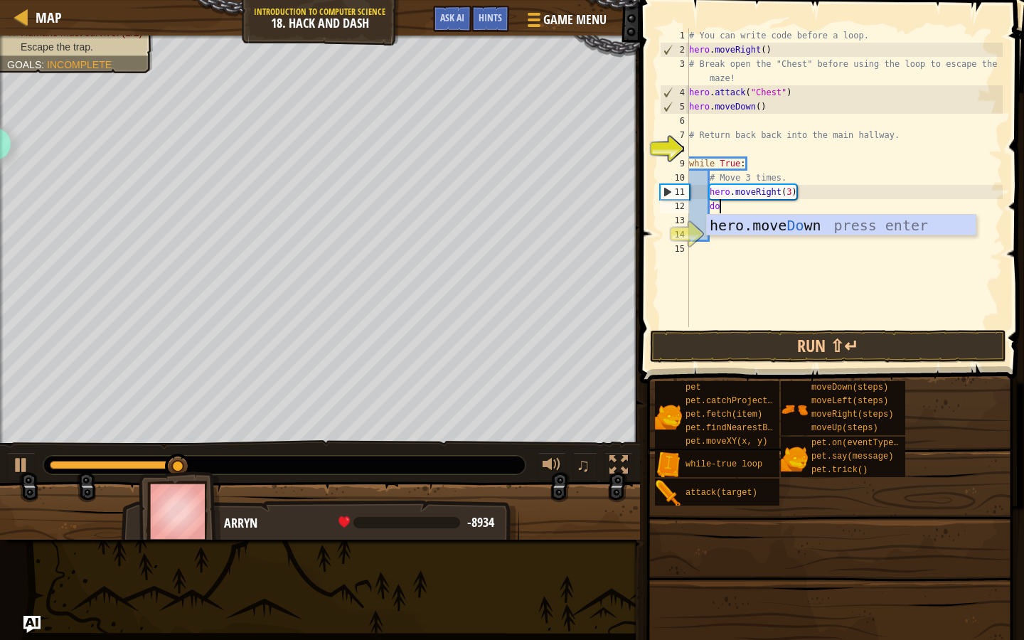
type textarea "down"
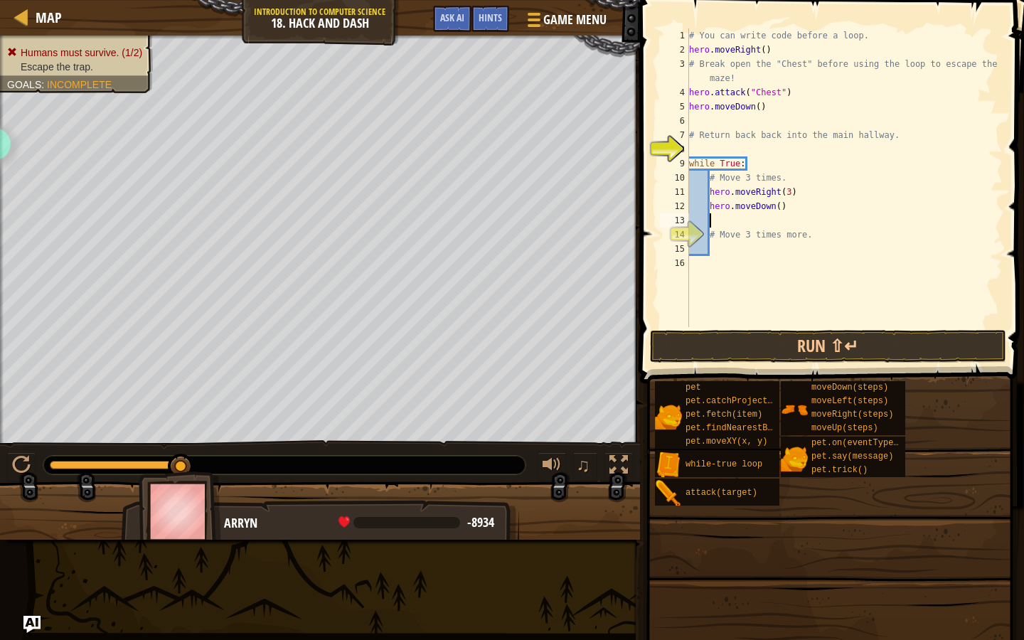
scroll to position [6, 1]
click at [780, 205] on div "# You can write code before a loop. hero . moveRight ( ) # Break open the "Ches…" at bounding box center [844, 191] width 316 height 327
type textarea "hero.moveDown(3)"
click at [744, 337] on button "Run ⇧↵" at bounding box center [828, 346] width 356 height 33
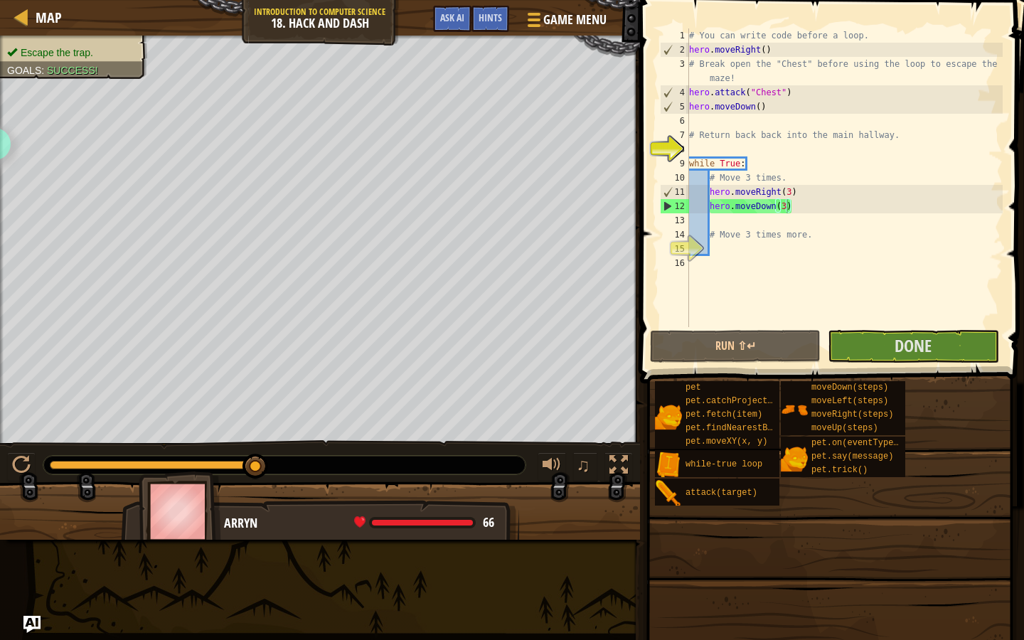
click at [823, 349] on div "Run ⇧↵ Submit Done" at bounding box center [828, 346] width 356 height 33
click at [872, 353] on button "Done" at bounding box center [913, 346] width 171 height 33
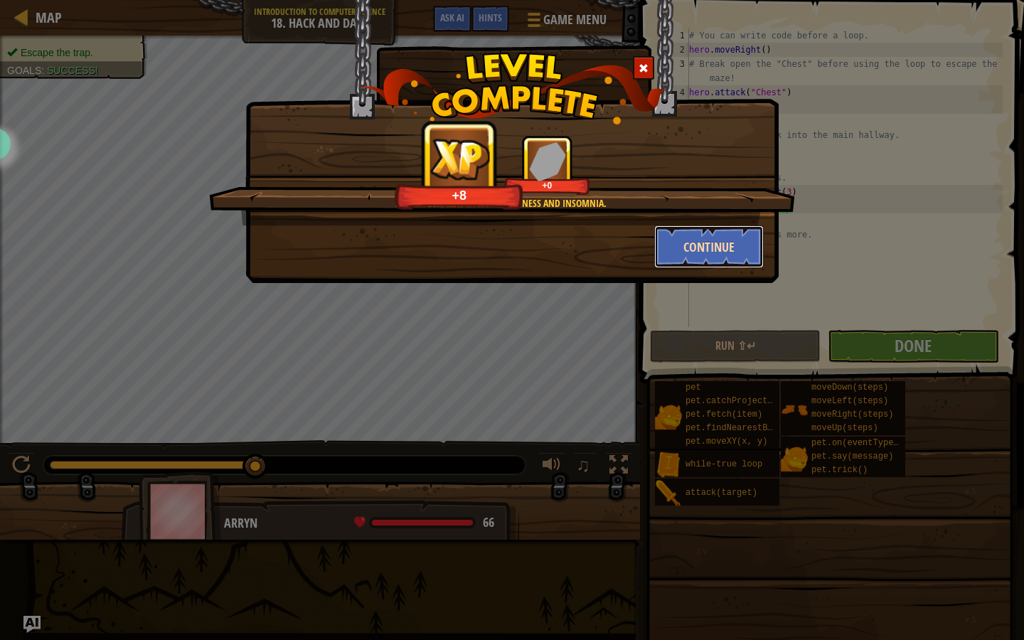
click at [684, 235] on button "Continue" at bounding box center [709, 246] width 110 height 43
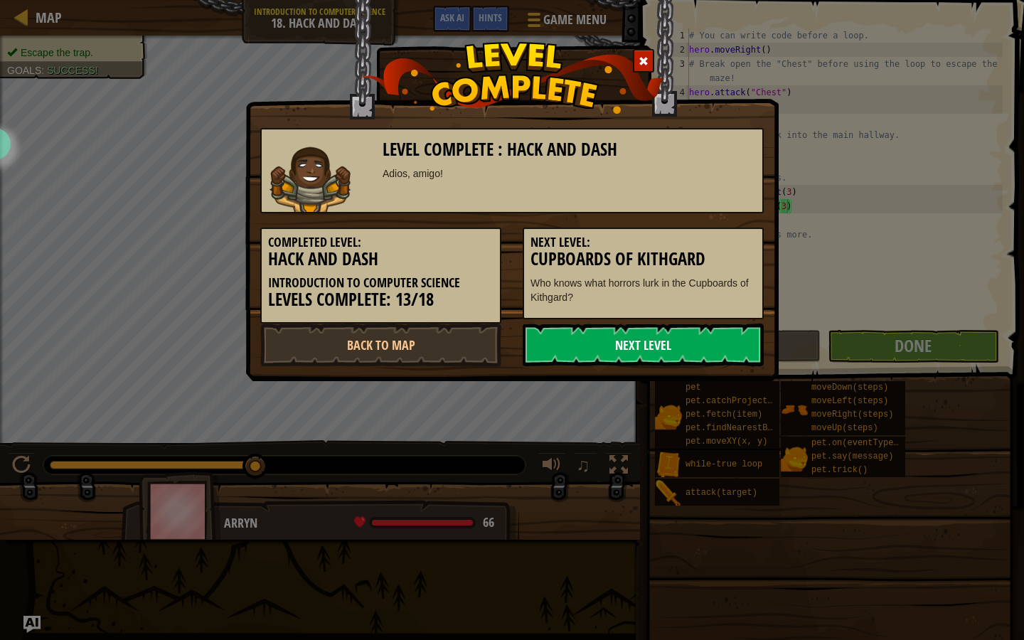
click at [635, 337] on link "Next Level" at bounding box center [643, 344] width 241 height 43
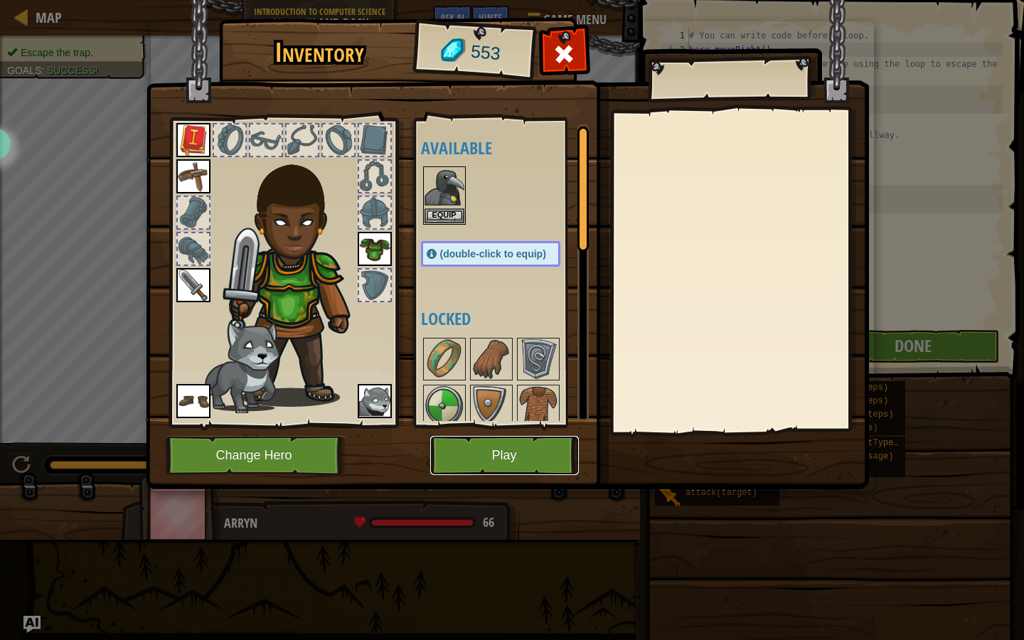
click at [486, 451] on button "Play" at bounding box center [504, 455] width 149 height 39
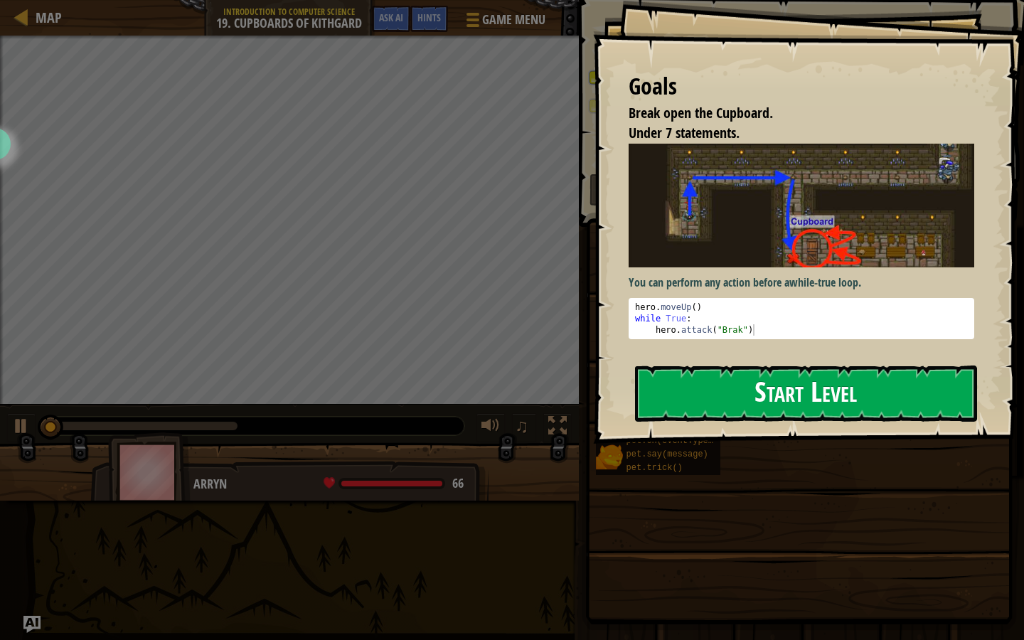
click at [751, 389] on button "Start Level" at bounding box center [806, 393] width 342 height 56
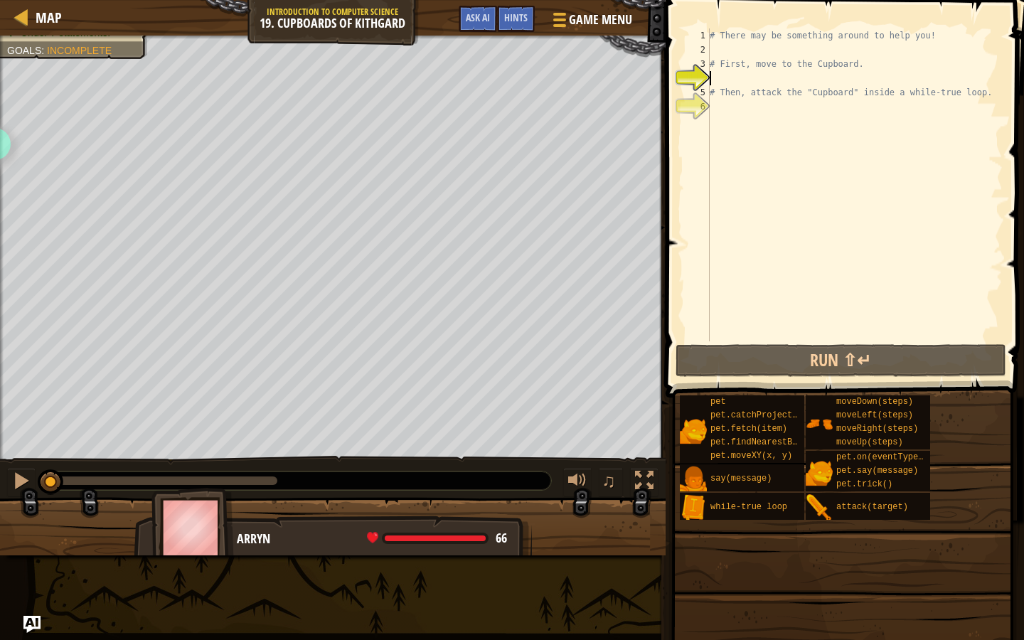
drag, startPoint x: 188, startPoint y: 478, endPoint x: 0, endPoint y: 476, distance: 187.7
click at [0, 476] on div "♫" at bounding box center [332, 477] width 665 height 43
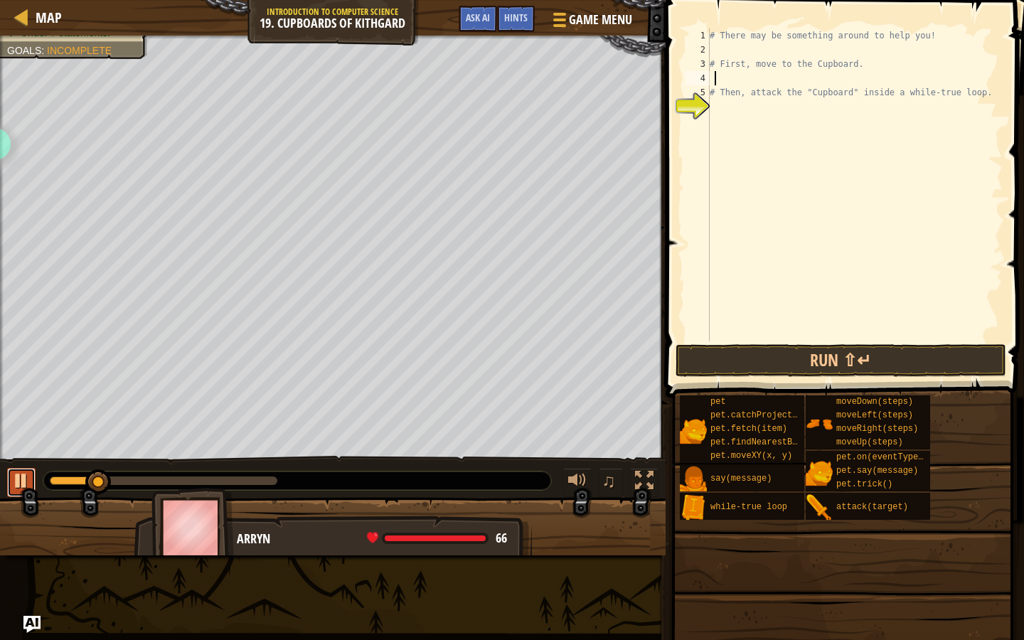
click at [16, 478] on div at bounding box center [21, 480] width 18 height 18
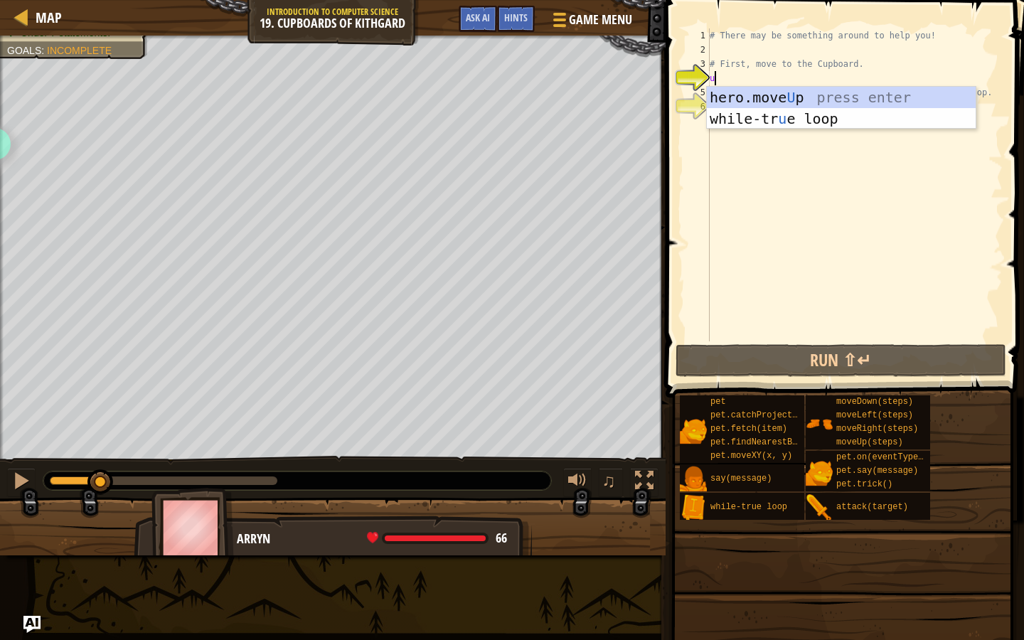
type textarea "up"
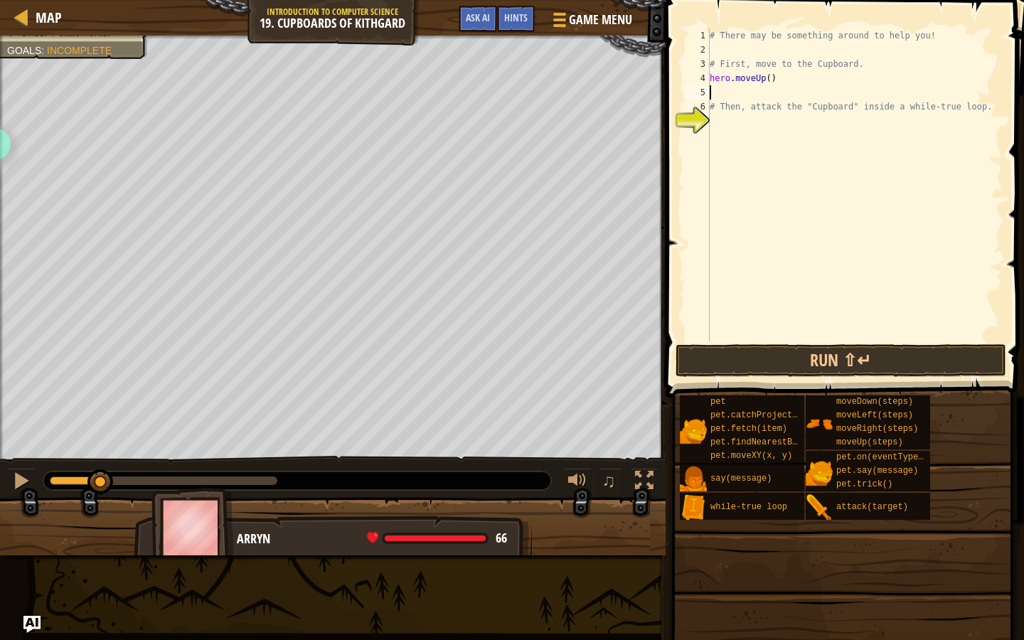
type textarea "ri"
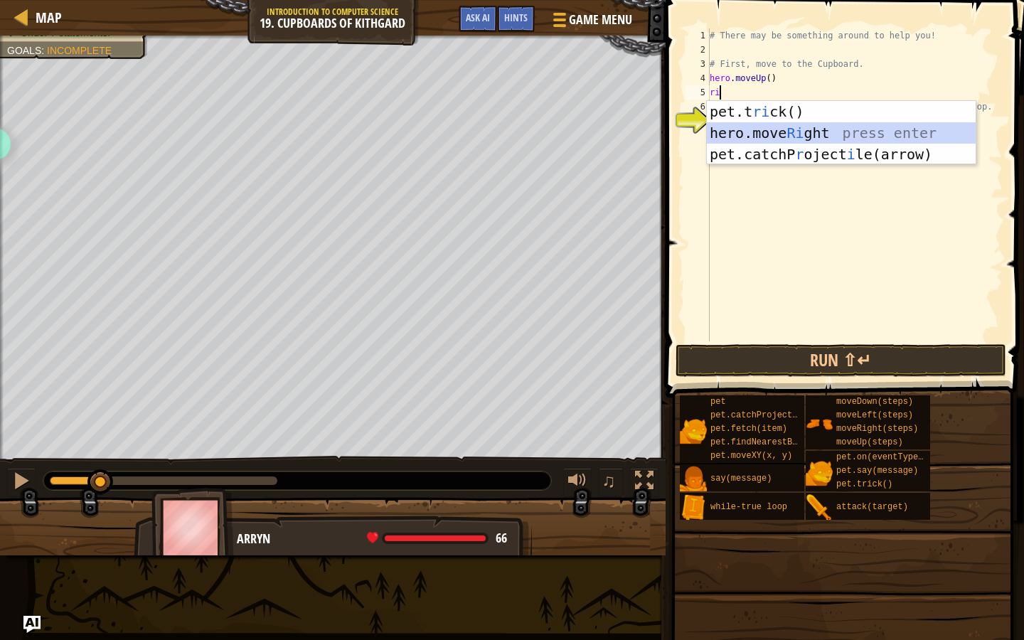
click at [791, 129] on div "pet.t ri ck() press enter hero.move Ri ght press enter pet.catchP r oject i [GE…" at bounding box center [841, 154] width 269 height 107
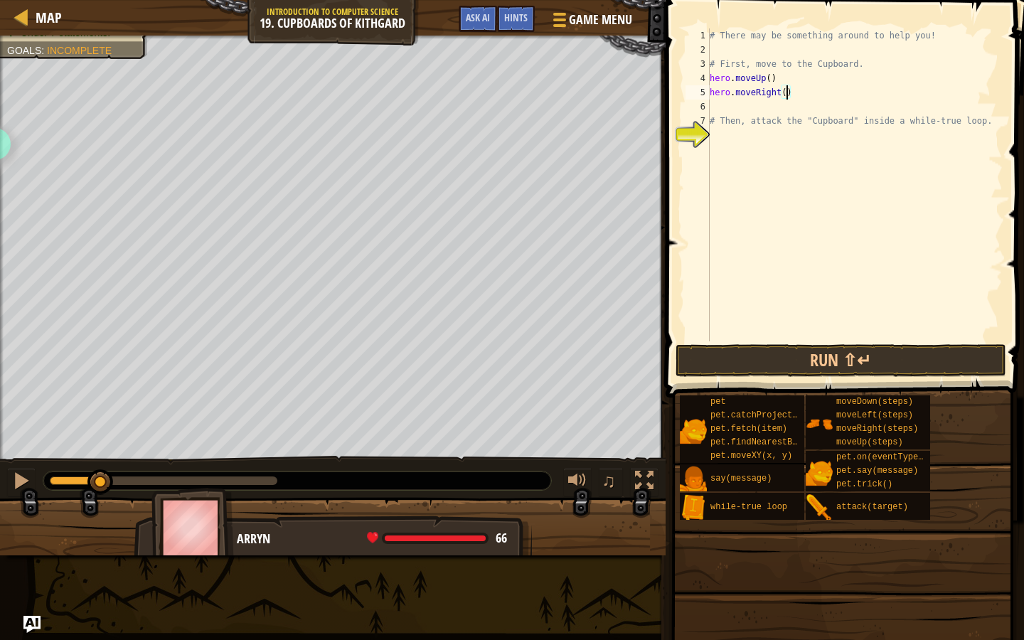
type textarea "hero.moveRight(2)"
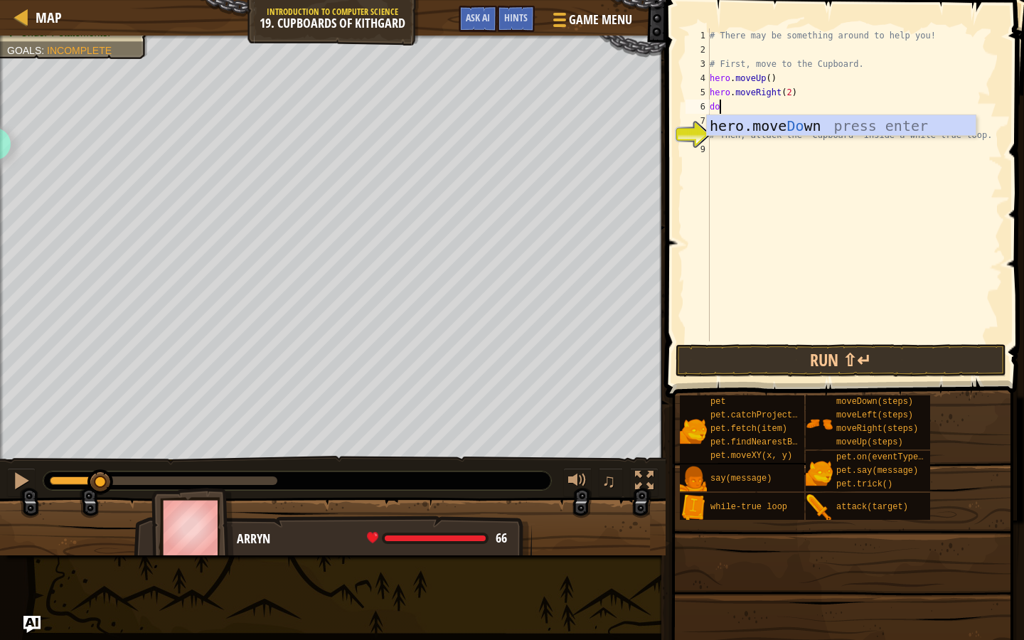
type textarea "down"
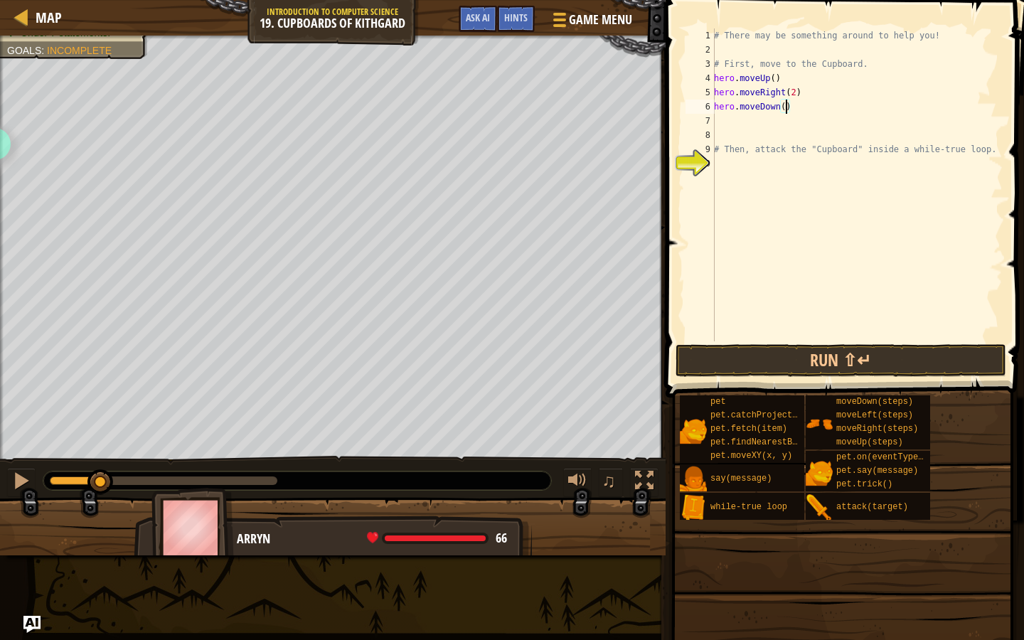
type textarea "hero.moveDown(2)"
click at [794, 169] on div "# There may be something around to help you! # First, move to the Cupboard. her…" at bounding box center [856, 198] width 291 height 341
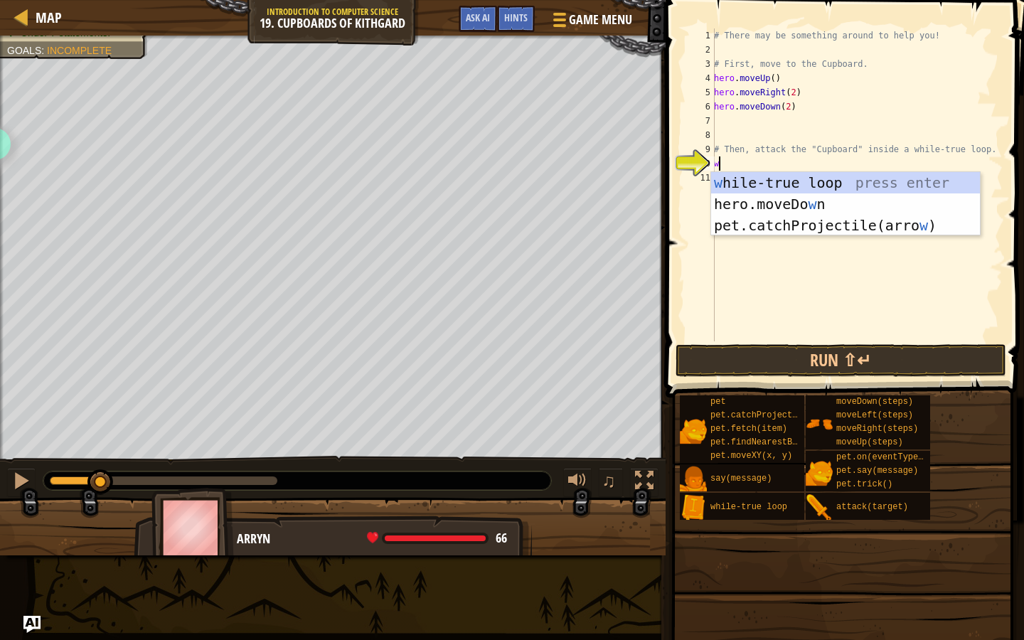
type textarea "whil"
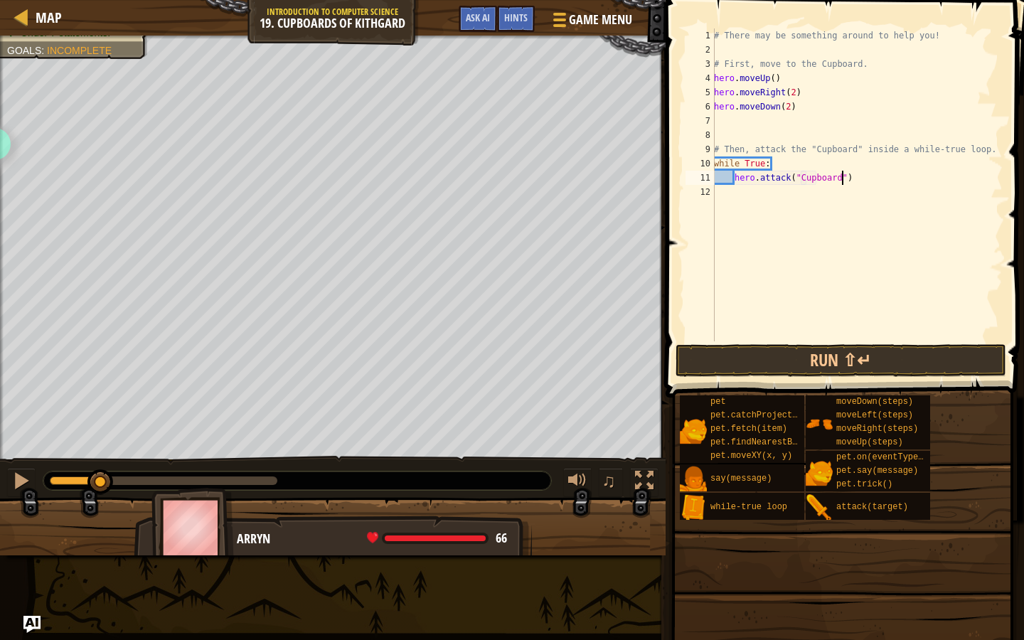
scroll to position [6, 11]
type textarea "hero.attack("Cupboard")"
click at [829, 359] on button "Run ⇧↵" at bounding box center [840, 360] width 331 height 33
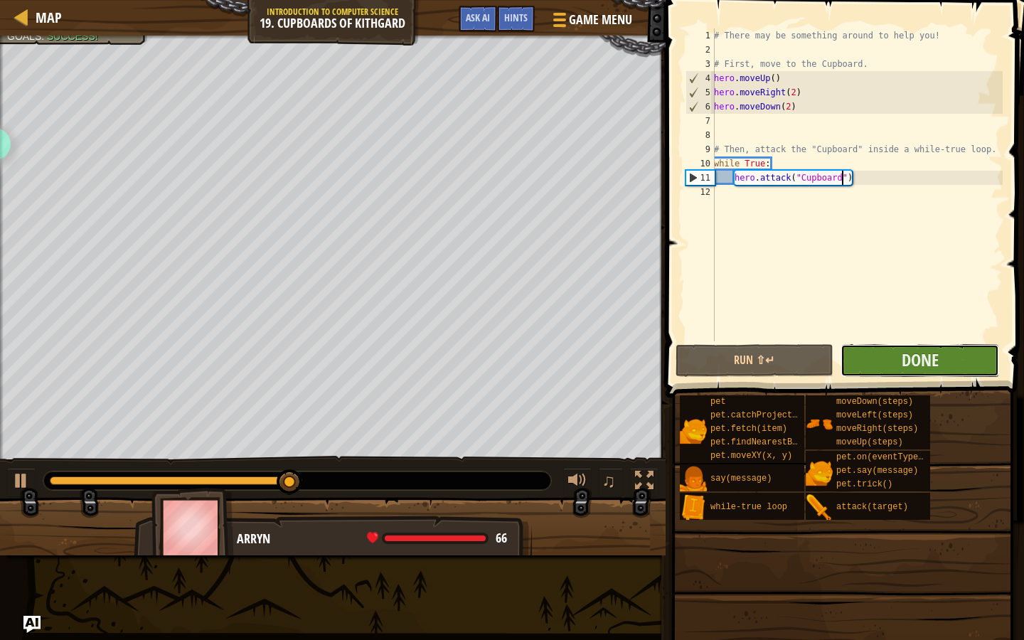
click at [879, 355] on button "Done" at bounding box center [919, 360] width 159 height 33
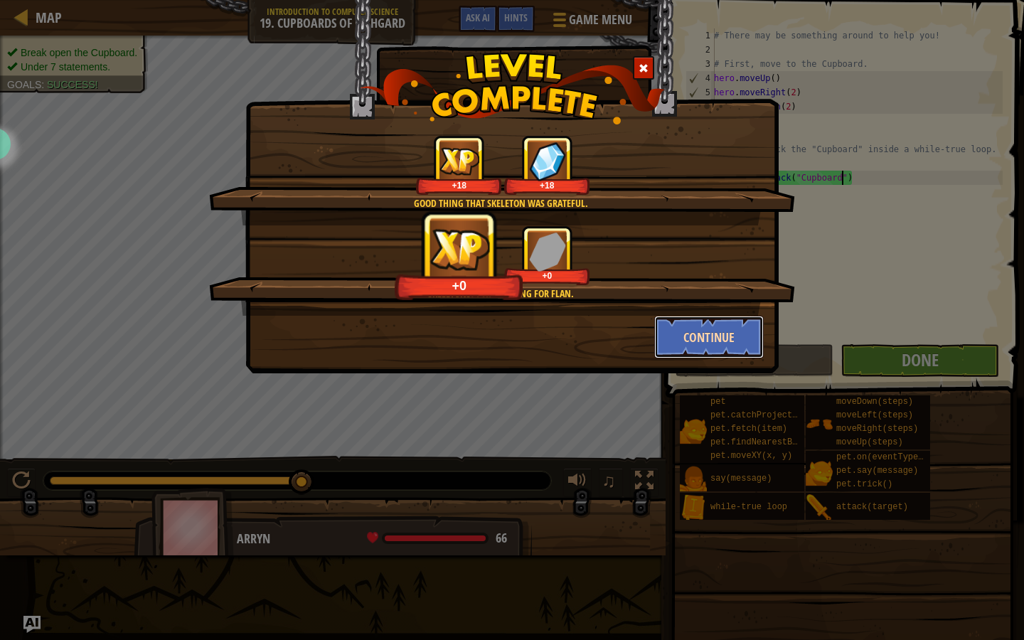
click at [696, 341] on button "Continue" at bounding box center [709, 337] width 110 height 43
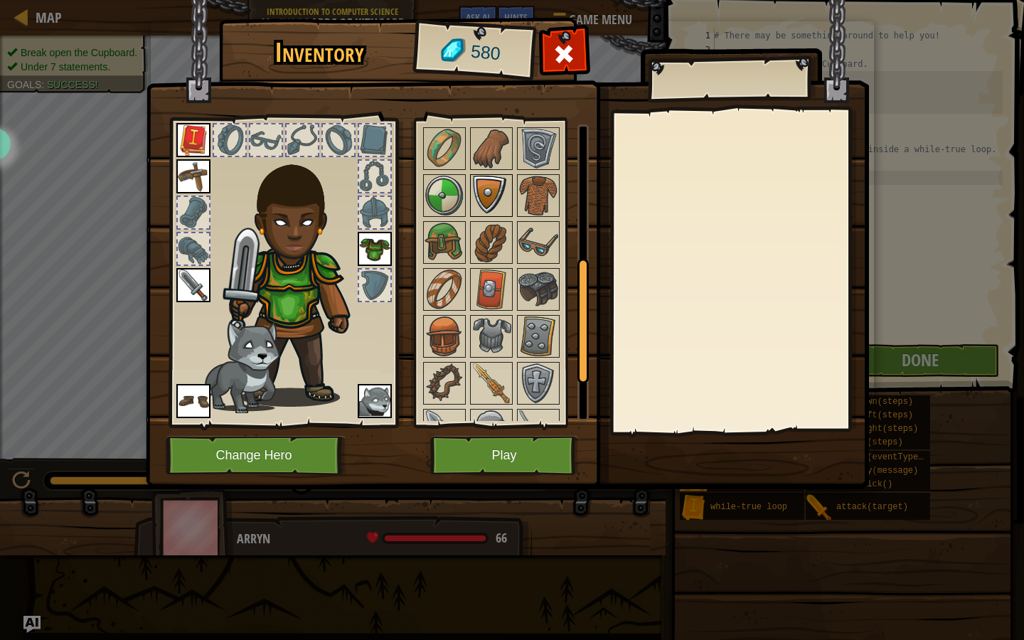
scroll to position [430, 0]
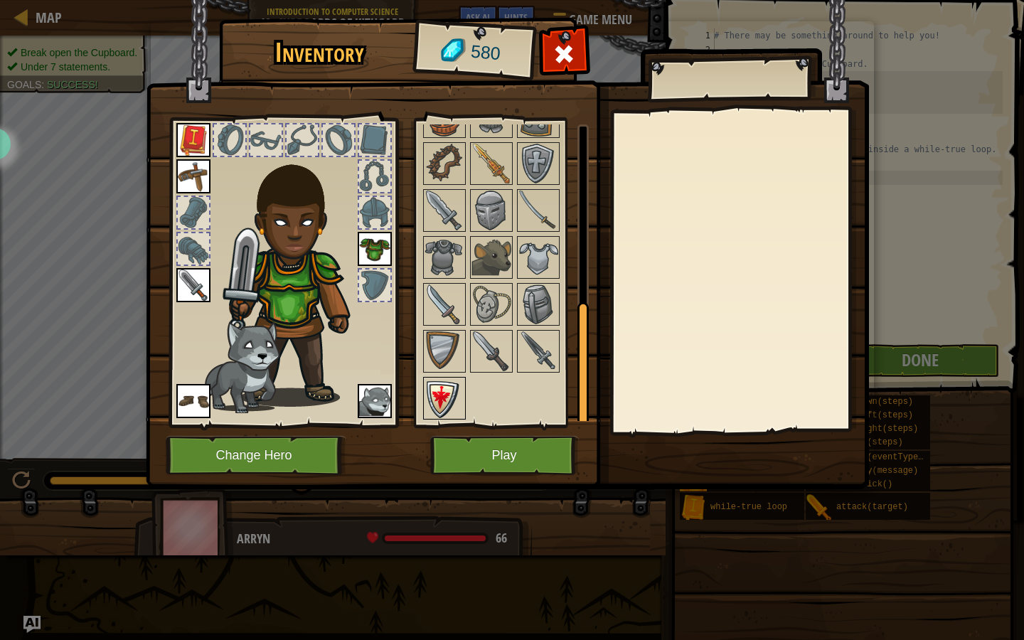
click at [423, 394] on div at bounding box center [444, 398] width 43 height 43
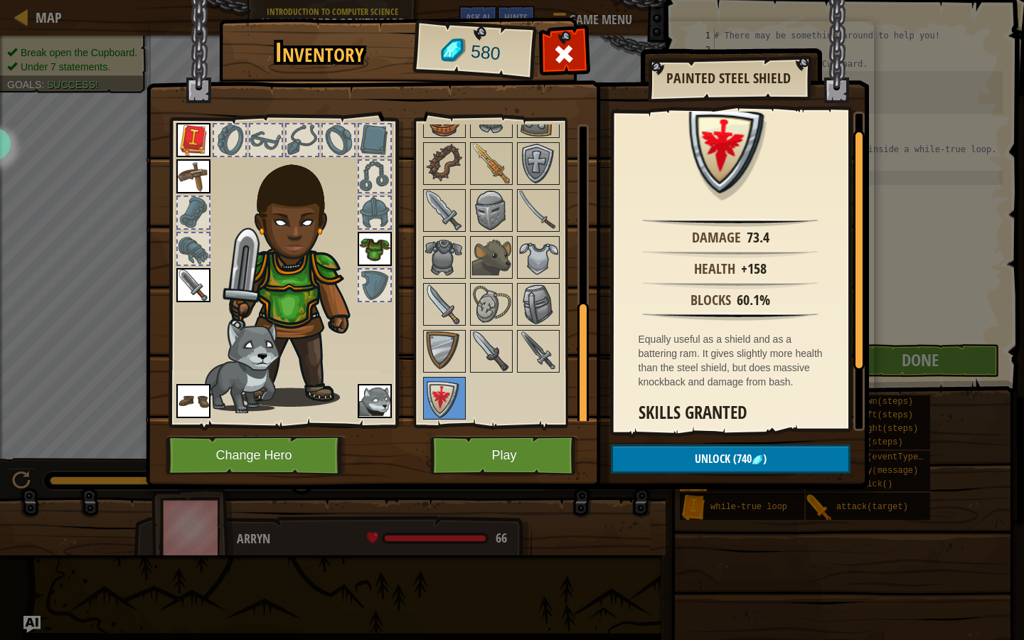
scroll to position [21, 0]
click at [487, 448] on button "Play" at bounding box center [504, 455] width 149 height 39
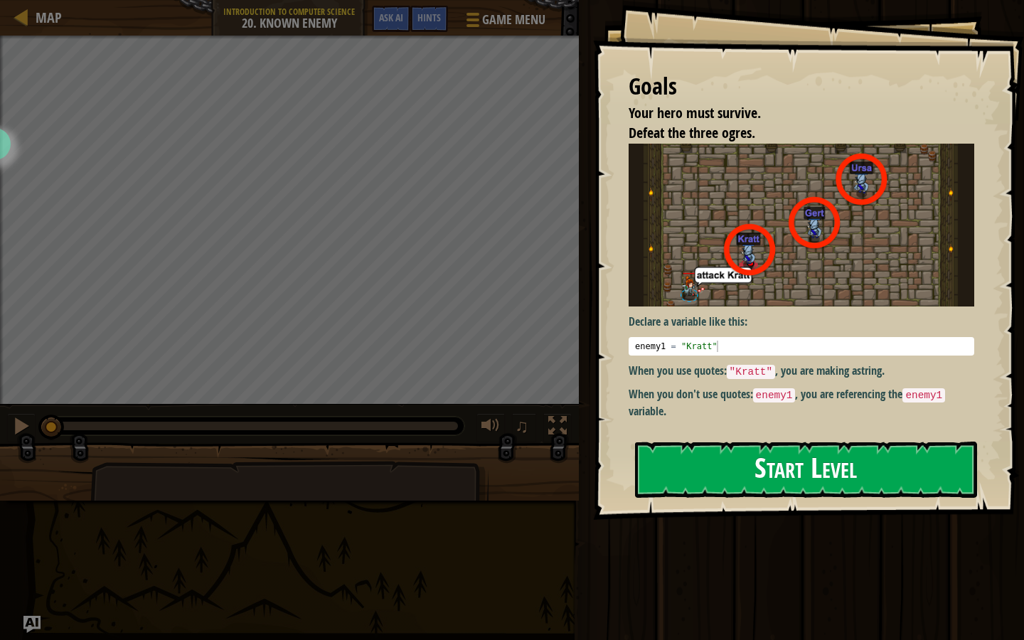
click at [734, 469] on button "Start Level" at bounding box center [806, 470] width 342 height 56
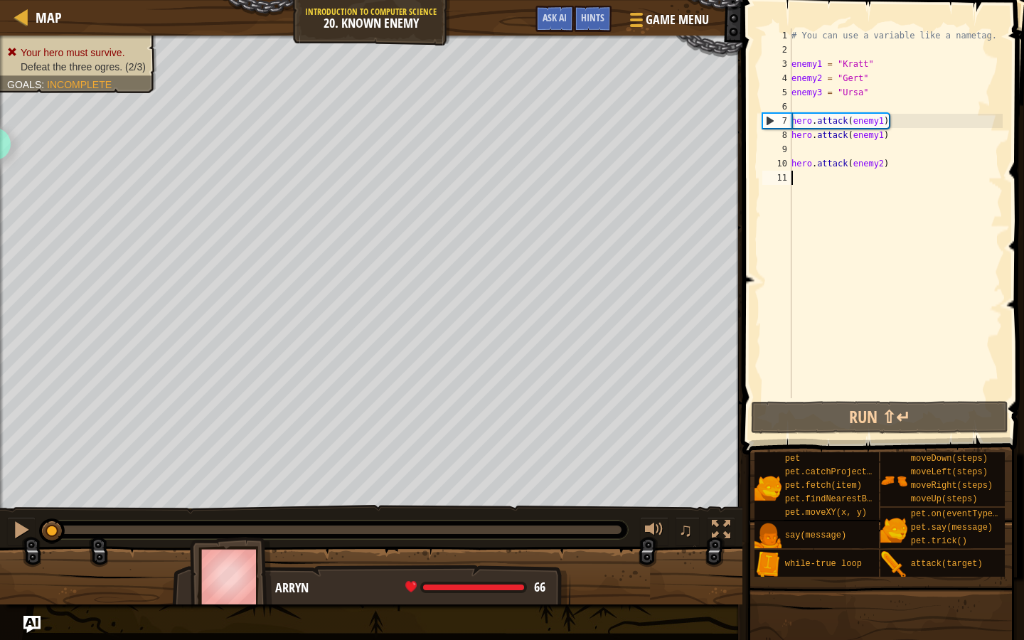
click at [813, 410] on button "Run ⇧↵" at bounding box center [879, 417] width 257 height 33
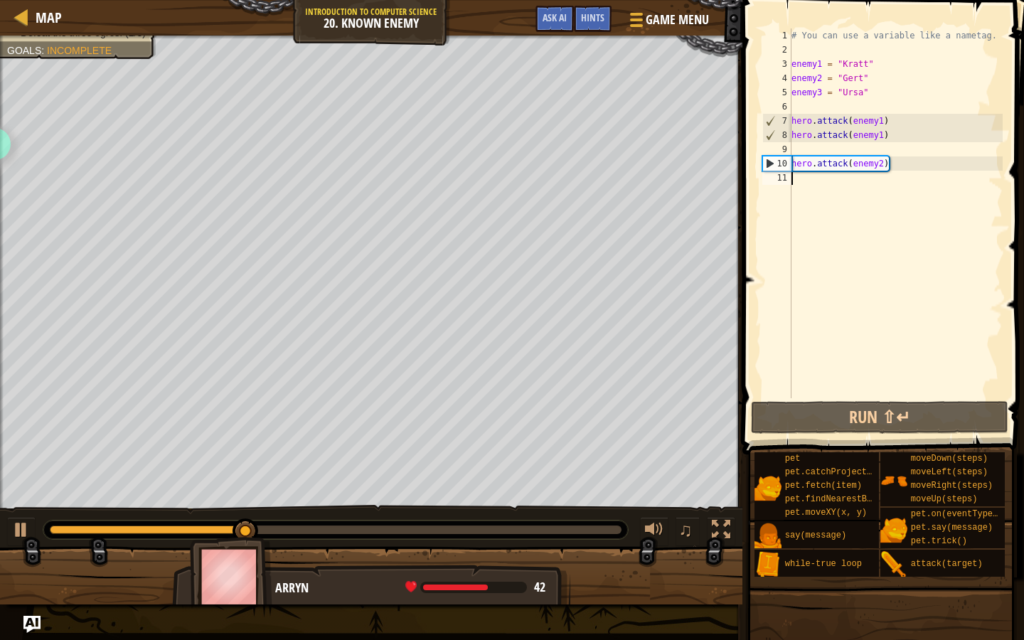
type textarea "\"
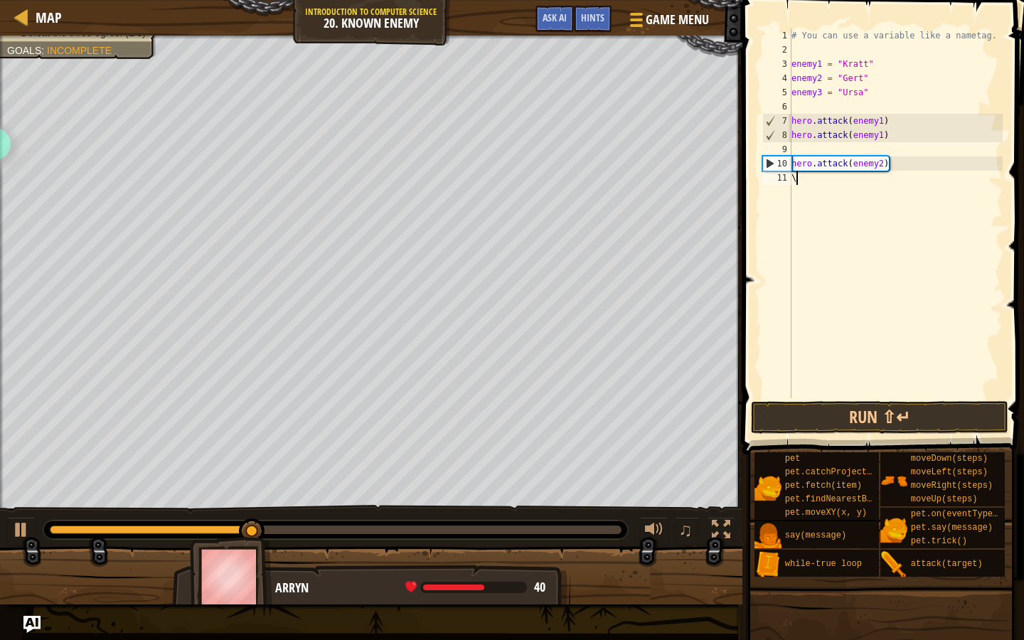
scroll to position [6, 0]
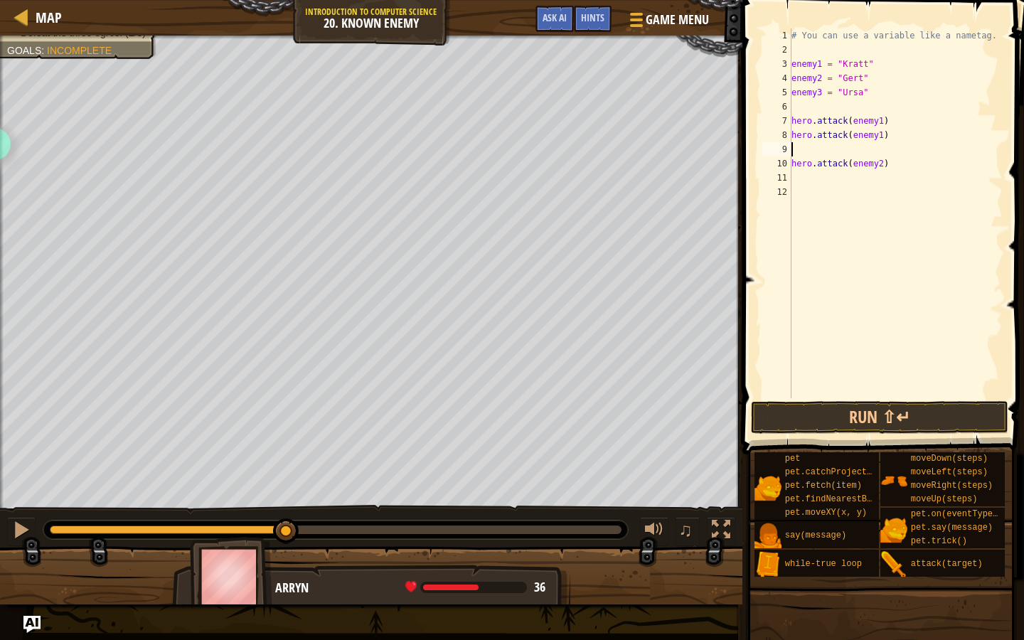
click at [797, 151] on div "# You can use a variable like a nametag. enemy1 = "[PERSON_NAME]" enemy2 = "[PE…" at bounding box center [895, 227] width 214 height 398
type textarea "hero.attack(enemy1)"
click at [793, 104] on div "# You can use a variable like a nametag. enemy1 = "[PERSON_NAME]" enemy2 = "[PE…" at bounding box center [895, 227] width 214 height 398
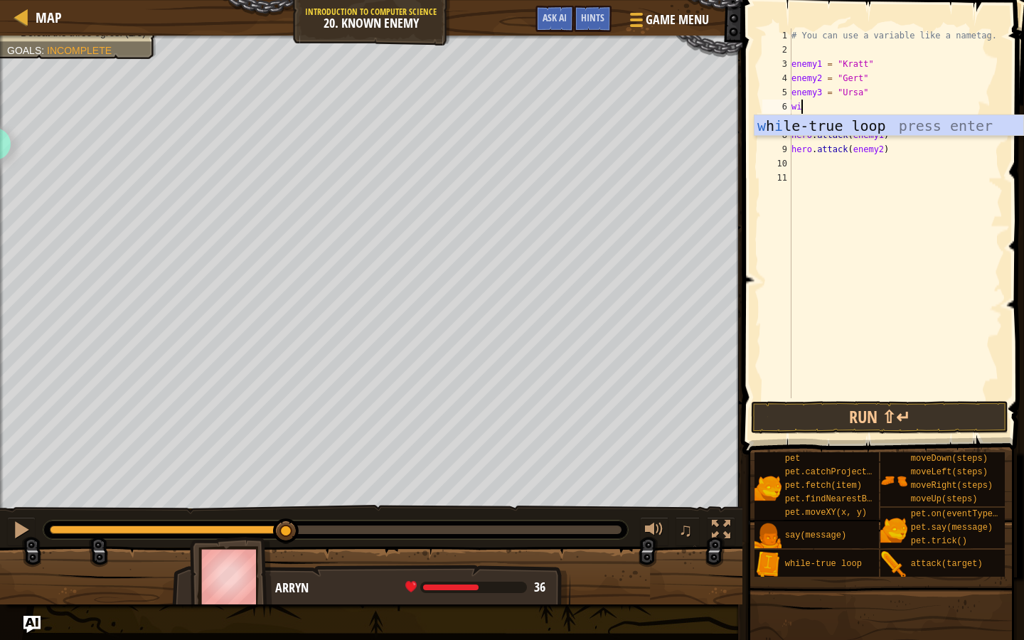
type textarea "wil"
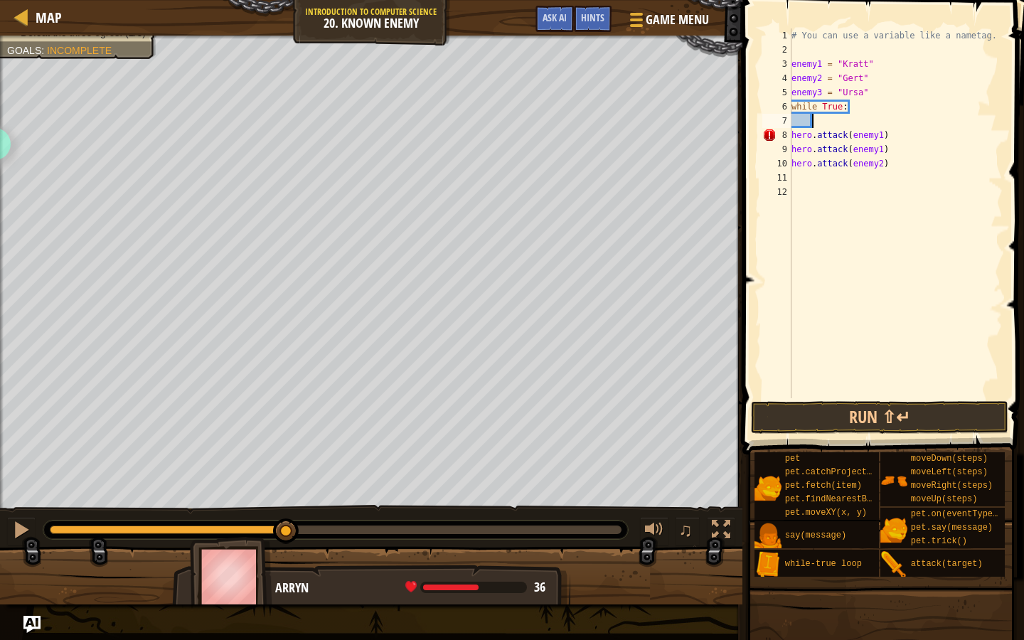
click at [790, 136] on div "8" at bounding box center [776, 135] width 29 height 14
click at [828, 406] on button "Run ⇧↵" at bounding box center [879, 417] width 257 height 33
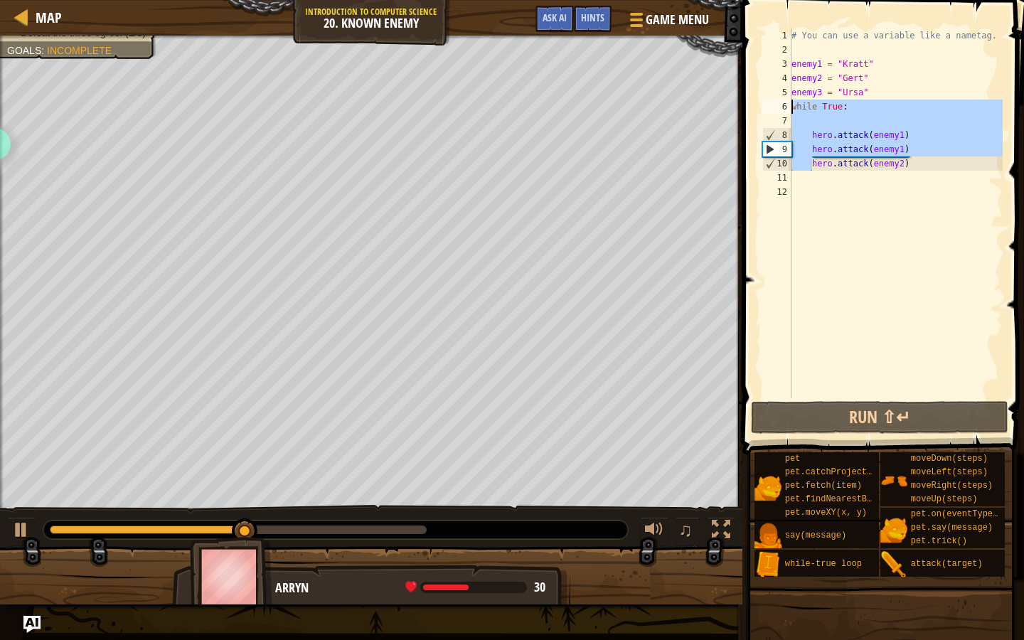
drag, startPoint x: 811, startPoint y: 164, endPoint x: 787, endPoint y: 108, distance: 61.1
click at [787, 108] on div "hero.attack(enemy2) 1 2 3 4 5 6 7 8 9 10 11 12 # You can use a variable like a …" at bounding box center [880, 213] width 243 height 370
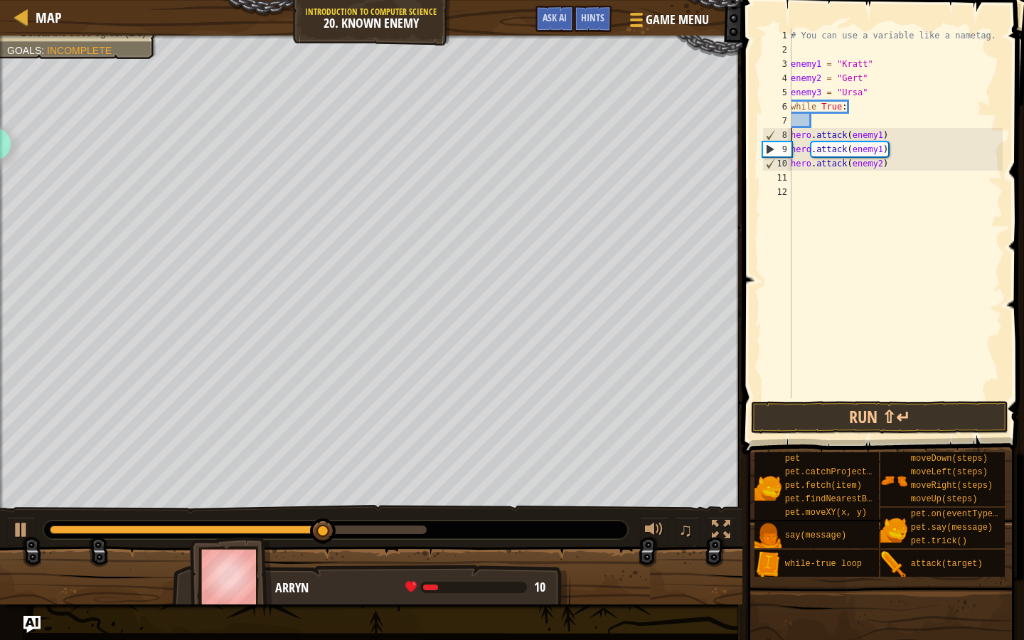
type textarea "wil"
click at [909, 154] on div "# You can use a variable like a nametag. enemy1 = "[PERSON_NAME]" enemy2 = "[PE…" at bounding box center [895, 227] width 215 height 398
type textarea "hero.attack(enemy2)"
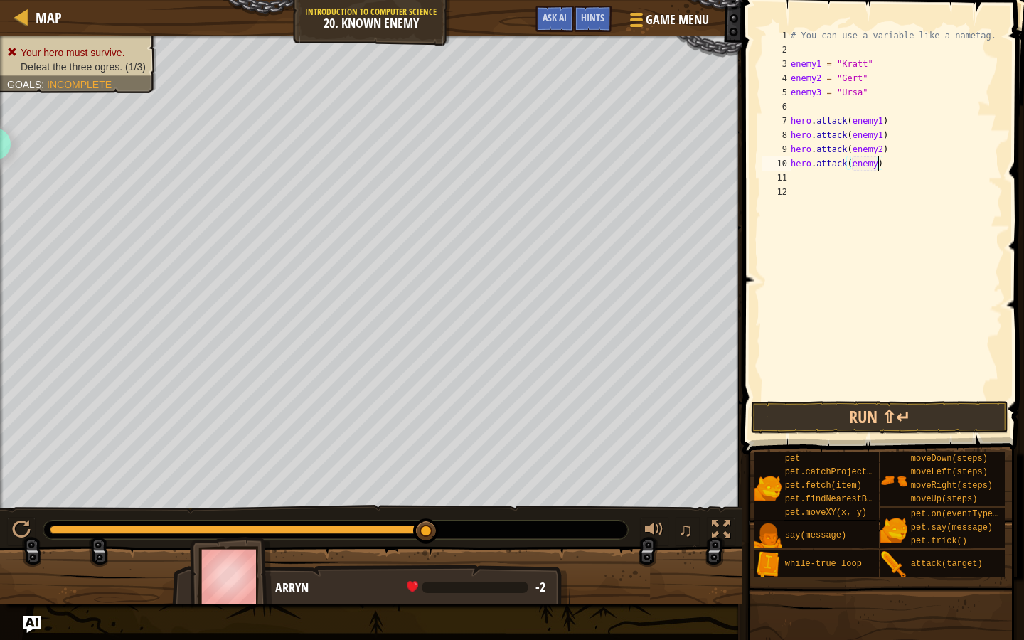
scroll to position [6, 7]
click at [855, 427] on button "Run ⇧↵" at bounding box center [879, 417] width 257 height 33
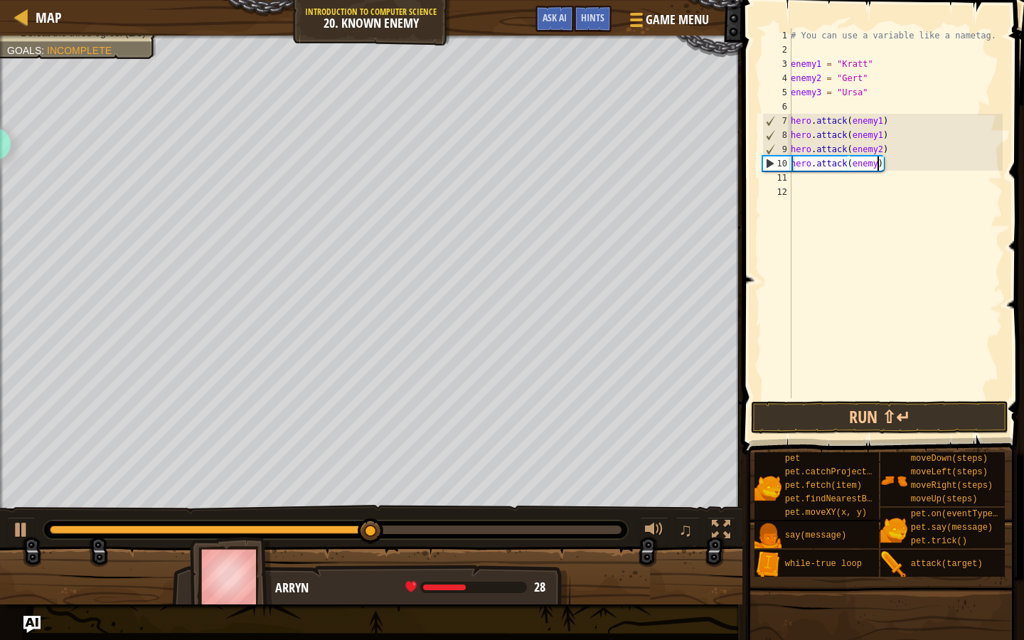
type textarea "hero.attack(enemy2)"
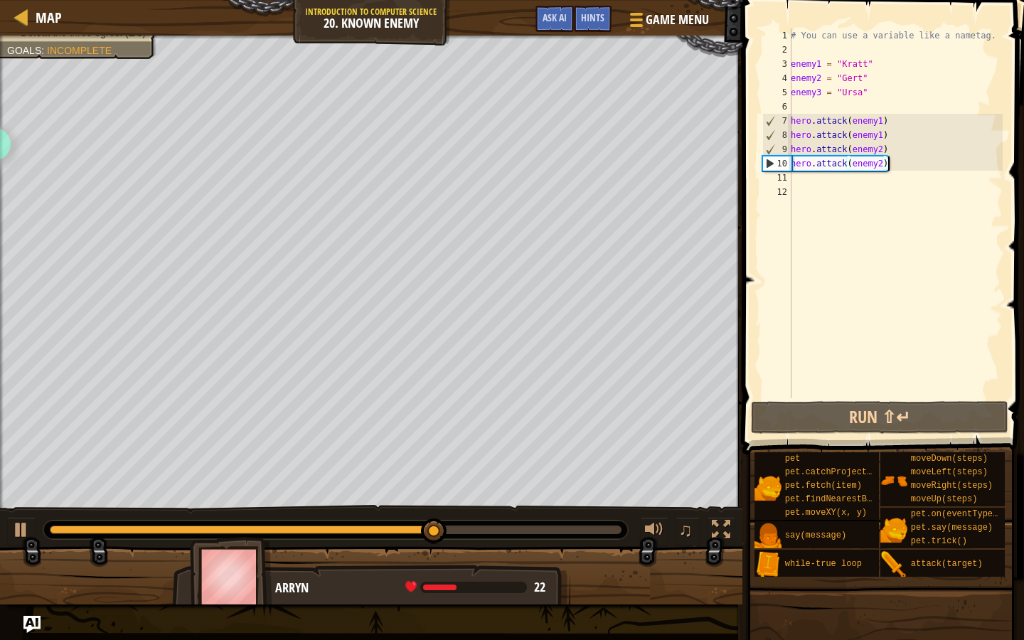
click at [902, 167] on div "# You can use a variable like a nametag. enemy1 = "[PERSON_NAME]" enemy2 = "[PE…" at bounding box center [895, 227] width 215 height 398
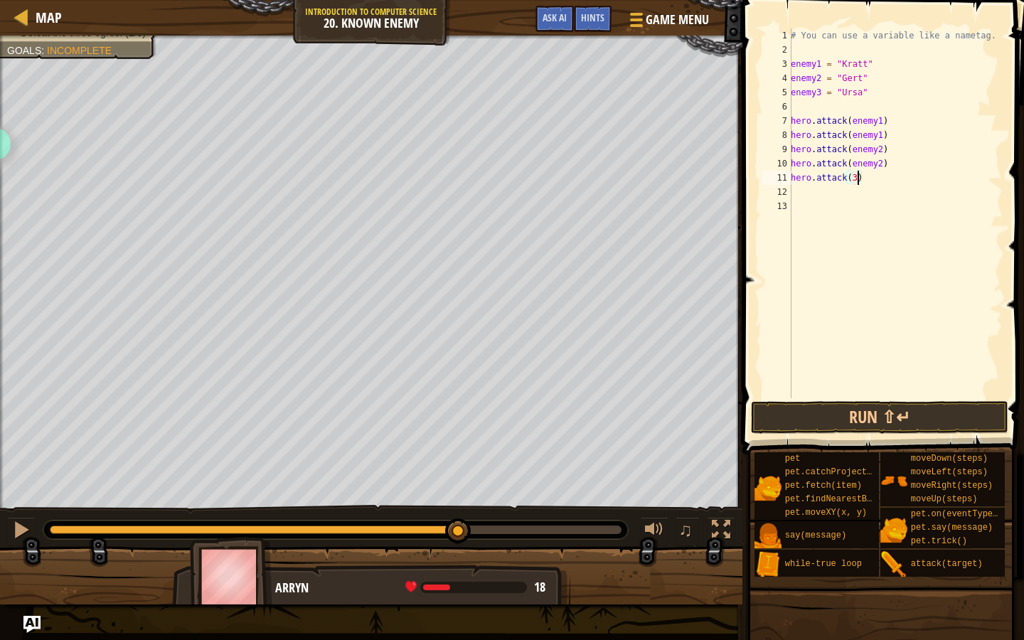
scroll to position [6, 5]
type textarea "hero.attack(enemy3)"
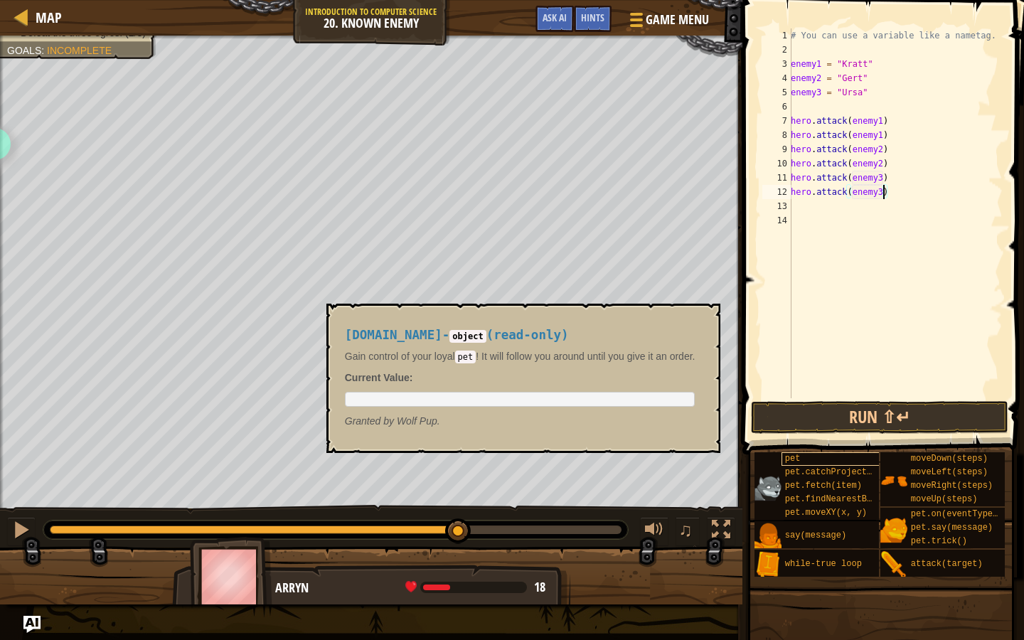
type textarea "hero.attack(enemy3)"
click at [847, 454] on div "pet" at bounding box center [832, 459] width 102 height 14
click at [863, 410] on button "Run ⇧↵" at bounding box center [879, 417] width 257 height 33
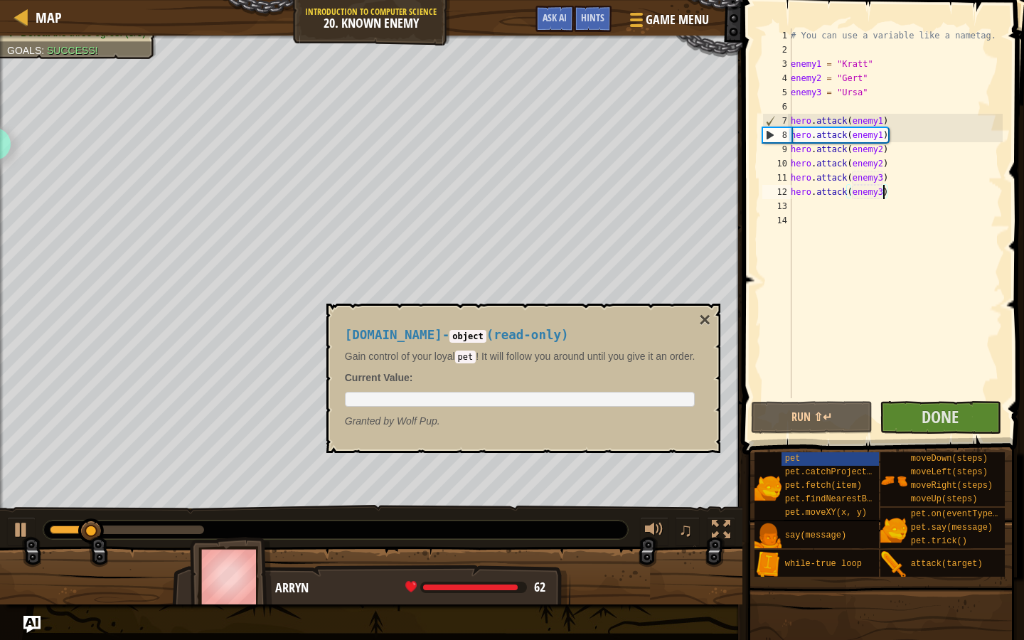
click at [800, 362] on div "# You can use a variable like a nametag. enemy1 = "[PERSON_NAME]" enemy2 = "[PE…" at bounding box center [895, 227] width 215 height 398
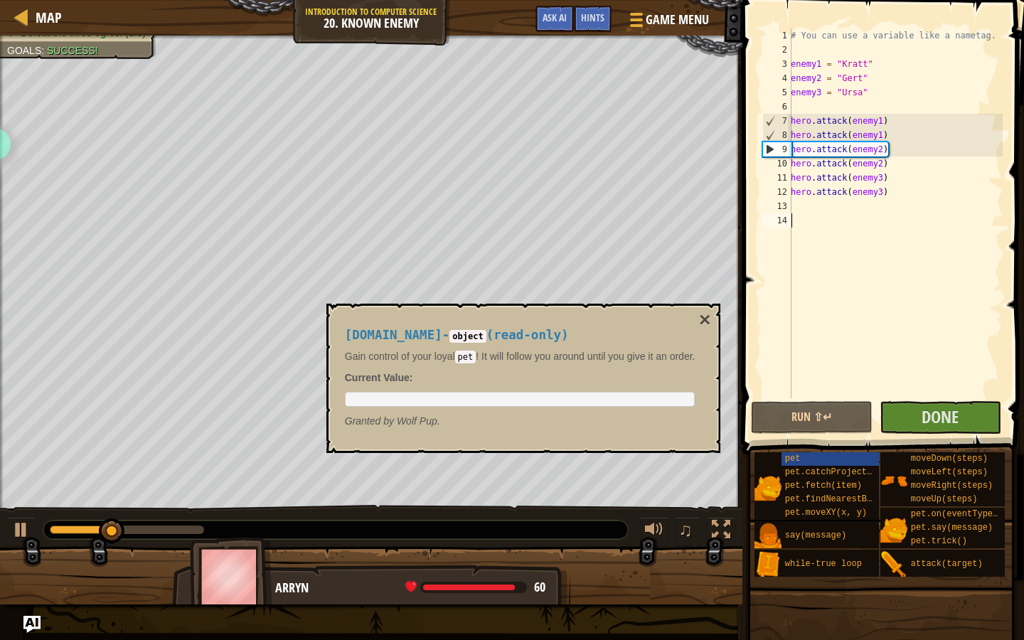
scroll to position [6, 0]
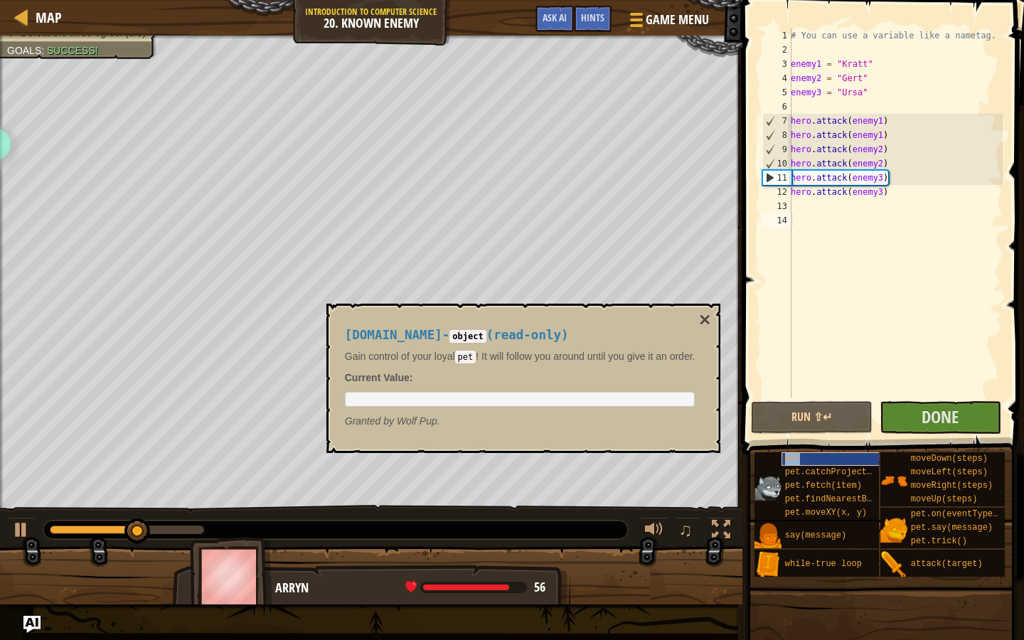
click at [791, 460] on span "pet" at bounding box center [793, 459] width 16 height 10
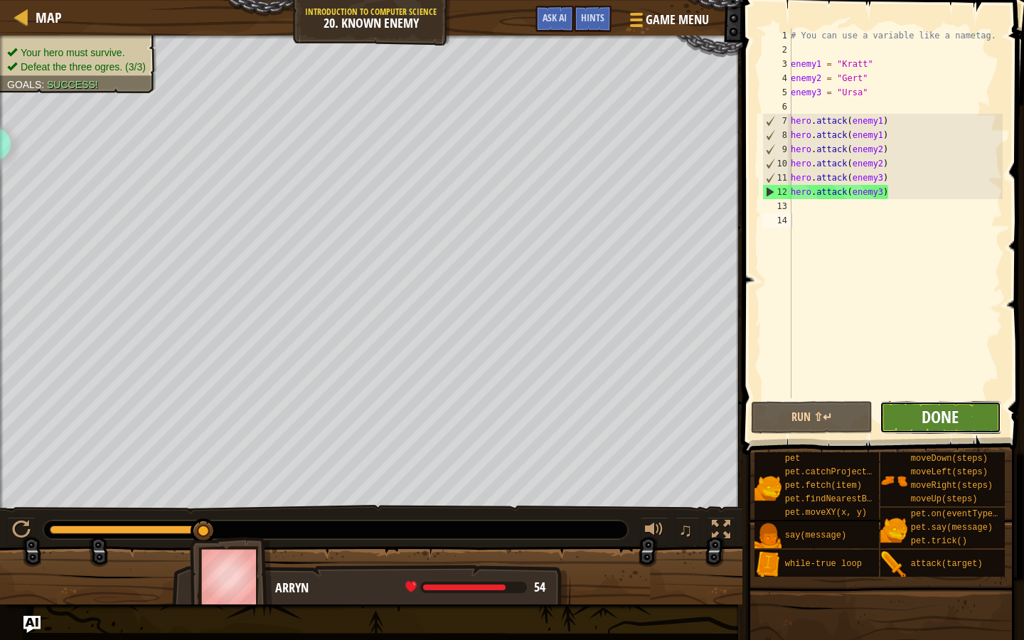
click at [937, 420] on span "Done" at bounding box center [939, 416] width 37 height 23
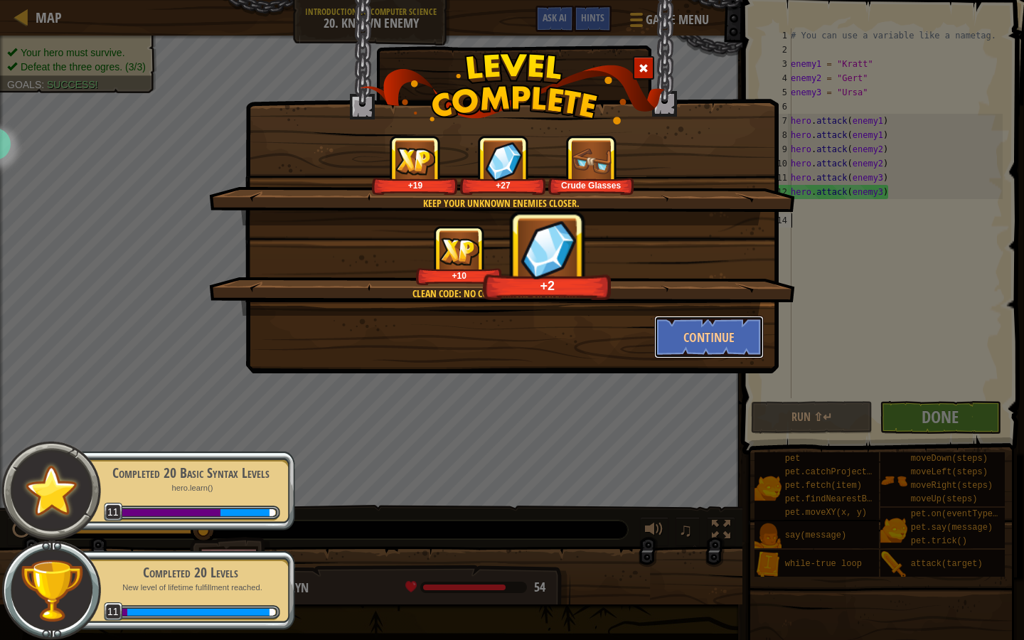
click at [758, 351] on button "Continue" at bounding box center [709, 337] width 110 height 43
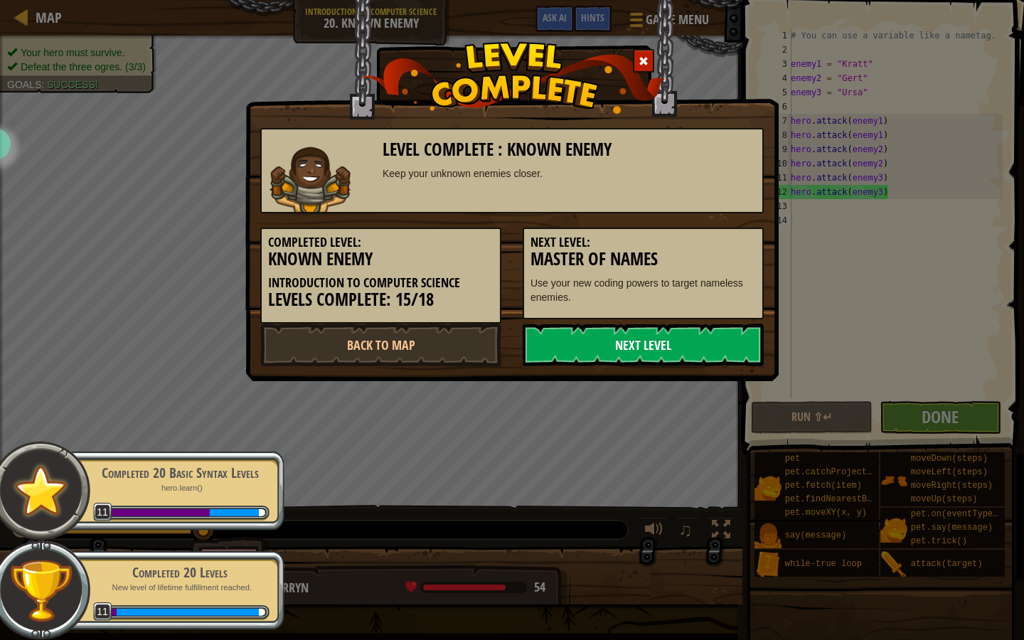
click at [739, 349] on link "Next Level" at bounding box center [643, 344] width 241 height 43
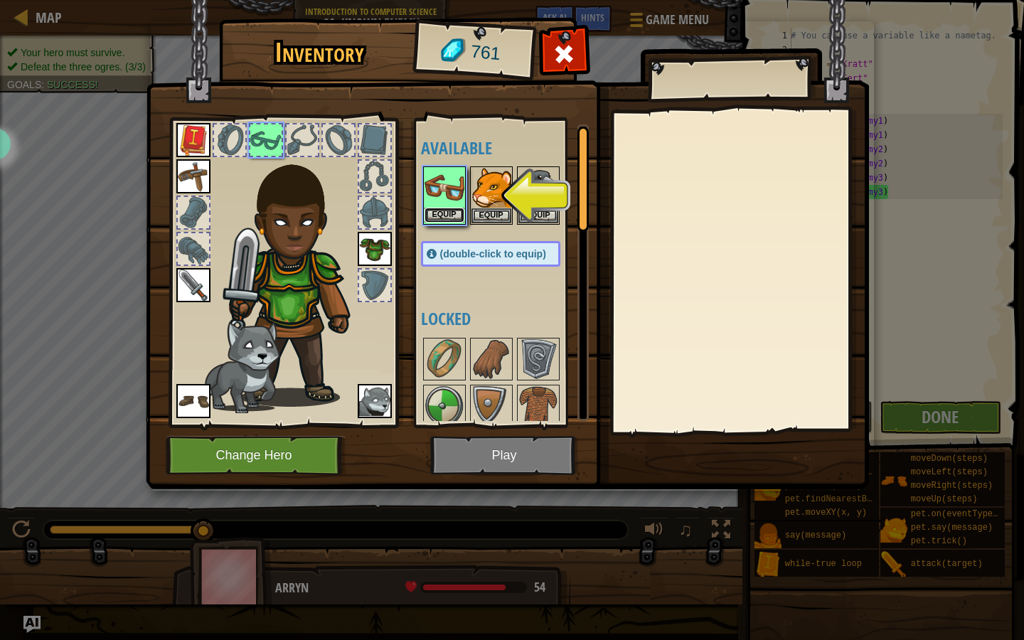
click at [460, 218] on button "Equip" at bounding box center [444, 215] width 40 height 15
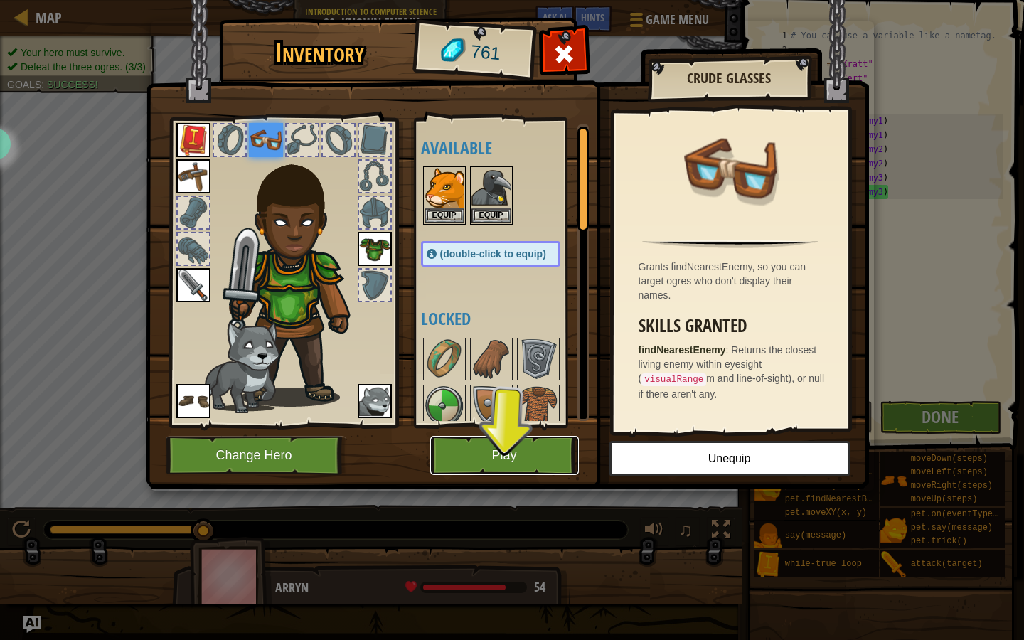
click at [527, 456] on button "Play" at bounding box center [504, 455] width 149 height 39
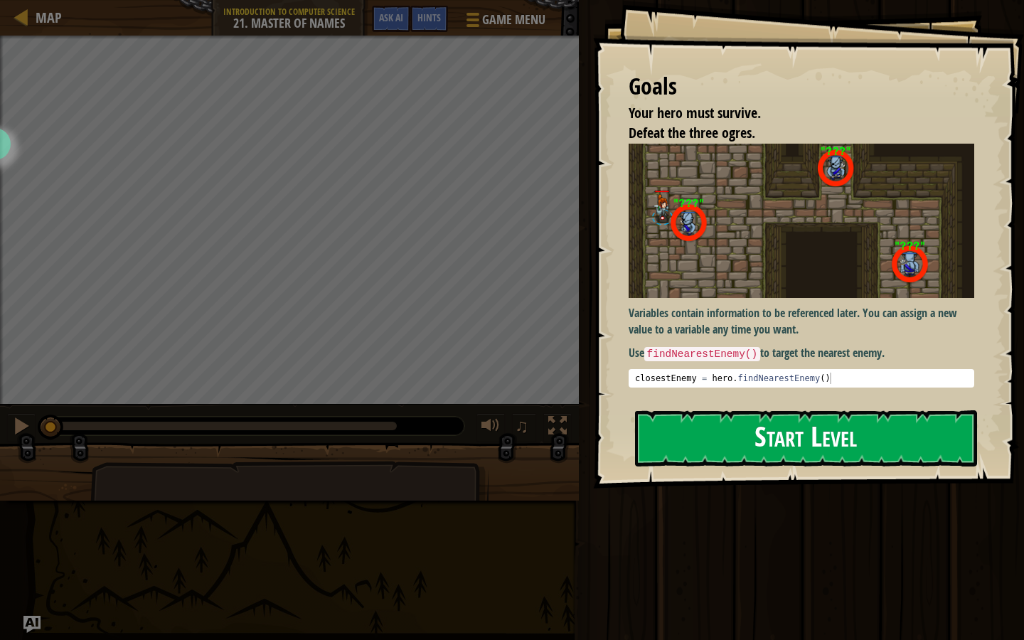
click at [734, 439] on button "Start Level" at bounding box center [806, 438] width 342 height 56
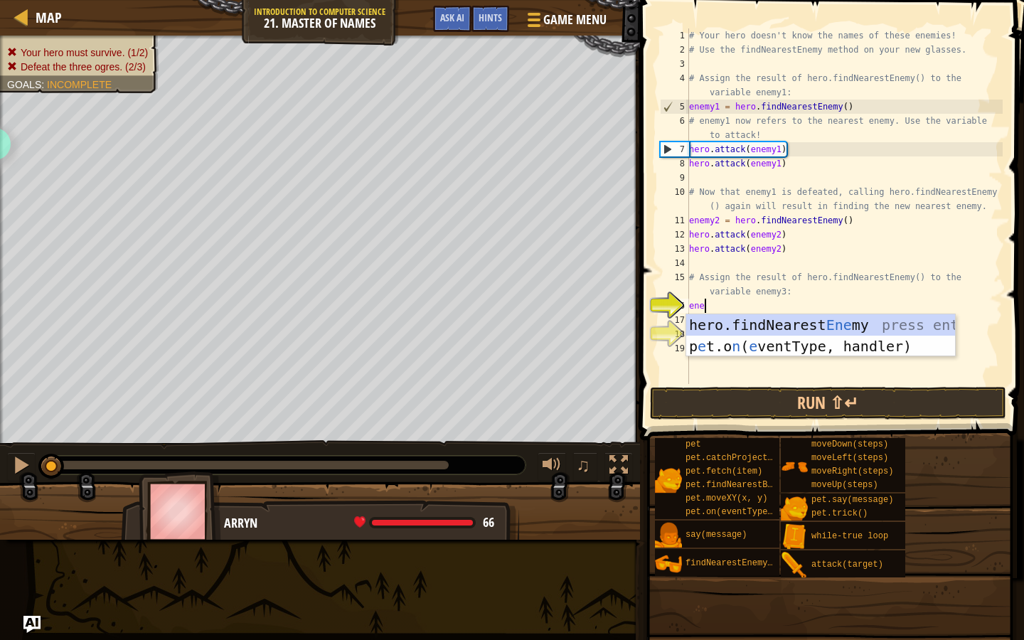
scroll to position [6, 1]
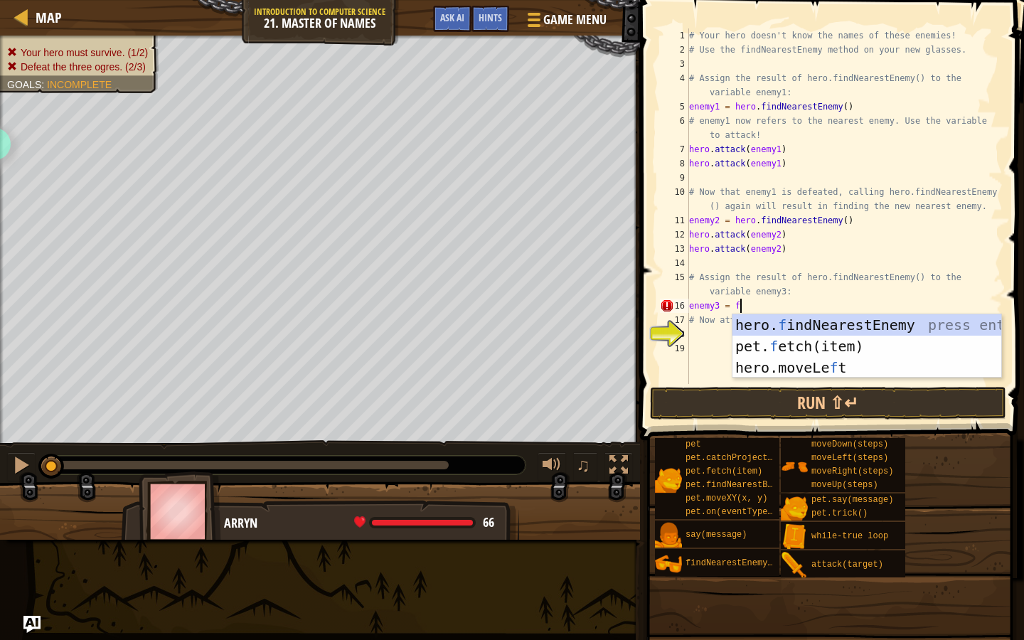
type textarea "enemy3 = find"
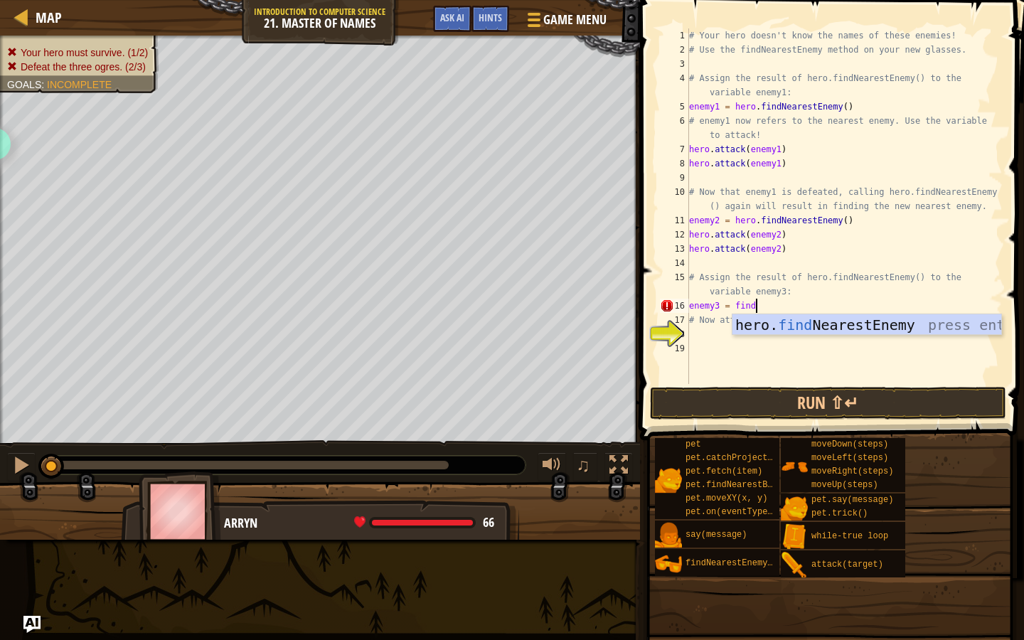
scroll to position [6, 0]
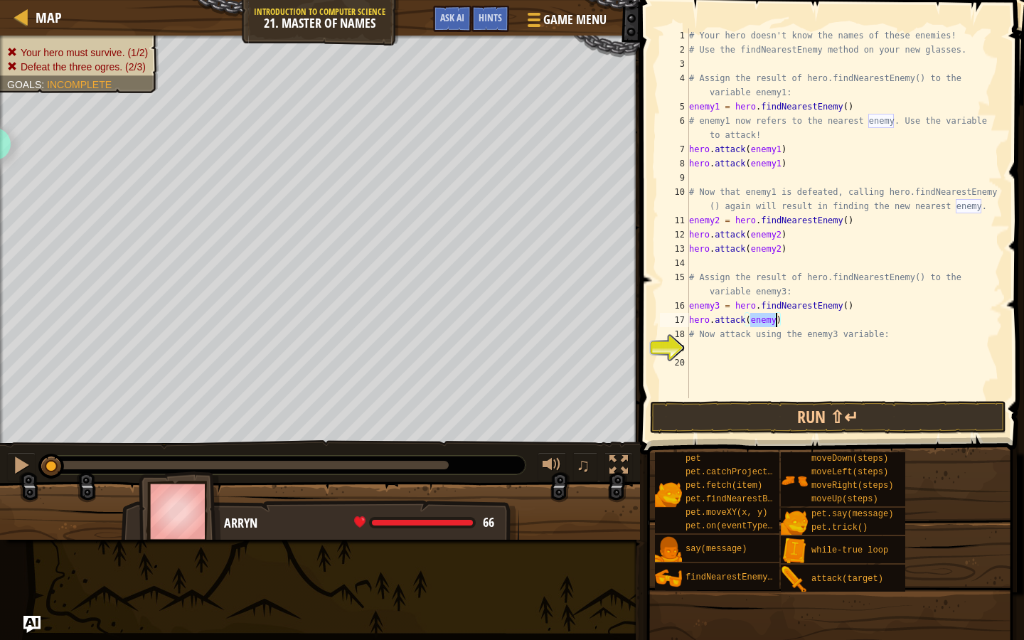
type textarea "hero.attack(enemy3)"
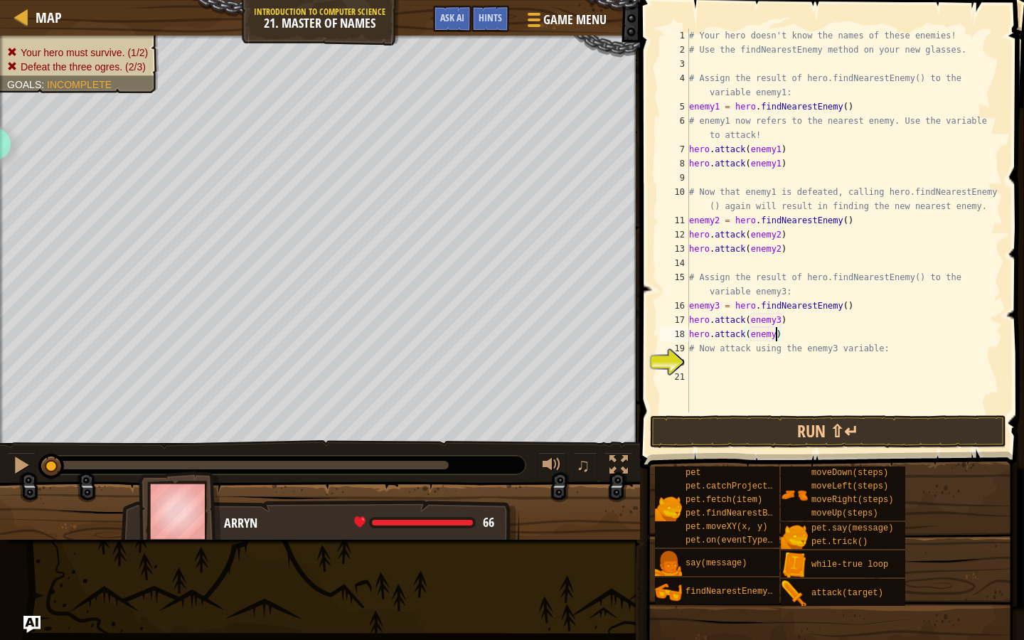
type textarea "hero.attack(enemy3)"
click at [724, 370] on div "# Your hero doesn't know the names of these enemies! # Use the findNearestEnemy…" at bounding box center [844, 234] width 316 height 412
click at [749, 423] on button "Run ⇧↵" at bounding box center [828, 431] width 356 height 33
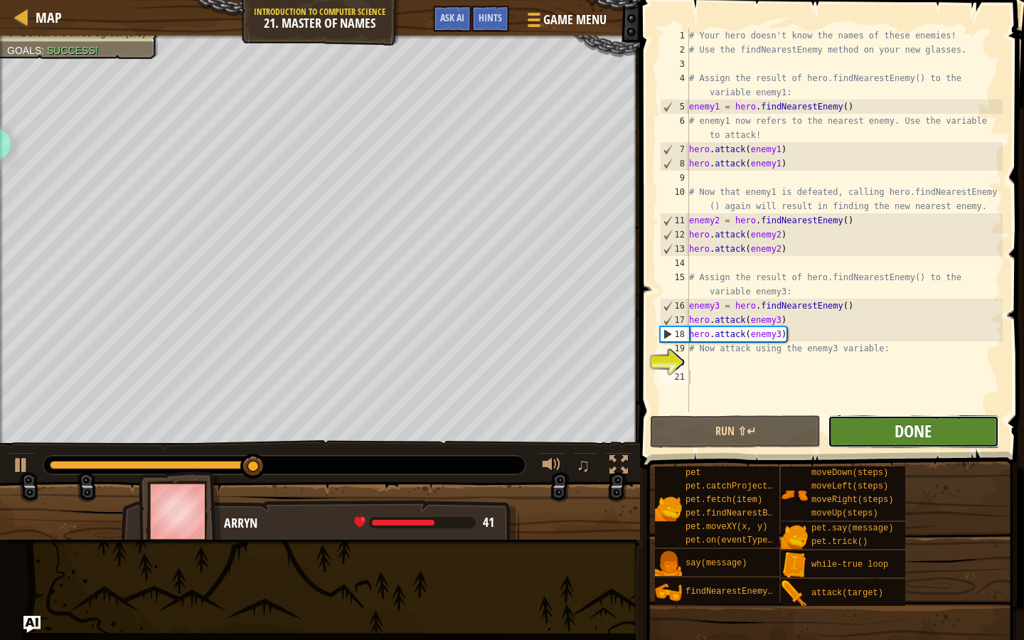
click at [909, 427] on span "Done" at bounding box center [912, 430] width 37 height 23
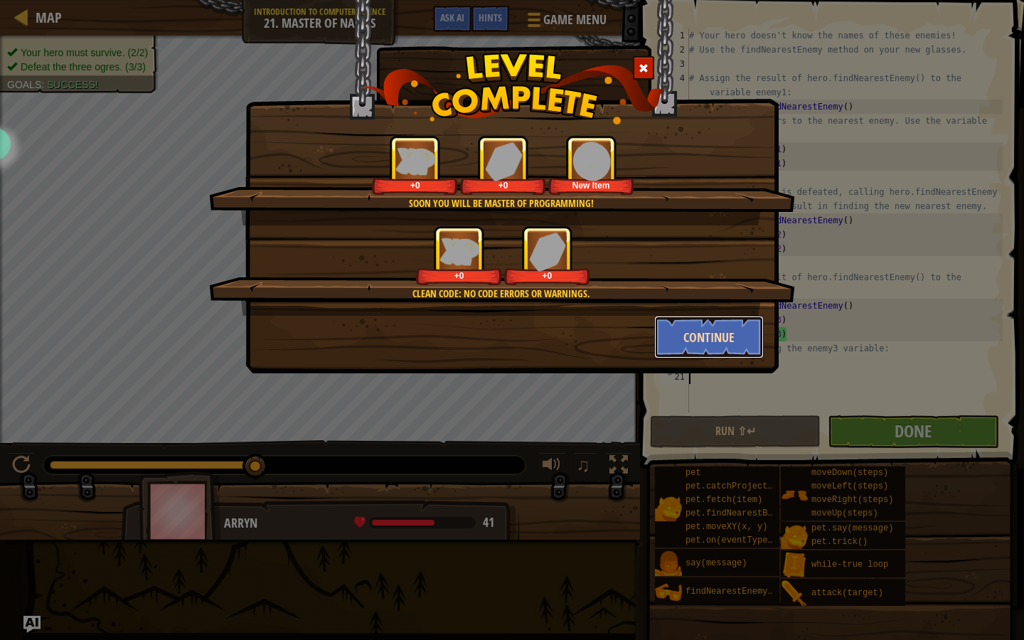
click at [668, 344] on button "Continue" at bounding box center [709, 337] width 110 height 43
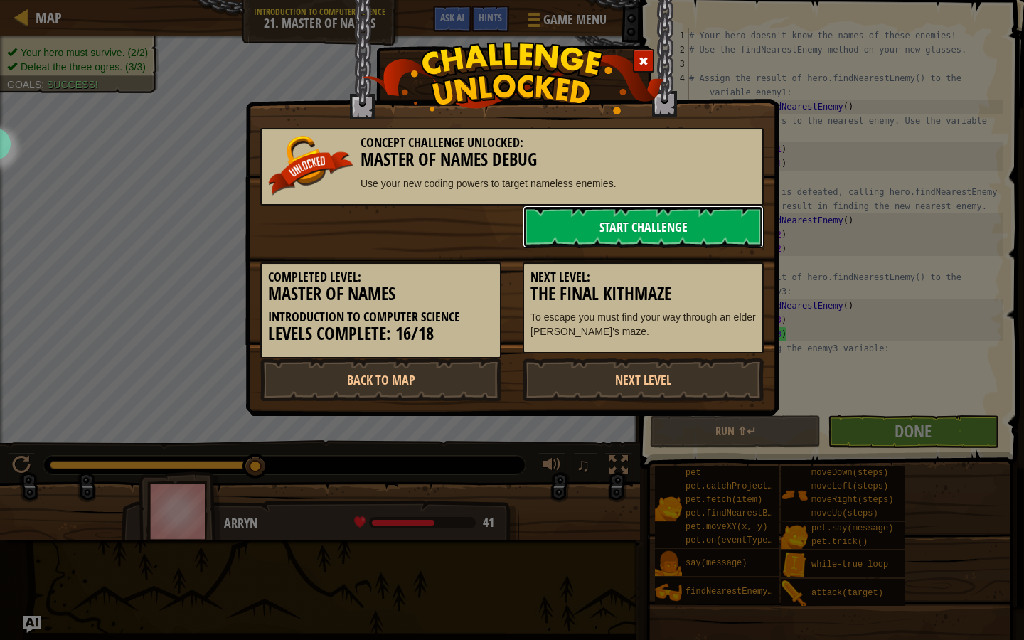
click at [623, 228] on link "Start Challenge" at bounding box center [643, 226] width 241 height 43
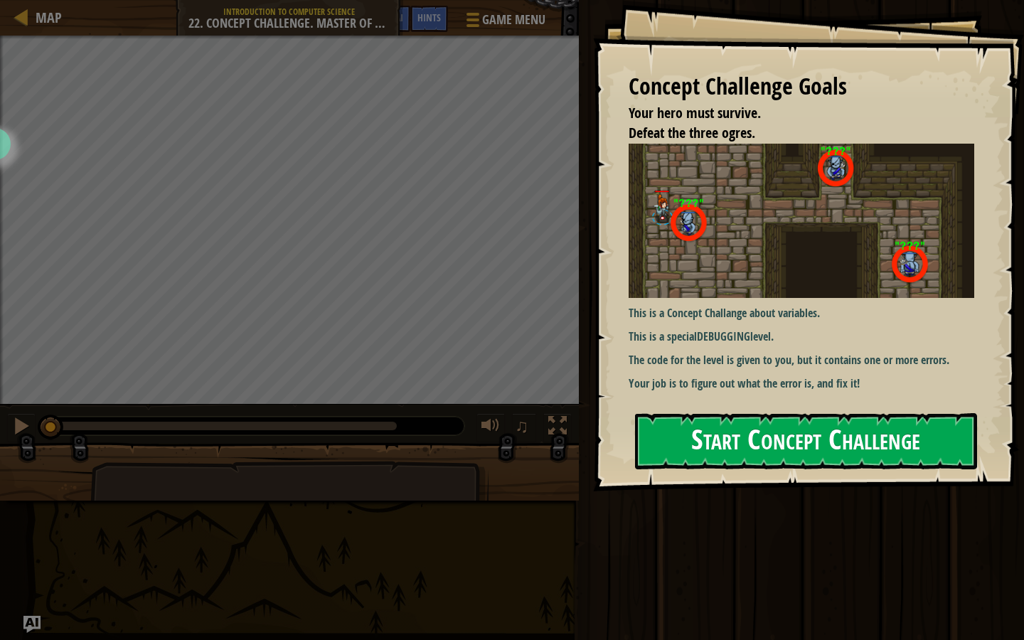
click at [737, 443] on button "Start Concept Challenge" at bounding box center [806, 441] width 342 height 56
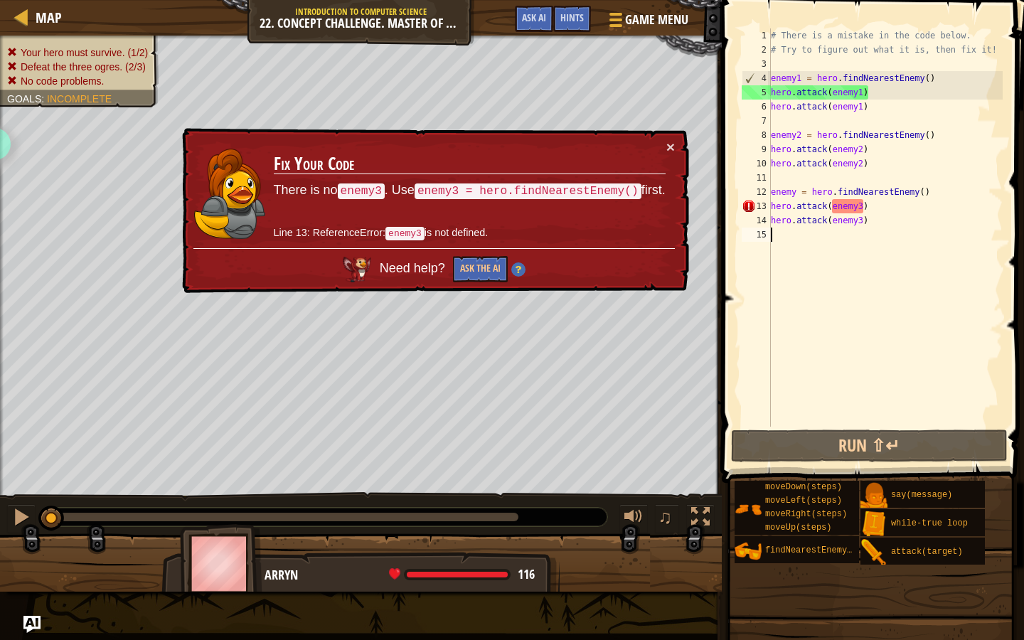
click at [796, 194] on div "# There is a mistake in the code below. # Try to figure out what it is, then fi…" at bounding box center [885, 241] width 235 height 427
type textarea "enemy3 = hero.findNearestEnemy()"
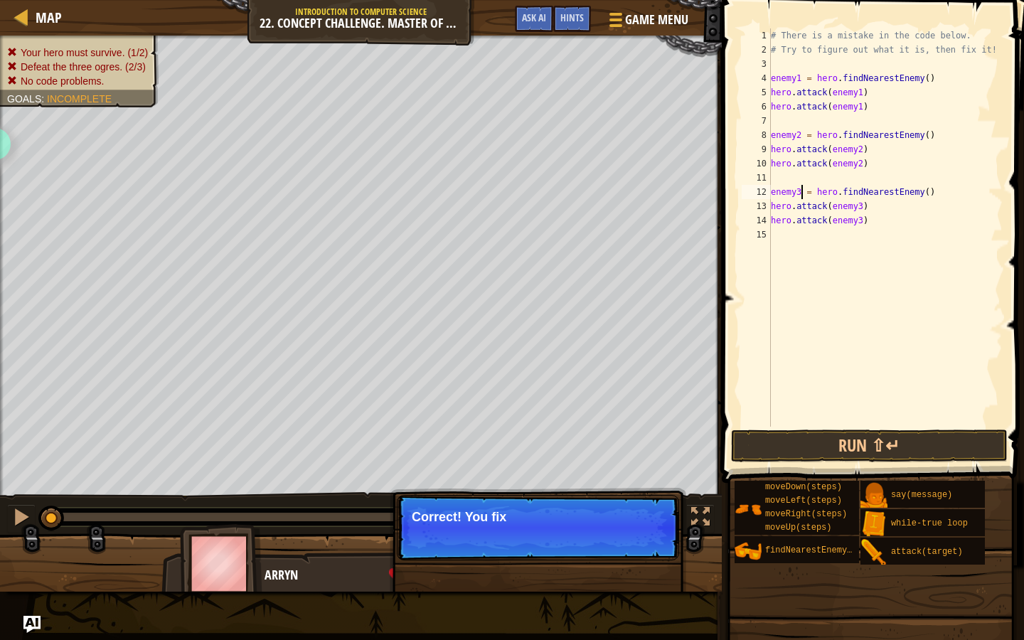
click at [779, 121] on div "# There is a mistake in the code below. # Try to figure out what it is, then fi…" at bounding box center [885, 241] width 235 height 427
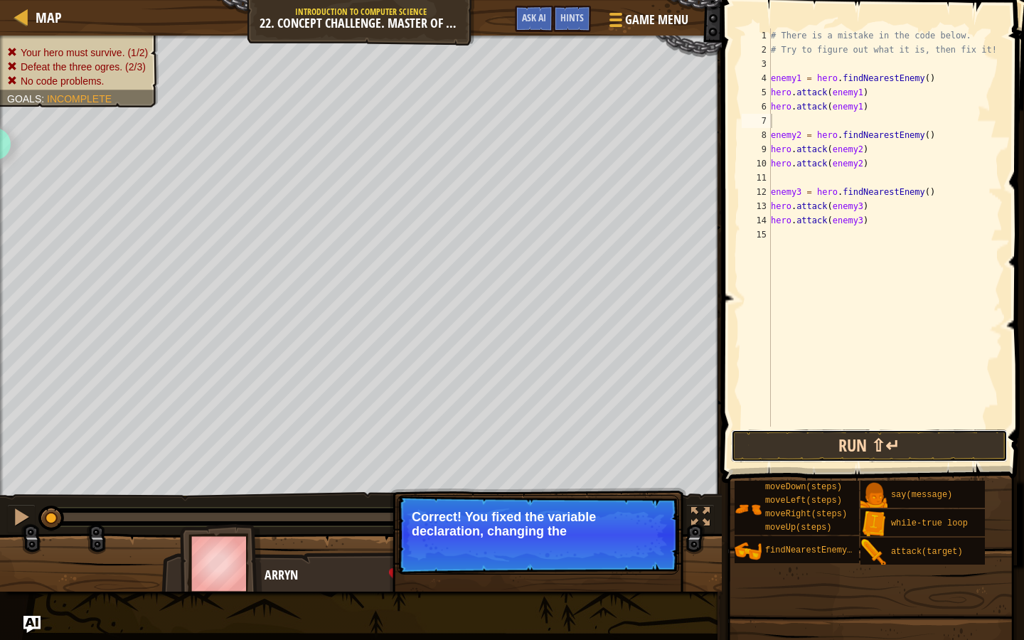
click at [907, 441] on button "Run ⇧↵" at bounding box center [869, 445] width 277 height 33
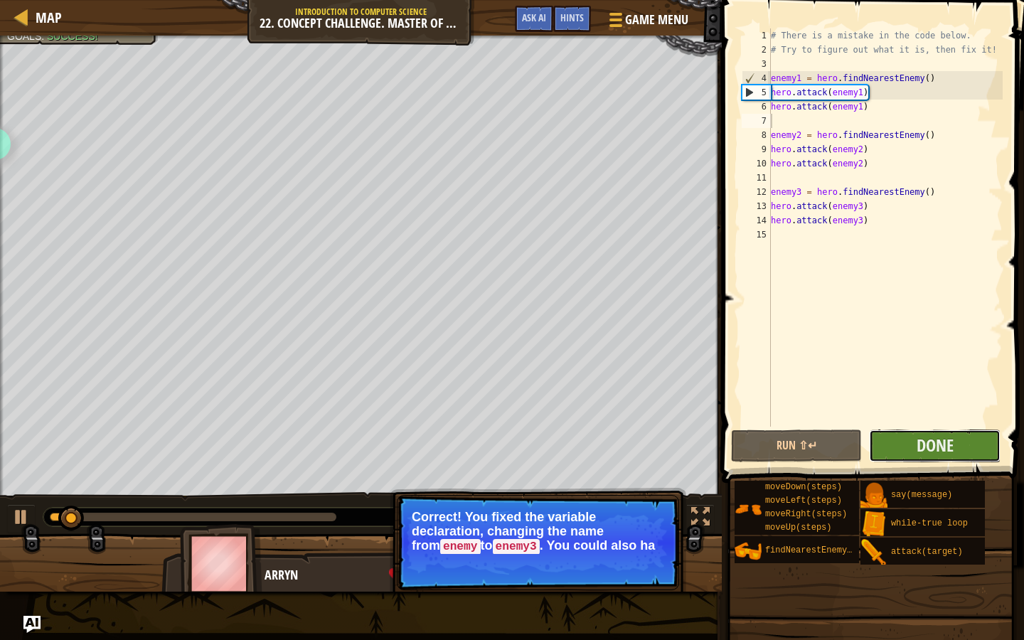
click at [914, 441] on button "Done" at bounding box center [935, 445] width 132 height 33
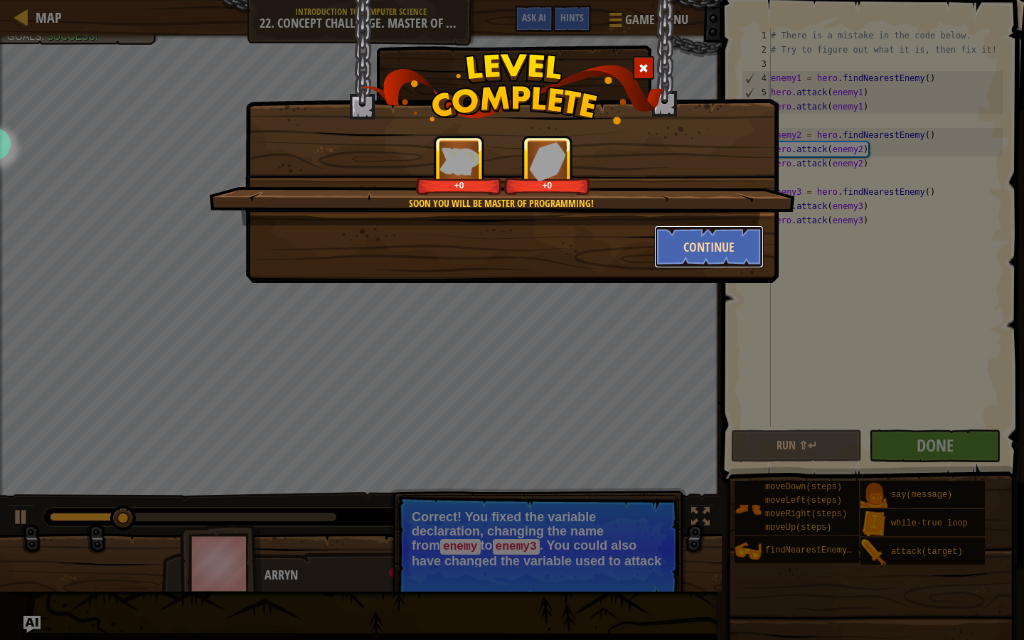
click at [687, 245] on button "Continue" at bounding box center [709, 246] width 110 height 43
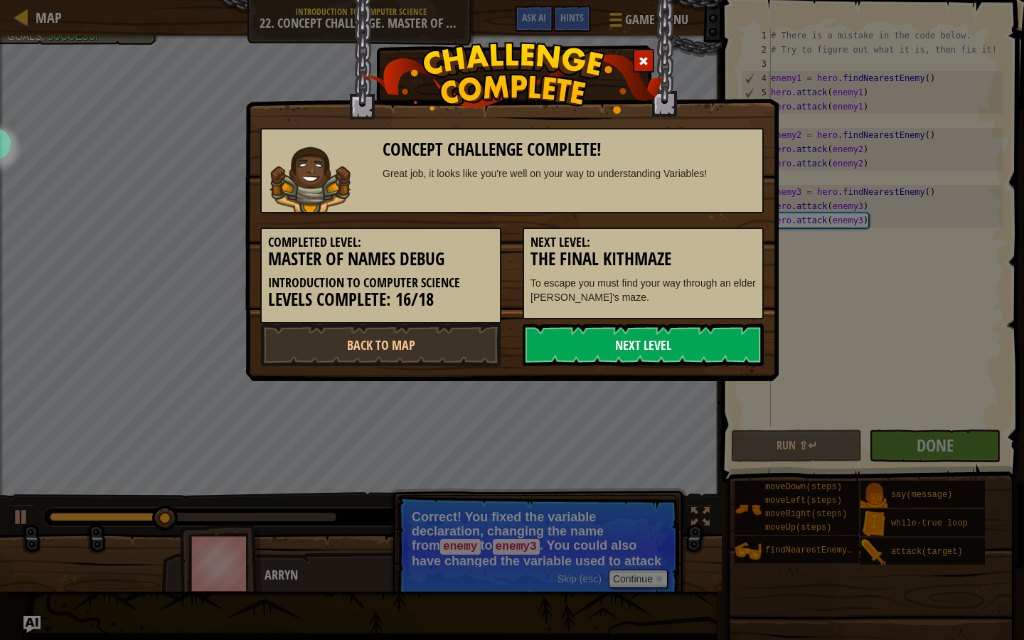
click at [577, 355] on link "Next Level" at bounding box center [643, 344] width 241 height 43
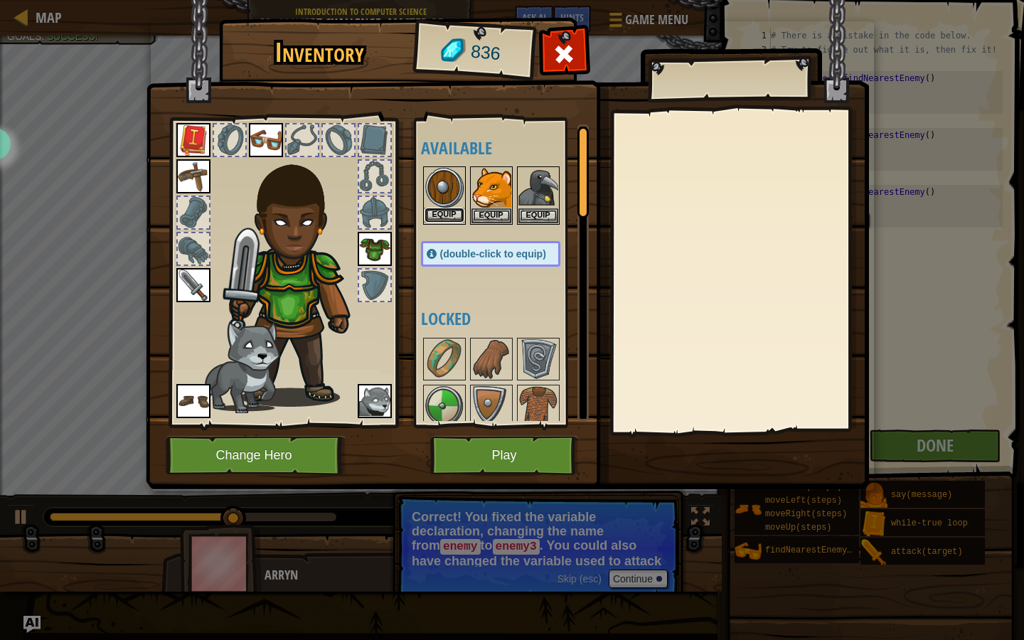
click at [441, 217] on button "Equip" at bounding box center [444, 215] width 40 height 15
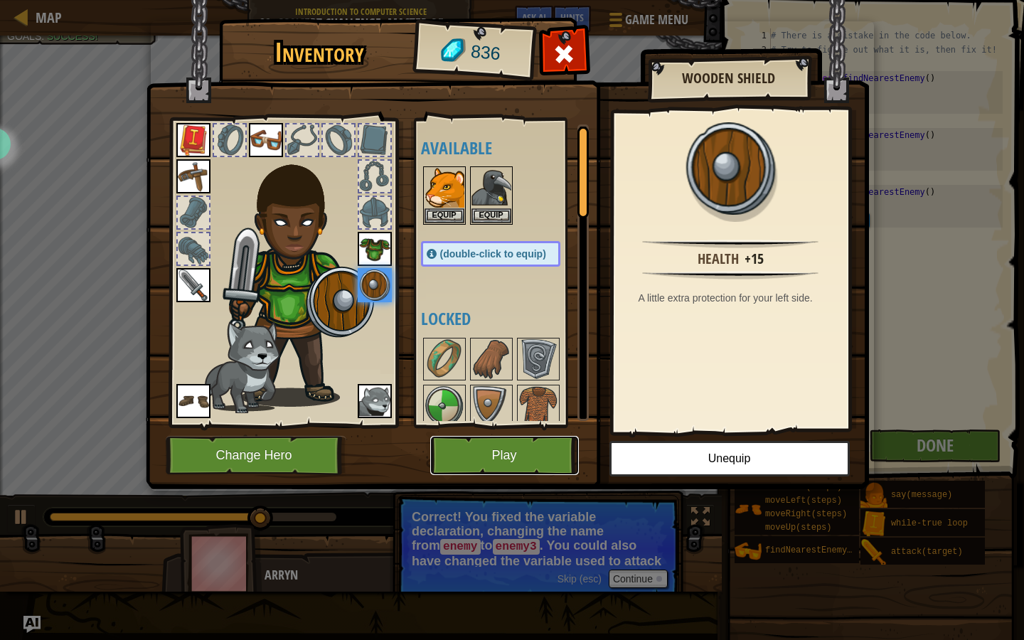
click at [497, 460] on button "Play" at bounding box center [504, 455] width 149 height 39
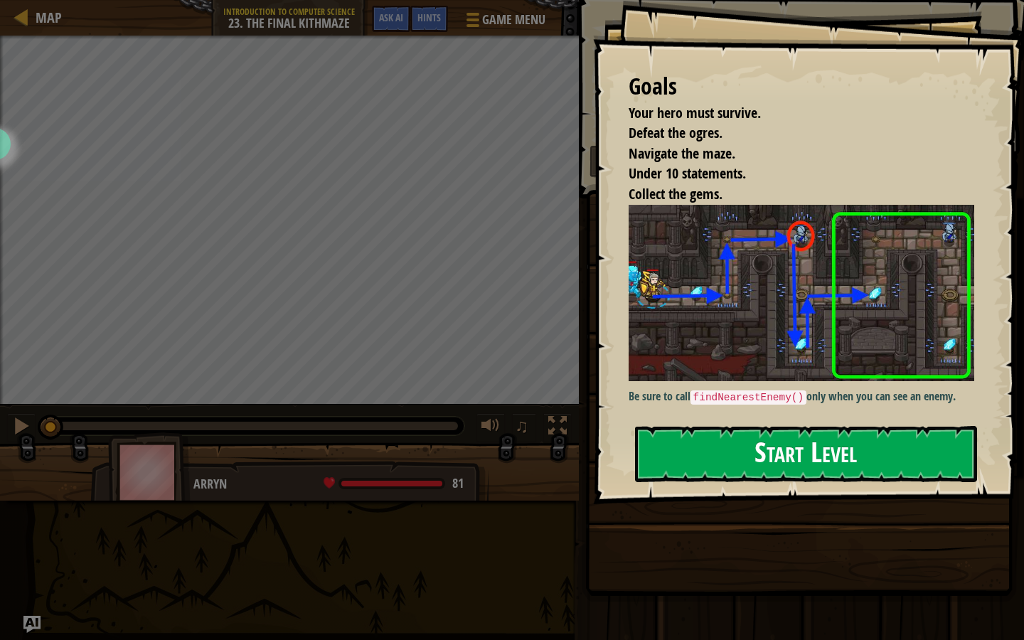
click at [786, 442] on button "Start Level" at bounding box center [806, 454] width 342 height 56
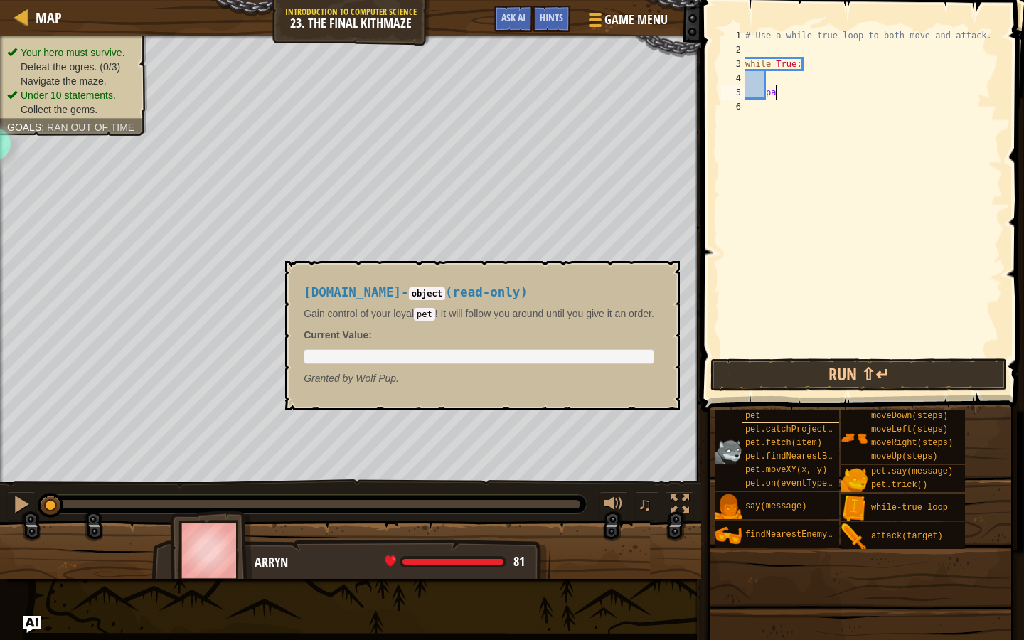
type textarea "p"
type textarea "mov"
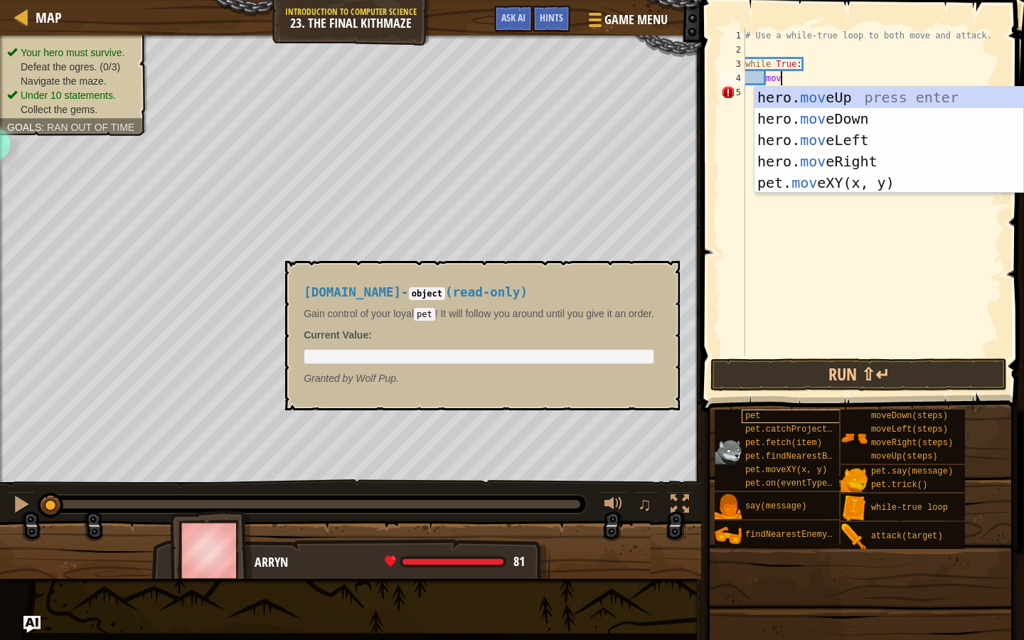
scroll to position [6, 1]
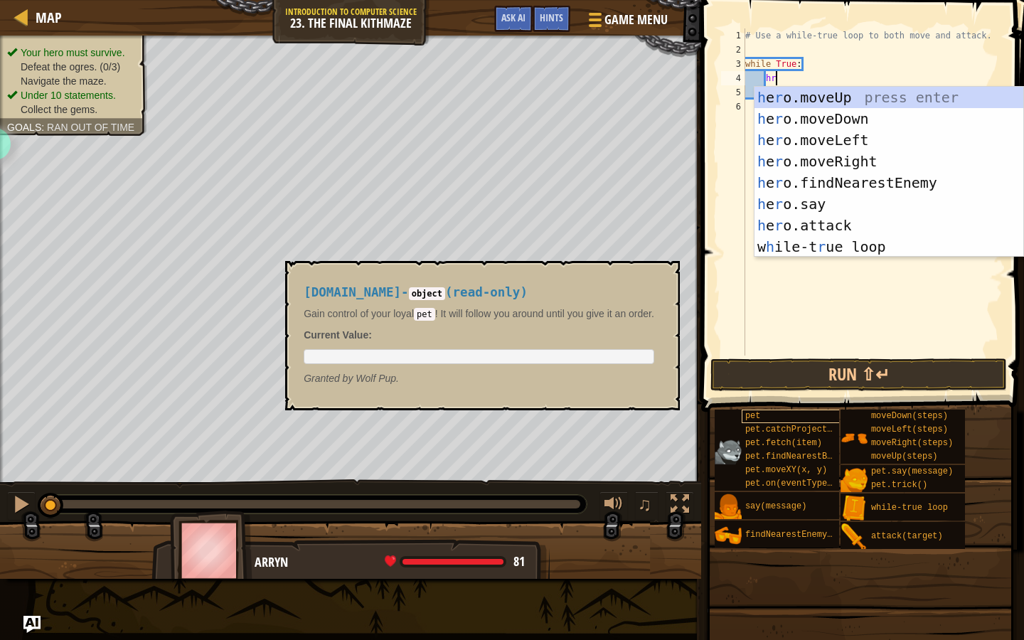
type textarea "h"
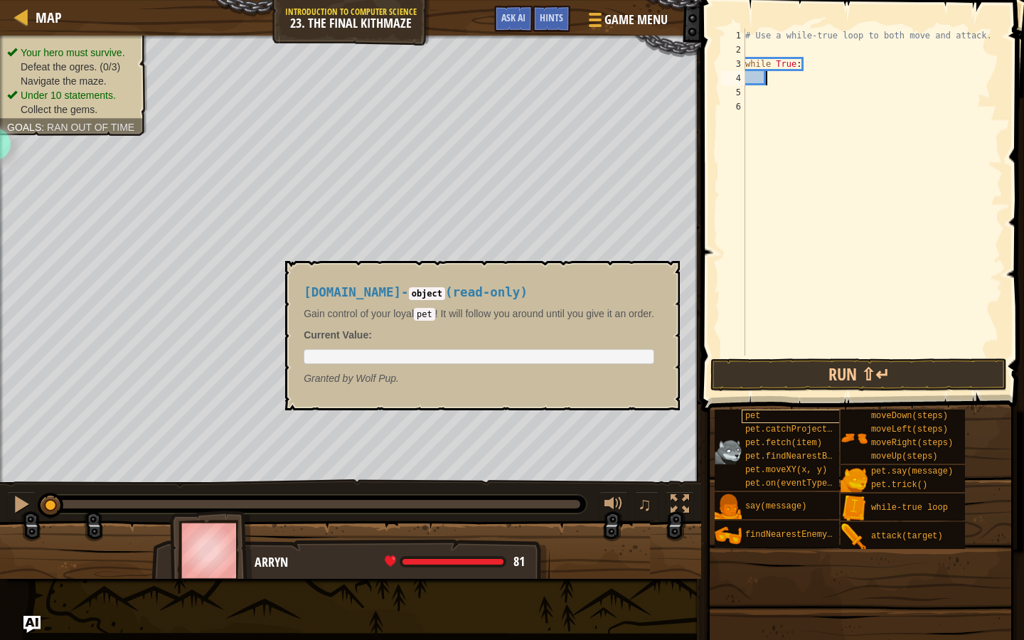
type textarea "ri"
type textarea "p"
type textarea "righ"
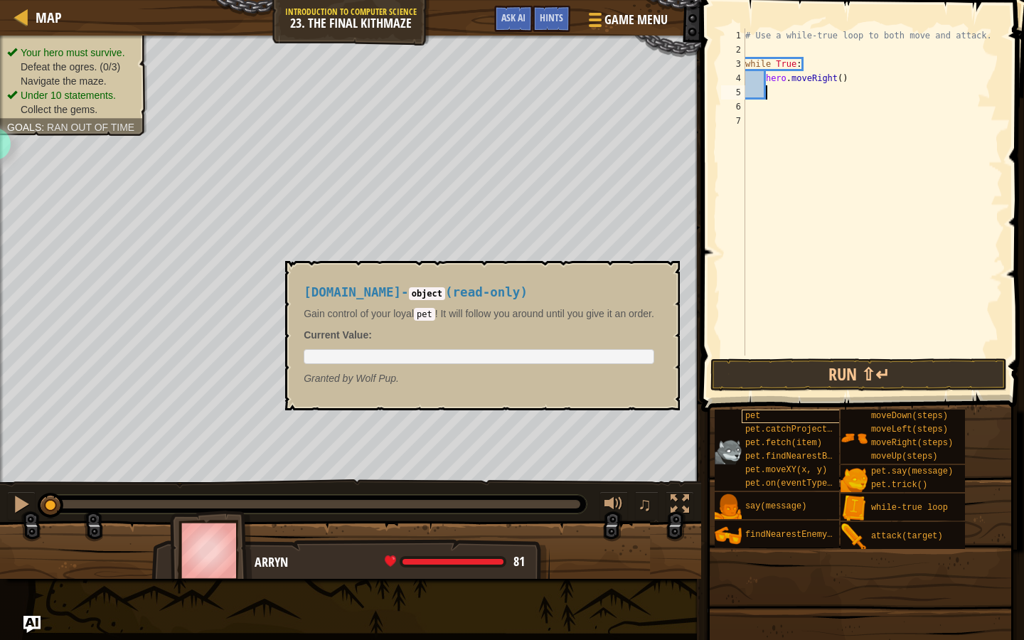
type textarea "up"
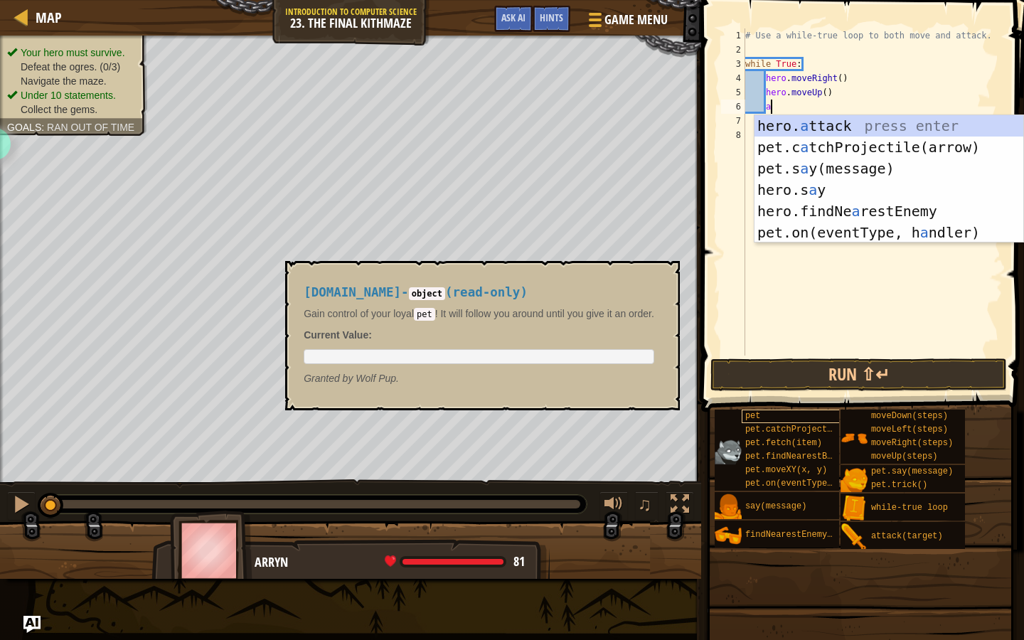
scroll to position [6, 1]
type textarea "at"
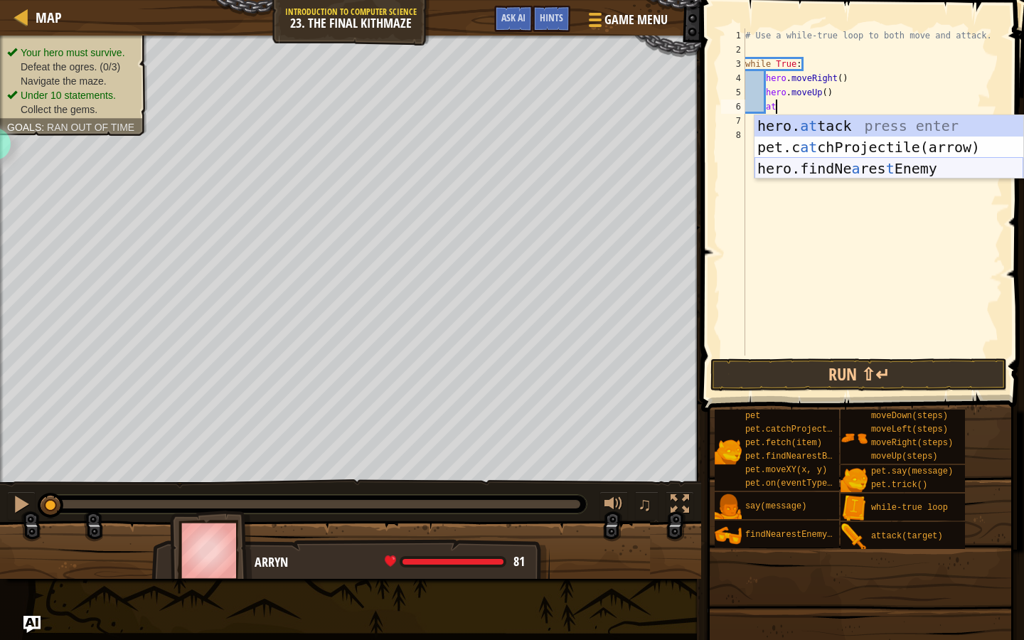
click at [827, 171] on div "hero. at tack press enter pet.c at chProjectile(arrow) press enter hero.findNe …" at bounding box center [888, 168] width 269 height 107
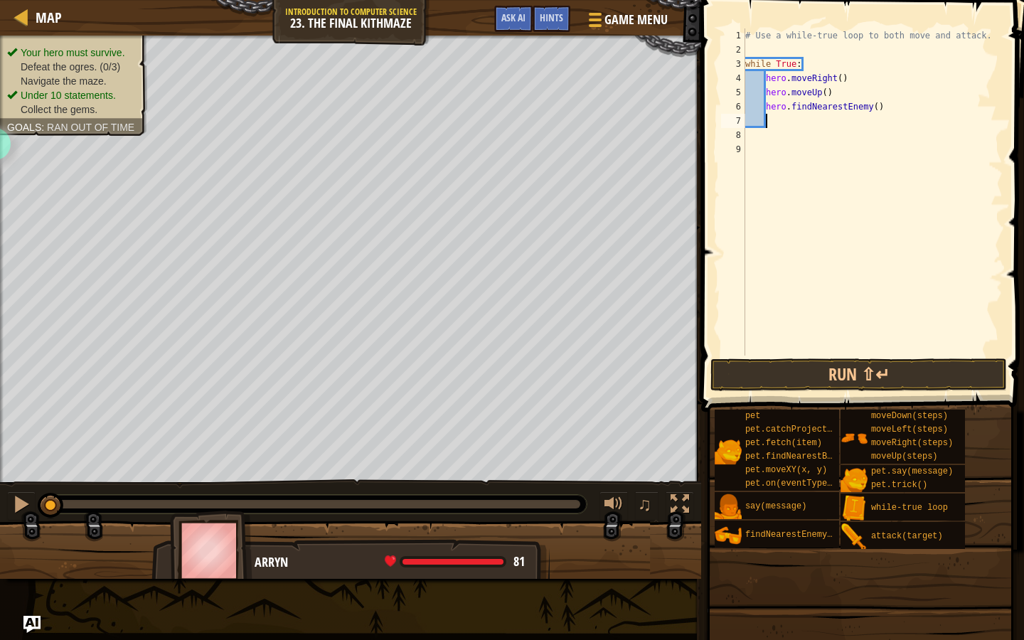
scroll to position [6, 1]
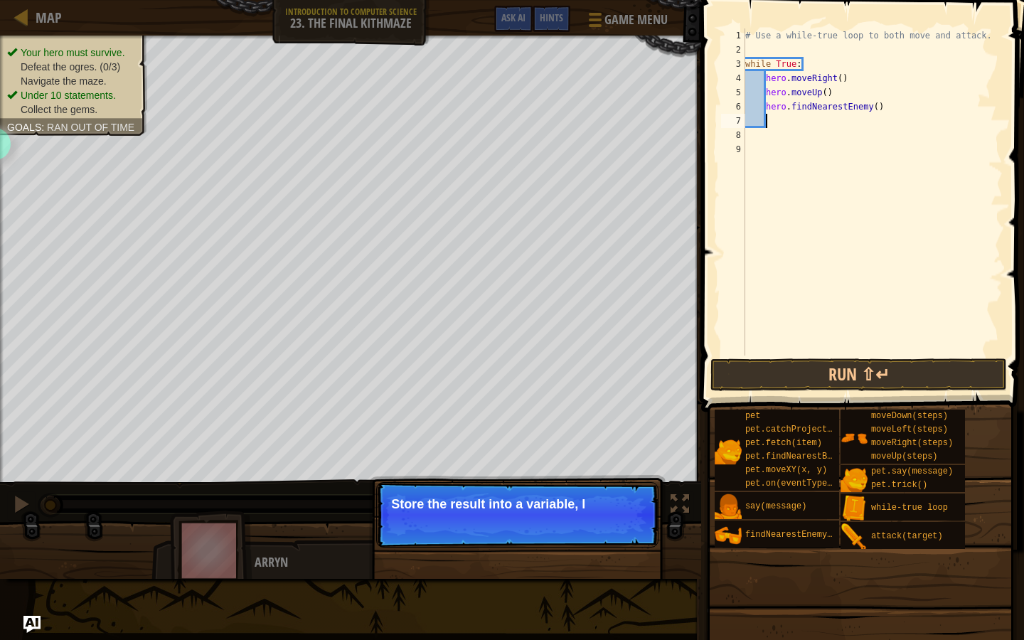
click at [611, 518] on p "Skip (esc) Continue Store the result into a variable, l" at bounding box center [517, 514] width 282 height 65
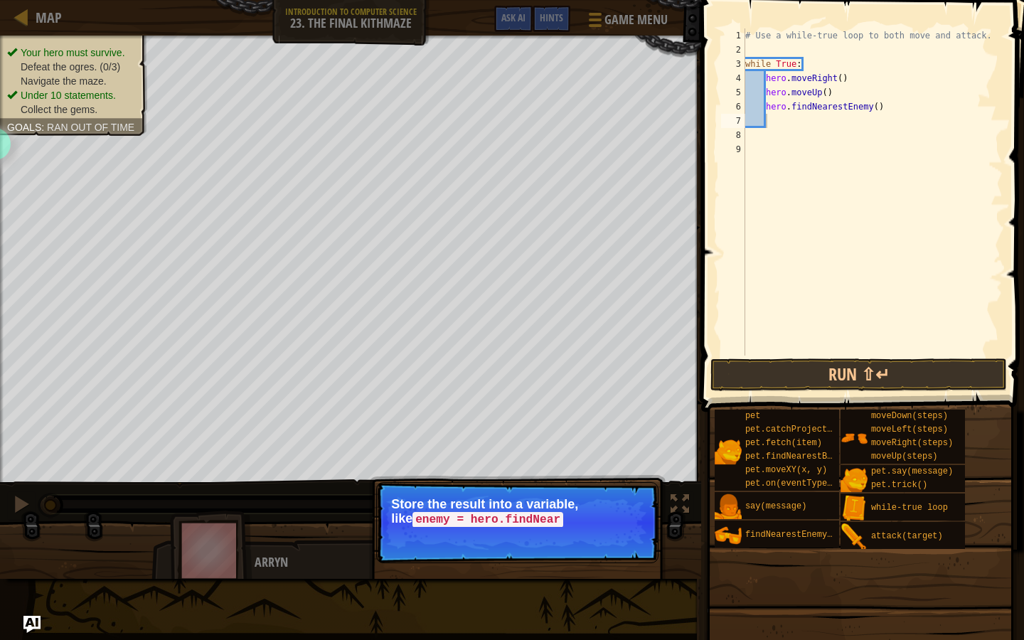
click at [604, 507] on p "Store the result into a variable, like enemy = hero.findNear" at bounding box center [517, 512] width 252 height 30
click at [771, 107] on div "# Use a while-true loop to both move and attack. while True : hero . moveRight …" at bounding box center [872, 205] width 260 height 355
type textarea "enermy = hero.findNearestEnemy()"
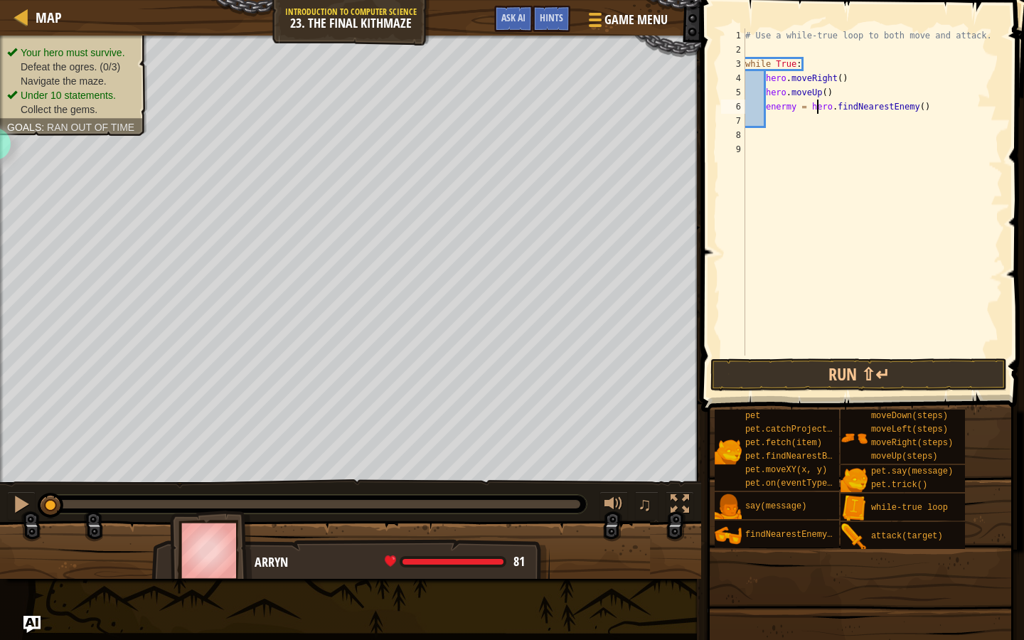
click at [779, 120] on div "# Use a while-true loop to both move and attack. while True : hero . moveRight …" at bounding box center [872, 205] width 260 height 355
click at [784, 102] on div "# Use a while-true loop to both move and attack. while True : hero . moveRight …" at bounding box center [872, 205] width 260 height 355
type textarea "enemy = hero.findNearestEnemy()"
click at [771, 126] on div "# Use a while-true loop to both move and attack. while True : hero . moveRight …" at bounding box center [872, 205] width 260 height 355
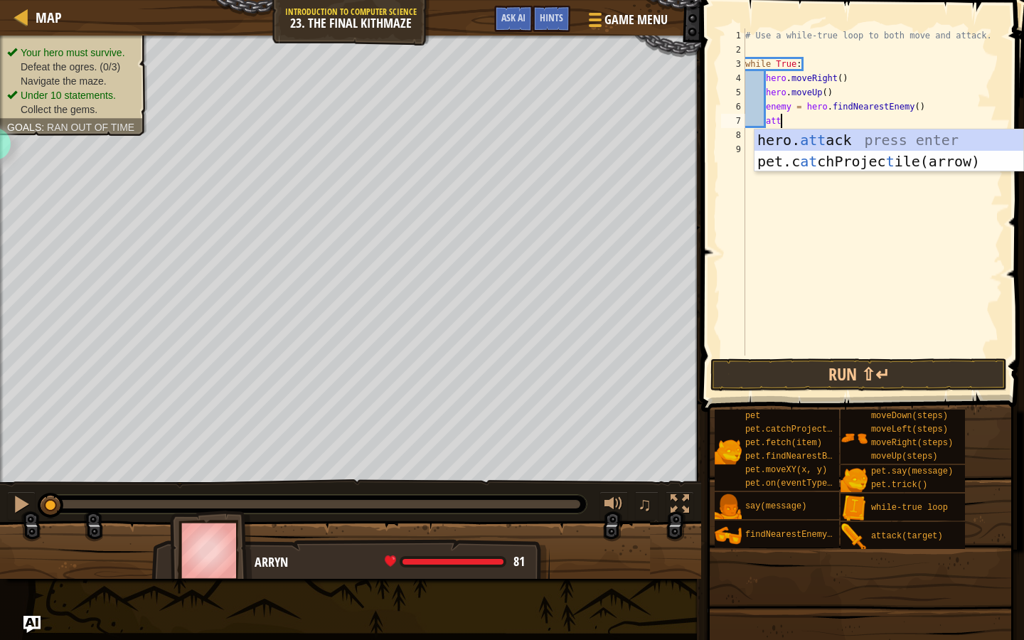
scroll to position [6, 2]
type textarea "hero.attack(enemy)"
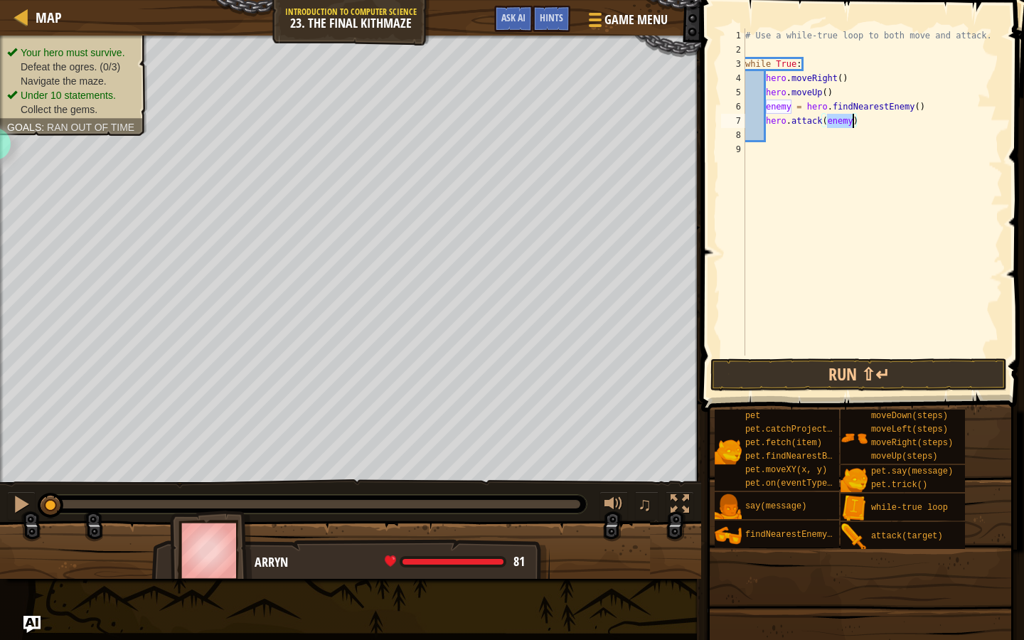
click at [860, 121] on div "# Use a while-true loop to both move and attack. while True : hero . moveRight …" at bounding box center [872, 205] width 260 height 355
type textarea "r"
type textarea "h"
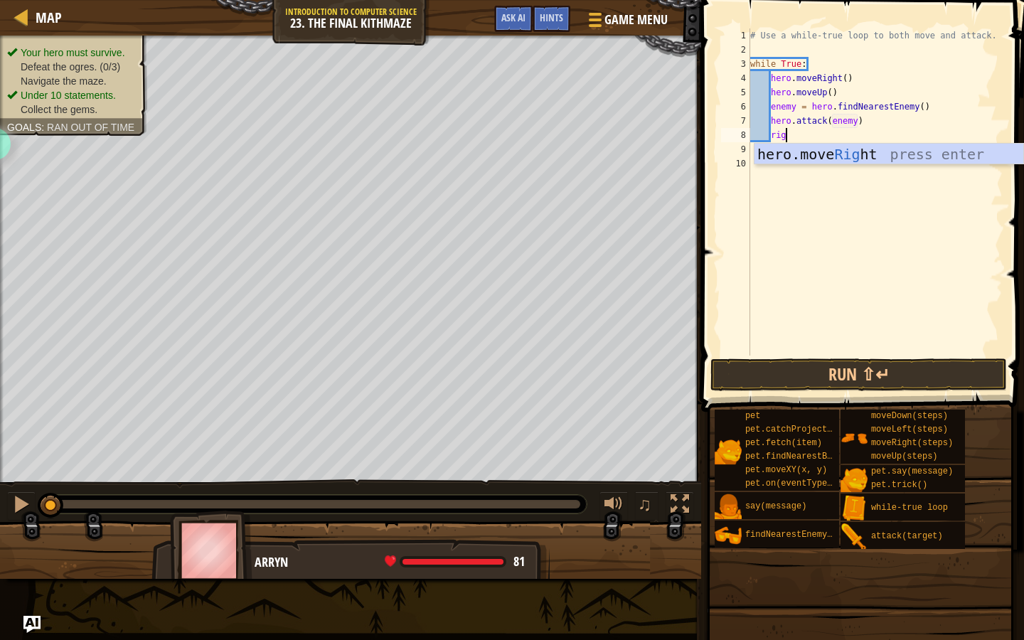
type textarea "righ"
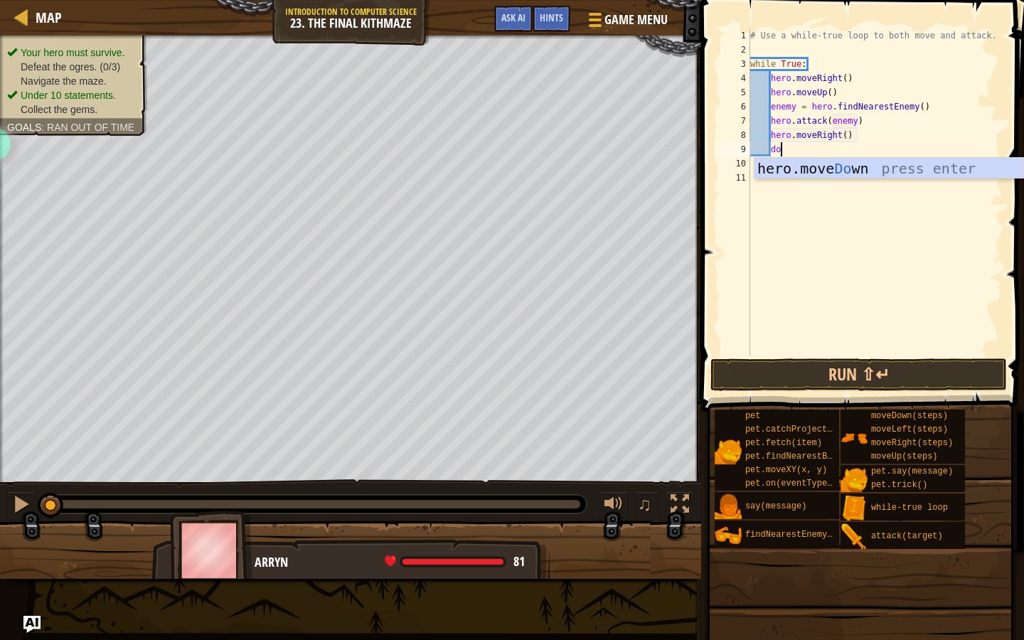
type textarea "down"
type textarea "hero.moveDown(2)"
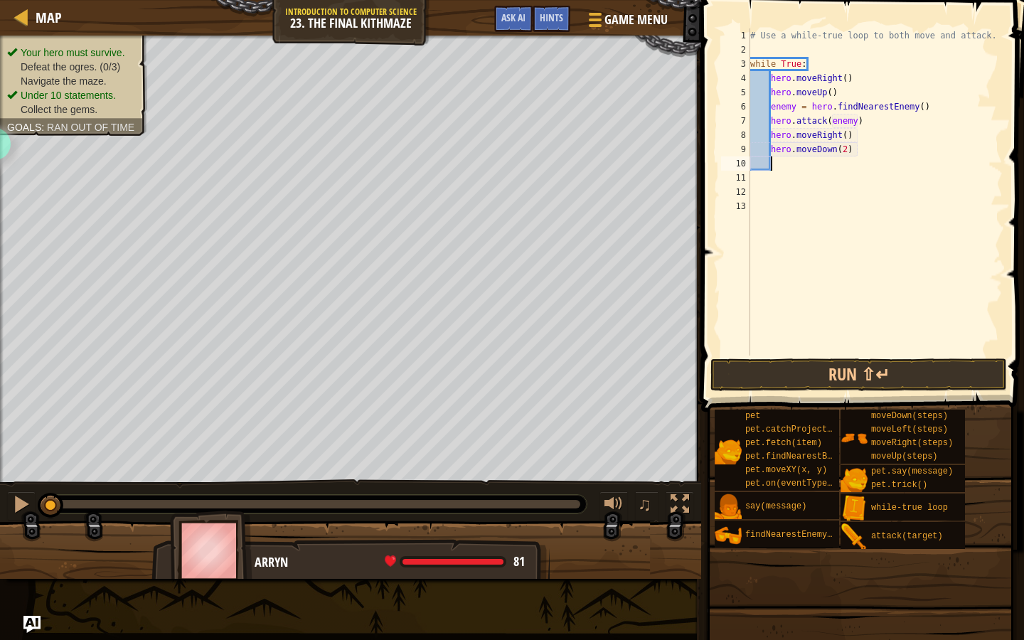
type textarea "i"
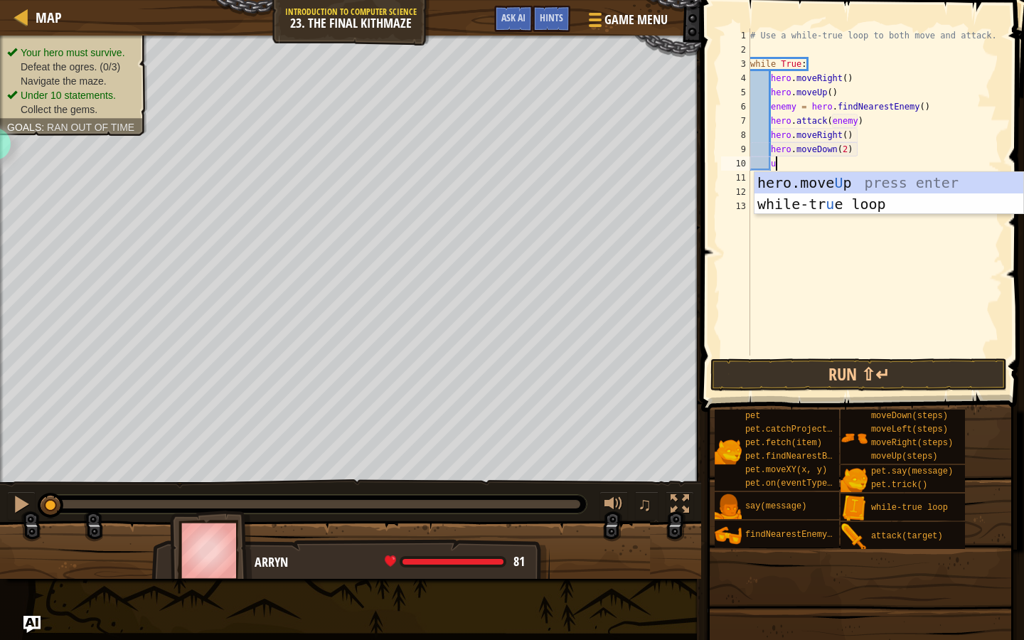
type textarea "up"
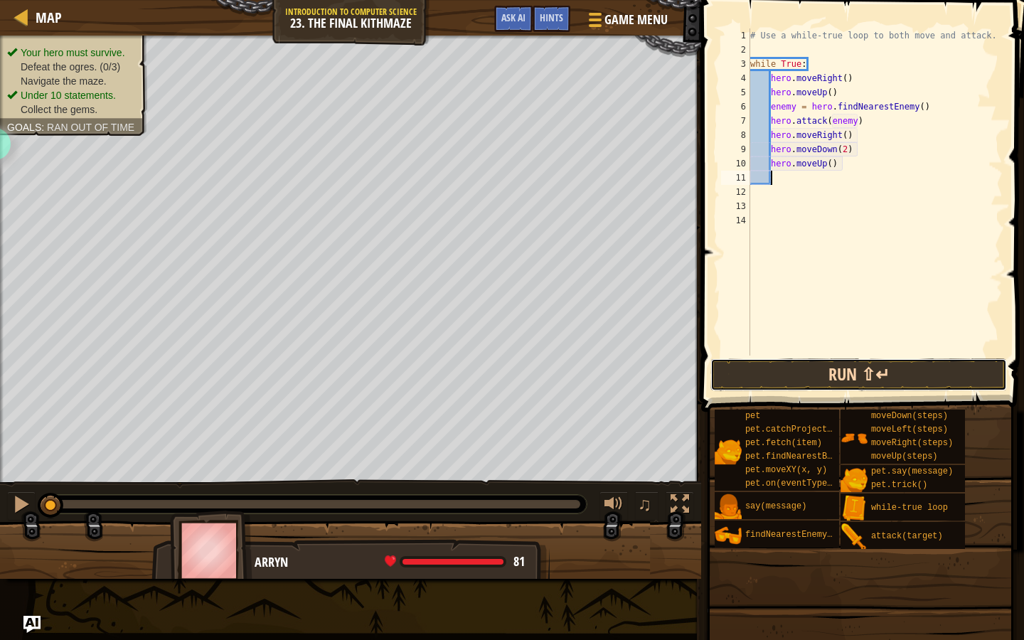
click at [776, 378] on button "Run ⇧↵" at bounding box center [858, 374] width 296 height 33
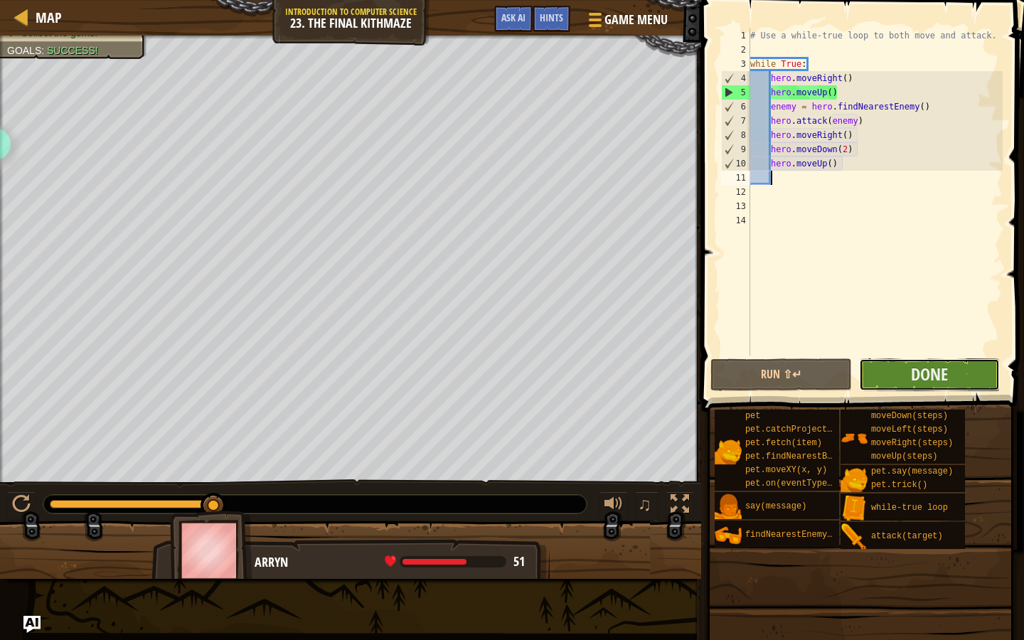
click at [897, 382] on button "Done" at bounding box center [929, 374] width 141 height 33
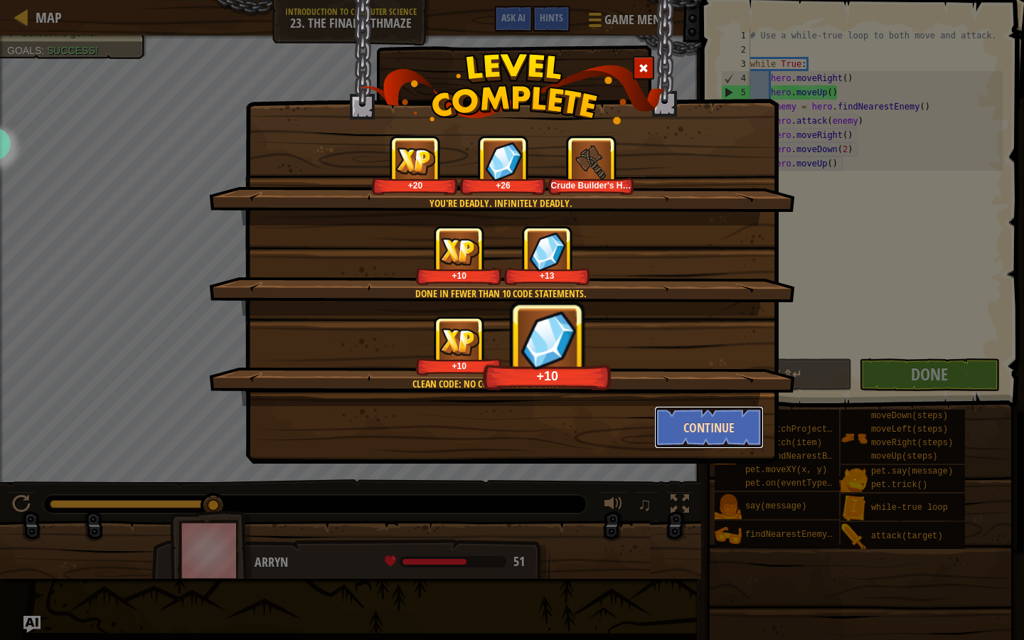
click at [719, 427] on button "Continue" at bounding box center [709, 427] width 110 height 43
click at [675, 419] on div "You're deadly. Infinitely deadly. +20 +26 Crude Builder's Hammer Done in fewer …" at bounding box center [512, 320] width 1024 height 640
click at [672, 433] on div "You're deadly. Infinitely deadly. +20 +26 Crude Builder's Hammer Done in fewer …" at bounding box center [512, 320] width 1024 height 640
click at [701, 443] on div "You're deadly. Infinitely deadly. +20 +26 Crude Builder's Hammer Done in fewer …" at bounding box center [512, 320] width 1024 height 640
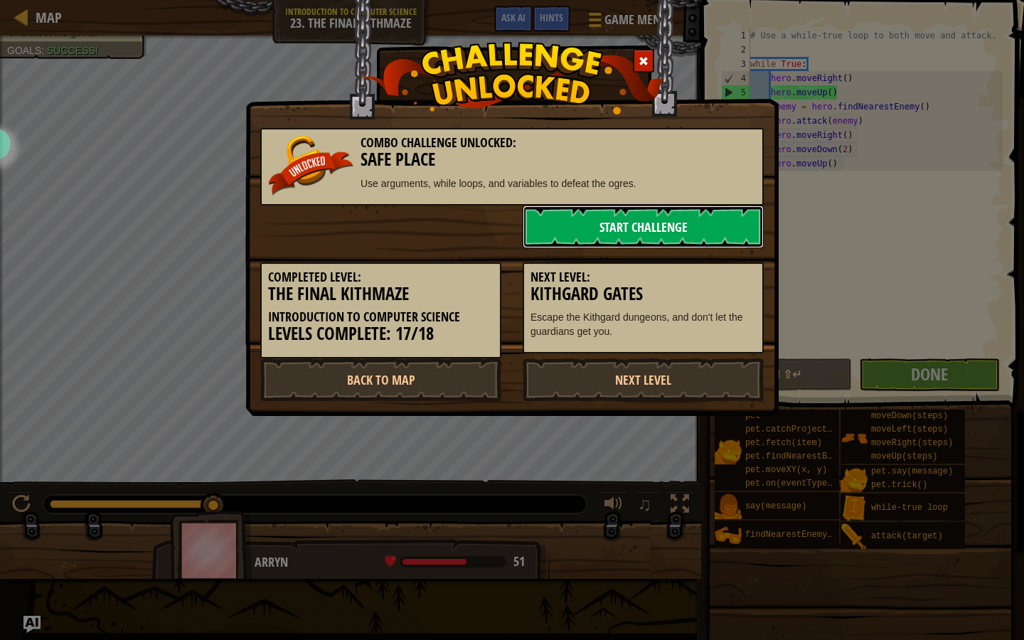
click at [584, 238] on link "Start Challenge" at bounding box center [643, 226] width 241 height 43
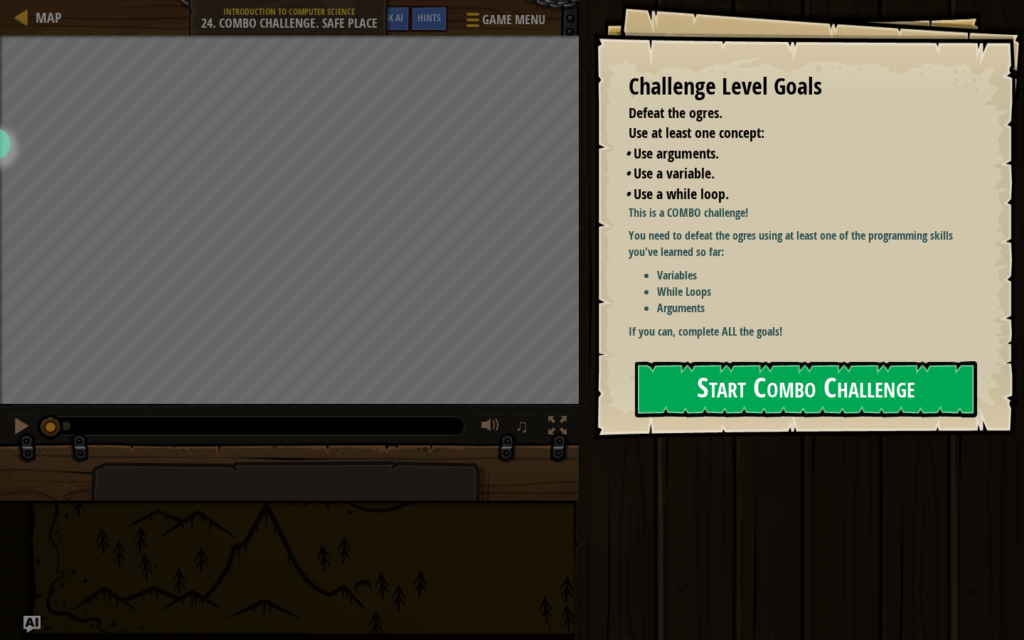
click at [740, 379] on button "Start Combo Challenge" at bounding box center [806, 389] width 342 height 56
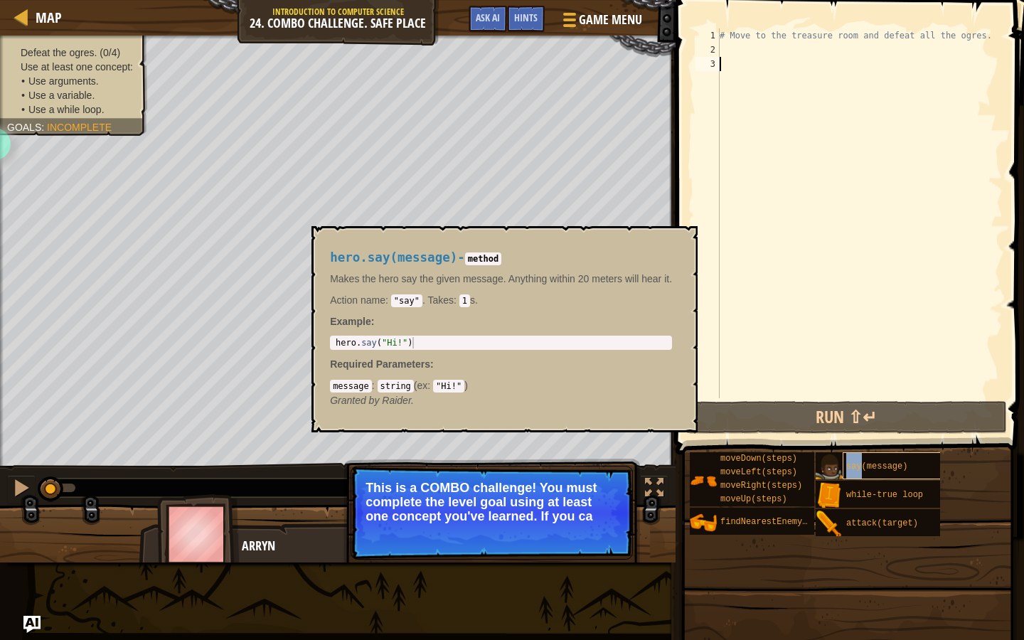
click at [860, 459] on div "say(message)" at bounding box center [893, 465] width 102 height 27
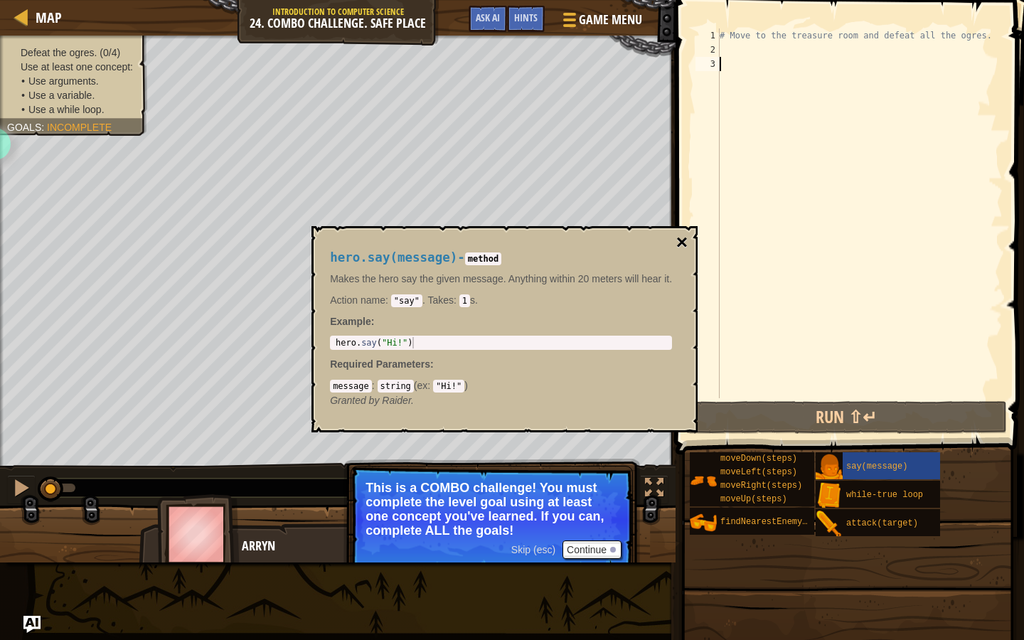
click at [678, 242] on button "×" at bounding box center [681, 242] width 11 height 20
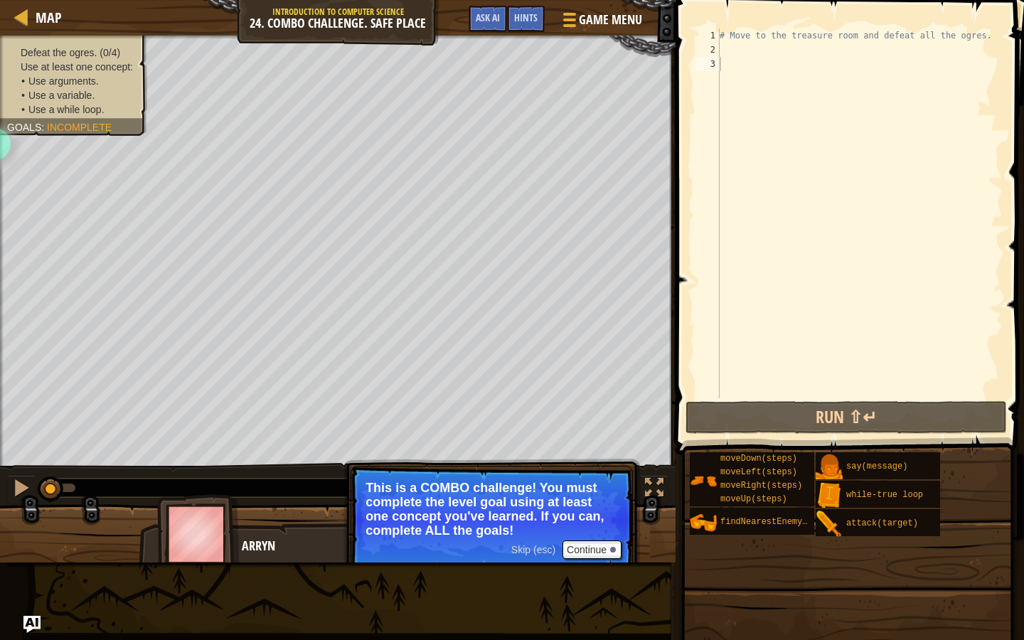
click at [751, 70] on div "# Move to the treasure room and defeat all the ogres." at bounding box center [860, 227] width 286 height 398
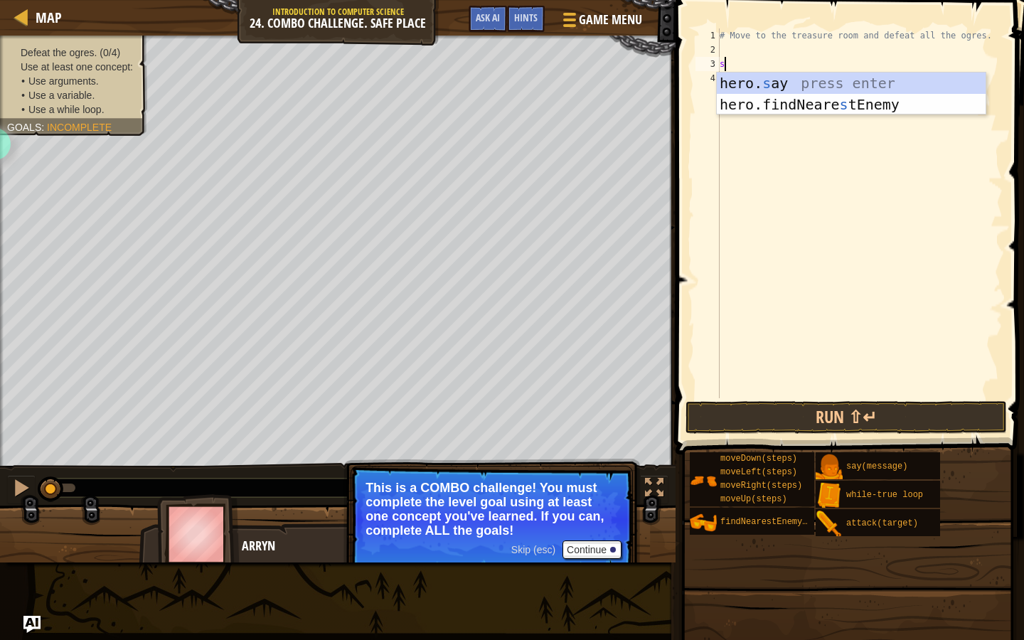
scroll to position [6, 0]
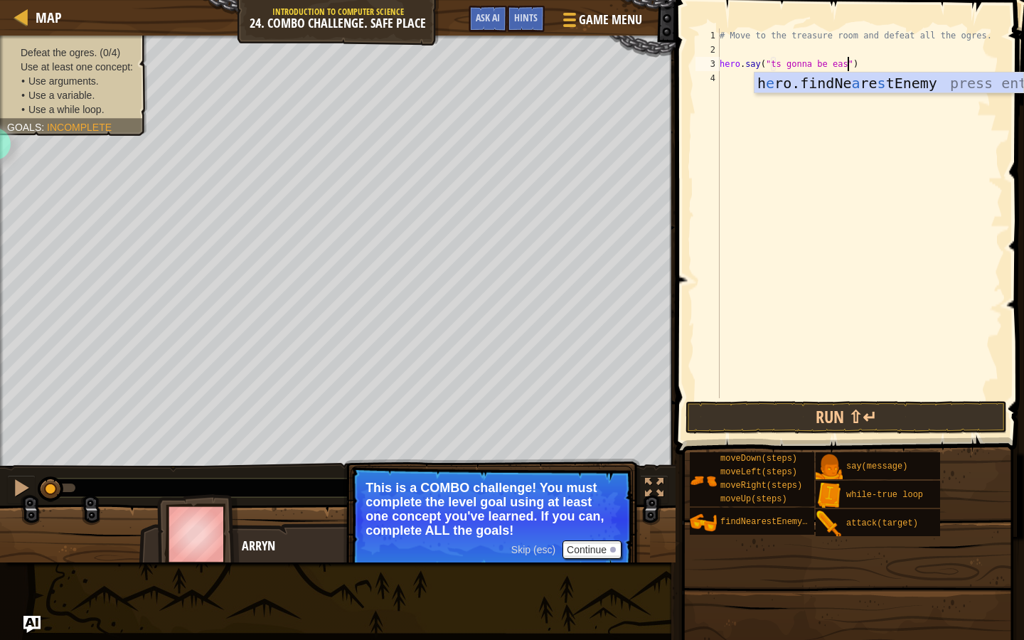
type textarea "hero.say("ts gonna be easy")"
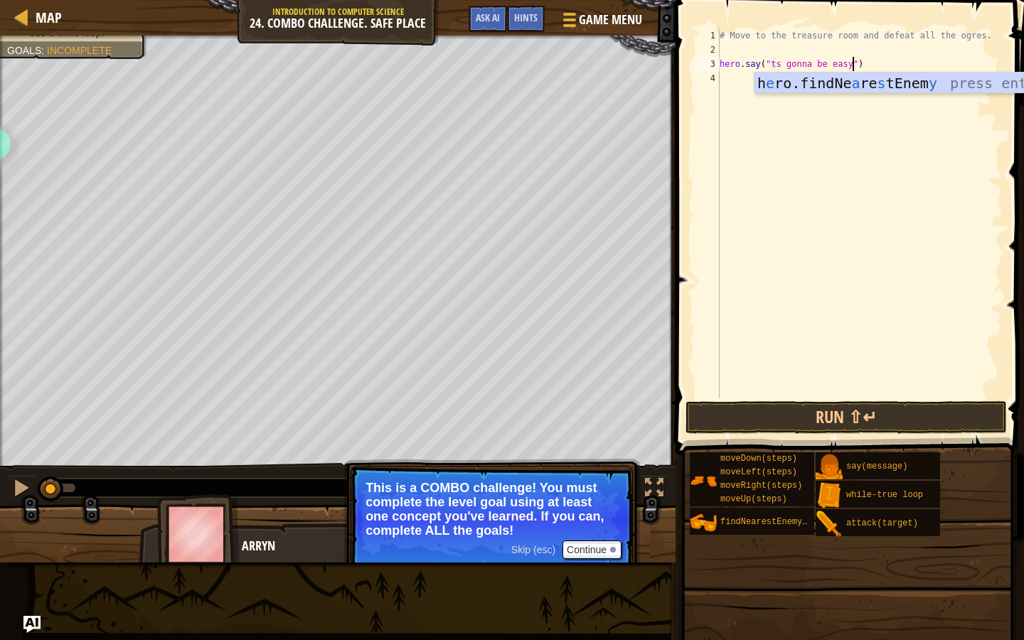
click at [899, 60] on div "# Move to the treasure room and defeat all the ogres. hero . say ( "ts gonna be…" at bounding box center [860, 227] width 286 height 398
type textarea "up"
type textarea "hero.moveUp(4)"
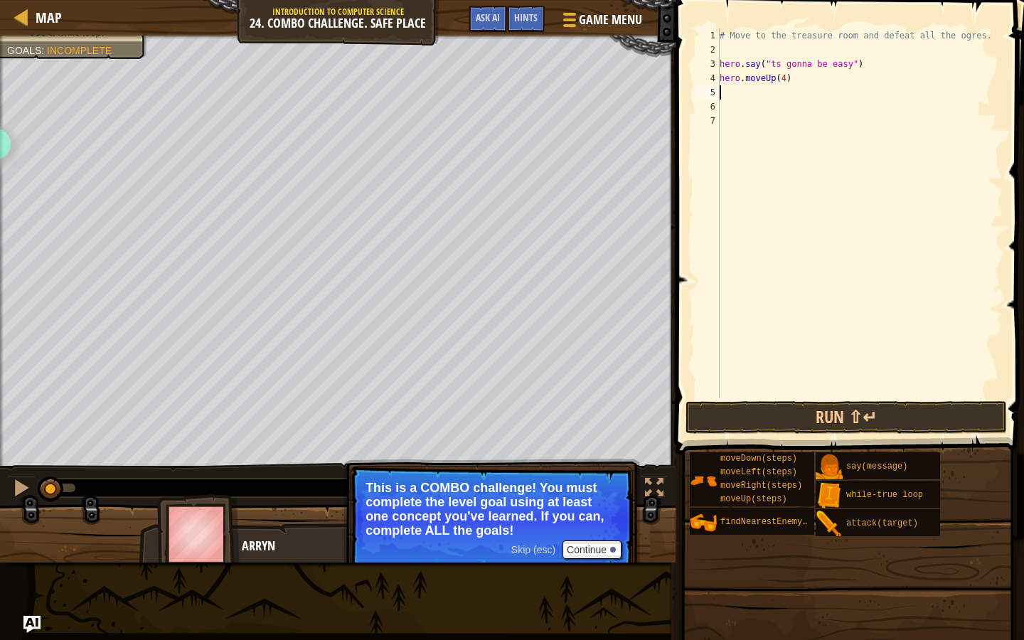
type textarea "l"
type textarea "ri"
type textarea "hero.moveRight(4)"
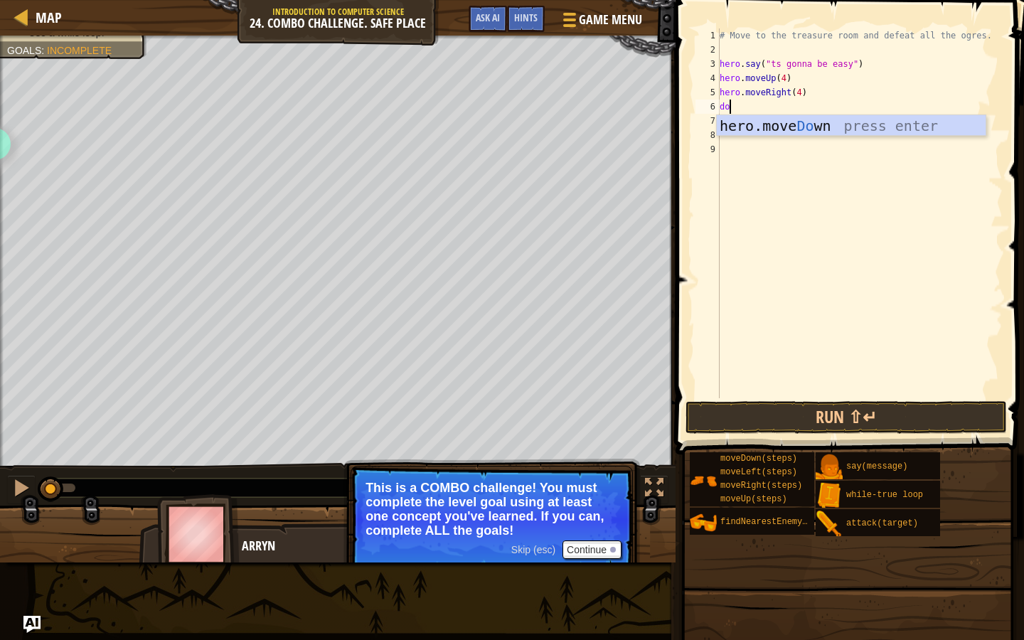
type textarea "down"
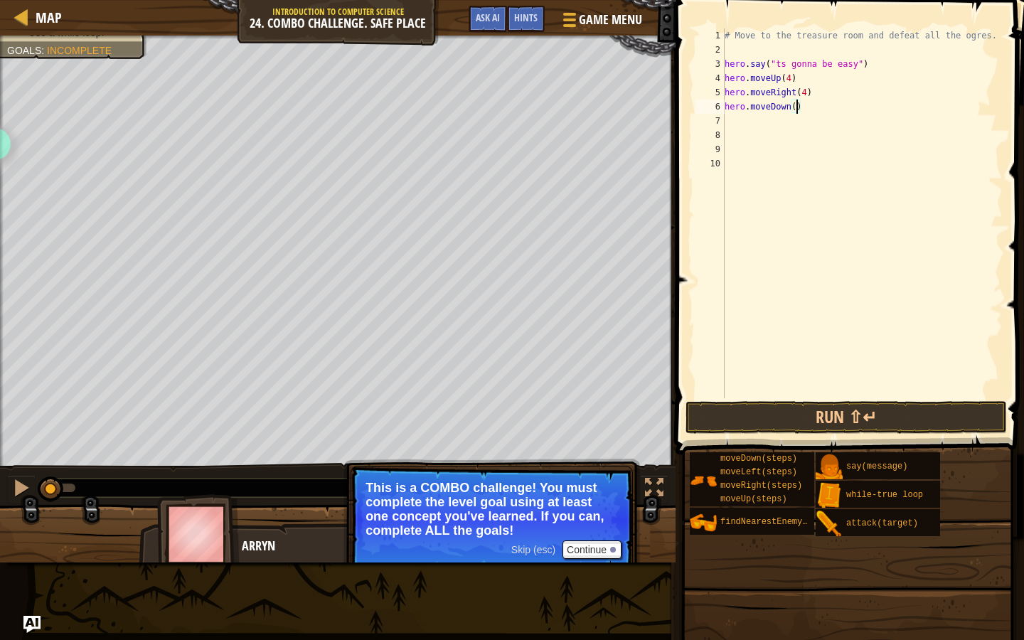
type textarea "hero.moveDown(3)"
type textarea "f"
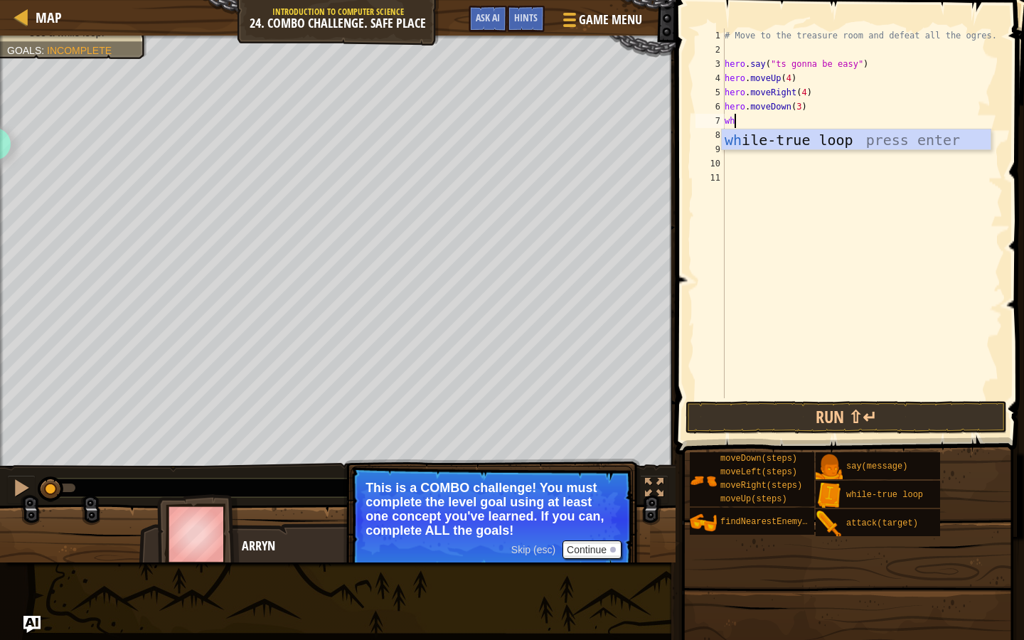
type textarea "whil"
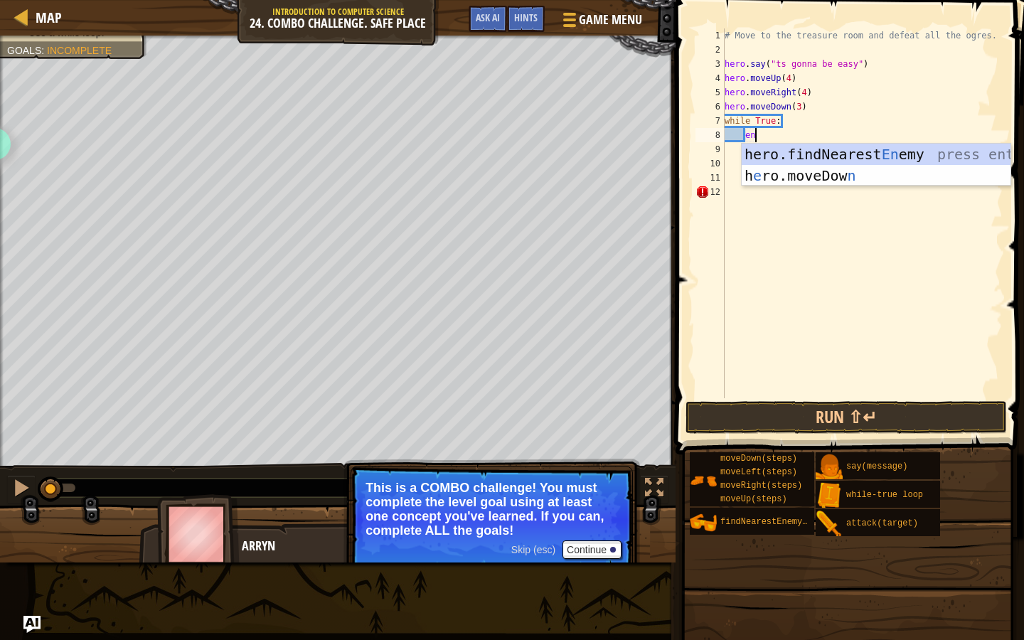
type textarea "e"
type textarea "e = fin"
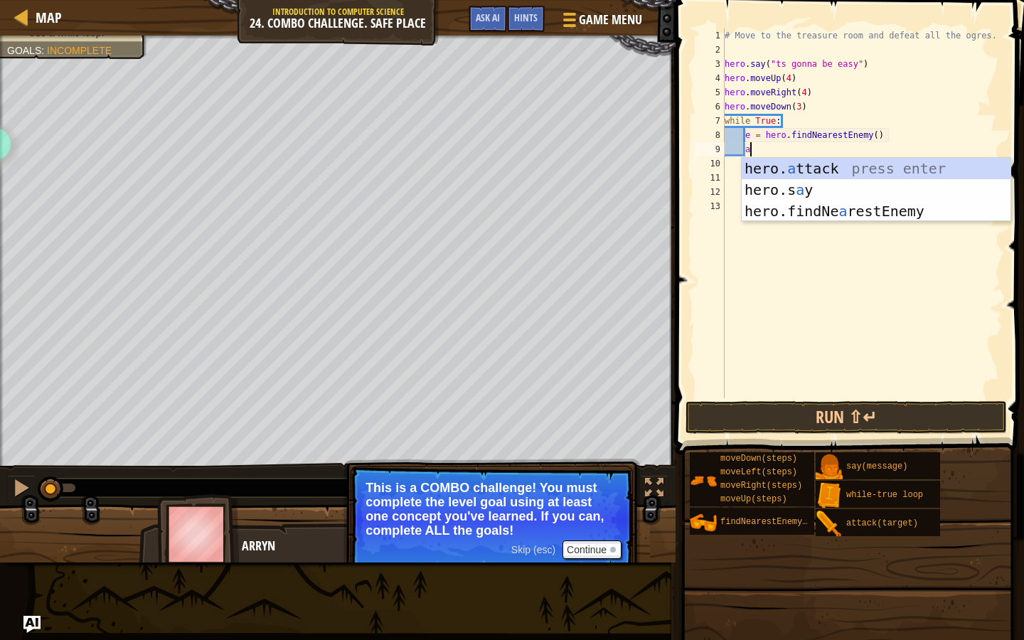
scroll to position [6, 1]
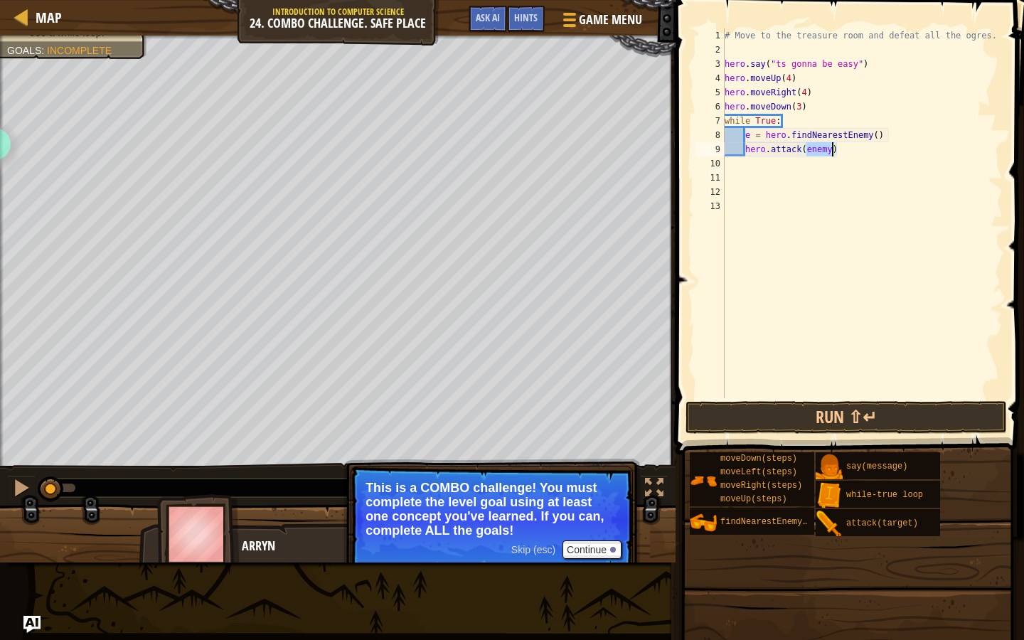
type textarea "hero.attack(e)"
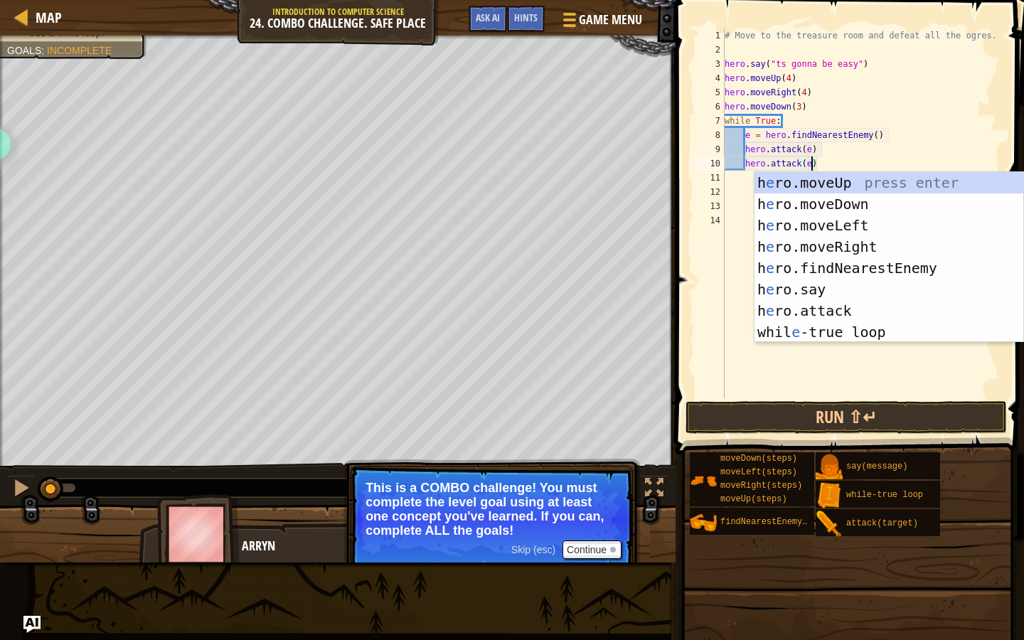
click at [729, 262] on div "# Move to the treasure room and defeat all the ogres. hero . say ( "ts gonna be…" at bounding box center [863, 227] width 282 height 398
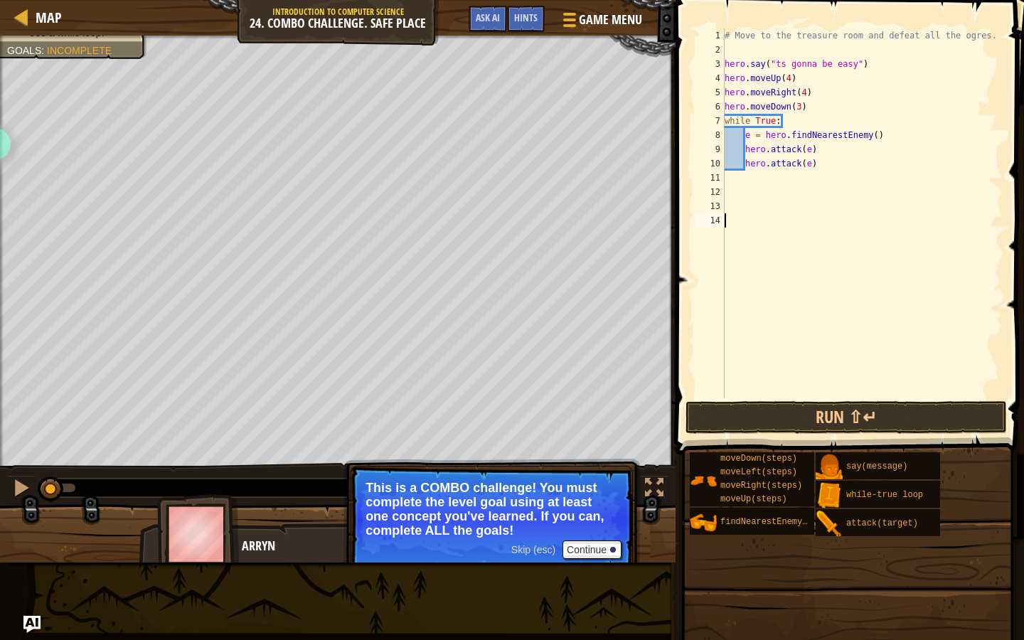
scroll to position [6, 0]
click at [808, 419] on button "Run ⇧↵" at bounding box center [845, 417] width 321 height 33
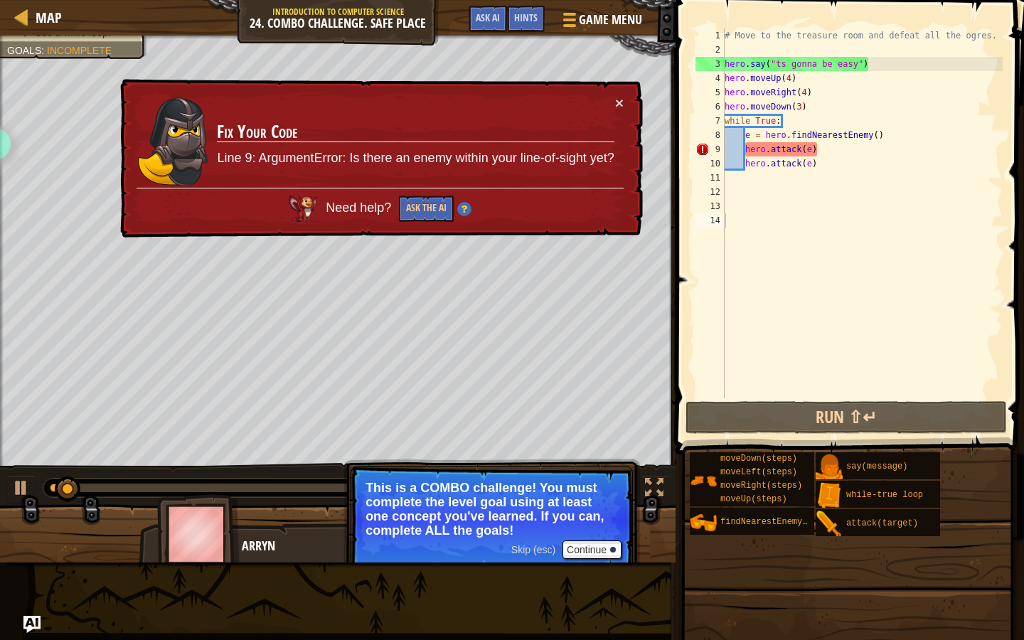
click at [621, 90] on div "× Fix Your Code Line 9: ArgumentError: Is there an enemy within your line-of-si…" at bounding box center [379, 158] width 525 height 159
click at [617, 102] on button "×" at bounding box center [619, 102] width 9 height 15
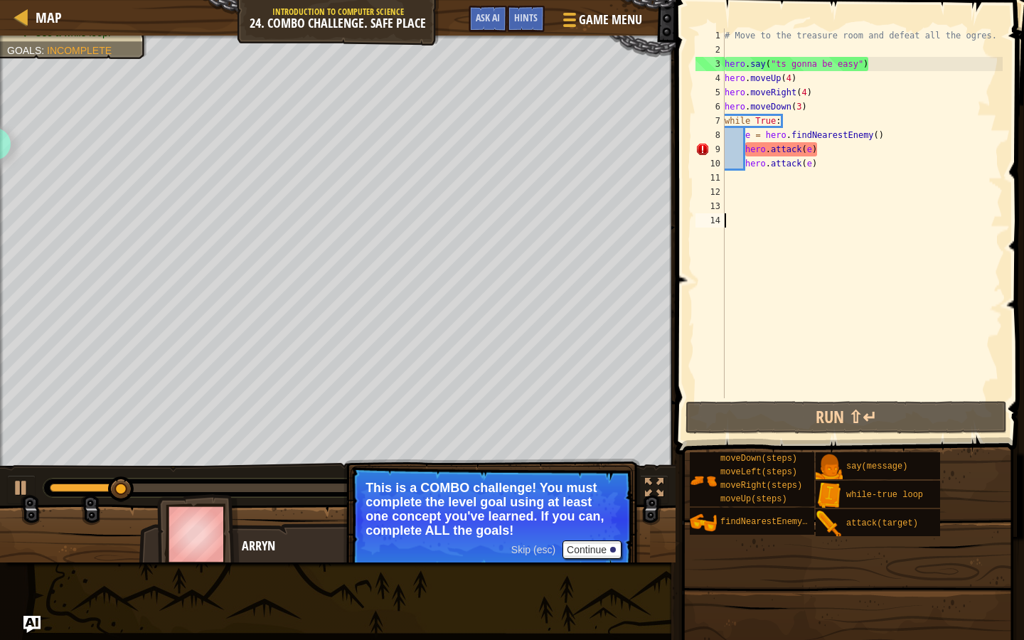
click at [750, 134] on div "# Move to the treasure room and defeat all the ogres. hero . say ( "ts gonna be…" at bounding box center [863, 227] width 282 height 398
click at [811, 108] on div "# Move to the treasure room and defeat all the ogres. hero . say ( "ts gonna be…" at bounding box center [863, 227] width 282 height 398
type textarea "hero.moveDown(3)"
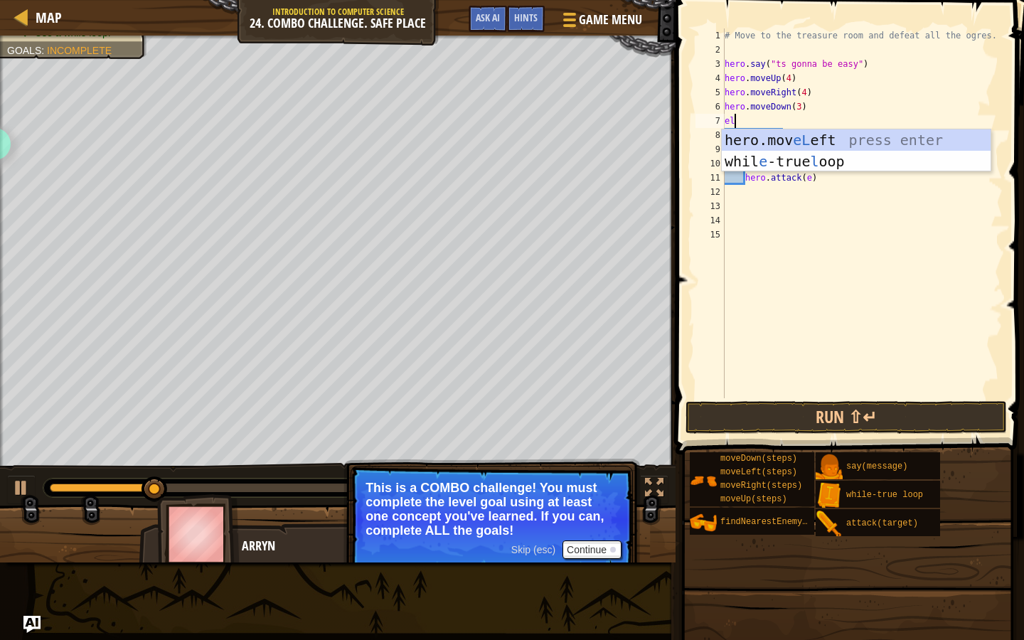
type textarea "e"
type textarea "lef"
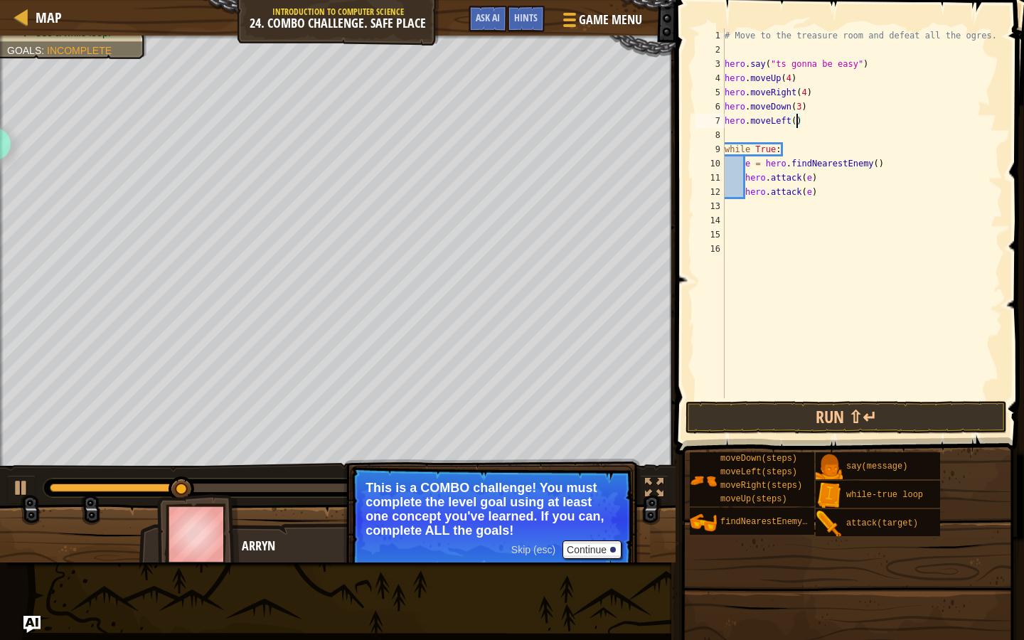
type textarea "hero.moveLeft(2)"
click at [892, 139] on div "# Move to the treasure room and defeat all the ogres. hero . say ( "ts gonna be…" at bounding box center [863, 227] width 282 height 398
click at [828, 428] on button "Run ⇧↵" at bounding box center [845, 417] width 321 height 33
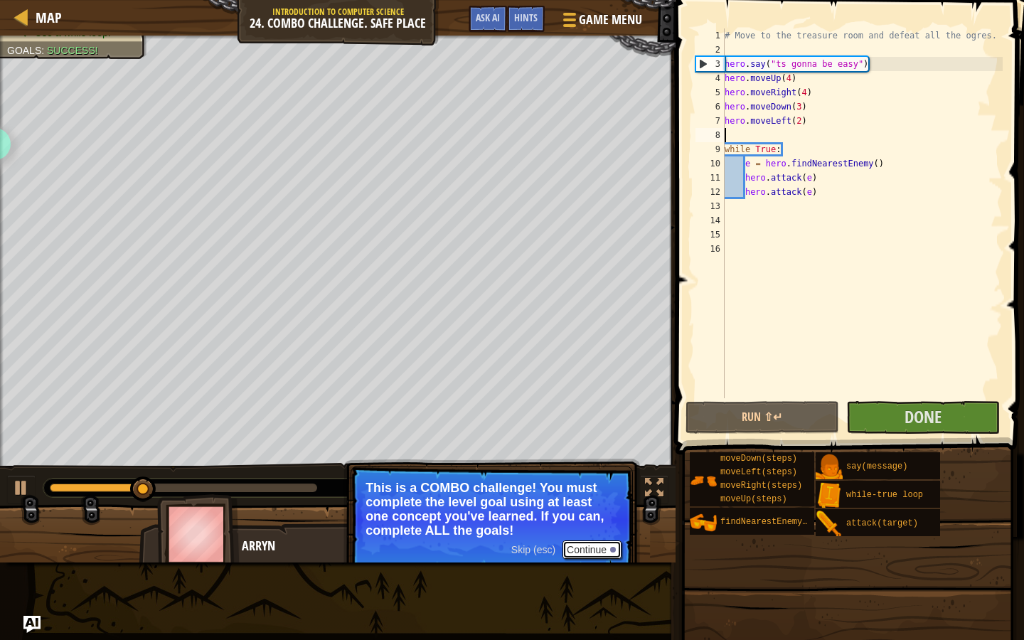
click at [592, 549] on button "Continue" at bounding box center [591, 549] width 59 height 18
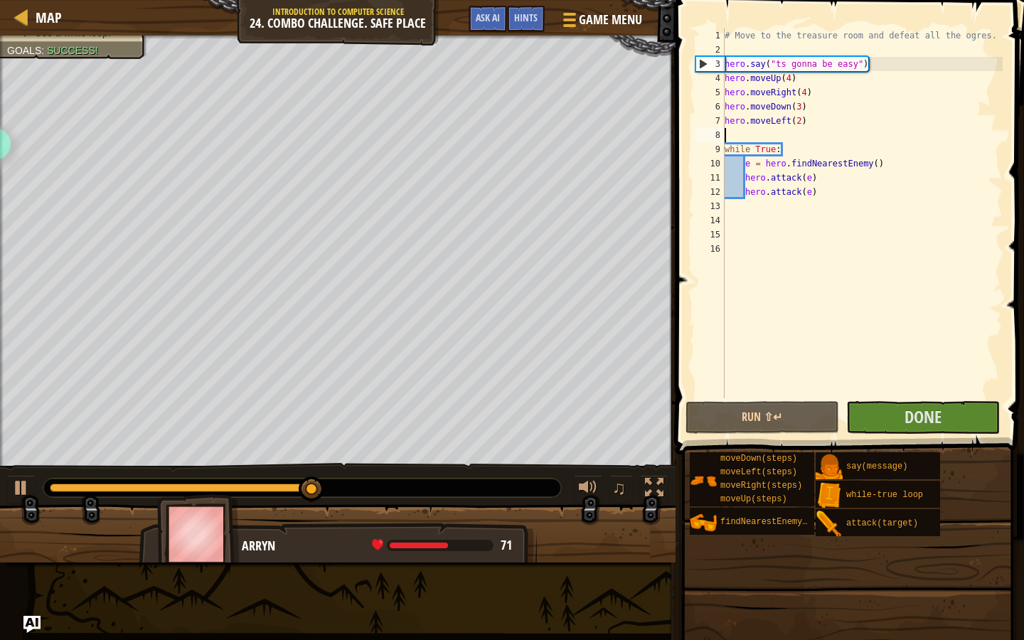
click at [845, 193] on div "# Move to the treasure room and defeat all the ogres. hero . say ( "ts gonna be…" at bounding box center [863, 227] width 282 height 398
type textarea "hero.attack(e)"
click at [800, 223] on div "# Move to the treasure room and defeat all the ogres. hero . say ( "ts gonna be…" at bounding box center [863, 227] width 282 height 398
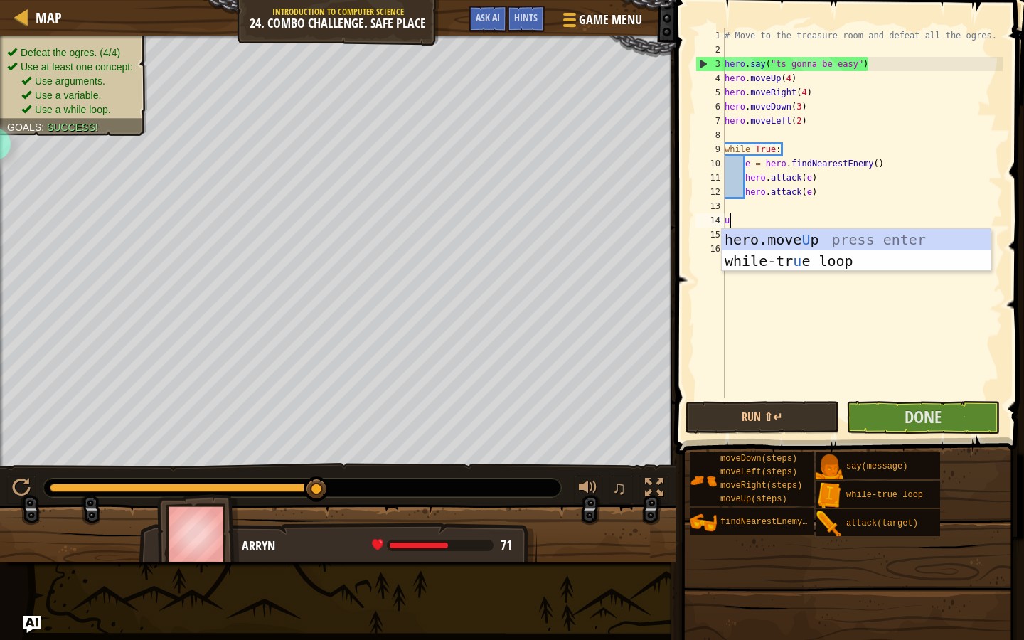
type textarea "up"
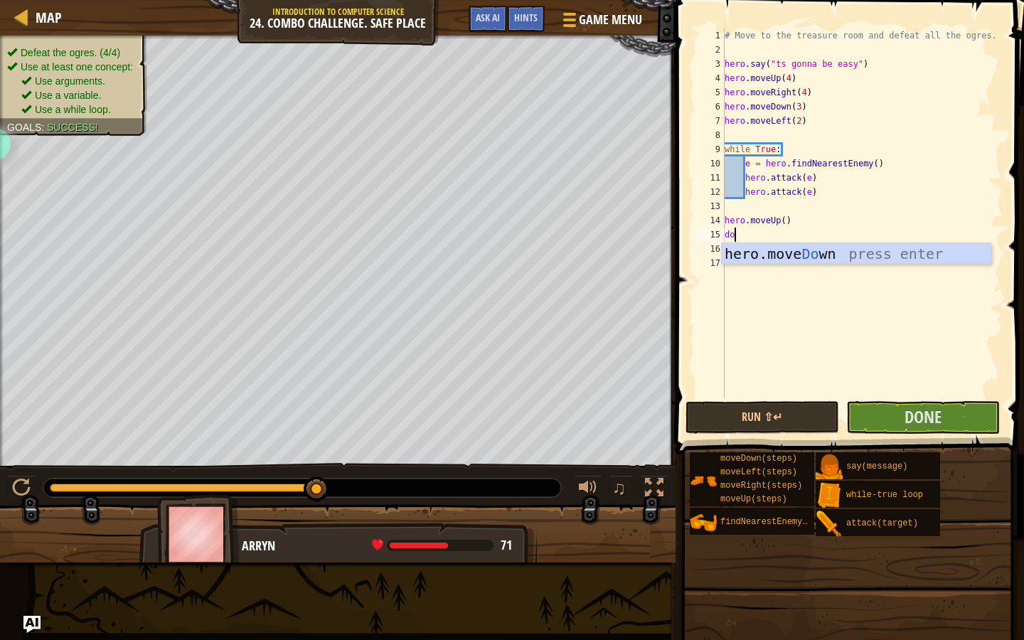
type textarea "dow"
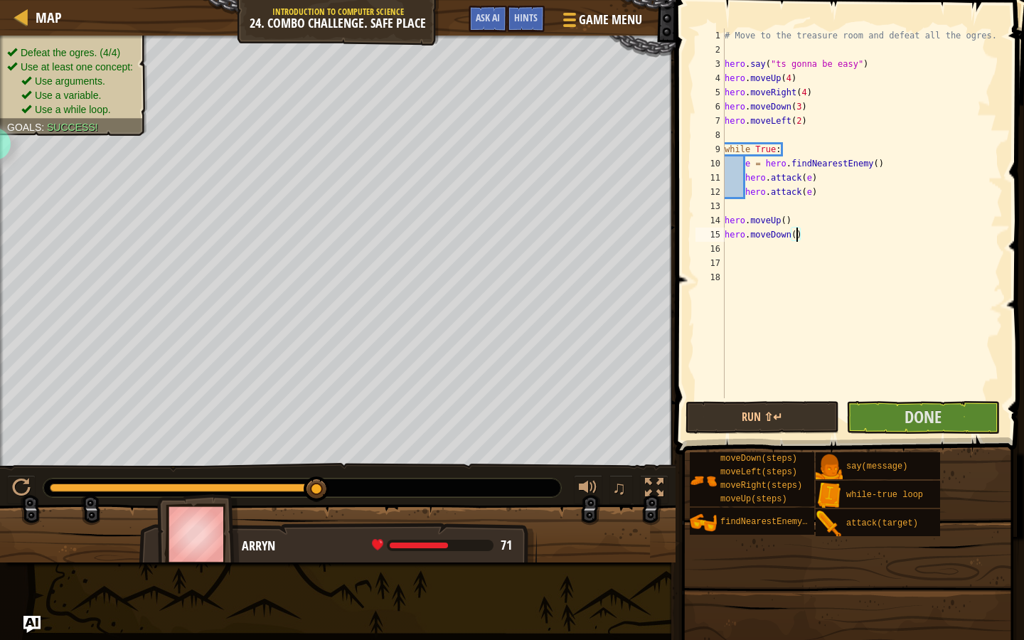
type textarea "hero.moveDown(2)"
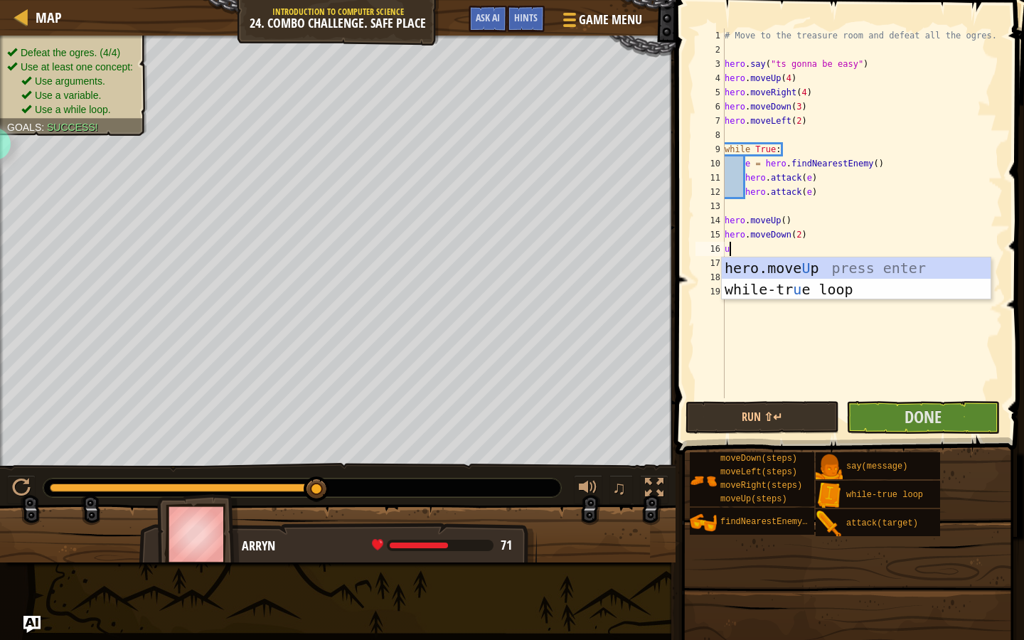
type textarea "up"
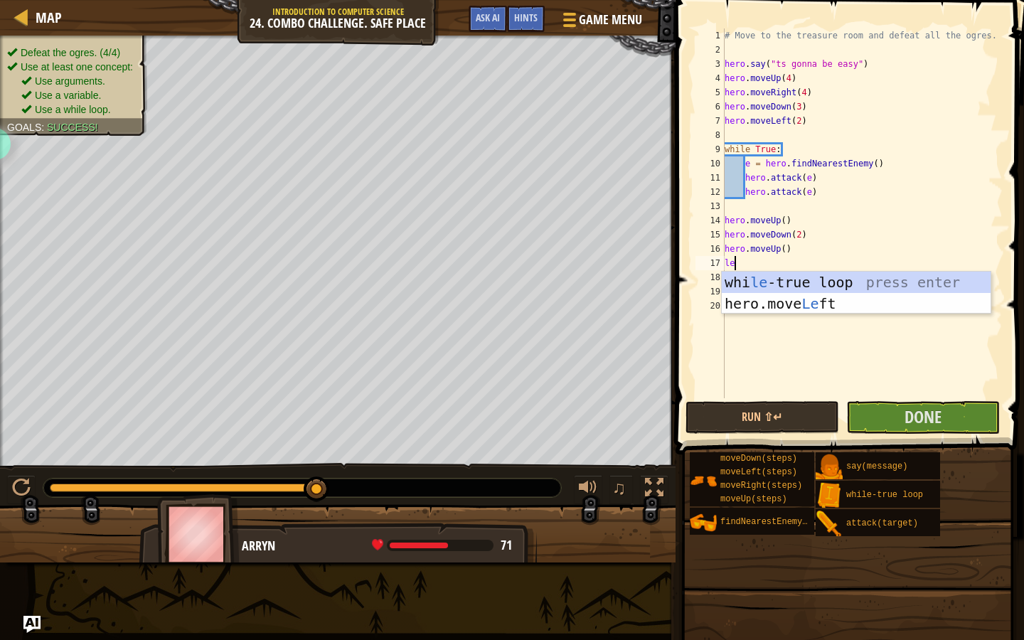
type textarea "lef"
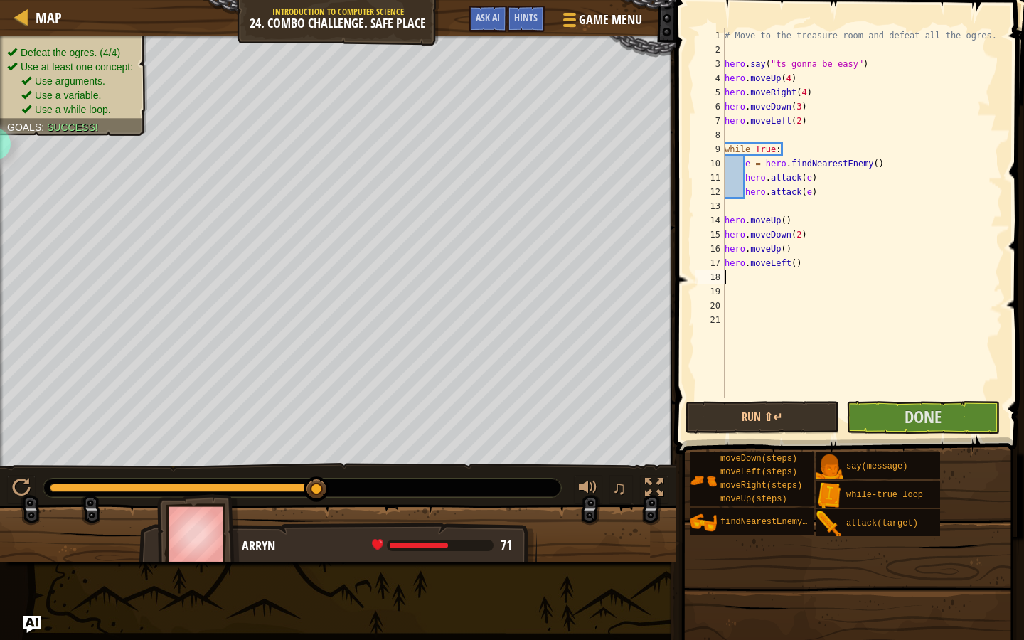
type textarea "up"
type textarea "hero.moveUp(2)"
click at [759, 415] on button "Run ⇧↵" at bounding box center [762, 417] width 154 height 33
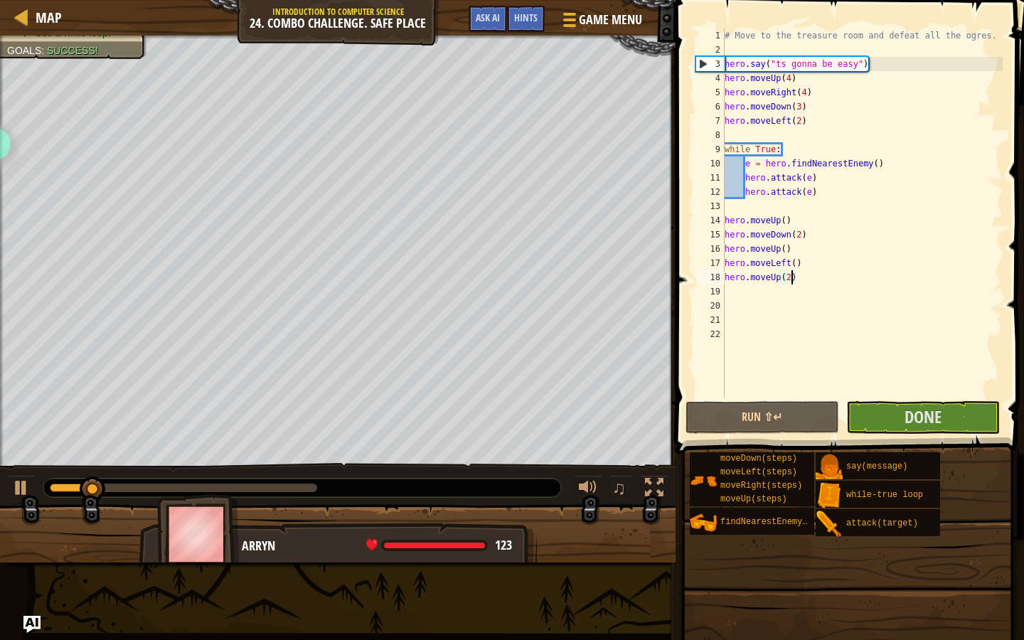
click at [233, 484] on div at bounding box center [183, 487] width 267 height 9
click at [21, 488] on div at bounding box center [21, 487] width 18 height 18
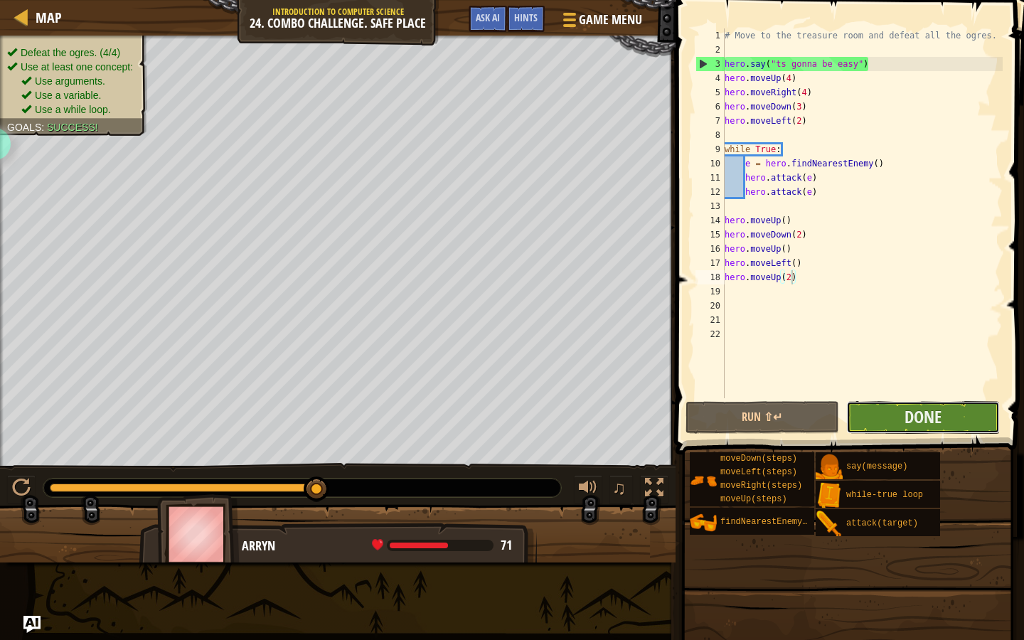
click at [881, 421] on button "Done" at bounding box center [923, 417] width 154 height 33
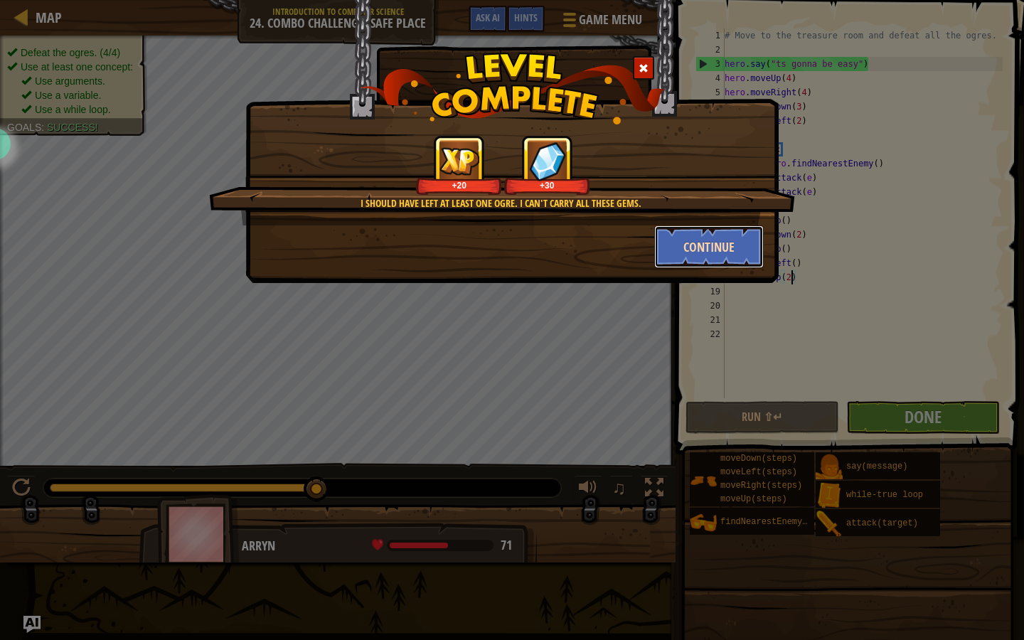
click at [695, 258] on button "Continue" at bounding box center [709, 246] width 110 height 43
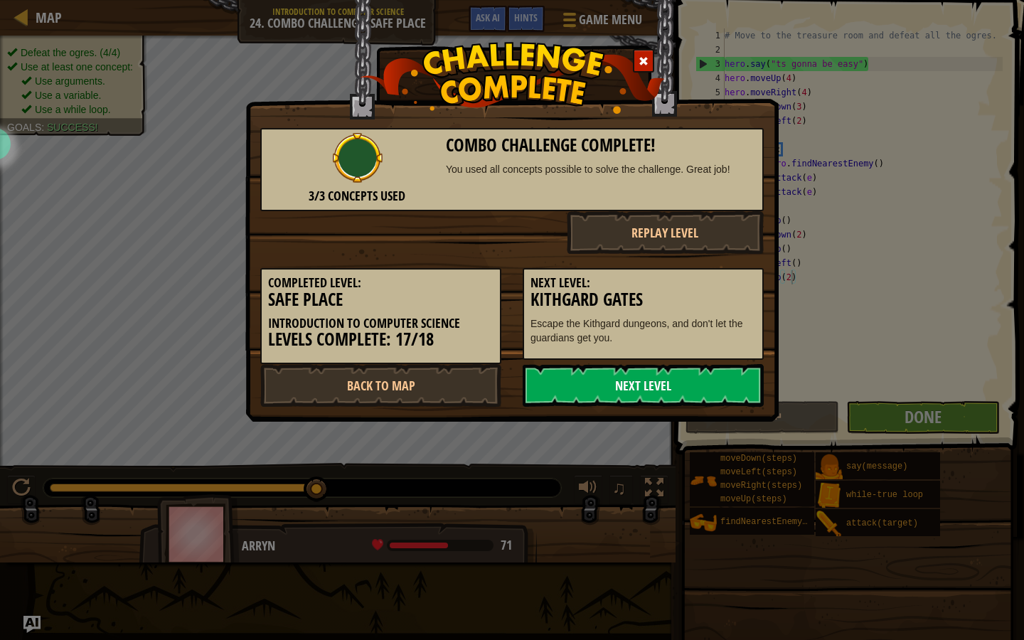
click at [636, 397] on link "Next Level" at bounding box center [643, 385] width 241 height 43
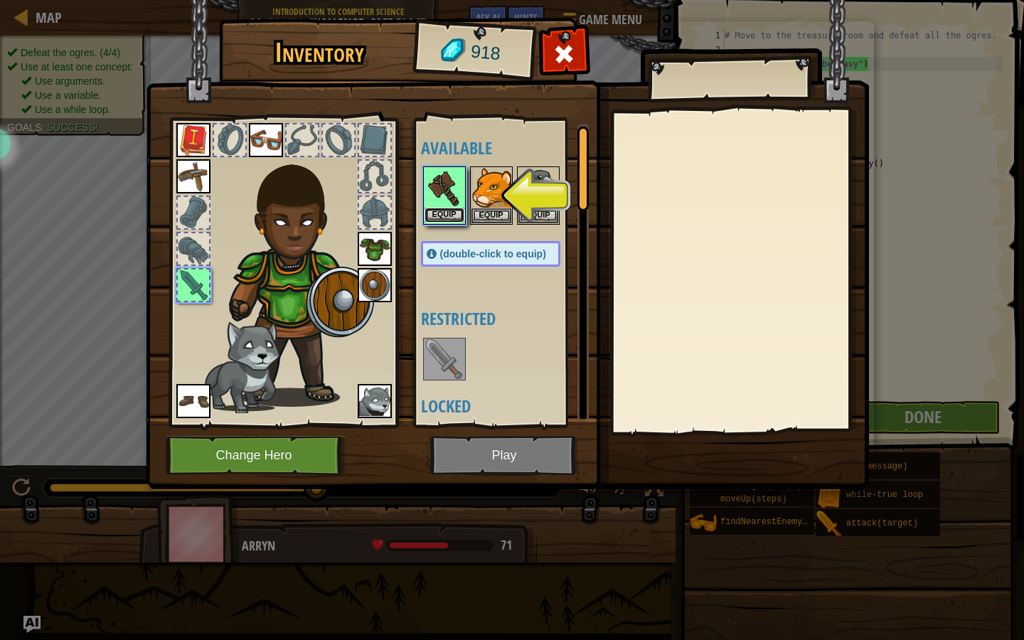
click at [437, 210] on button "Equip" at bounding box center [444, 215] width 40 height 15
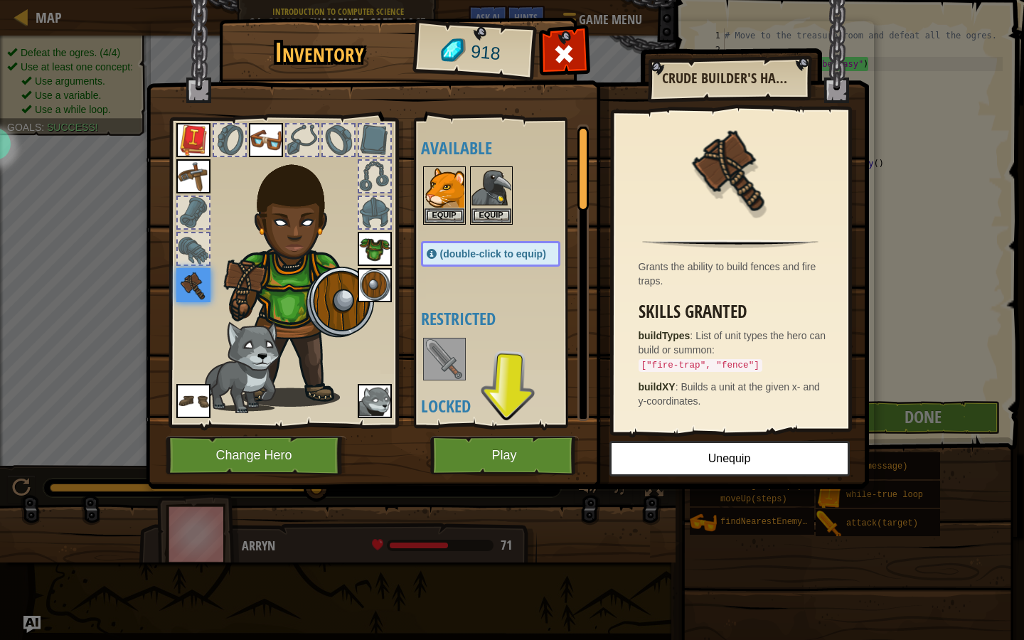
click at [456, 386] on div "Available Equip Equip Equip Equip Equip Equip Equip Equip Equip Equip (double-c…" at bounding box center [505, 272] width 168 height 296
click at [456, 363] on img at bounding box center [444, 359] width 40 height 40
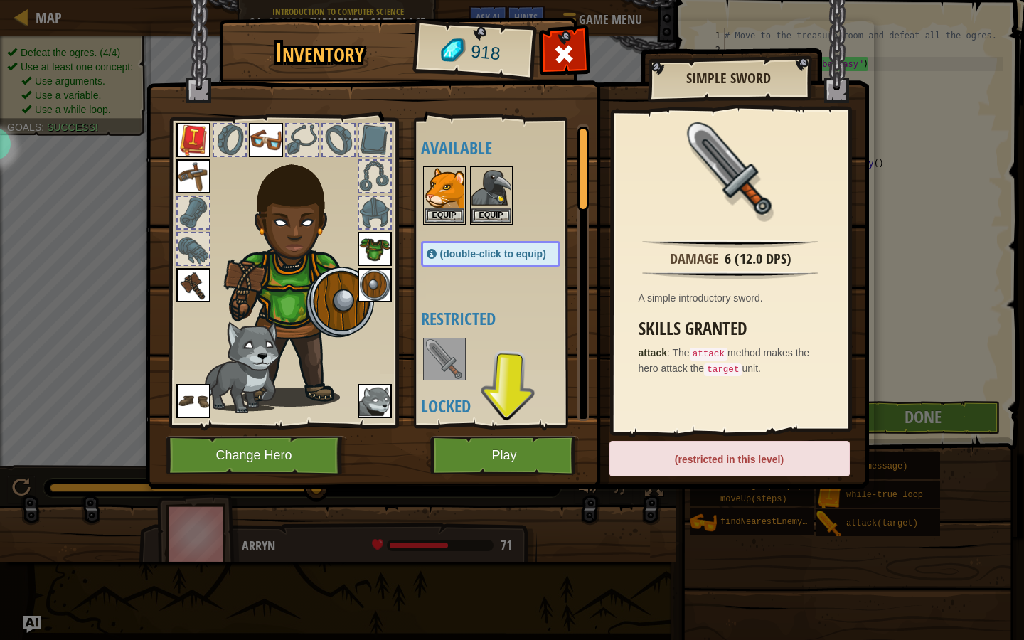
click at [201, 282] on img at bounding box center [193, 285] width 34 height 34
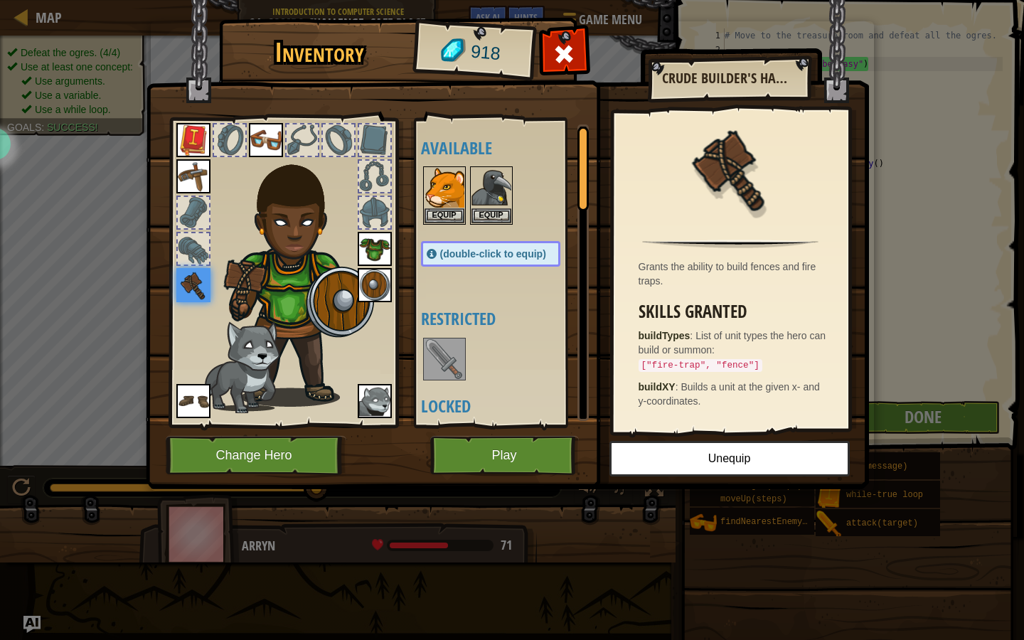
click at [450, 353] on img at bounding box center [444, 359] width 40 height 40
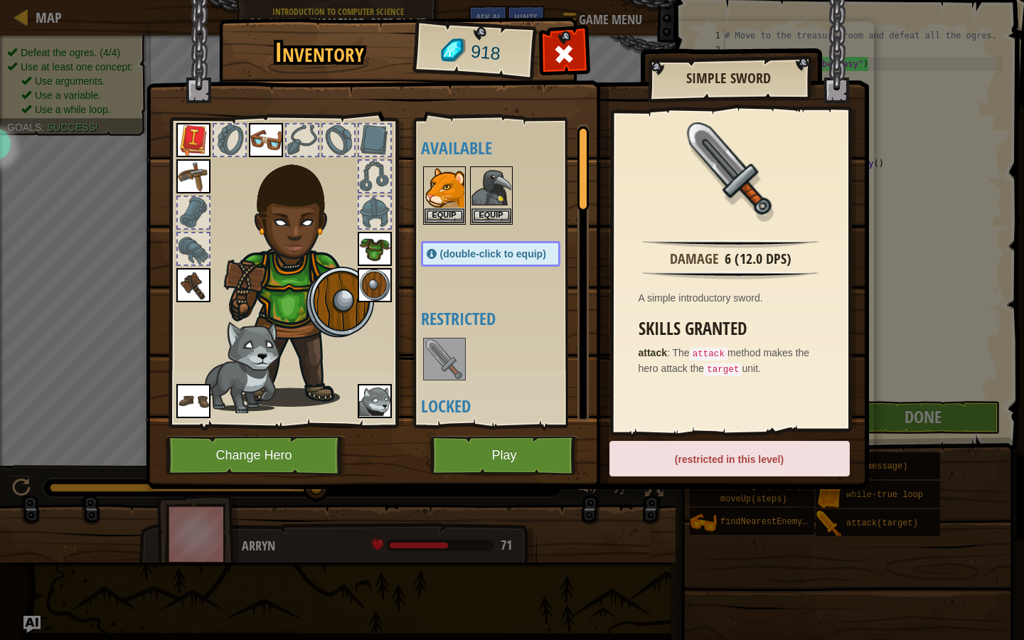
click at [197, 286] on img at bounding box center [193, 285] width 34 height 34
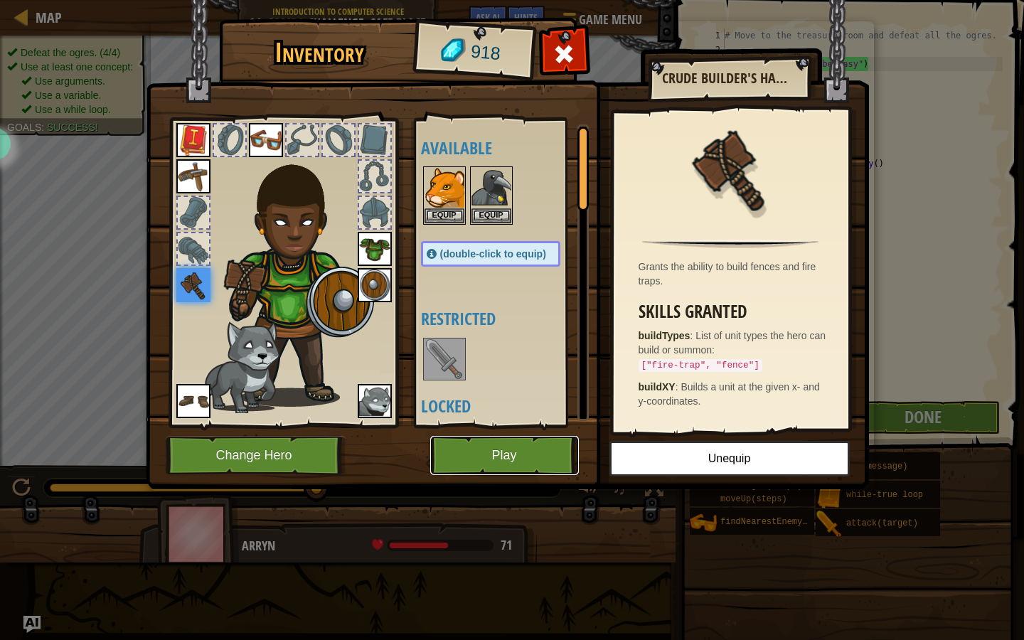
click at [529, 455] on button "Play" at bounding box center [504, 455] width 149 height 39
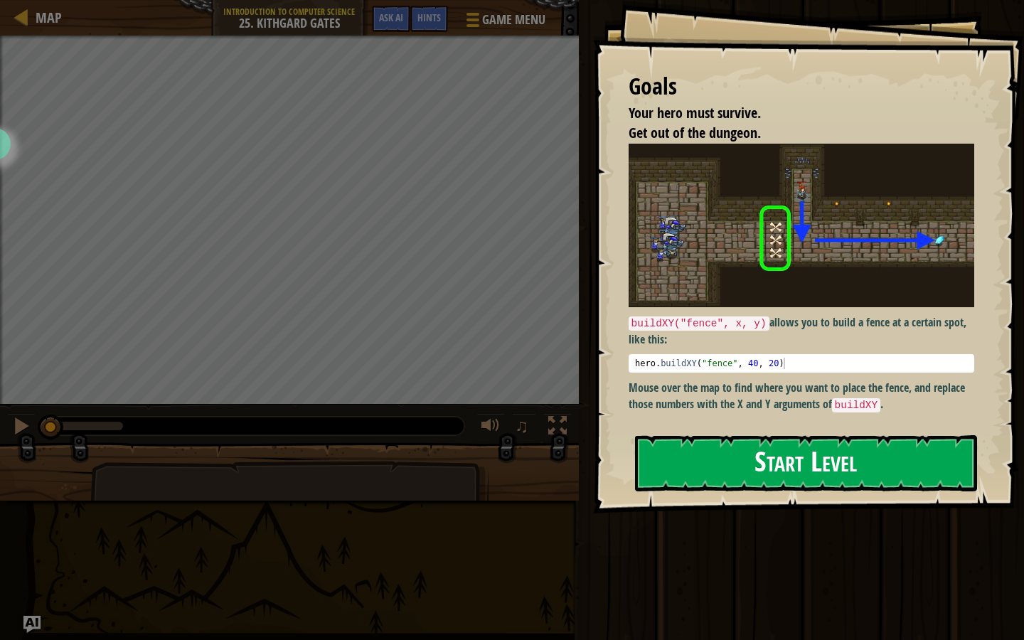
click at [802, 272] on div "Goals Your hero must survive. Get out of the dungeon. buildXY("fence", x, y) al…" at bounding box center [808, 256] width 431 height 513
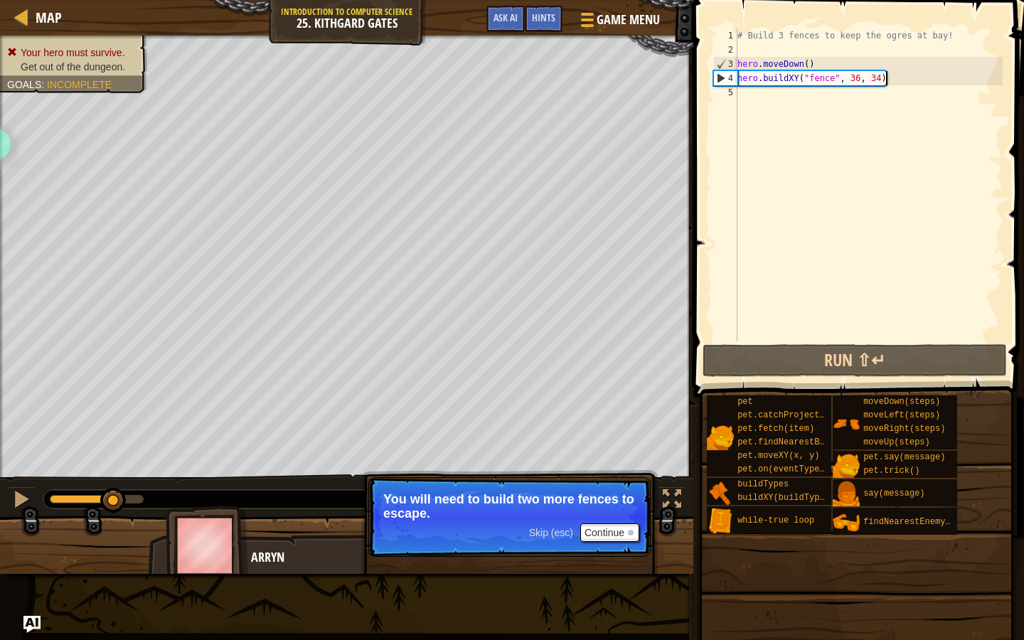
click at [891, 82] on div "# Build 3 fences to keep the ogres at bay! hero . moveDown ( ) hero . buildXY (…" at bounding box center [868, 198] width 268 height 341
type textarea "hero.buildXY("fence", 36, 34)"
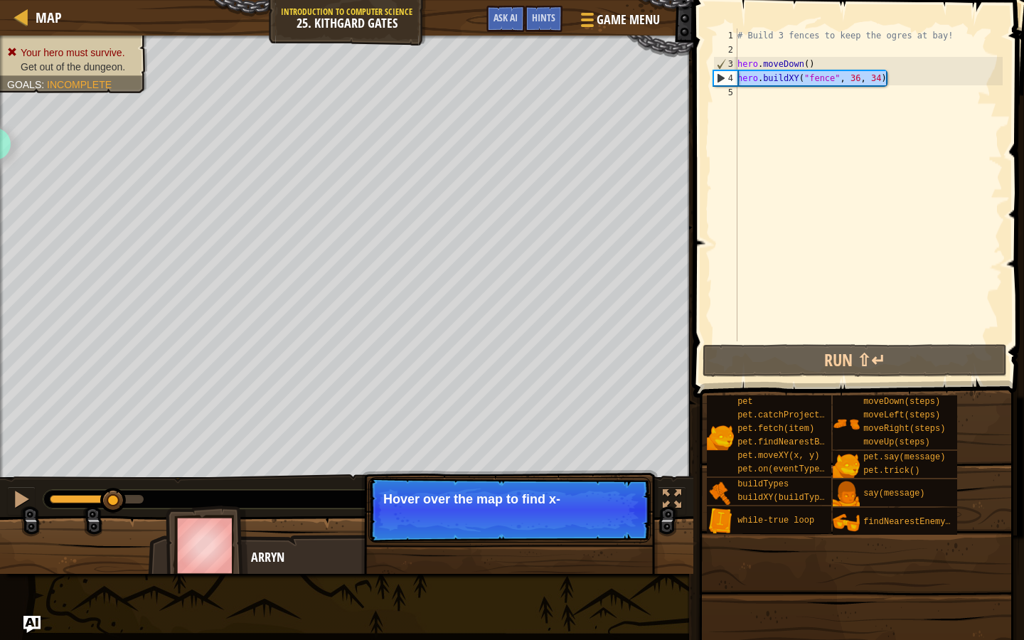
drag, startPoint x: 891, startPoint y: 82, endPoint x: 735, endPoint y: 75, distance: 155.8
click at [735, 75] on div "hero.buildXY("fence", 36, 34) 1 2 3 4 5 # Build 3 fences to keep the ogres at b…" at bounding box center [856, 184] width 292 height 313
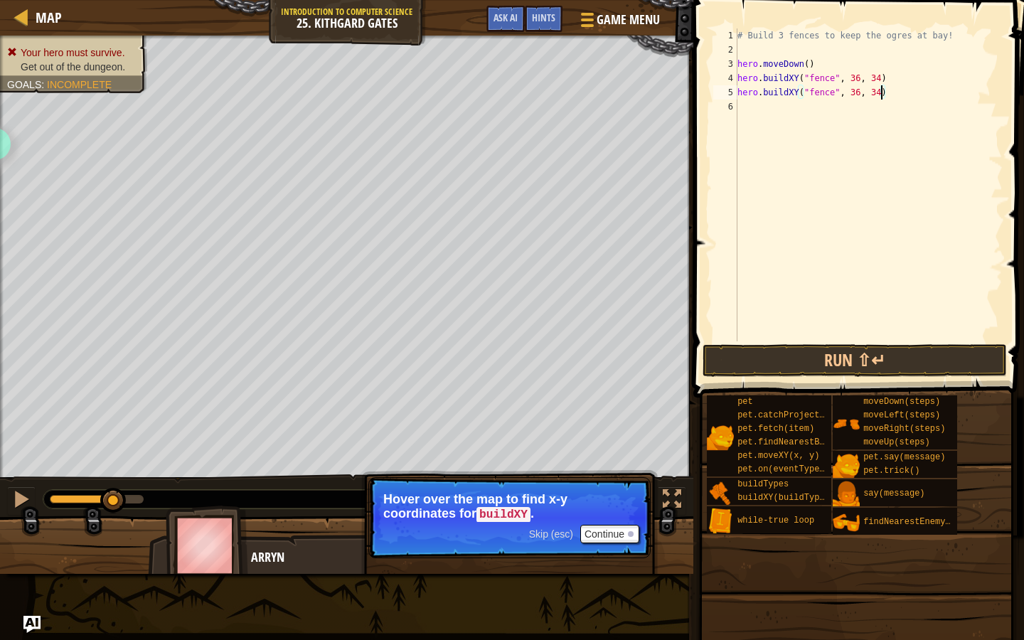
type textarea "hero.buildXY("fence", 36, 31)"
type textarea "hero.buildXY("fence", 36, 27)"
click at [855, 369] on button "Run ⇧↵" at bounding box center [854, 360] width 304 height 33
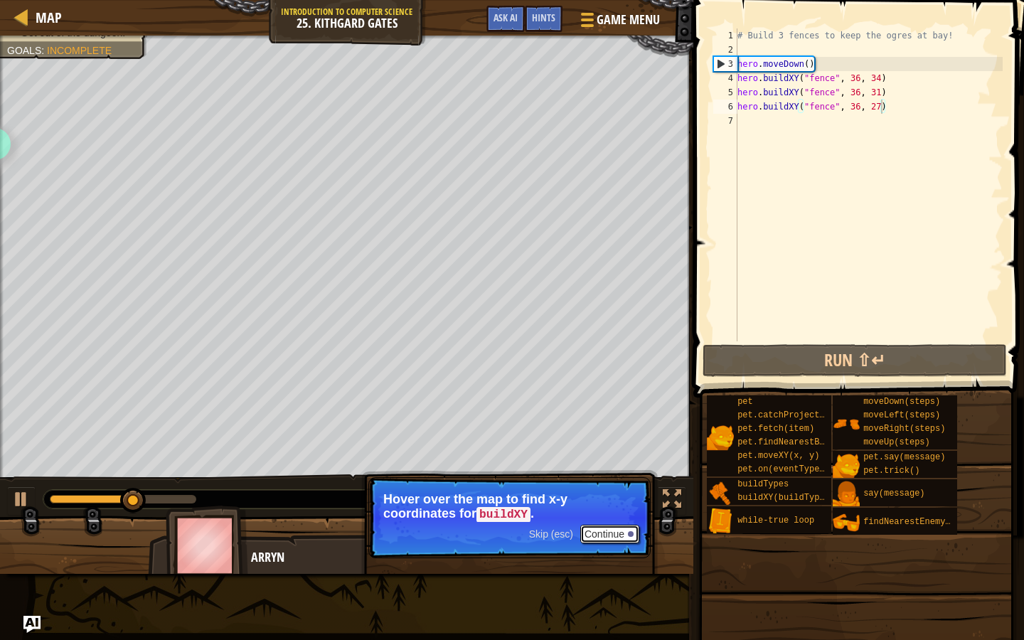
click at [607, 538] on button "Continue" at bounding box center [609, 534] width 59 height 18
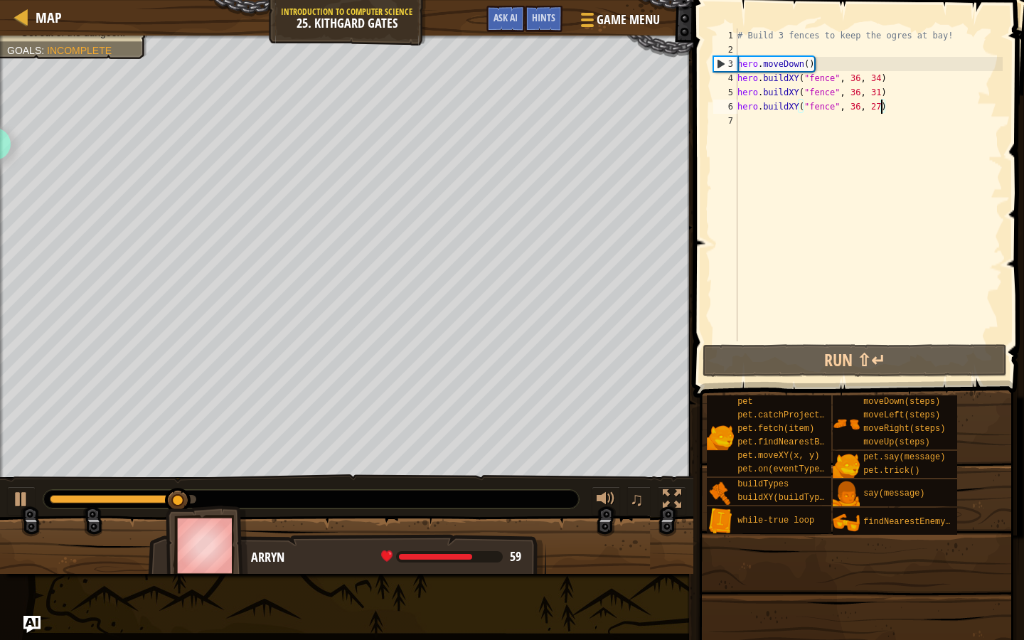
click at [916, 111] on div "# Build 3 fences to keep the ogres at bay! hero . moveDown ( ) hero . buildXY (…" at bounding box center [868, 198] width 268 height 341
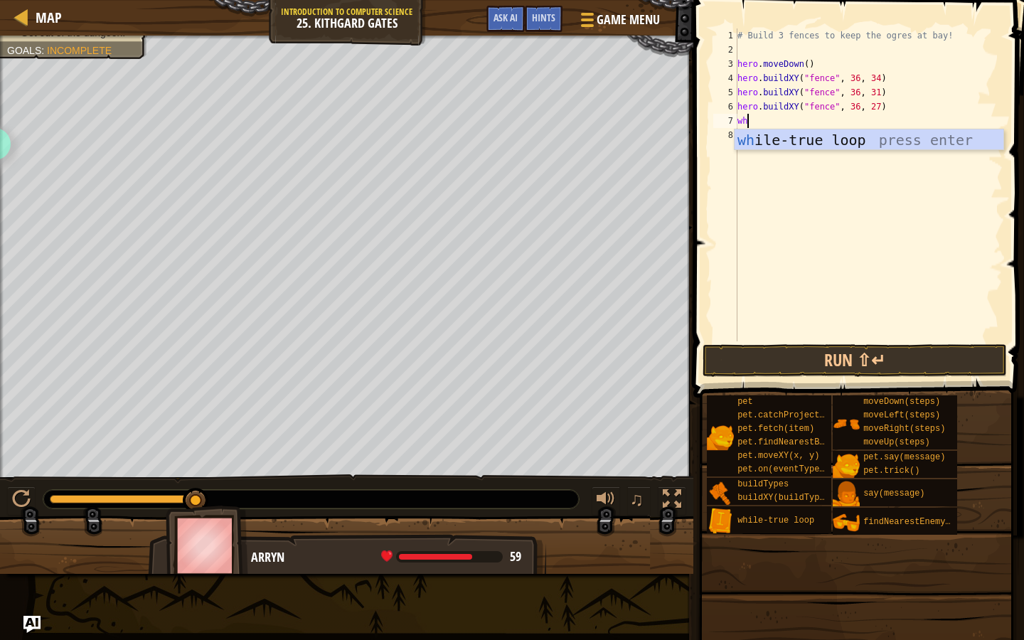
type textarea "whil"
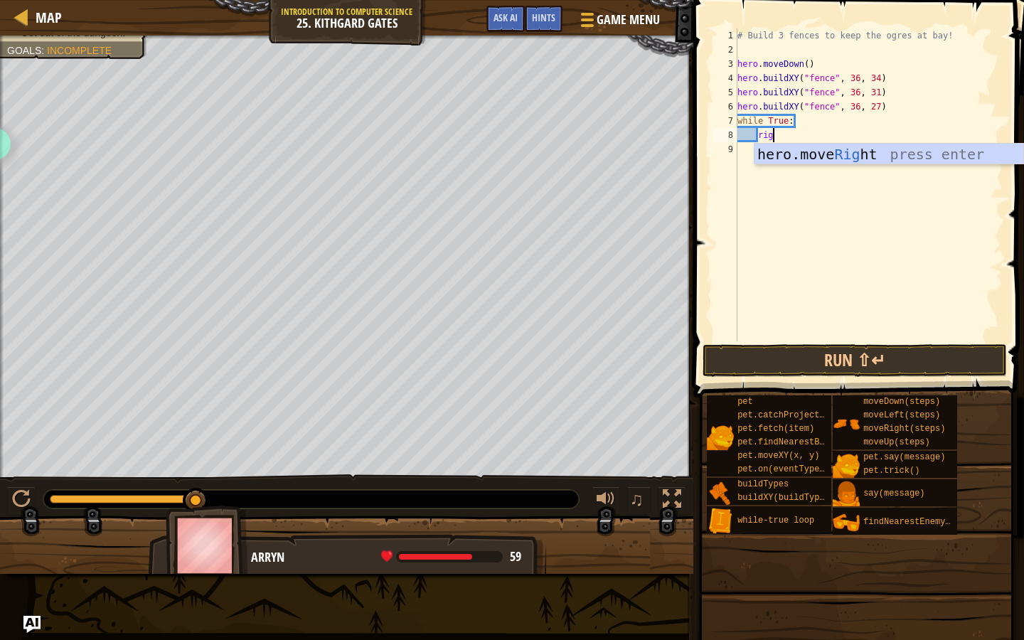
type textarea "right"
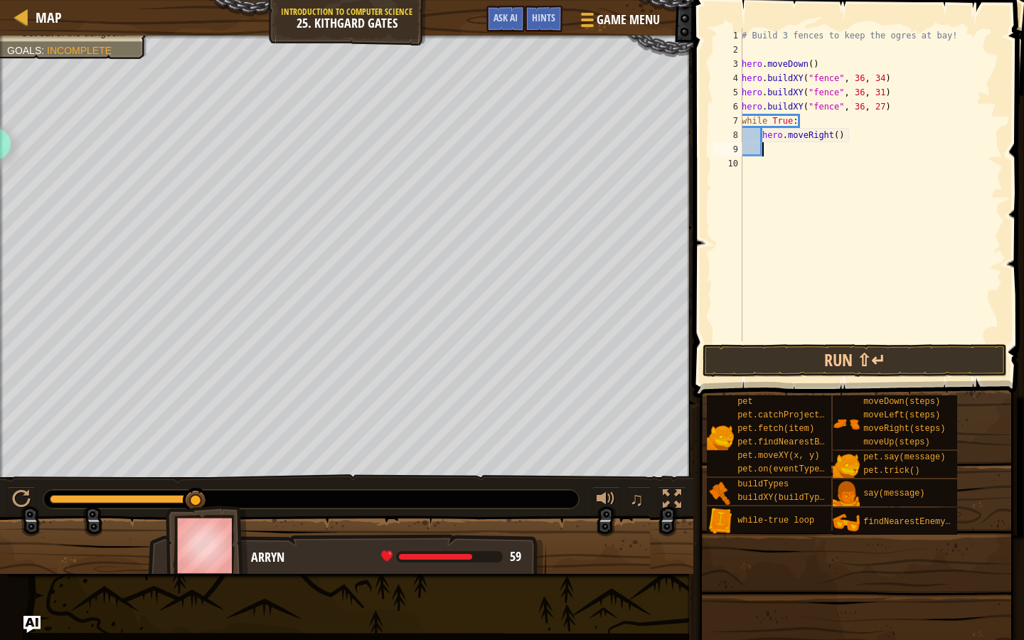
scroll to position [6, 1]
click at [836, 353] on button "Run ⇧↵" at bounding box center [854, 360] width 304 height 33
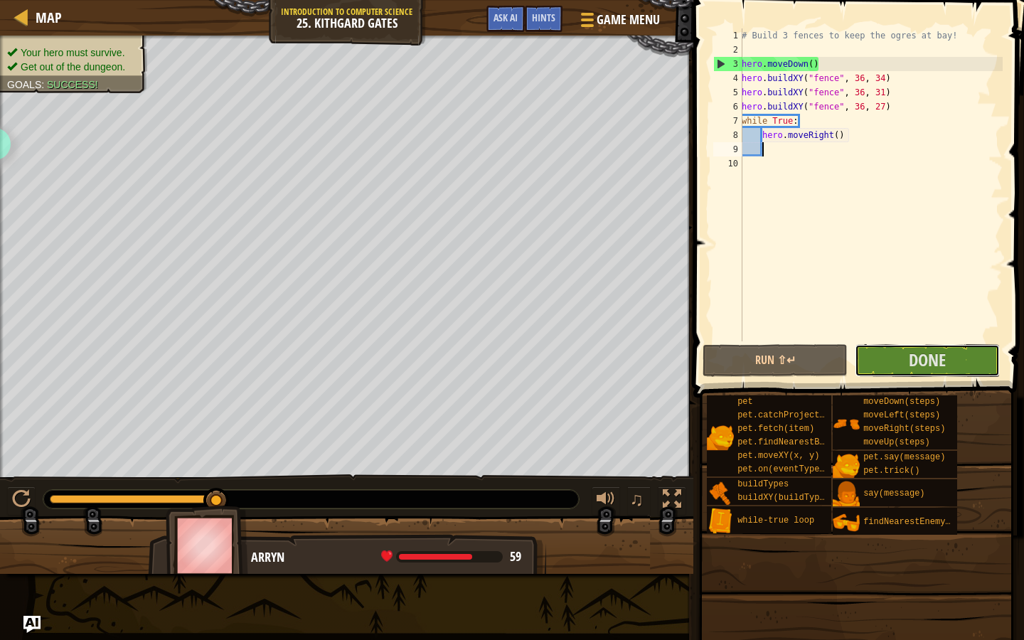
click at [917, 358] on span "Done" at bounding box center [927, 359] width 37 height 23
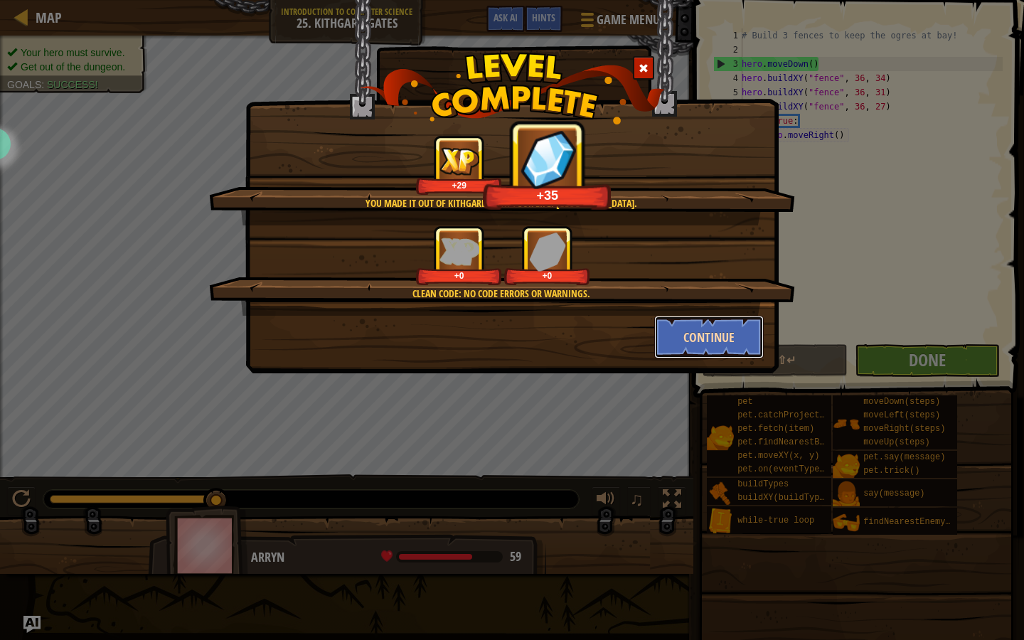
click at [710, 349] on button "Continue" at bounding box center [709, 337] width 110 height 43
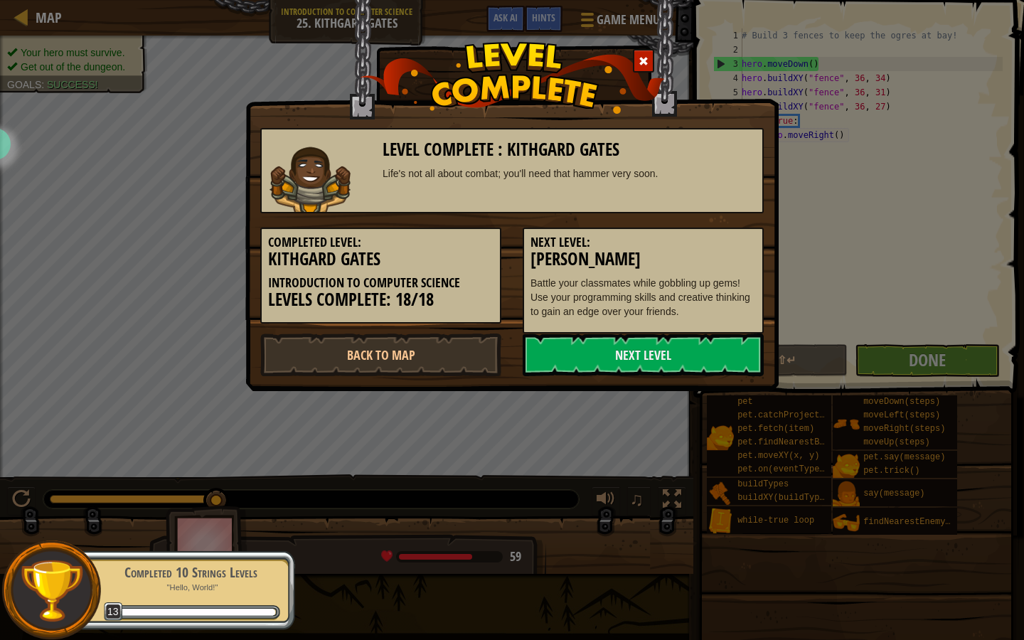
click at [710, 349] on link "Next Level" at bounding box center [643, 354] width 241 height 43
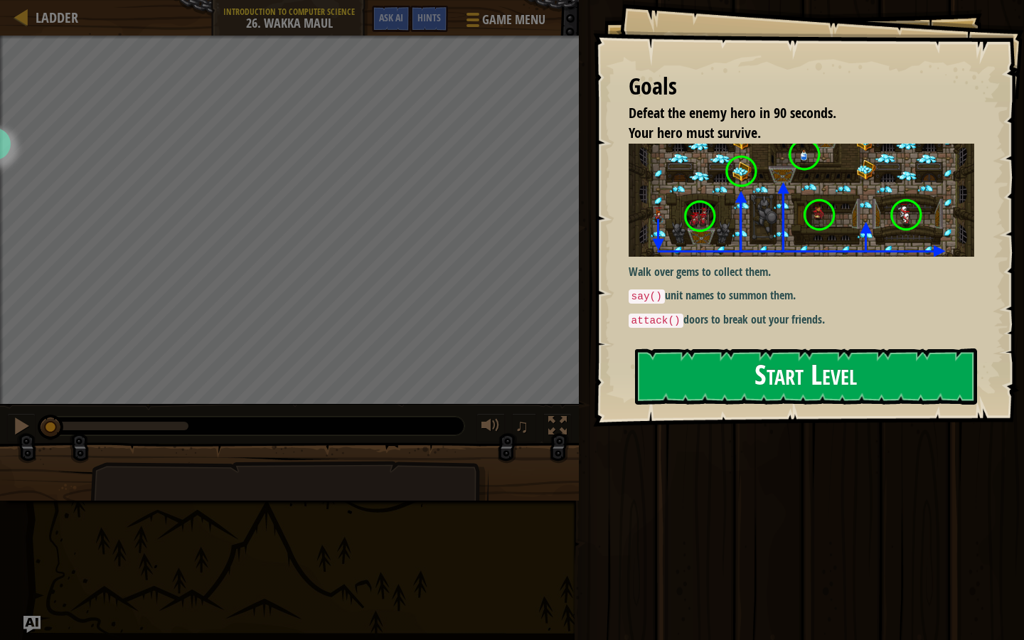
click at [702, 373] on button "Start Level" at bounding box center [806, 376] width 342 height 56
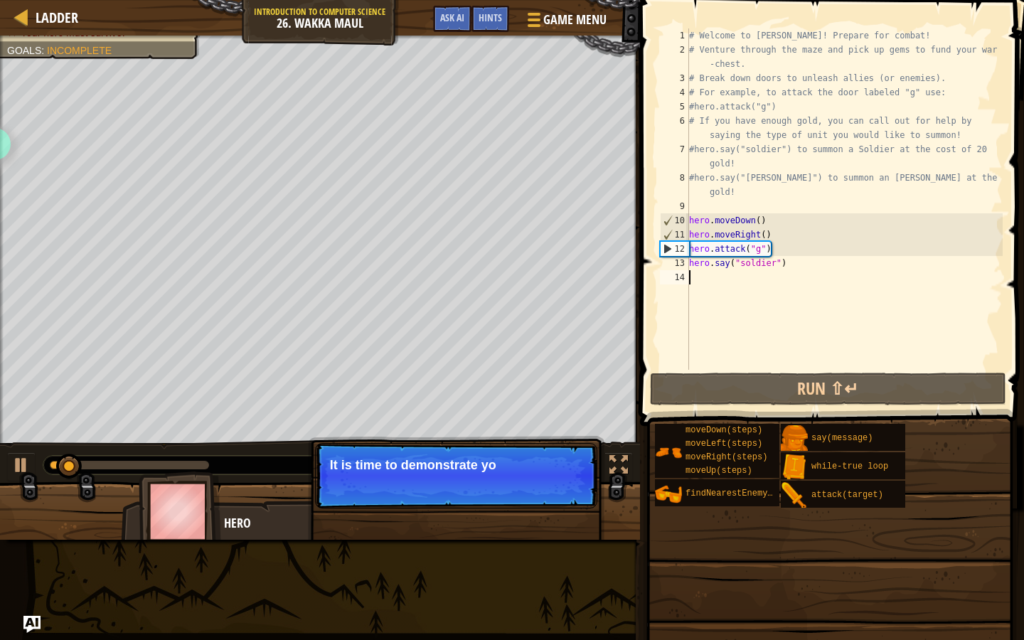
click at [545, 478] on p "Skip (esc) Continue It is time to demonstrate yo" at bounding box center [456, 475] width 282 height 65
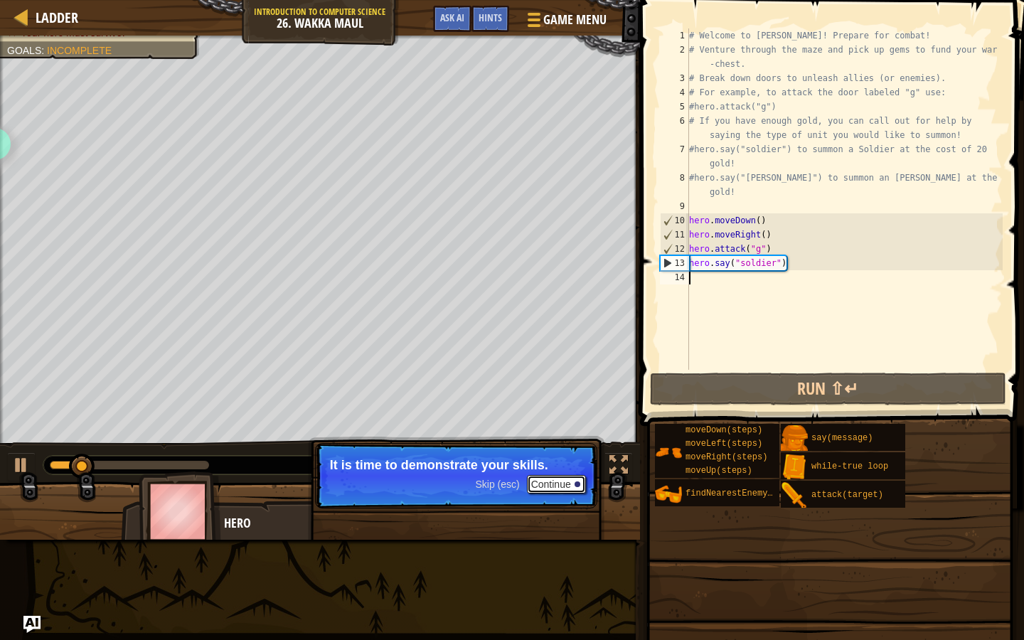
click at [547, 476] on button "Continue" at bounding box center [556, 484] width 59 height 18
click at [545, 490] on p "Skip (esc) Continue Collect Gems to afford" at bounding box center [456, 475] width 282 height 65
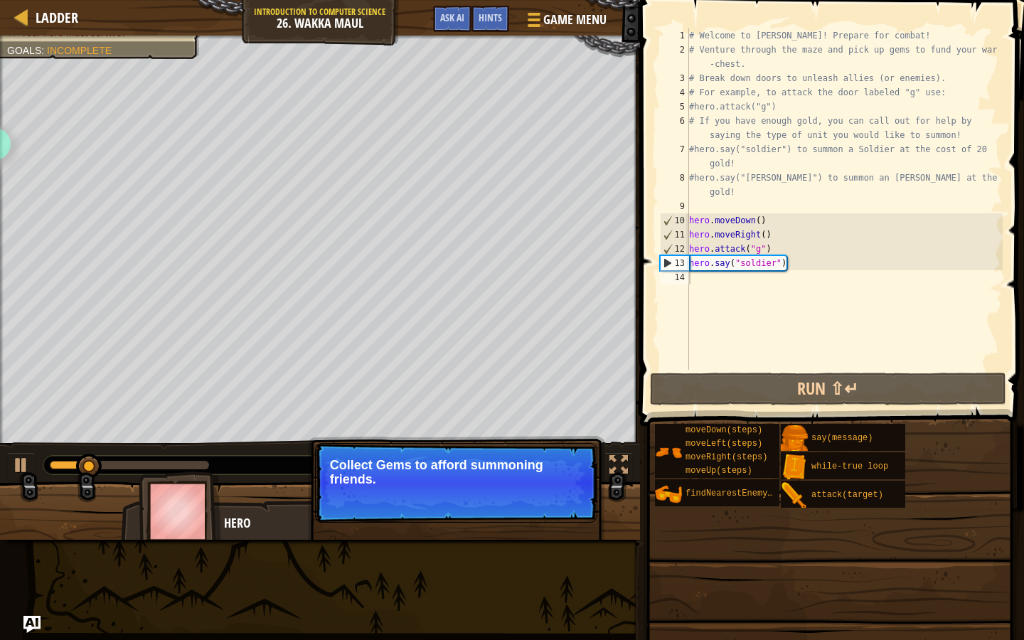
click at [545, 490] on p "Skip (esc) Continue Collect Gems to afford summoning friends." at bounding box center [456, 483] width 282 height 80
click at [545, 504] on button "Continue" at bounding box center [556, 498] width 59 height 18
click at [556, 503] on button "Continue" at bounding box center [556, 498] width 59 height 18
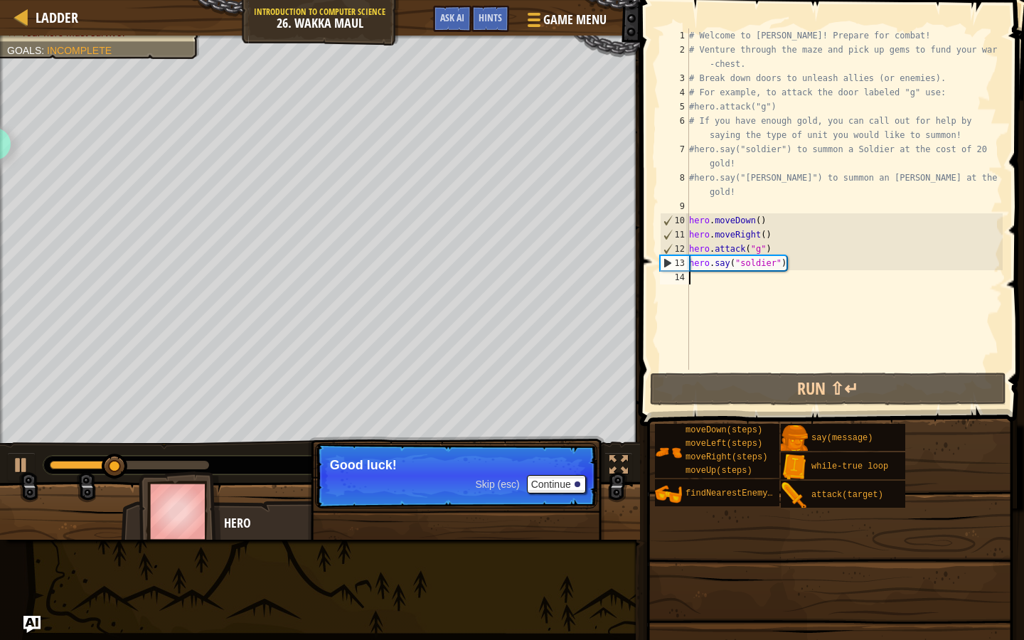
click at [542, 493] on p "Skip (esc) Continue Good luck!" at bounding box center [456, 475] width 282 height 65
click at [541, 484] on button "Continue" at bounding box center [556, 484] width 59 height 18
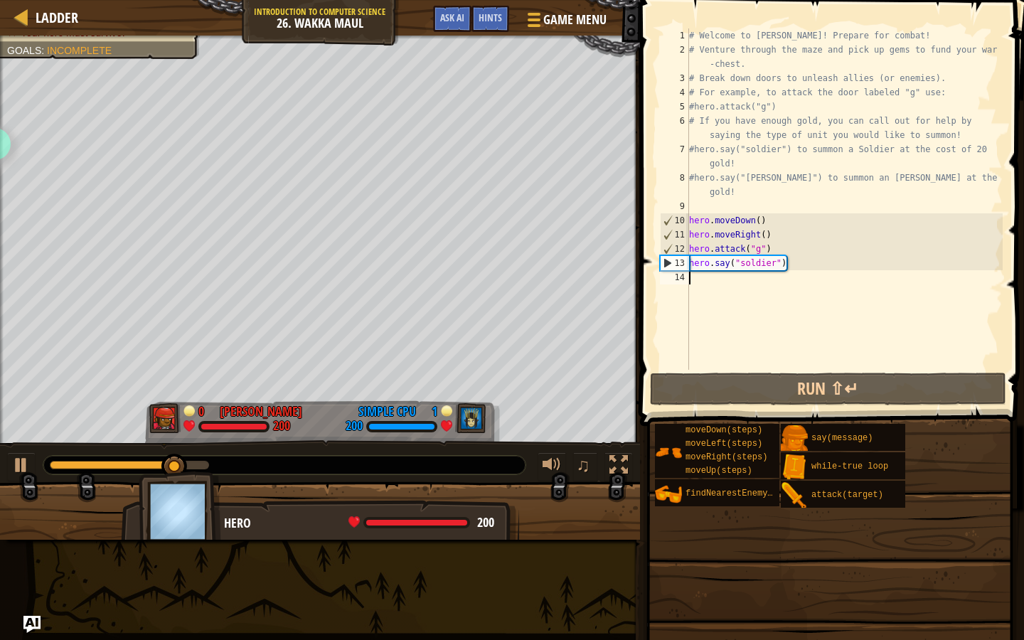
scroll to position [6, 0]
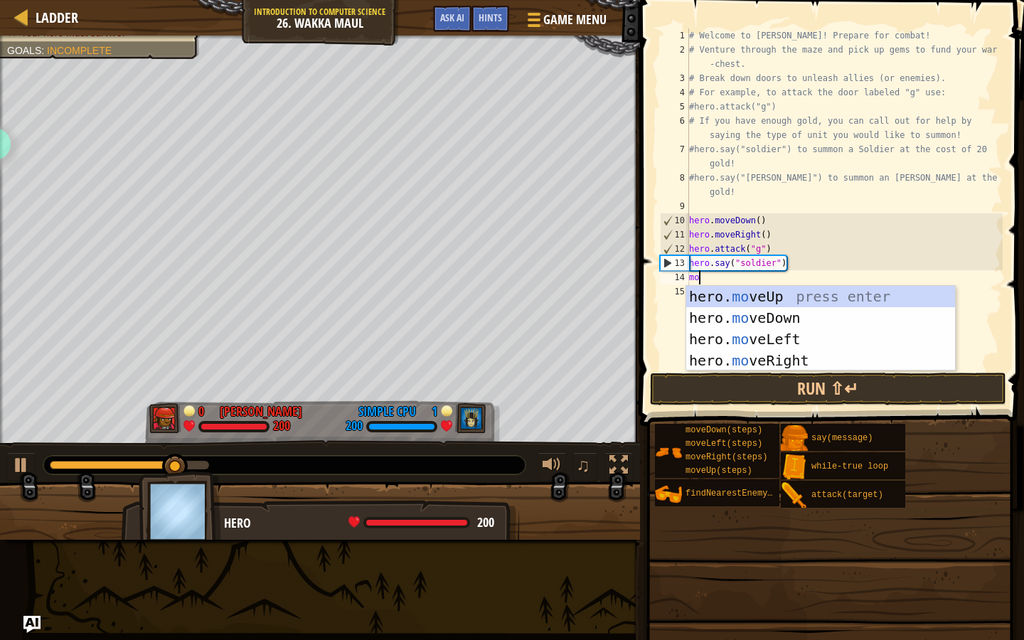
type textarea "move"
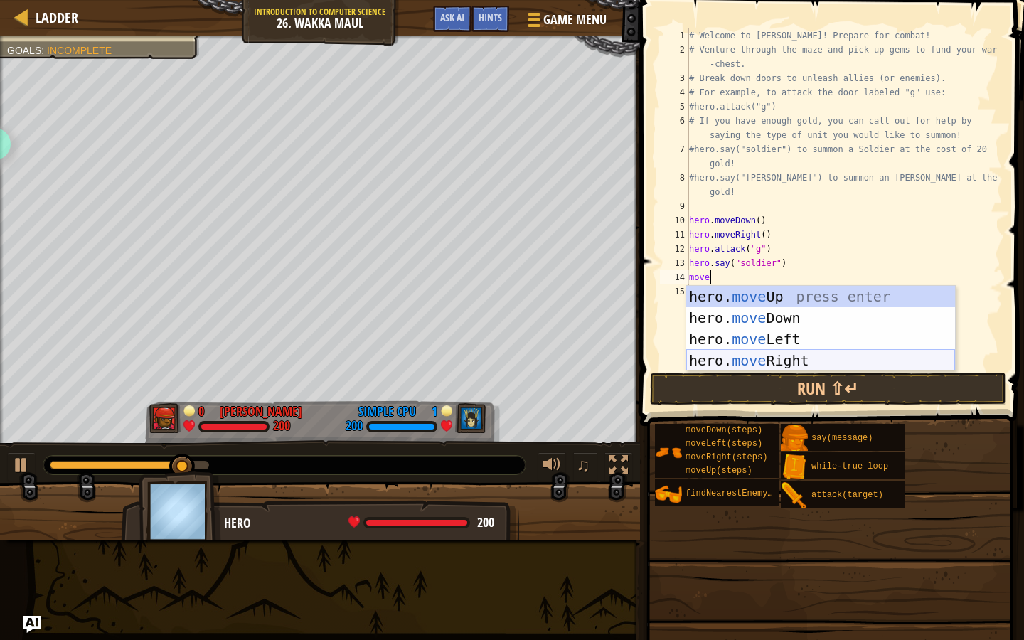
click at [743, 353] on div "hero. move Up press enter hero. move Down press enter hero. move Left press ent…" at bounding box center [820, 350] width 269 height 128
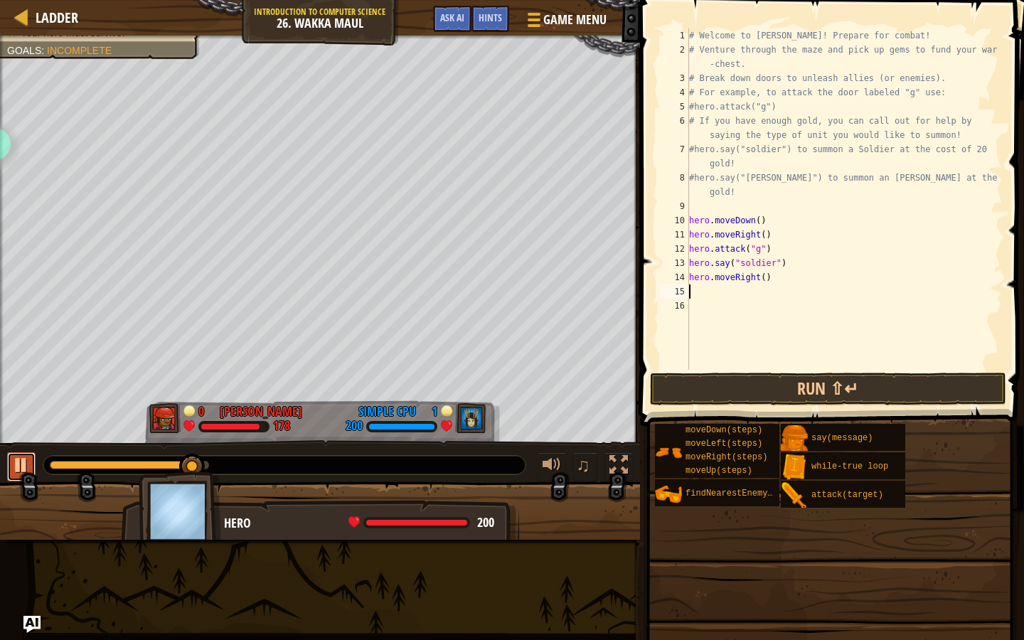
click at [23, 471] on div at bounding box center [21, 465] width 18 height 18
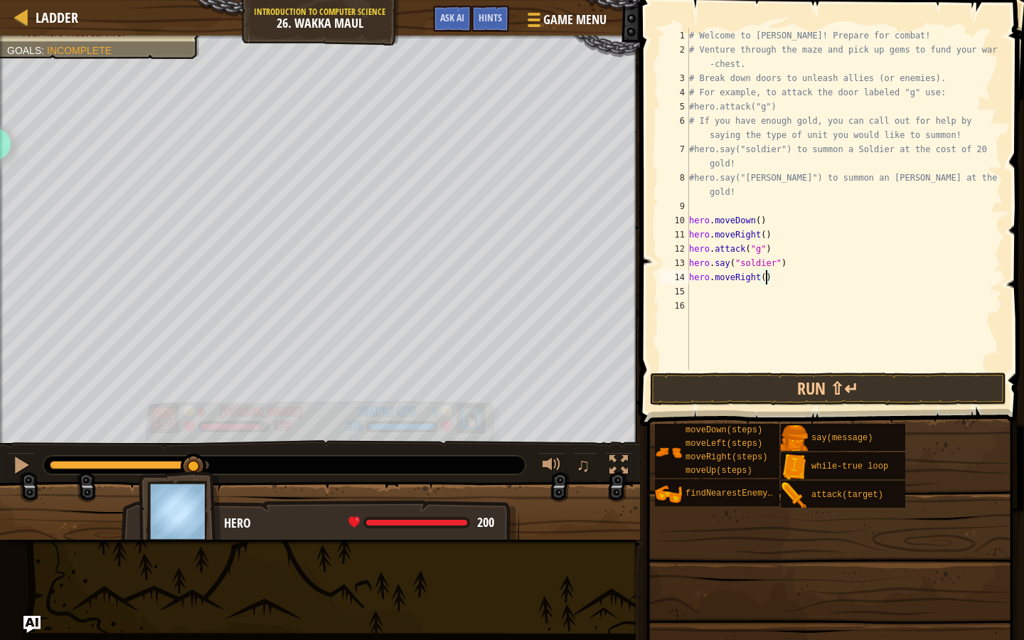
type textarea "hero.moveRight(4)"
type textarea "up"
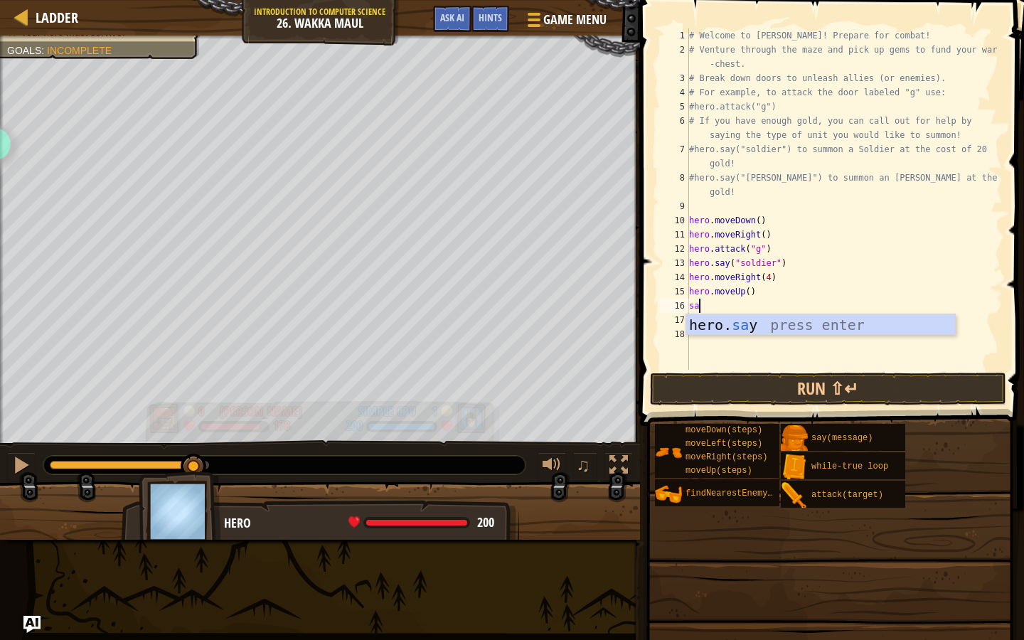
scroll to position [6, 1]
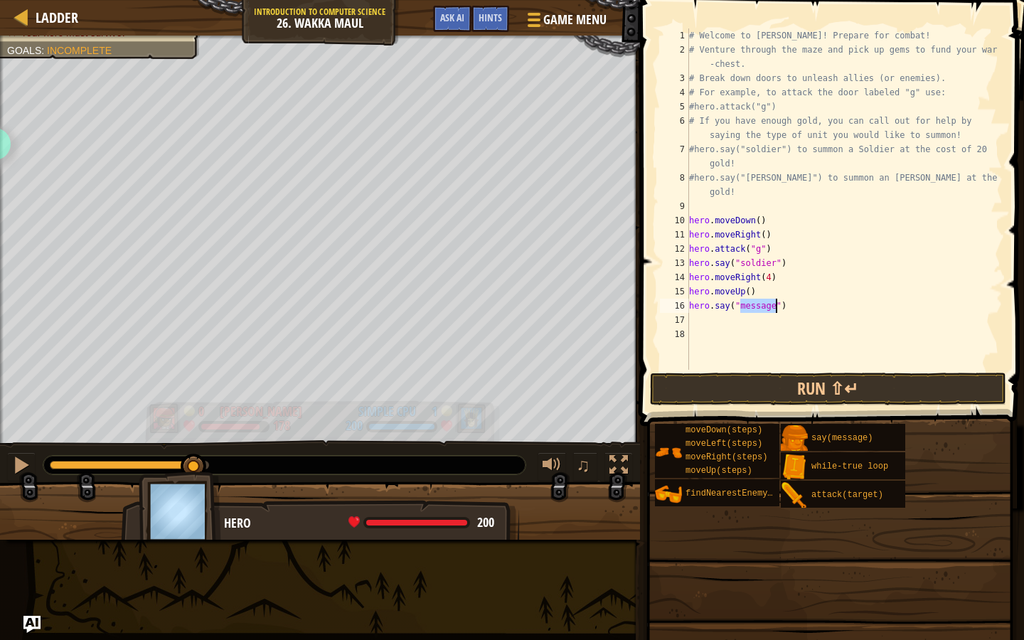
type textarea "hero.say("h")"
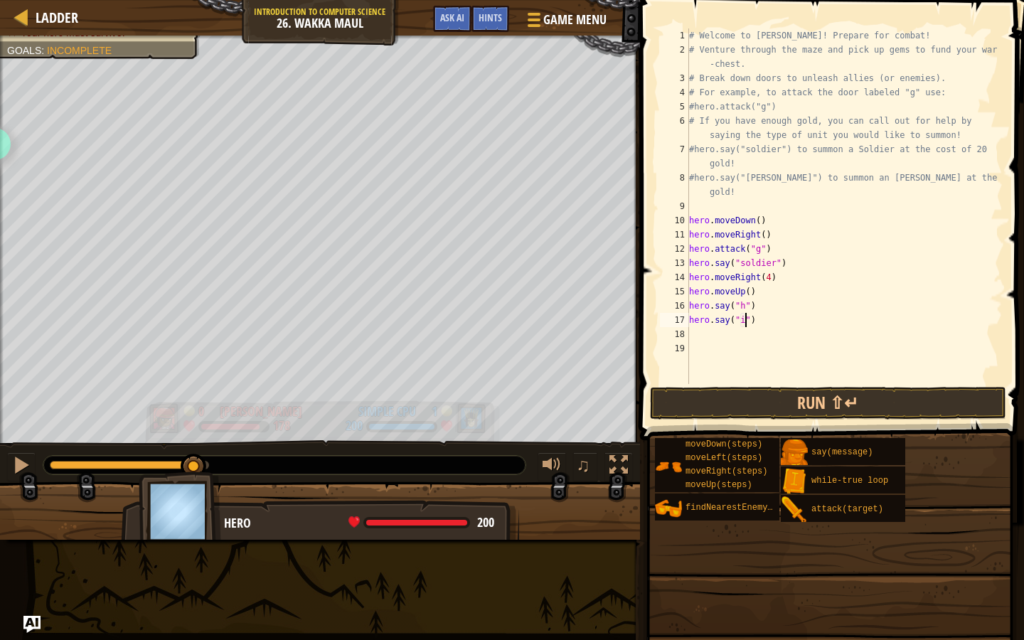
scroll to position [6, 4]
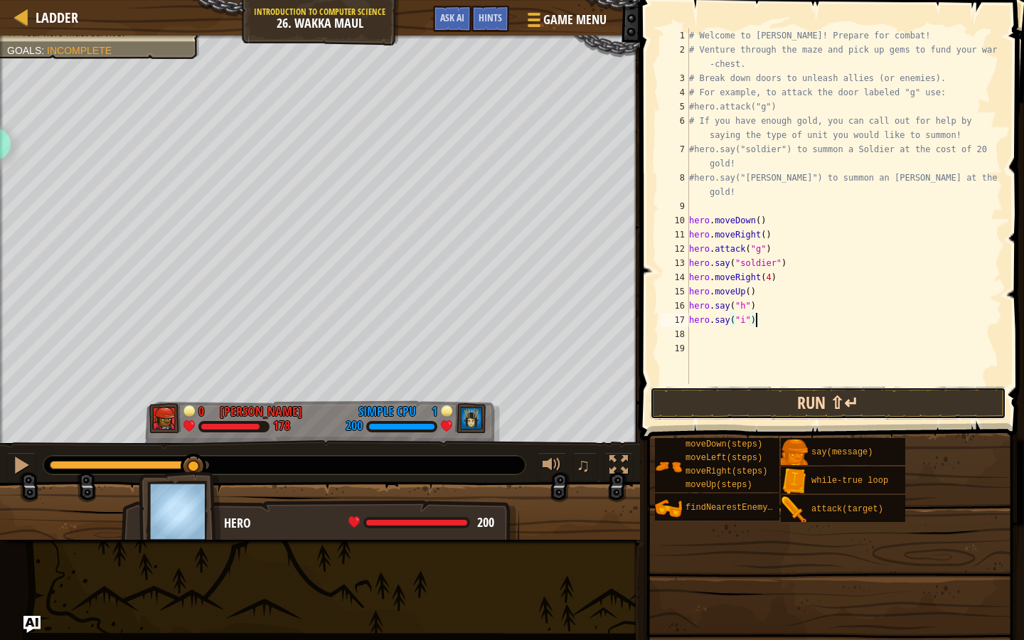
click at [762, 404] on button "Run ⇧↵" at bounding box center [828, 403] width 356 height 33
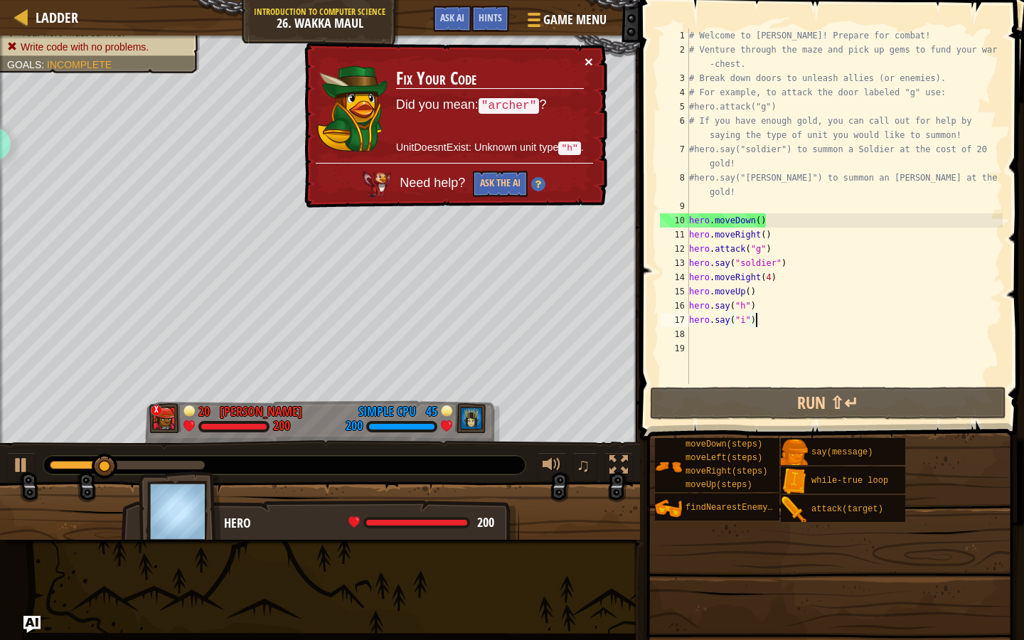
click at [589, 57] on button "×" at bounding box center [588, 61] width 9 height 15
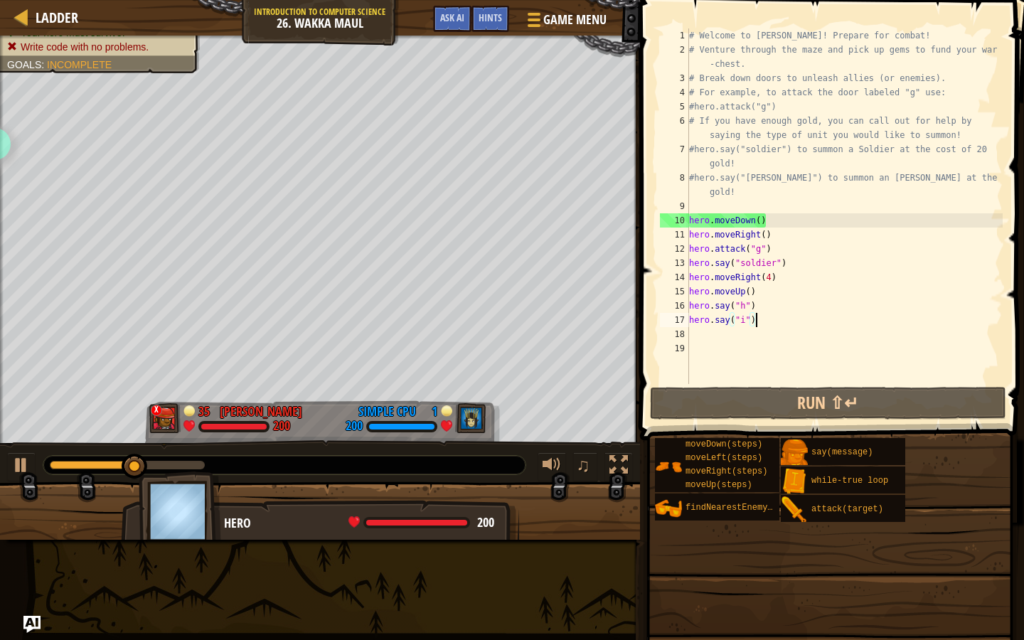
click at [739, 309] on div "# Welcome to [PERSON_NAME]! Prepare for combat! # Venture through the maze and …" at bounding box center [844, 220] width 316 height 384
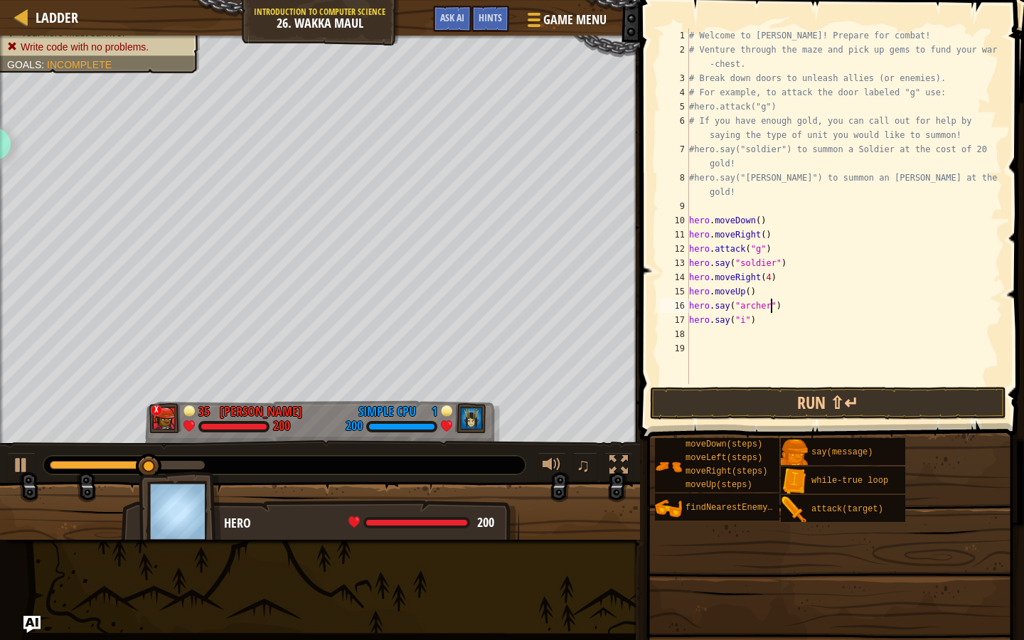
scroll to position [6, 6]
click at [696, 400] on button "Run ⇧↵" at bounding box center [828, 403] width 356 height 33
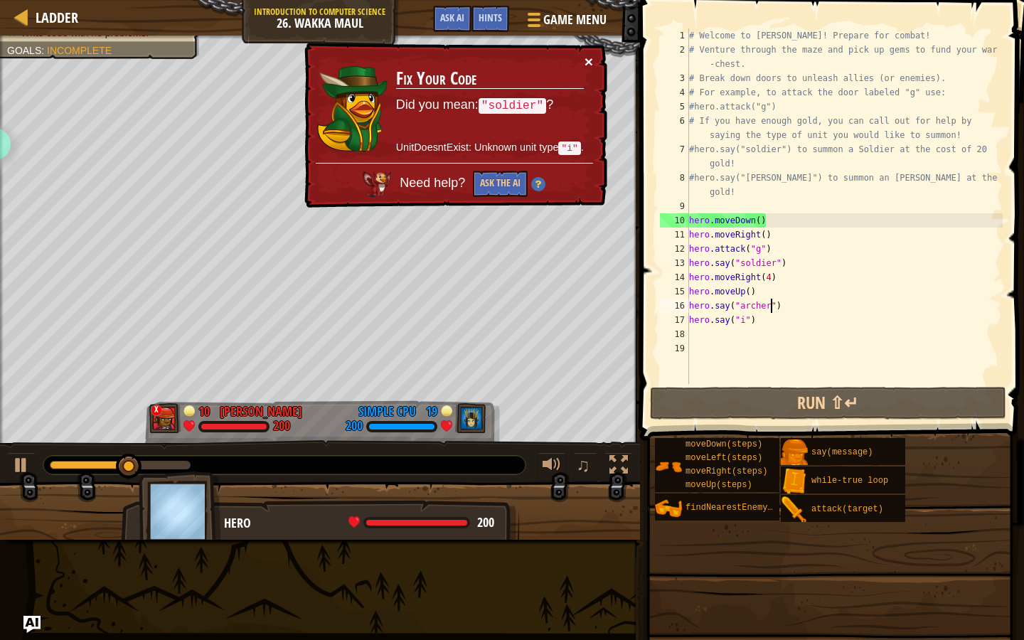
click at [588, 61] on button "×" at bounding box center [588, 61] width 9 height 15
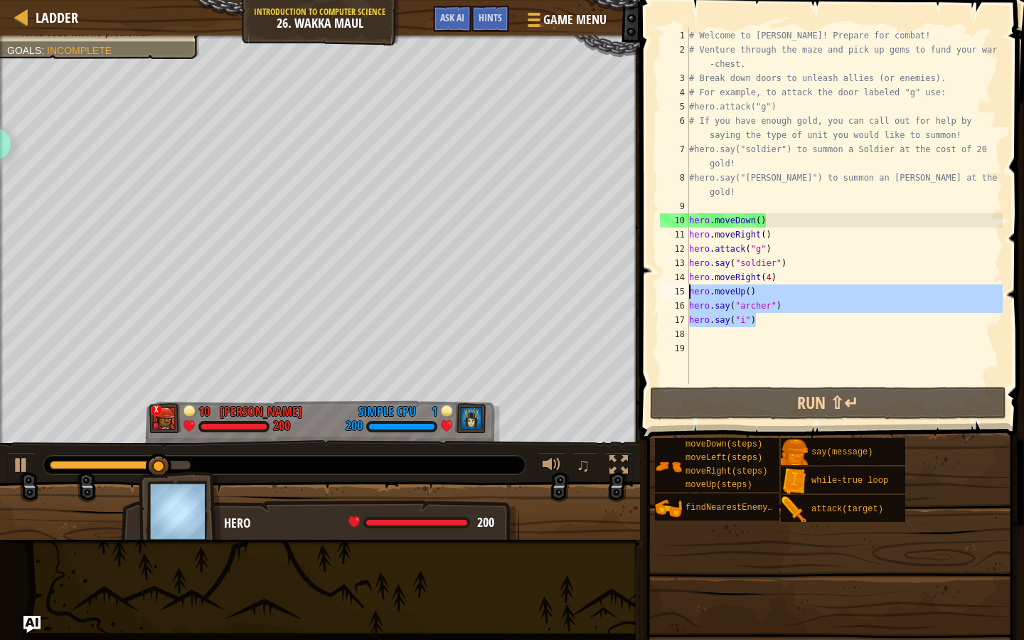
drag, startPoint x: 762, startPoint y: 321, endPoint x: 683, endPoint y: 289, distance: 85.2
click at [683, 289] on div "hero.say("[PERSON_NAME]") 1 2 3 4 5 6 7 8 9 10 11 12 13 14 15 16 17 18 19 # Wel…" at bounding box center [830, 205] width 346 height 355
type textarea "hero.moveUp() hero.say("[PERSON_NAME]")"
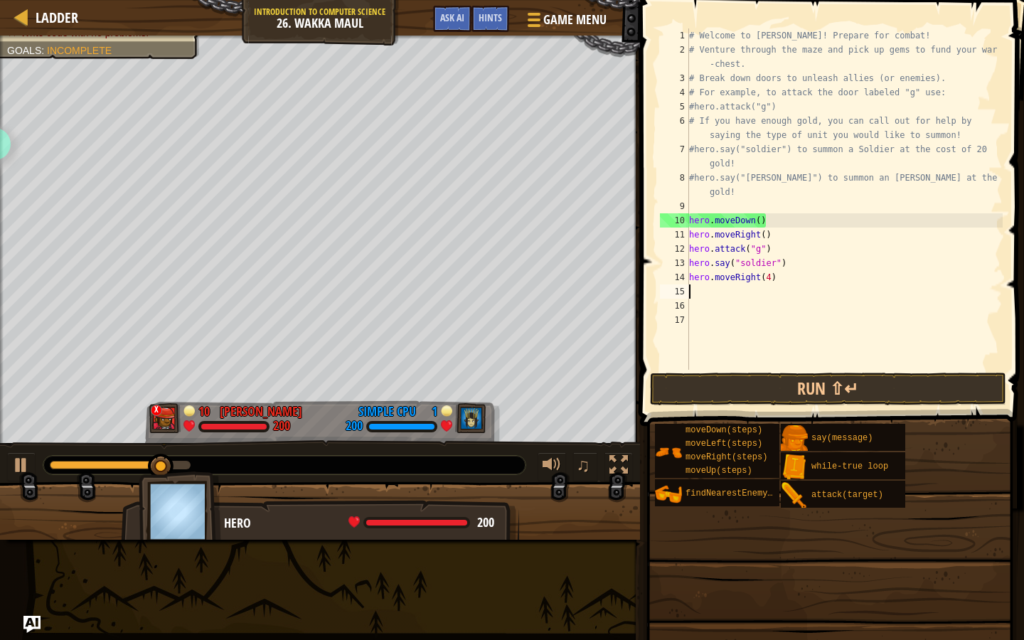
scroll to position [6, 0]
click at [27, 452] on button at bounding box center [21, 466] width 28 height 29
click at [776, 278] on div "# Welcome to [PERSON_NAME]! Prepare for combat! # Venture through the maze and …" at bounding box center [844, 213] width 316 height 370
type textarea "hero.moveRight(4)"
click at [776, 278] on div "# Welcome to [PERSON_NAME]! Prepare for combat! # Venture through the maze and …" at bounding box center [844, 213] width 316 height 370
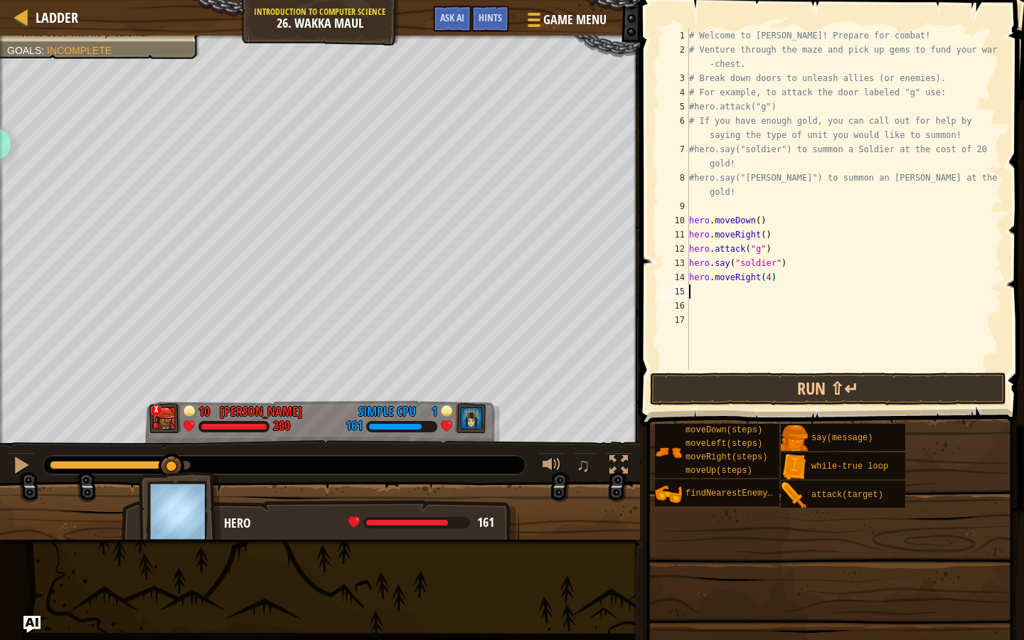
click at [713, 291] on div "# Welcome to [PERSON_NAME]! Prepare for combat! # Venture through the maze and …" at bounding box center [844, 213] width 316 height 370
type textarea "a"
type textarea "up"
type textarea "hero.attack(h)"
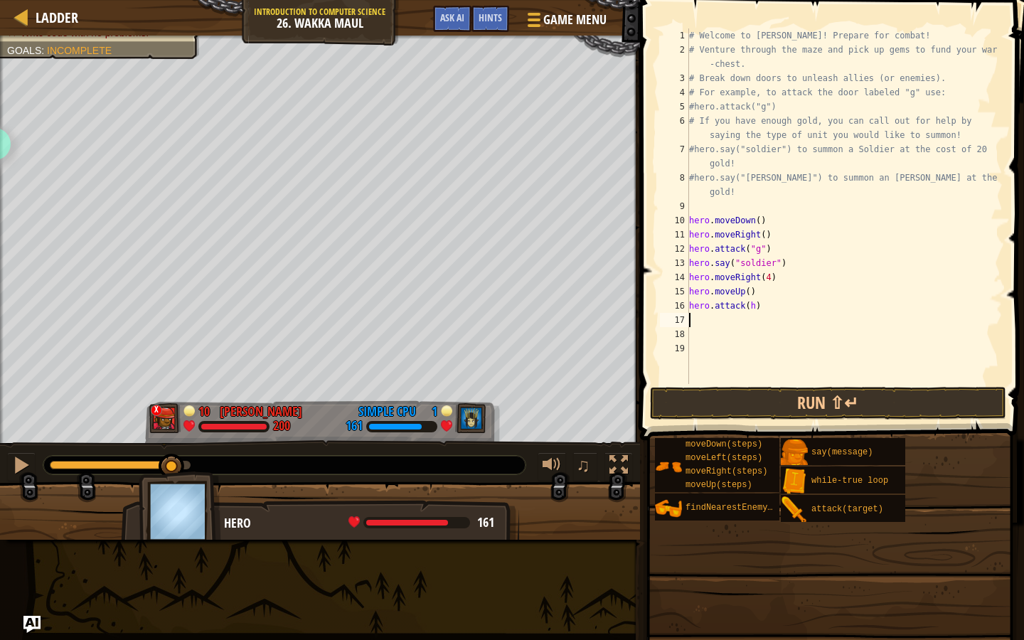
type textarea "w"
type textarea "hero.attack(i)"
click at [713, 291] on div "# Welcome to [PERSON_NAME]! Prepare for combat! # Venture through the maze and …" at bounding box center [844, 220] width 316 height 384
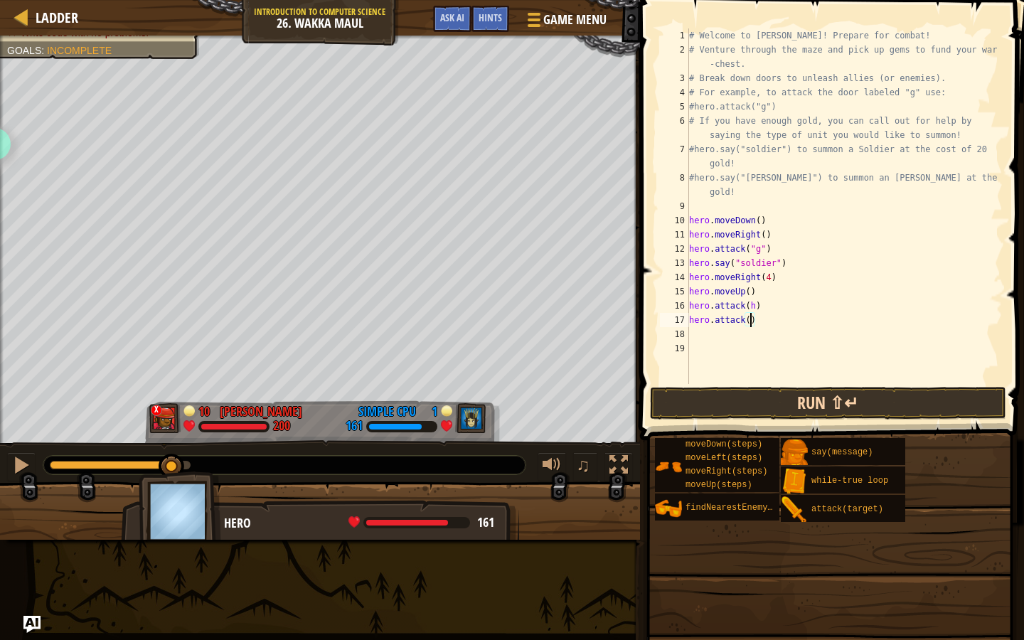
scroll to position [6, 5]
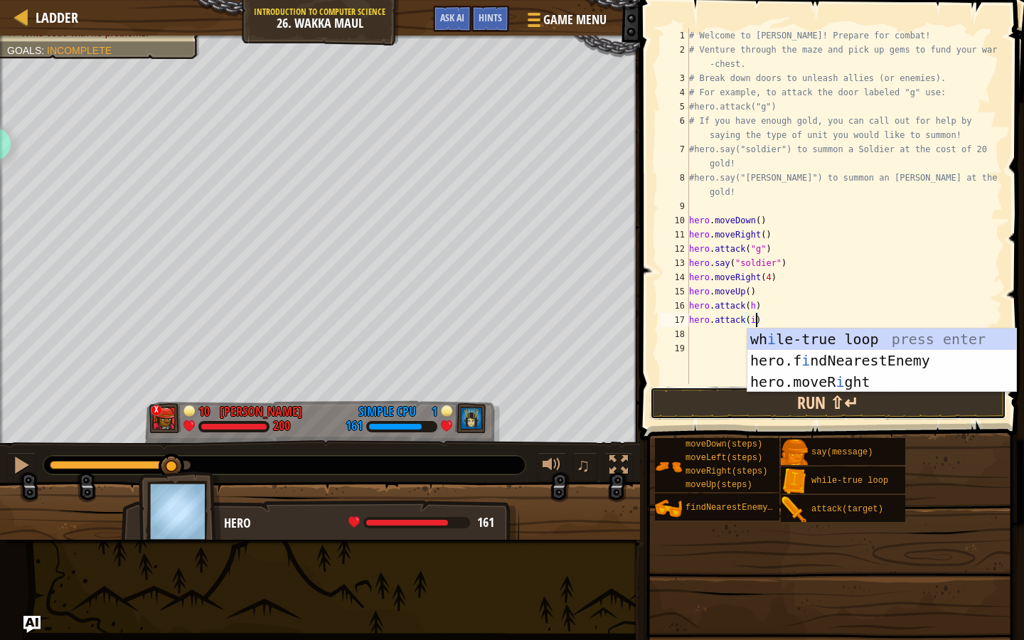
click at [735, 401] on button "Run ⇧↵" at bounding box center [828, 403] width 356 height 33
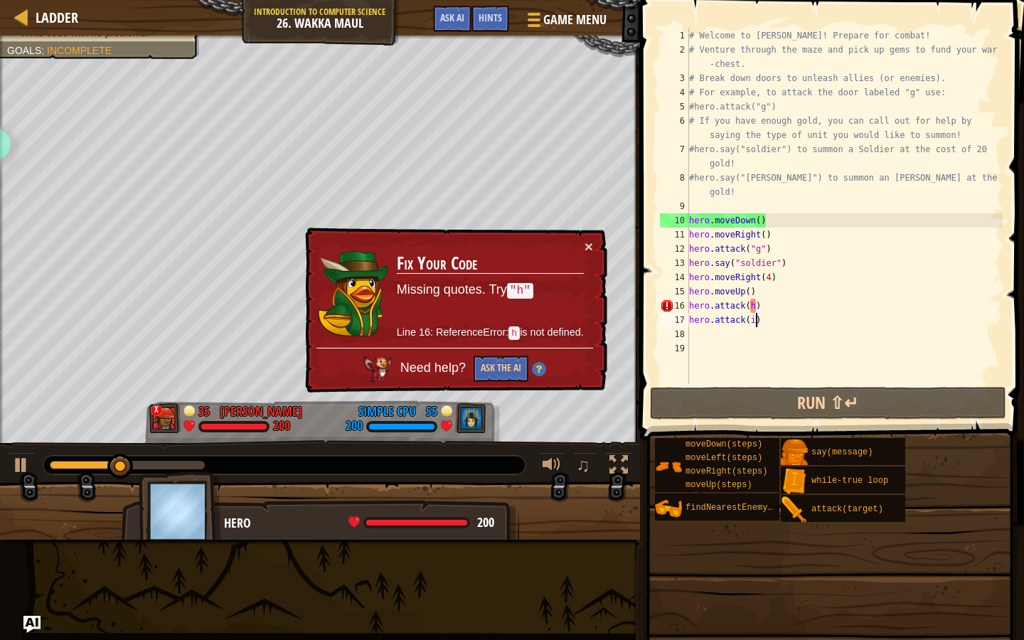
click at [594, 243] on div "× Fix Your Code Missing quotes. Try "h" Line 16: ReferenceError: h is not defin…" at bounding box center [454, 311] width 305 height 166
click at [747, 305] on div "# Welcome to [PERSON_NAME]! Prepare for combat! # Venture through the maze and …" at bounding box center [844, 220] width 316 height 384
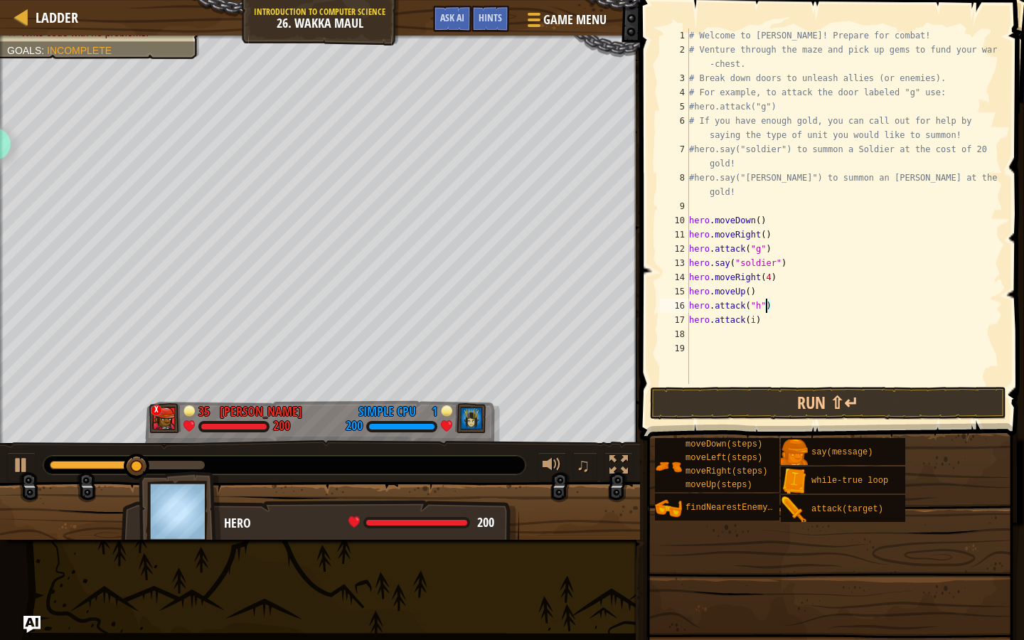
click at [750, 325] on div "# Welcome to [PERSON_NAME]! Prepare for combat! # Venture through the maze and …" at bounding box center [844, 220] width 316 height 384
type textarea "hero.attack("i")"
click at [783, 400] on button "Run ⇧↵" at bounding box center [828, 403] width 356 height 33
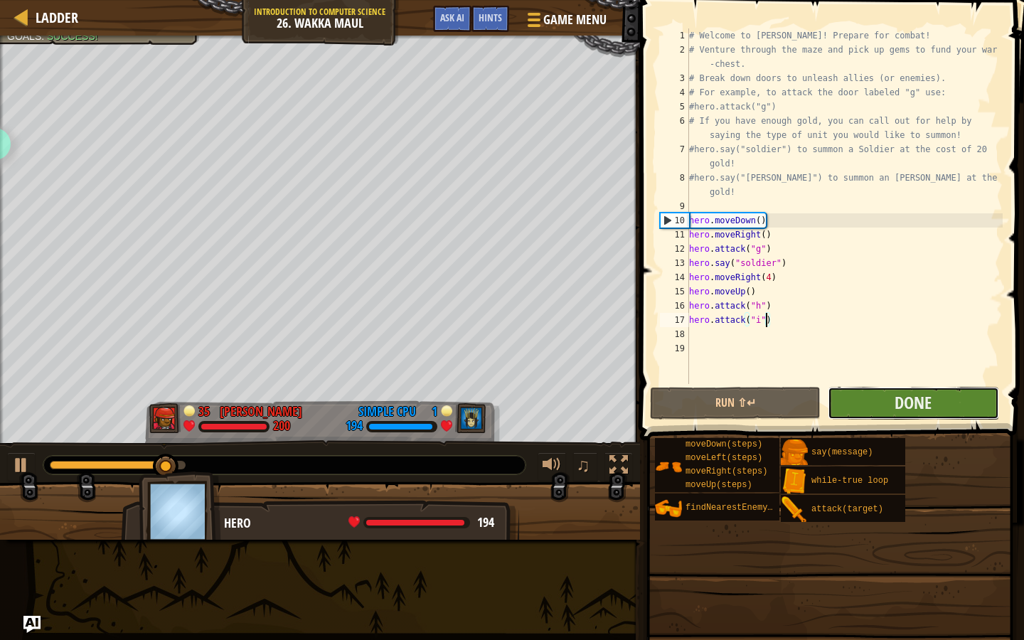
click at [887, 400] on button "Done" at bounding box center [913, 403] width 171 height 33
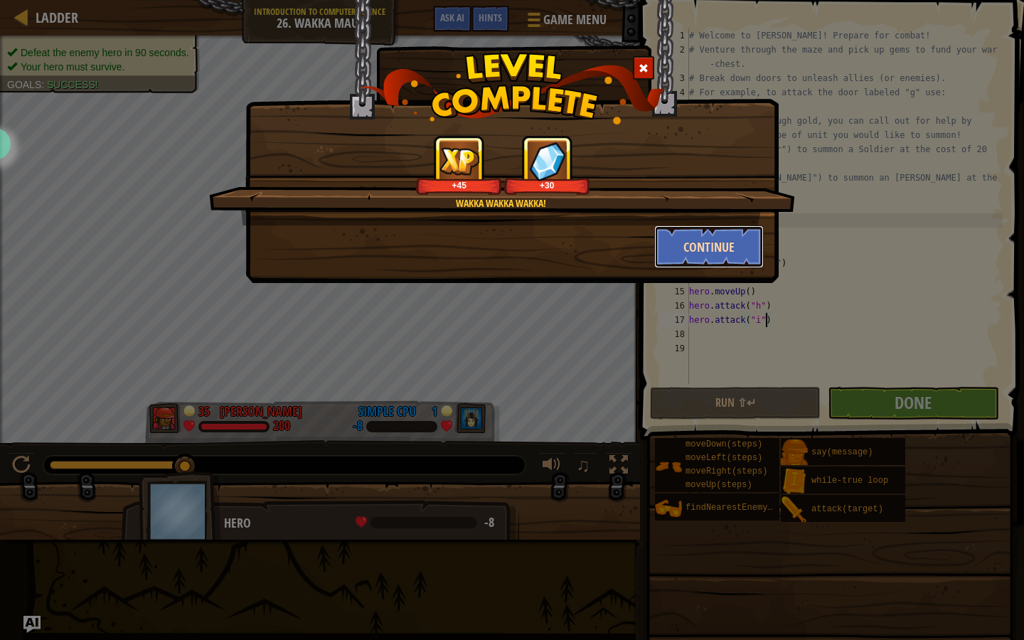
click at [700, 241] on button "Continue" at bounding box center [709, 246] width 110 height 43
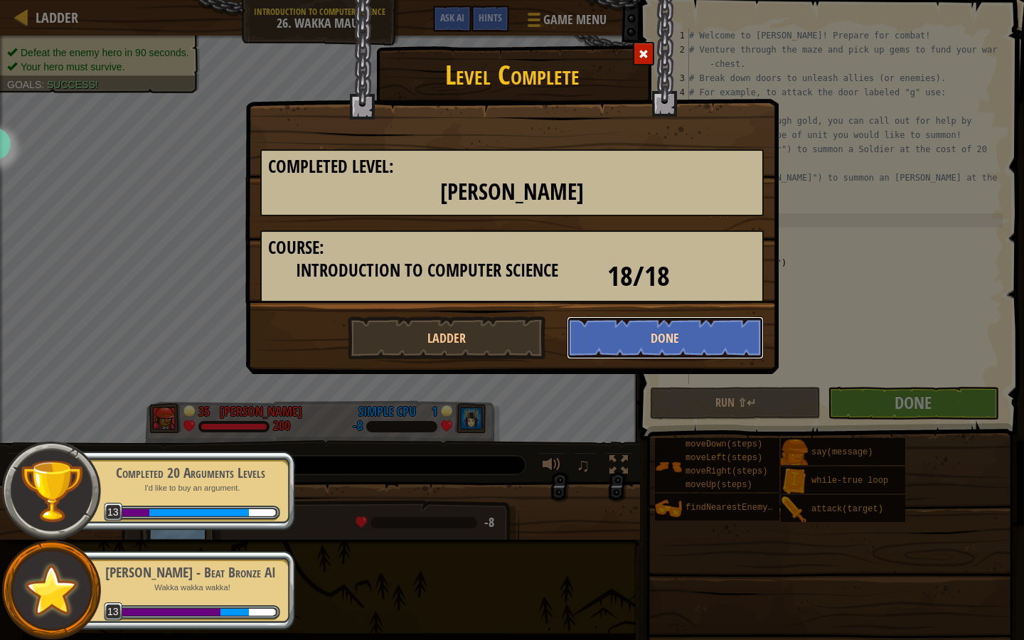
click at [585, 337] on button "Done" at bounding box center [666, 337] width 198 height 43
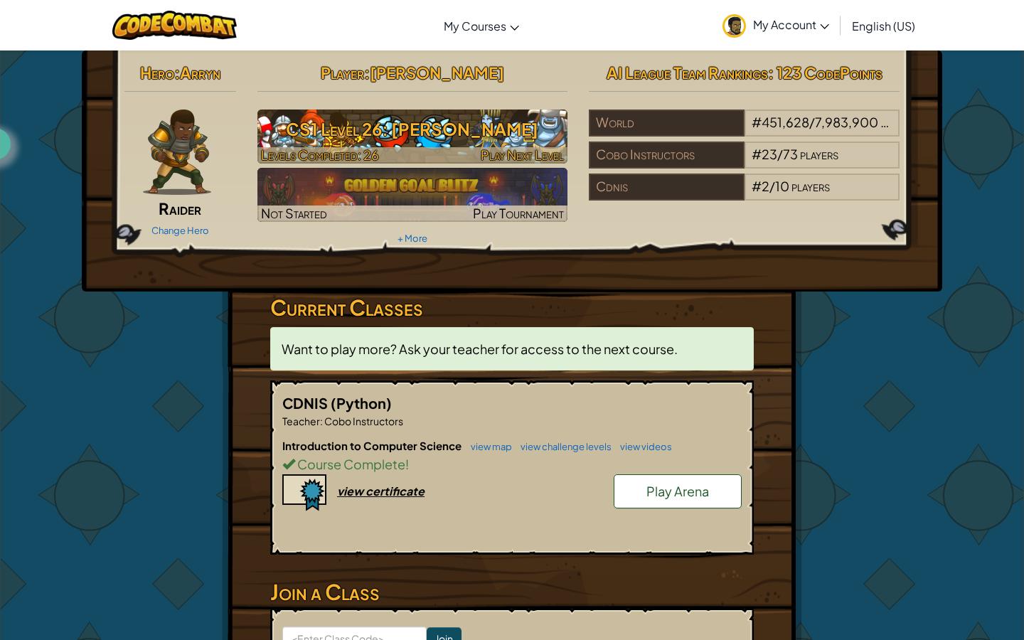
click at [414, 126] on h3 "CS1 Level 26: [PERSON_NAME]" at bounding box center [412, 129] width 311 height 32
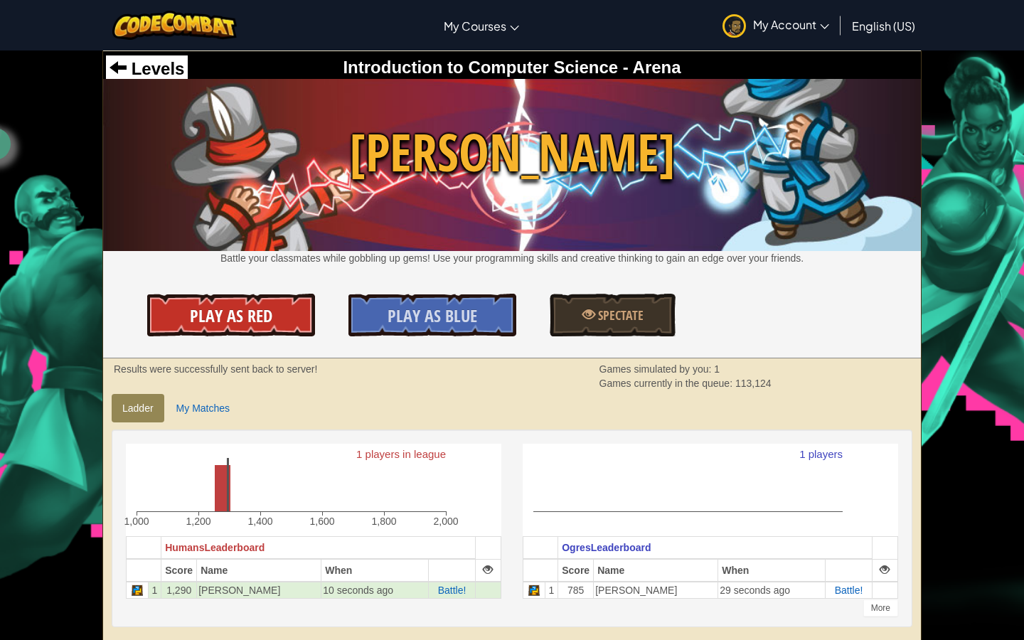
click at [287, 318] on link "Play As Red" at bounding box center [231, 315] width 168 height 43
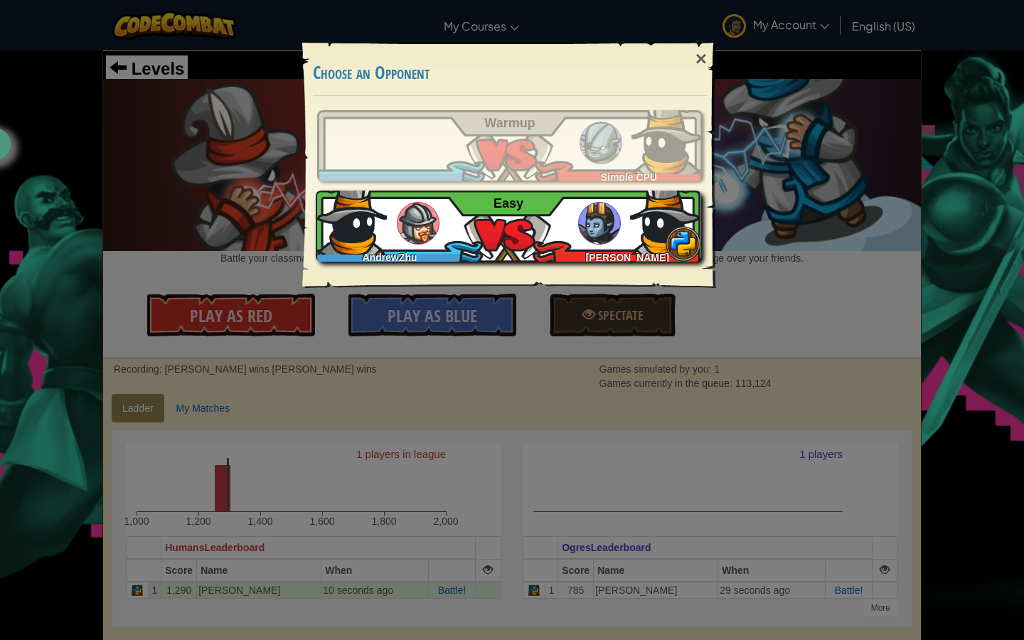
click at [496, 251] on div "AndrewZhu [PERSON_NAME] Easy" at bounding box center [508, 226] width 385 height 71
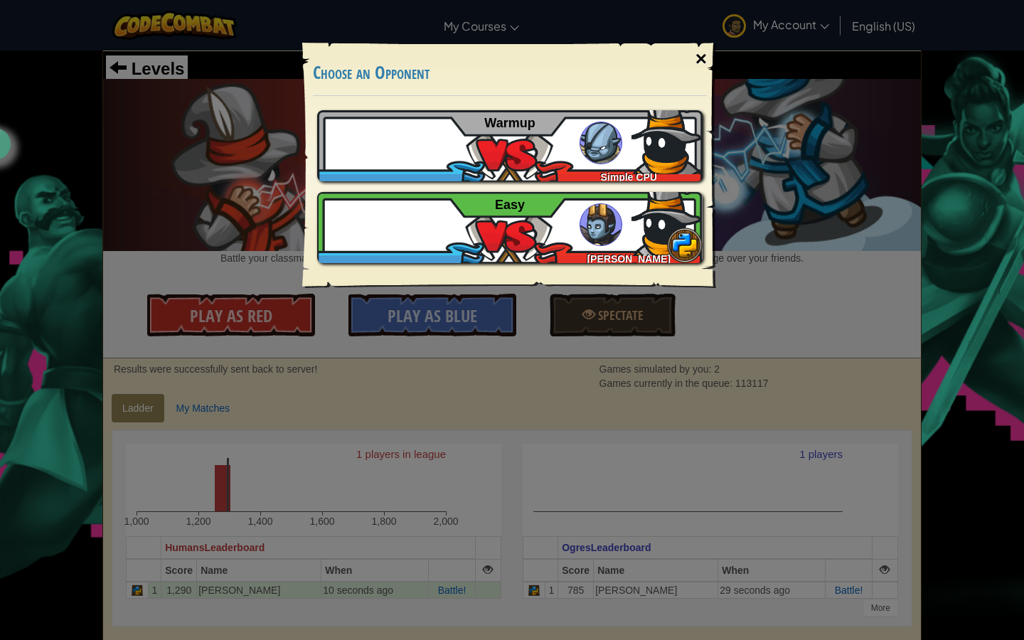
click at [696, 60] on div "×" at bounding box center [701, 58] width 33 height 41
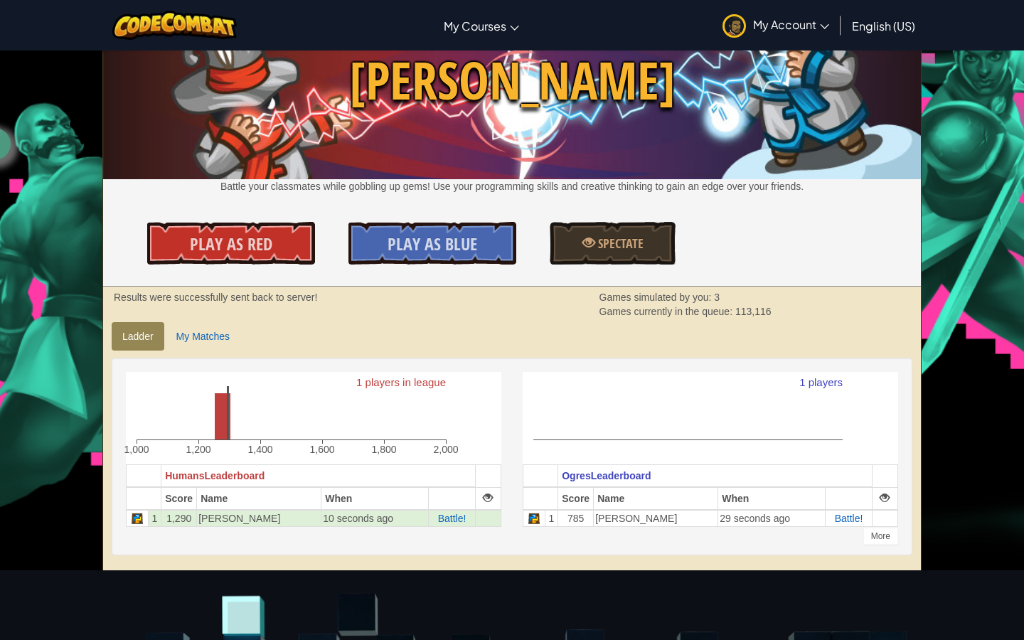
scroll to position [70, 0]
